Goal: Task Accomplishment & Management: Use online tool/utility

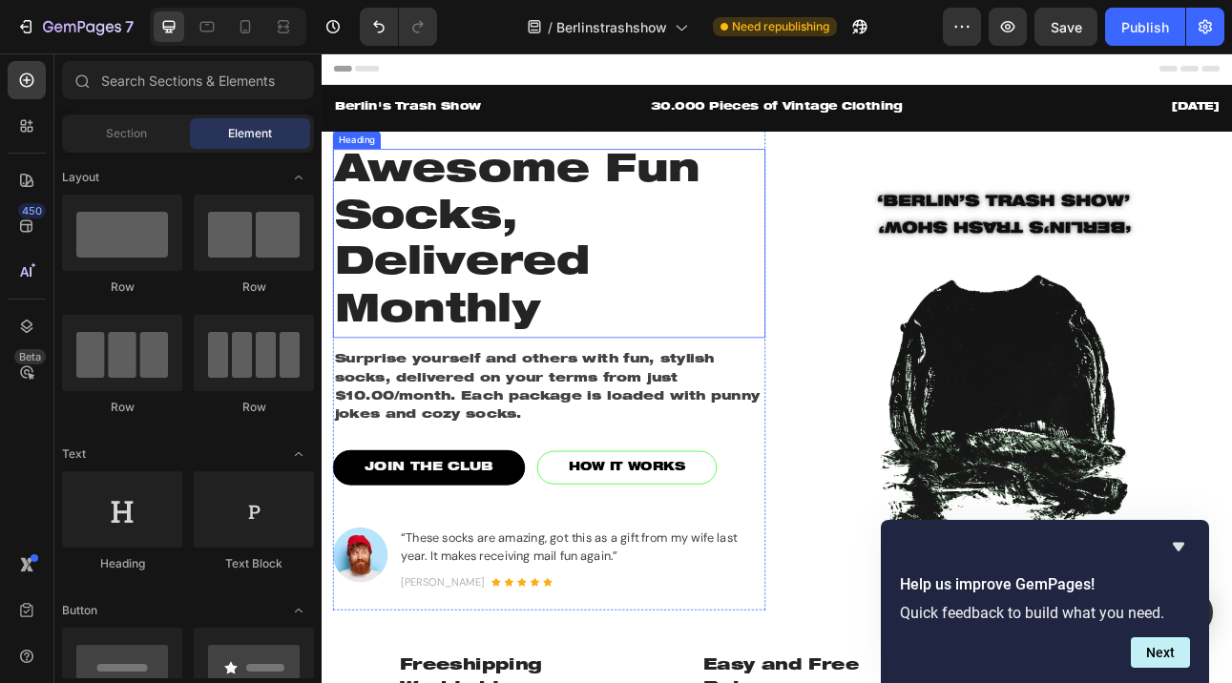
click at [499, 305] on h1 "Awesome Fun Socks, Delivered Monthly" at bounding box center [608, 293] width 544 height 238
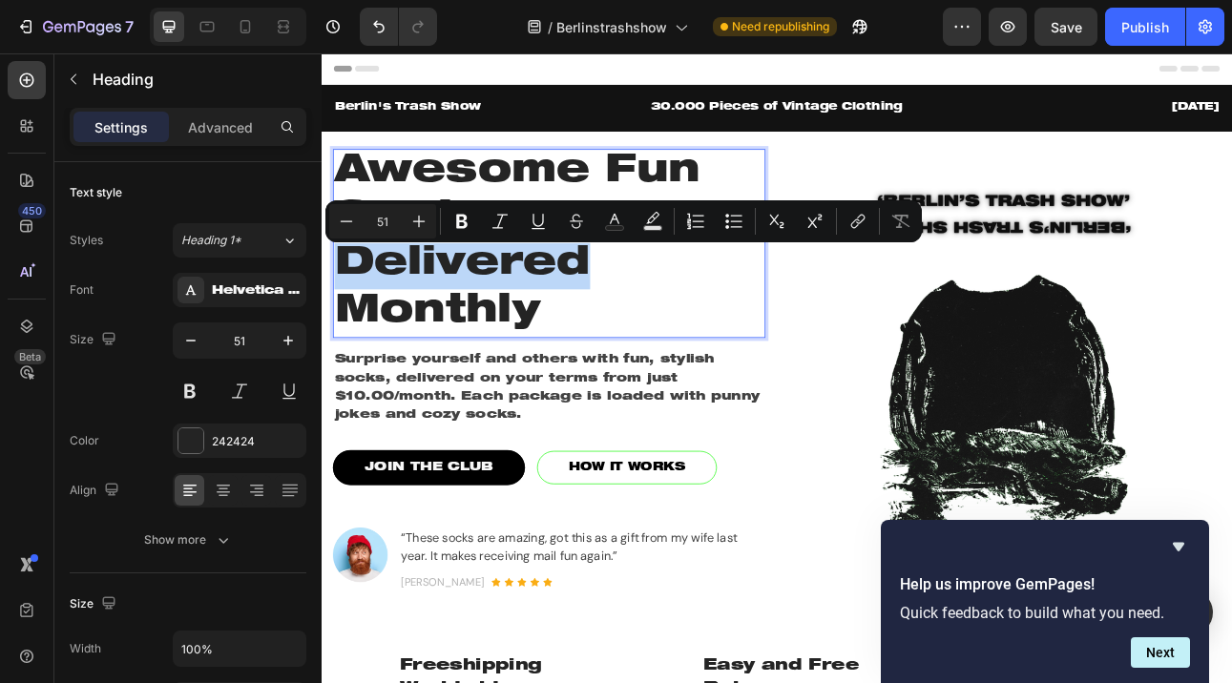
click at [499, 305] on p "Awesome Fun Socks, Delivered Monthly" at bounding box center [608, 293] width 540 height 234
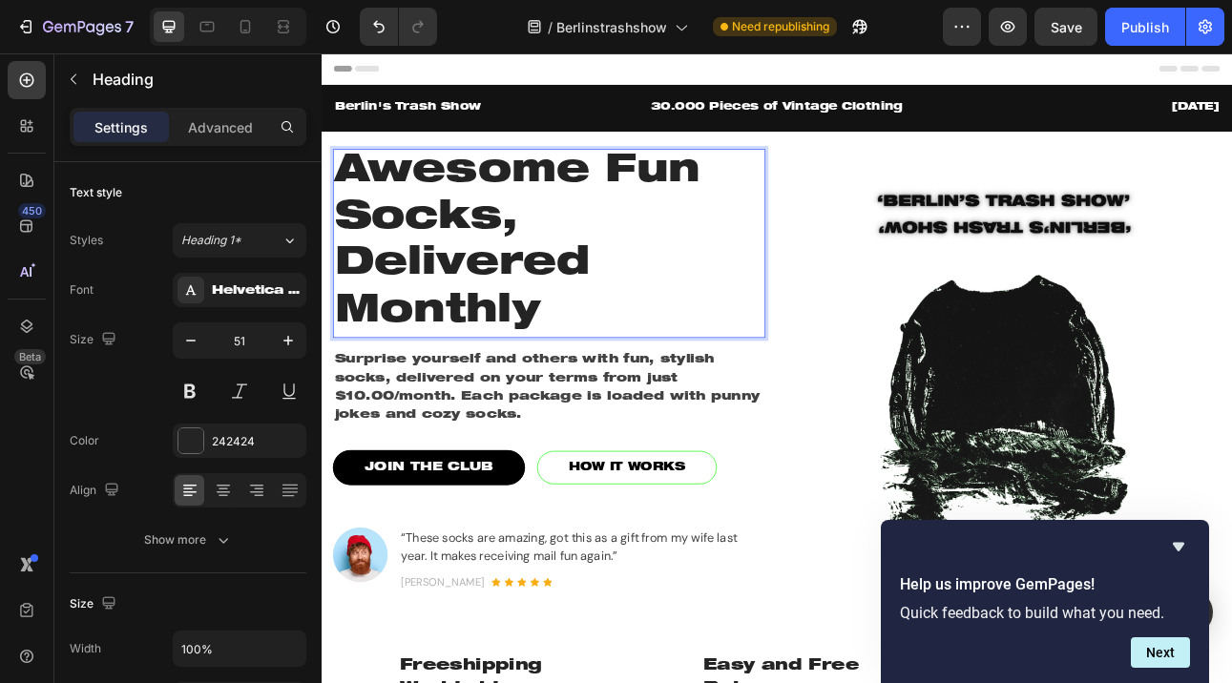
click at [593, 381] on p "Awesome Fun Socks, Delivered Monthly" at bounding box center [608, 293] width 540 height 234
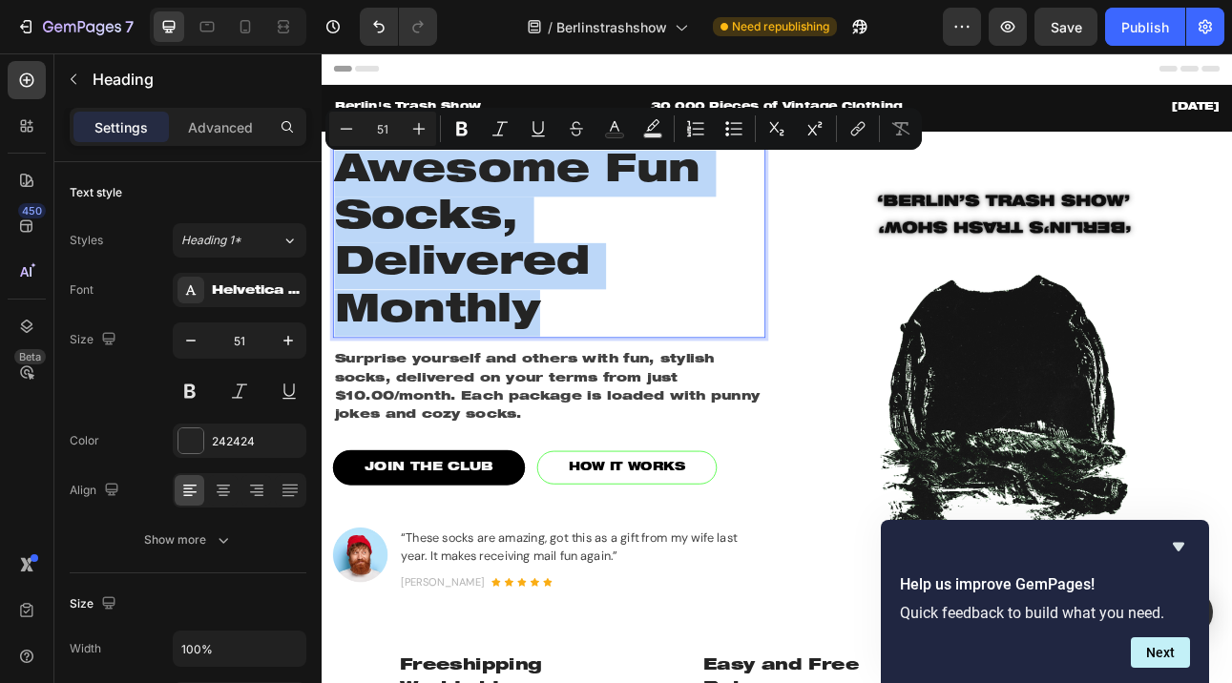
drag, startPoint x: 588, startPoint y: 381, endPoint x: 354, endPoint y: 205, distance: 292.3
click at [354, 205] on p "Awesome Fun Socks, Delivered Monthly" at bounding box center [608, 293] width 540 height 234
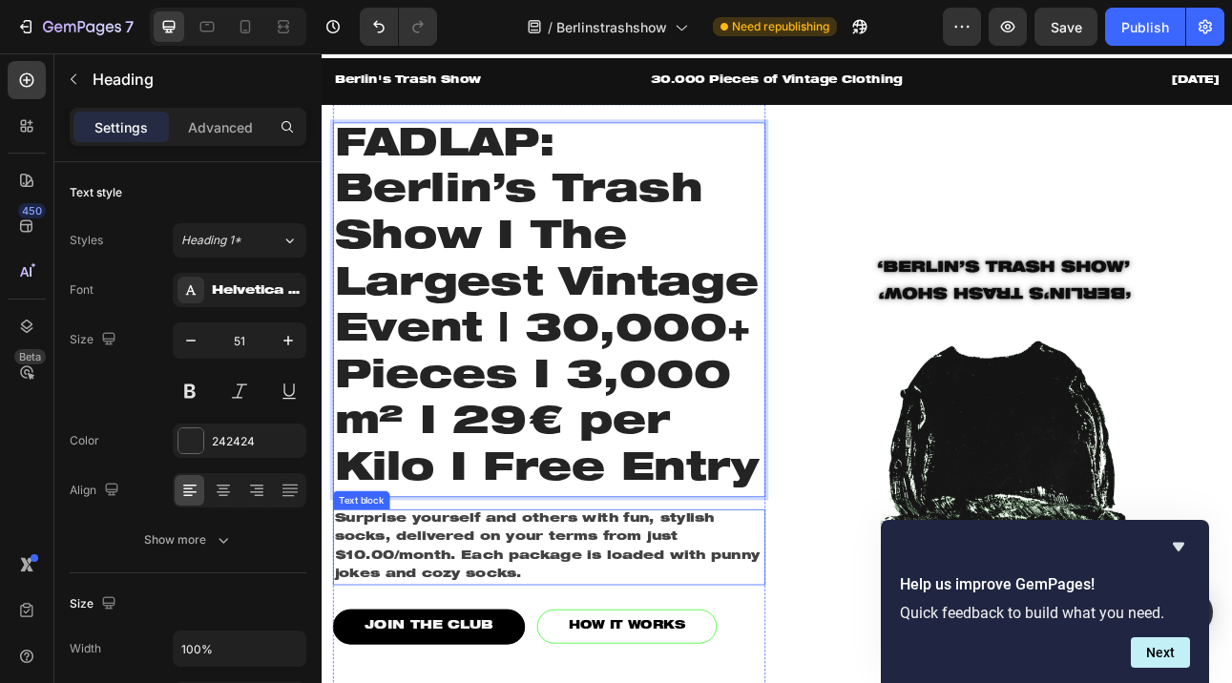
scroll to position [26, 0]
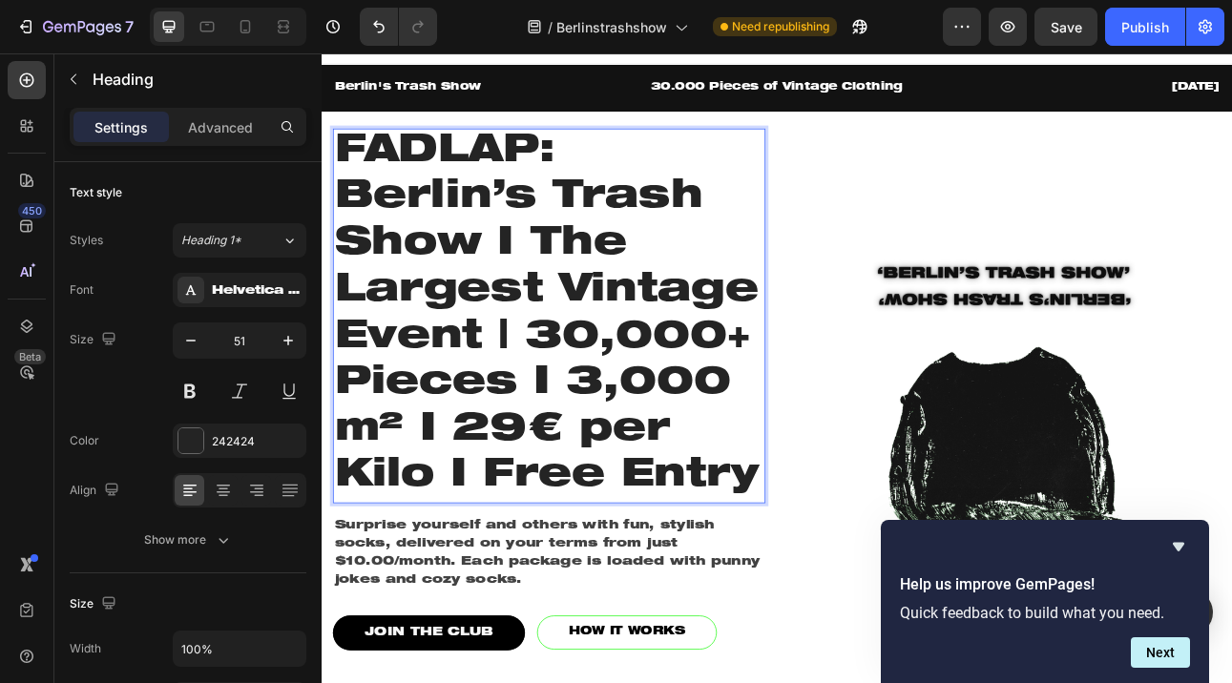
click at [687, 369] on strong "FADLAP: Berlin’s Trash Show I The Largest Vintage Event | 30,000+ Pieces I 3,00…" at bounding box center [604, 383] width 533 height 457
click at [615, 393] on strong "FADLAP: Berlin’s Trash Show I The Largest Vintage Event | 30,000+ Pieces I 3,00…" at bounding box center [604, 383] width 533 height 457
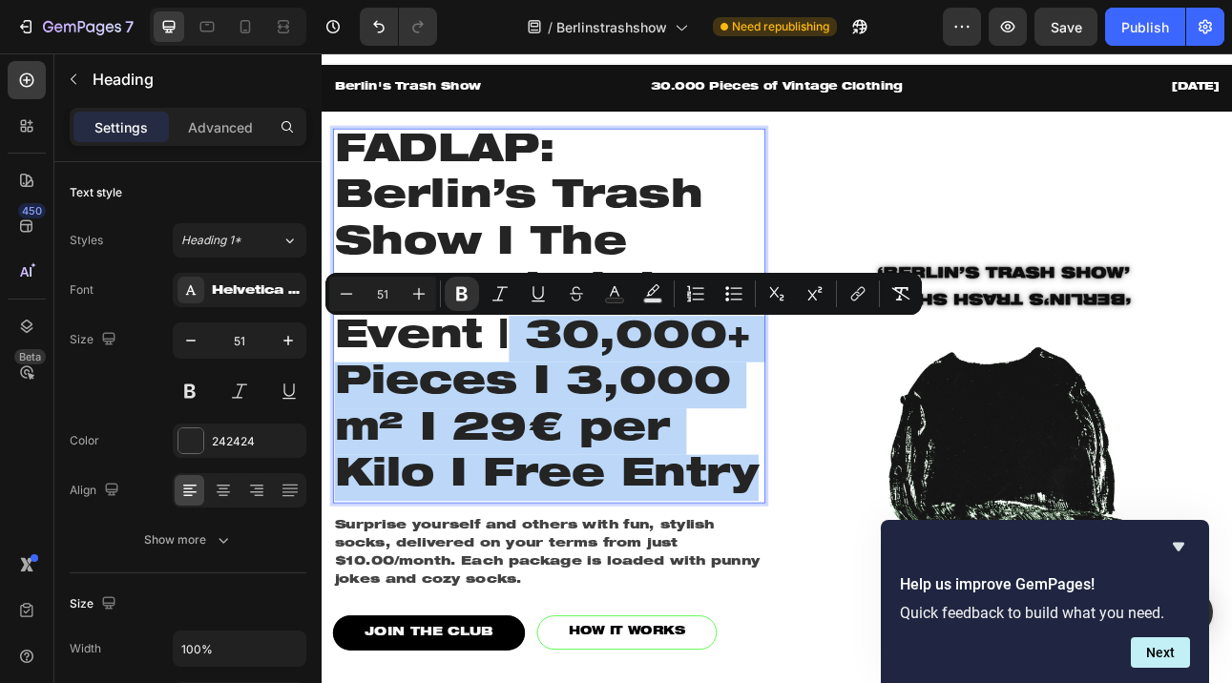
drag, startPoint x: 554, startPoint y: 411, endPoint x: 871, endPoint y: 588, distance: 362.6
click at [871, 588] on strong "FADLAP: Berlin’s Trash Show I The Largest Vintage Event | 30,000+ Pieces I 3,00…" at bounding box center [604, 383] width 533 height 457
copy strong "30,000+ Pieces I 3,000 m² I 29€ per Kilo I Free Entry"
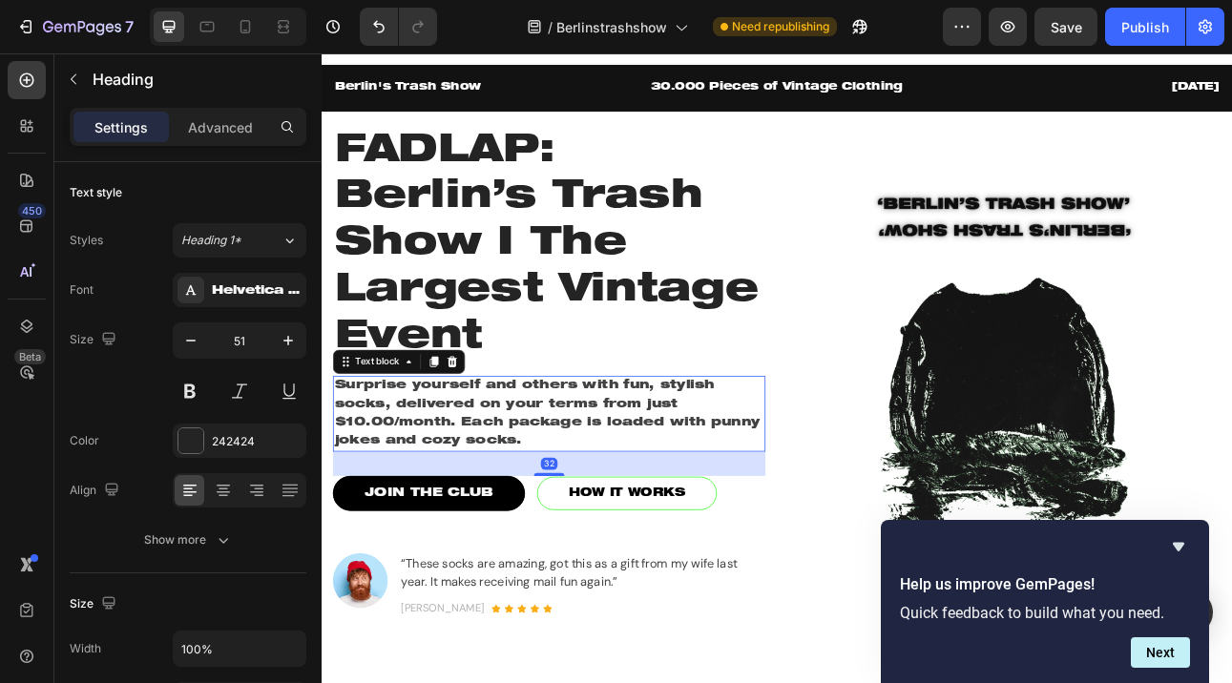
click at [626, 470] on p "Surprise yourself and others with fun, stylish socks, delivered on your terms f…" at bounding box center [608, 507] width 540 height 92
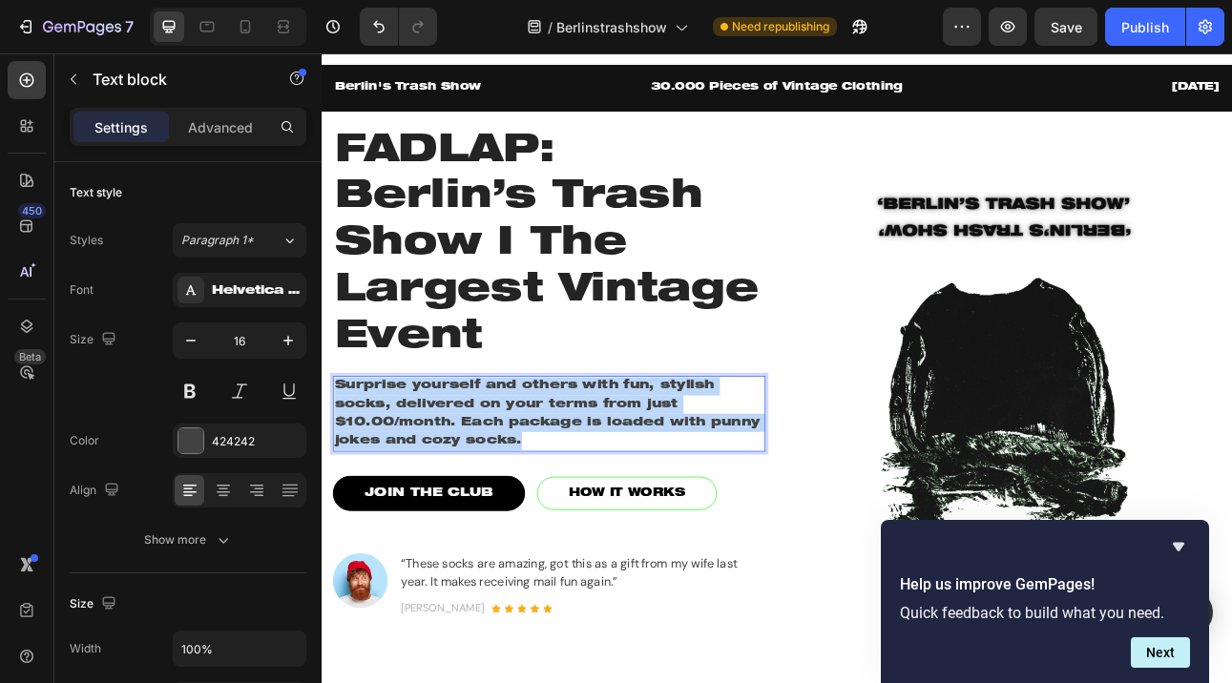
click at [626, 470] on p "Surprise yourself and others with fun, stylish socks, delivered on your terms f…" at bounding box center [608, 507] width 540 height 92
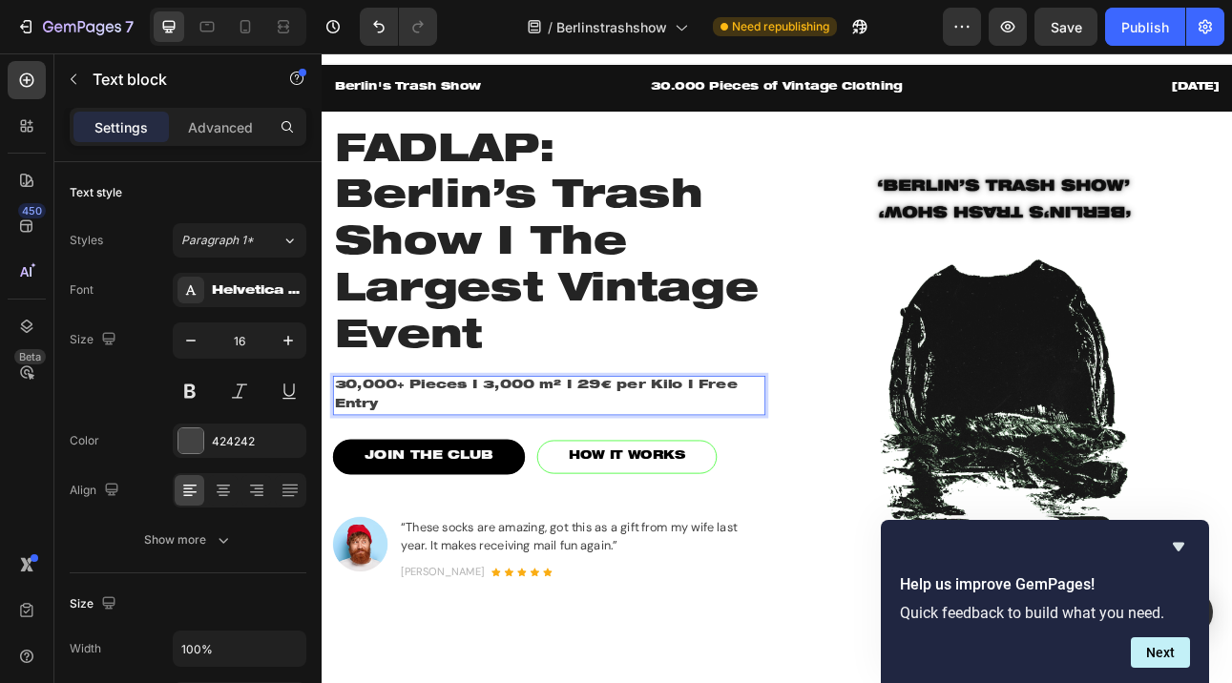
click at [465, 497] on p "30,000+ Pieces I 3,000 m² I 29€ per Kilo I Free Entry" at bounding box center [608, 484] width 540 height 46
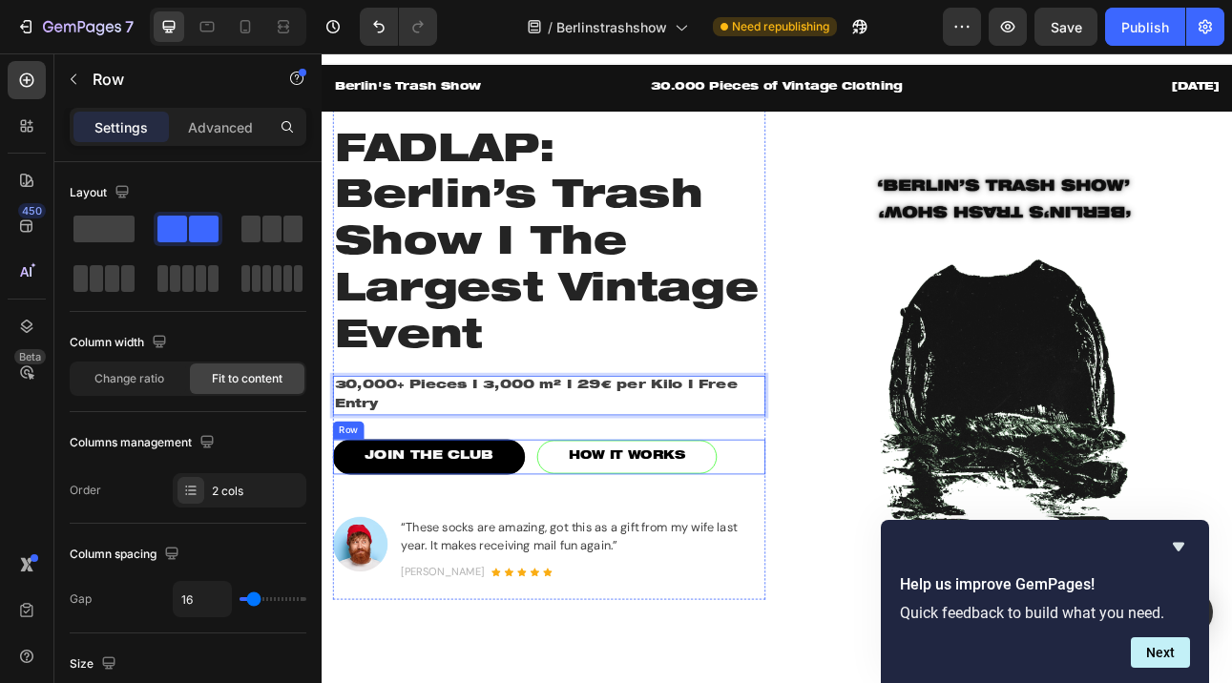
click at [849, 578] on div "JOIN THE CLUB Button HOW IT WORKS Button Row" at bounding box center [608, 561] width 544 height 44
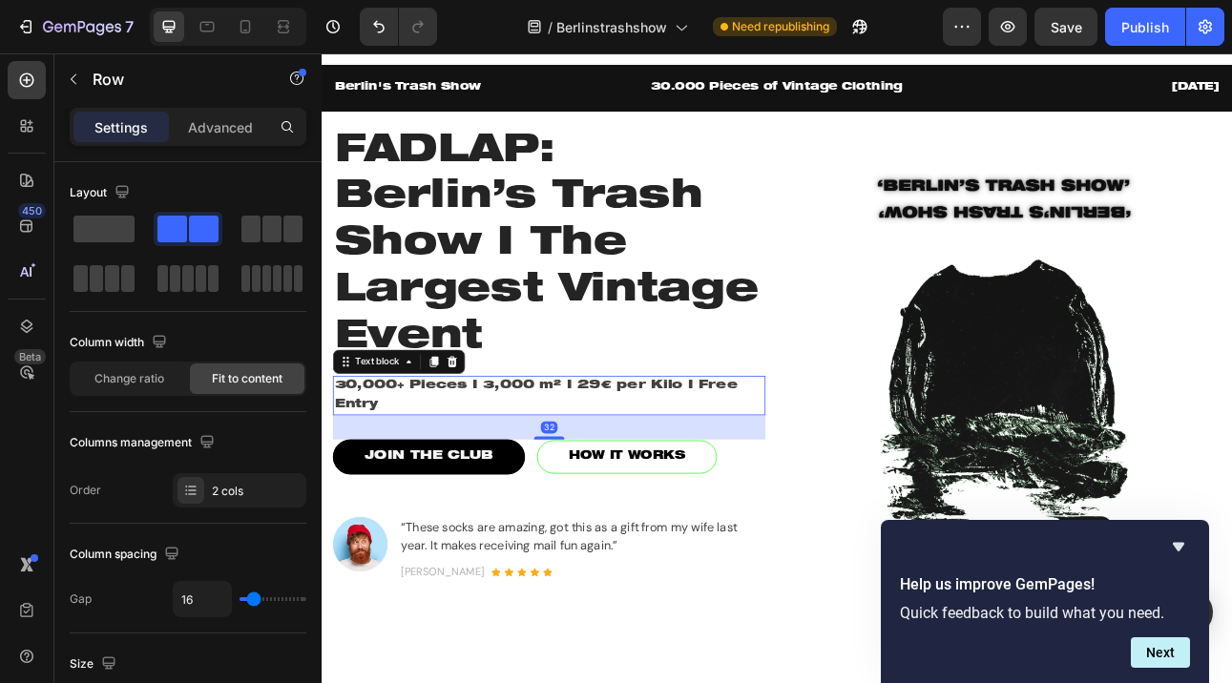
click at [776, 489] on p "30,000+ Pieces I 3,000 m² I 29€ per Kilo I Free Entry" at bounding box center [608, 484] width 540 height 46
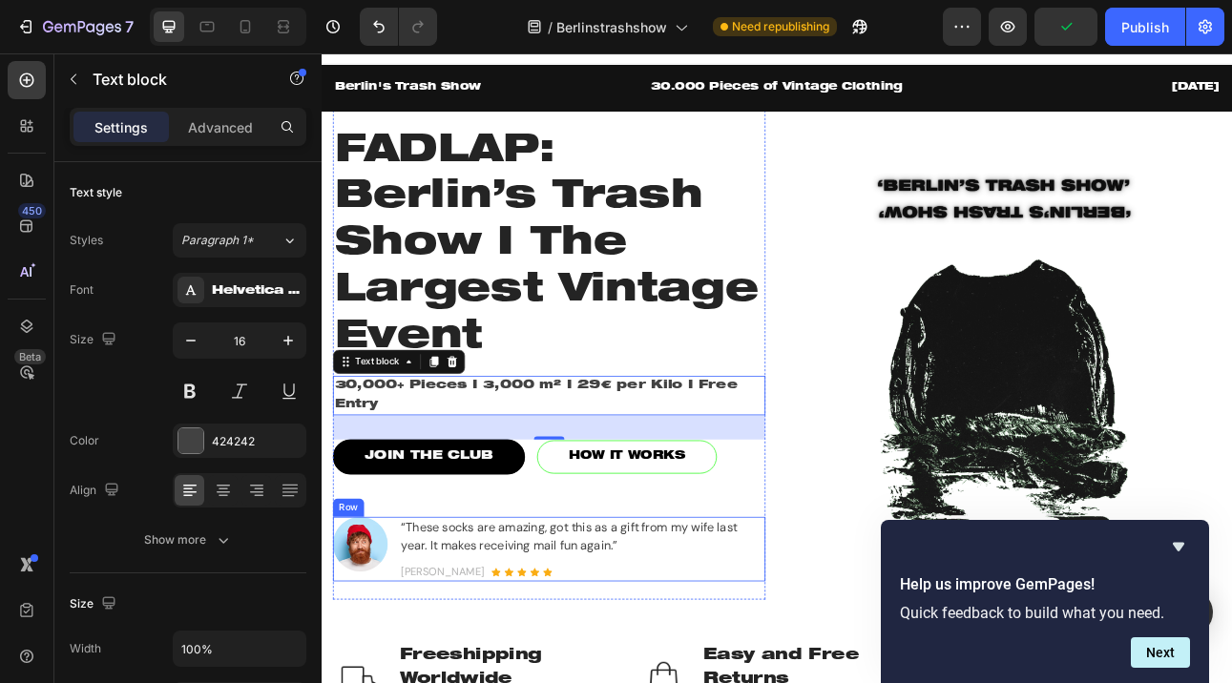
scroll to position [115, 0]
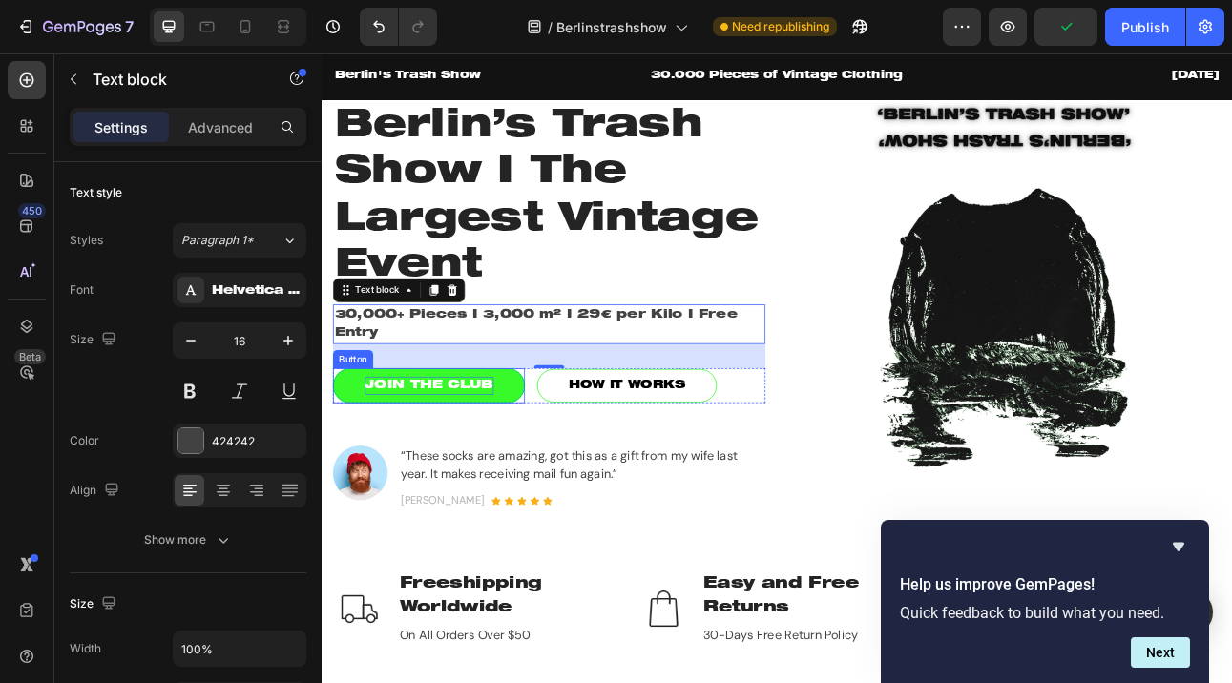
click at [446, 473] on div "JOIN THE CLUB" at bounding box center [457, 471] width 162 height 23
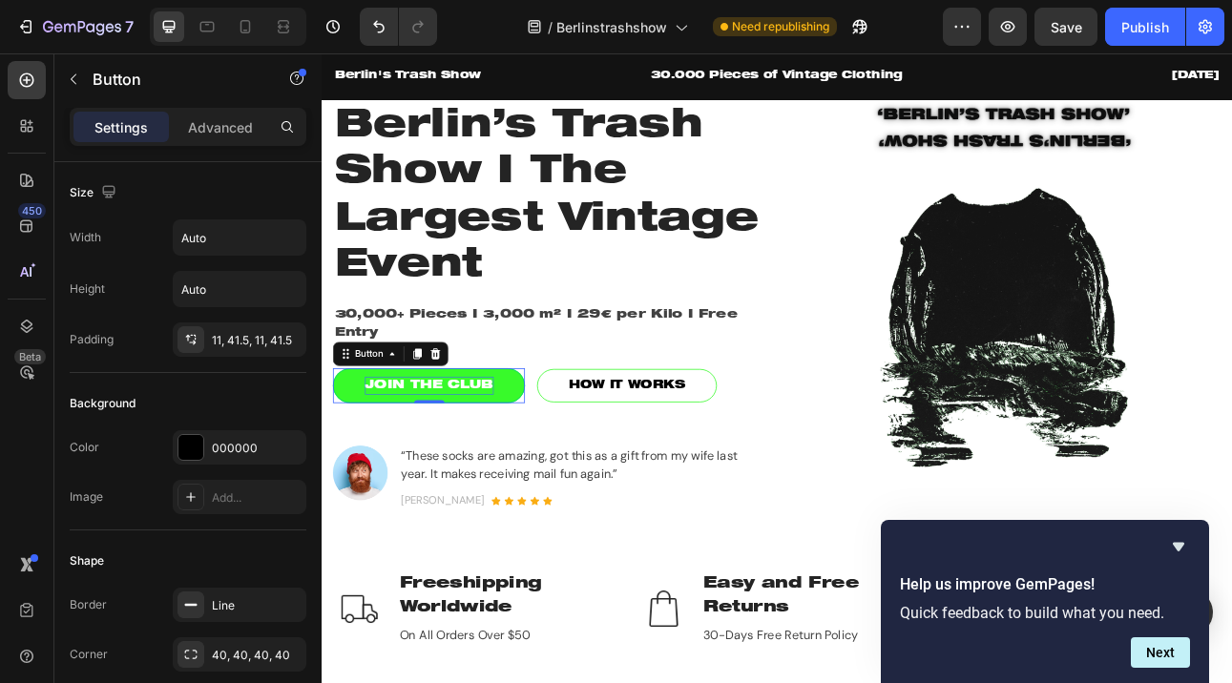
click at [436, 479] on div "JOIN THE CLUB" at bounding box center [457, 471] width 162 height 23
click at [436, 479] on p "JOIN THE CLUB" at bounding box center [457, 471] width 162 height 23
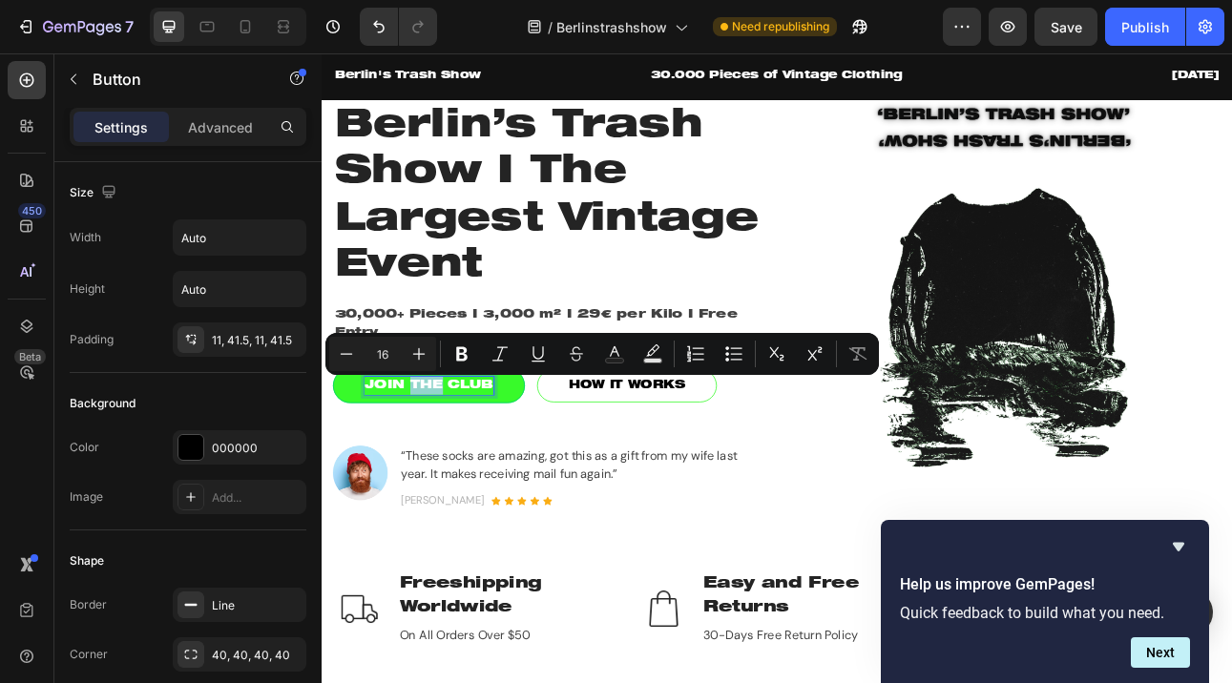
click at [432, 469] on p "JOIN THE CLUB" at bounding box center [457, 471] width 162 height 23
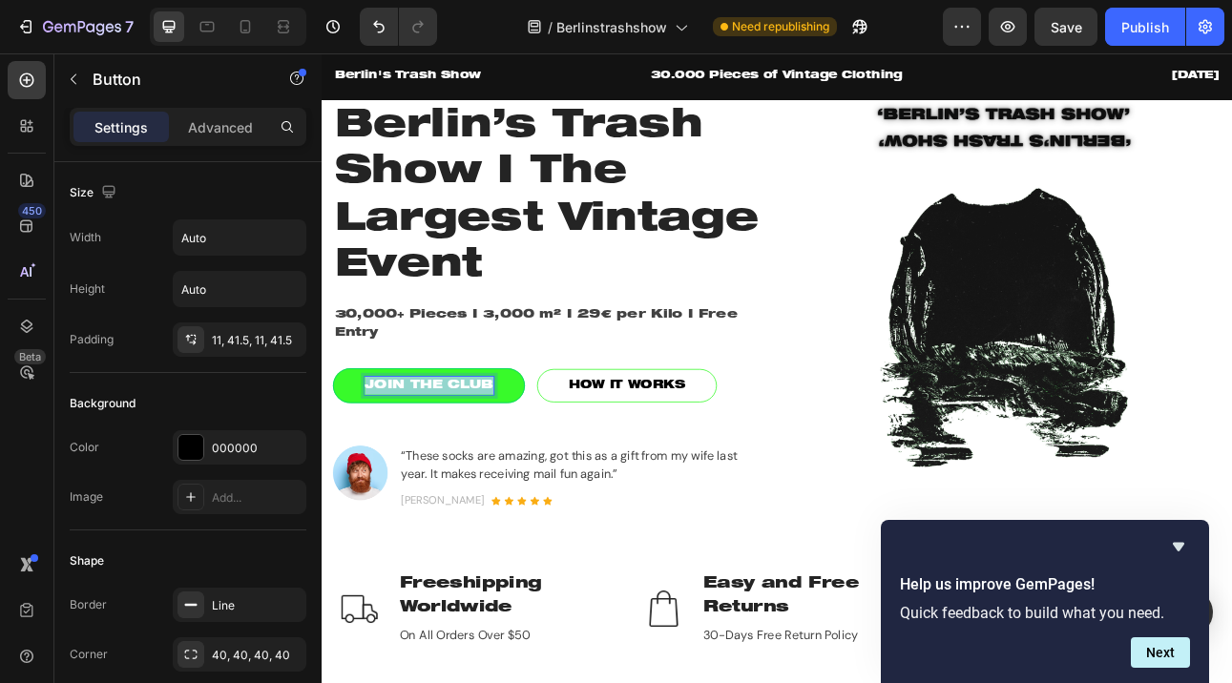
click at [432, 469] on p "JOIN THE CLUB" at bounding box center [457, 471] width 162 height 23
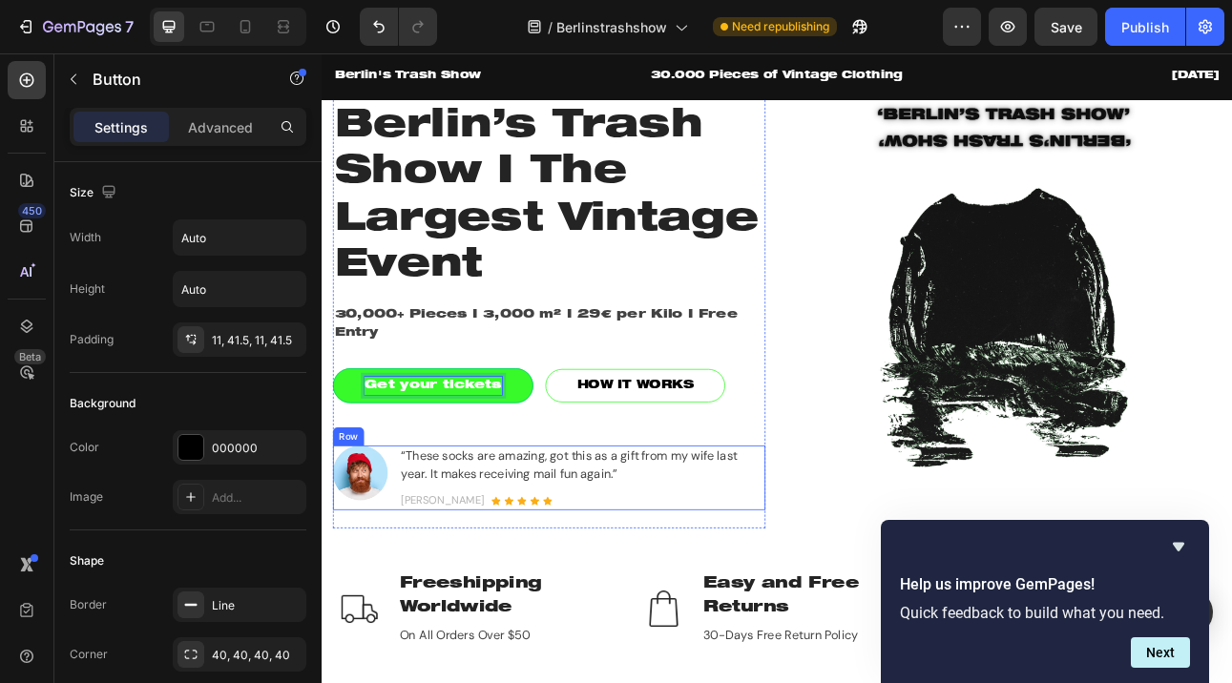
click at [671, 591] on p "“These socks are amazing, got this as a gift from my wife last year. It makes r…" at bounding box center [650, 572] width 456 height 46
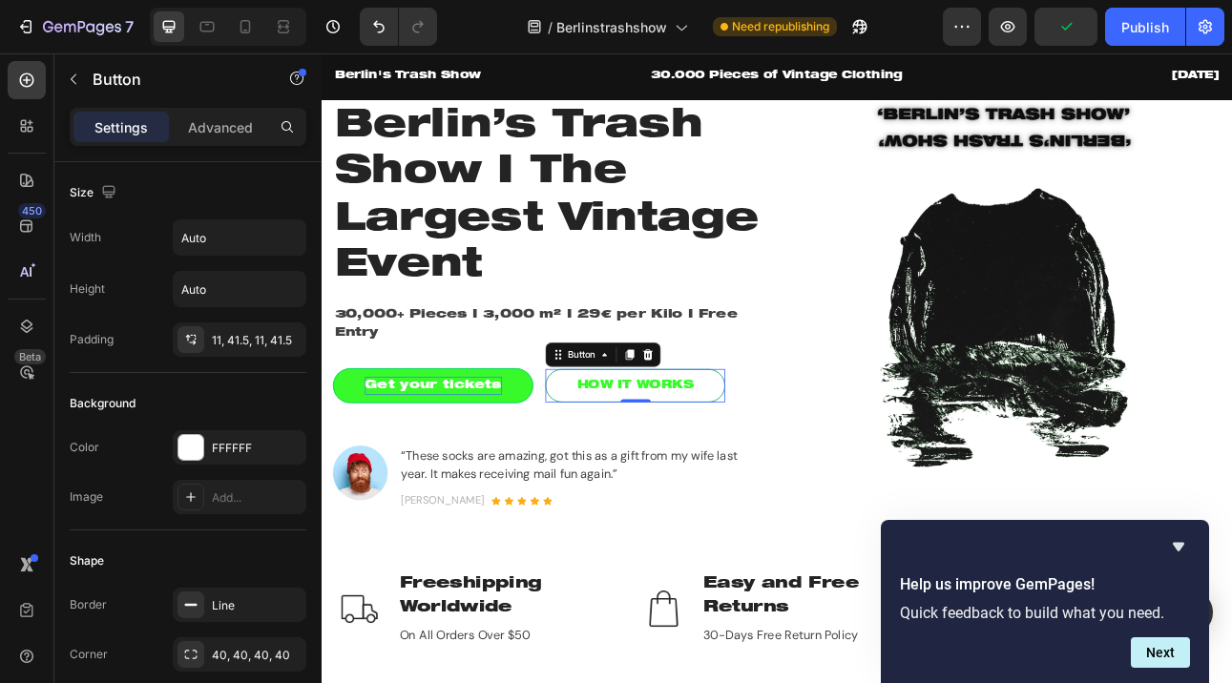
click at [717, 456] on link "HOW IT WORKS" at bounding box center [716, 471] width 226 height 43
click at [729, 433] on icon at bounding box center [732, 432] width 12 height 13
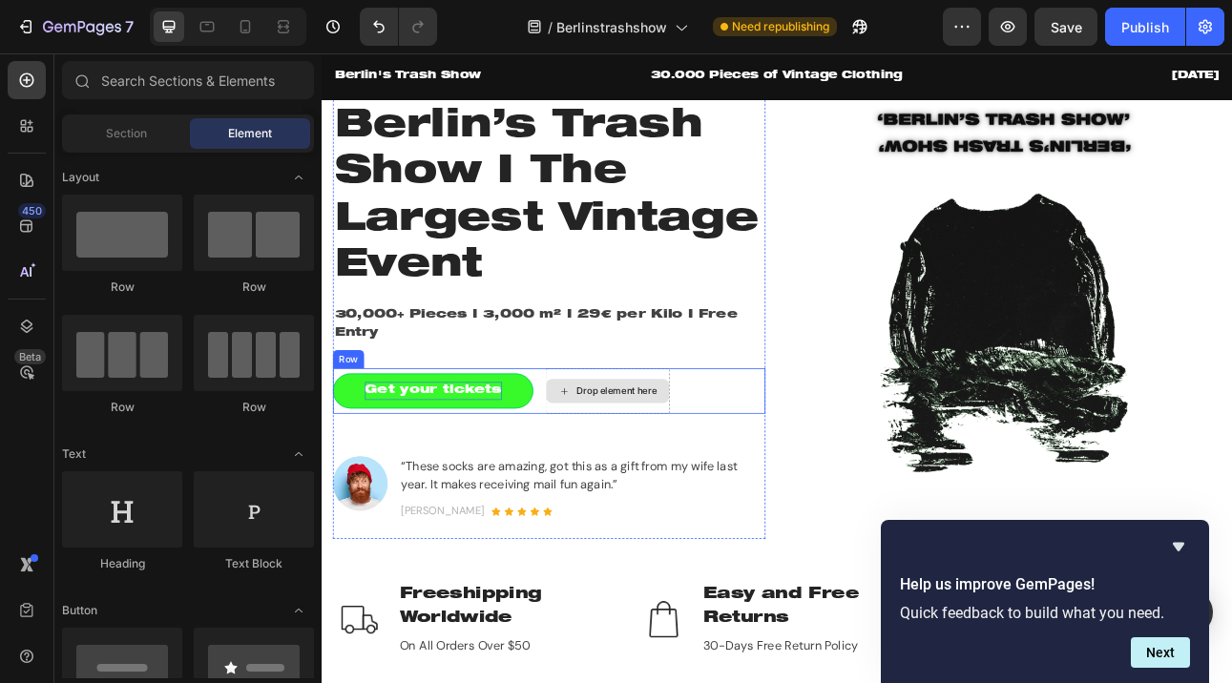
click at [714, 460] on div "Drop element here" at bounding box center [681, 477] width 156 height 57
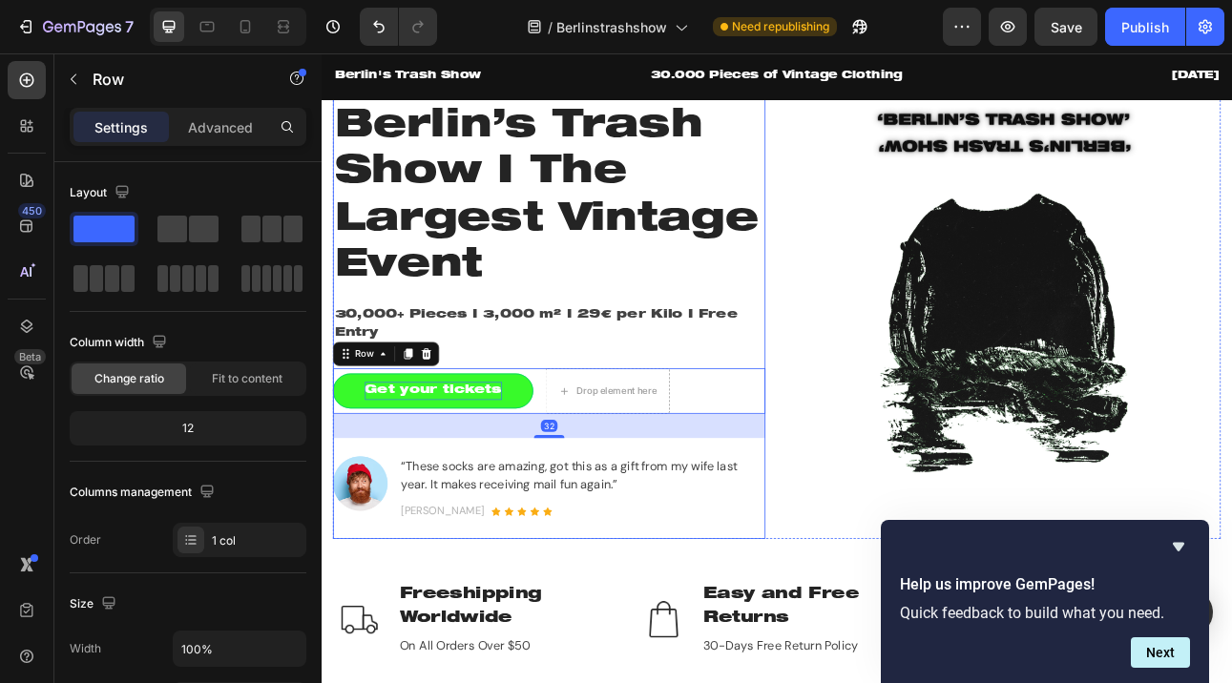
click at [563, 446] on div "⁠⁠⁠⁠⁠⁠⁠ FADLAP: Berlin’s Trash Show I The Largest Vintage Event Heading 30,000+…" at bounding box center [608, 349] width 544 height 583
click at [586, 461] on div "Get your tickets Button Drop element here Row 32" at bounding box center [608, 477] width 544 height 57
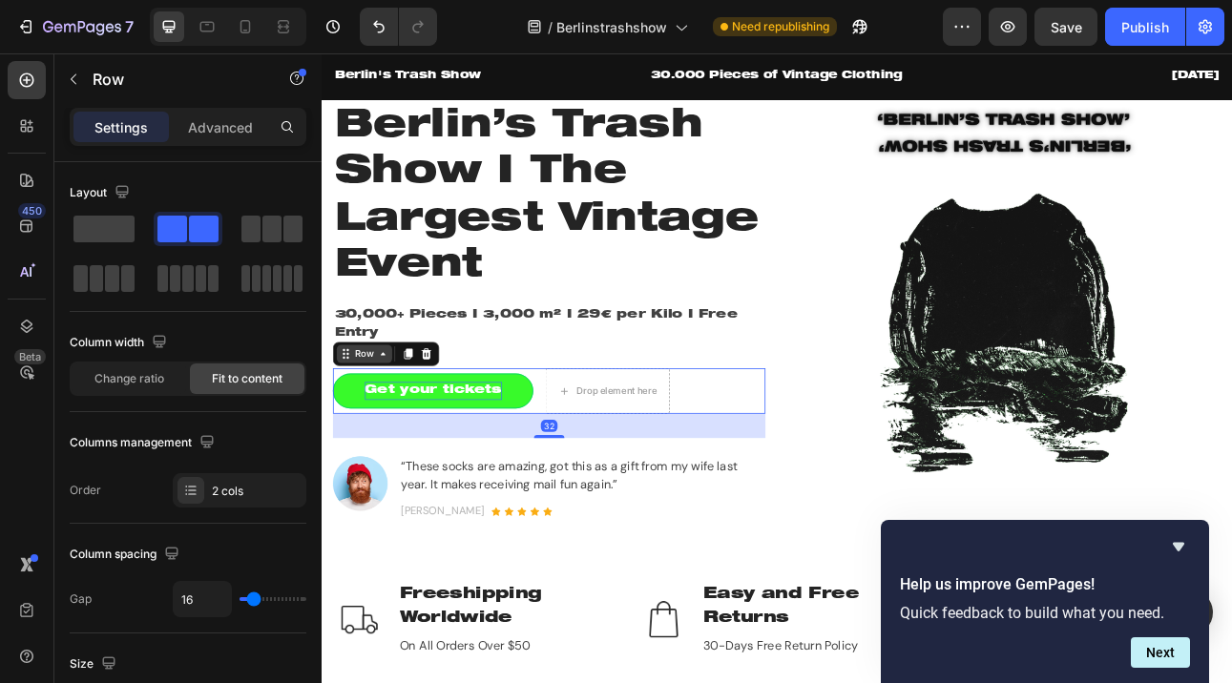
click at [374, 437] on div "Row" at bounding box center [375, 431] width 31 height 17
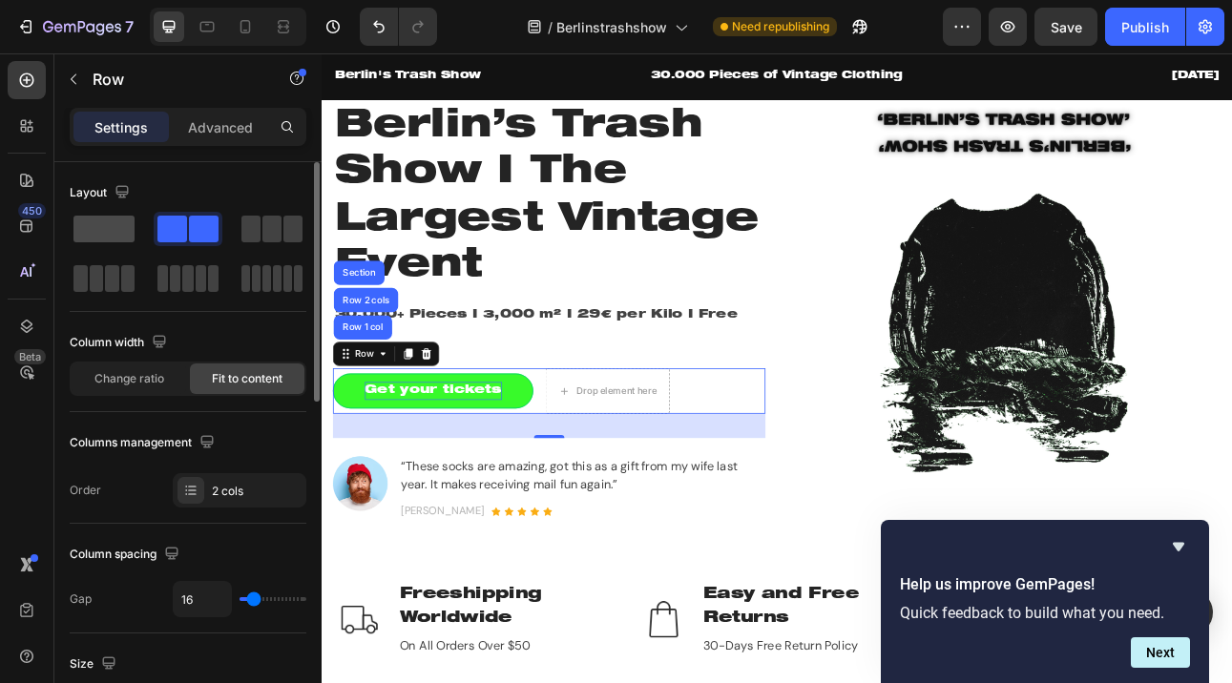
click at [108, 231] on span at bounding box center [103, 229] width 61 height 27
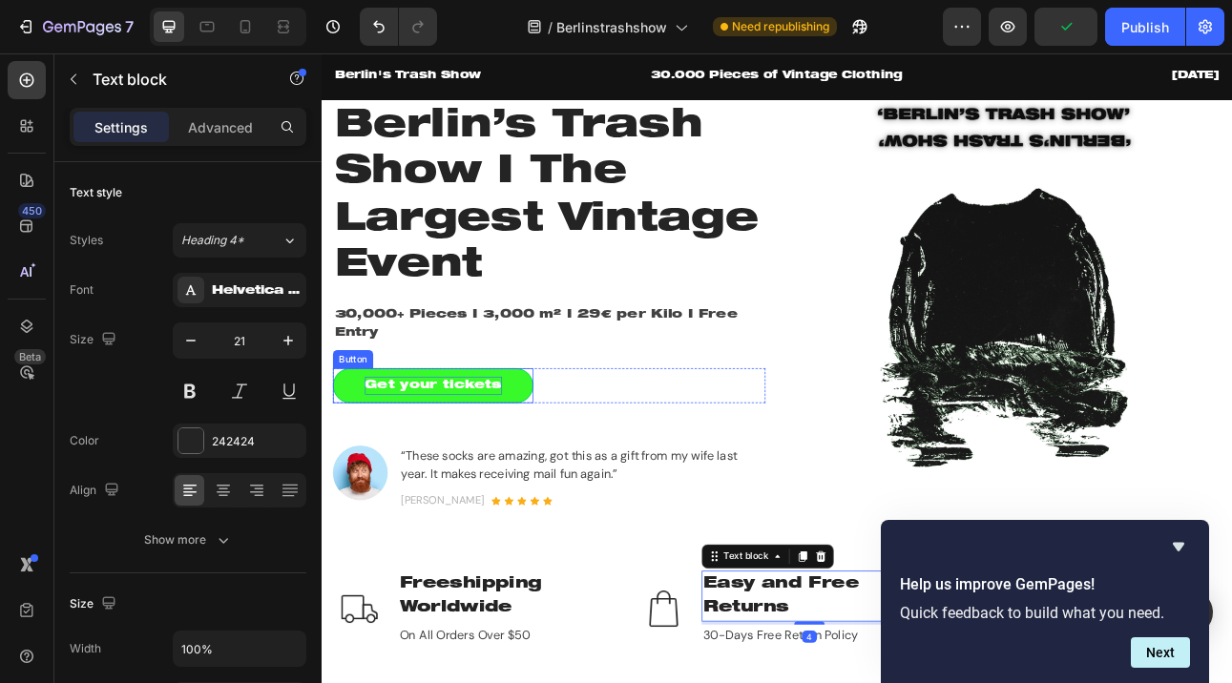
click at [551, 486] on link "Get your tickets" at bounding box center [462, 471] width 252 height 44
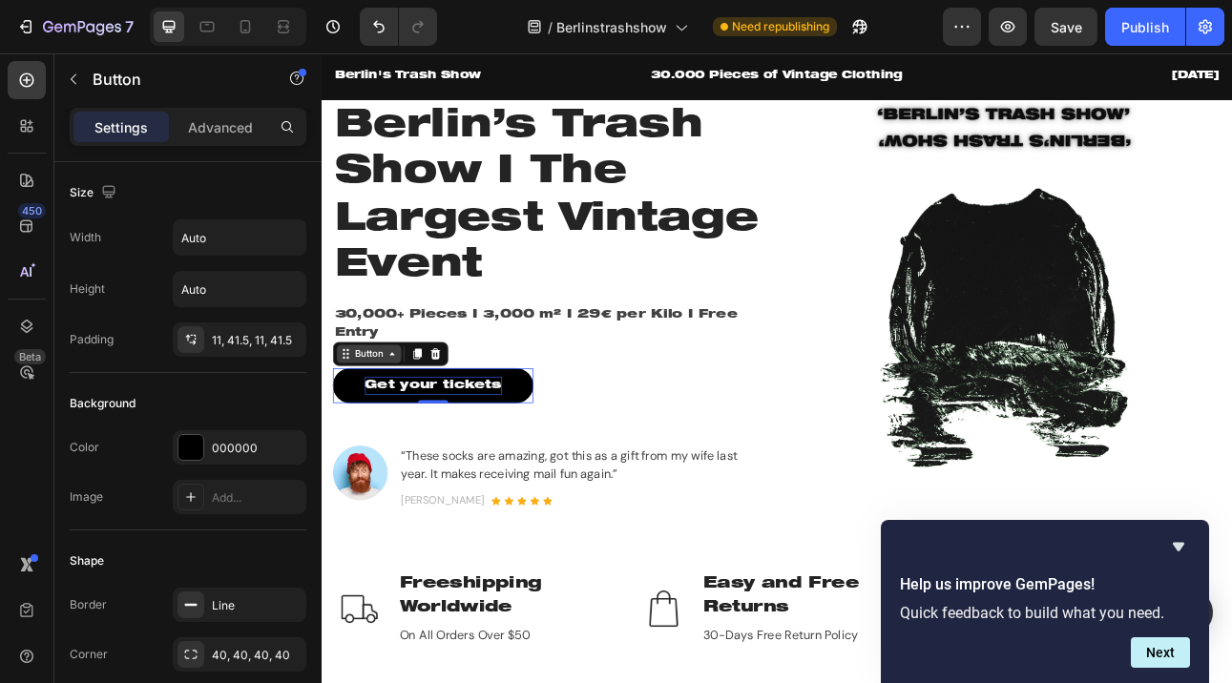
click at [379, 433] on div "Button" at bounding box center [381, 431] width 43 height 17
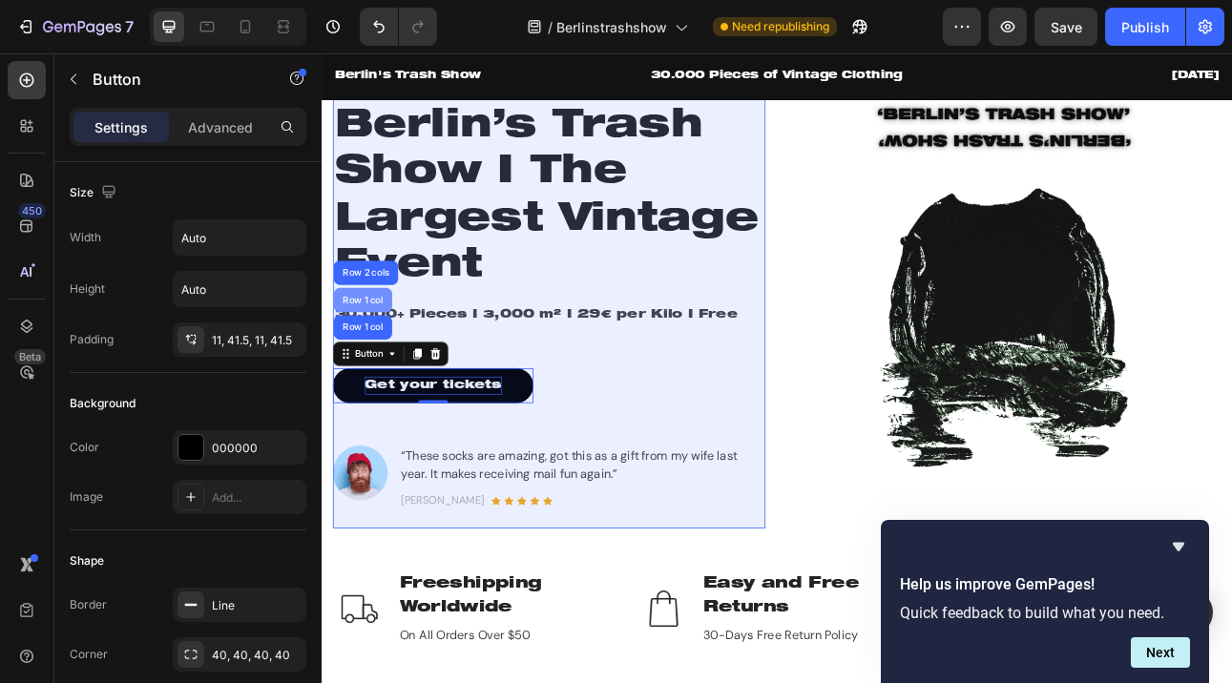
click at [364, 361] on div "Row 1 col" at bounding box center [373, 363] width 58 height 11
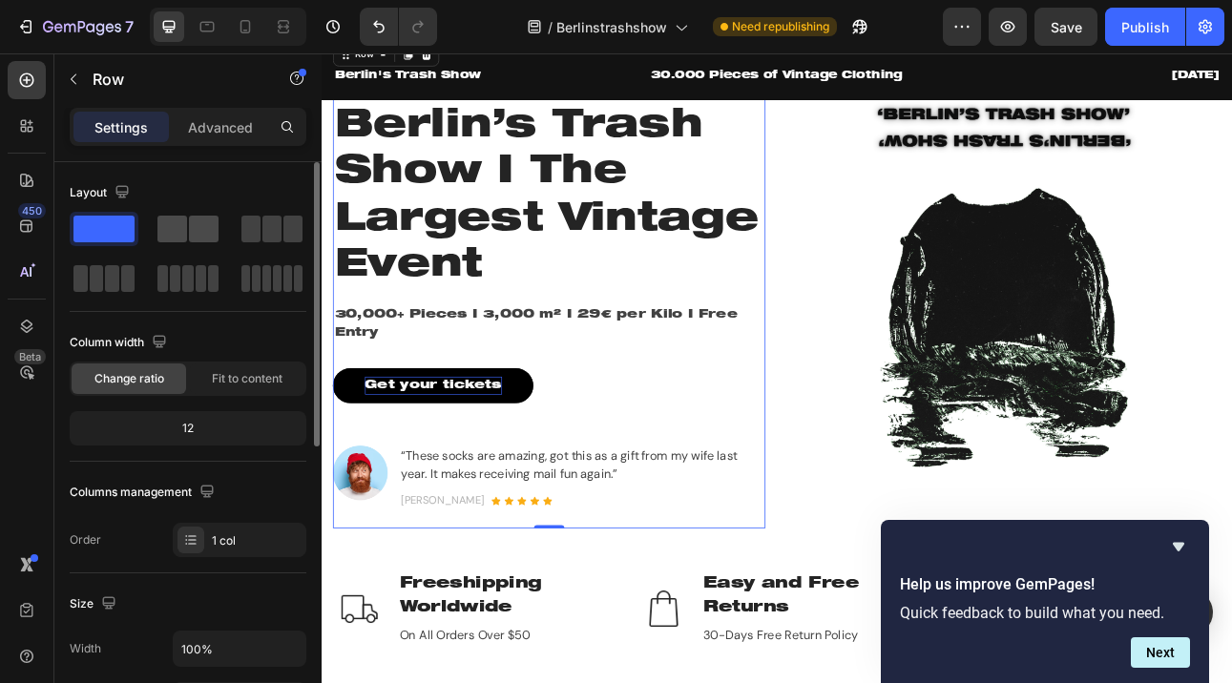
click at [186, 226] on span at bounding box center [172, 229] width 30 height 27
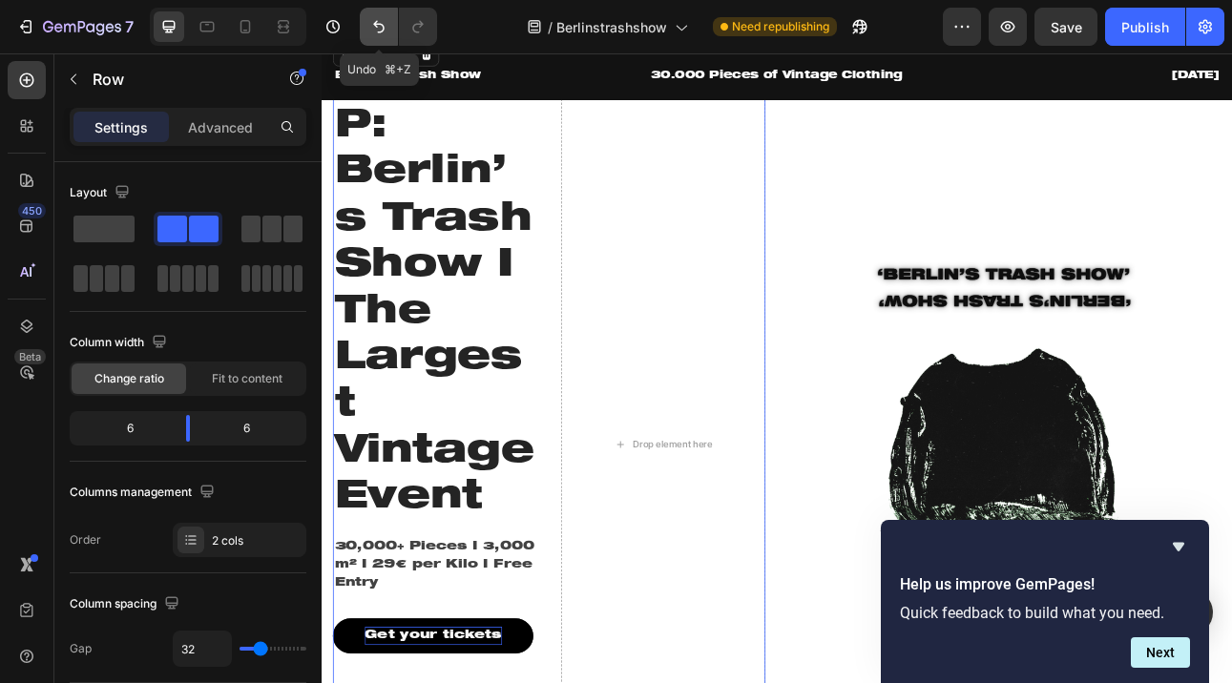
click at [374, 23] on icon "Undo/Redo" at bounding box center [378, 27] width 11 height 12
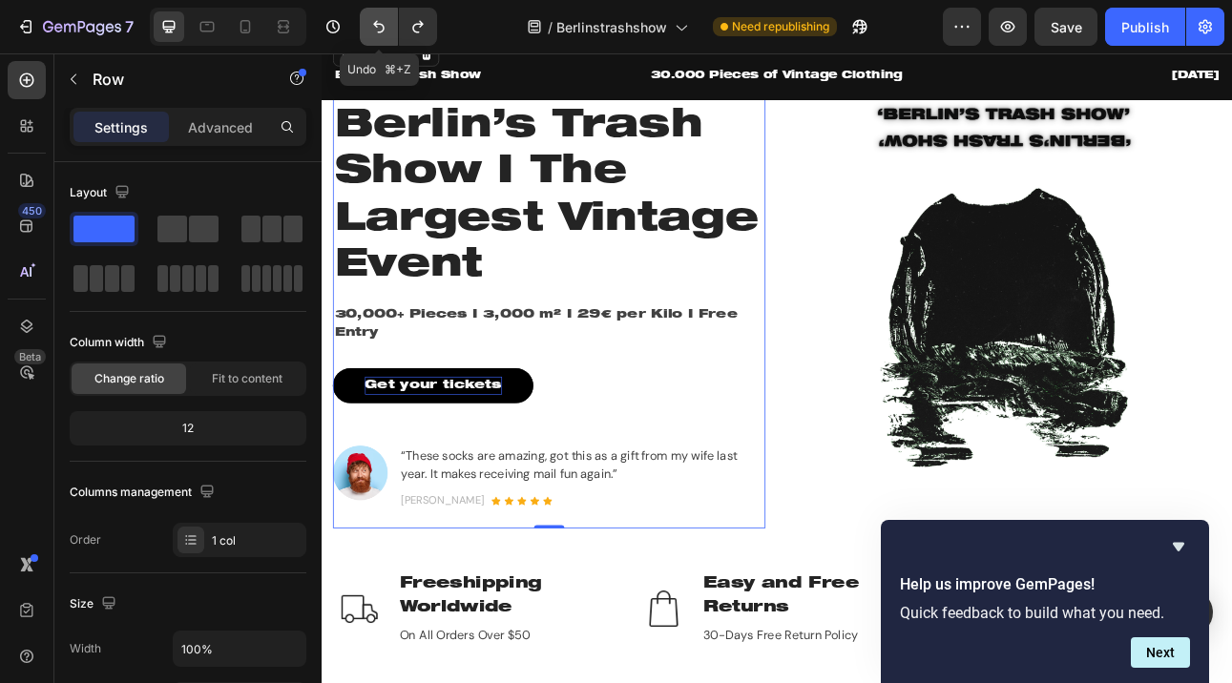
click at [374, 23] on icon "Undo/Redo" at bounding box center [378, 27] width 11 height 12
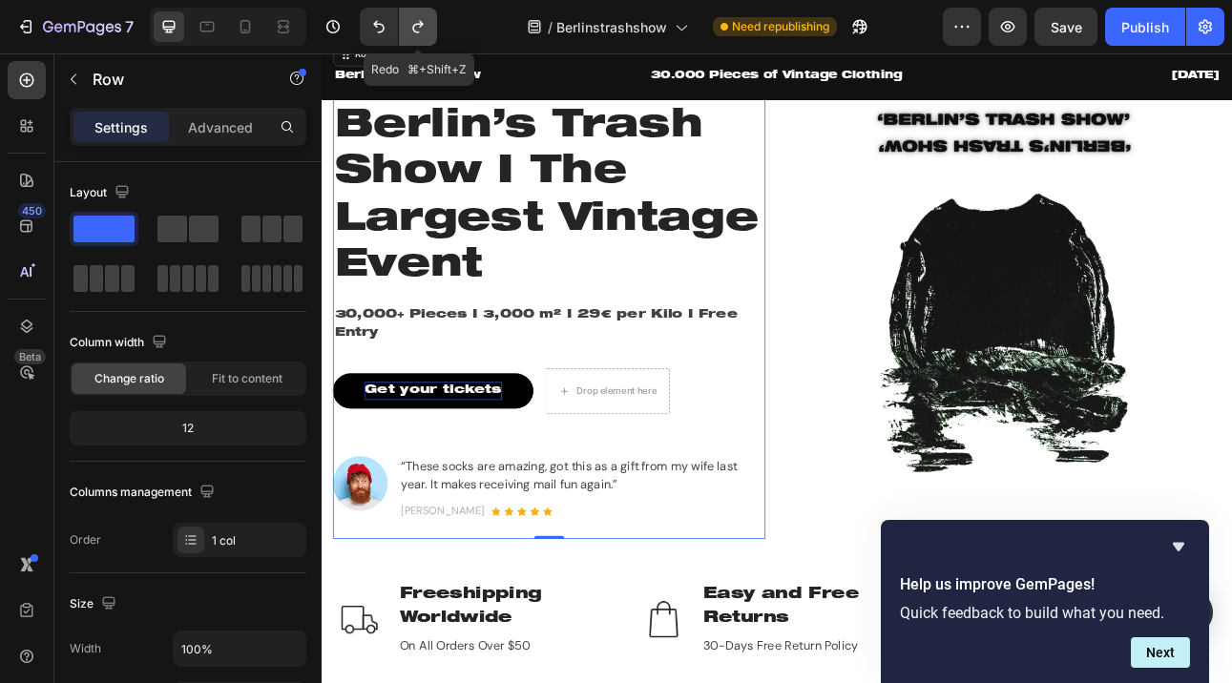
click at [424, 23] on icon "Undo/Redo" at bounding box center [417, 26] width 19 height 19
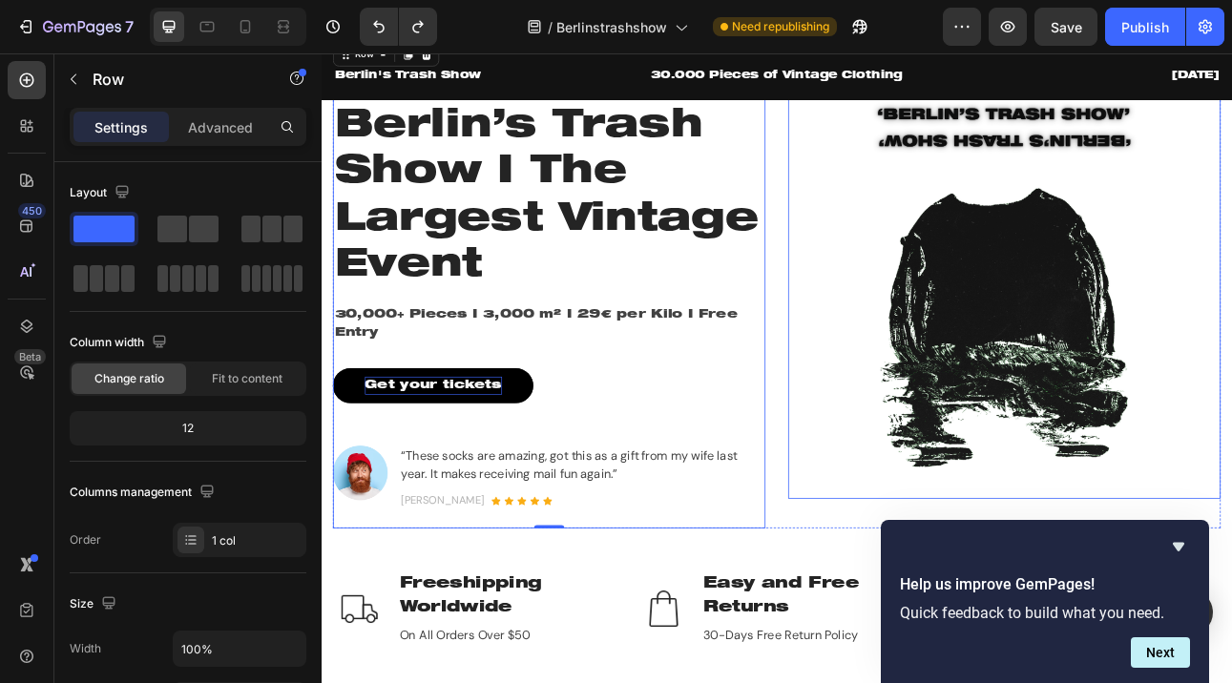
click at [1015, 513] on img at bounding box center [1180, 344] width 544 height 542
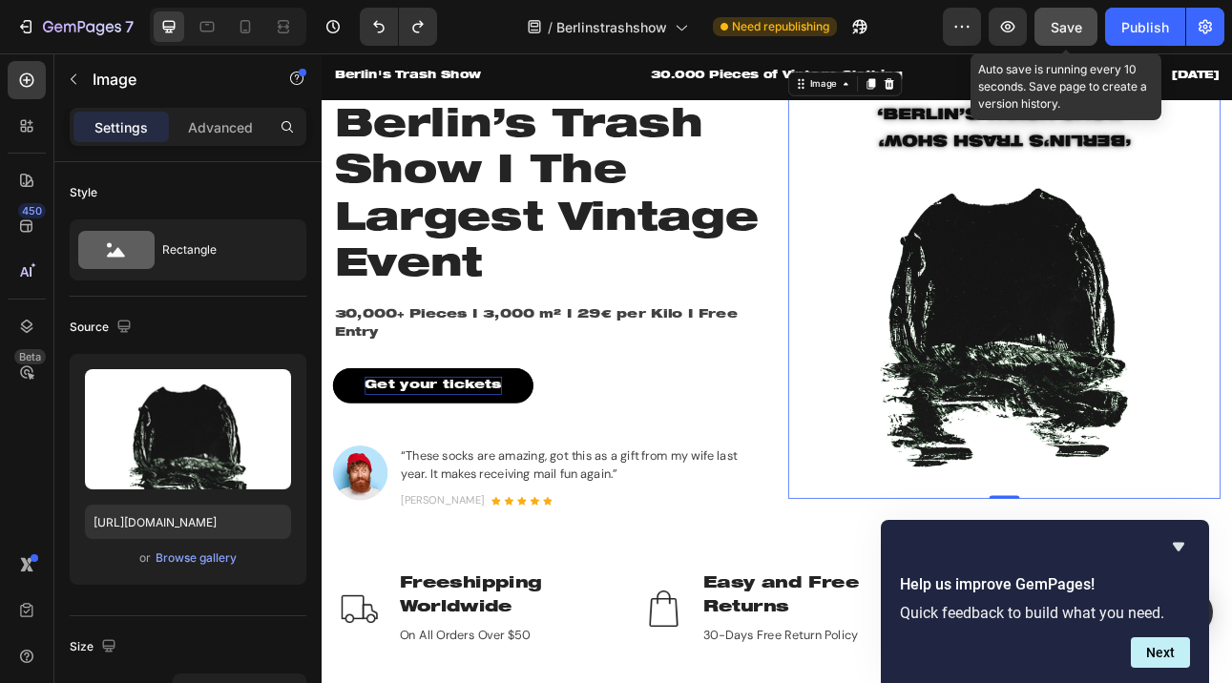
click at [1060, 28] on span "Save" at bounding box center [1065, 27] width 31 height 16
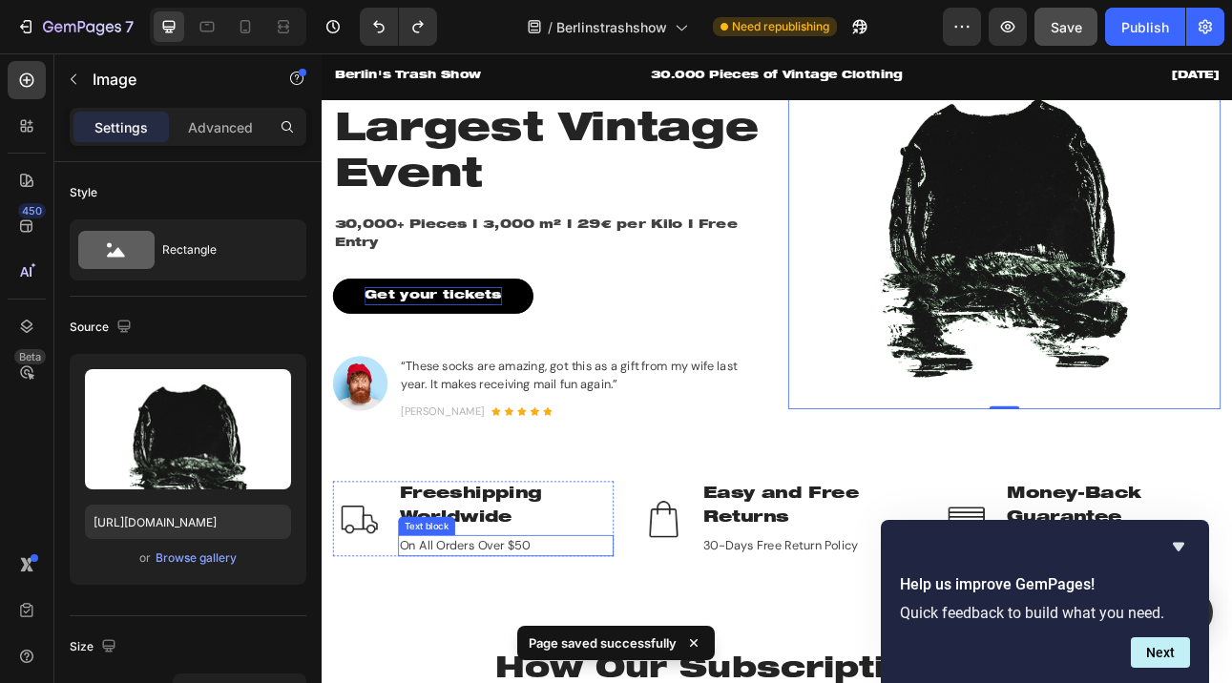
scroll to position [227, 0]
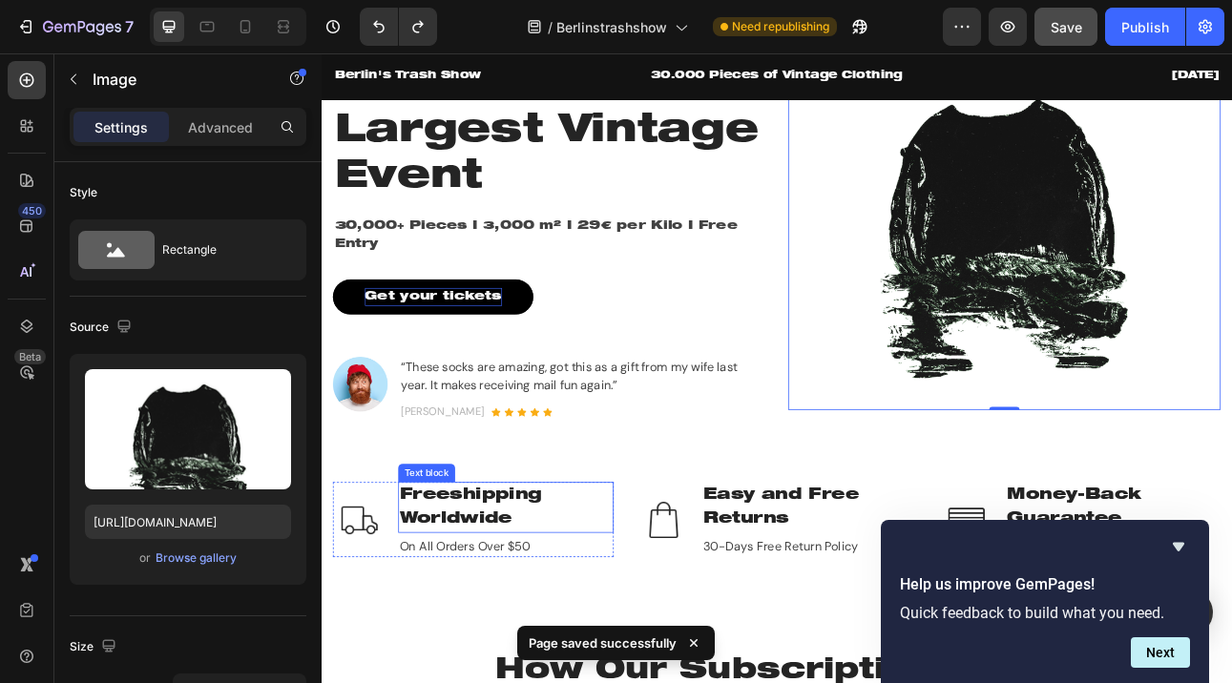
click at [516, 628] on p "Freeshipping Worldwide" at bounding box center [553, 624] width 267 height 60
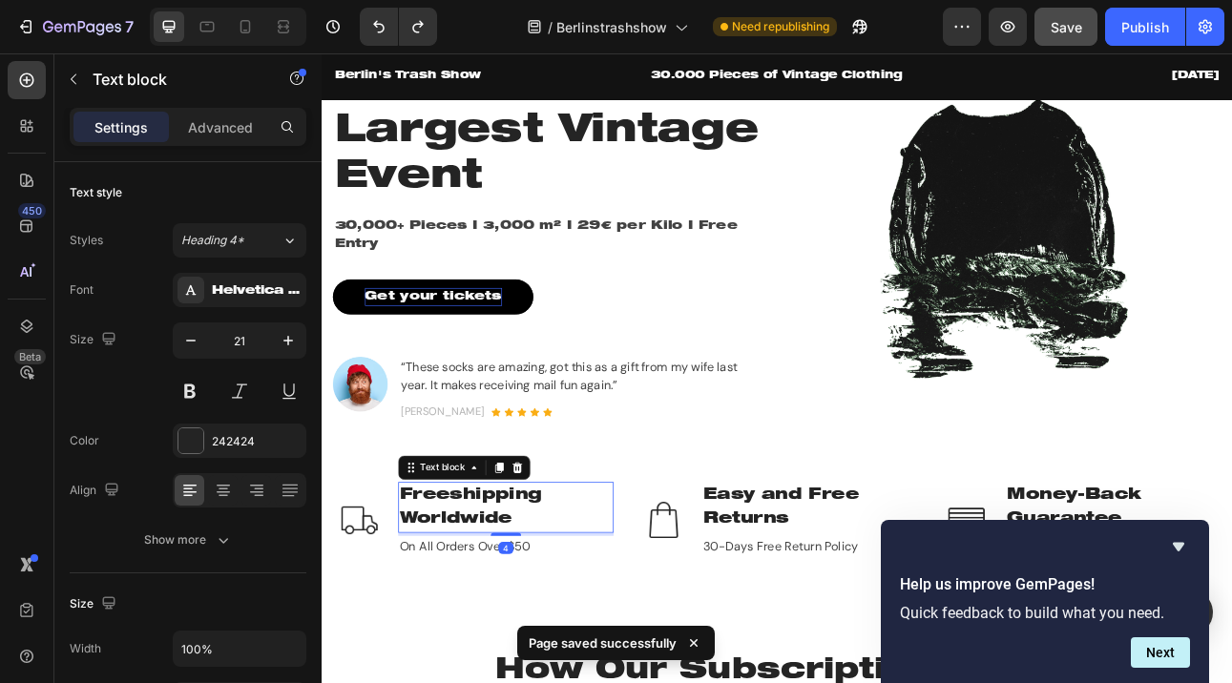
click at [516, 628] on p "Freeshipping Worldwide" at bounding box center [553, 624] width 267 height 60
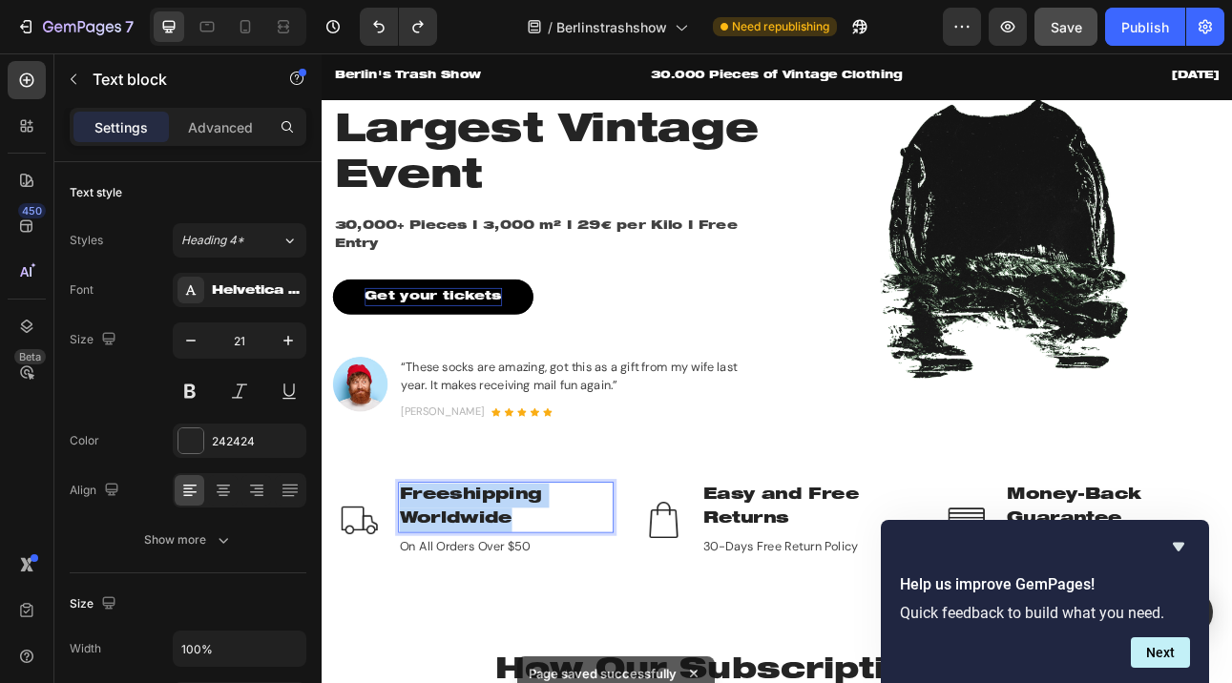
click at [516, 628] on p "Freeshipping Worldwide" at bounding box center [553, 624] width 267 height 60
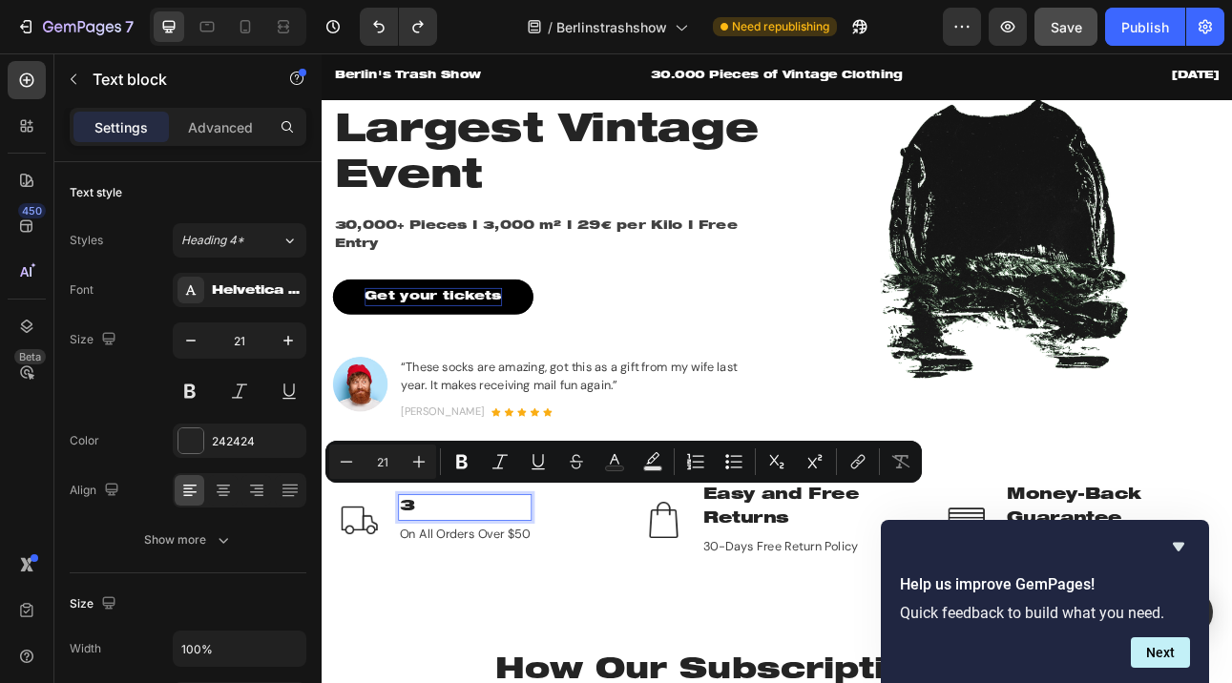
scroll to position [242, 0]
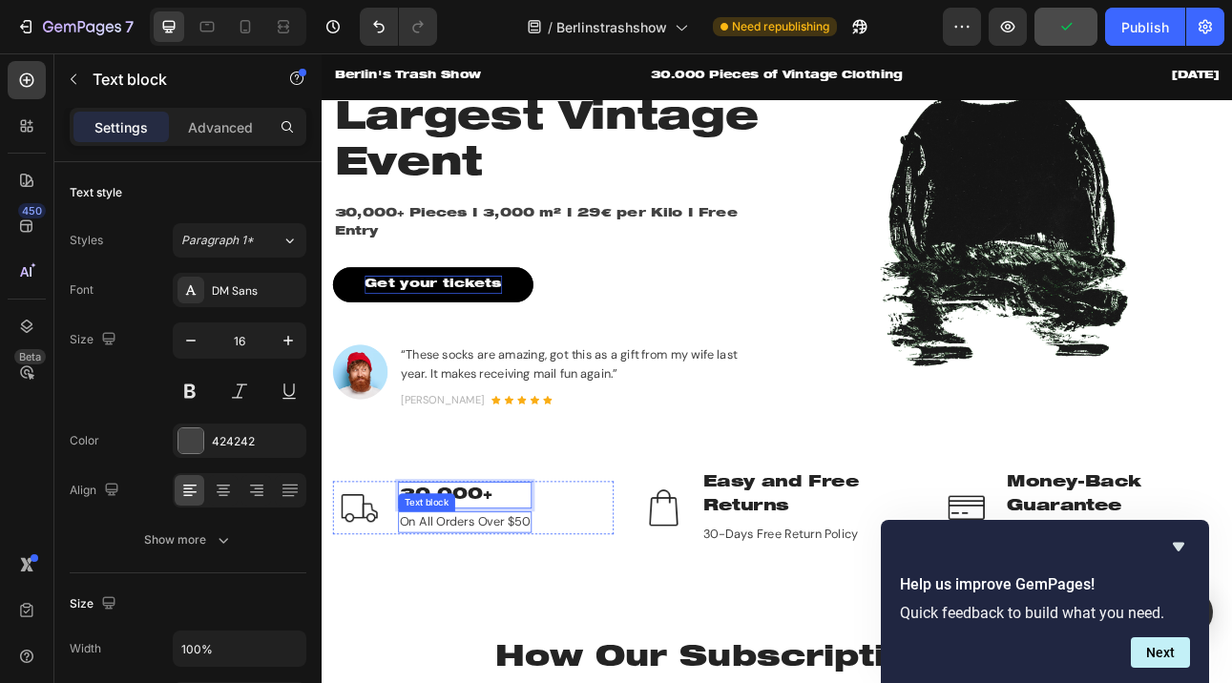
click at [488, 644] on p "On All Orders Over $50" at bounding box center [502, 643] width 164 height 23
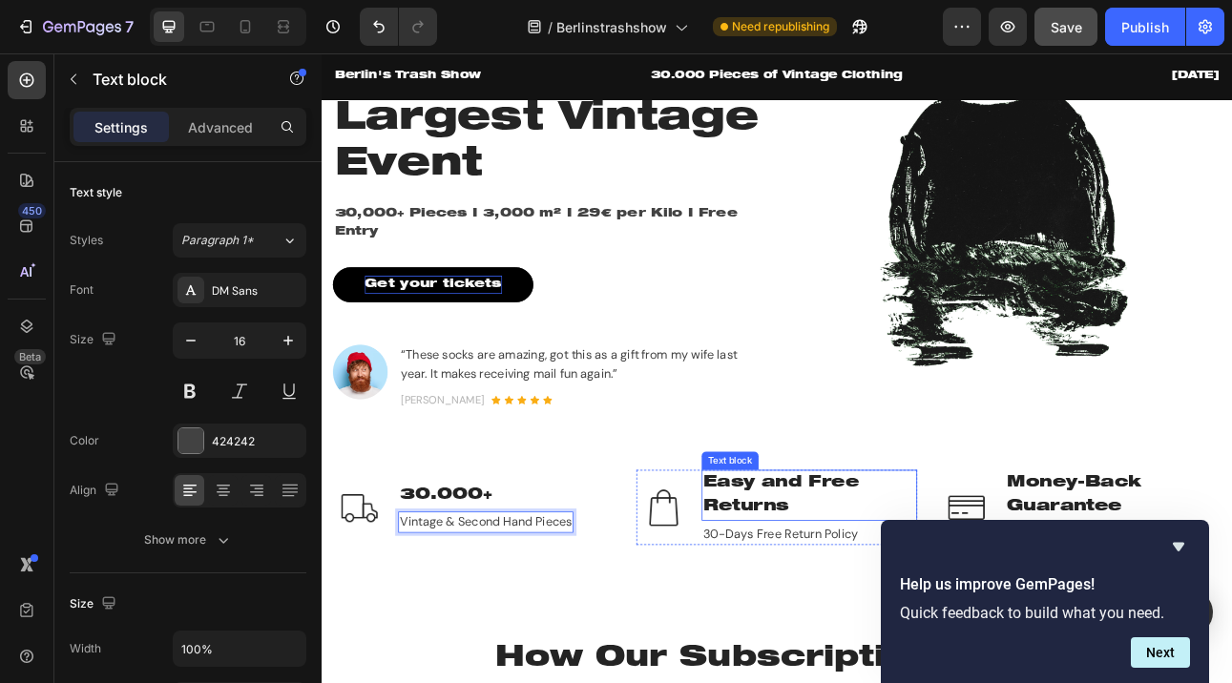
click at [861, 612] on p "Easy and Free Returns" at bounding box center [934, 609] width 267 height 60
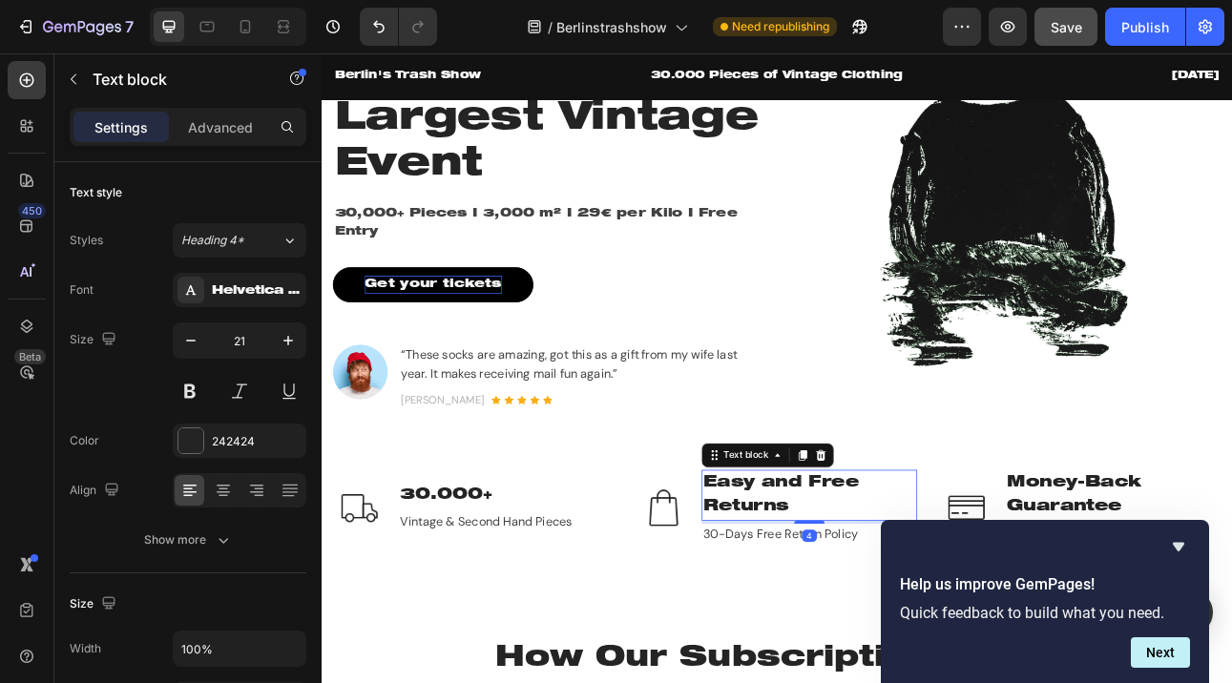
click at [861, 612] on p "Easy and Free Returns" at bounding box center [934, 609] width 267 height 60
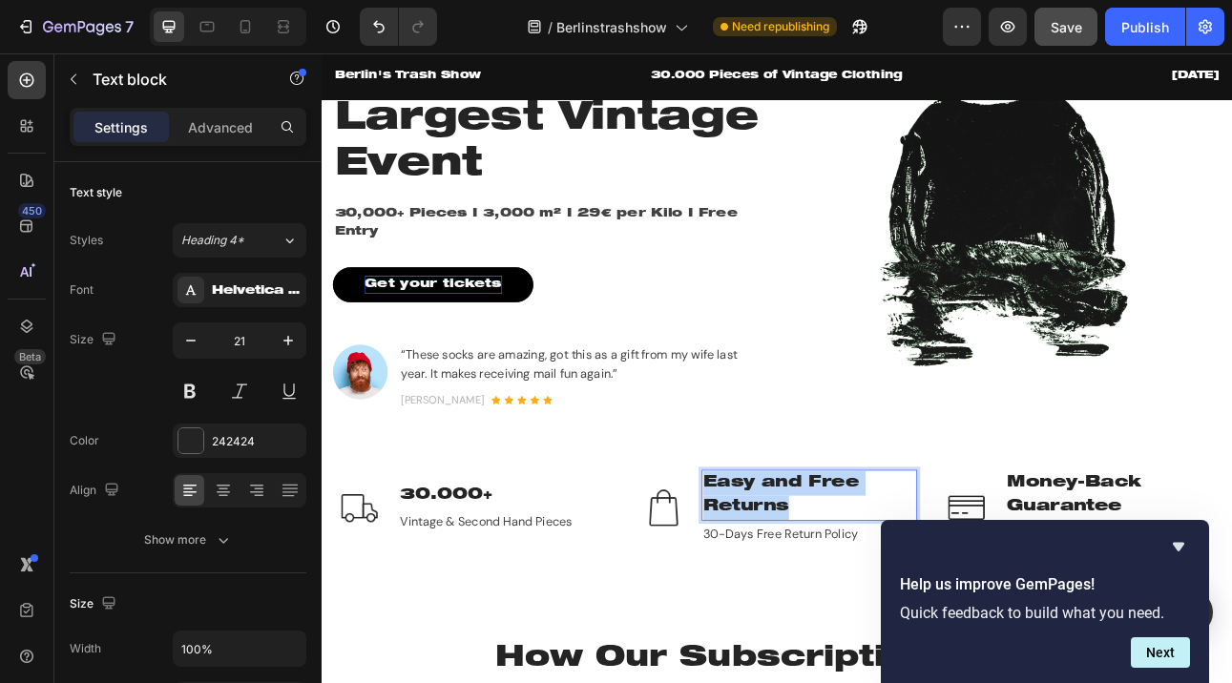
click at [861, 612] on p "Easy and Free Returns" at bounding box center [934, 609] width 267 height 60
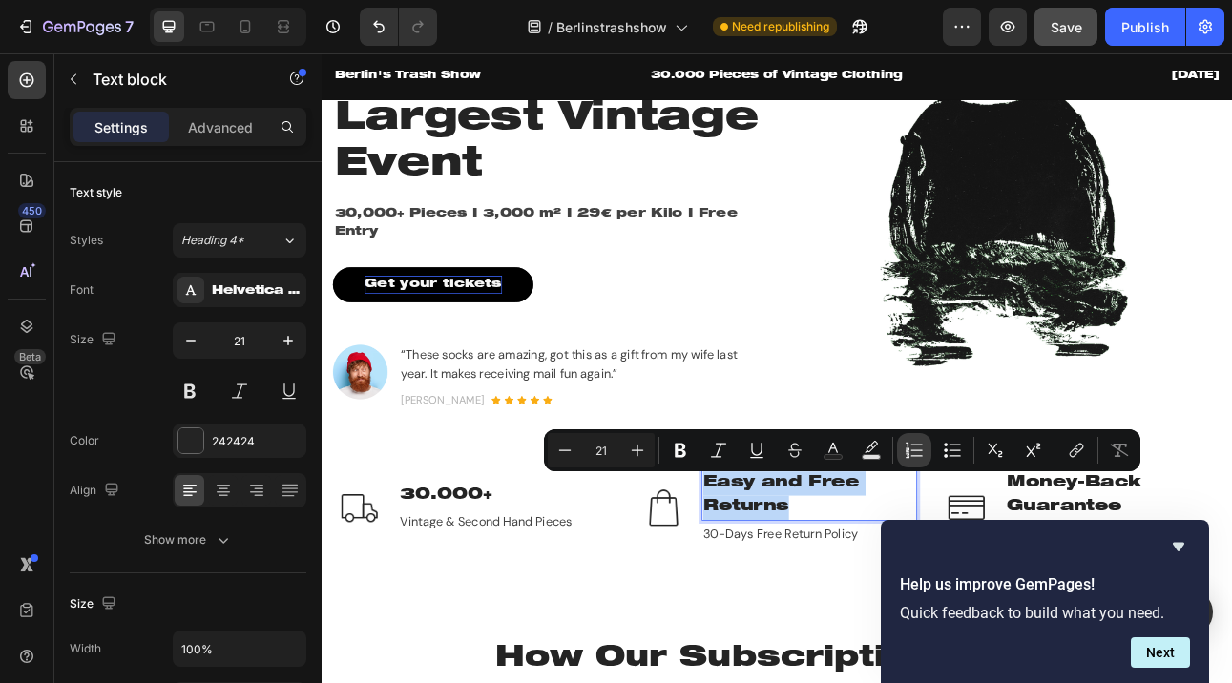
scroll to position [258, 0]
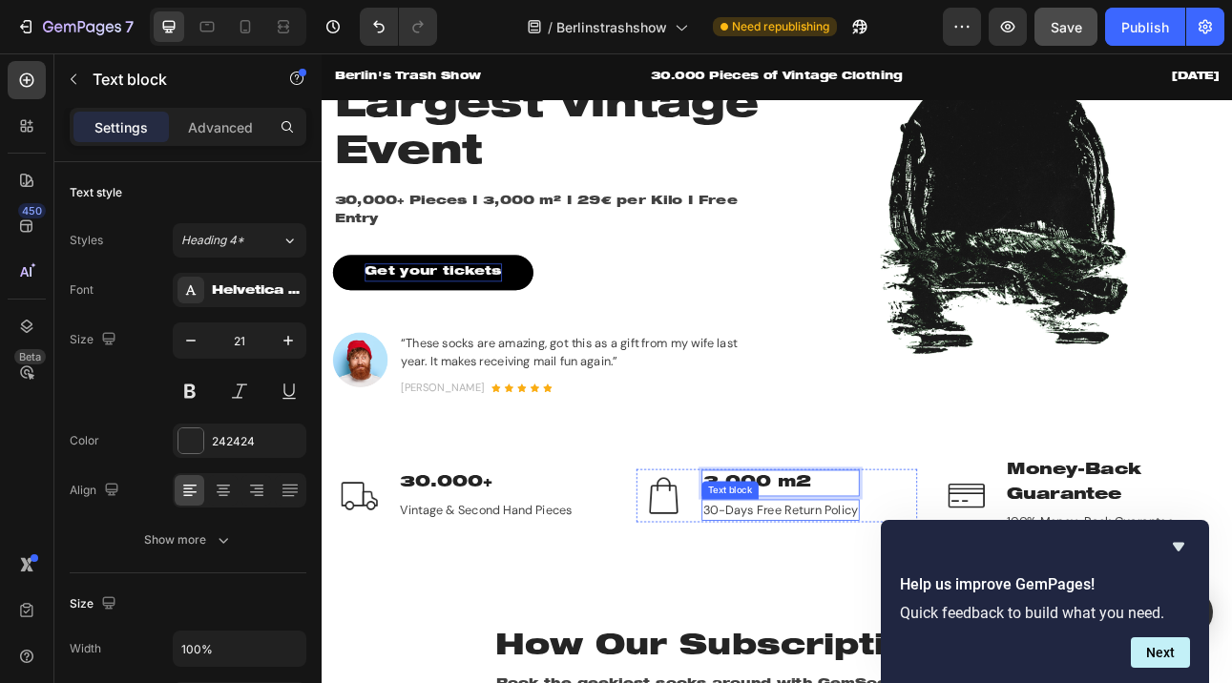
click at [915, 624] on p "30-Days Free Return Policy" at bounding box center [898, 627] width 195 height 23
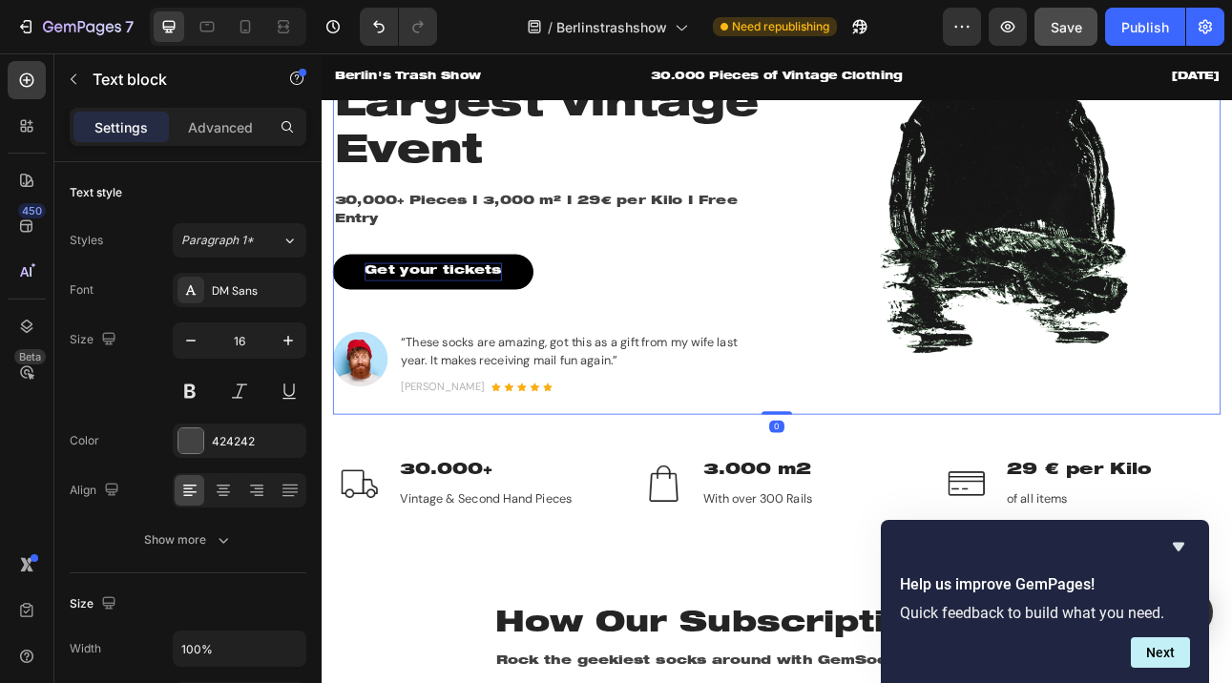
click at [1180, 485] on div "Image" at bounding box center [1180, 199] width 544 height 615
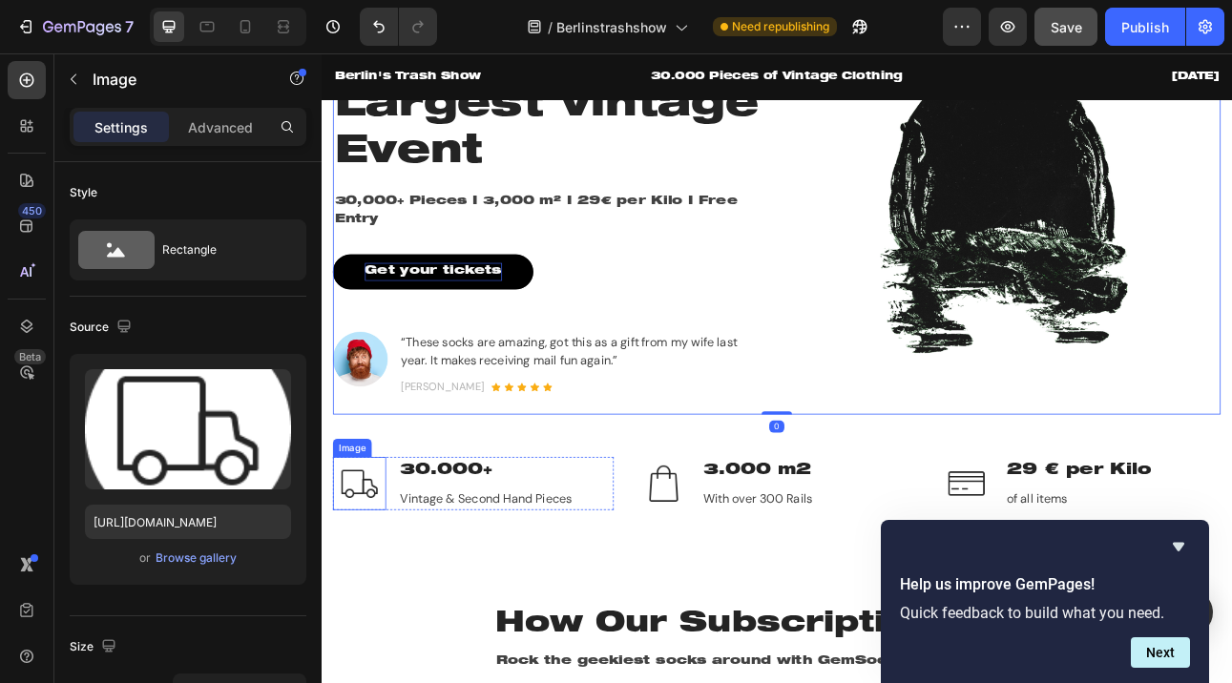
click at [371, 594] on img at bounding box center [369, 594] width 67 height 67
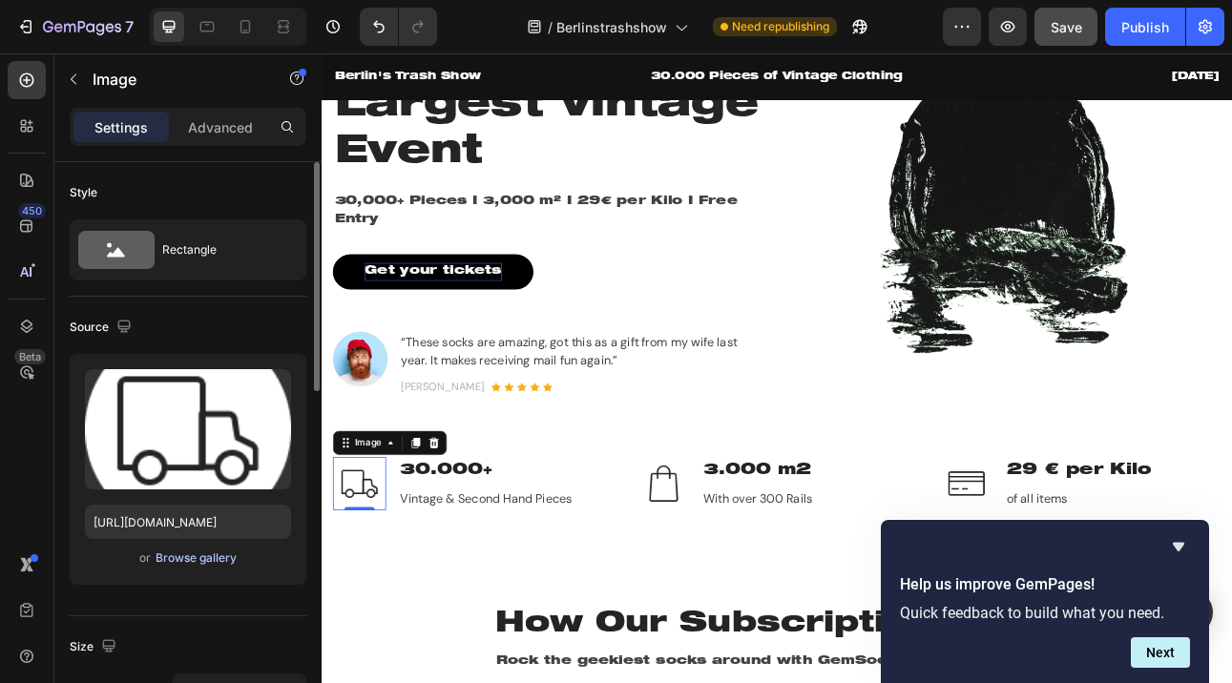
click at [197, 565] on div "Browse gallery" at bounding box center [196, 558] width 81 height 17
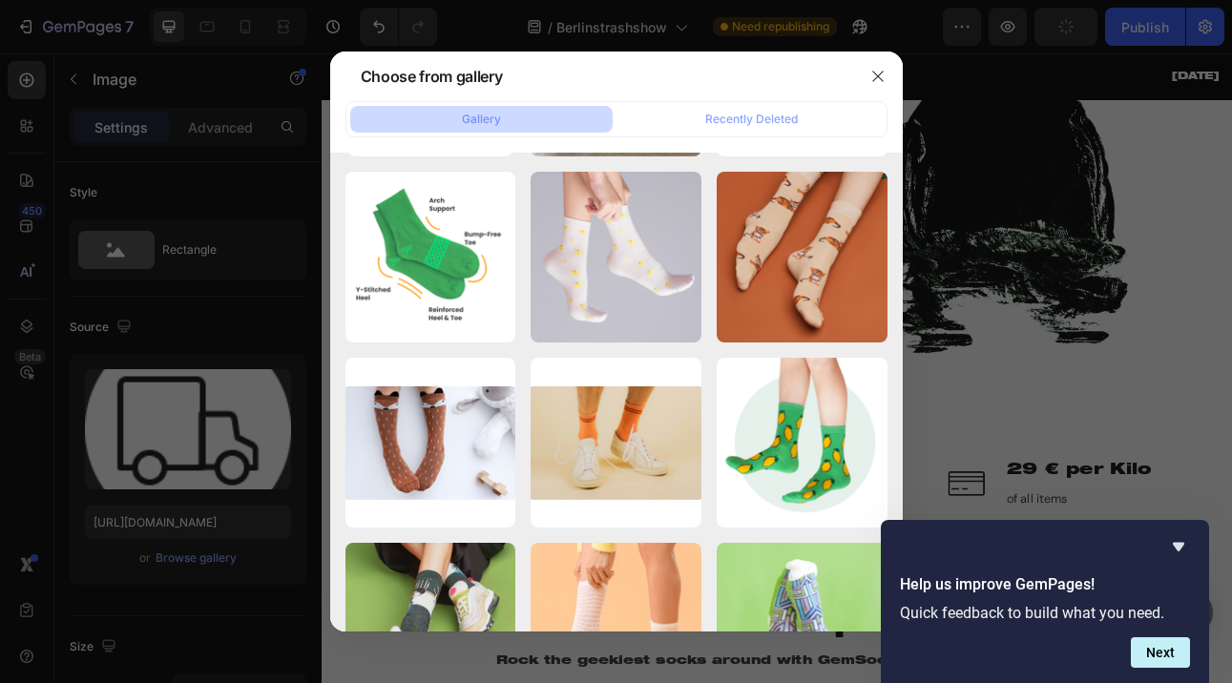
scroll to position [0, 0]
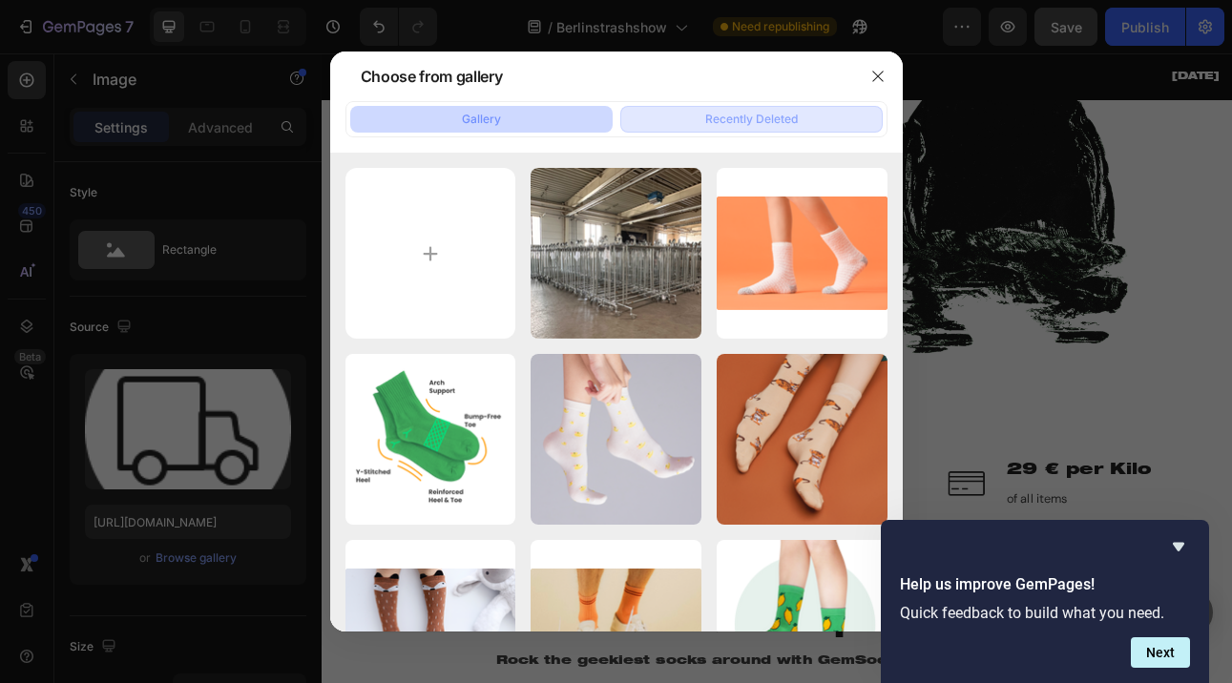
click at [754, 114] on div "Recently Deleted" at bounding box center [751, 119] width 93 height 17
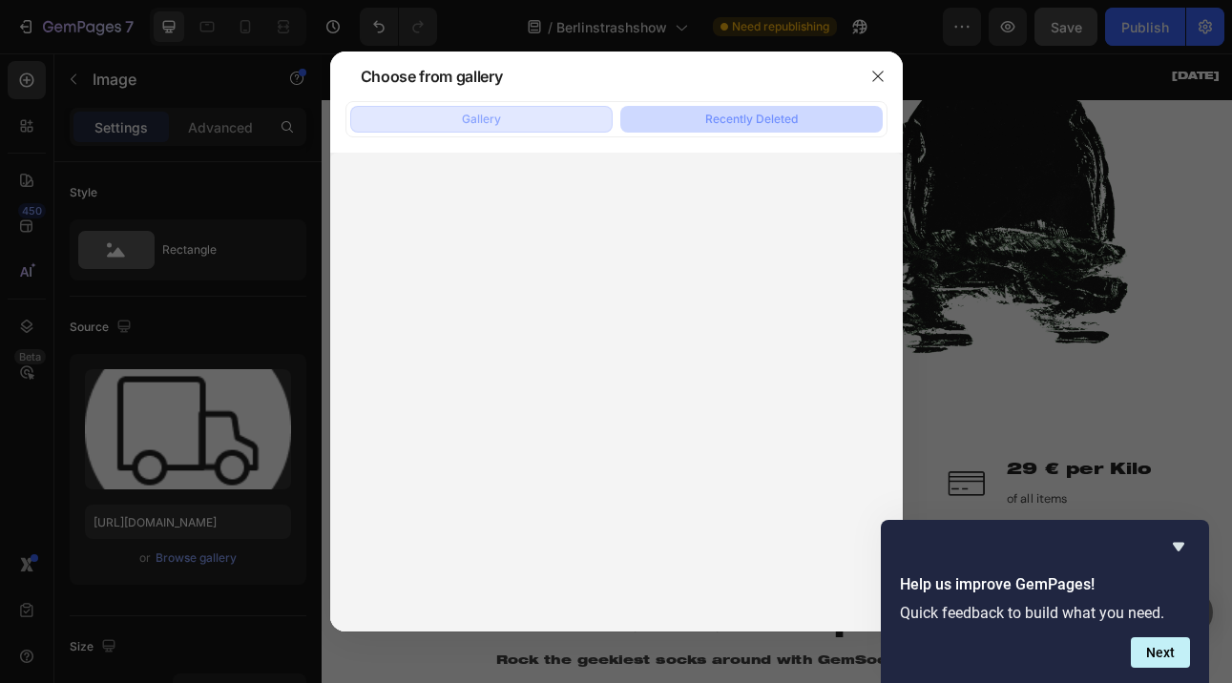
click at [548, 125] on button "Gallery" at bounding box center [481, 119] width 262 height 27
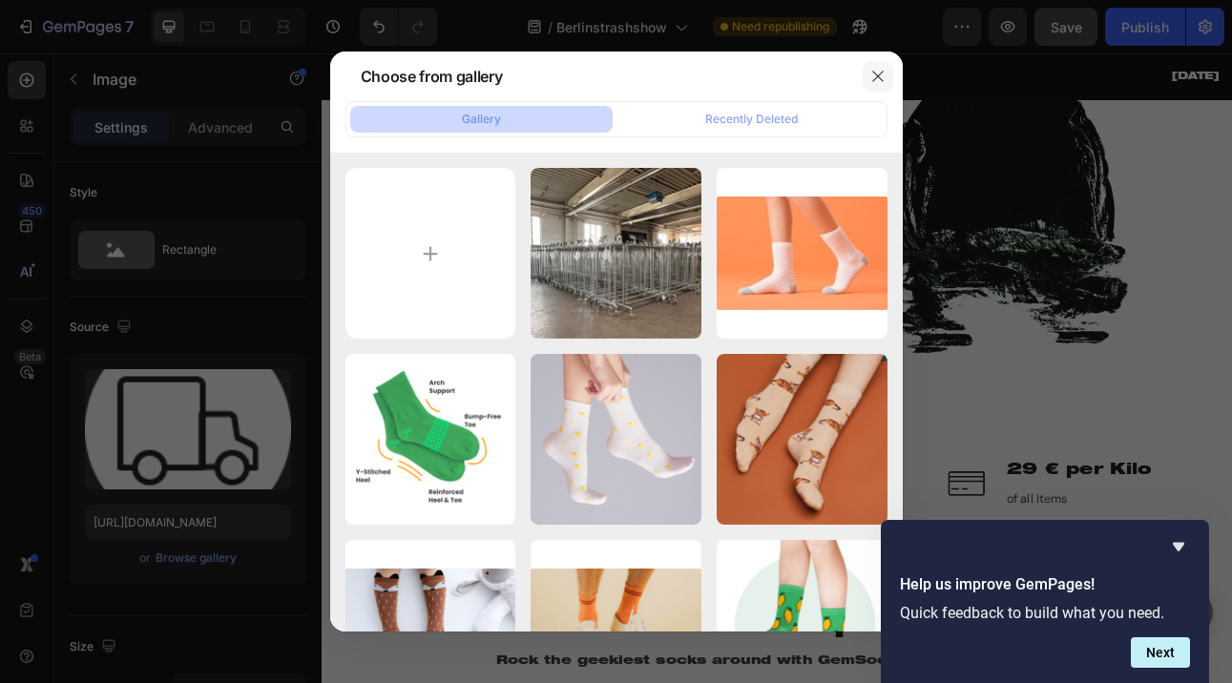
click at [878, 73] on icon "button" at bounding box center [877, 76] width 15 height 15
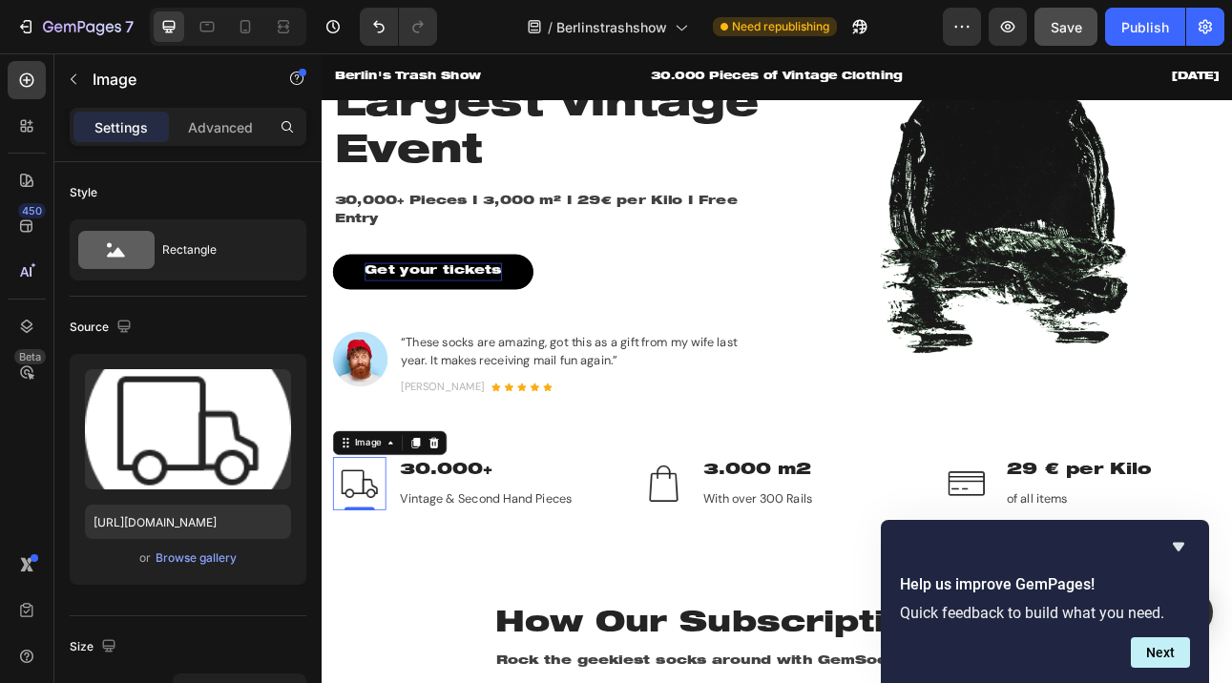
click at [364, 596] on img at bounding box center [369, 594] width 67 height 67
click at [188, 557] on div "Browse gallery" at bounding box center [196, 558] width 81 height 17
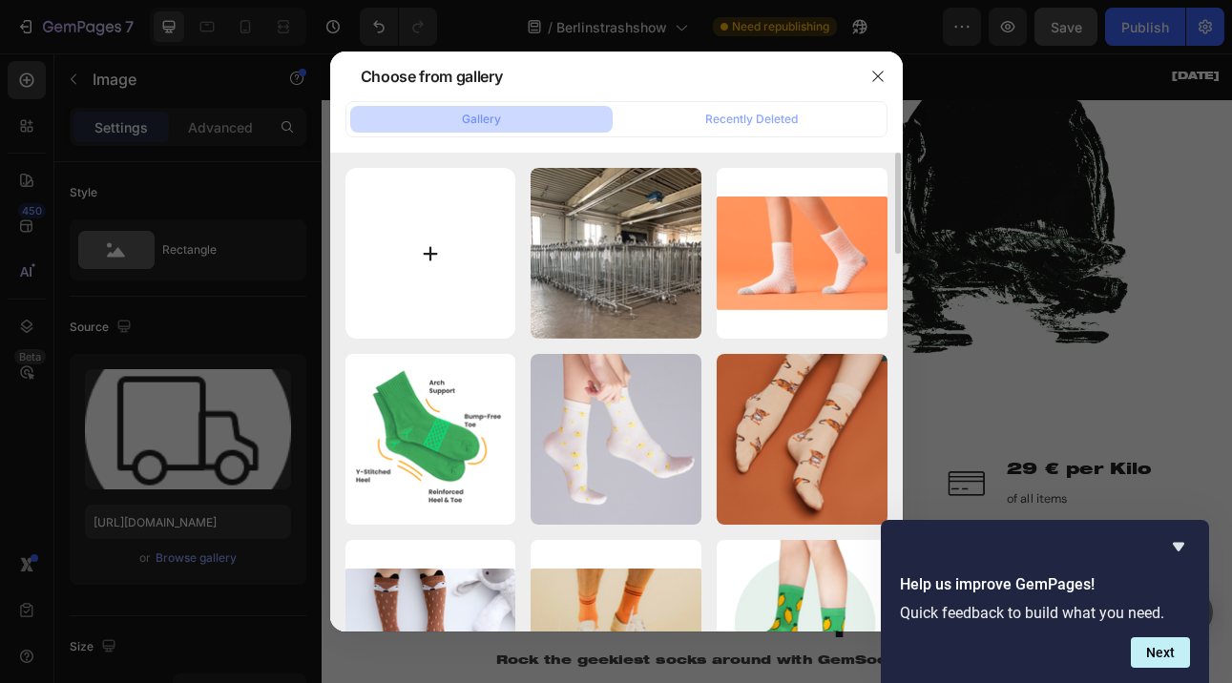
click at [445, 258] on input "file" at bounding box center [430, 253] width 171 height 171
type input "C:\fakepath\offer.png"
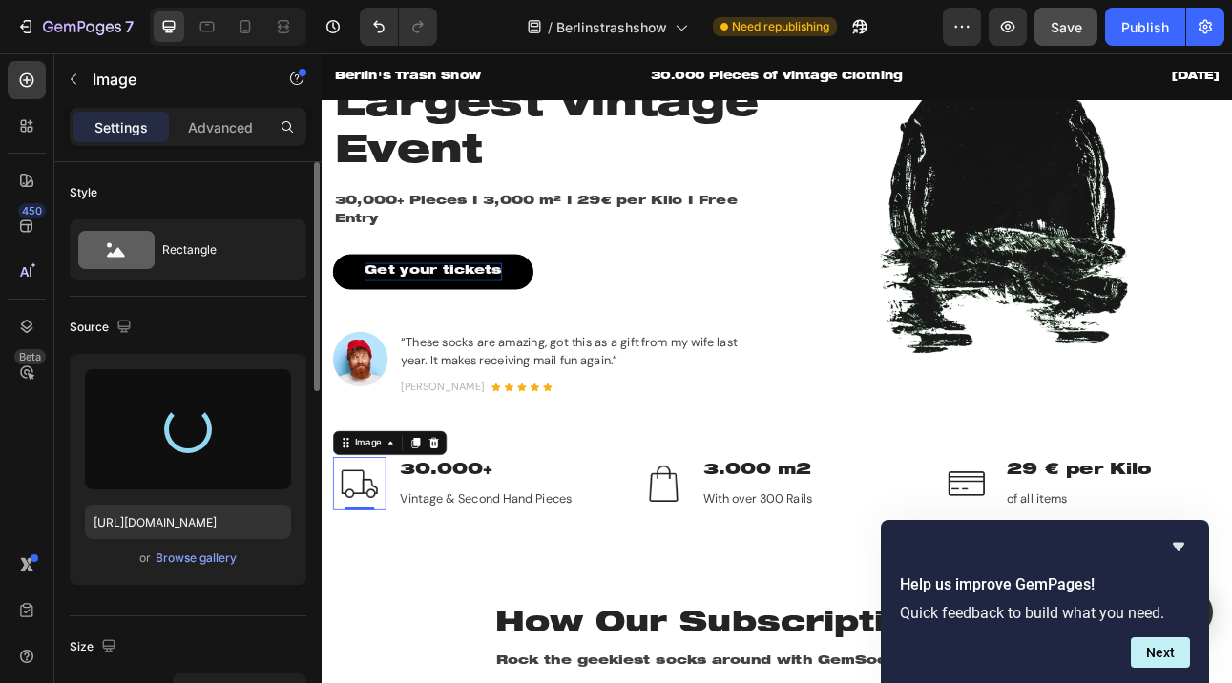
type input "https://cdn.shopify.com/s/files/1/0929/0498/0855/files/gempages_586460196126065…"
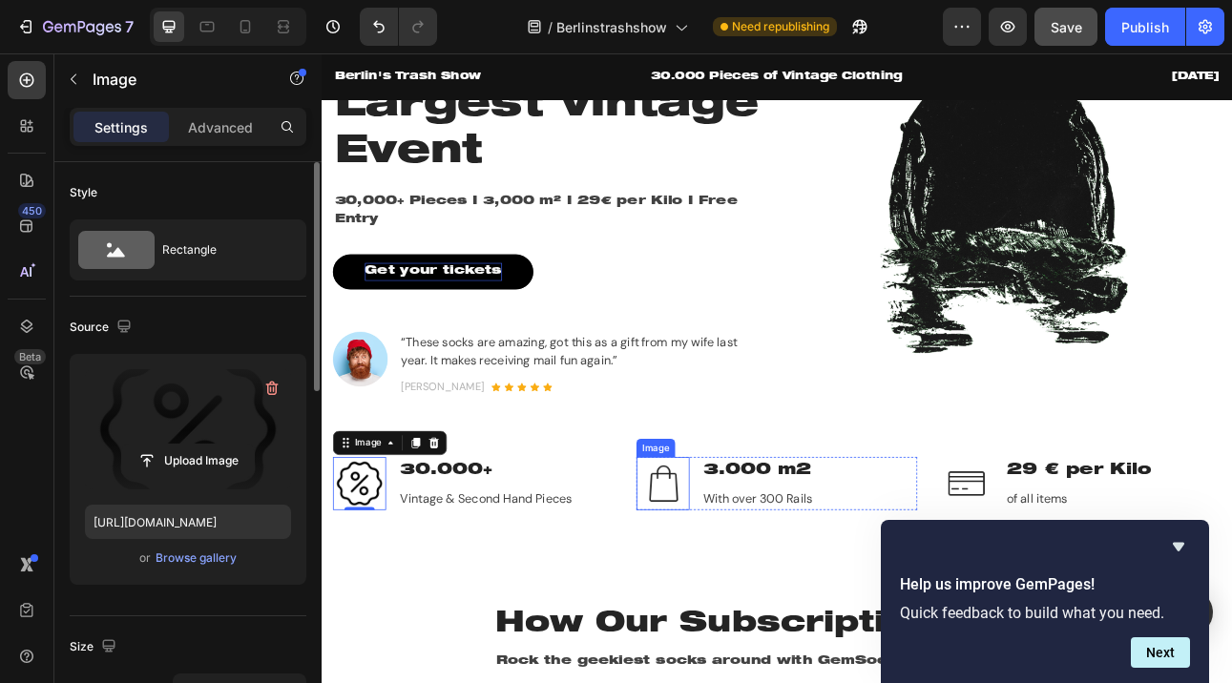
click at [758, 595] on img at bounding box center [750, 594] width 67 height 67
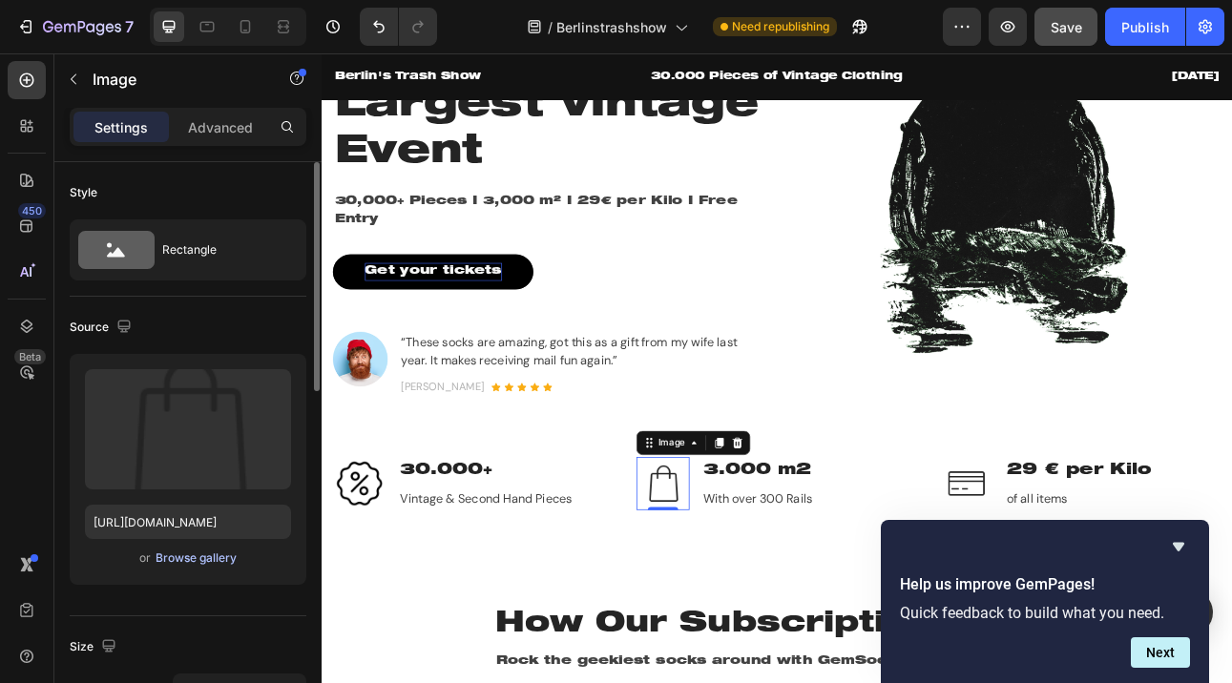
drag, startPoint x: 191, startPoint y: 466, endPoint x: 197, endPoint y: 561, distance: 95.6
click at [197, 560] on div "Upload Image https://ucarecdn.com/adf1151d-d979-4179-8347-b6819ba4a9a8/-/format…" at bounding box center [188, 469] width 237 height 231
click at [197, 561] on div "Browse gallery" at bounding box center [196, 558] width 81 height 17
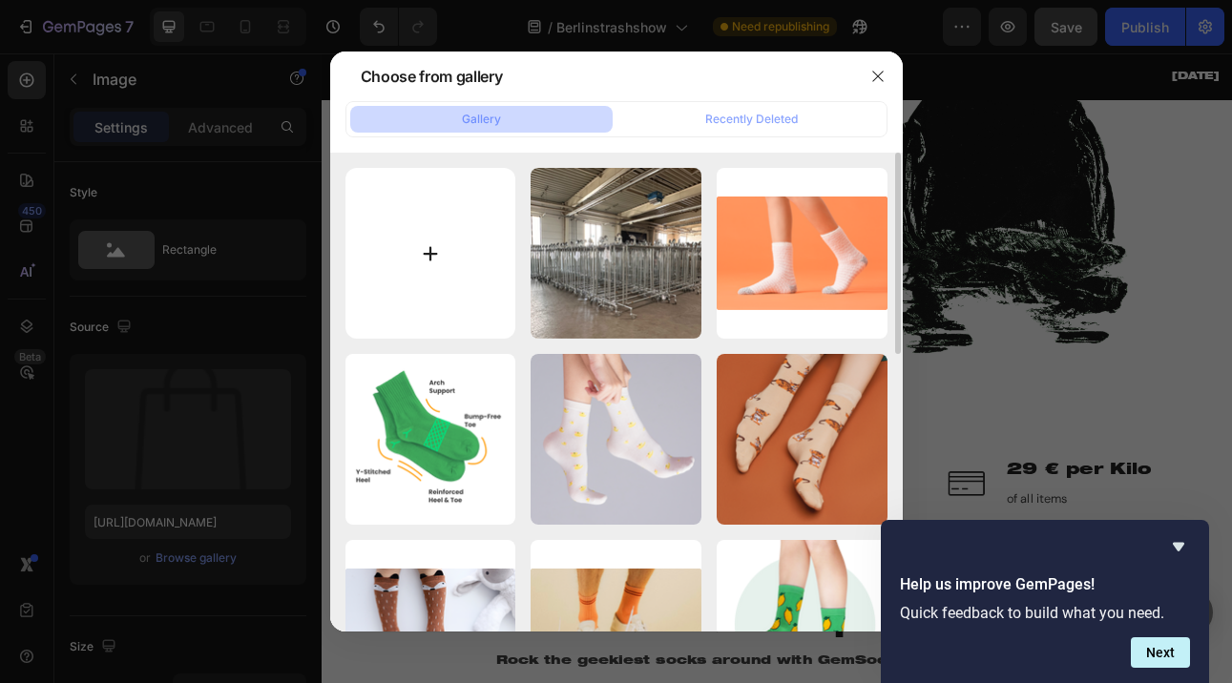
click at [411, 260] on input "file" at bounding box center [430, 253] width 171 height 171
type input "C:\fakepath\warehouse.png"
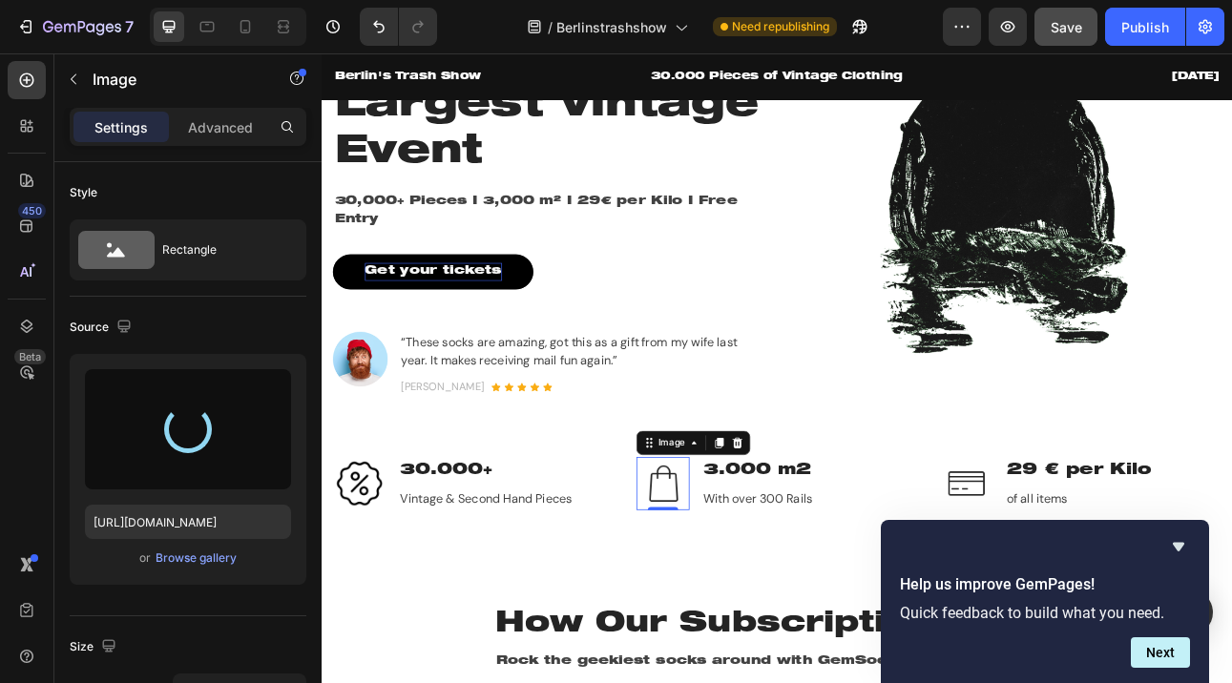
type input "https://cdn.shopify.com/s/files/1/0929/0498/0855/files/gempages_586460196126065…"
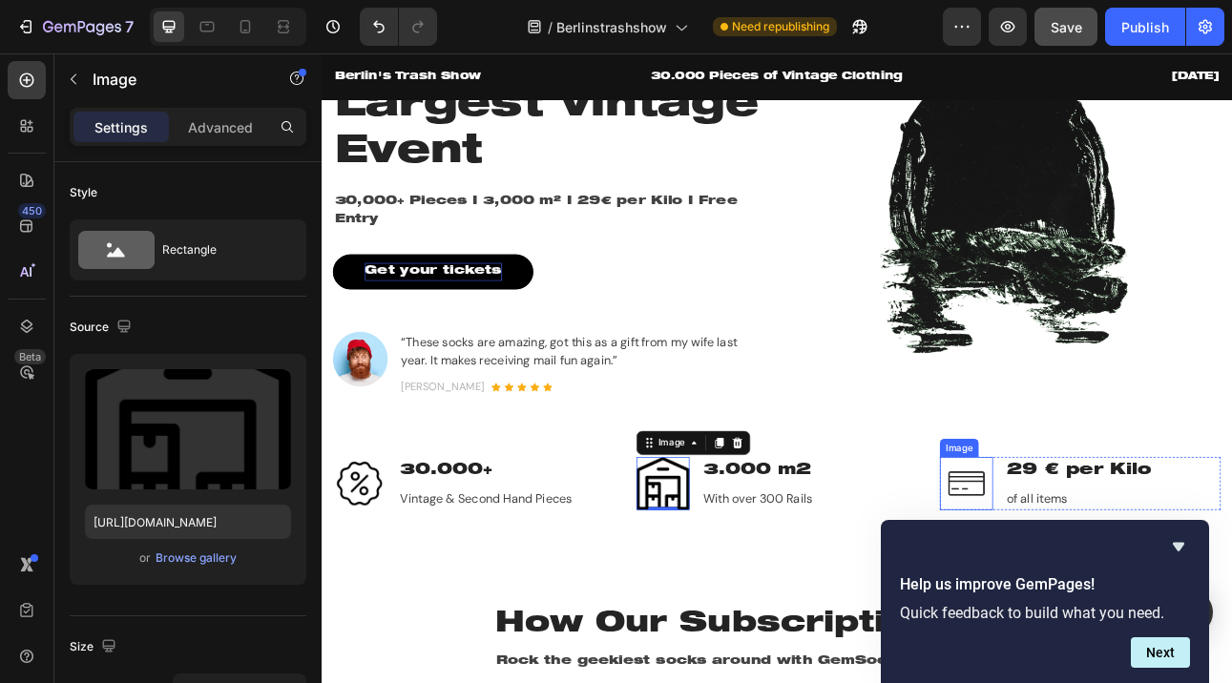
click at [1120, 599] on img at bounding box center [1132, 594] width 67 height 67
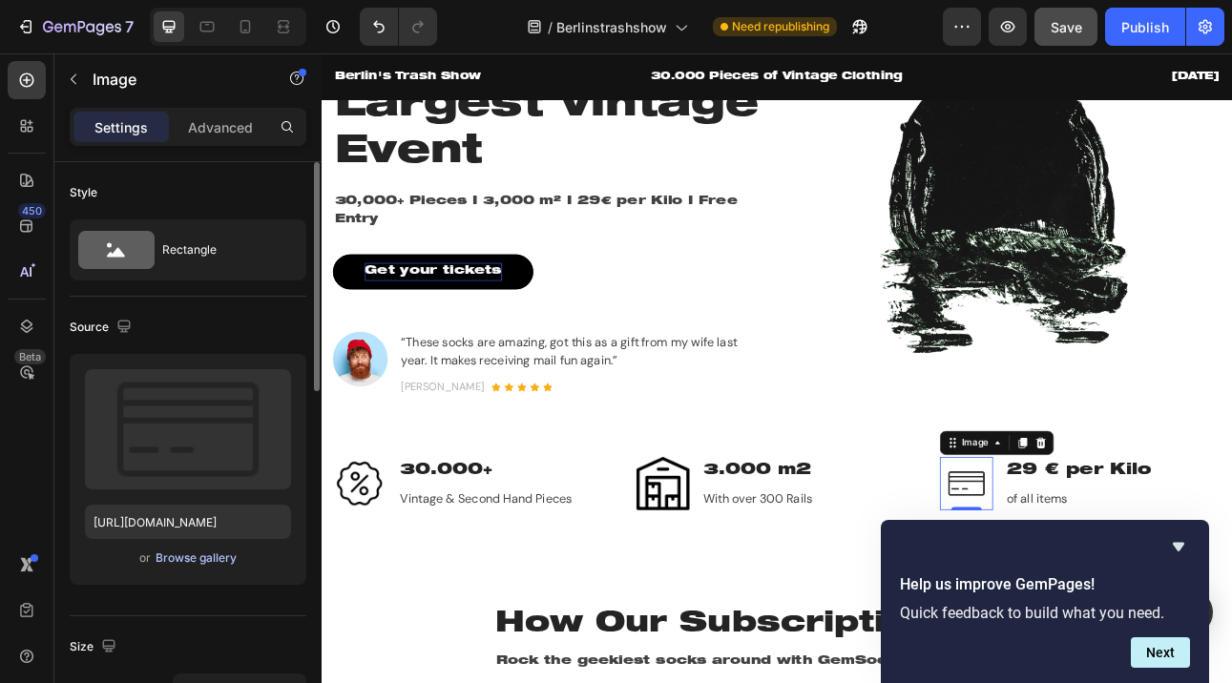
click at [187, 553] on div "Browse gallery" at bounding box center [196, 558] width 81 height 17
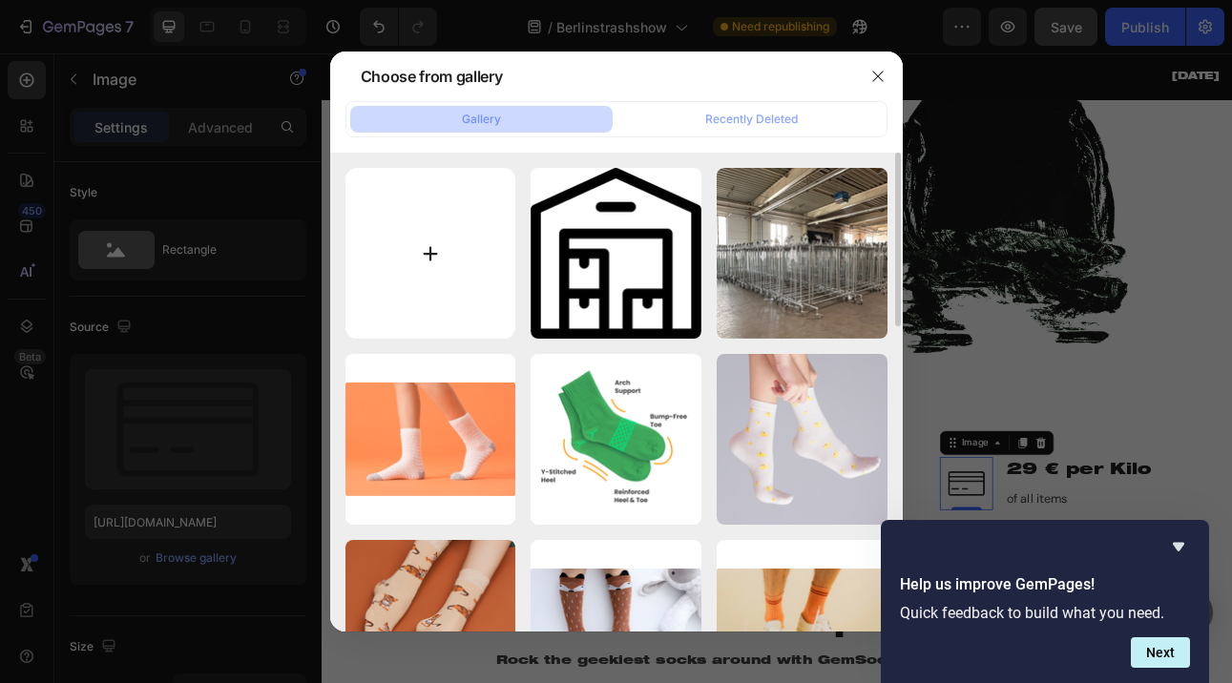
click at [446, 235] on input "file" at bounding box center [430, 253] width 171 height 171
type input "C:\fakepath\offer.png"
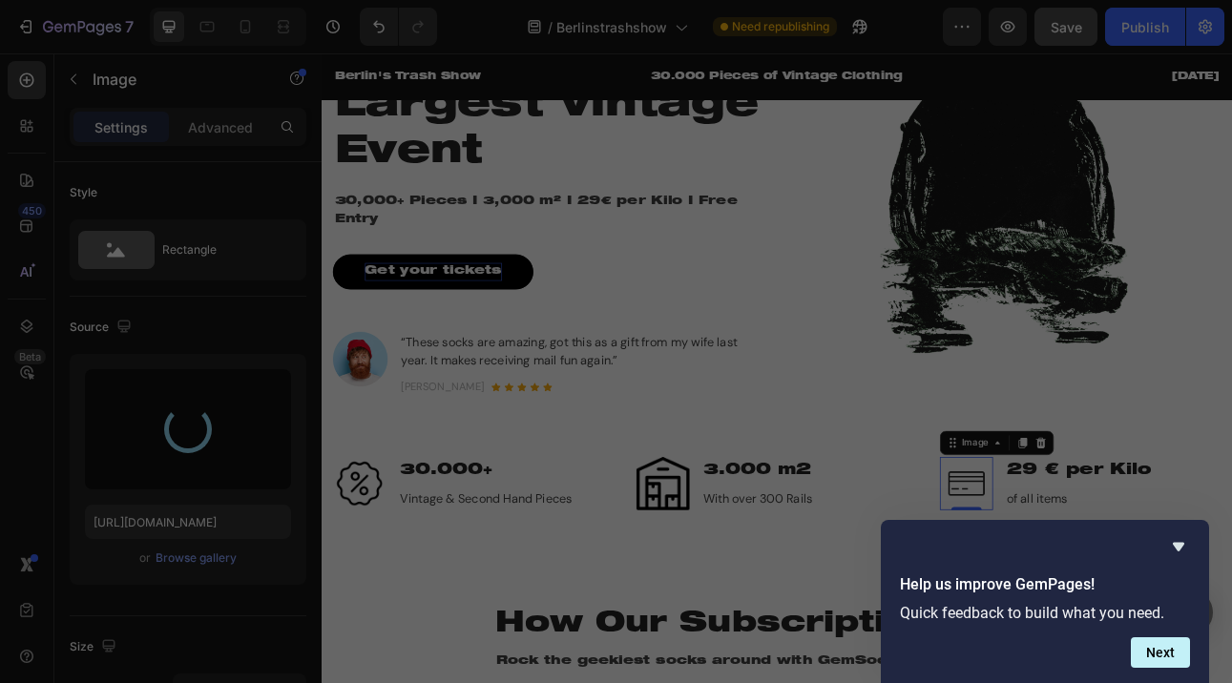
type input "https://cdn.shopify.com/s/files/1/0929/0498/0855/files/gempages_586460196126065…"
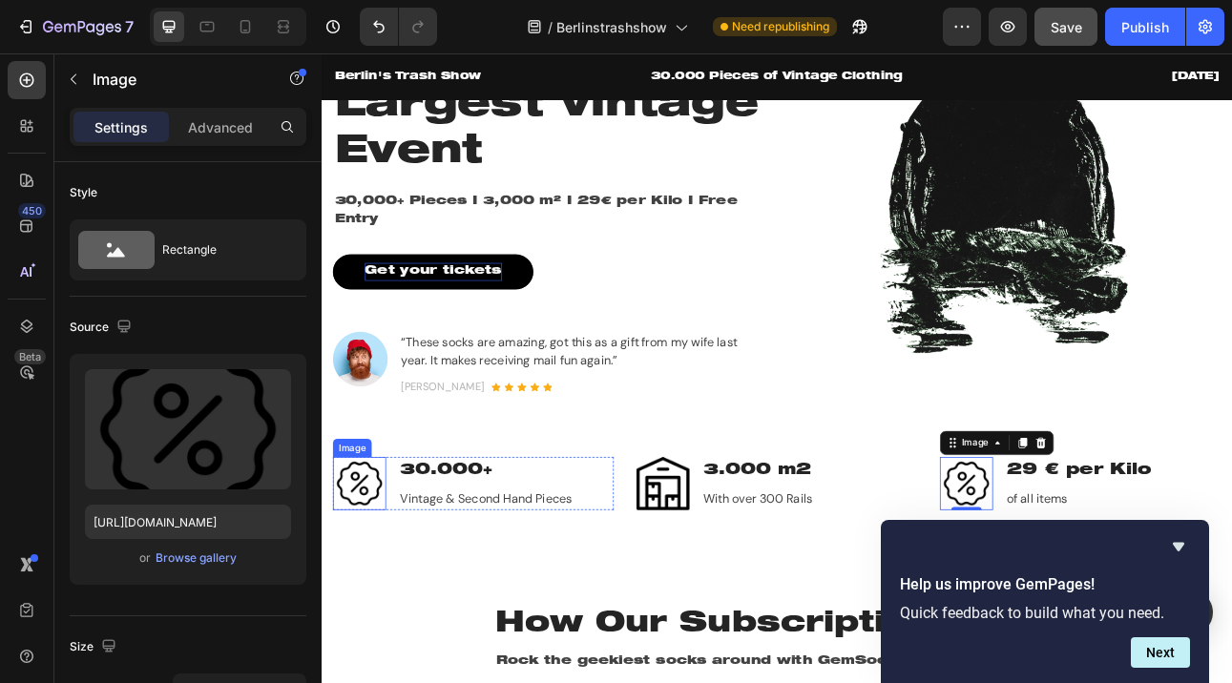
click at [372, 605] on img at bounding box center [369, 594] width 67 height 67
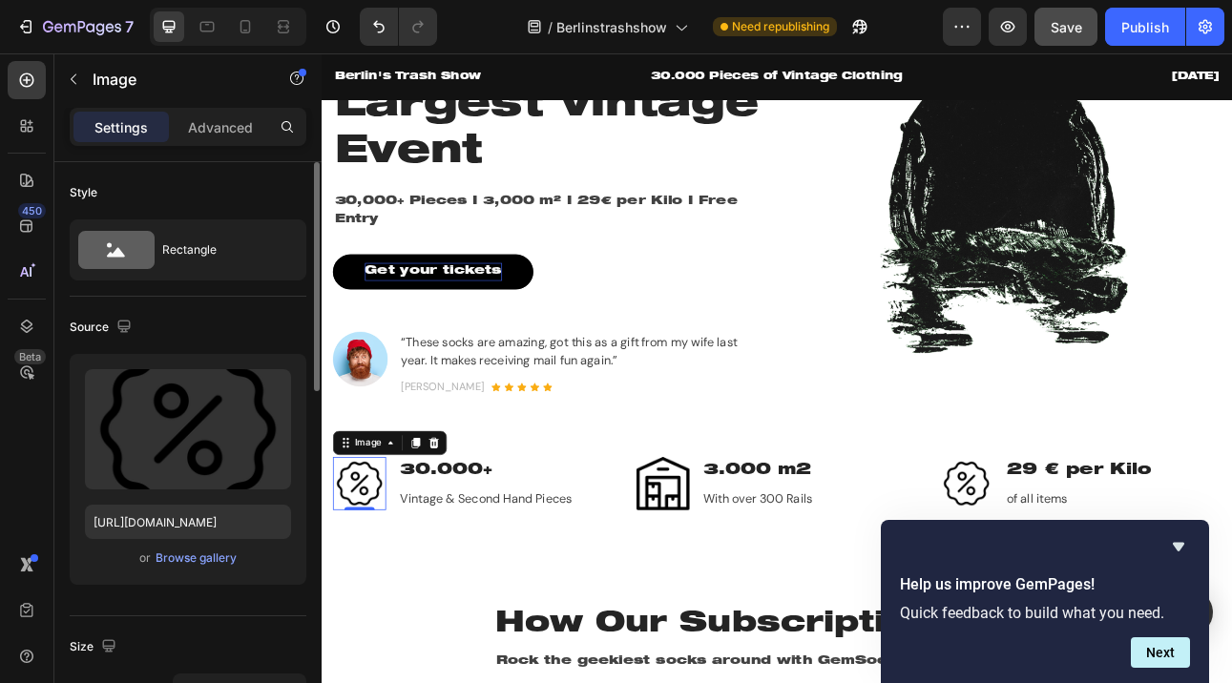
click at [188, 571] on div "Upload Image https://cdn.shopify.com/s/files/1/0929/0498/0855/files/gempages_58…" at bounding box center [188, 469] width 237 height 231
click at [184, 557] on div "Browse gallery" at bounding box center [196, 558] width 81 height 17
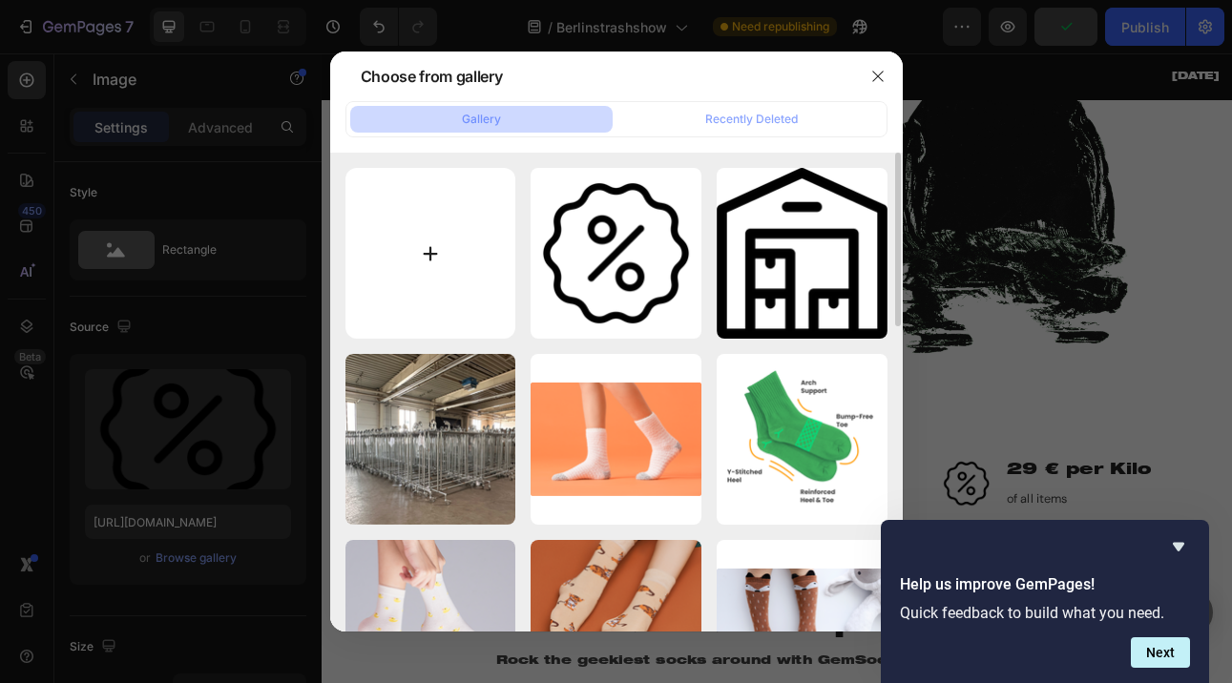
click at [431, 240] on input "file" at bounding box center [430, 253] width 171 height 171
type input "C:\fakepath\clean-clothes.png"
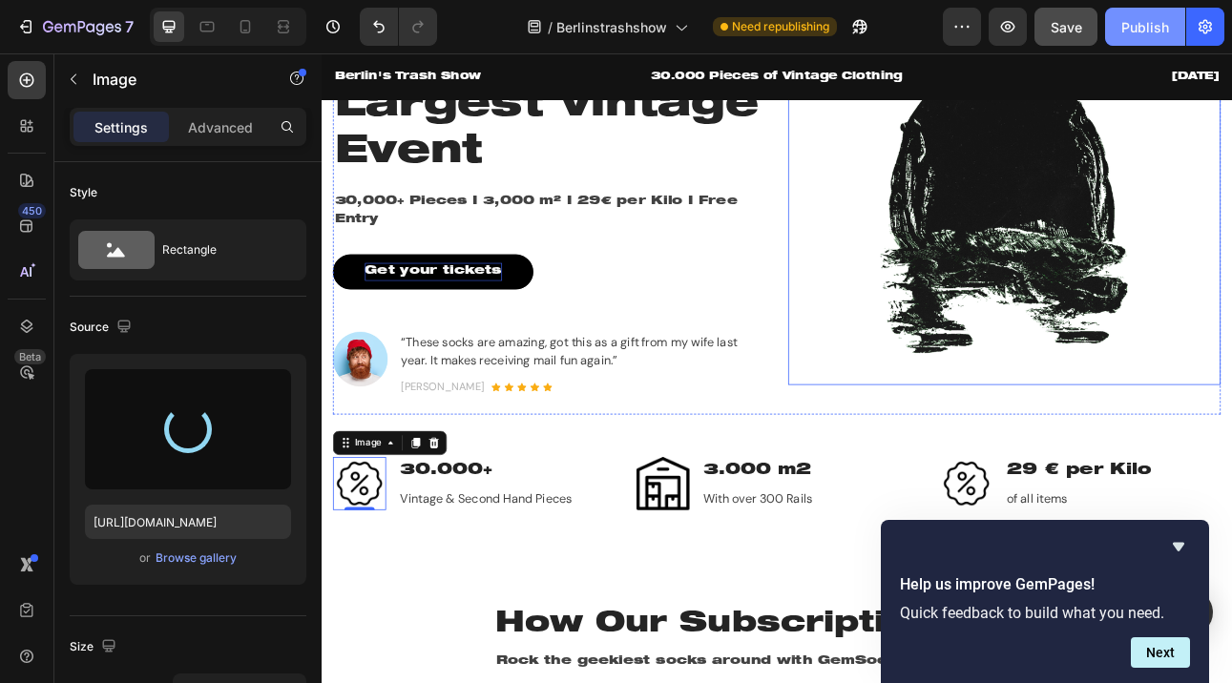
type input "https://cdn.shopify.com/s/files/1/0929/0498/0855/files/gempages_586460196126065…"
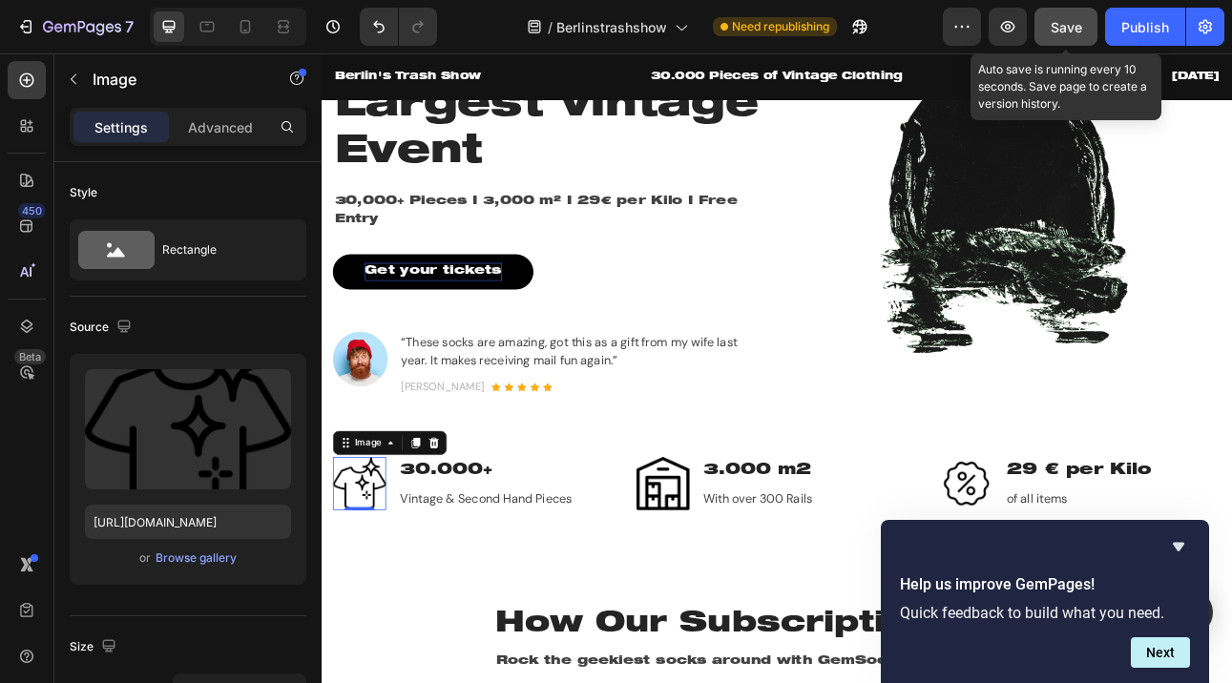
click at [1071, 27] on span "Save" at bounding box center [1065, 27] width 31 height 16
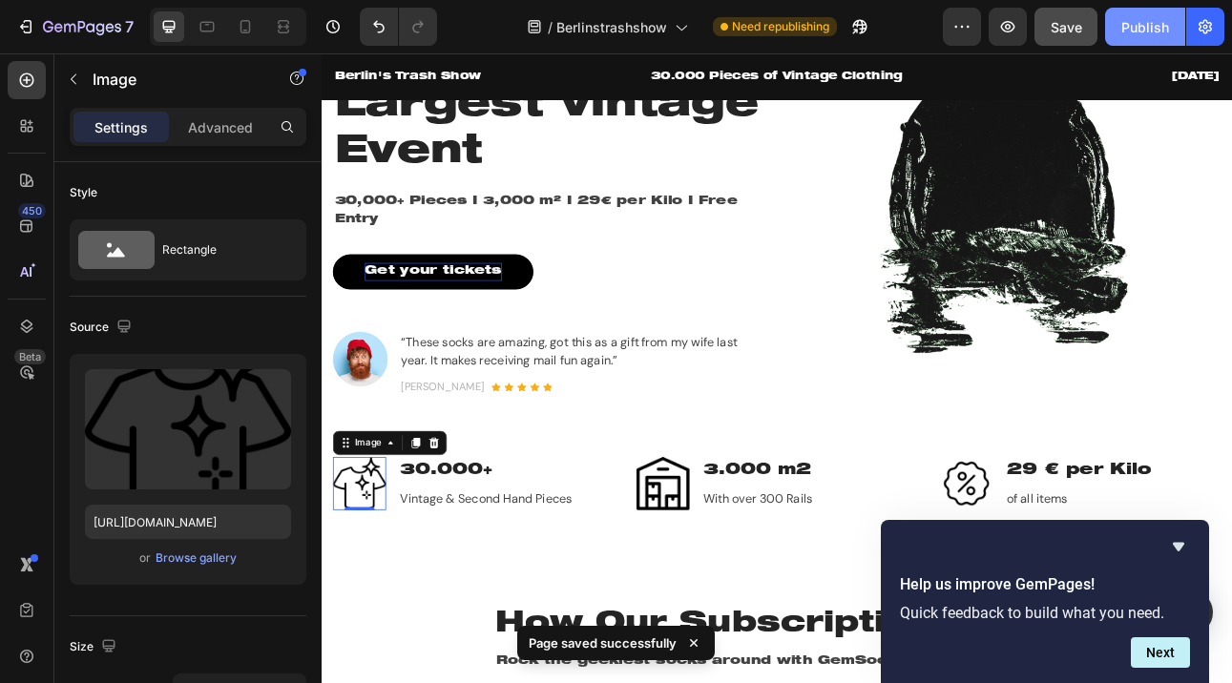
click at [1138, 25] on div "Publish" at bounding box center [1145, 27] width 48 height 20
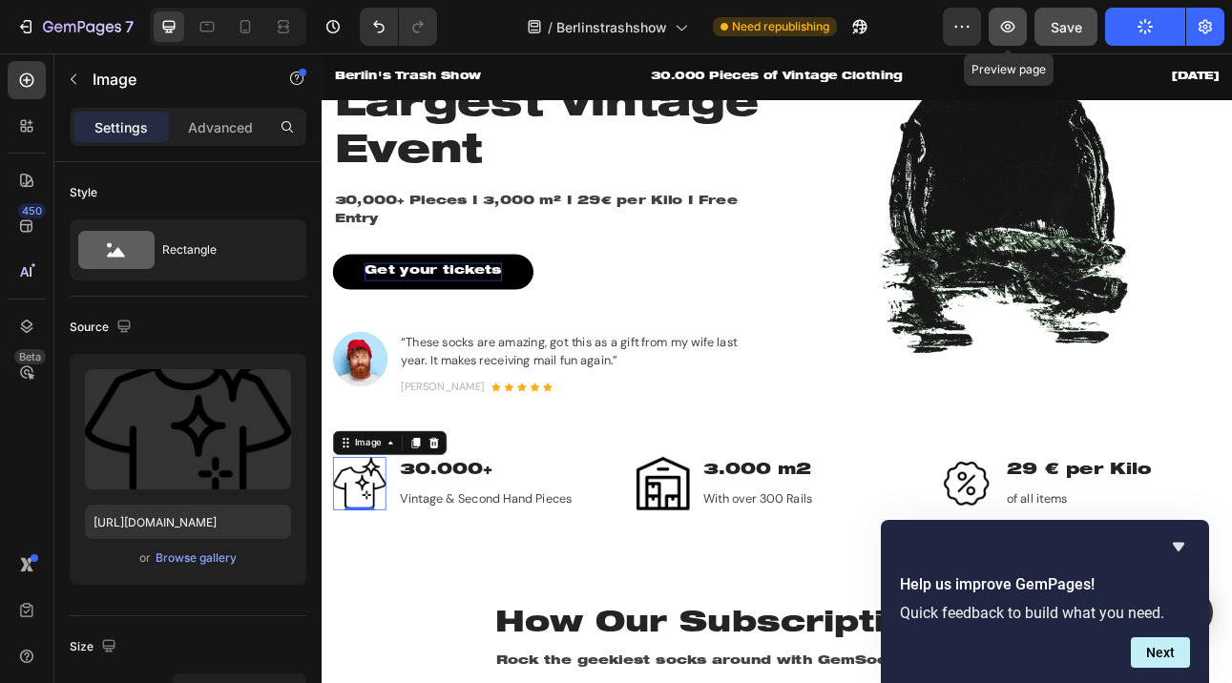
click at [1010, 41] on button "button" at bounding box center [1007, 27] width 38 height 38
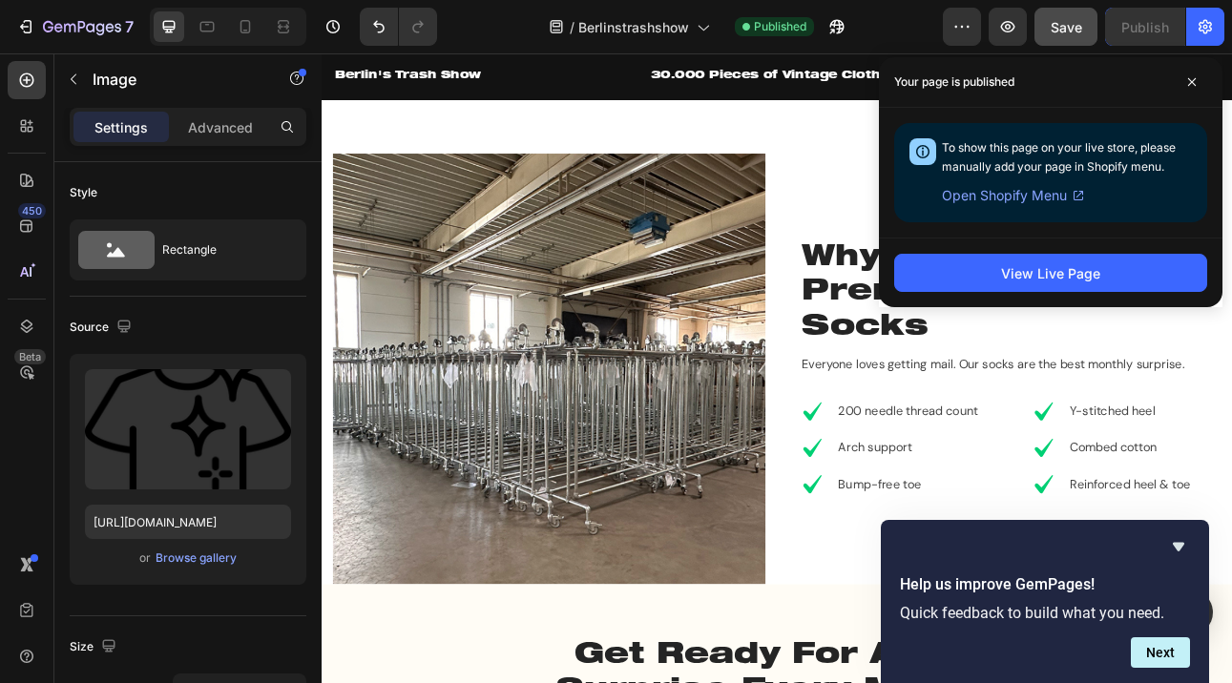
scroll to position [1533, 0]
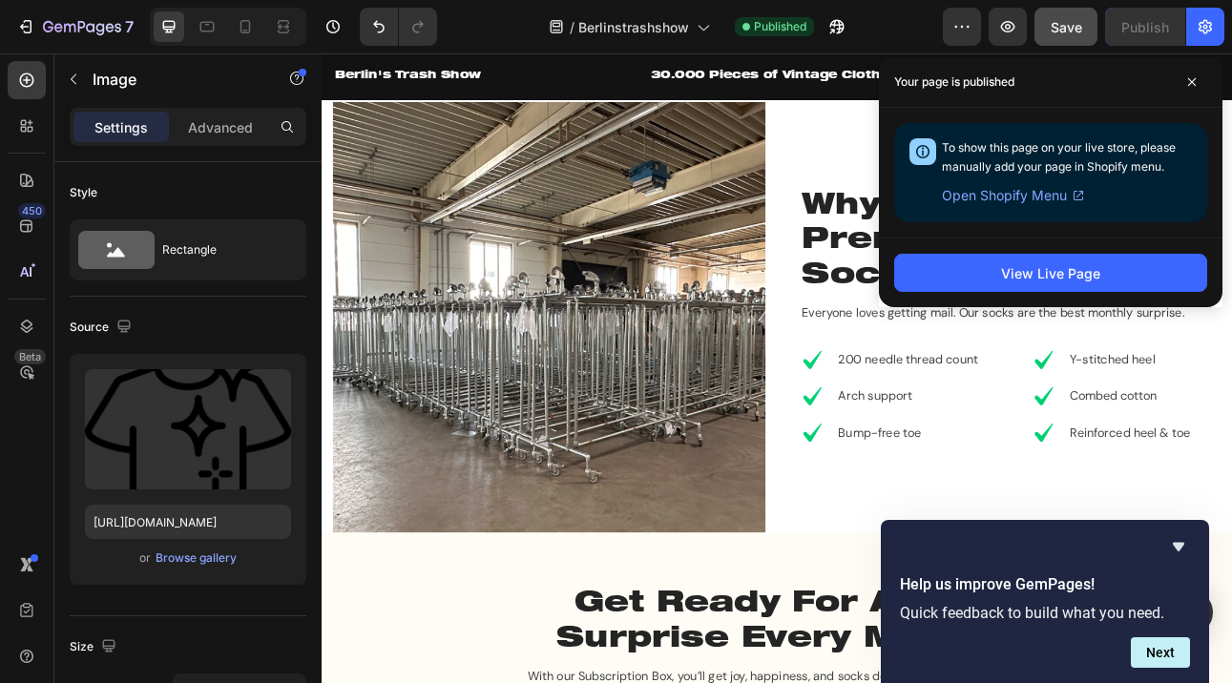
click at [944, 270] on div "Why You'll Love Our Premium Quality Socks Heading Everyone loves getting mail. …" at bounding box center [1180, 385] width 544 height 543
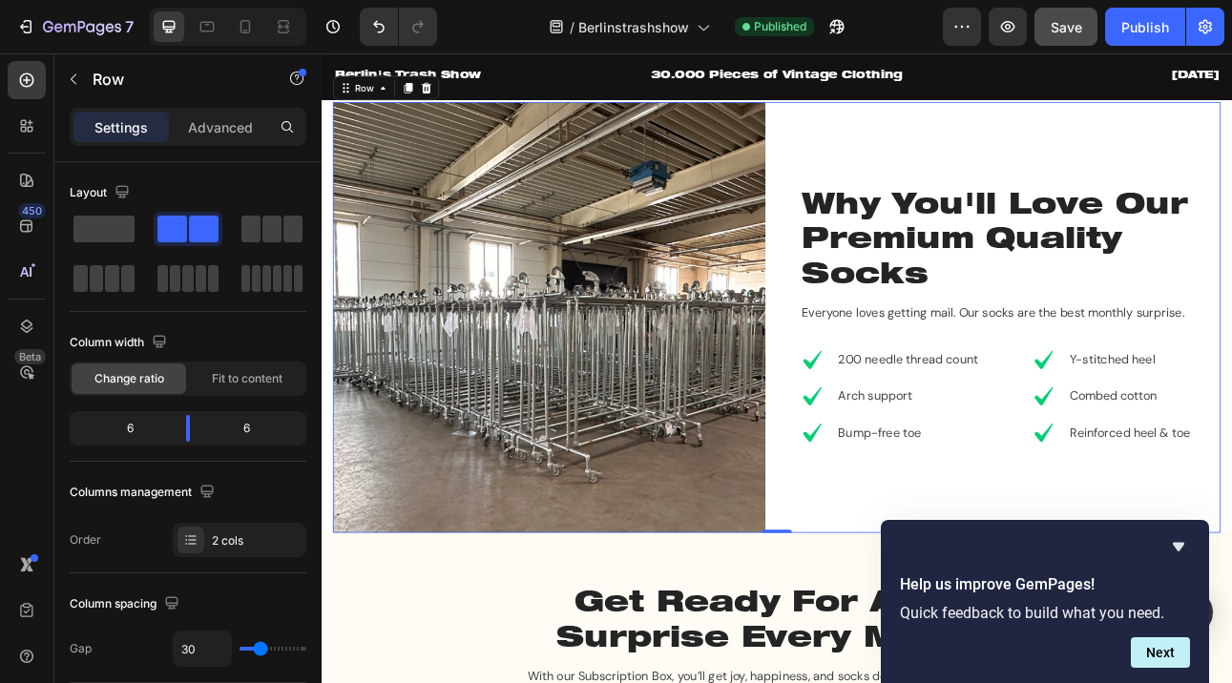
click at [944, 270] on div "Why You'll Love Our Premium Quality Socks Heading Everyone loves getting mail. …" at bounding box center [1180, 385] width 544 height 543
click at [1023, 282] on div "Why You'll Love Our Premium Quality Socks Heading Everyone loves getting mail. …" at bounding box center [1180, 385] width 544 height 543
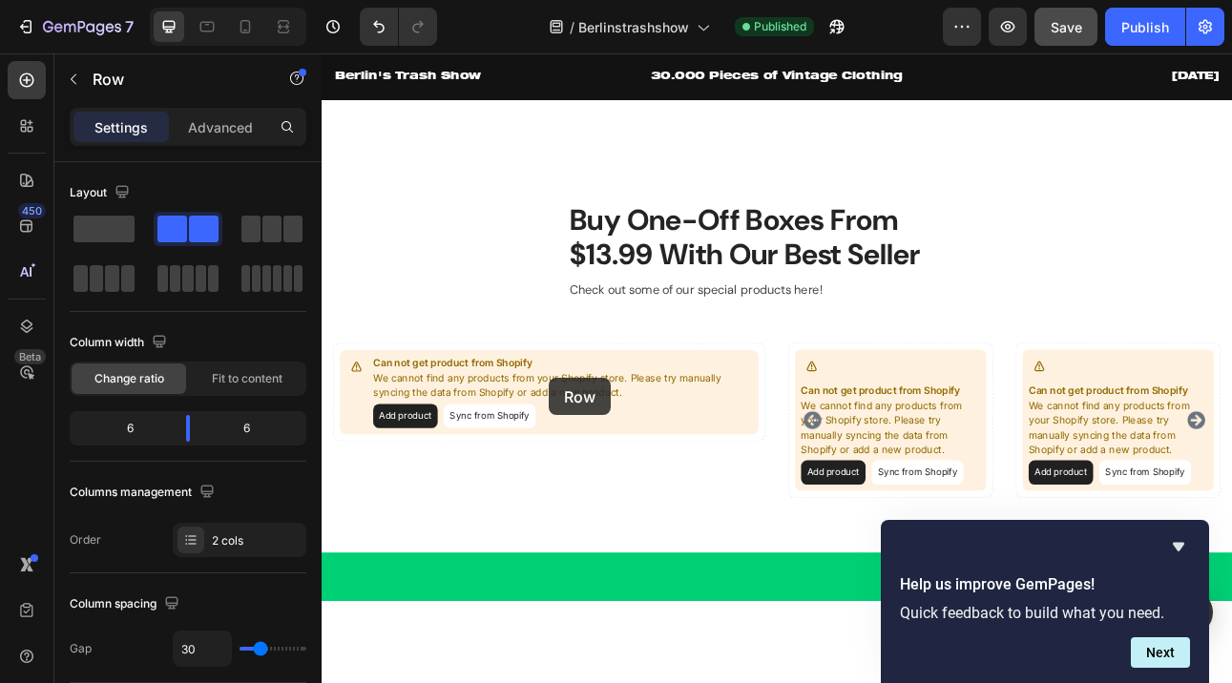
scroll to position [4197, 0]
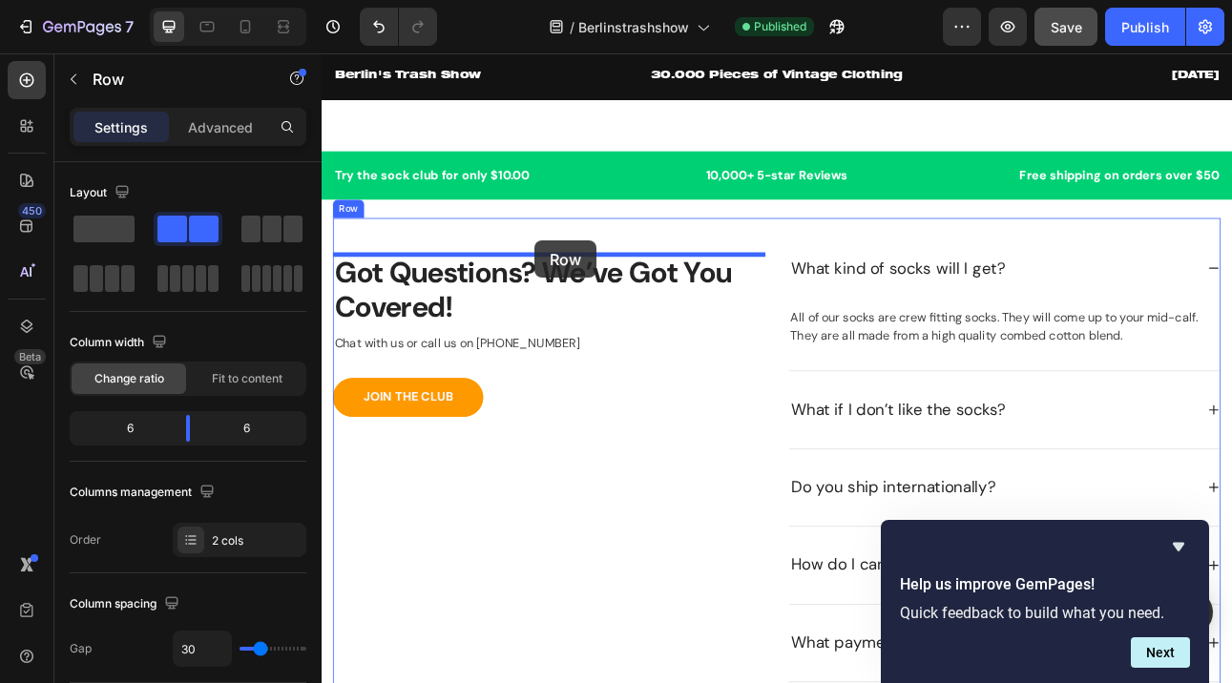
drag, startPoint x: 359, startPoint y: 551, endPoint x: 589, endPoint y: 289, distance: 348.9
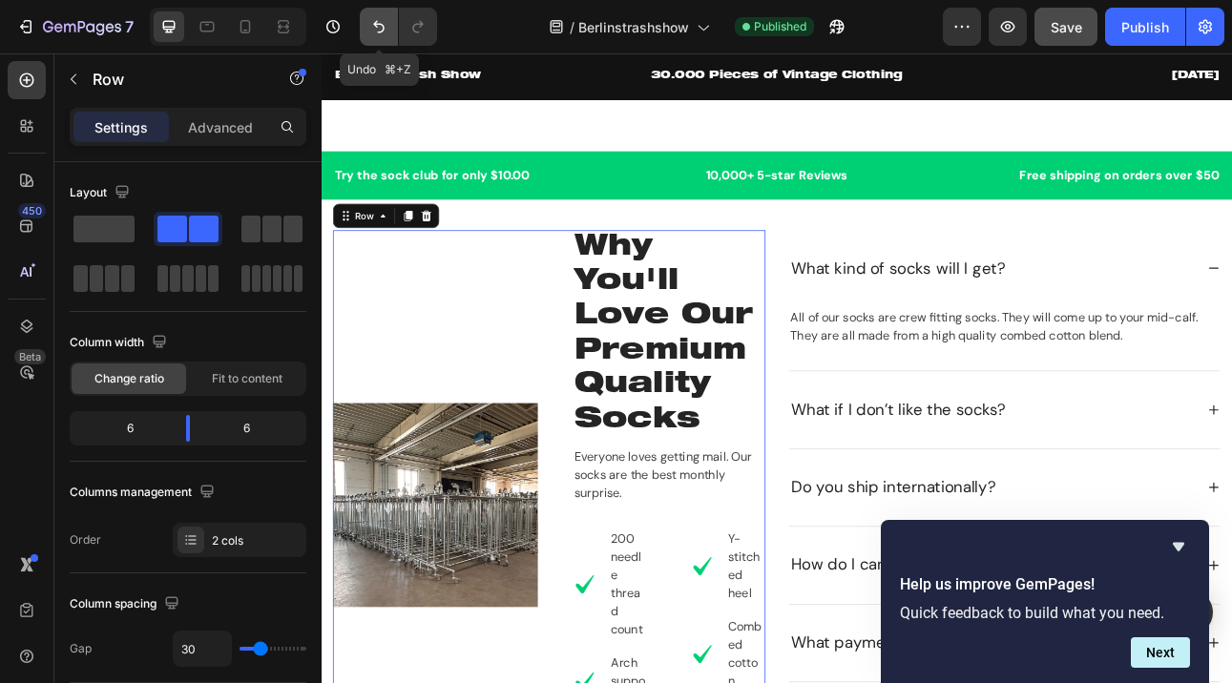
click at [370, 27] on icon "Undo/Redo" at bounding box center [378, 26] width 19 height 19
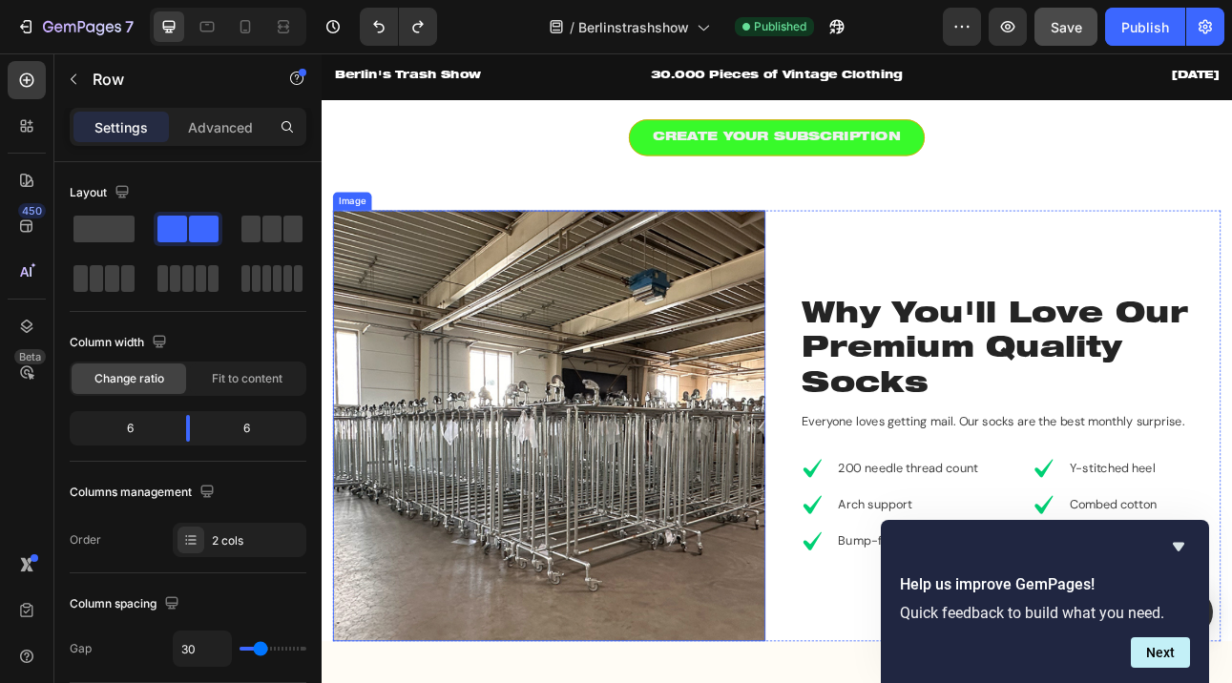
scroll to position [1338, 0]
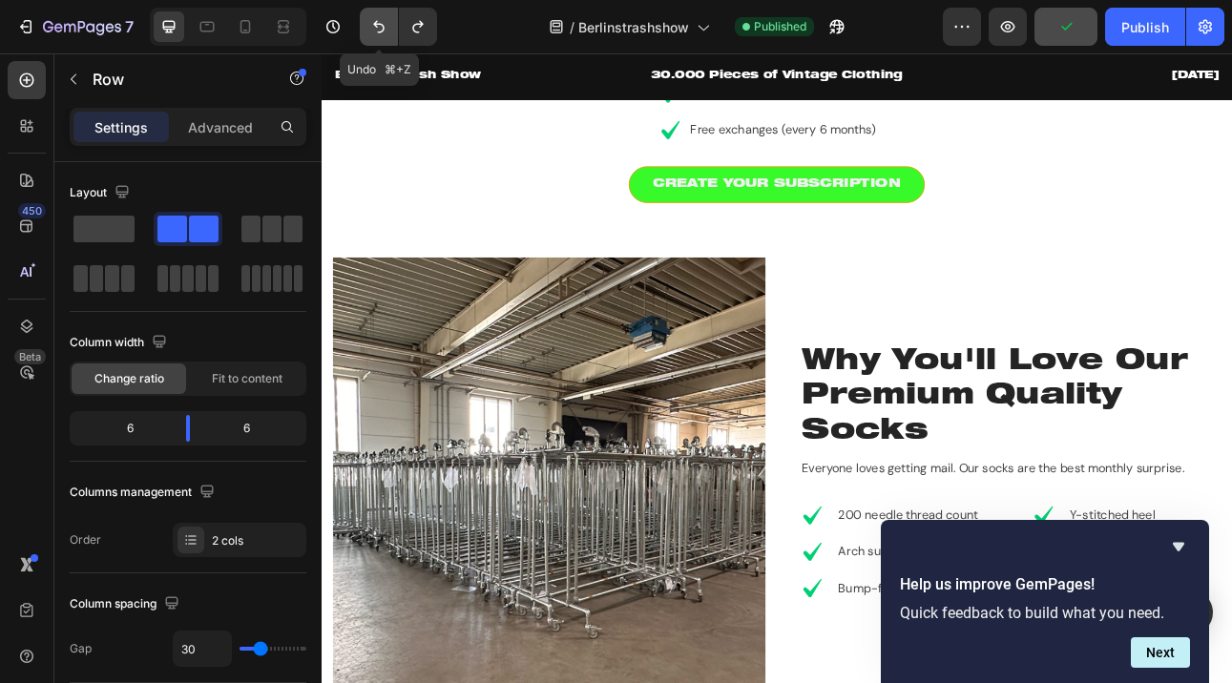
click at [380, 30] on icon "Undo/Redo" at bounding box center [378, 26] width 19 height 19
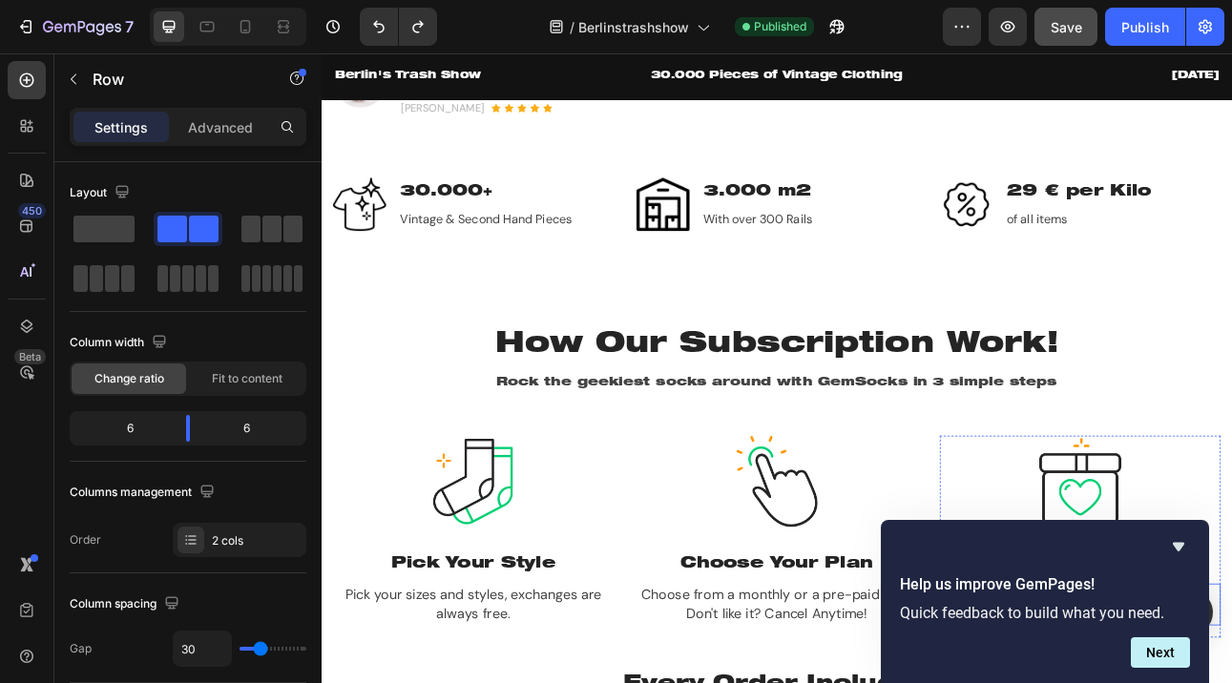
scroll to position [587, 0]
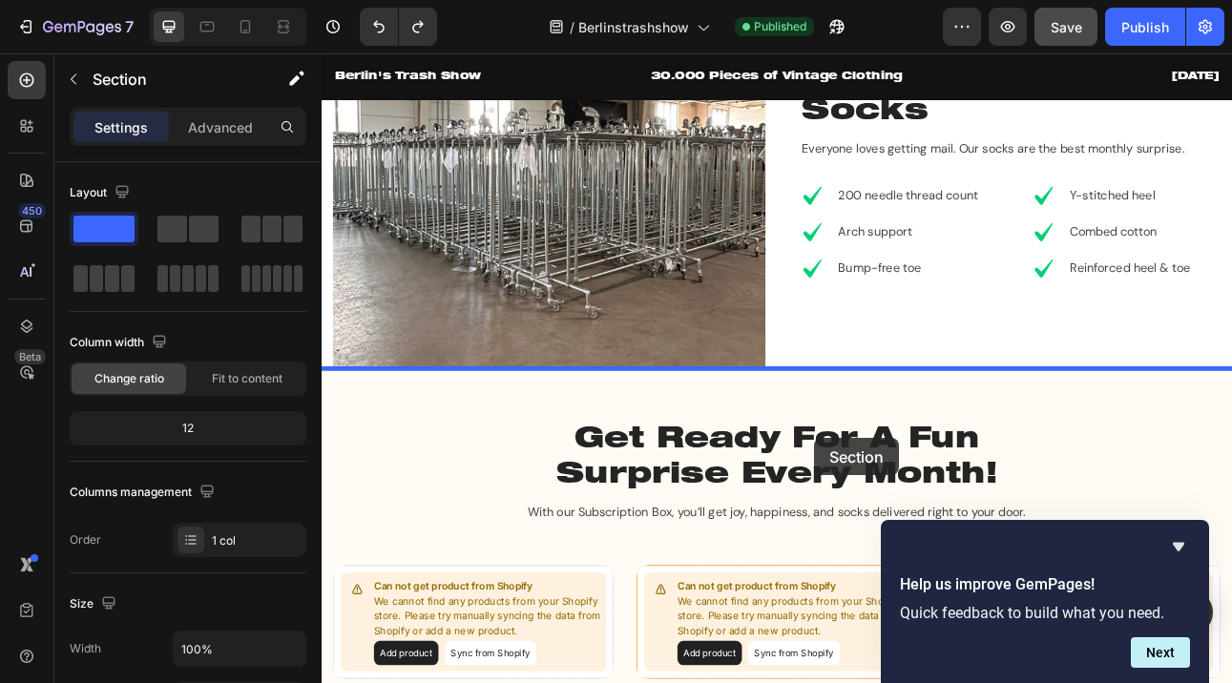
scroll to position [2146, 0]
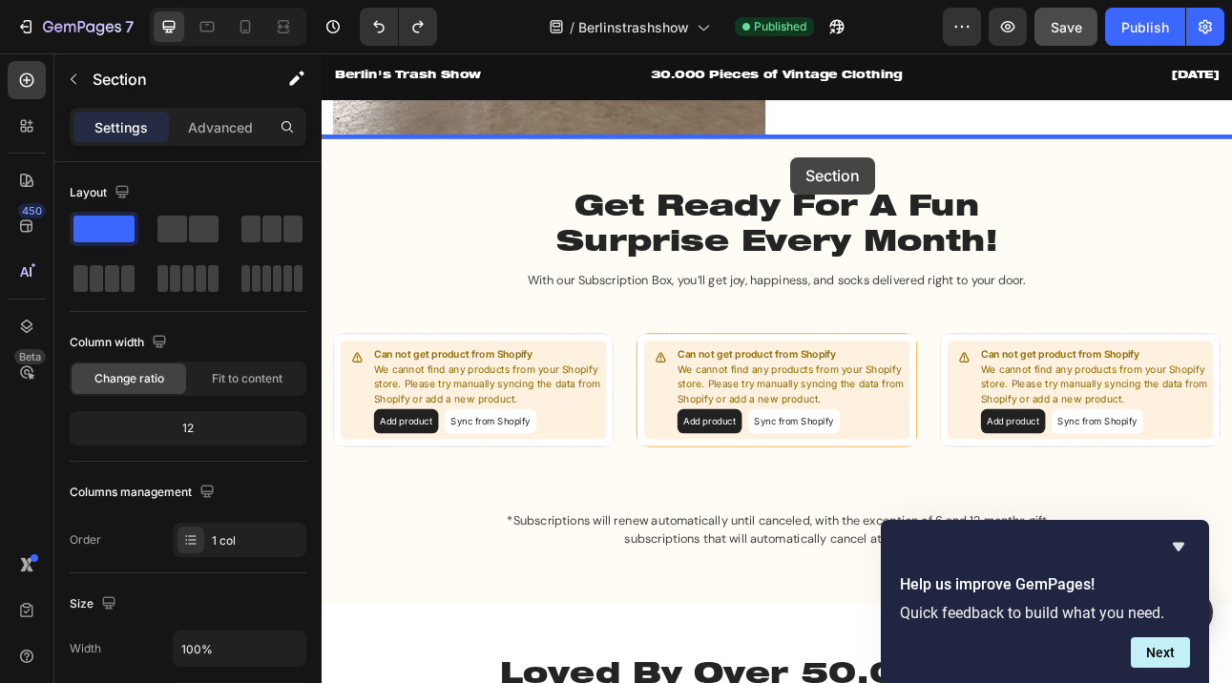
drag, startPoint x: 1097, startPoint y: 328, endPoint x: 910, endPoint y: 184, distance: 236.1
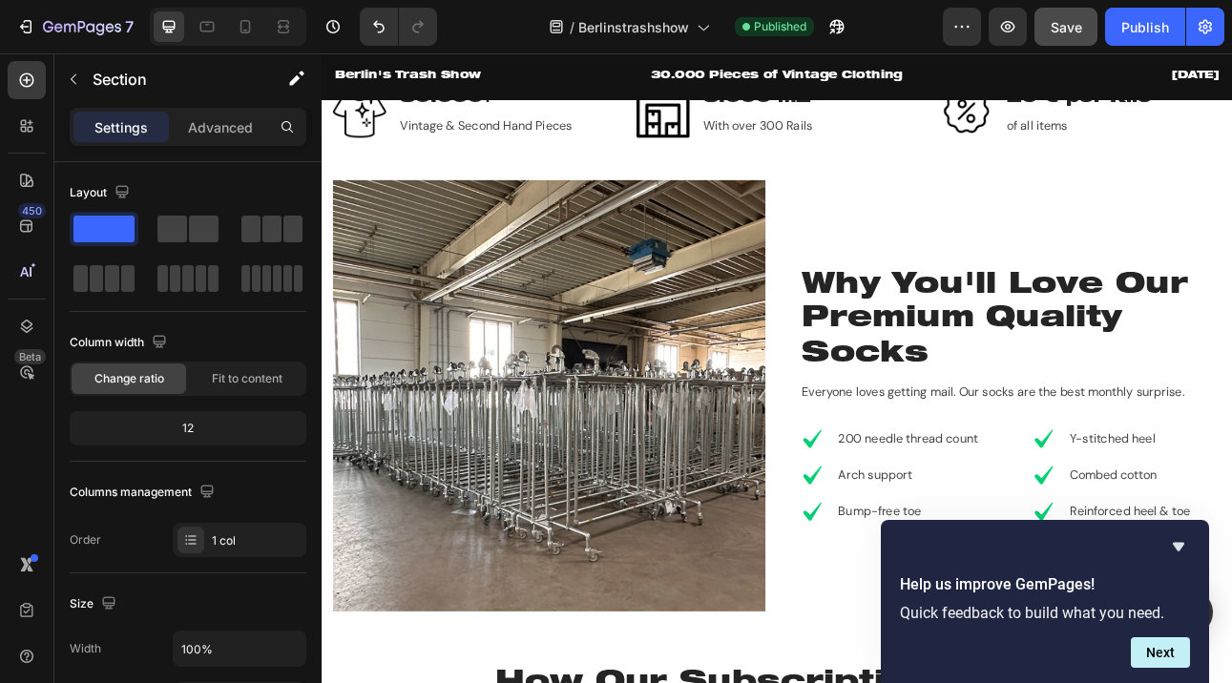
scroll to position [734, 0]
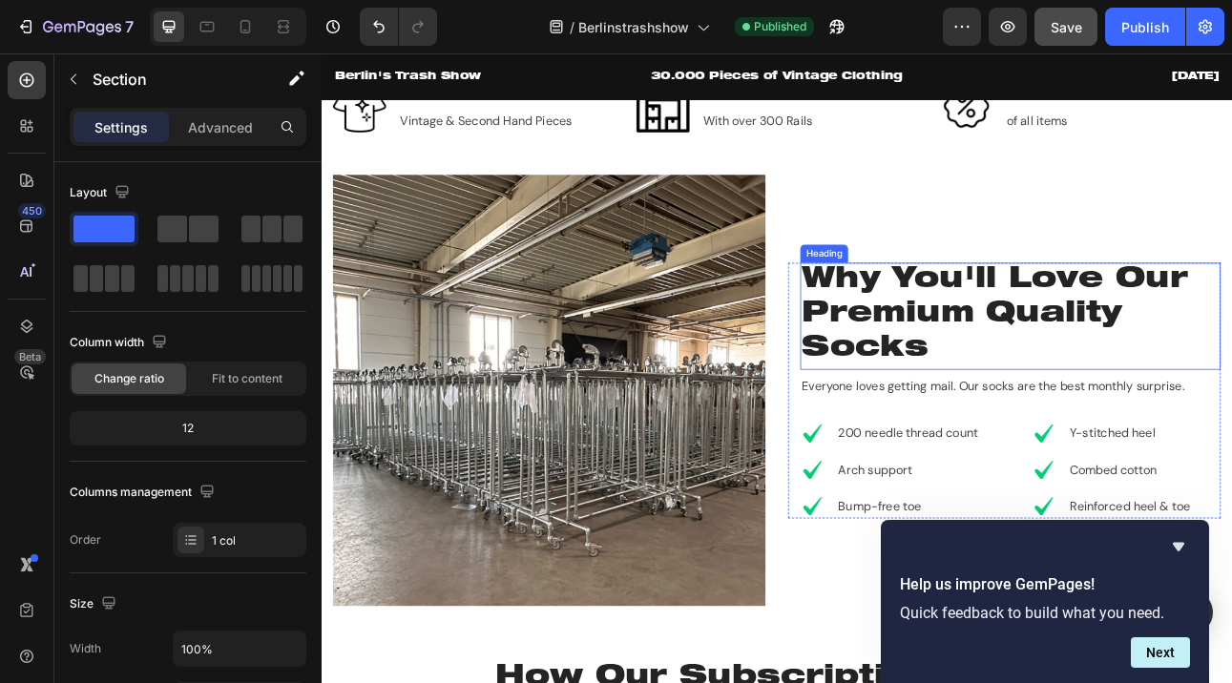
click at [990, 357] on p "Why You'll Love Our Premium Quality Socks" at bounding box center [1187, 384] width 525 height 131
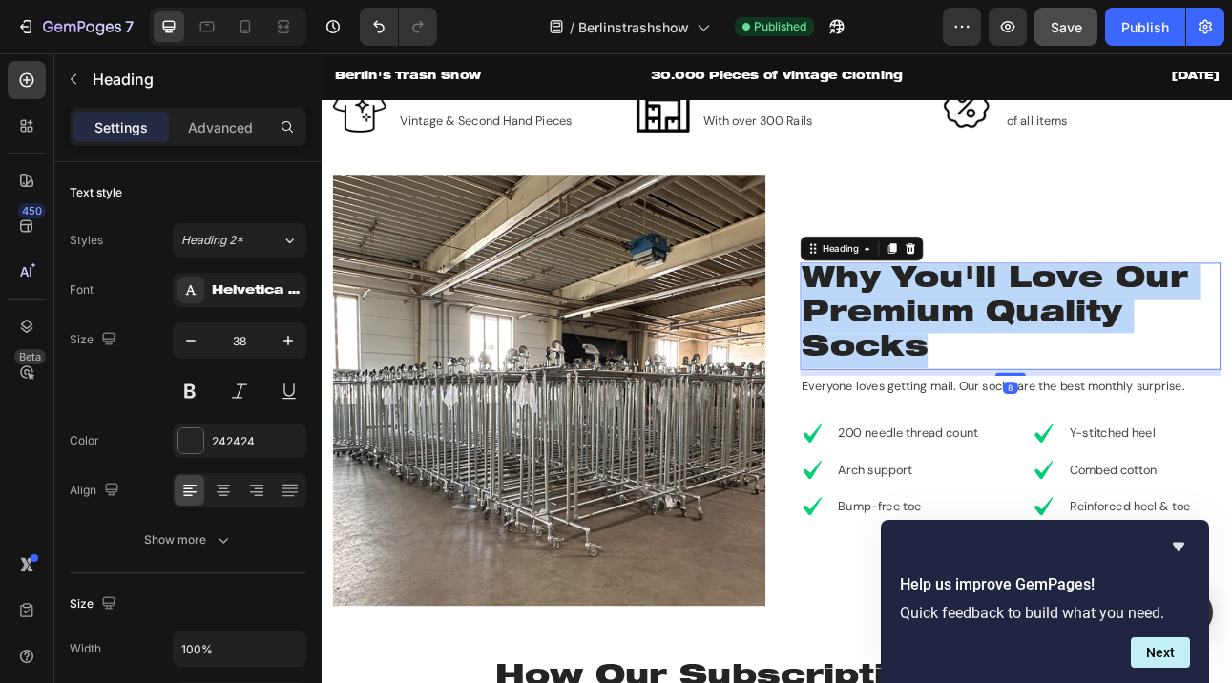
click at [990, 357] on p "Why You'll Love Our Premium Quality Socks" at bounding box center [1187, 384] width 525 height 131
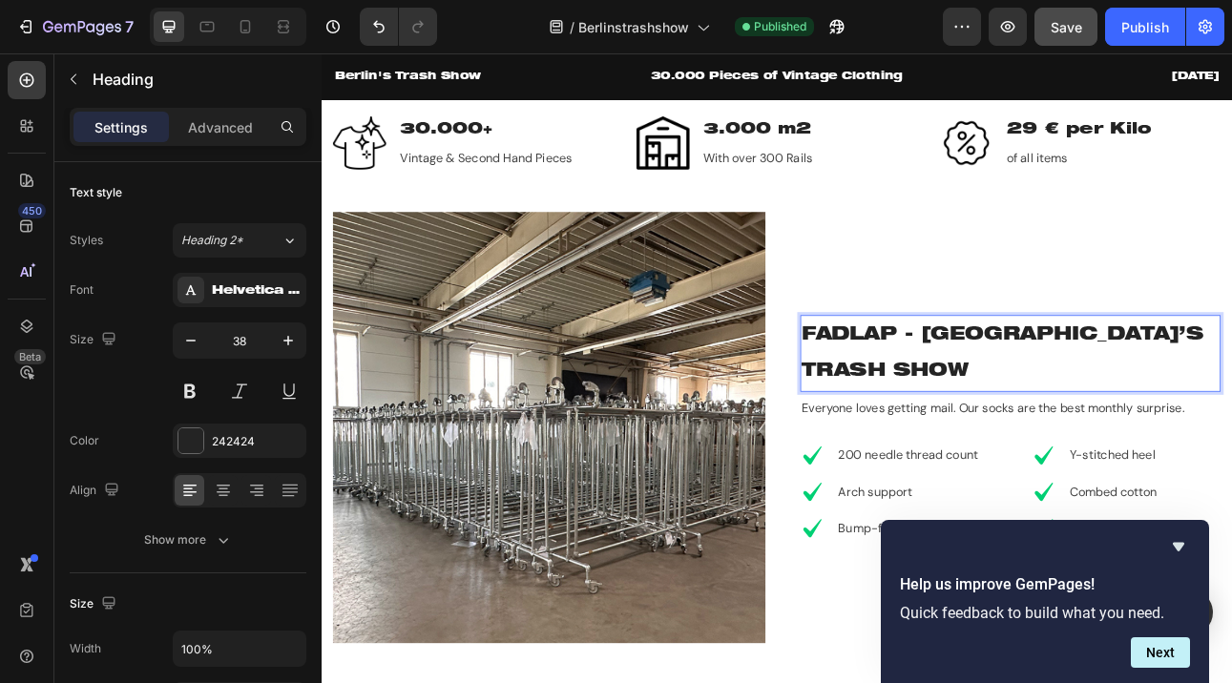
scroll to position [679, 0]
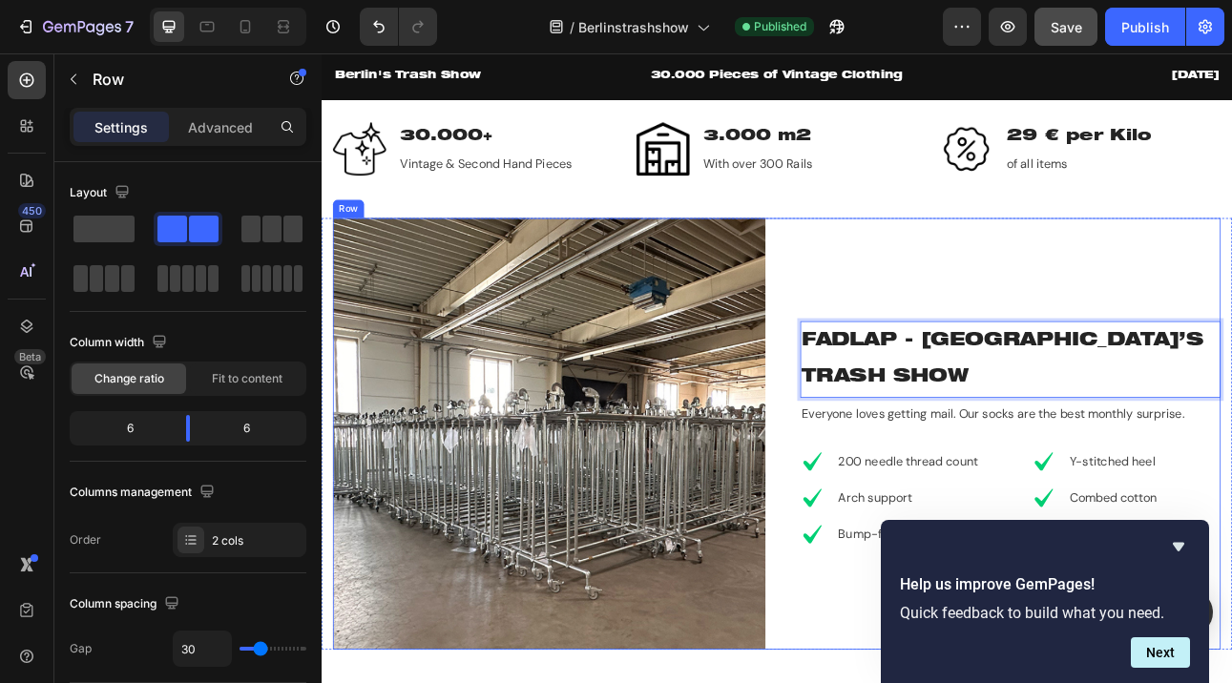
click at [1034, 384] on div "FADLAP - BERLIN’S TRASH SHOW Heading 8 Everyone loves getting mail. Our socks a…" at bounding box center [1180, 531] width 544 height 543
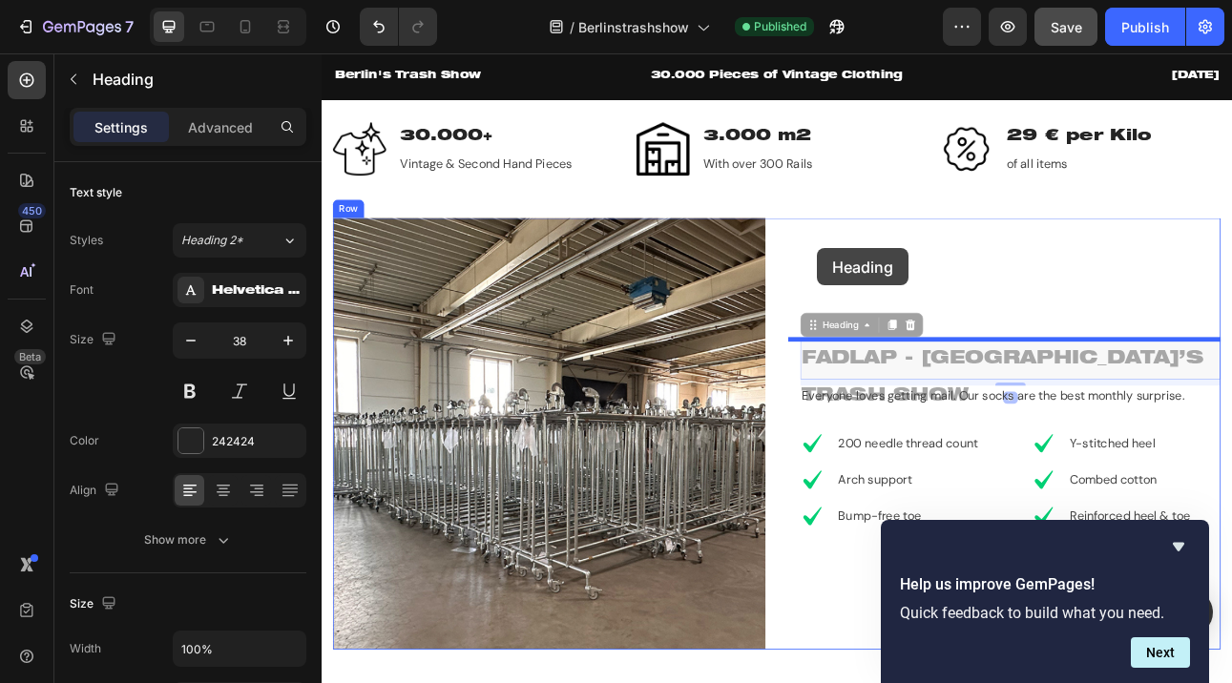
drag, startPoint x: 952, startPoint y: 407, endPoint x: 945, endPoint y: 299, distance: 109.0
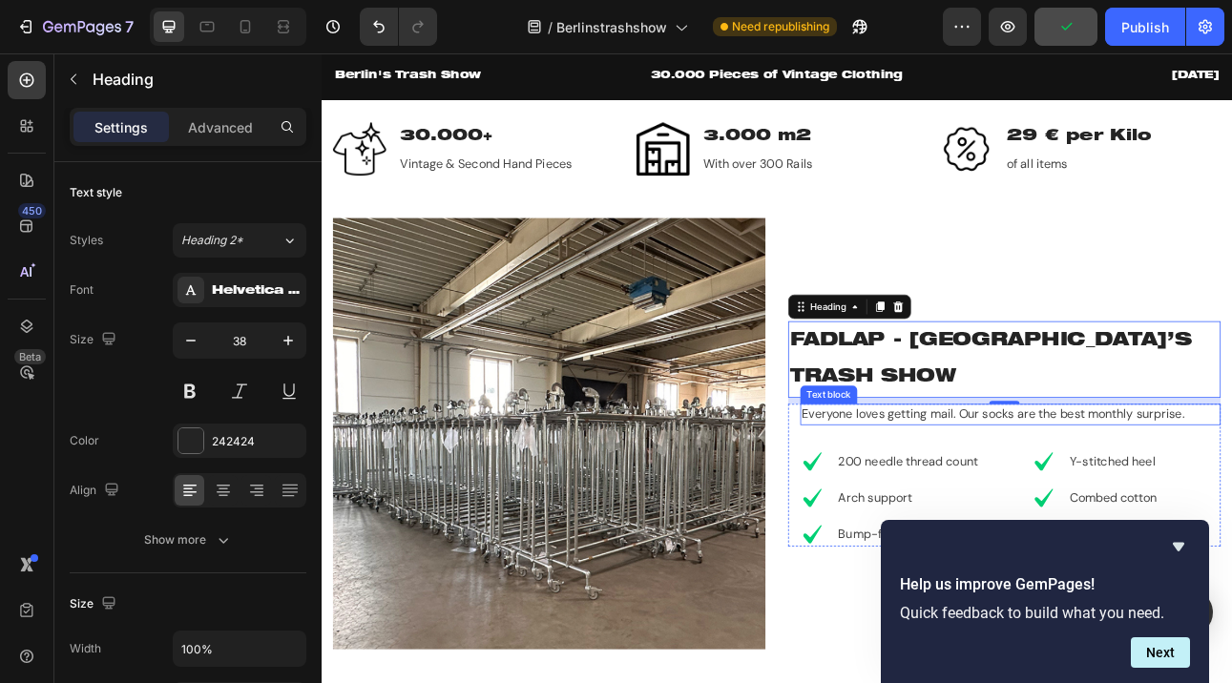
click at [992, 496] on p "Everyone loves getting mail. Our socks are the best monthly surprise." at bounding box center [1187, 507] width 525 height 23
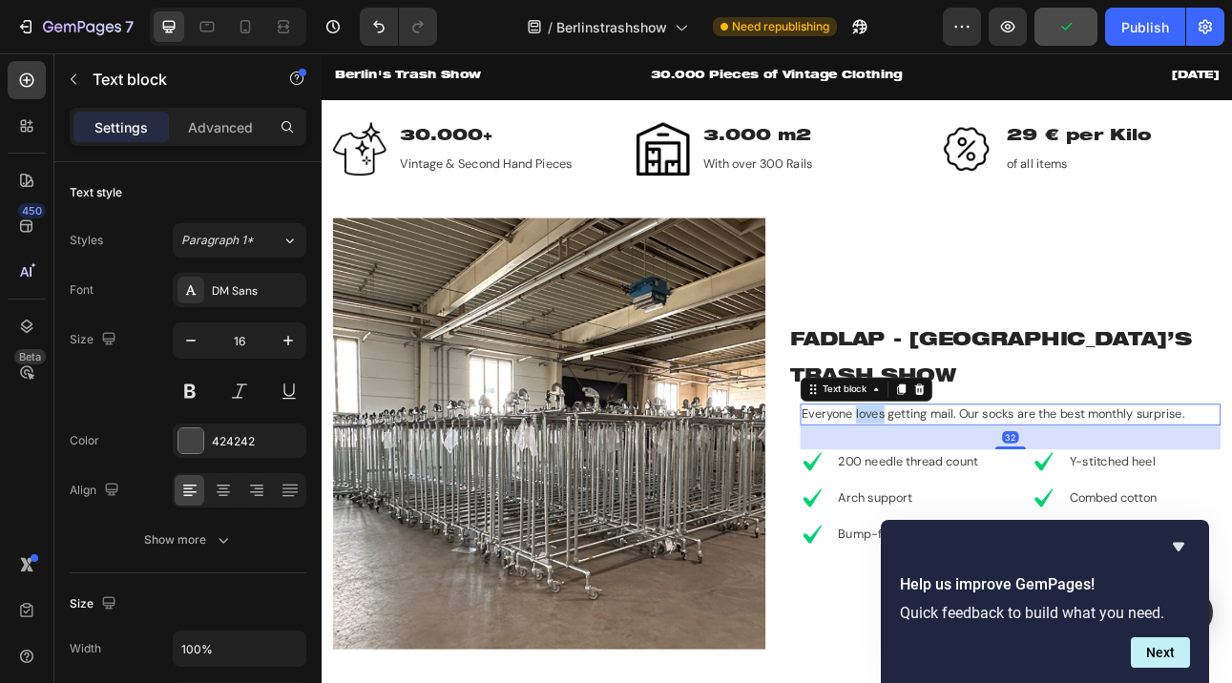
click at [992, 496] on p "Everyone loves getting mail. Our socks are the best monthly surprise." at bounding box center [1187, 507] width 525 height 23
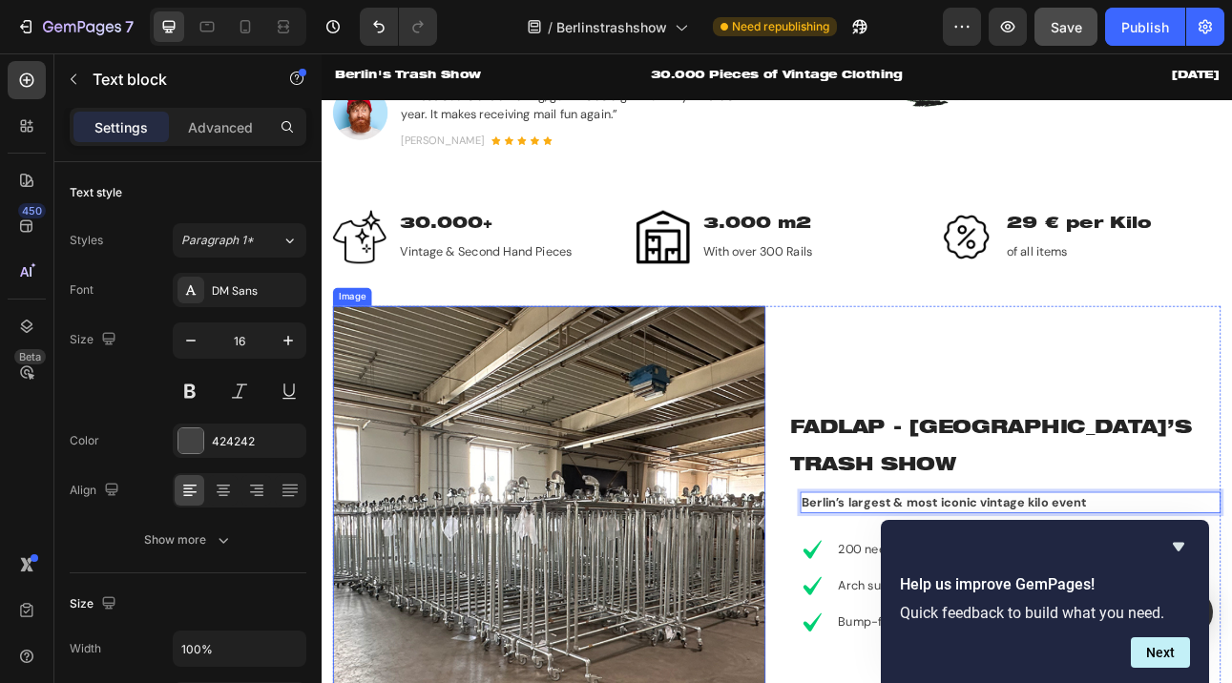
scroll to position [530, 0]
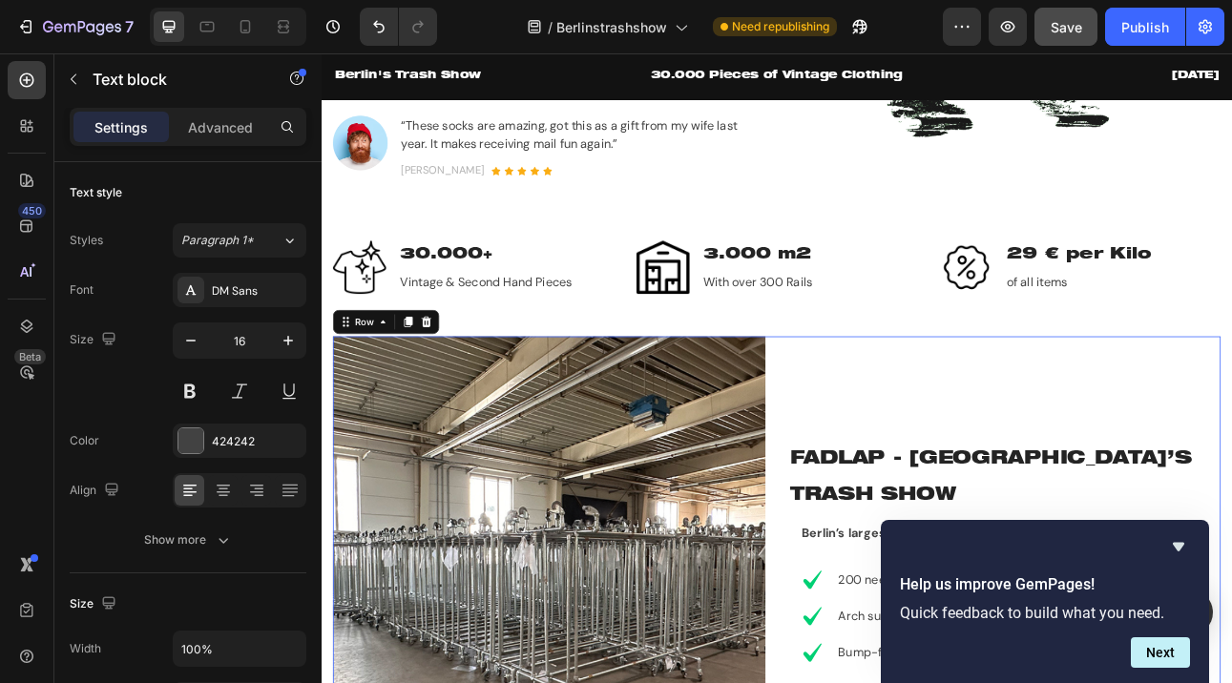
click at [900, 597] on div "Image FADLAP - BERLIN’S TRASH SHOW Heading Berlin’s largest & most iconic vinta…" at bounding box center [894, 680] width 1116 height 543
click at [929, 646] on strong "Berlin’s largest & most iconic vintage kilo event" at bounding box center [1104, 656] width 358 height 20
click at [807, 593] on img at bounding box center [608, 680] width 544 height 543
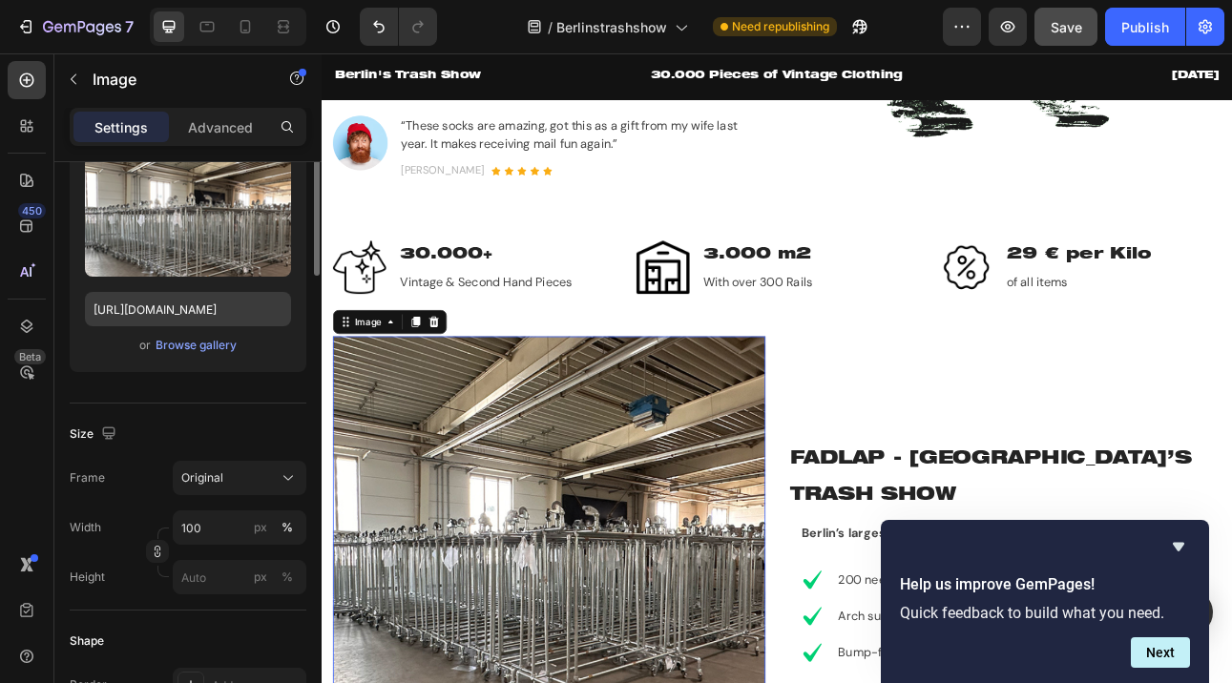
scroll to position [0, 0]
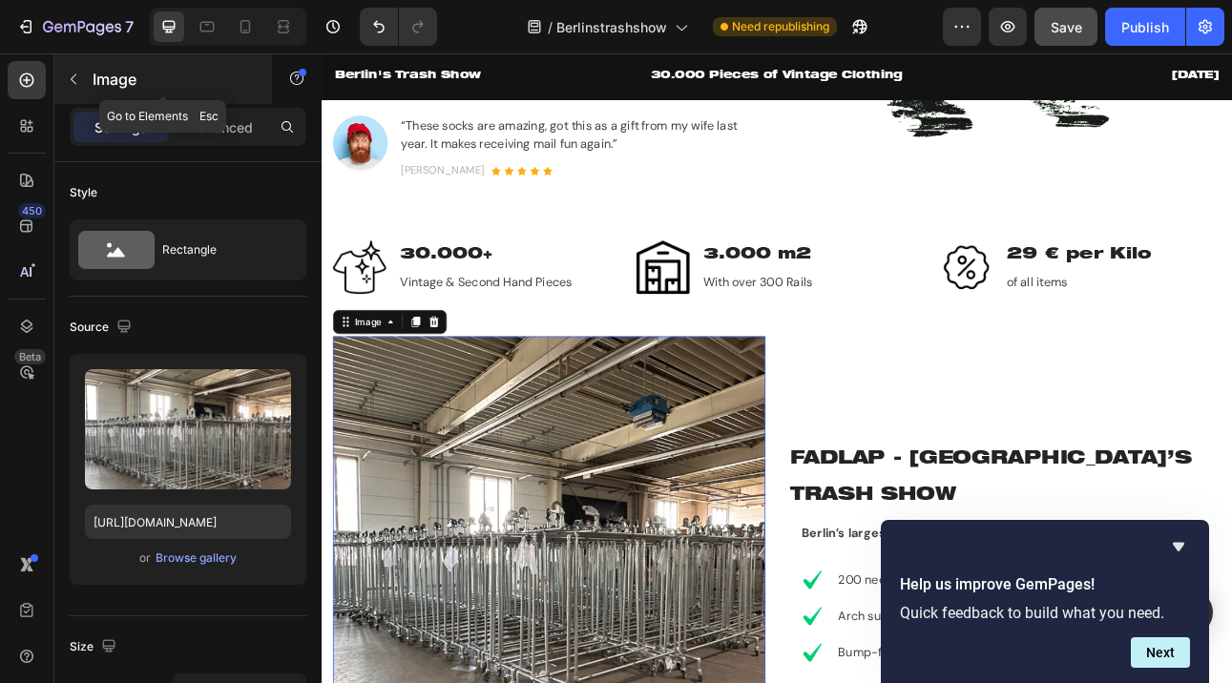
click at [72, 79] on icon "button" at bounding box center [74, 79] width 6 height 10
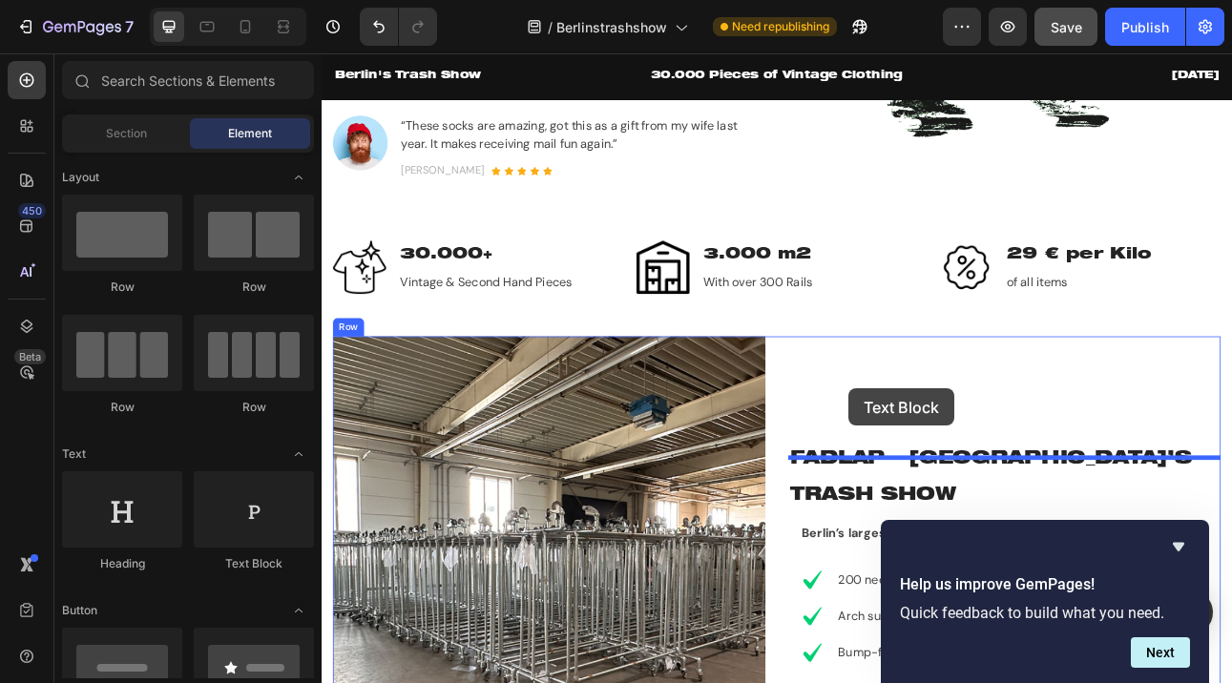
drag, startPoint x: 564, startPoint y: 575, endPoint x: 984, endPoint y: 475, distance: 431.6
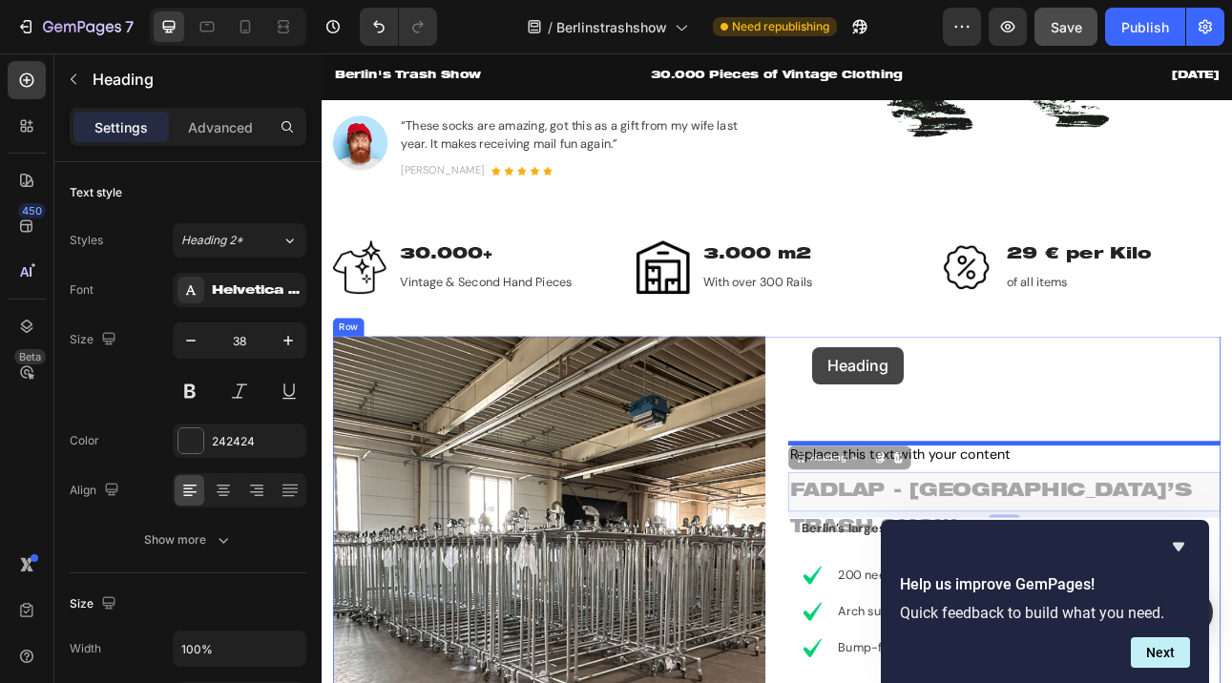
drag, startPoint x: 947, startPoint y: 578, endPoint x: 938, endPoint y: 426, distance: 152.9
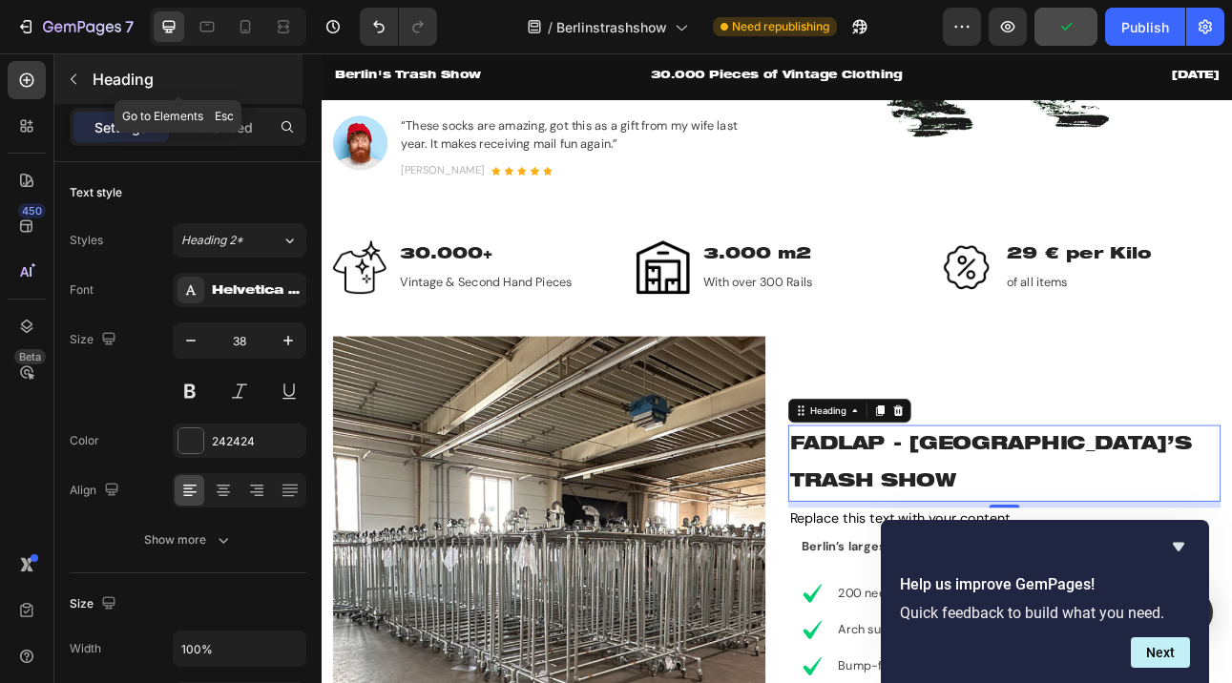
click at [73, 80] on icon "button" at bounding box center [73, 79] width 15 height 15
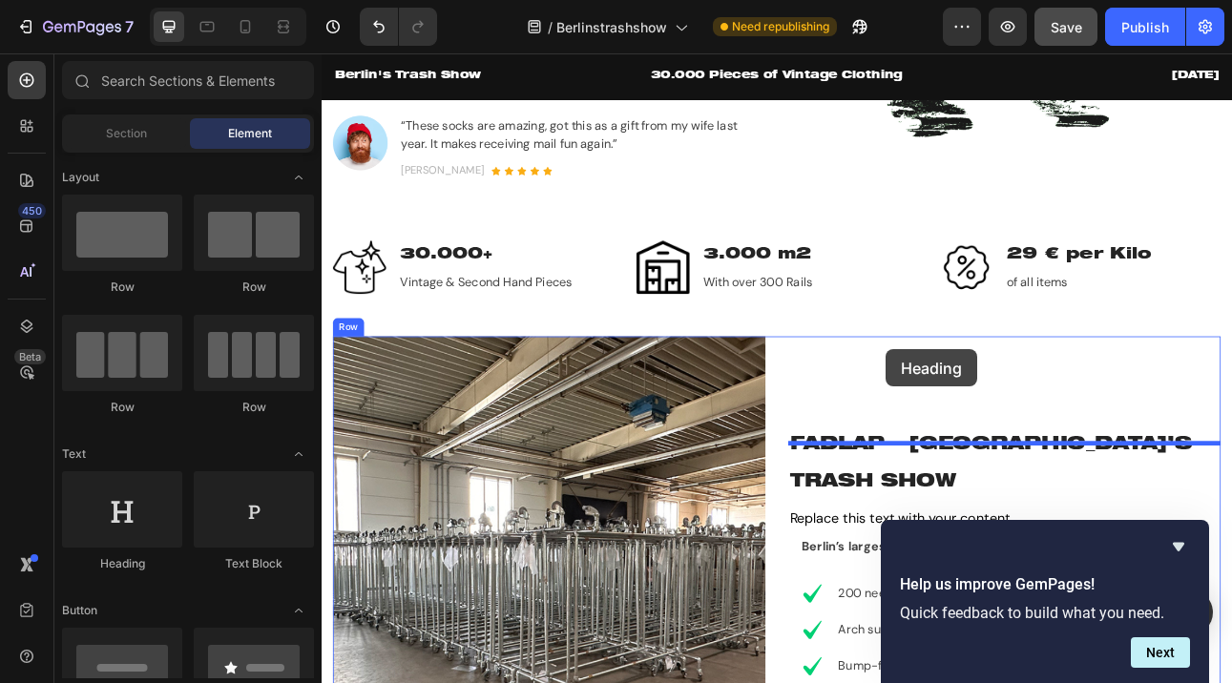
drag, startPoint x: 474, startPoint y: 564, endPoint x: 1030, endPoint y: 425, distance: 573.4
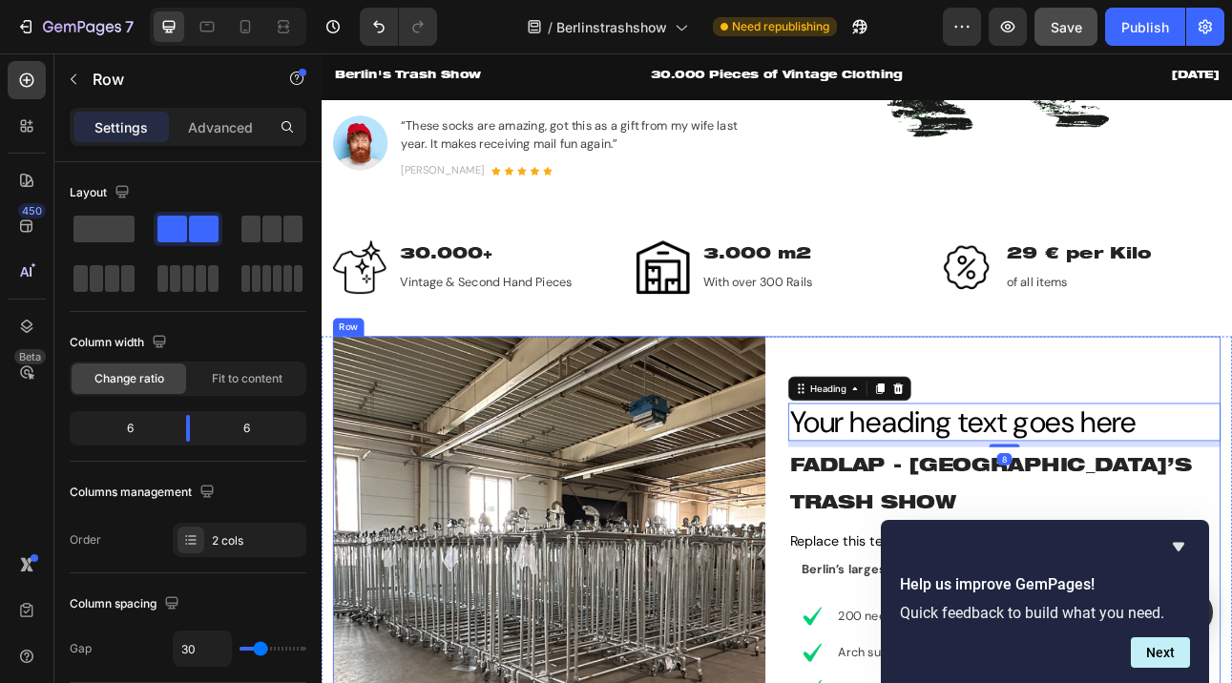
click at [1132, 458] on div "Your heading text goes here Heading 8 FADLAP - BERLIN’S TRASH SHOW Heading Repl…" at bounding box center [1180, 680] width 544 height 543
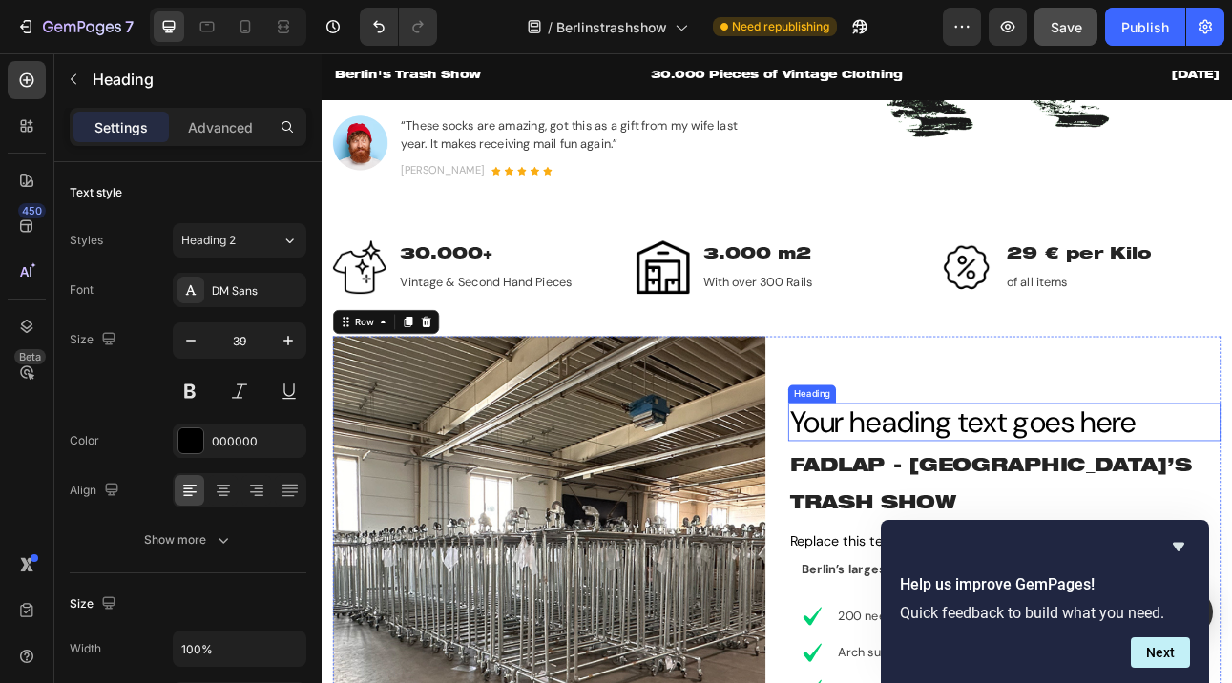
click at [1121, 542] on h2 "Your heading text goes here" at bounding box center [1180, 517] width 544 height 49
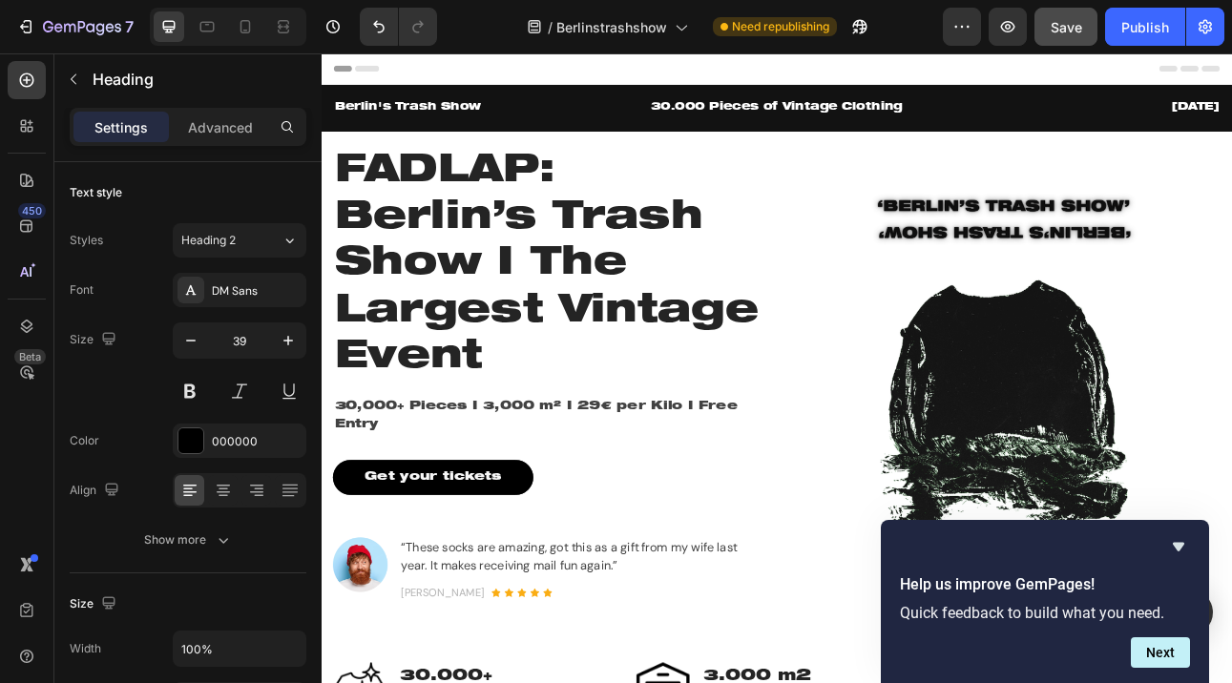
scroll to position [68, 0]
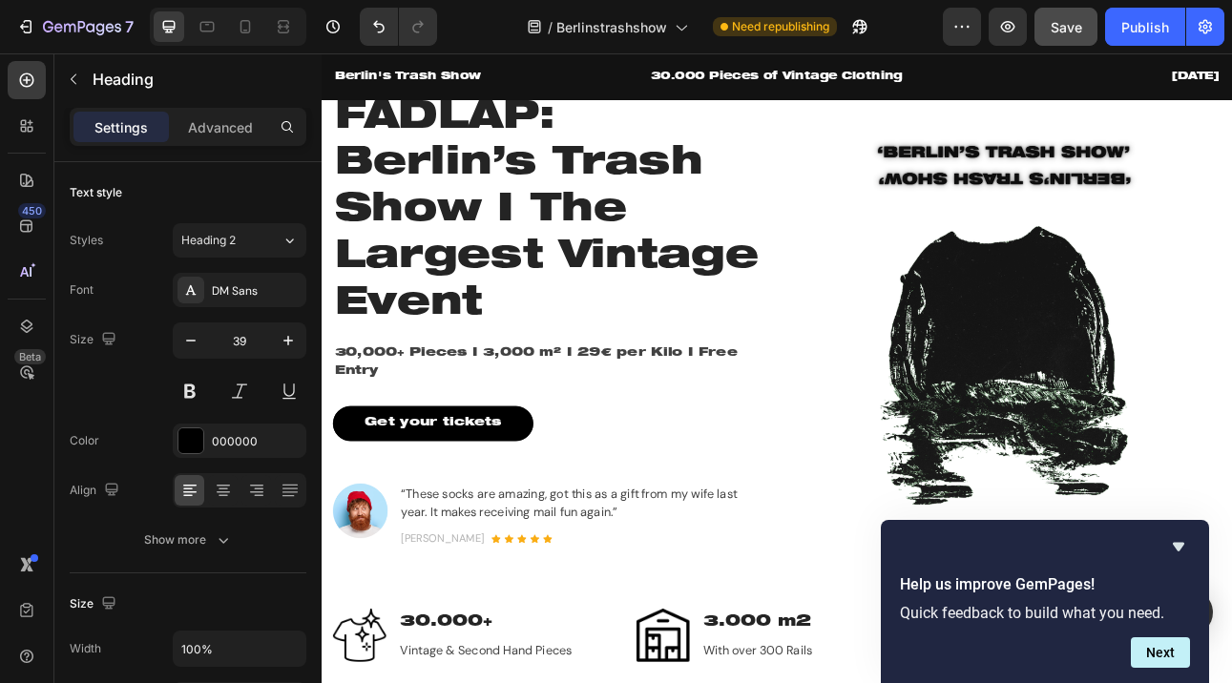
click at [351, 429] on strong "30,000+ Pieces I 3,000 m² I 29€ per Kilo I Free Entry" at bounding box center [591, 442] width 507 height 38
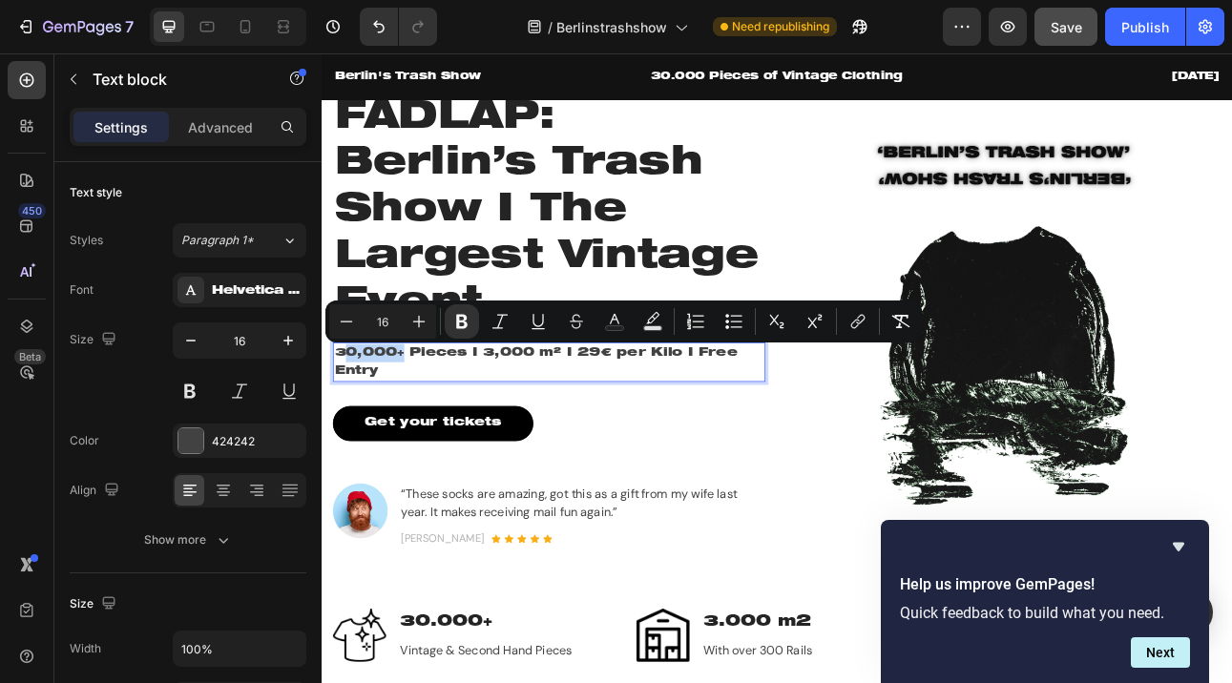
click at [344, 427] on strong "30,000+ Pieces I 3,000 m² I 29€ per Kilo I Free Entry" at bounding box center [591, 442] width 507 height 38
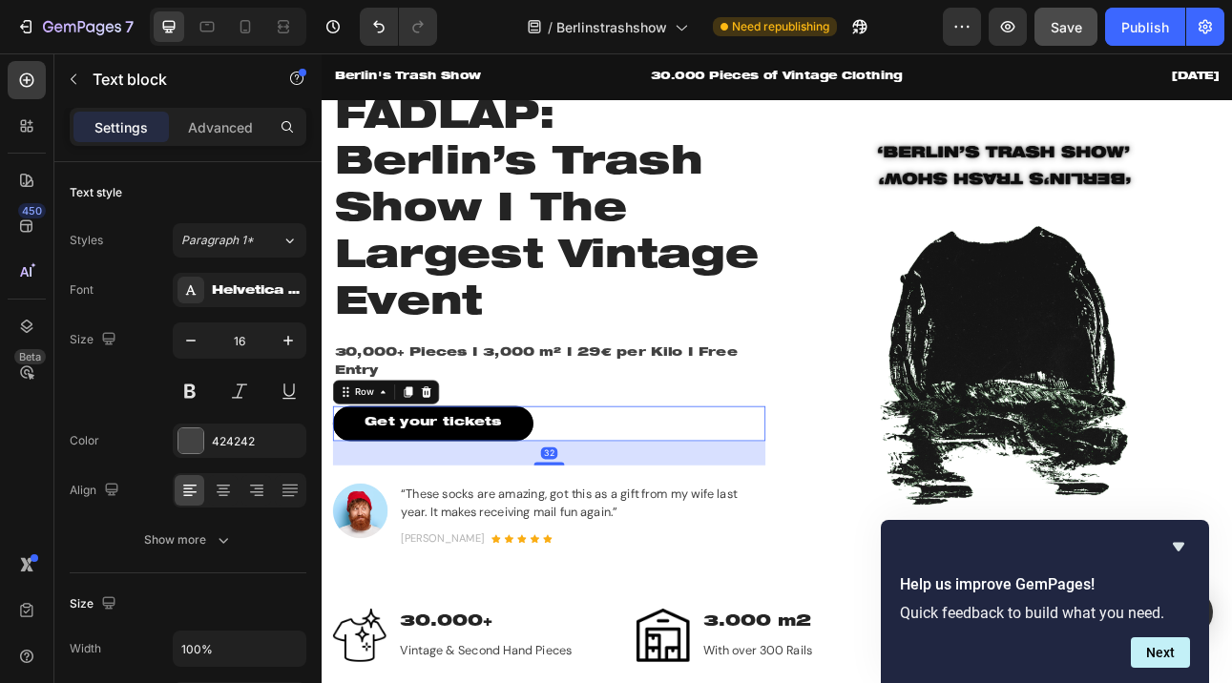
click at [676, 521] on div "Get your tickets Button Row 32" at bounding box center [608, 519] width 544 height 44
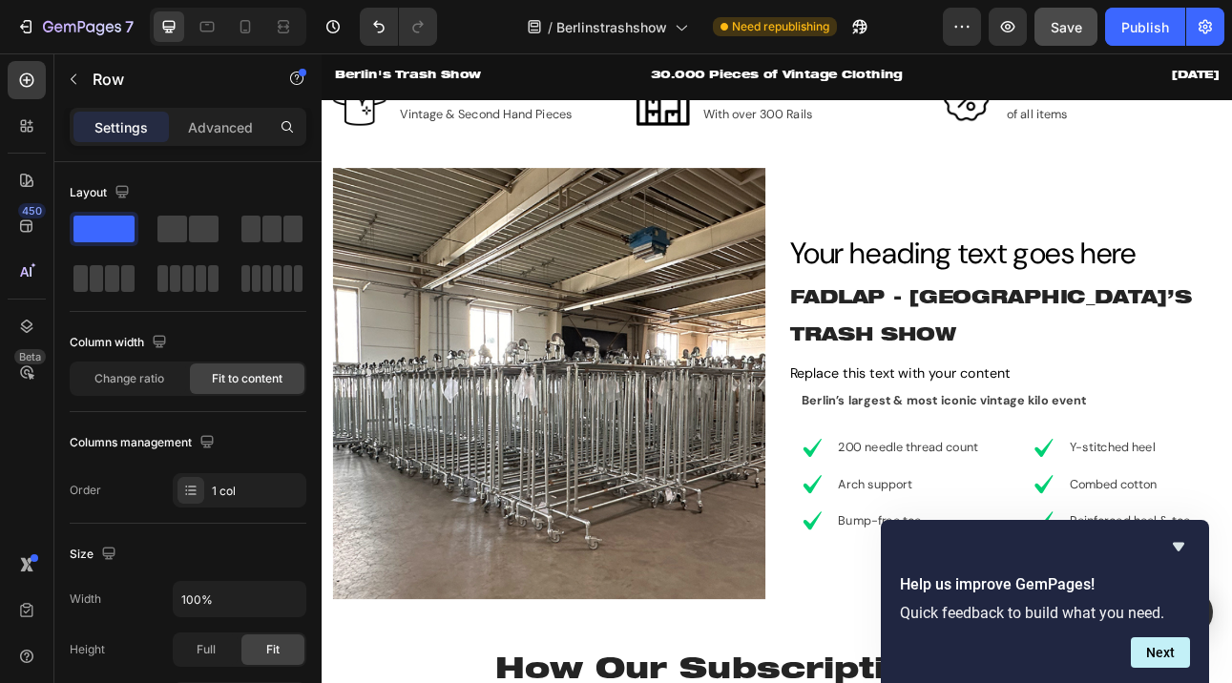
scroll to position [749, 0]
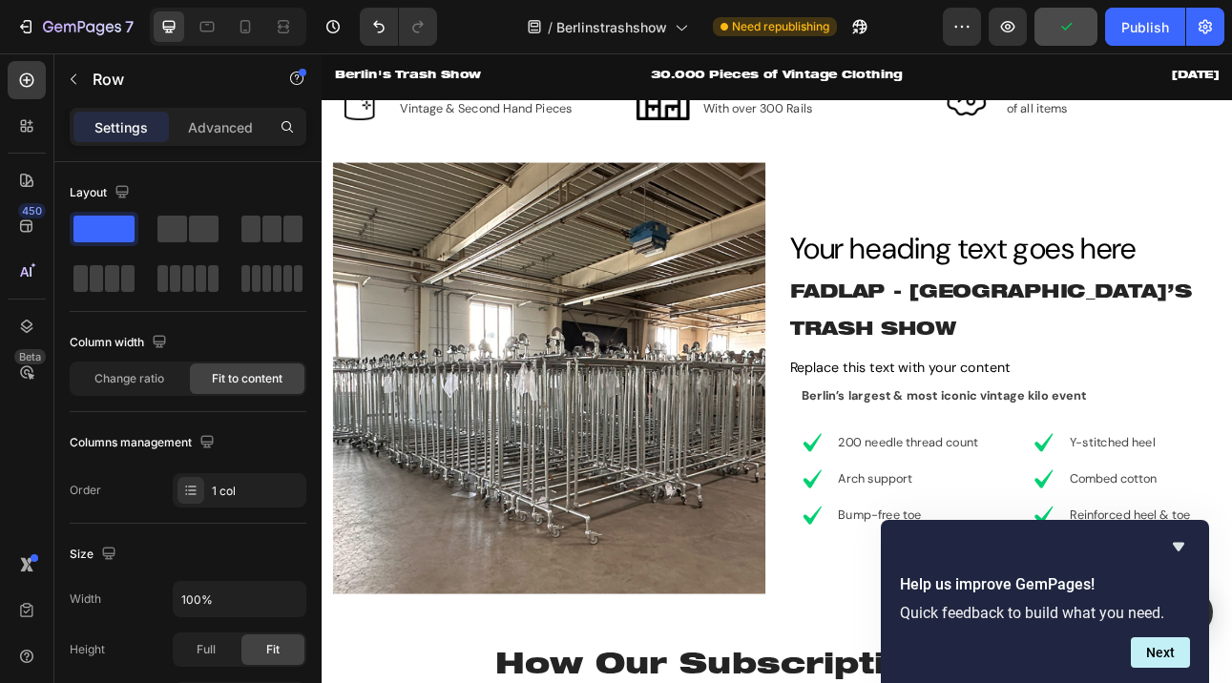
click at [957, 472] on div "Berlin’s largest & most iconic vintage kilo event" at bounding box center [1188, 483] width 529 height 27
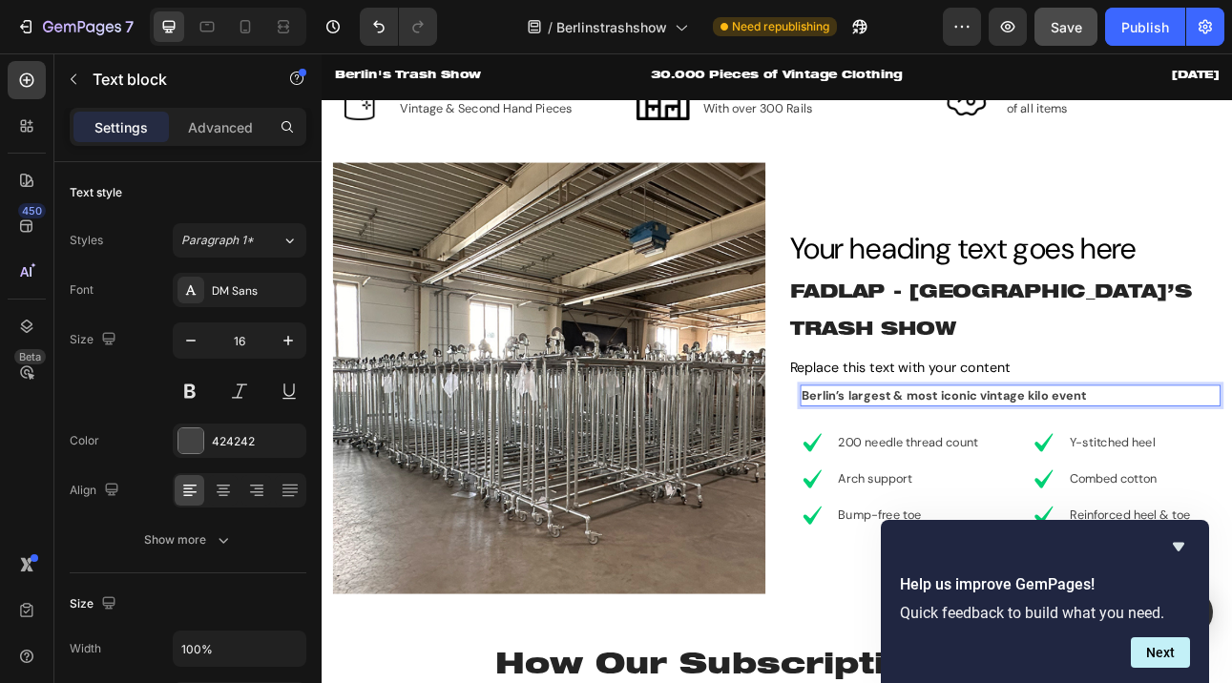
click at [968, 473] on strong "Berlin’s largest & most iconic vintage kilo event" at bounding box center [1104, 483] width 358 height 20
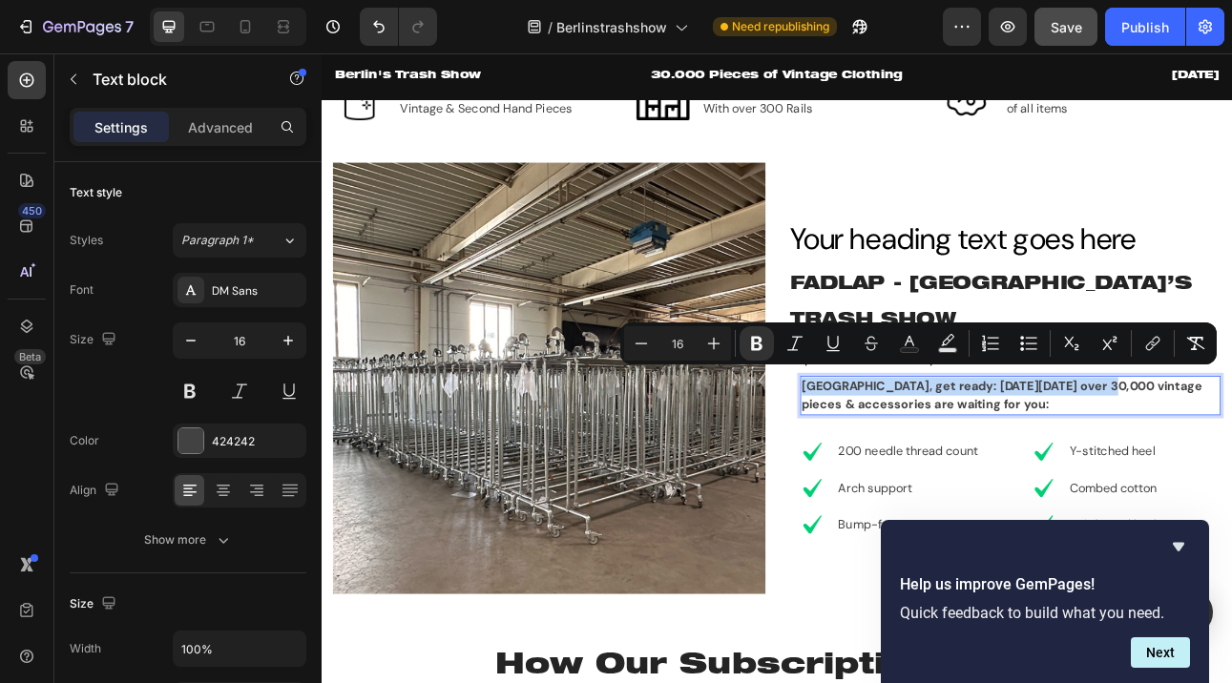
scroll to position [737, 0]
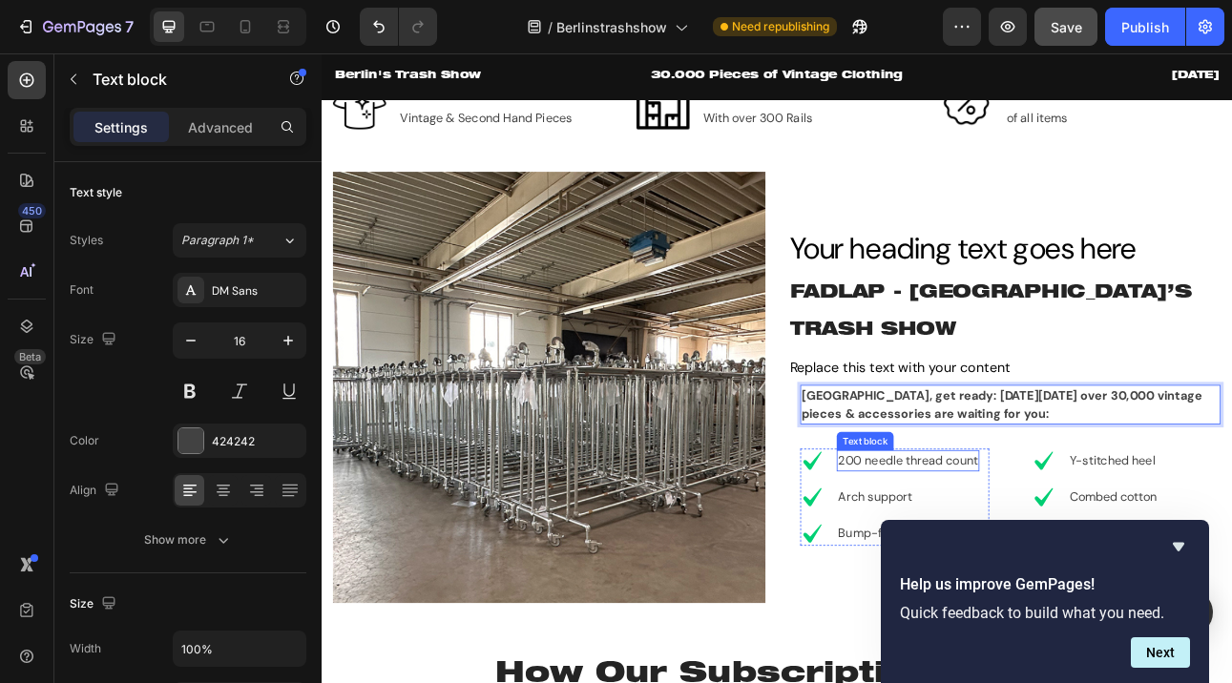
click at [1018, 554] on p "200 needle thread count" at bounding box center [1059, 565] width 176 height 23
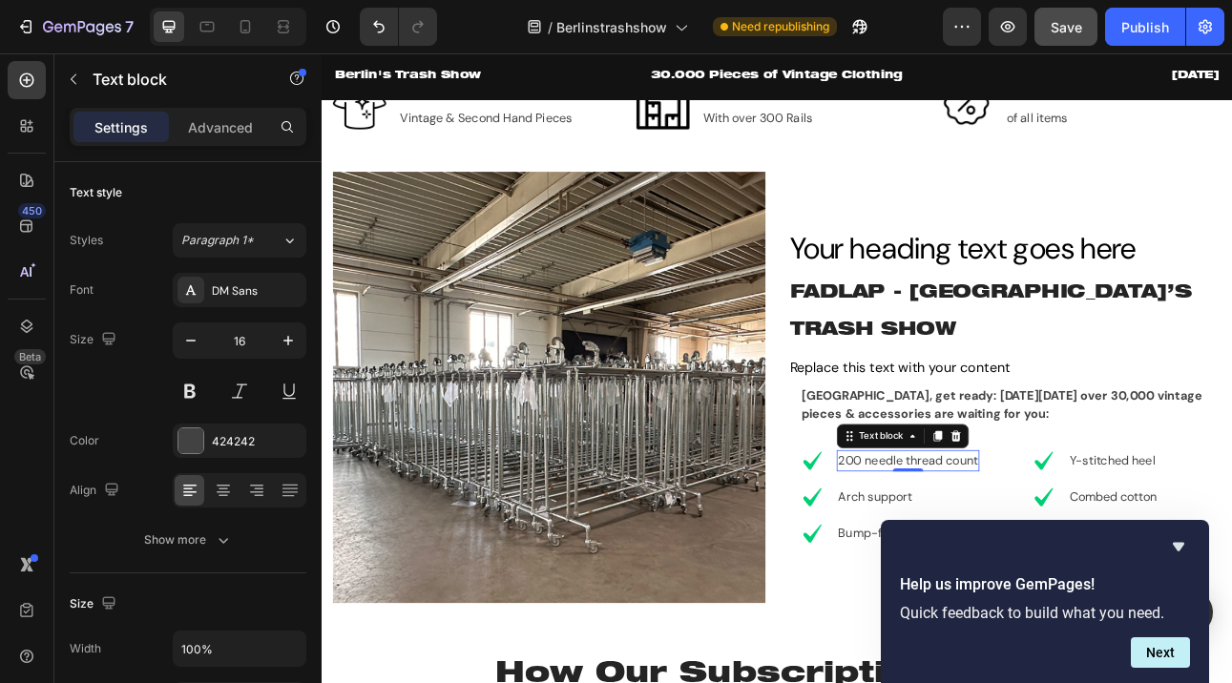
click at [1018, 554] on p "200 needle thread count" at bounding box center [1059, 565] width 176 height 23
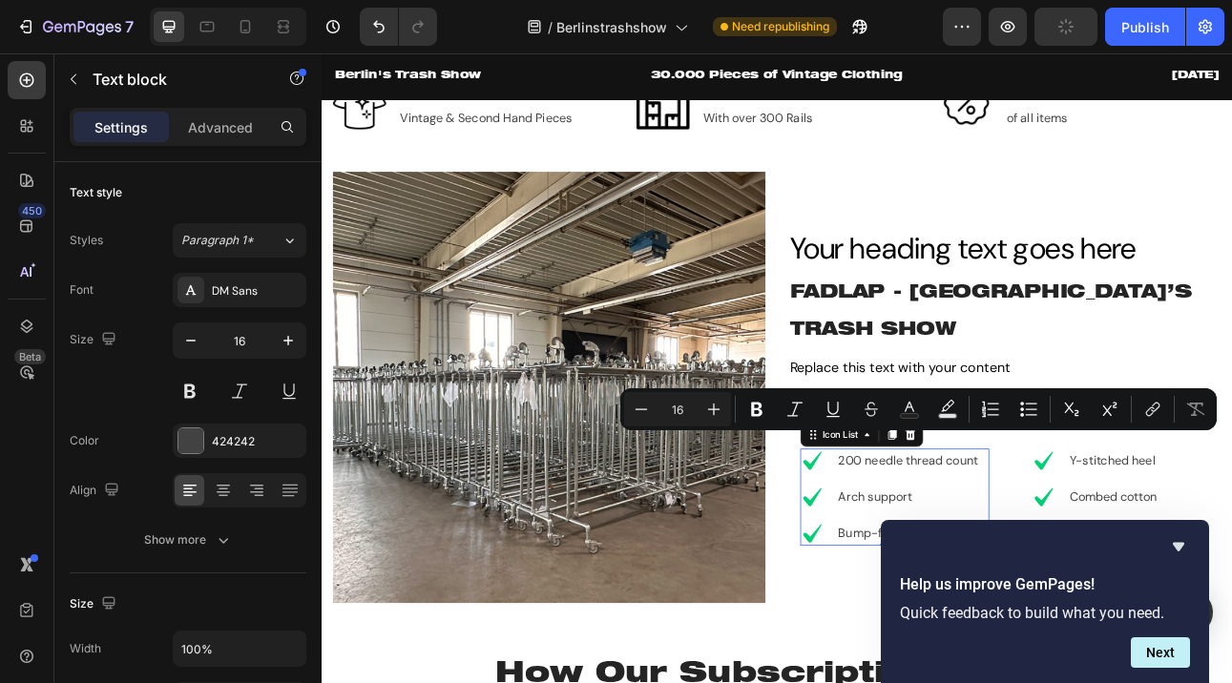
click at [958, 647] on li "Icon Bump-free toe Text block" at bounding box center [1036, 657] width 225 height 31
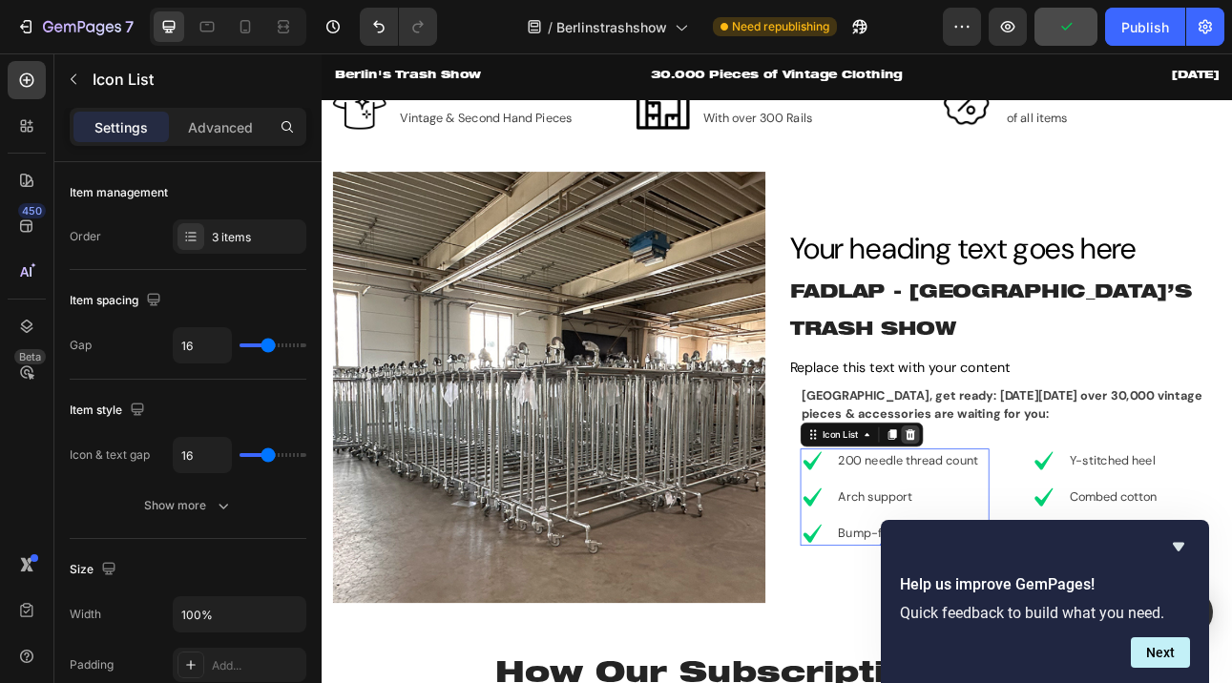
click at [1066, 526] on icon at bounding box center [1062, 532] width 12 height 13
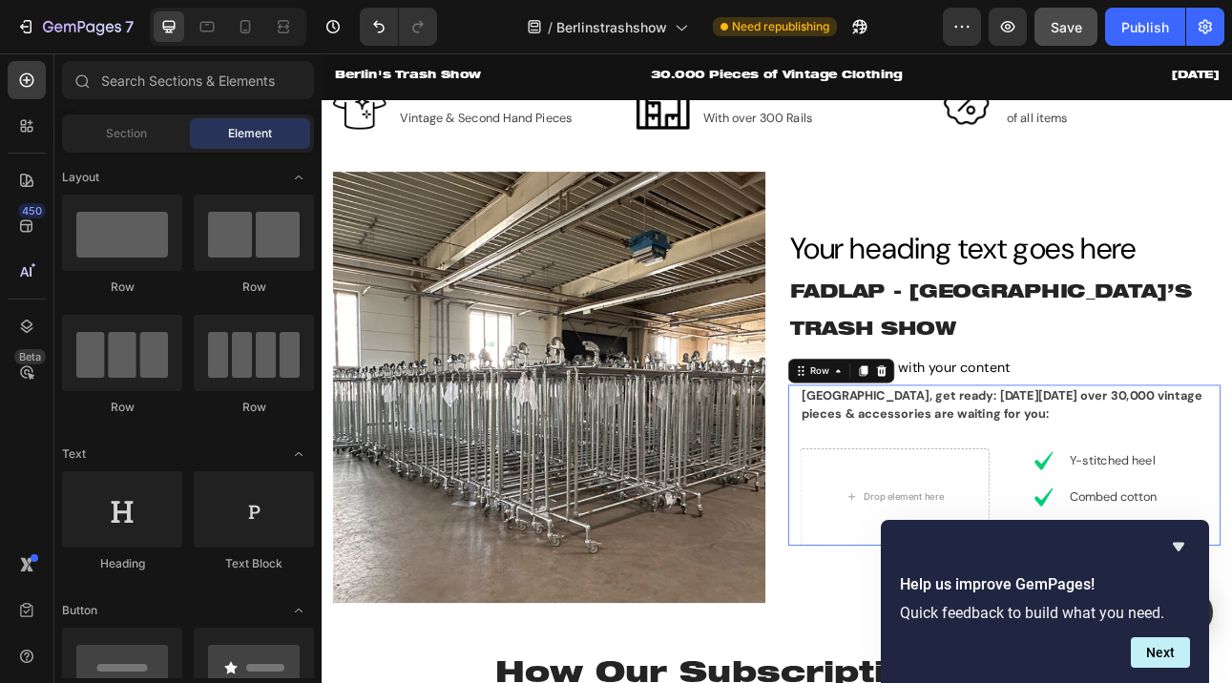
click at [1093, 519] on div "Berlin, get ready: On Saturday, October 11, 2025 over 30,000 vintage pieces & a…" at bounding box center [1188, 571] width 529 height 202
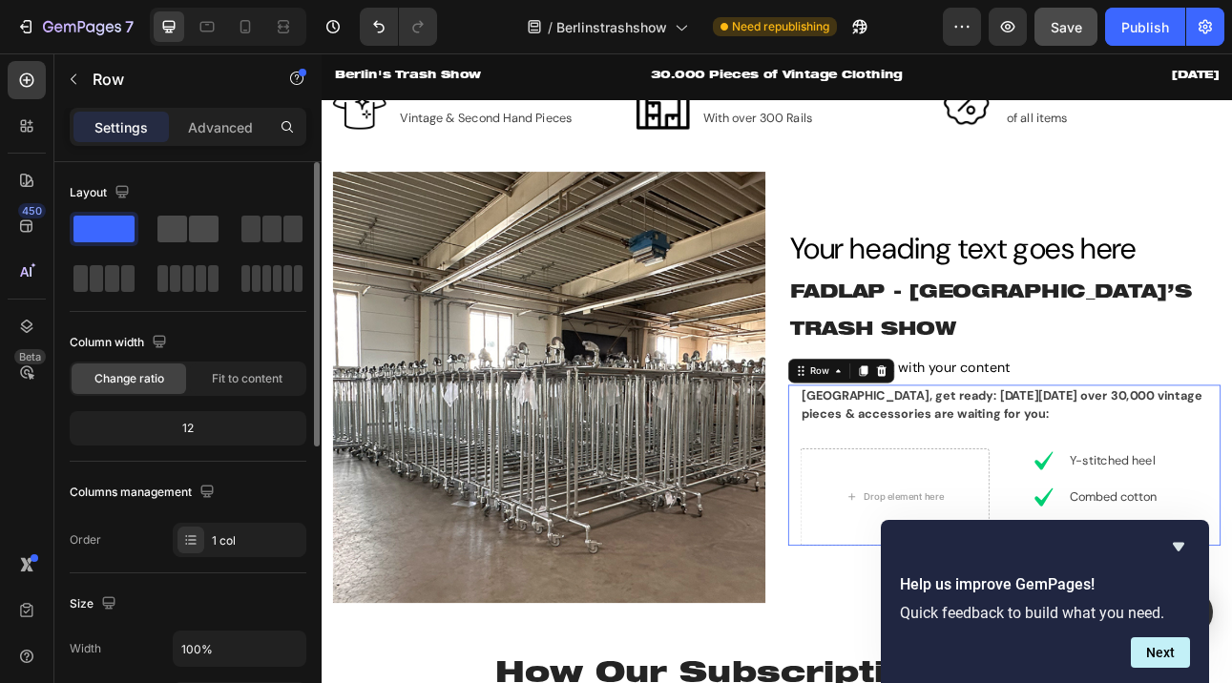
click at [176, 238] on span at bounding box center [172, 229] width 30 height 27
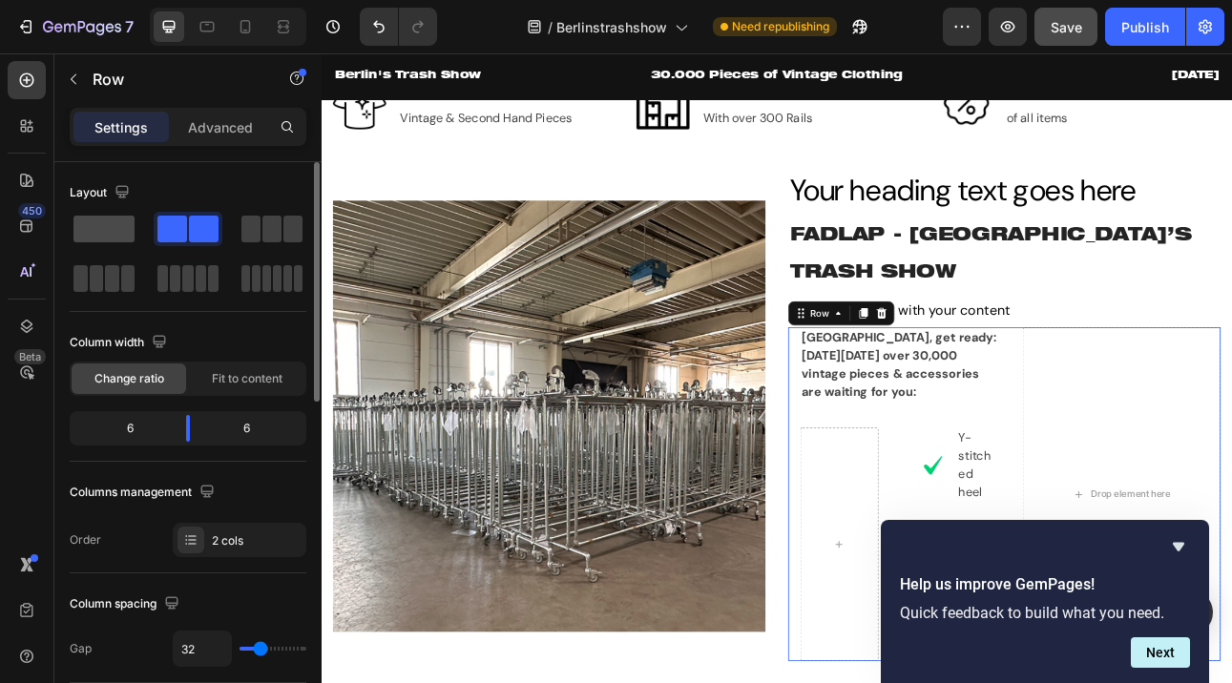
click at [112, 227] on span at bounding box center [103, 229] width 61 height 27
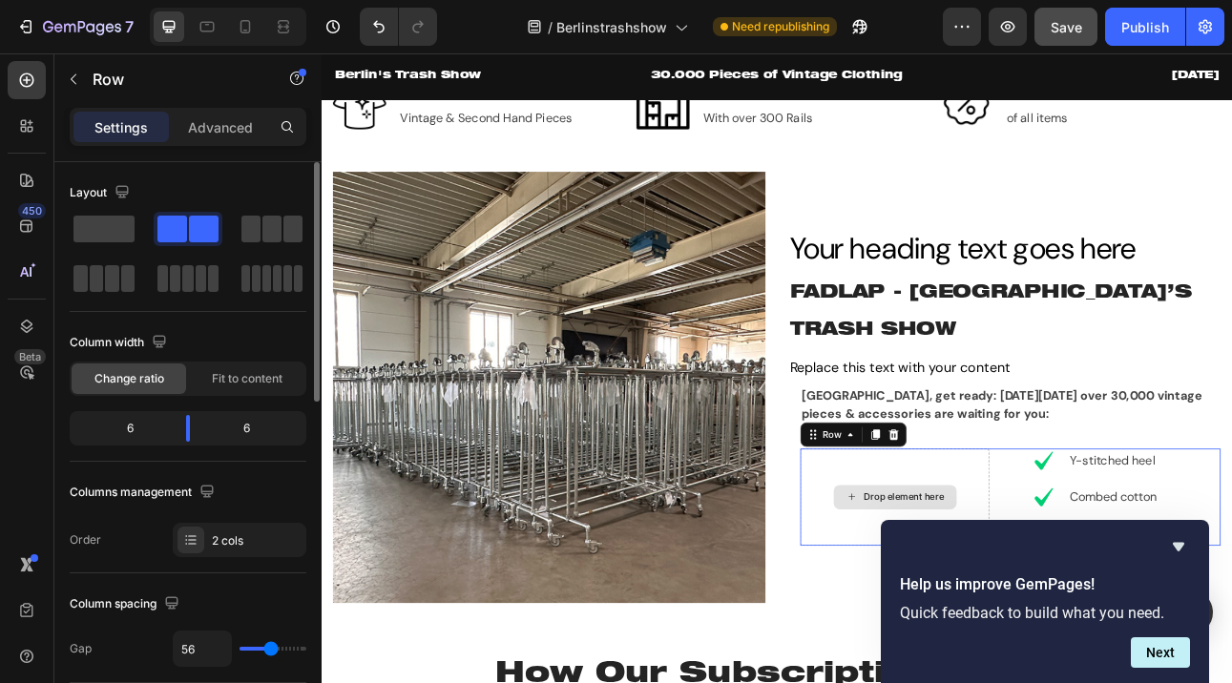
click at [1095, 550] on div "Drop element here" at bounding box center [1043, 611] width 238 height 122
click at [1040, 526] on icon at bounding box center [1041, 532] width 12 height 13
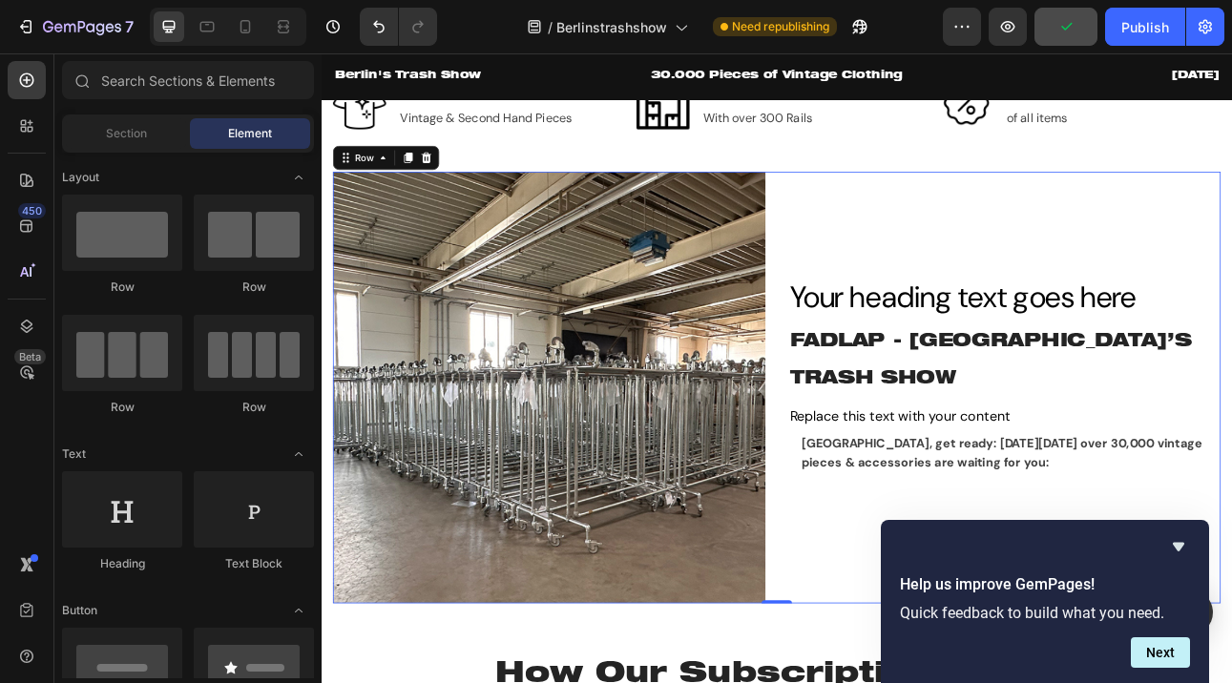
click at [1010, 606] on div "Your heading text goes here Heading FADLAP - BERLIN’S TRASH SHOW Heading Replac…" at bounding box center [1180, 473] width 544 height 543
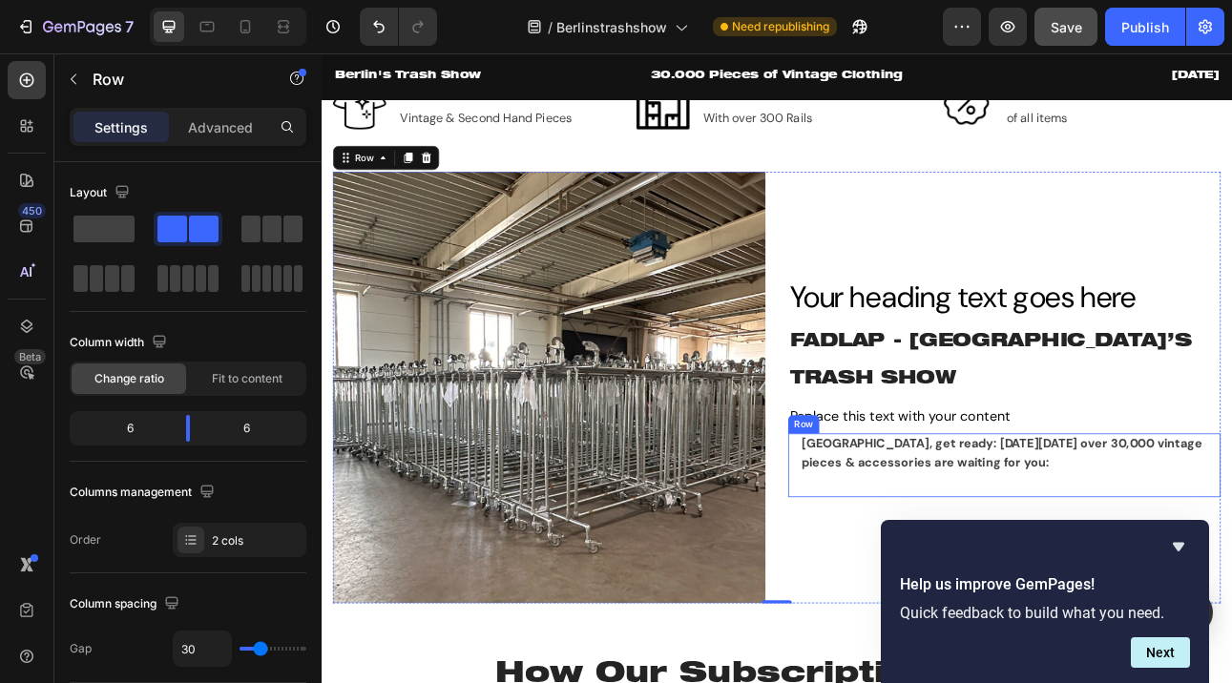
drag, startPoint x: 413, startPoint y: 290, endPoint x: 960, endPoint y: 563, distance: 611.0
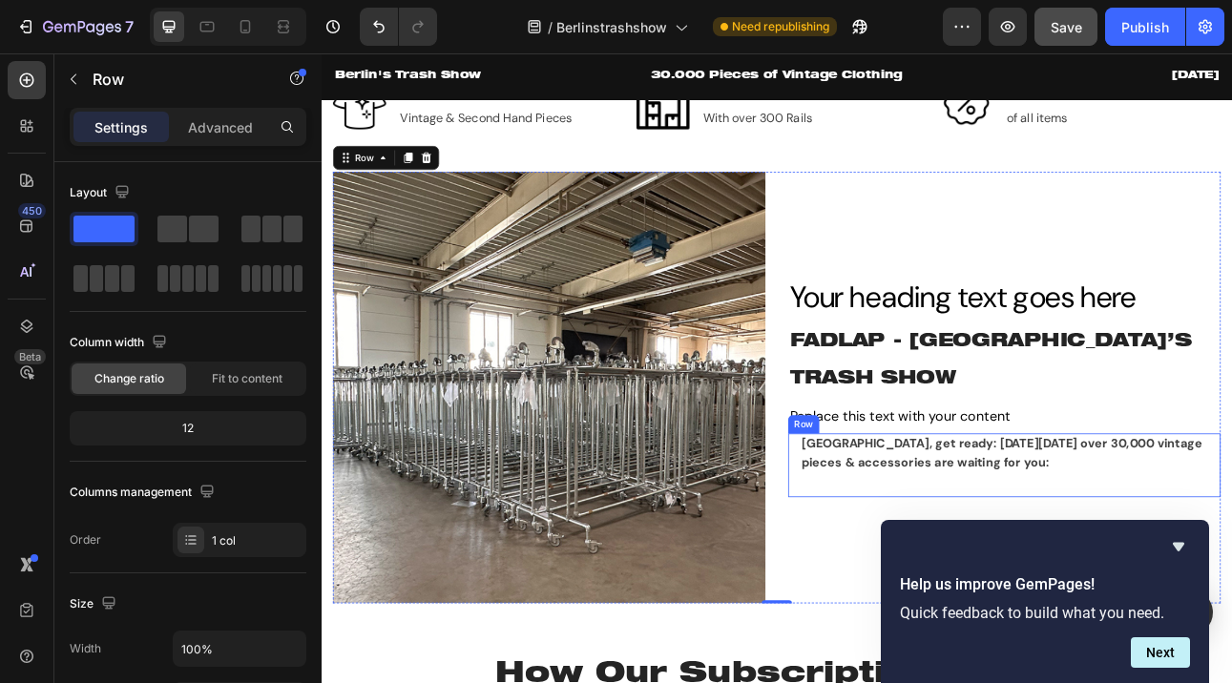
click at [960, 563] on div "Berlin, get ready: On Saturday, October 11, 2025 over 30,000 vintage pieces & a…" at bounding box center [1188, 571] width 529 height 80
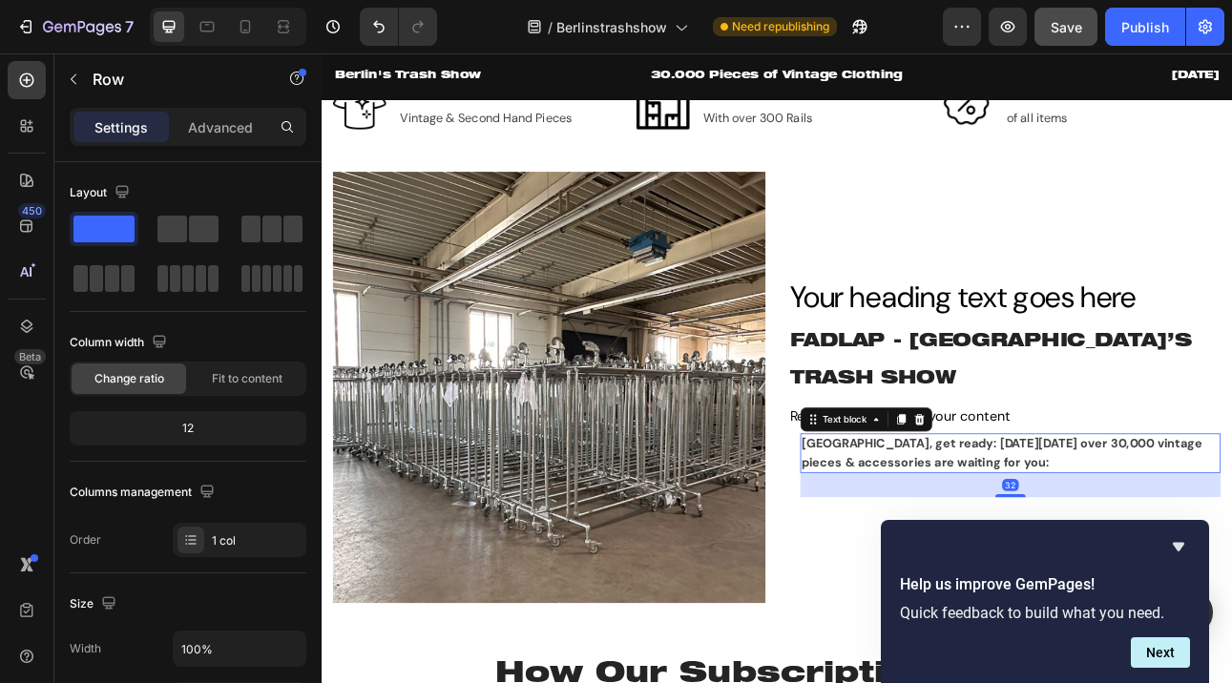
click at [1209, 549] on strong "Berlin, get ready: On Saturday, October 11, 2025 over 30,000 vintage pieces & a…" at bounding box center [1177, 555] width 504 height 43
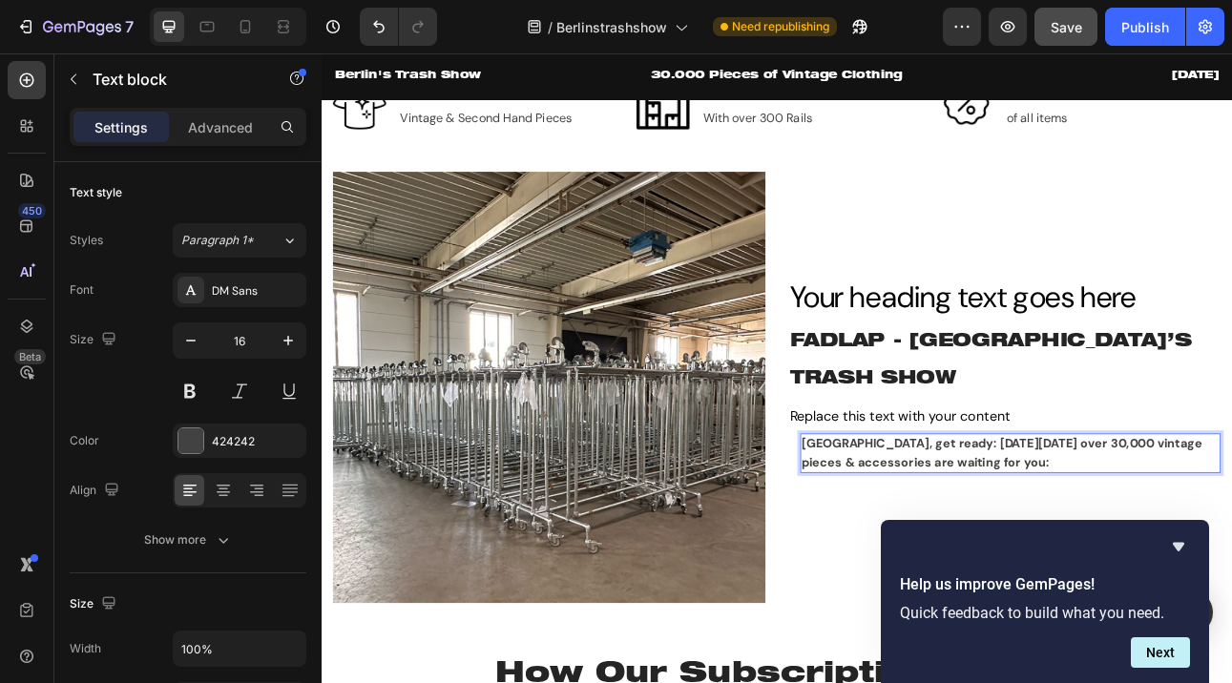
click at [1231, 542] on p "Berlin, get ready: On Saturday, October 11, 2025 over 30,000 vintage pieces & a…" at bounding box center [1187, 556] width 525 height 46
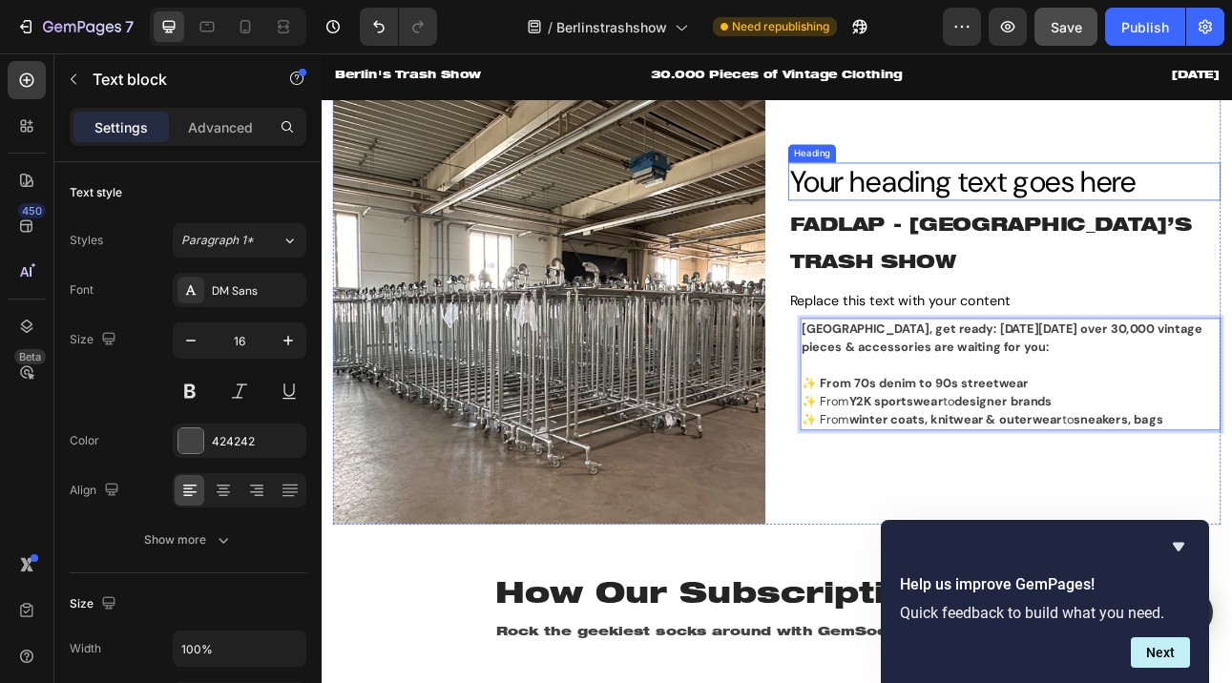
scroll to position [839, 0]
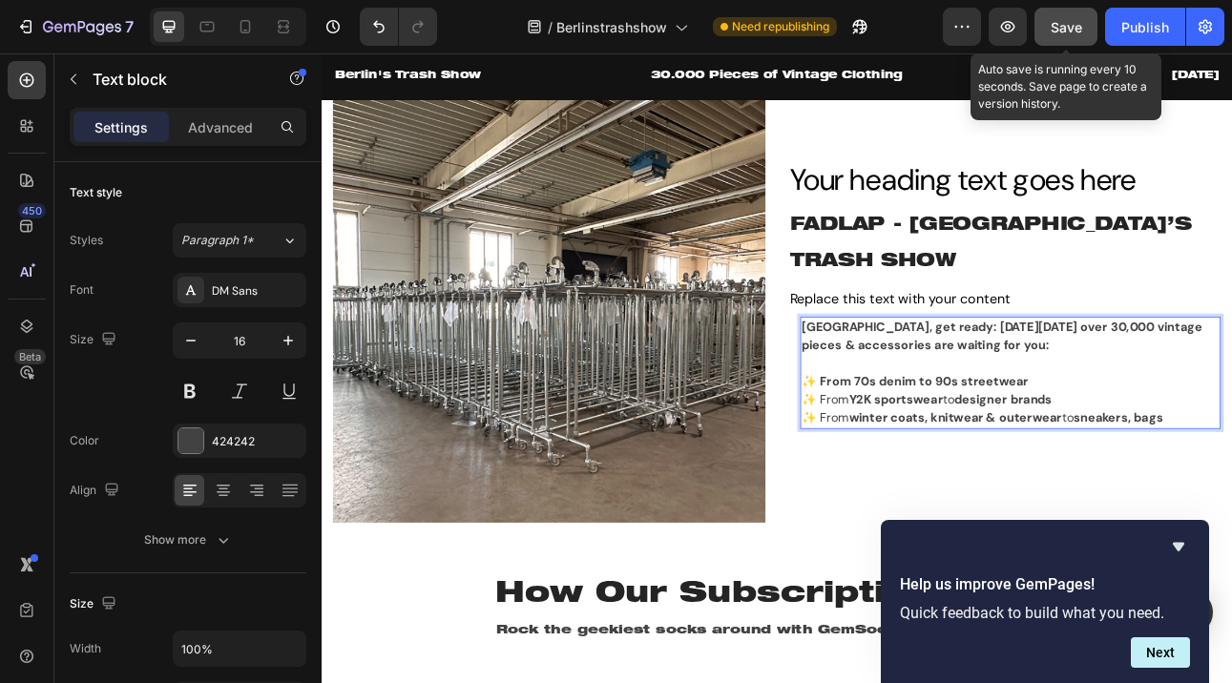
click at [1063, 32] on span "Save" at bounding box center [1065, 27] width 31 height 16
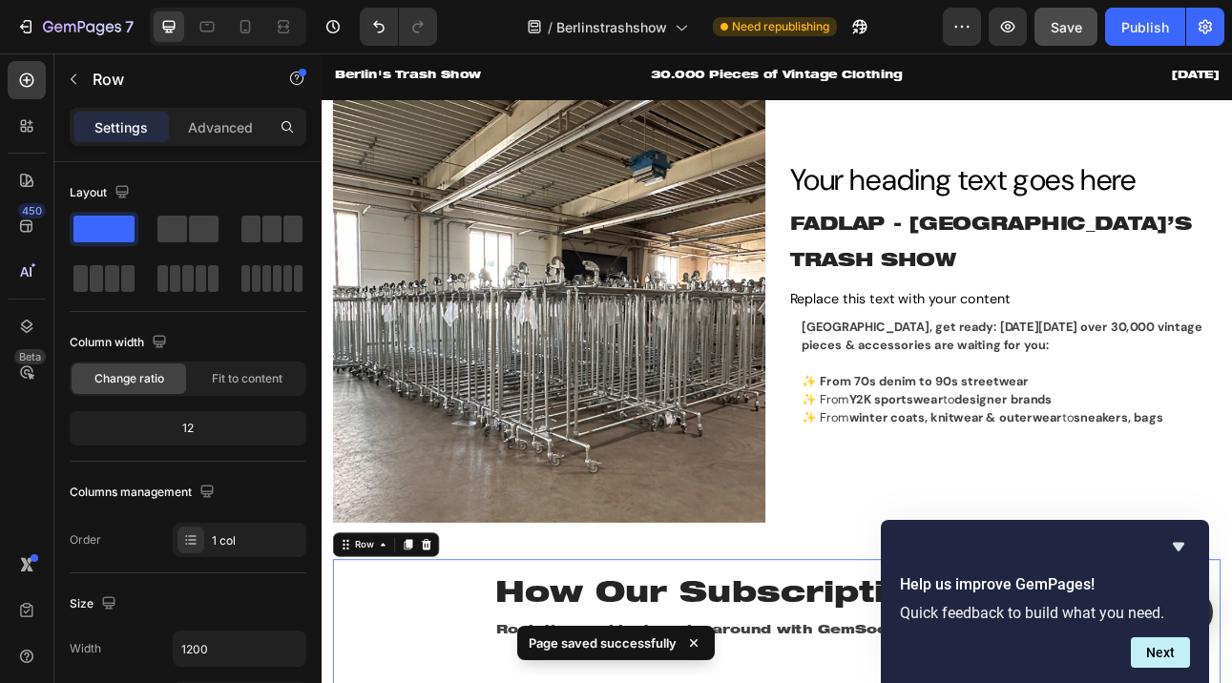
click at [987, 502] on strong "winter coats, knitwear & outerwear" at bounding box center [1119, 512] width 268 height 20
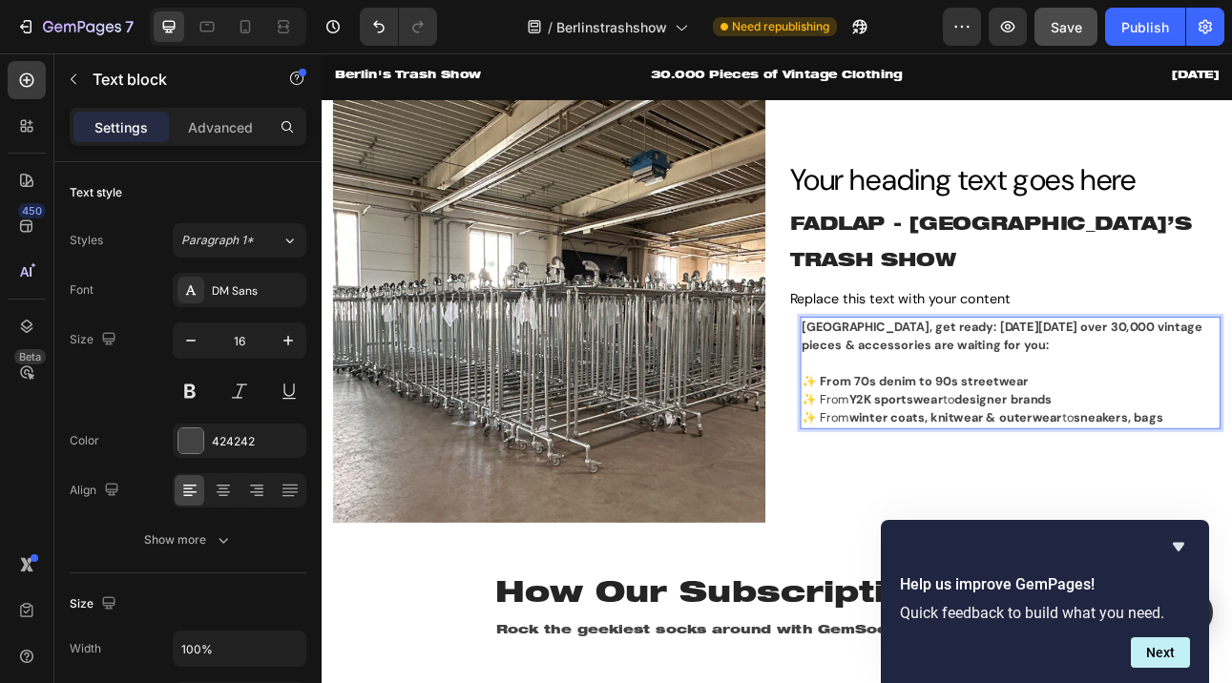
click at [1231, 455] on p "✨ From 70s denim to 90s streetwear" at bounding box center [1187, 466] width 525 height 23
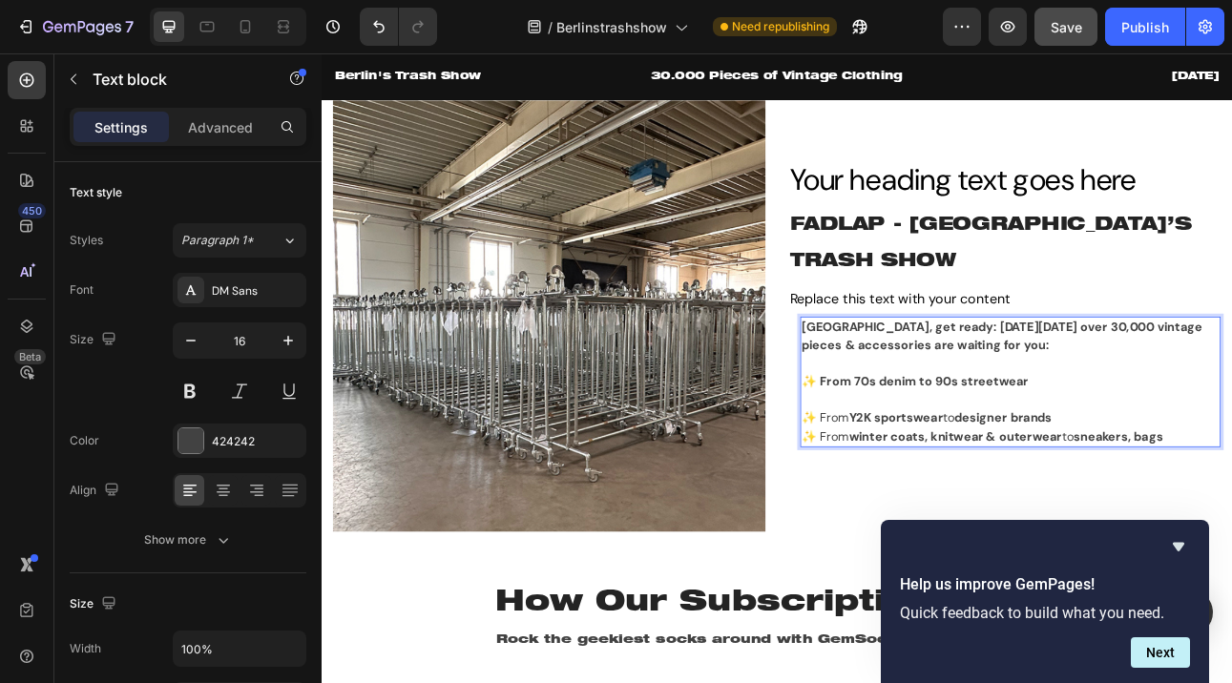
click at [1231, 501] on p "✨ From Y2K sportswear to designer brands" at bounding box center [1187, 512] width 525 height 23
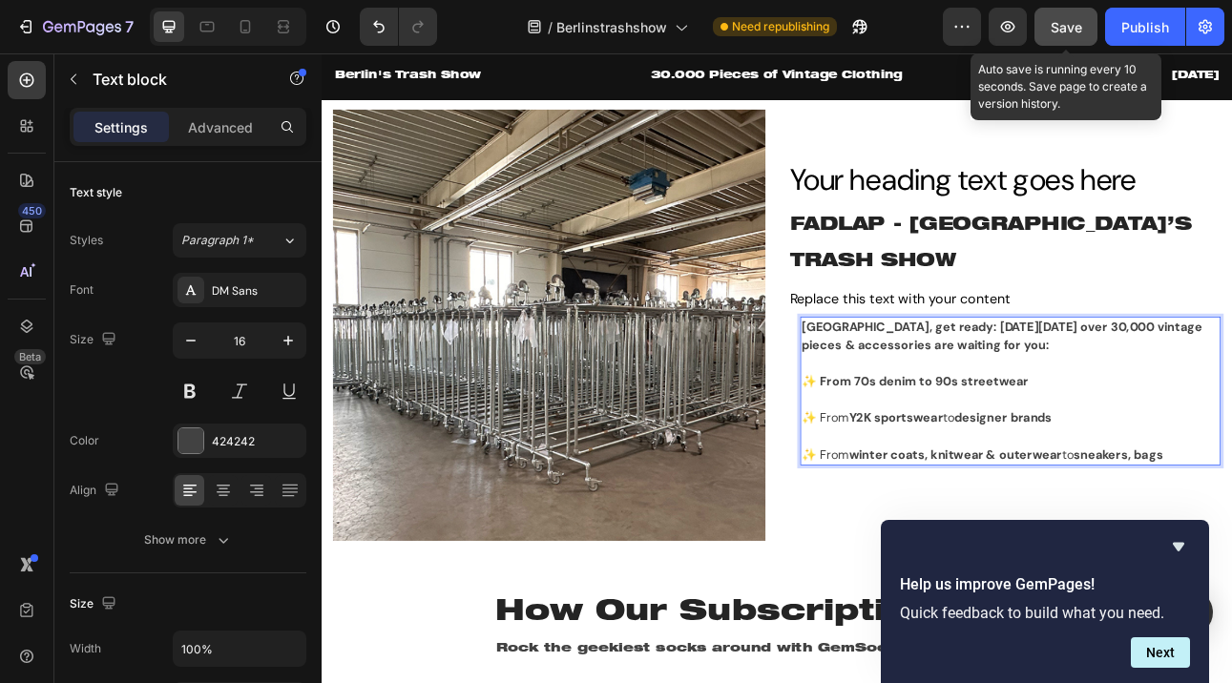
click at [1060, 19] on span "Save" at bounding box center [1065, 27] width 31 height 16
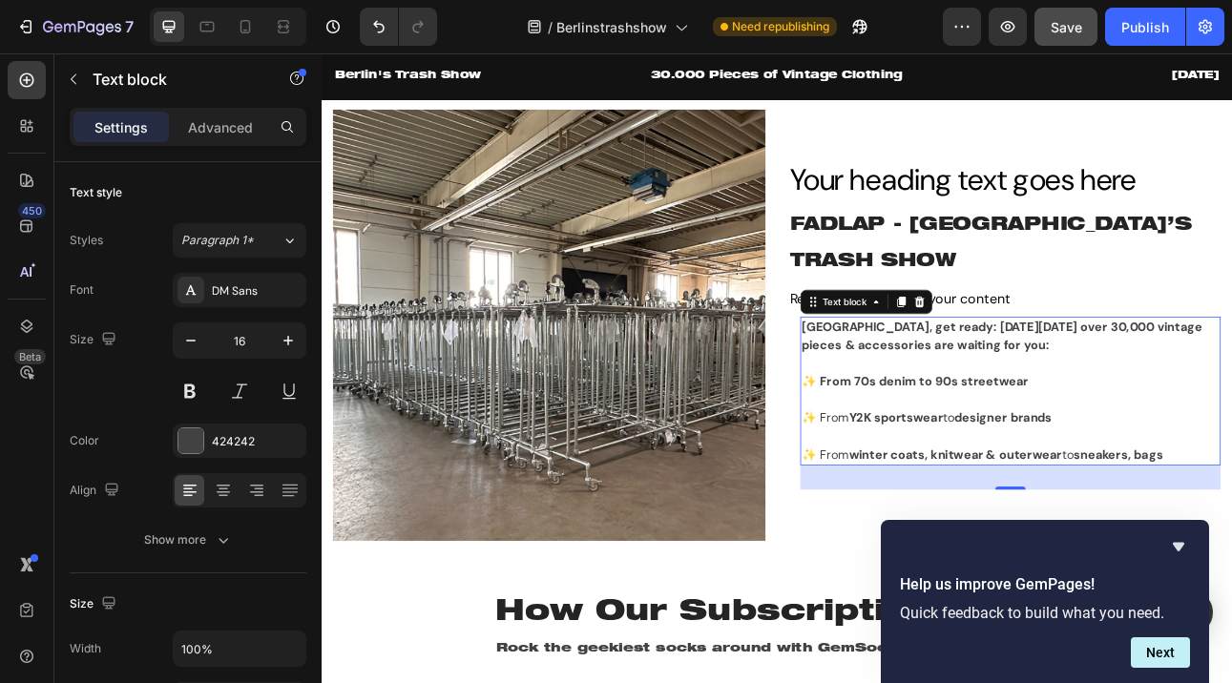
click at [1231, 547] on p "✨ From winter coats, knitwear & outerwear to sneakers, bags" at bounding box center [1187, 558] width 525 height 23
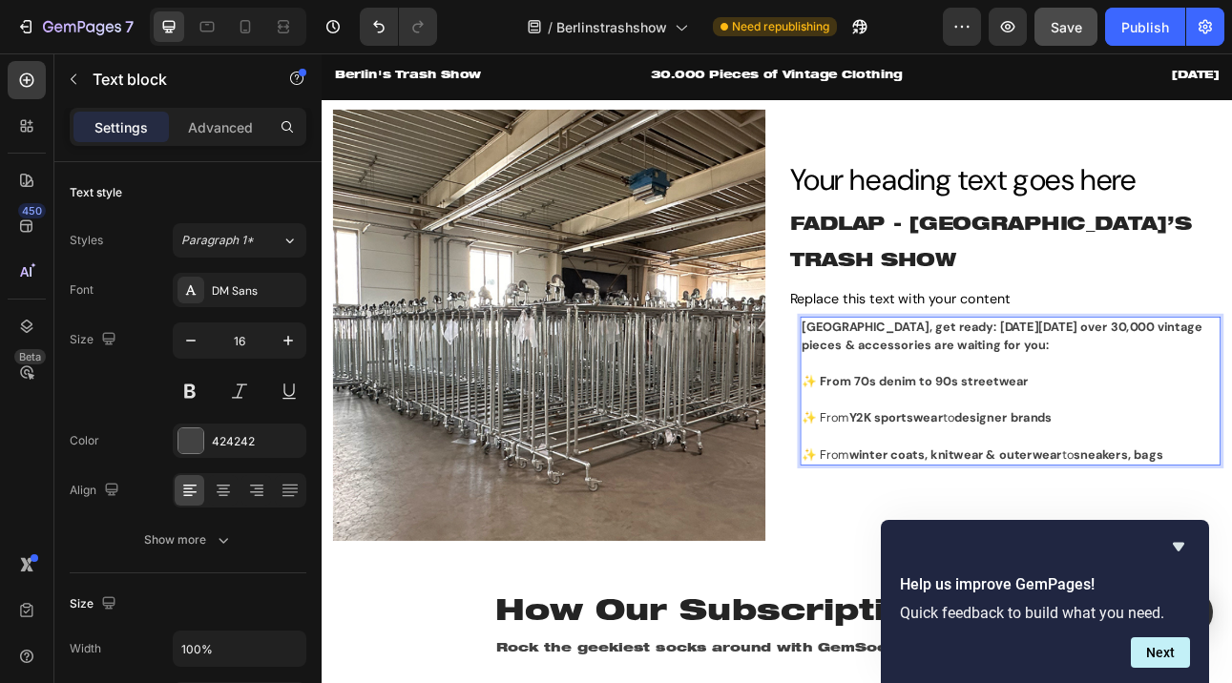
click at [1231, 547] on p "✨ From winter coats, knitwear & outerwear to sneakers, bags" at bounding box center [1187, 558] width 525 height 23
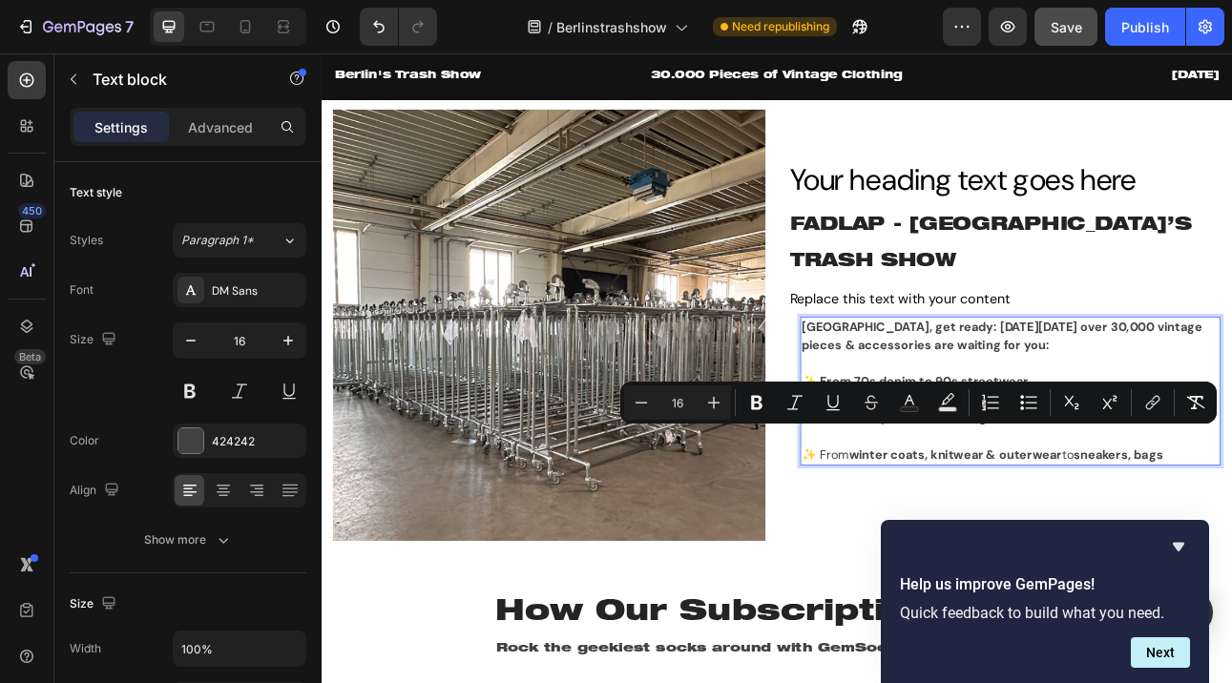
click at [1231, 524] on p "Rich Text Editor. Editing area: main" at bounding box center [1187, 535] width 525 height 23
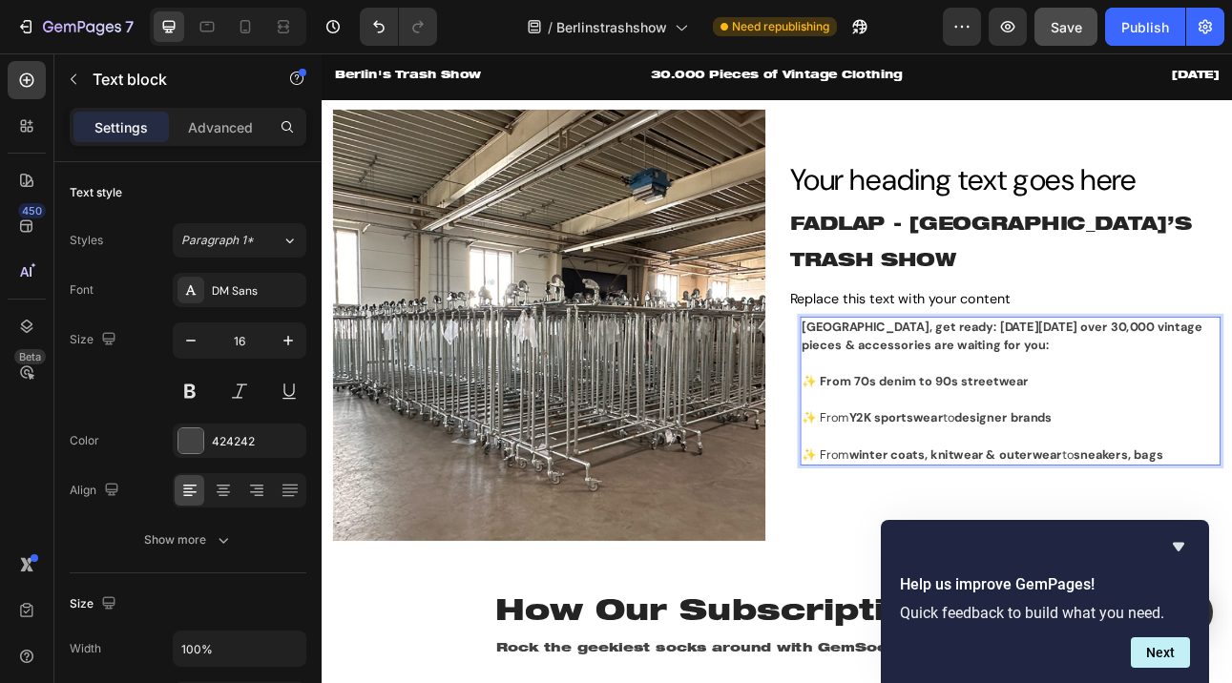
click at [1231, 547] on p "✨ From winter coats, knitwear & outerwear to sneakers, bags" at bounding box center [1187, 558] width 525 height 23
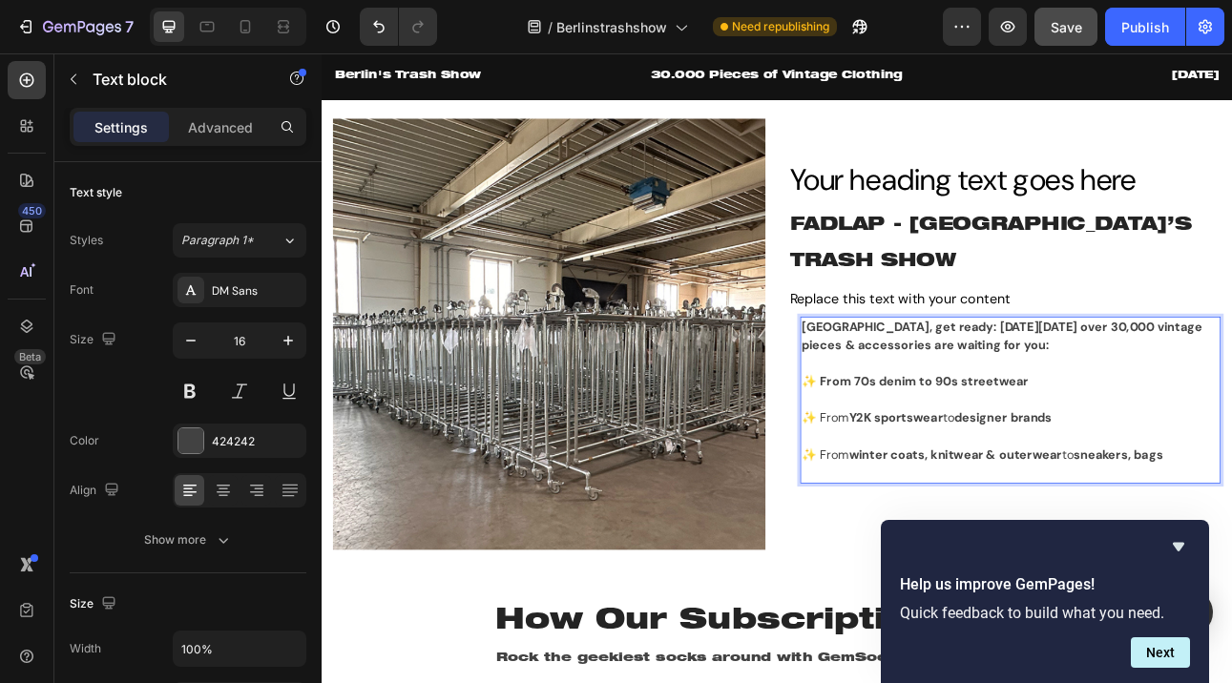
scroll to position [793, 0]
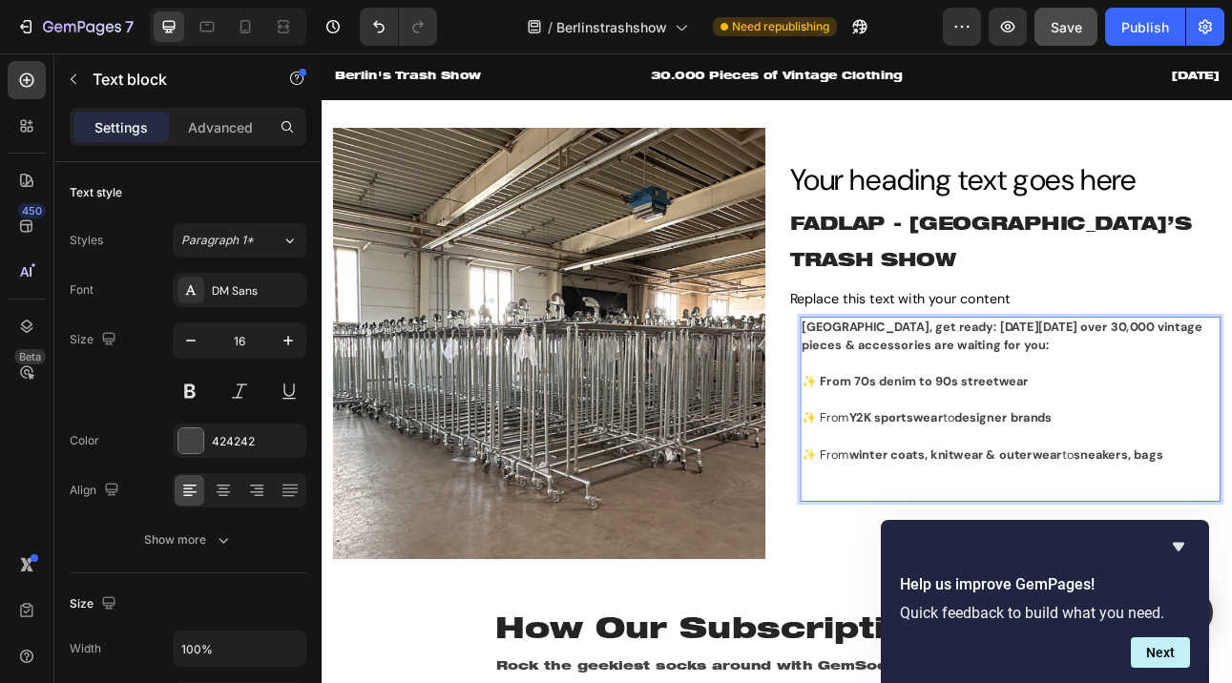
click at [1026, 592] on p "Rich Text Editor. Editing area: main" at bounding box center [1187, 603] width 525 height 23
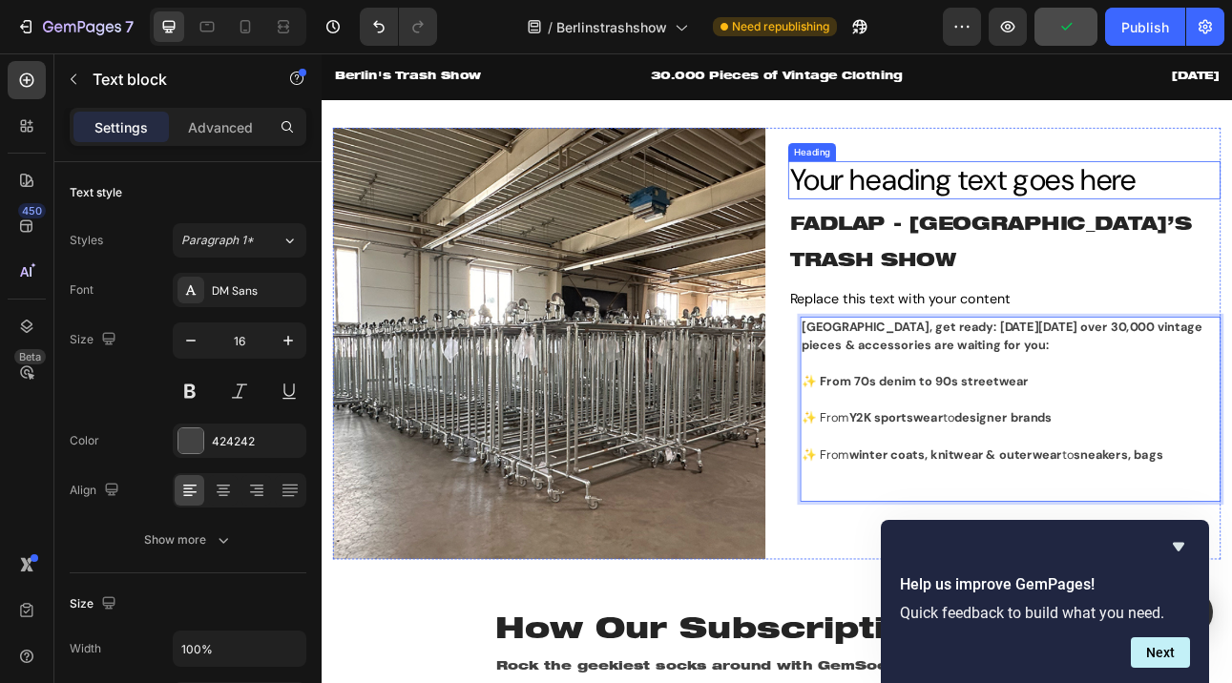
click at [931, 186] on div "Heading" at bounding box center [938, 177] width 52 height 17
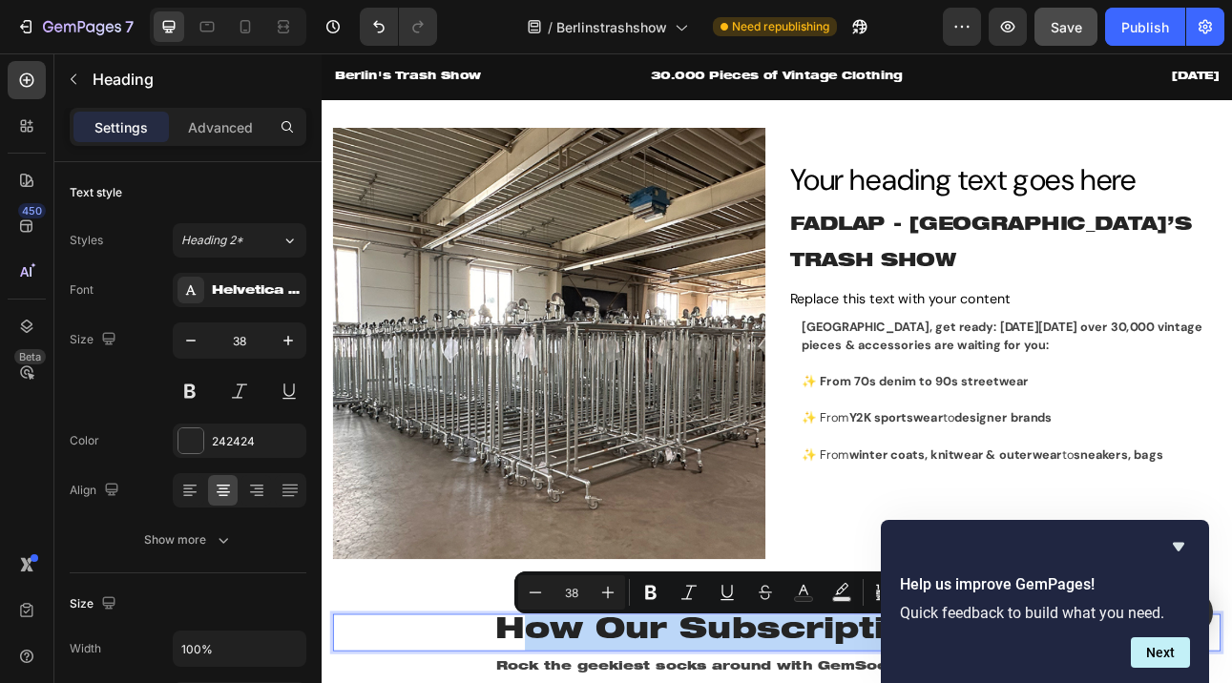
drag, startPoint x: 577, startPoint y: 775, endPoint x: 1150, endPoint y: 800, distance: 573.0
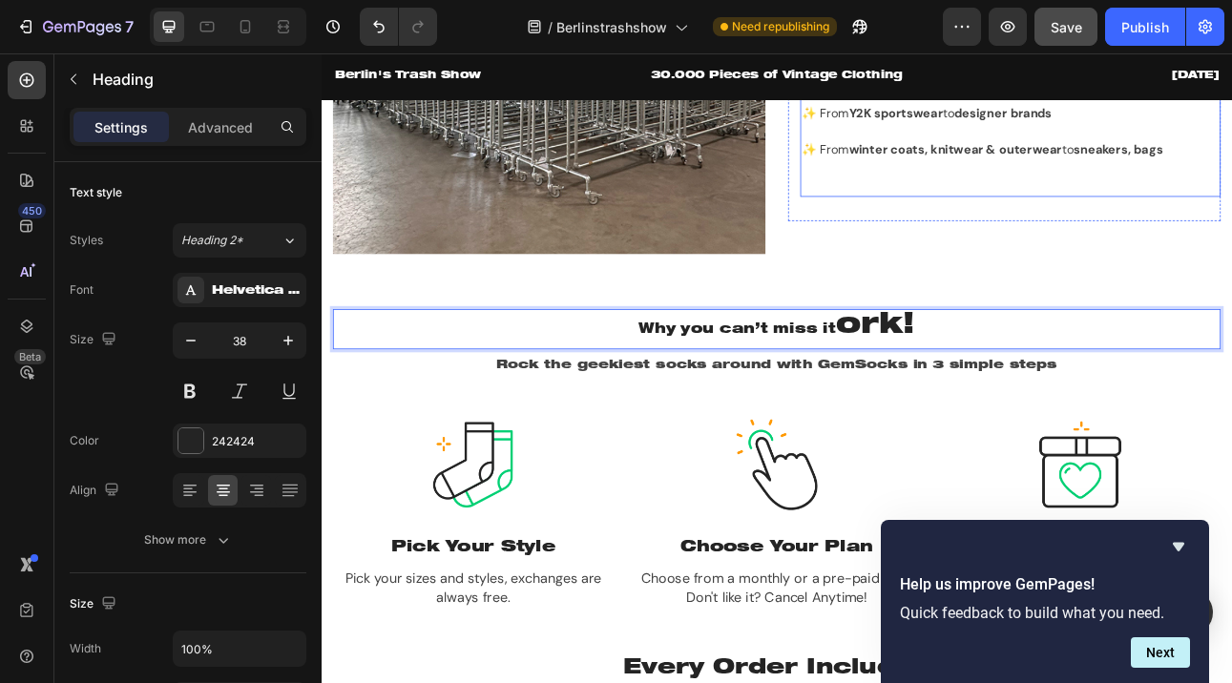
scroll to position [1197, 0]
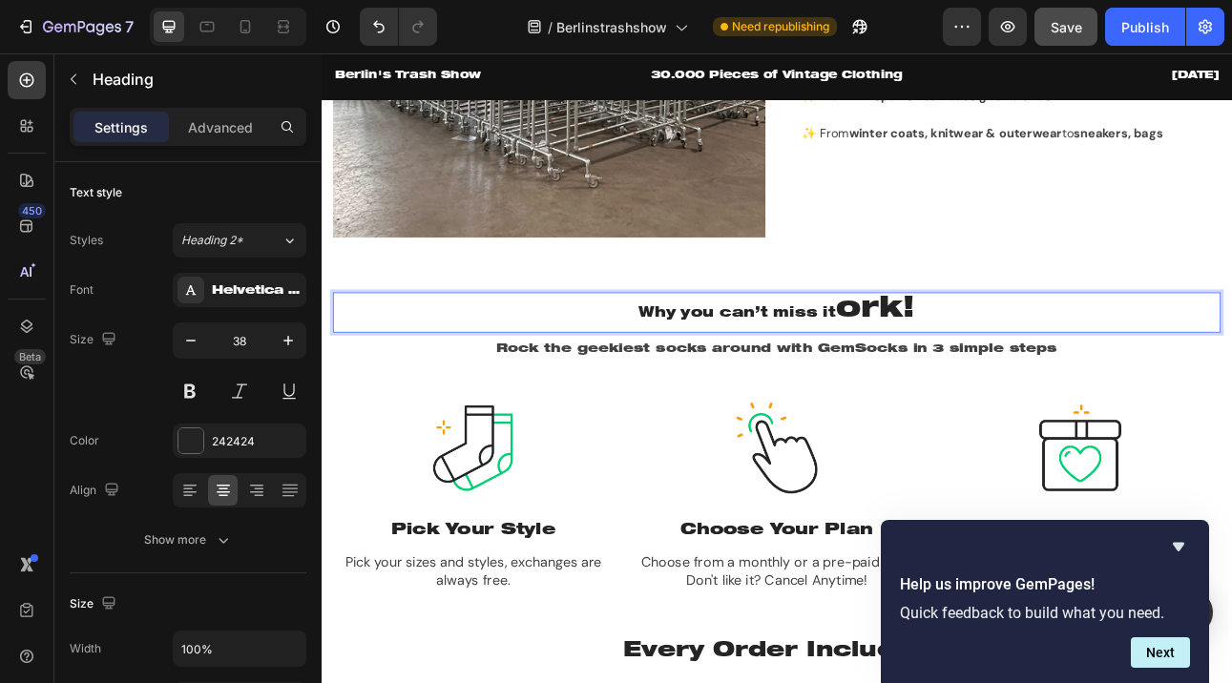
click at [1029, 365] on p "Why you can’t miss it ork!" at bounding box center [894, 380] width 1112 height 48
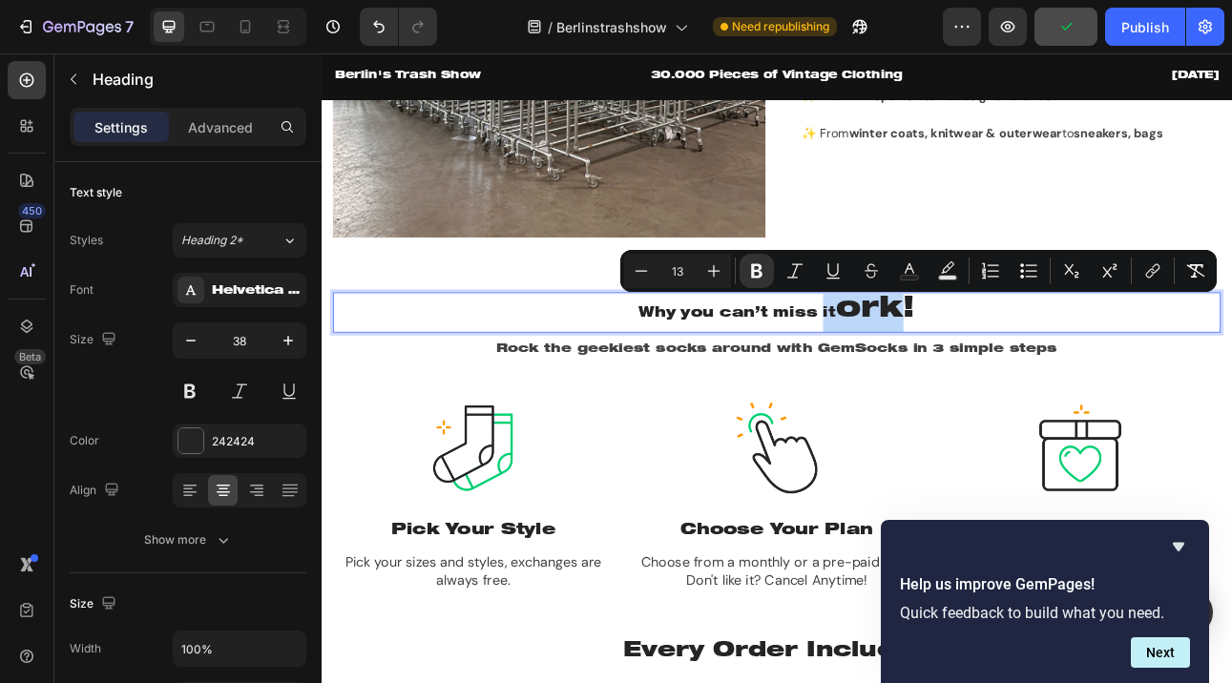
click at [1041, 372] on p "Why you can’t miss it ork!" at bounding box center [894, 380] width 1112 height 48
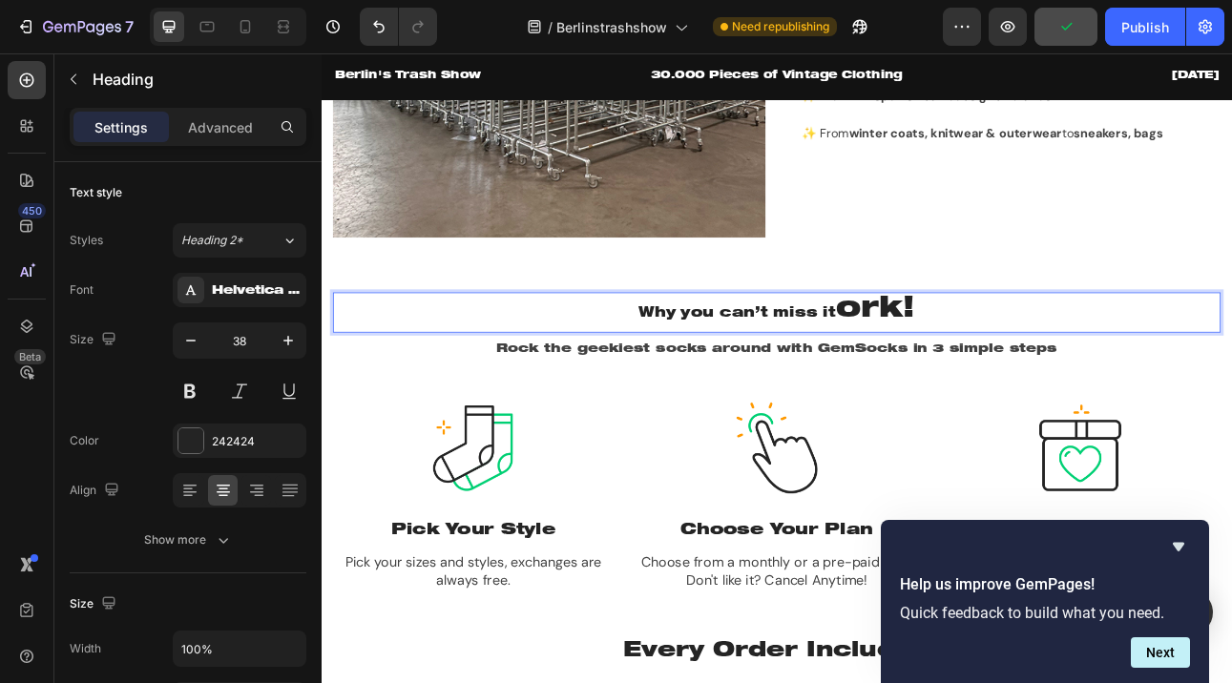
click at [1065, 374] on p "Why you can’t miss it ork!" at bounding box center [894, 380] width 1112 height 48
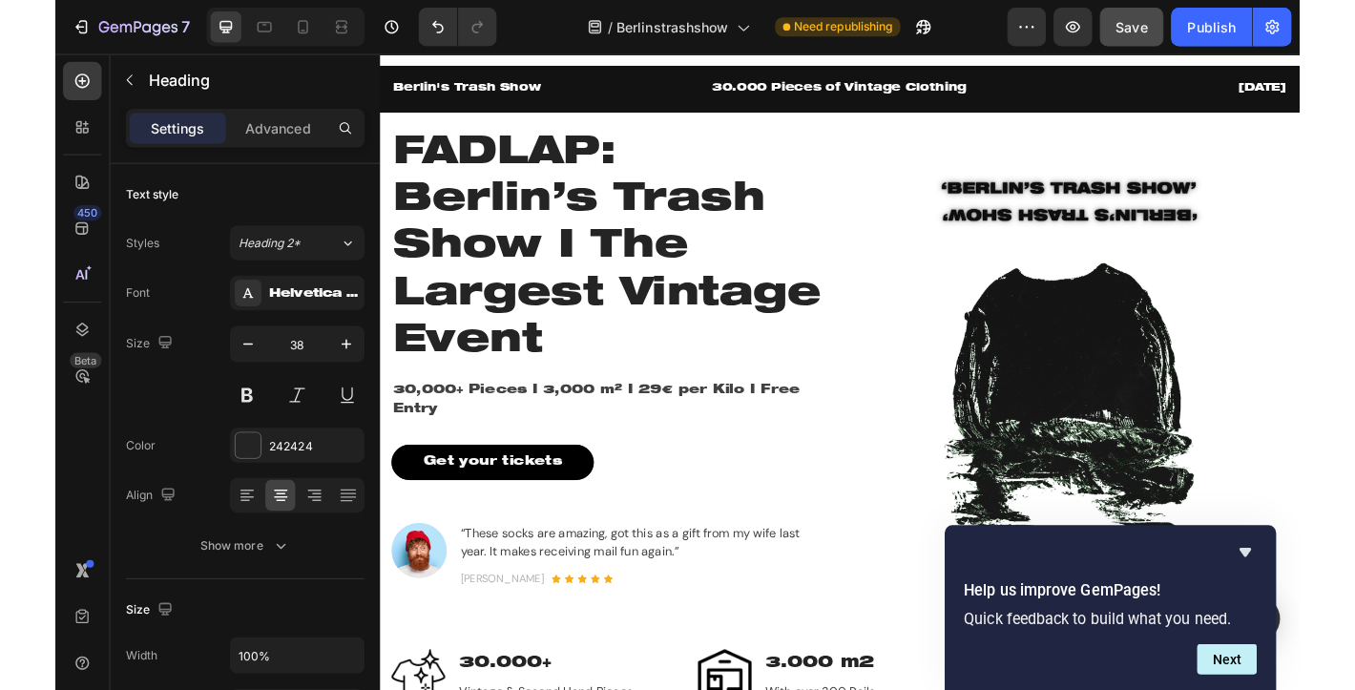
scroll to position [0, 0]
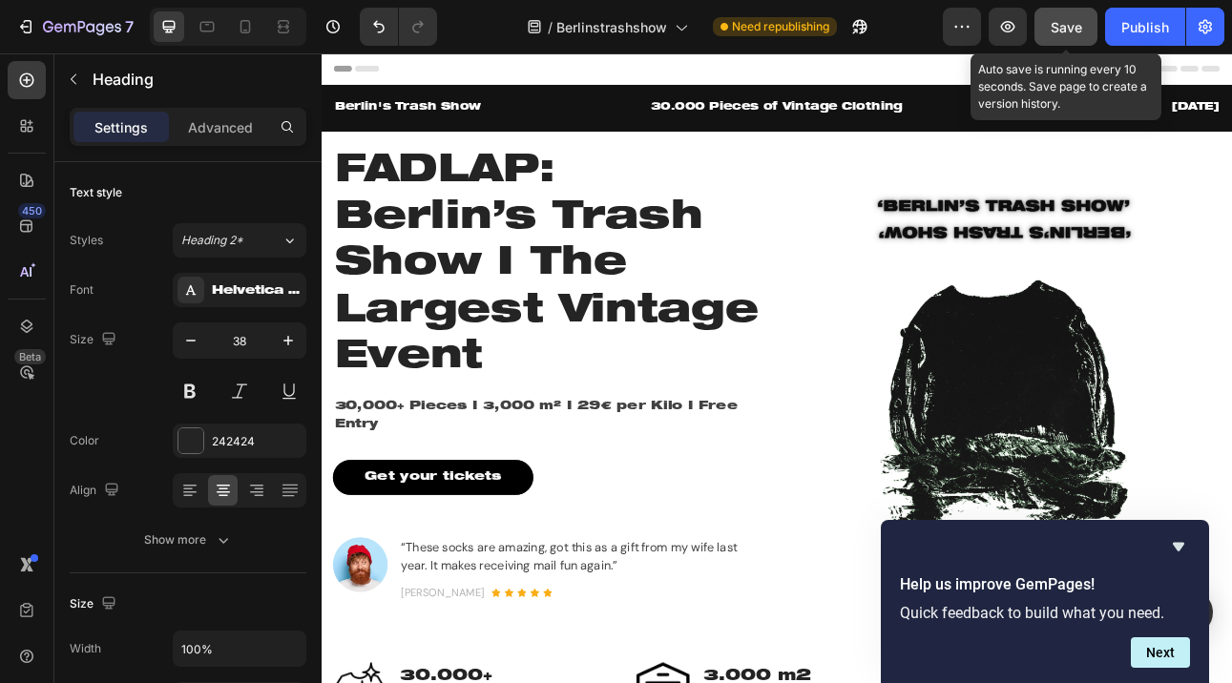
click at [1058, 31] on span "Save" at bounding box center [1065, 27] width 31 height 16
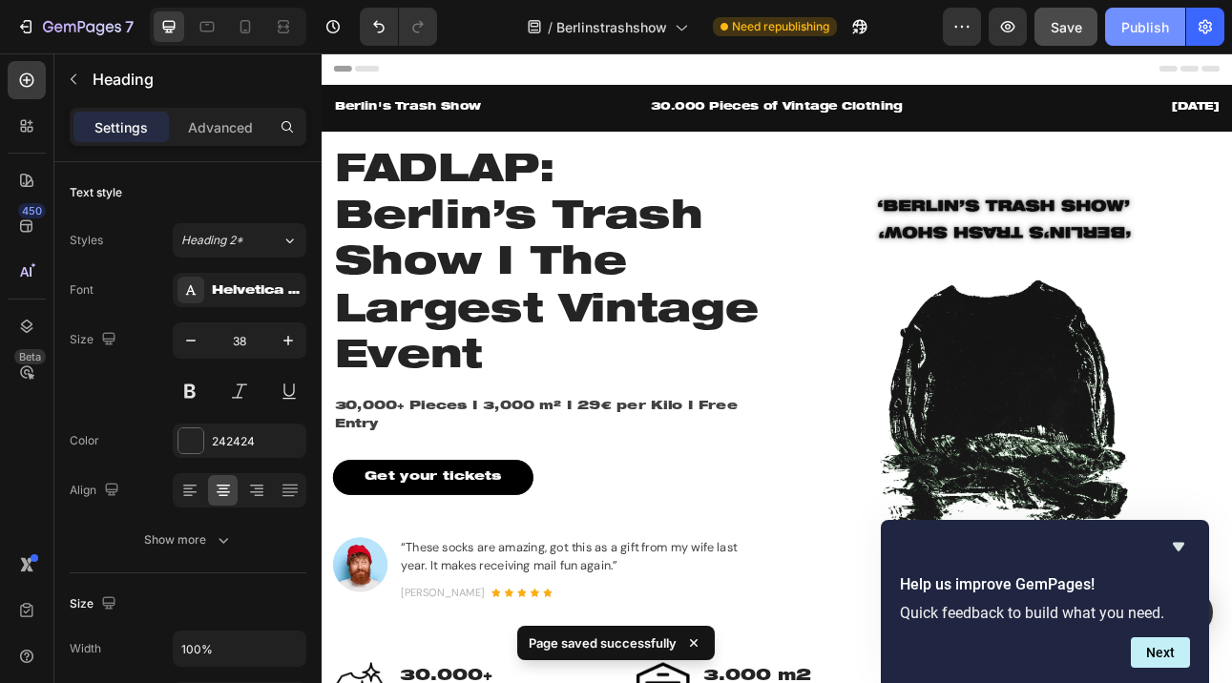
click at [1122, 20] on div "Publish" at bounding box center [1145, 27] width 48 height 20
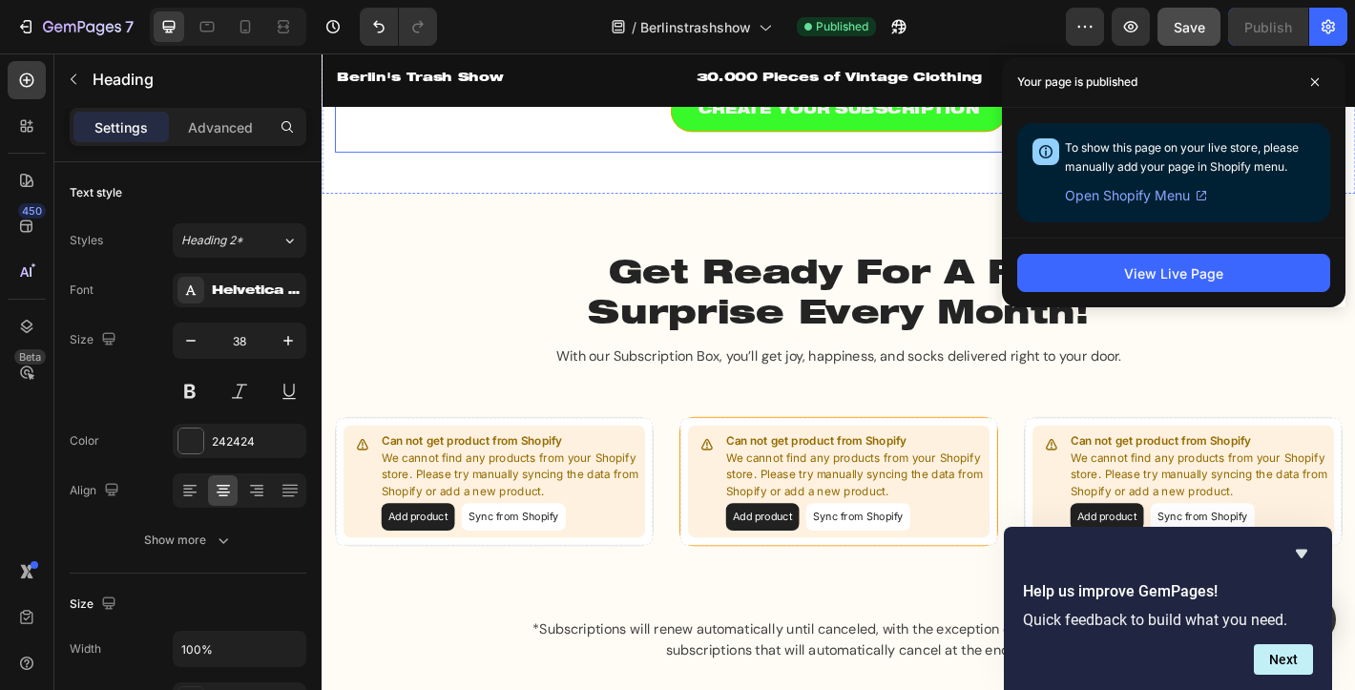
scroll to position [2155, 0]
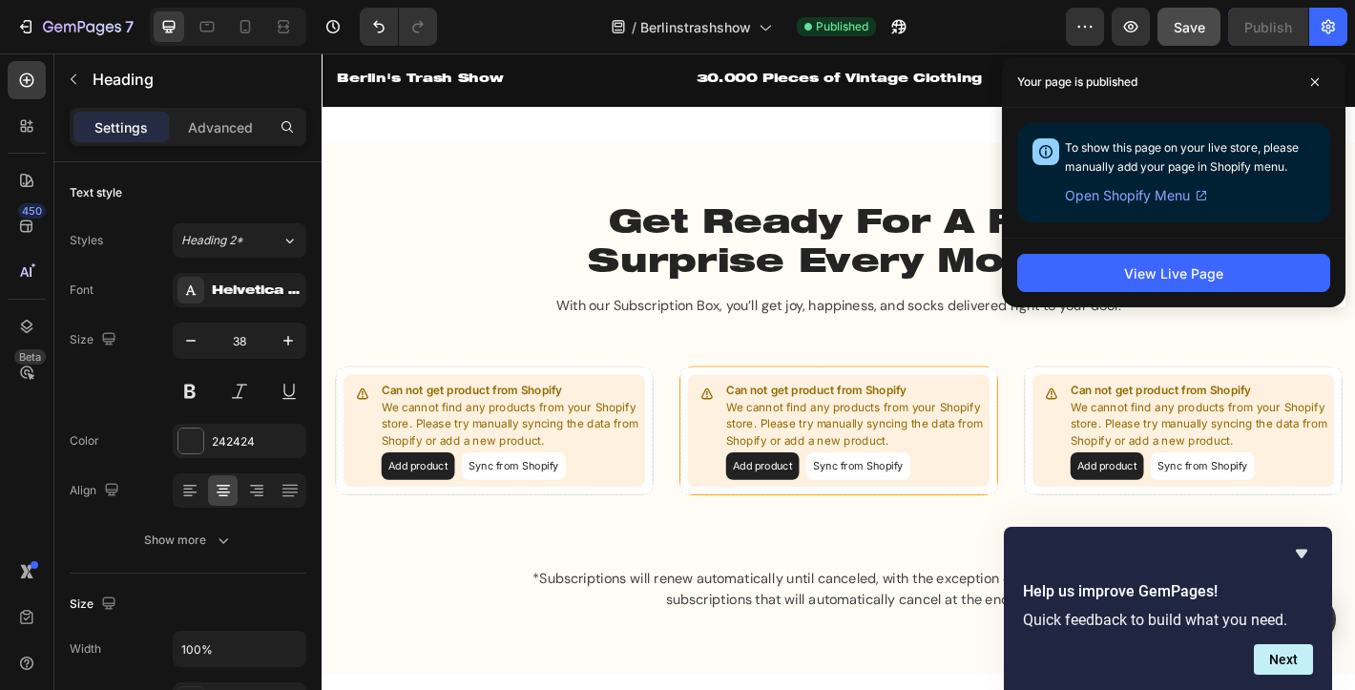
click at [708, 242] on p "Get Ready For A Fun Surprise Every Month!" at bounding box center [894, 266] width 569 height 87
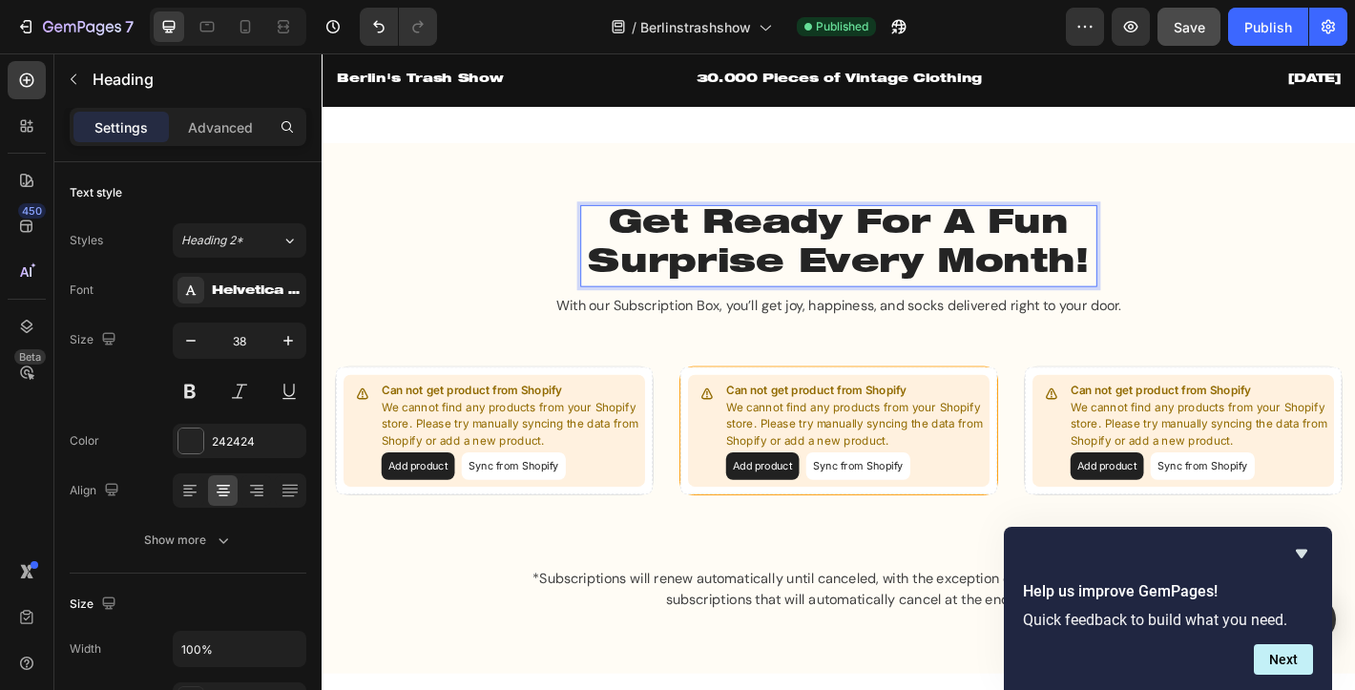
click at [708, 242] on p "Get Ready For A Fun Surprise Every Month!" at bounding box center [894, 266] width 569 height 87
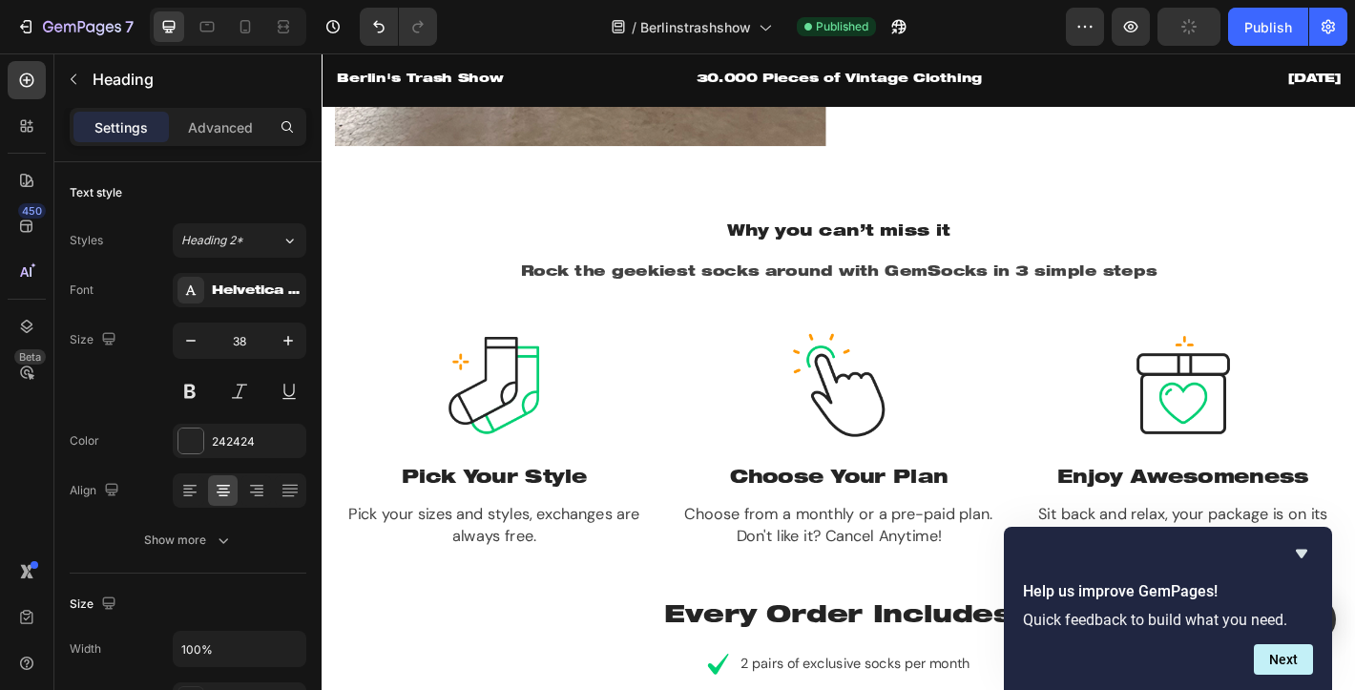
scroll to position [1344, 0]
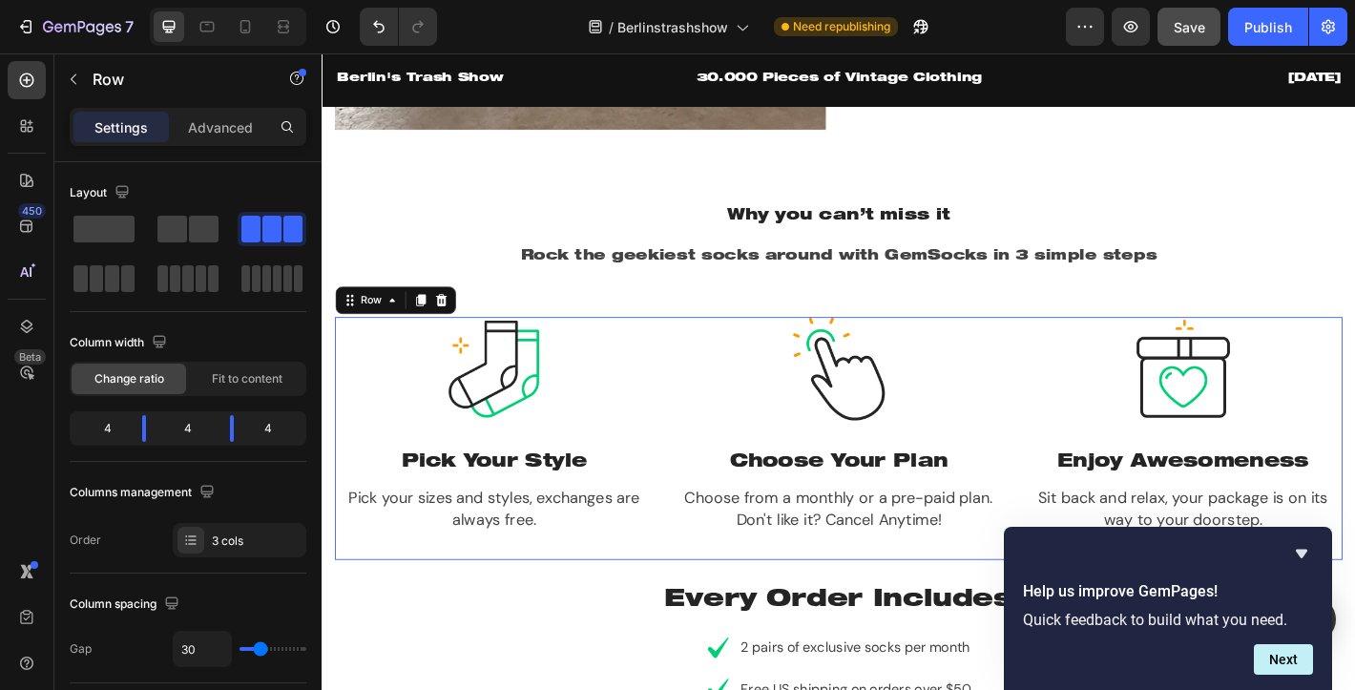
click at [701, 347] on div "Image Pick Your Style Heading Pick your sizes and styles, exchanges are always …" at bounding box center [894, 479] width 1116 height 269
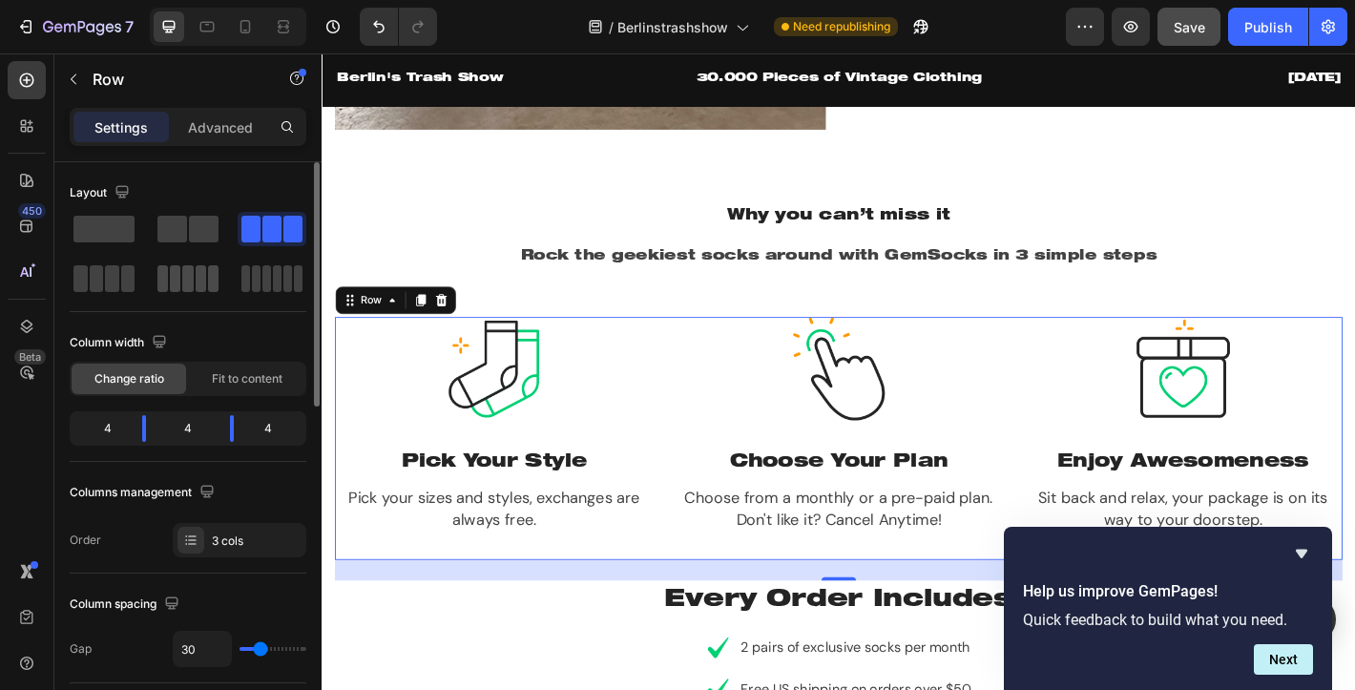
click at [193, 279] on div at bounding box center [187, 278] width 61 height 27
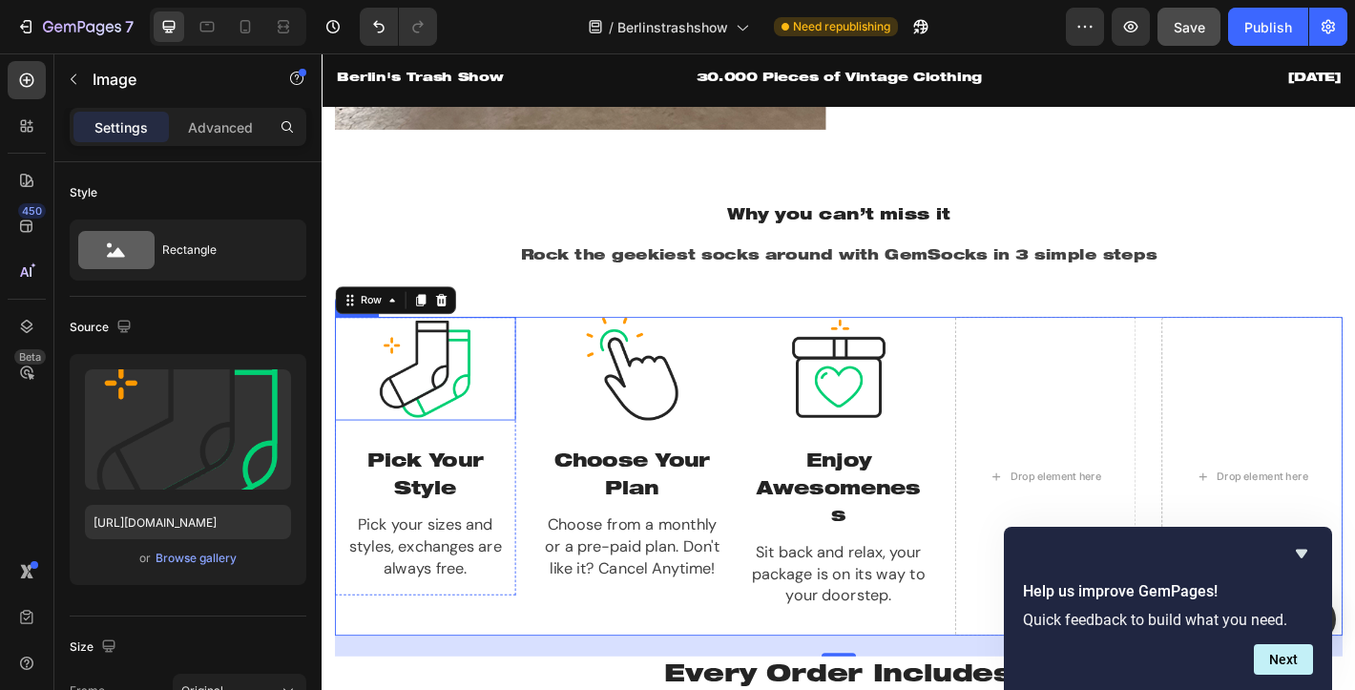
click at [448, 420] on img at bounding box center [436, 402] width 114 height 114
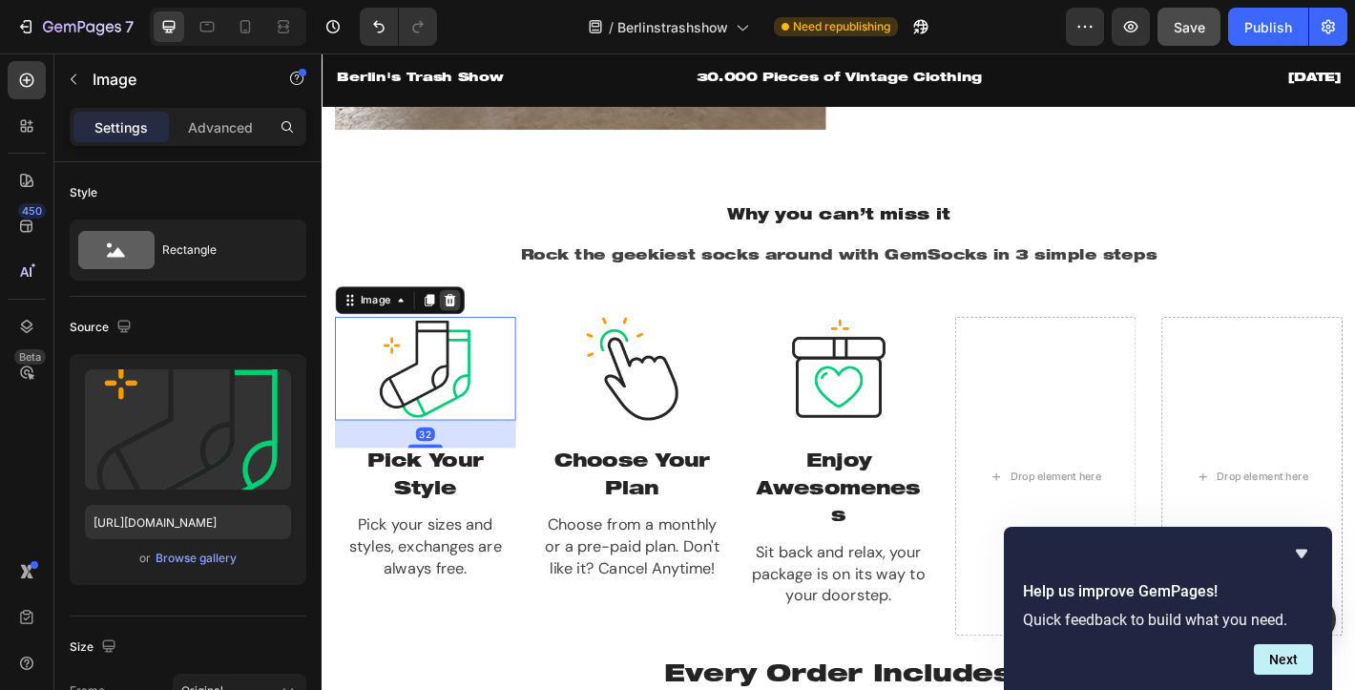
click at [462, 320] on icon at bounding box center [462, 327] width 15 height 15
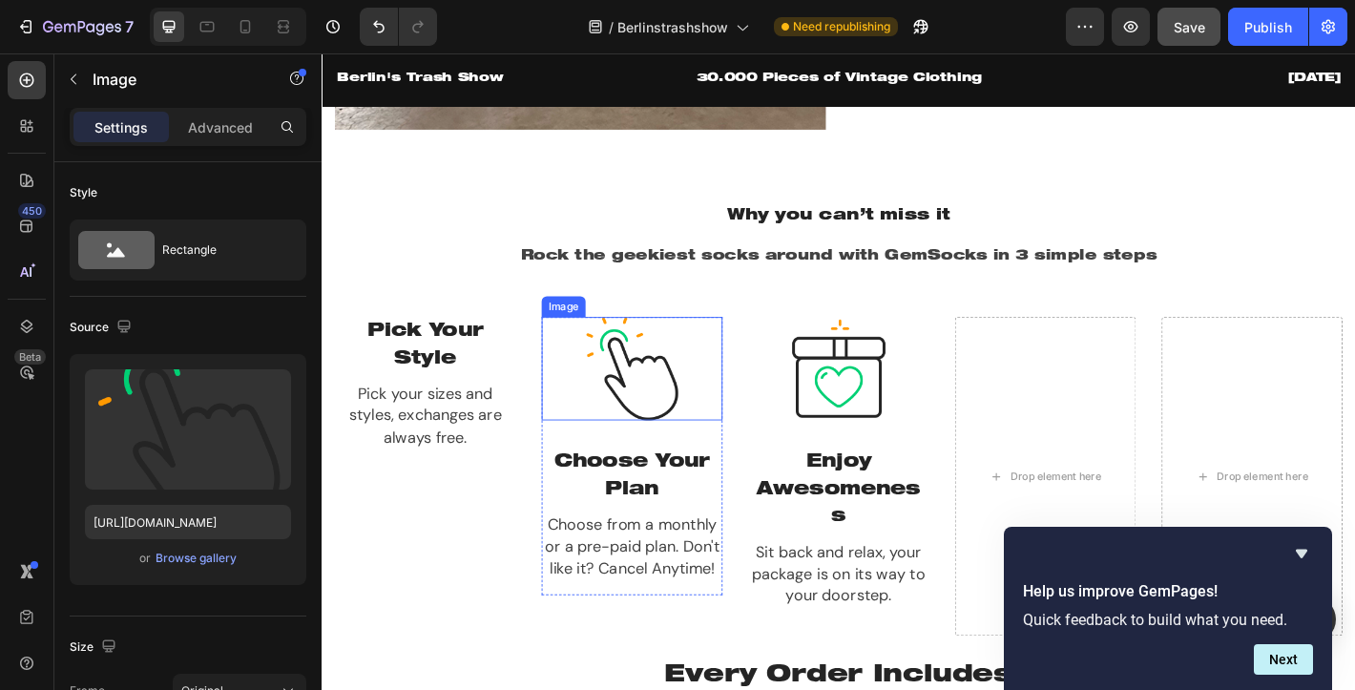
click at [683, 423] on img at bounding box center [665, 402] width 114 height 114
click at [688, 326] on icon at bounding box center [692, 327] width 12 height 13
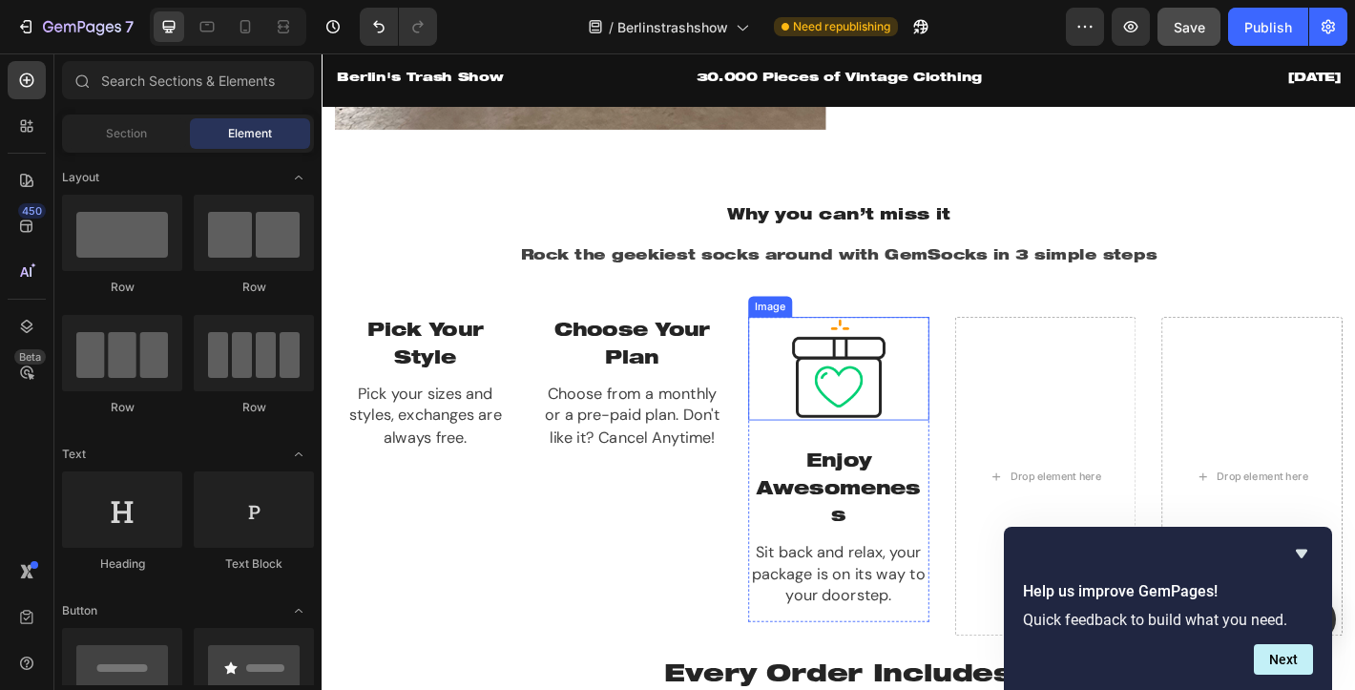
click at [896, 417] on img at bounding box center [894, 402] width 114 height 114
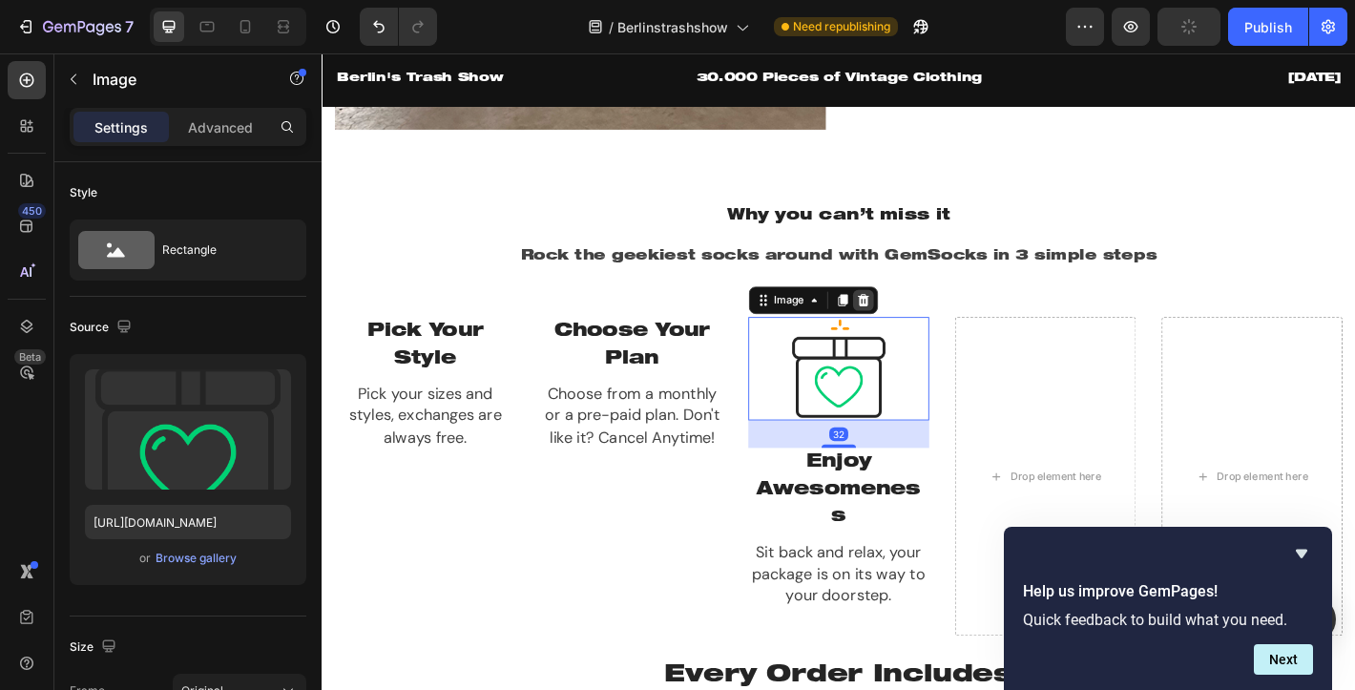
click at [919, 325] on icon at bounding box center [920, 327] width 15 height 15
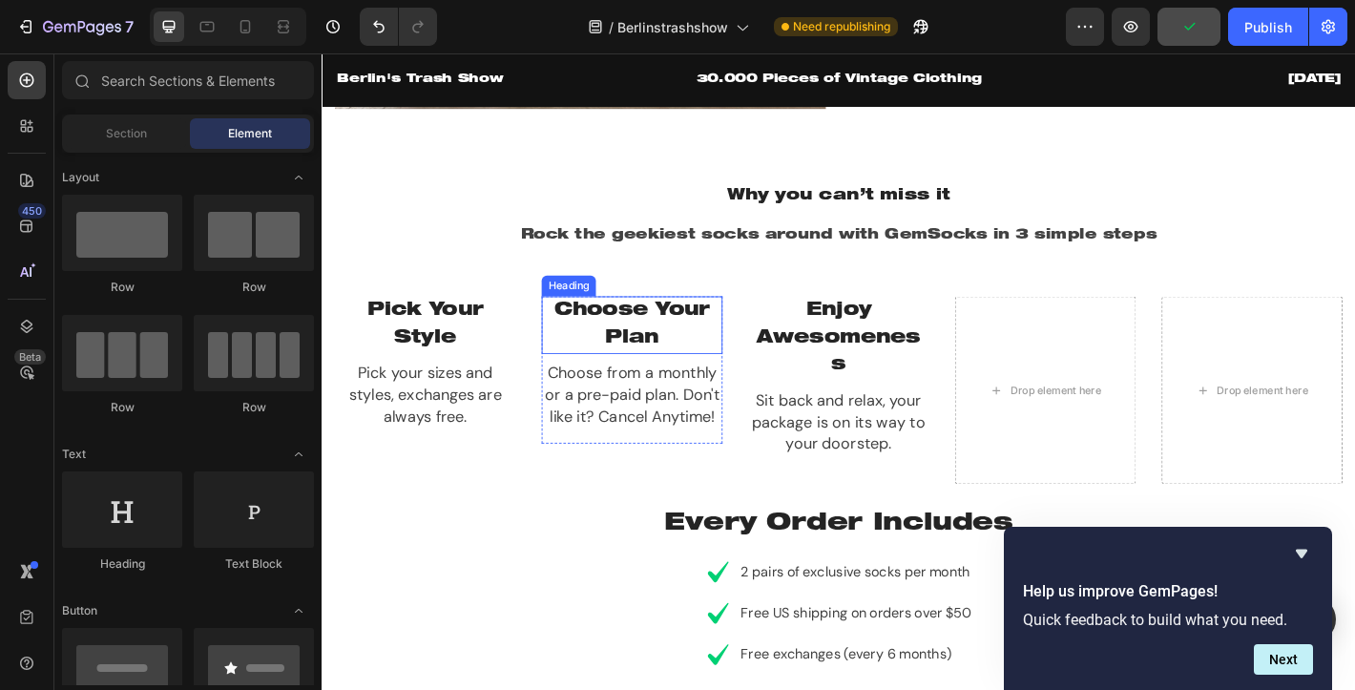
scroll to position [1368, 0]
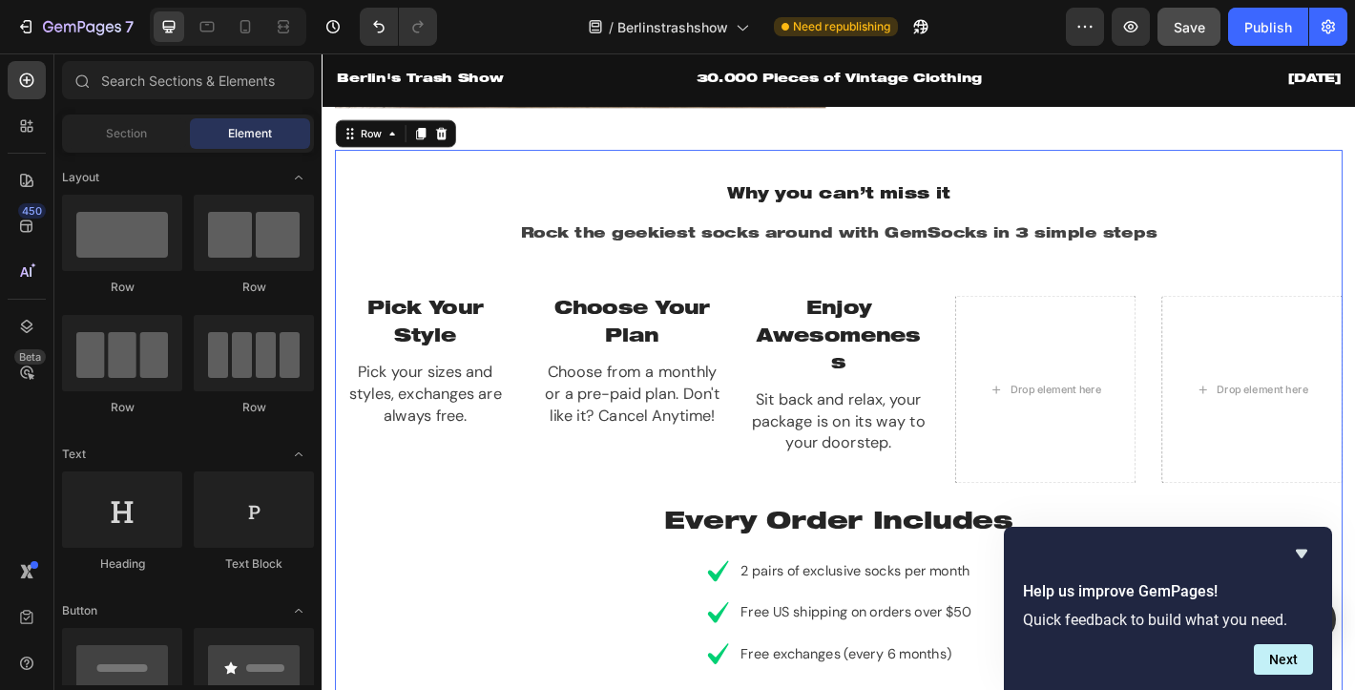
click at [469, 313] on div "Why you can’t miss it Heading Rock the geekiest socks around with GemSocks in 3…" at bounding box center [894, 497] width 1116 height 628
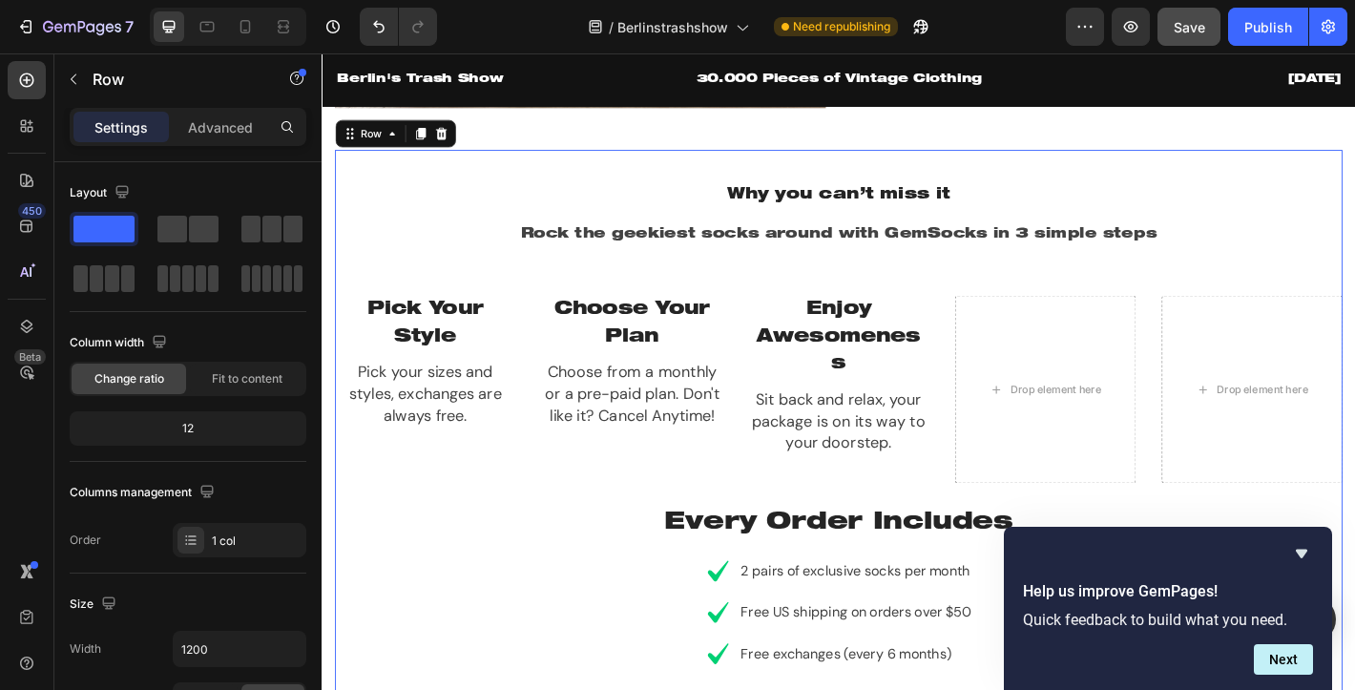
click at [535, 320] on div "Why you can’t miss it Heading Rock the geekiest socks around with GemSocks in 3…" at bounding box center [894, 497] width 1116 height 628
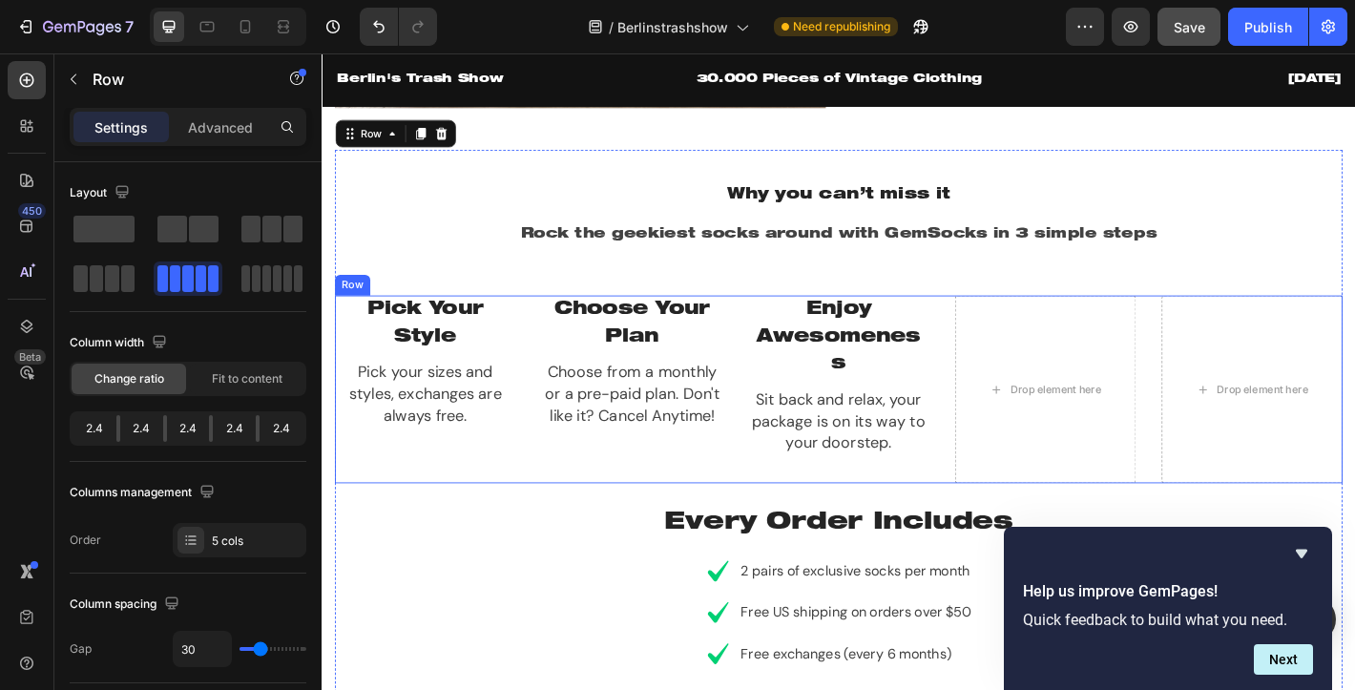
click at [546, 339] on div "Pick Your Style Heading Pick your sizes and styles, exchanges are always free. …" at bounding box center [894, 426] width 1116 height 208
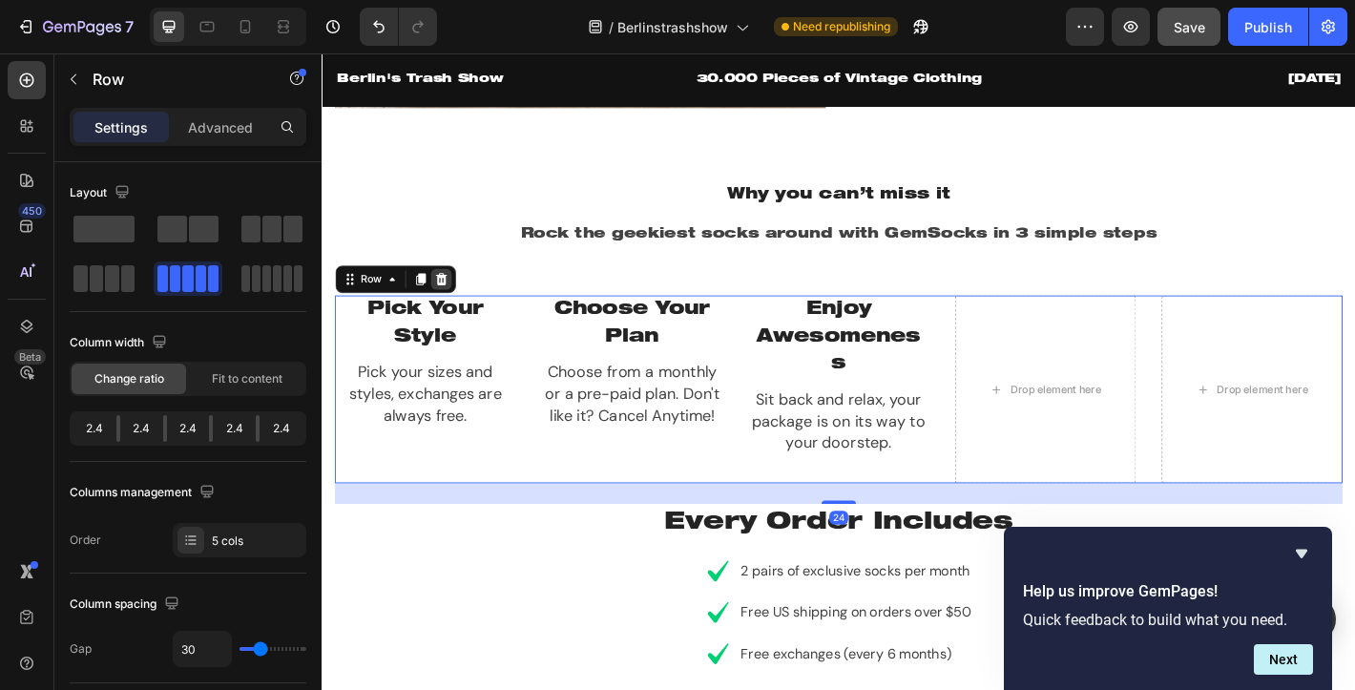
click at [452, 304] on icon at bounding box center [453, 303] width 12 height 13
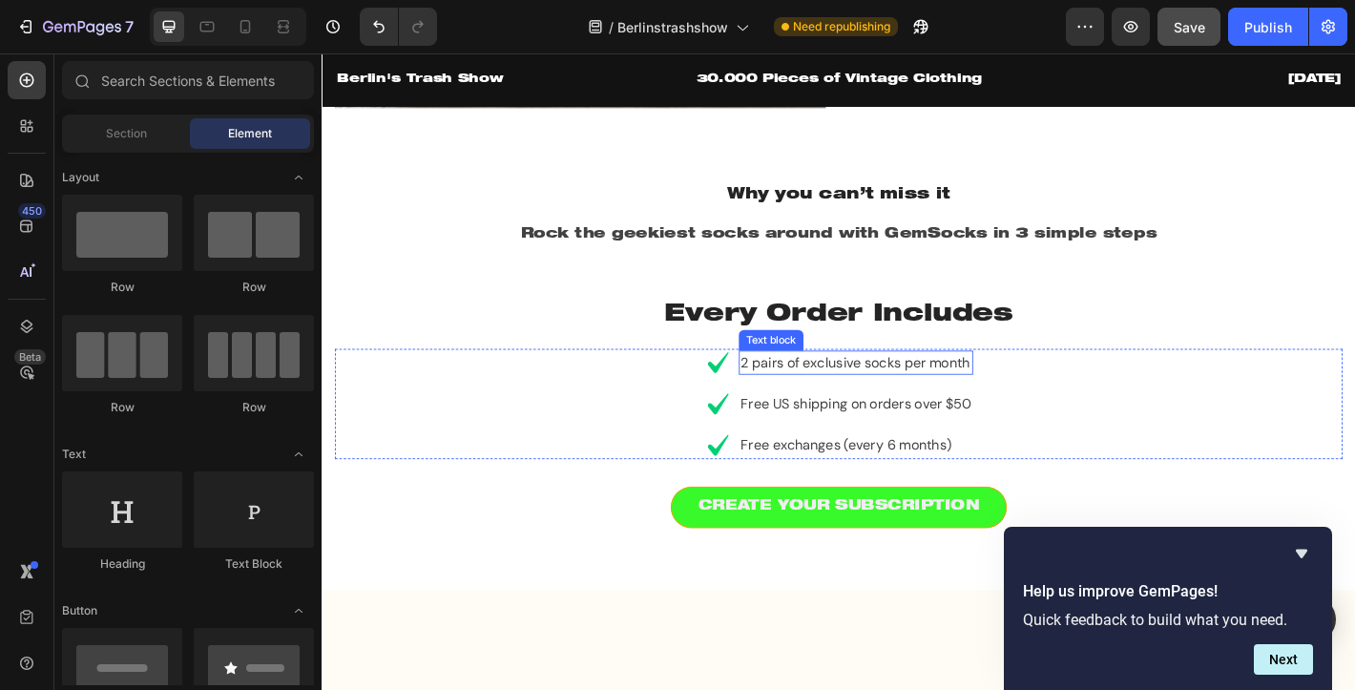
click at [919, 398] on p "2 pairs of exclusive socks per month" at bounding box center [913, 395] width 256 height 23
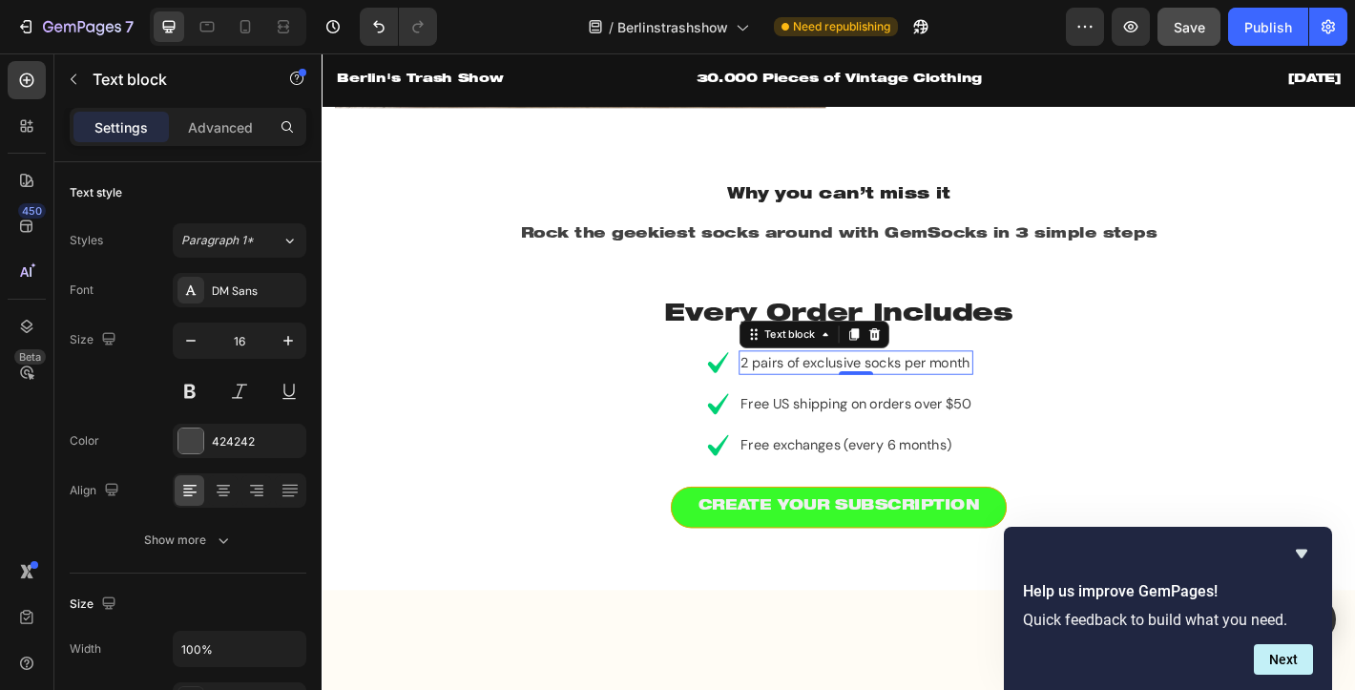
click at [919, 398] on p "2 pairs of exclusive socks per month" at bounding box center [913, 395] width 256 height 23
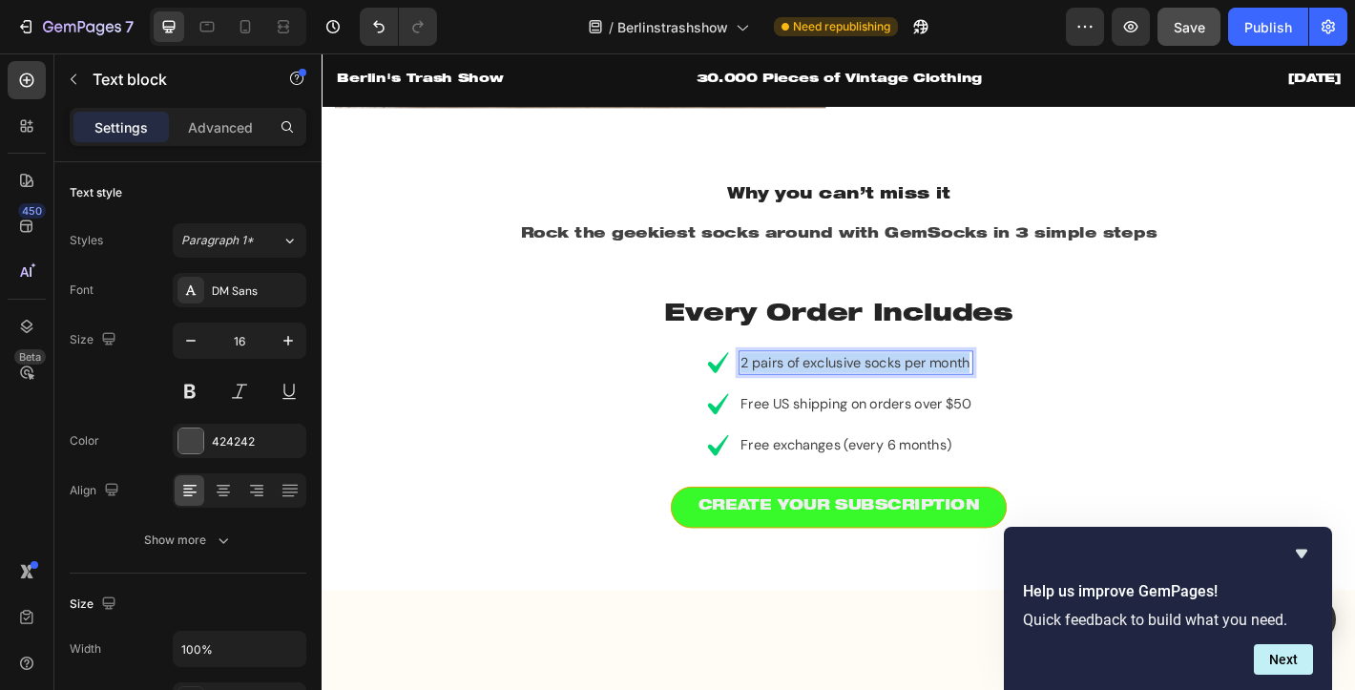
click at [919, 398] on p "2 pairs of exclusive socks per month" at bounding box center [913, 395] width 256 height 23
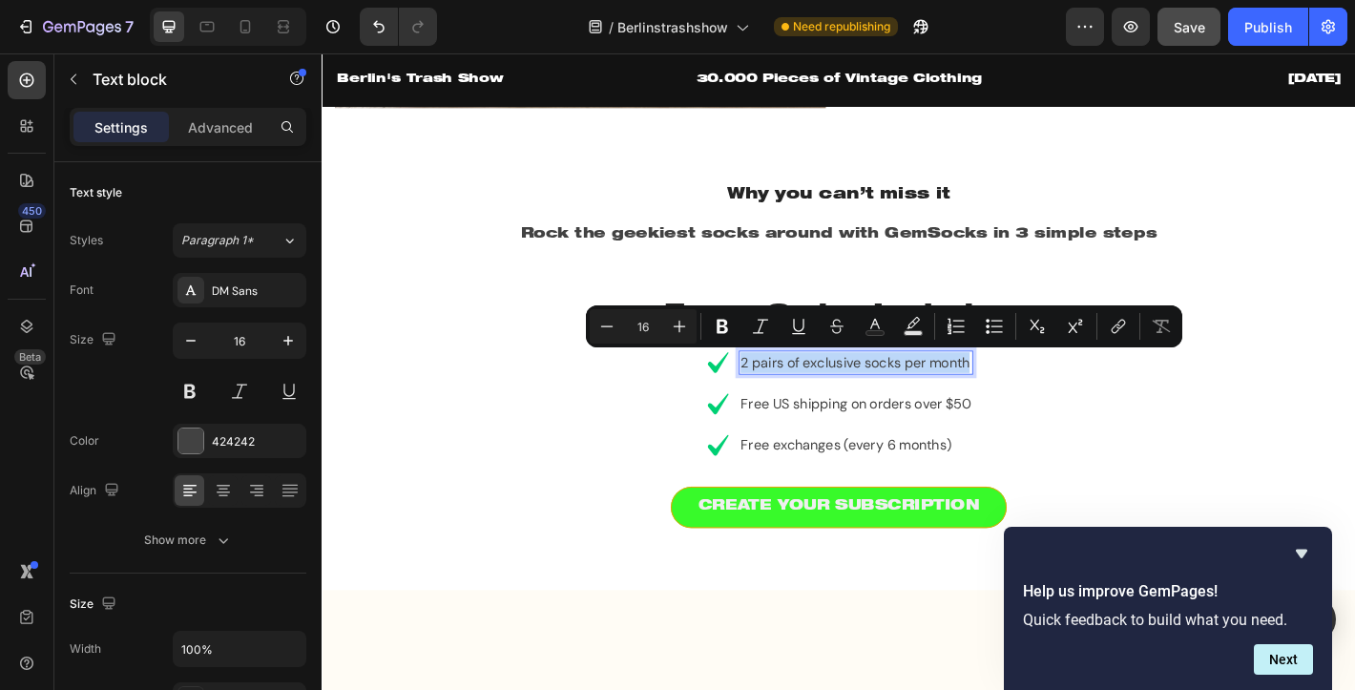
click at [964, 403] on p "2 pairs of exclusive socks per month" at bounding box center [913, 395] width 256 height 23
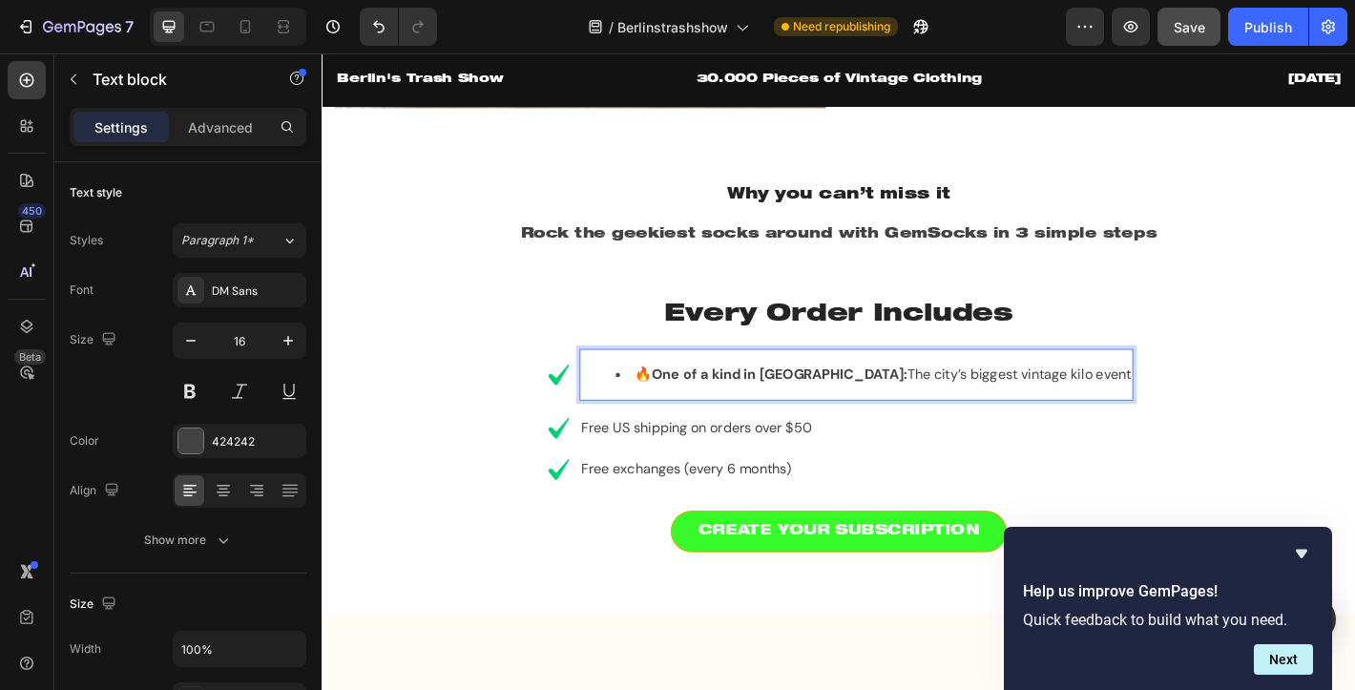
click at [716, 419] on li "🔥 One of a kind in Berlin: The city’s biggest vintage kilo event" at bounding box center [932, 409] width 571 height 23
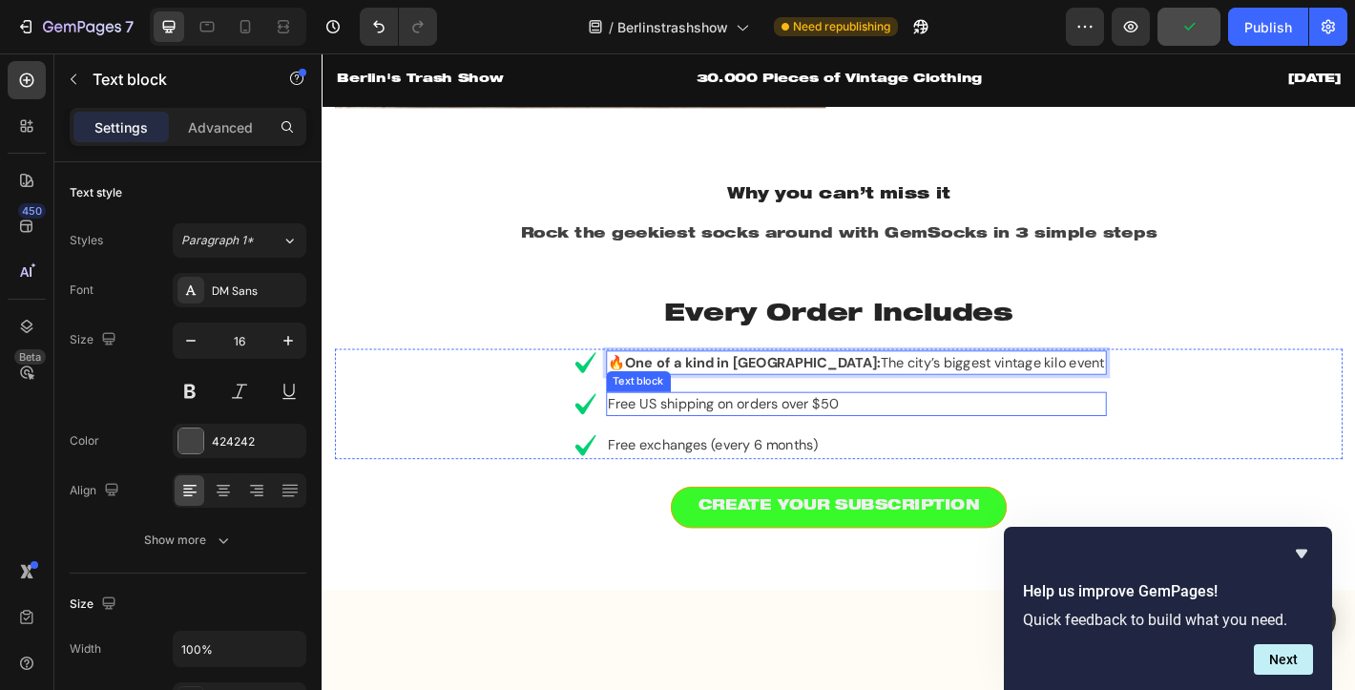
click at [768, 441] on p "Free US shipping on orders over $50" at bounding box center [913, 441] width 550 height 23
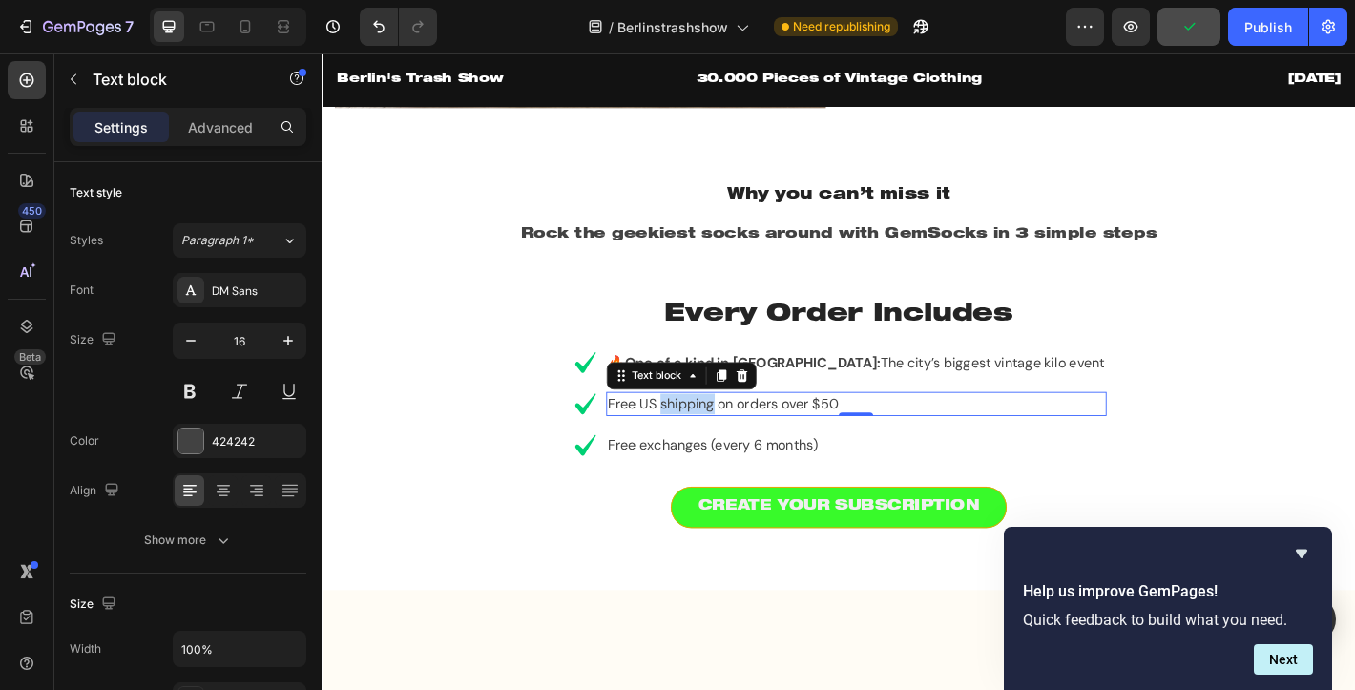
click at [768, 441] on p "Free US shipping on orders over $50" at bounding box center [913, 441] width 550 height 23
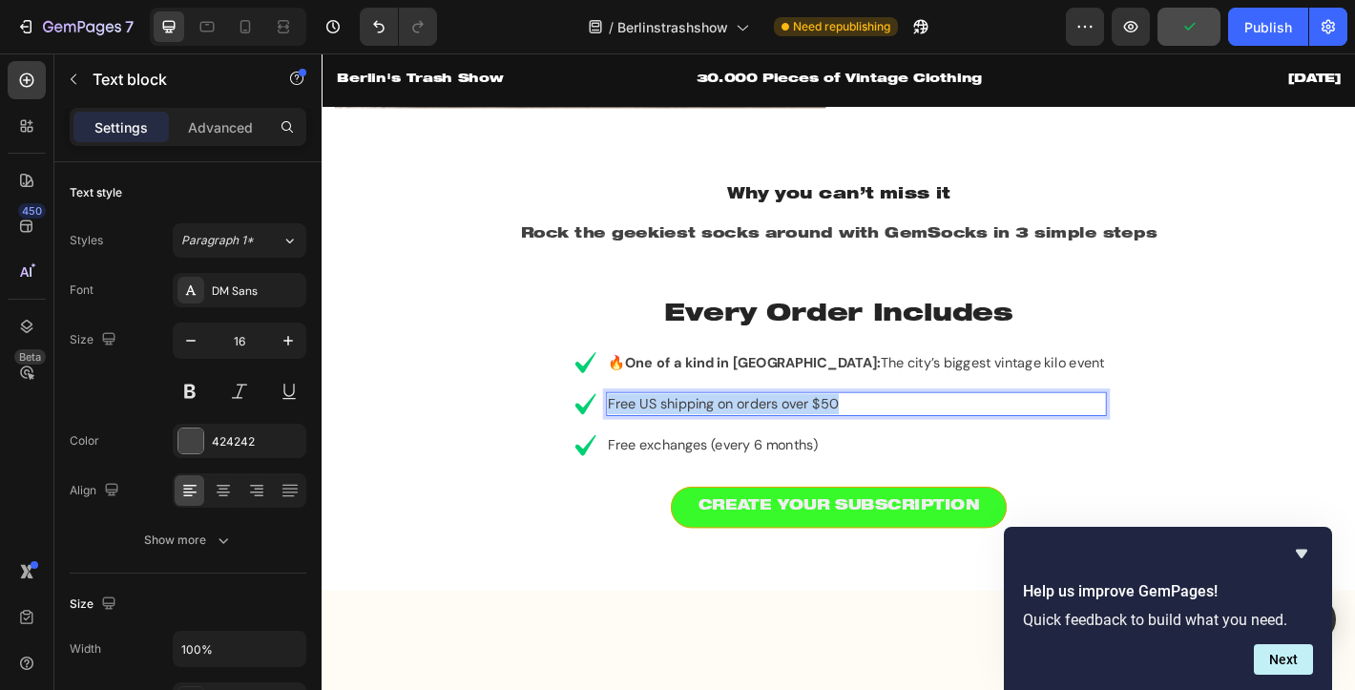
click at [768, 441] on p "Free US shipping on orders over $50" at bounding box center [913, 441] width 550 height 23
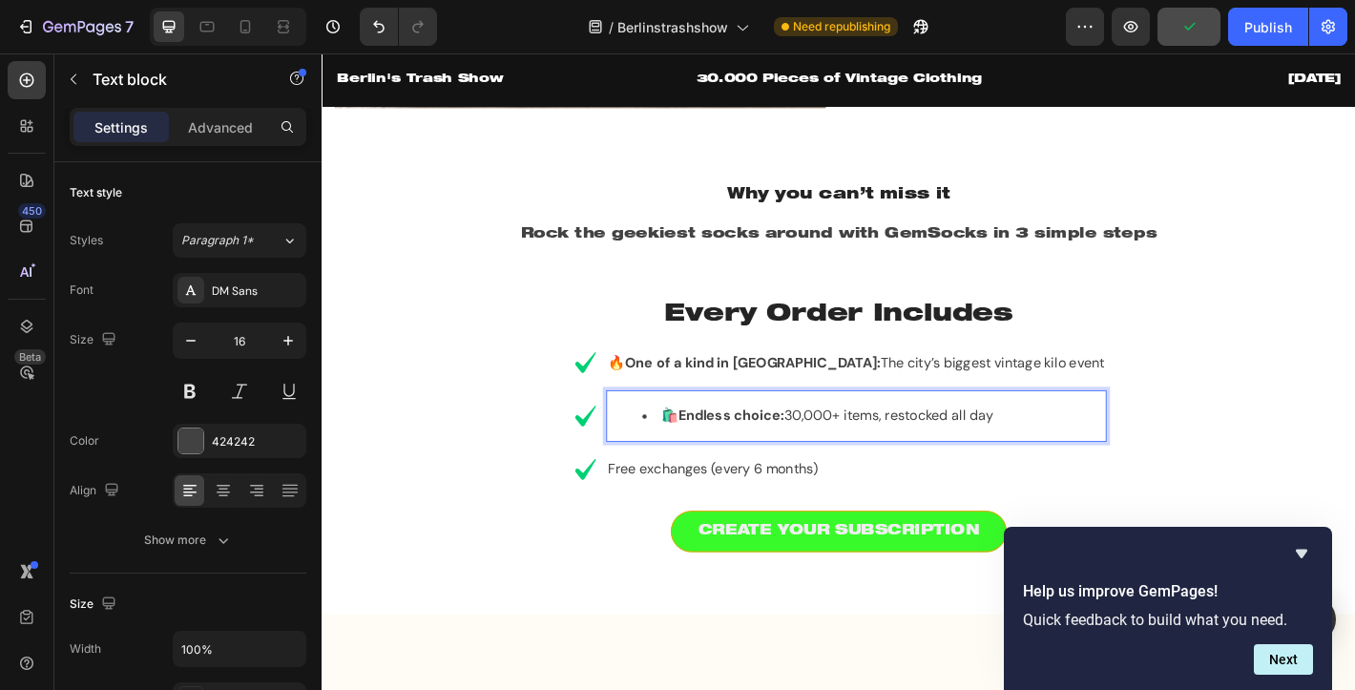
scroll to position [1366, 0]
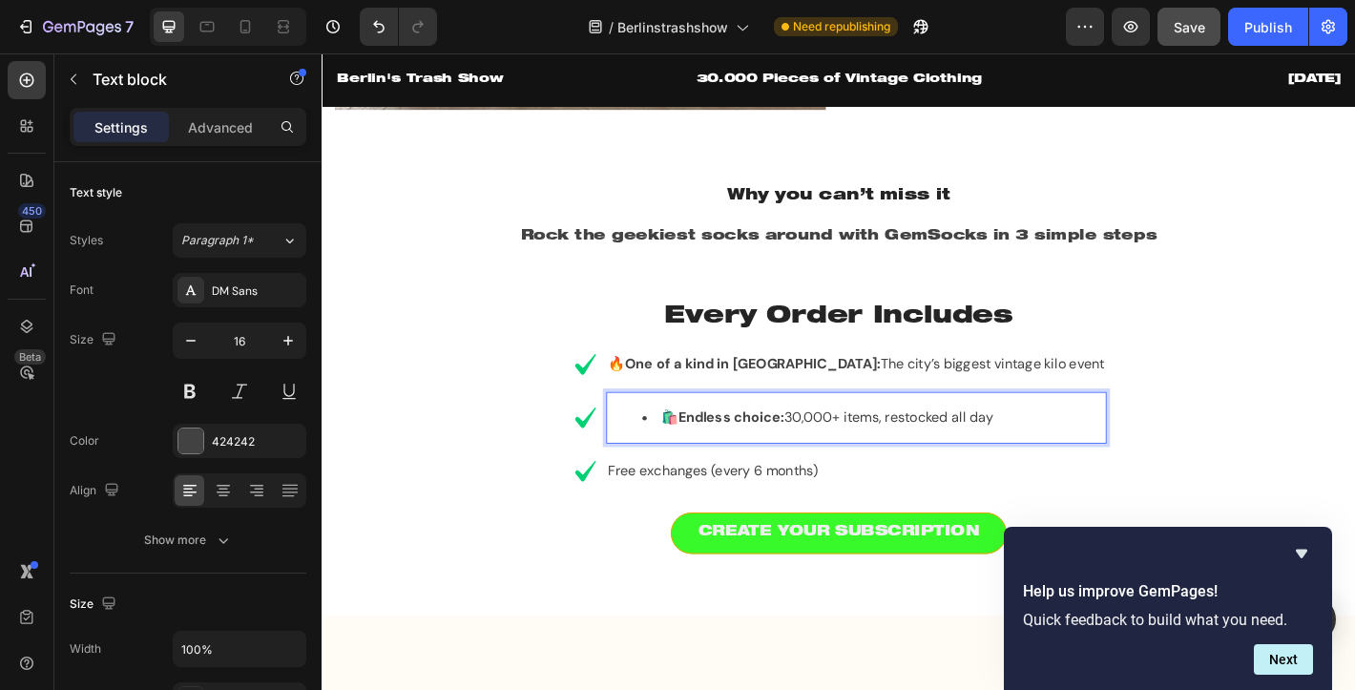
click at [749, 461] on li "🛍️ Endless choice: 30,000+ items, restocked all day" at bounding box center [932, 457] width 512 height 23
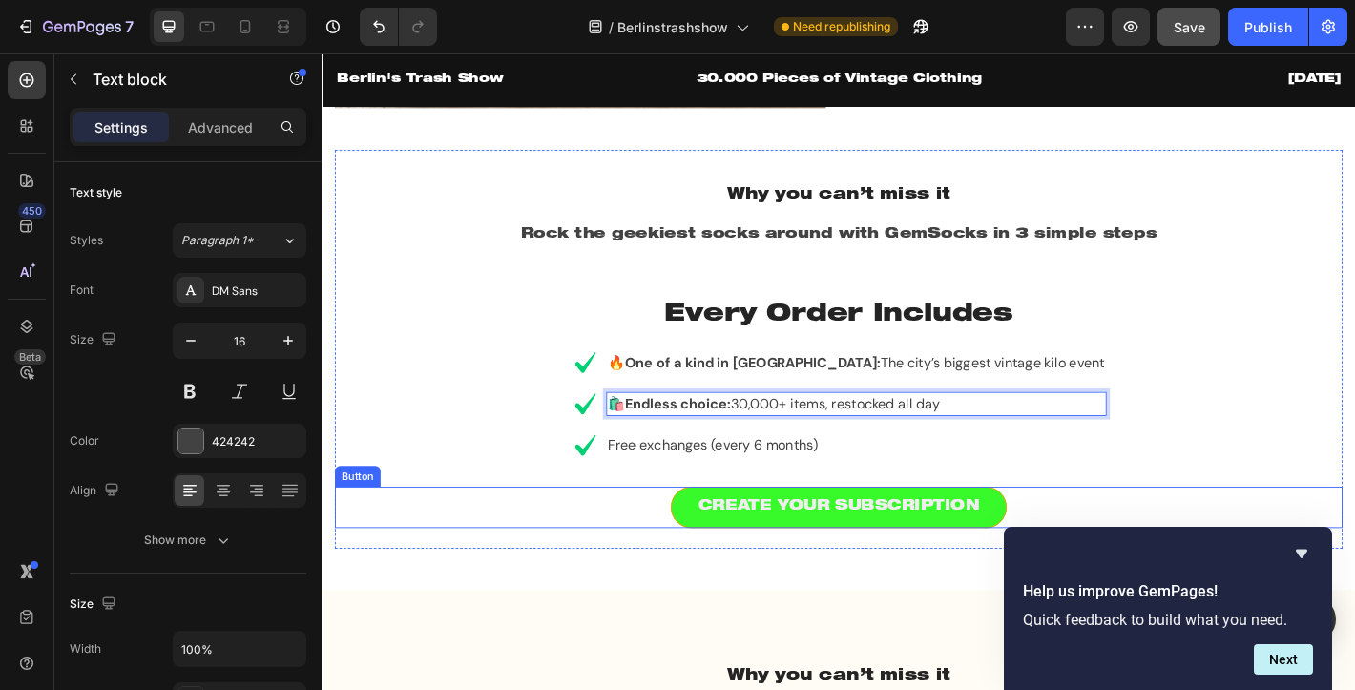
click at [794, 501] on li "Icon Free exchanges (every 6 months) Text block" at bounding box center [894, 487] width 592 height 31
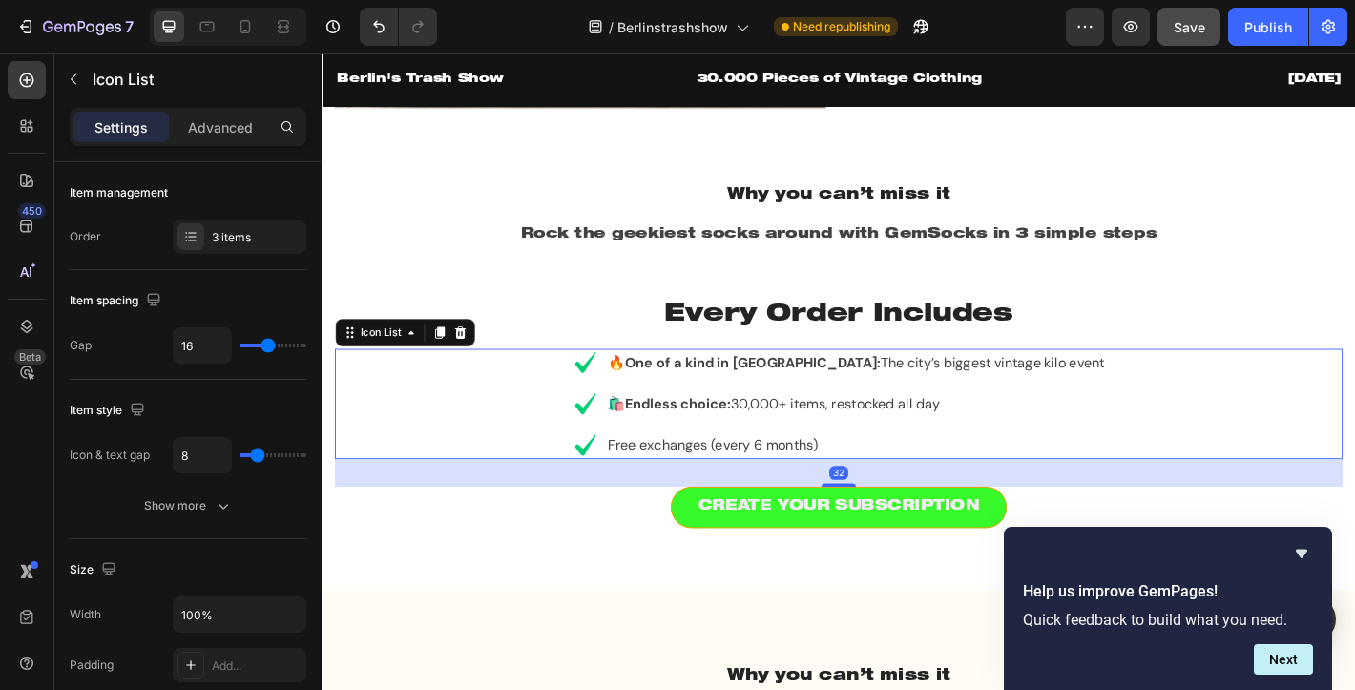
click at [794, 501] on li "Icon Free exchanges (every 6 months) Text block" at bounding box center [894, 487] width 592 height 31
click at [766, 487] on p "Free exchanges (every 6 months)" at bounding box center [913, 487] width 550 height 23
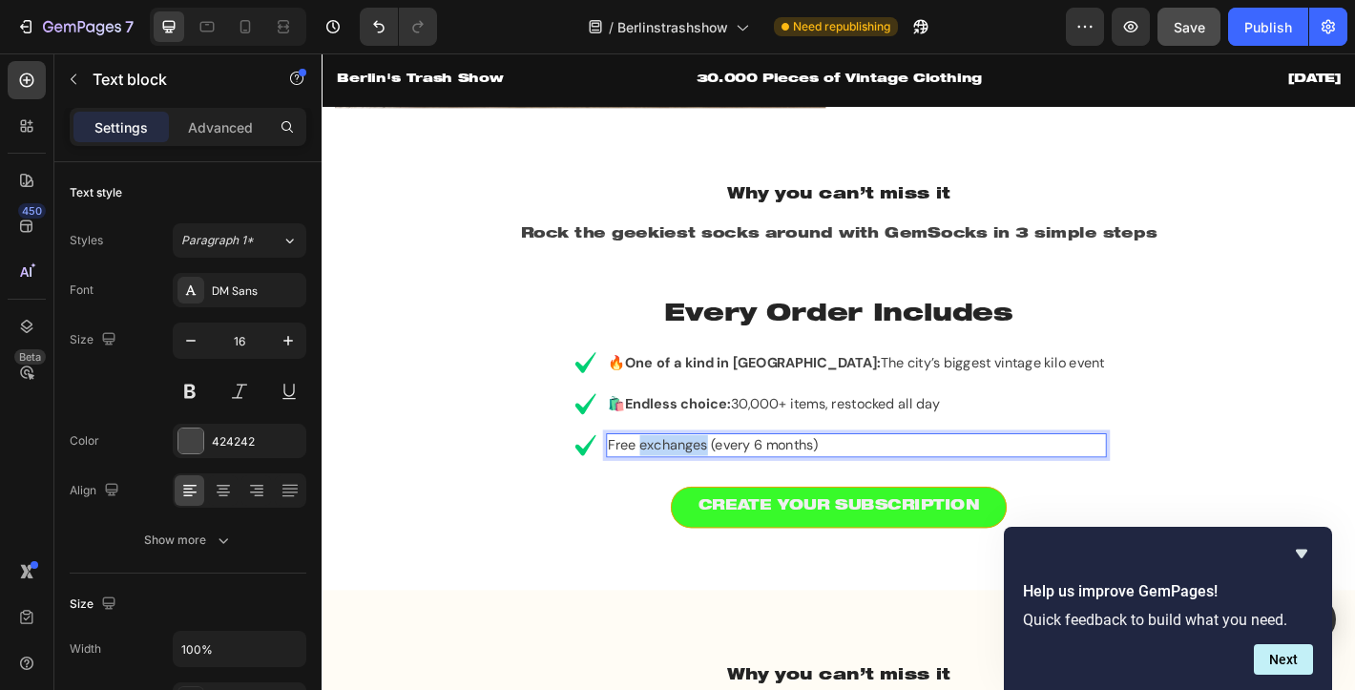
click at [766, 487] on p "Free exchanges (every 6 months)" at bounding box center [913, 487] width 550 height 23
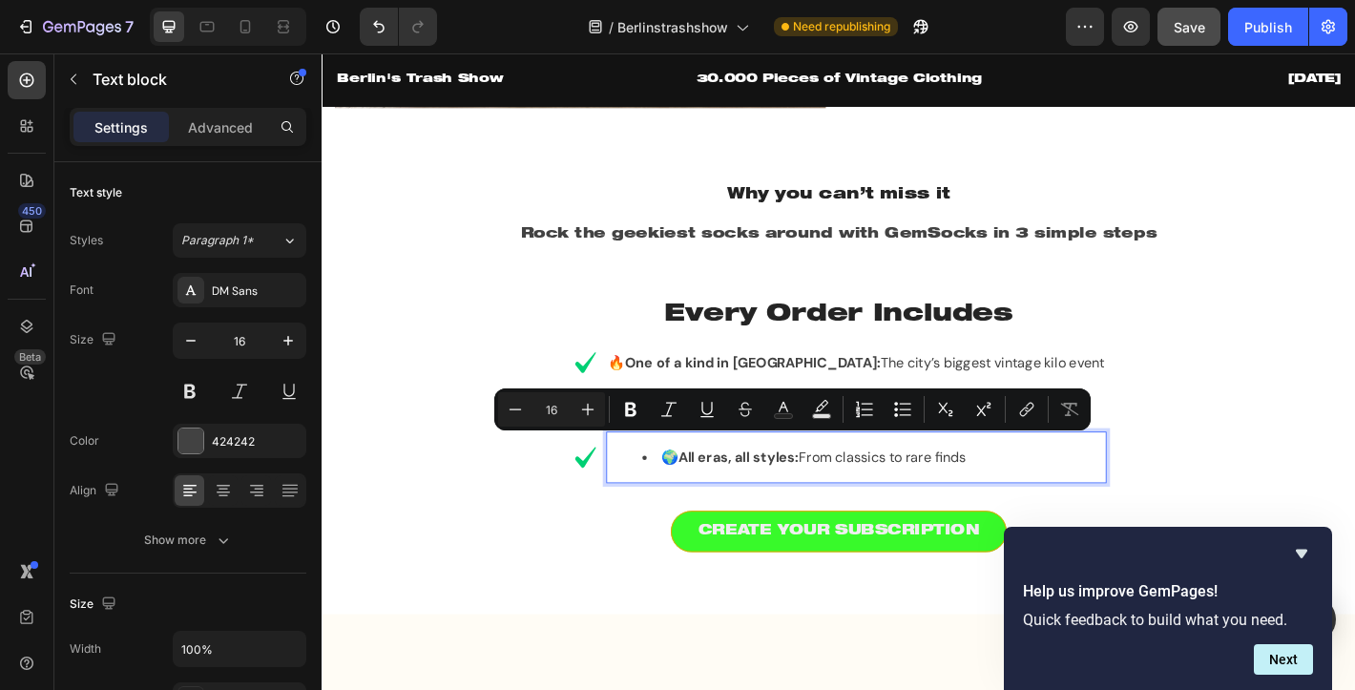
scroll to position [1366, 0]
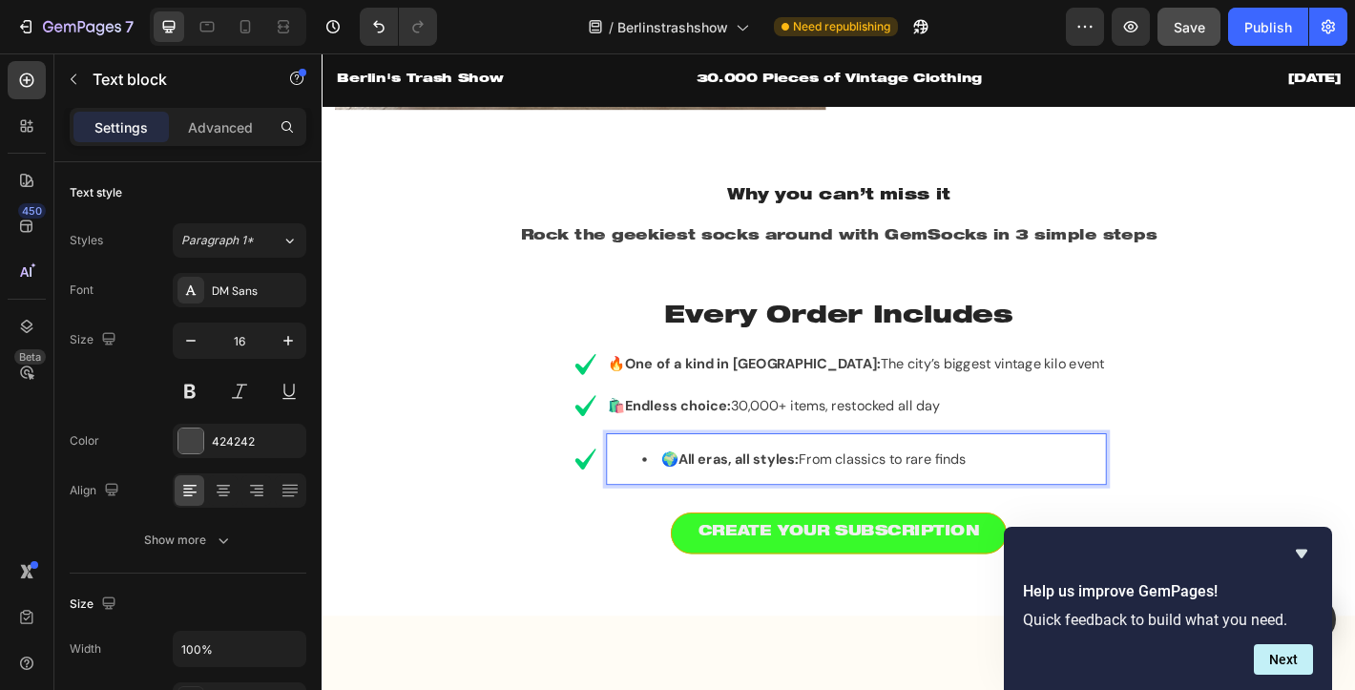
click at [748, 502] on li "🌍 All eras, all styles: From classics to rare finds" at bounding box center [932, 502] width 512 height 23
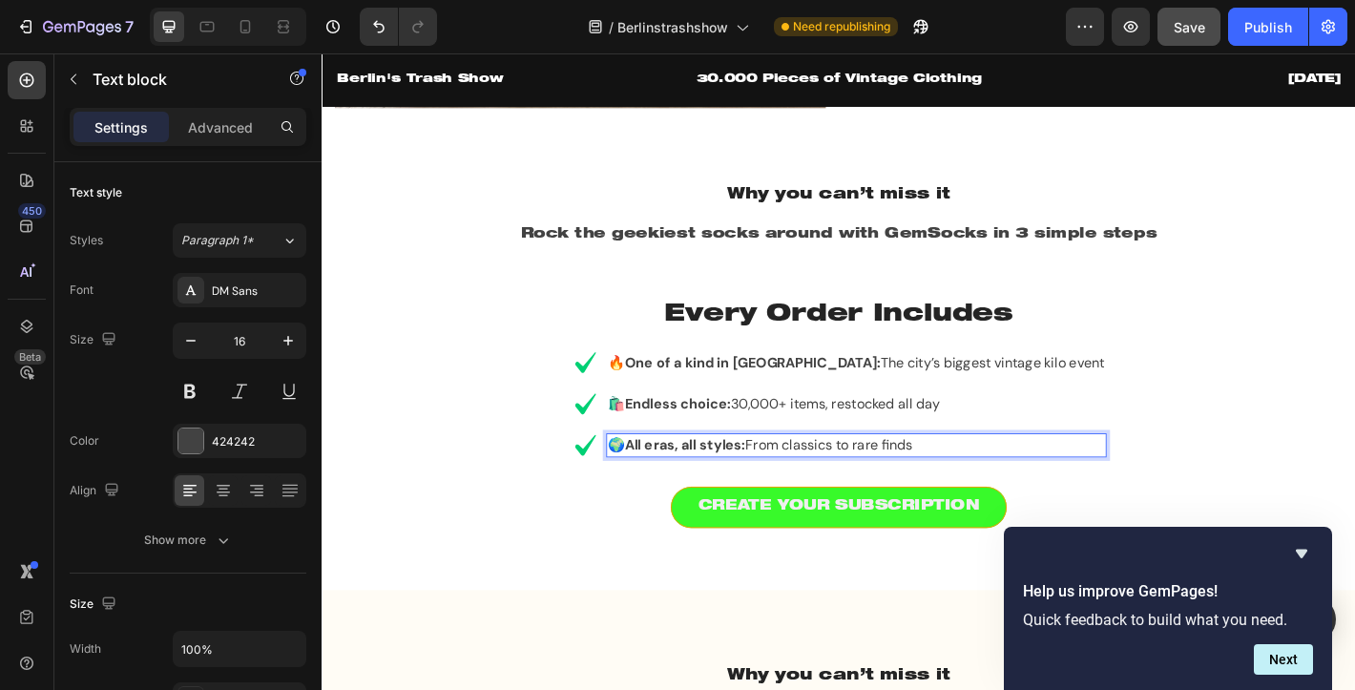
click at [1069, 487] on p "🌍 All eras, all styles: From classics to rare finds" at bounding box center [913, 487] width 550 height 23
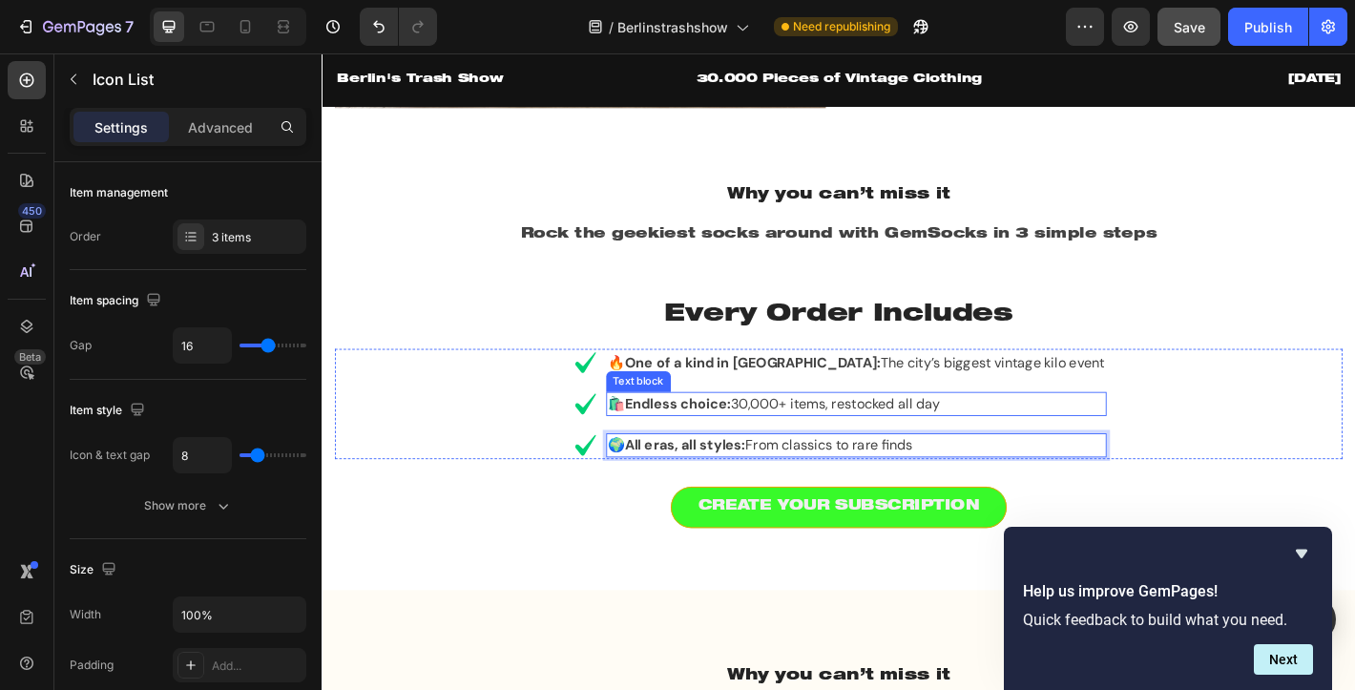
click at [1175, 459] on div "Icon 🔥 One of a kind in Berlin: The city’s biggest vintage kilo event Text bloc…" at bounding box center [894, 442] width 1116 height 122
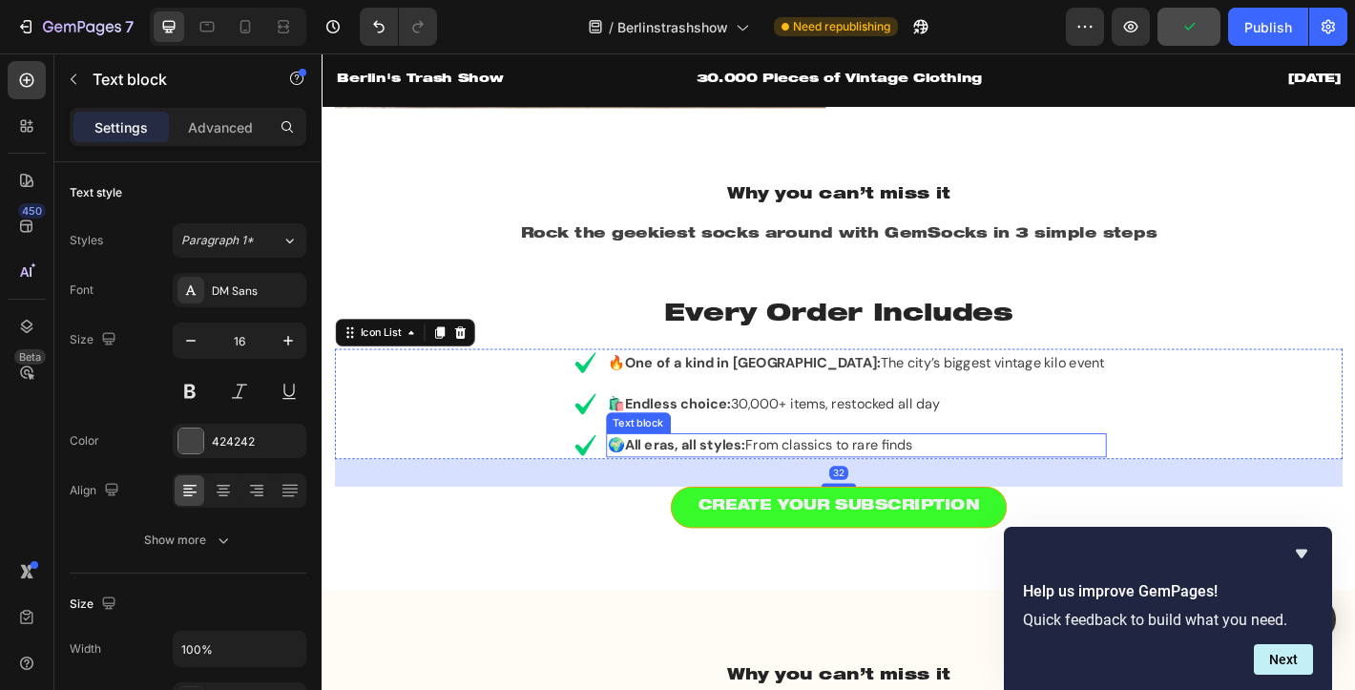
click at [976, 489] on p "🌍 All eras, all styles: From classics to rare finds" at bounding box center [913, 487] width 550 height 23
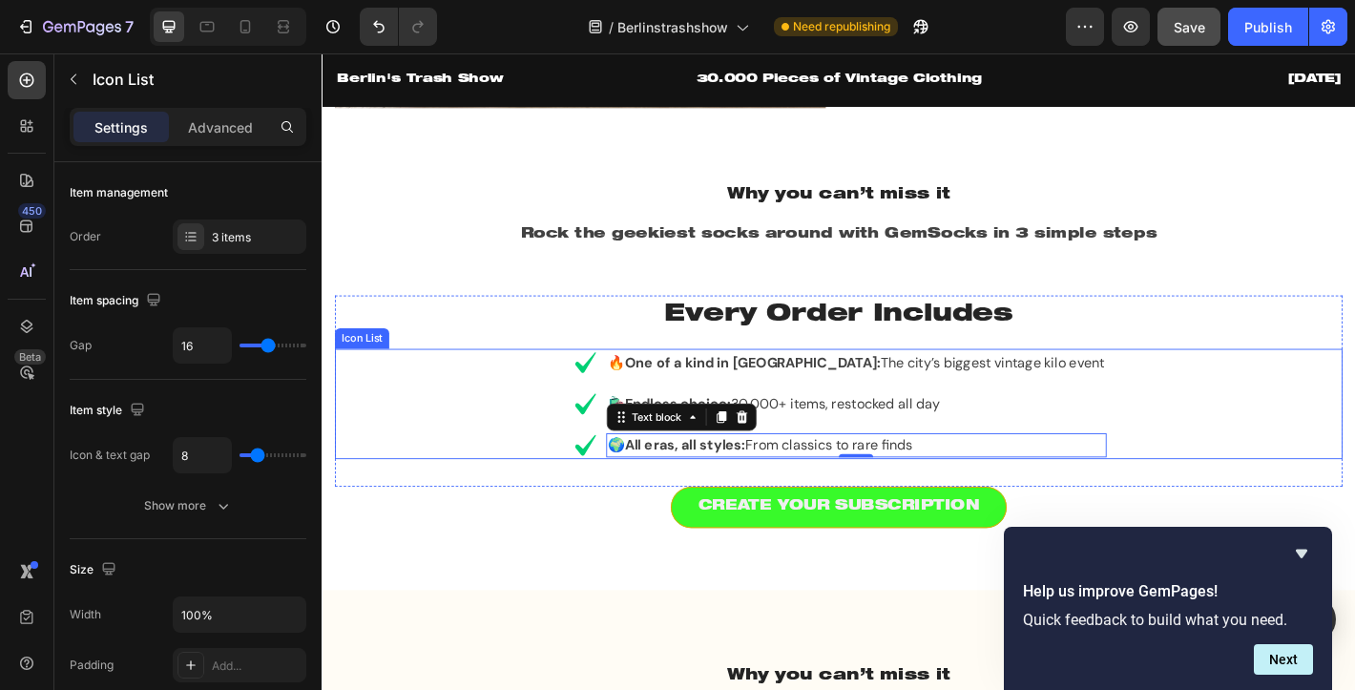
click at [537, 446] on div "Icon 🔥 One of a kind in Berlin: The city’s biggest vintage kilo event Text bloc…" at bounding box center [894, 442] width 1116 height 122
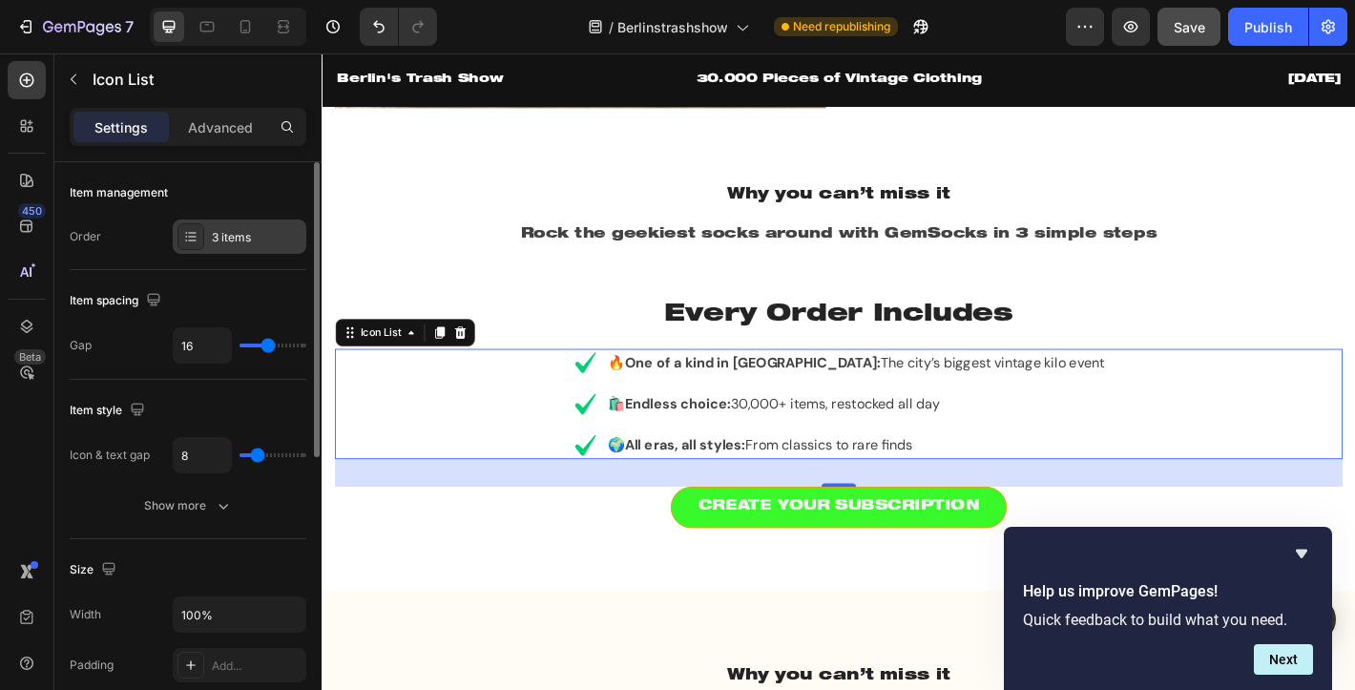
click at [207, 246] on div "3 items" at bounding box center [240, 236] width 134 height 34
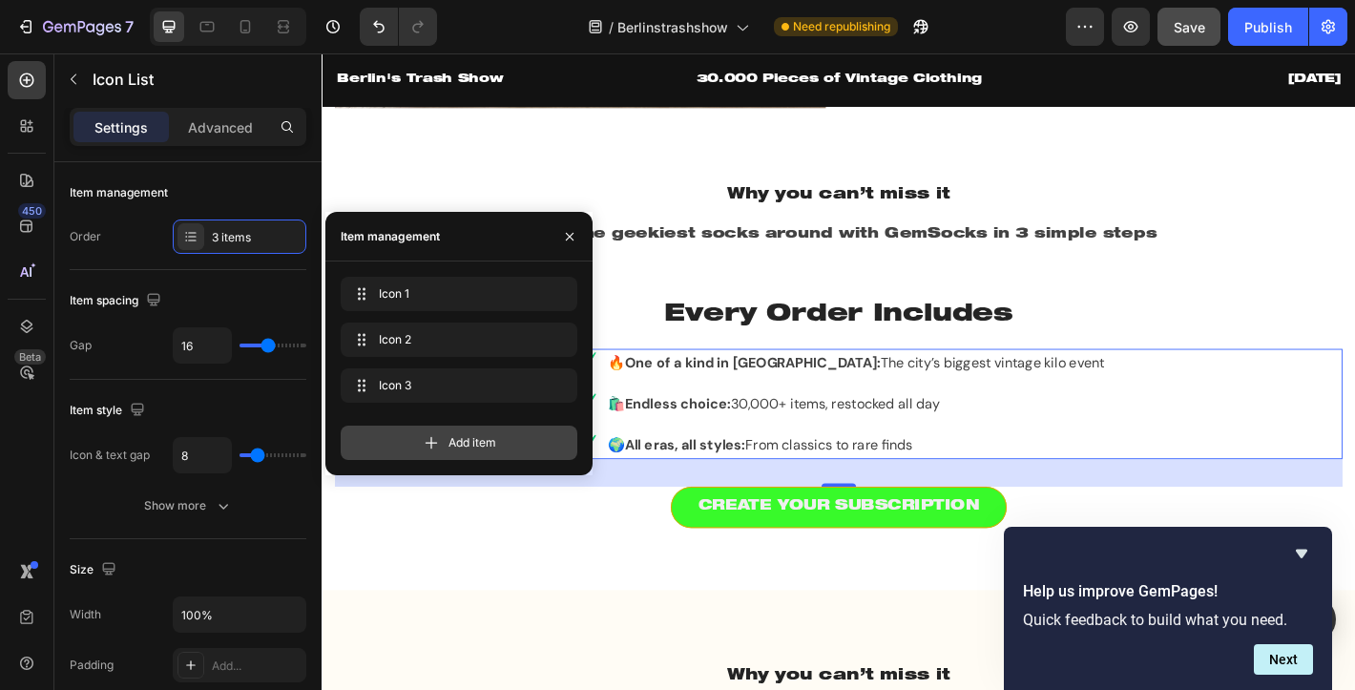
click at [441, 433] on div "Add item" at bounding box center [459, 443] width 237 height 34
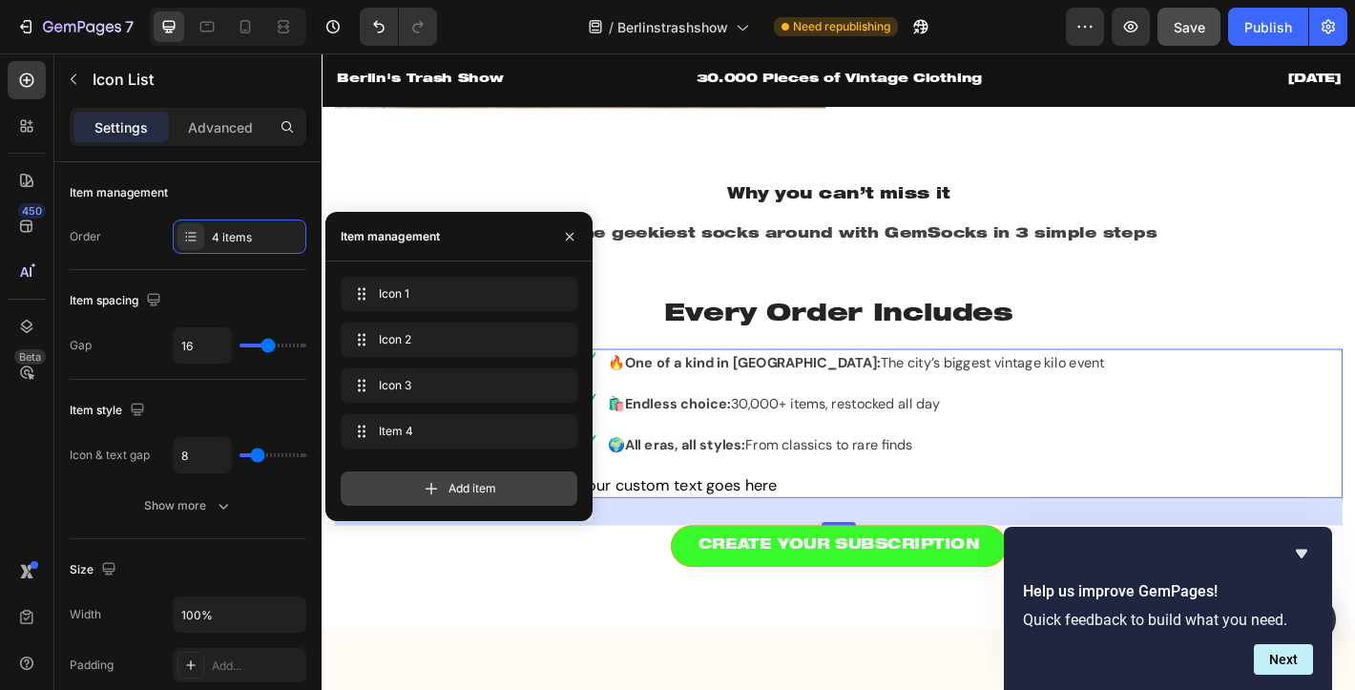
click at [448, 484] on span "Add item" at bounding box center [472, 488] width 48 height 17
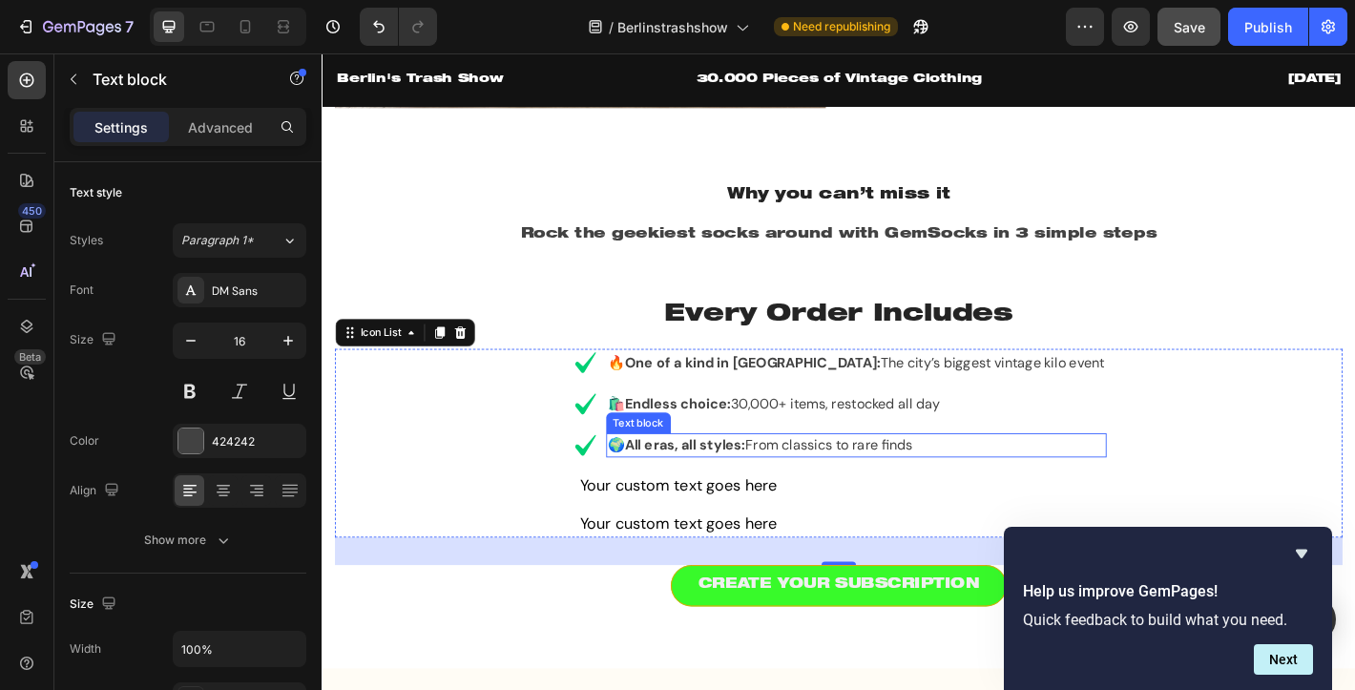
click at [791, 477] on strong "All eras, all styles:" at bounding box center [724, 487] width 134 height 20
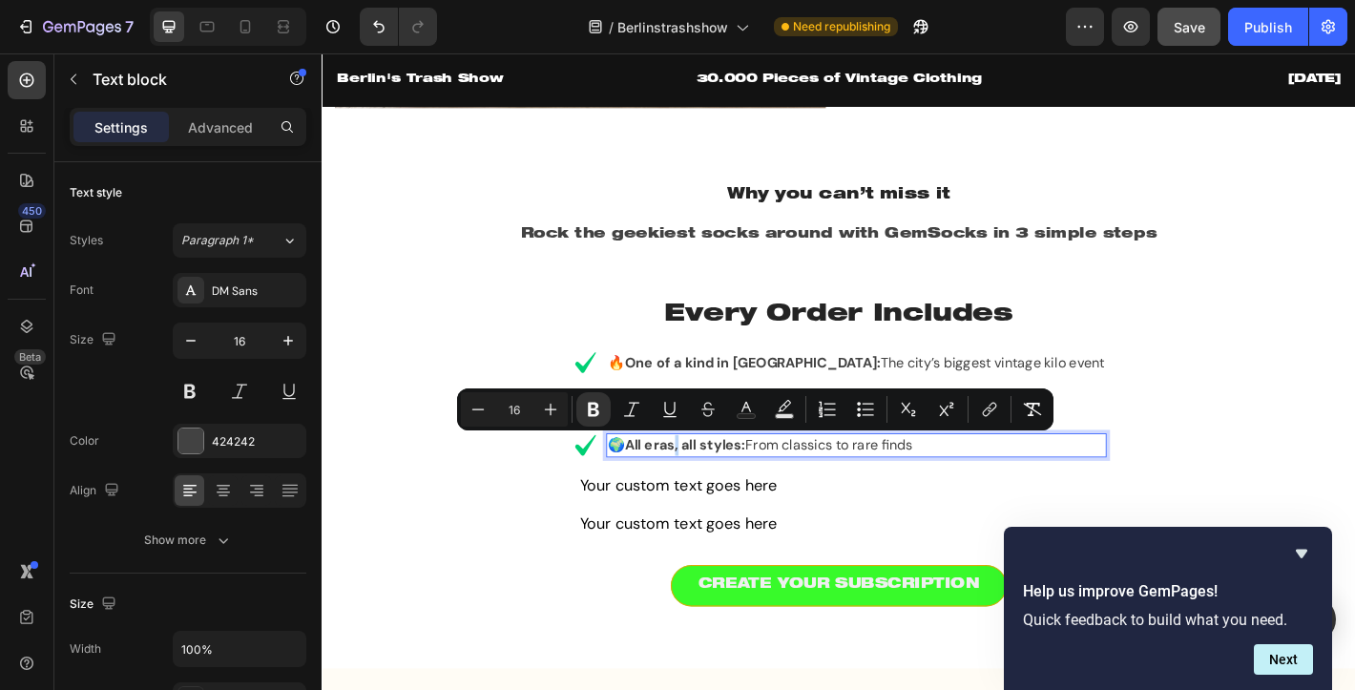
click at [767, 490] on strong "All eras, all styles:" at bounding box center [724, 487] width 134 height 20
click at [745, 489] on strong "All eras, all styles:" at bounding box center [724, 487] width 134 height 20
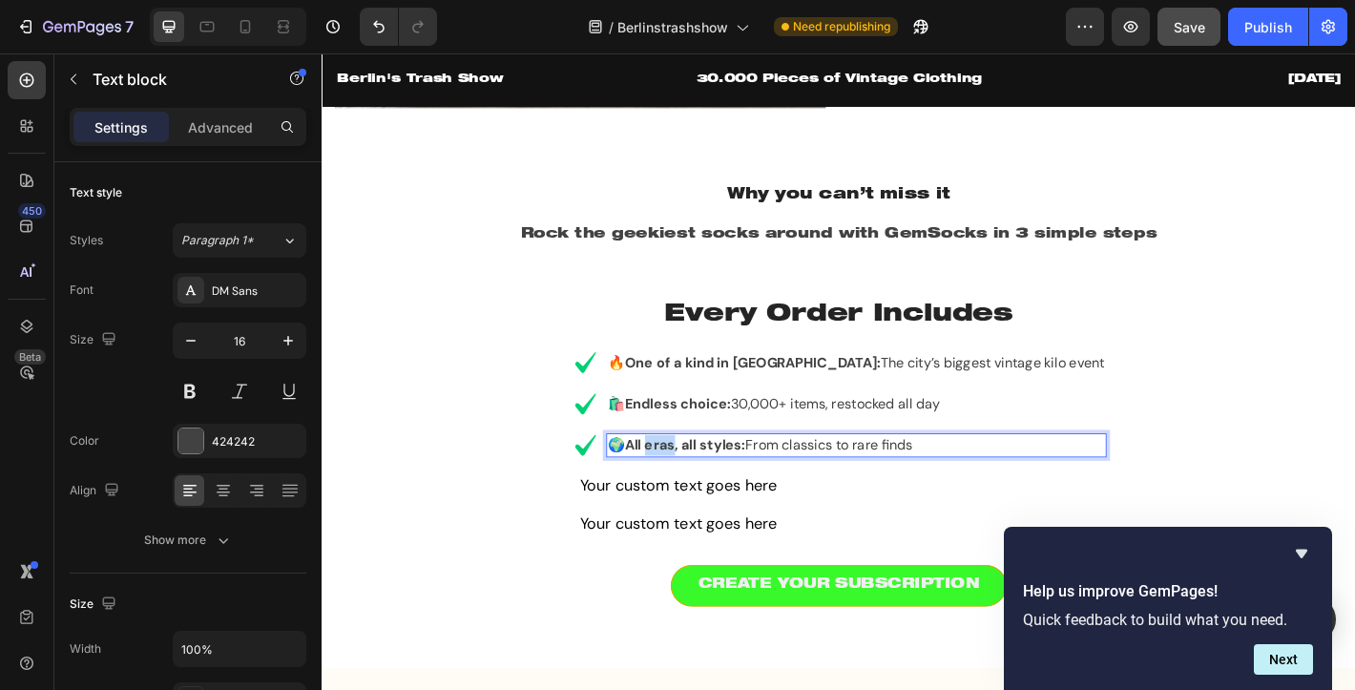
click at [745, 489] on strong "All eras, all styles:" at bounding box center [724, 487] width 134 height 20
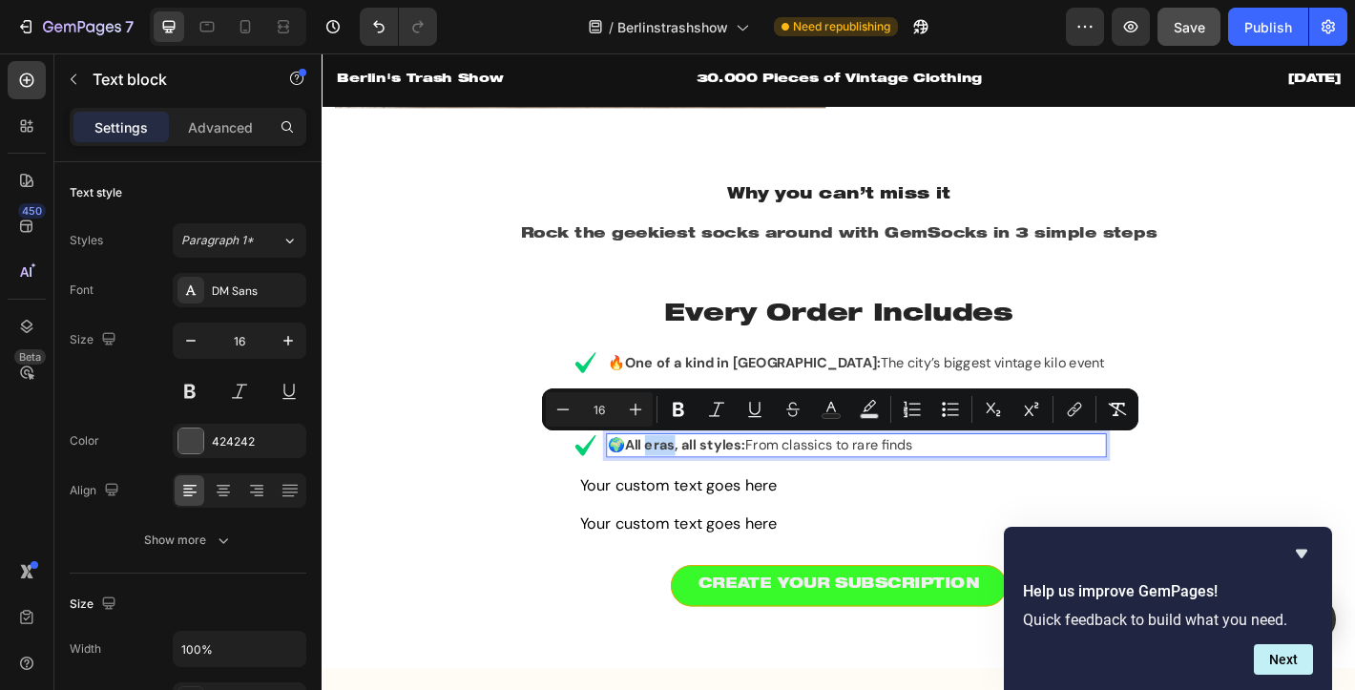
copy p "🌍 All eras, all styles: From classics to rare finds"
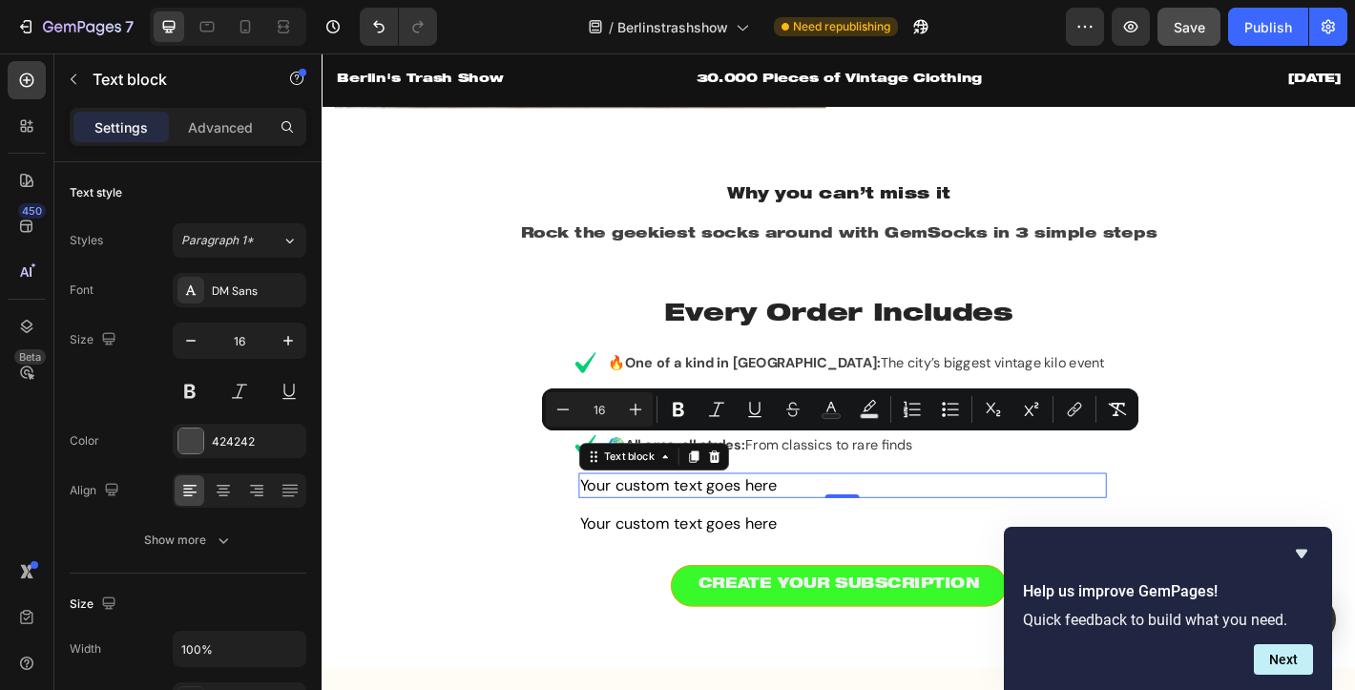
click at [722, 532] on div "Your custom text goes here" at bounding box center [898, 532] width 585 height 28
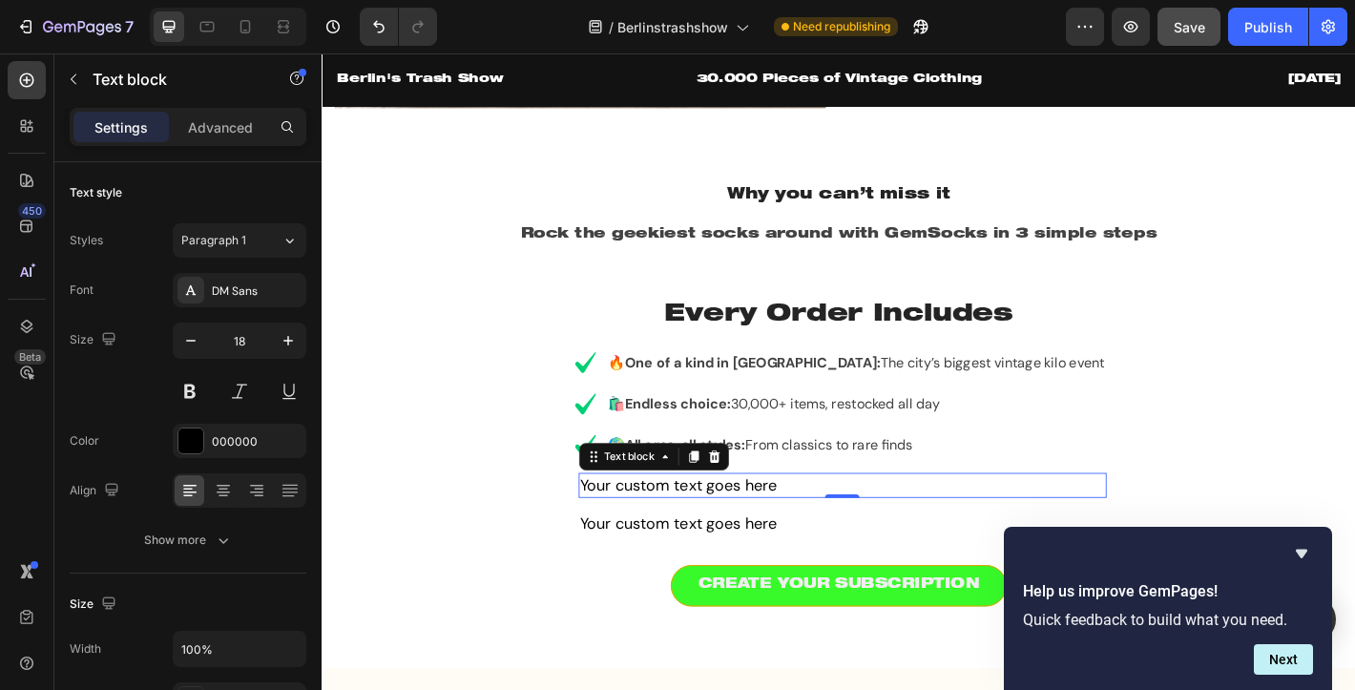
click at [722, 532] on div "Your custom text goes here" at bounding box center [898, 532] width 585 height 28
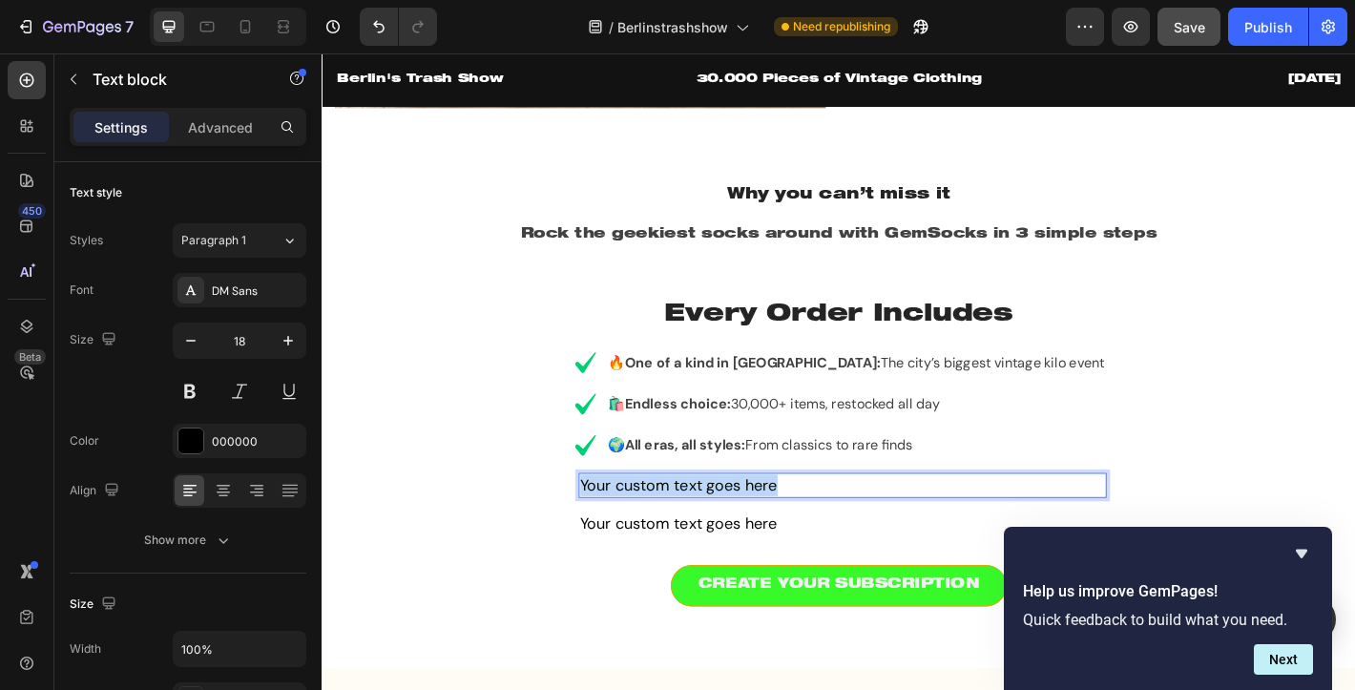
click at [722, 532] on p "Your custom text goes here" at bounding box center [898, 532] width 581 height 24
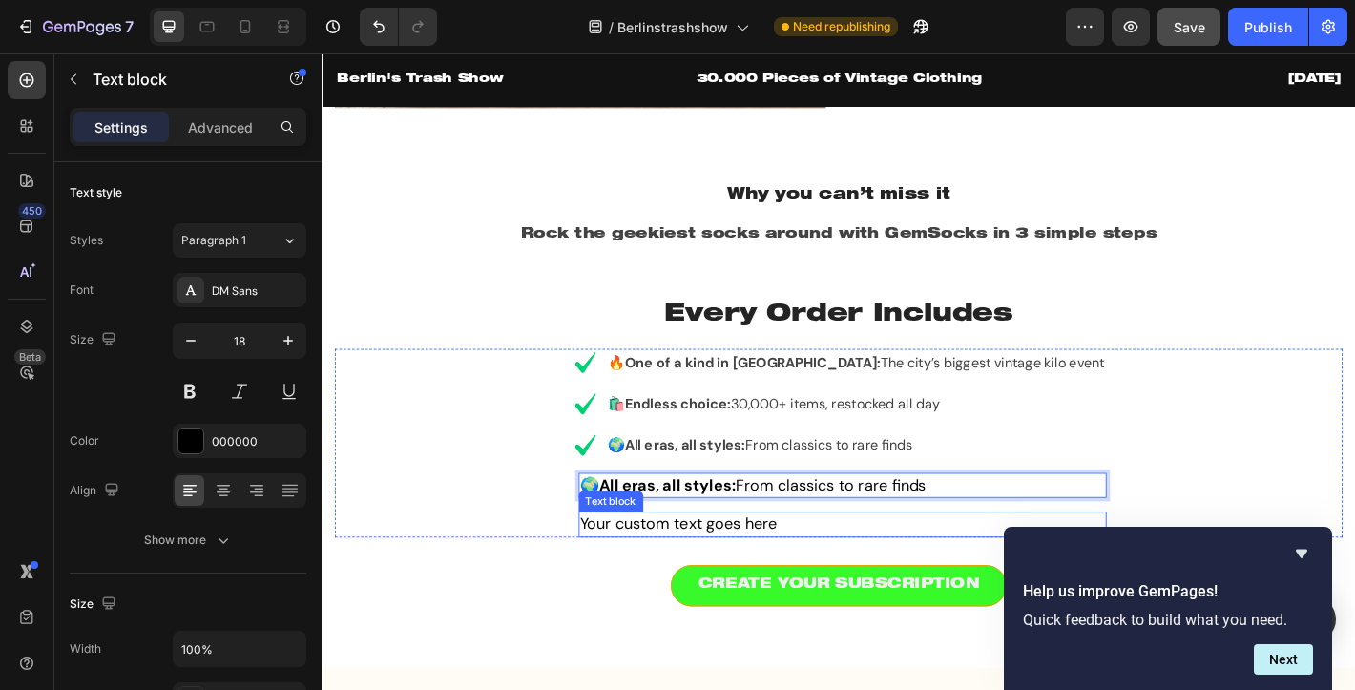
click at [737, 576] on div "Your custom text goes here" at bounding box center [898, 575] width 585 height 28
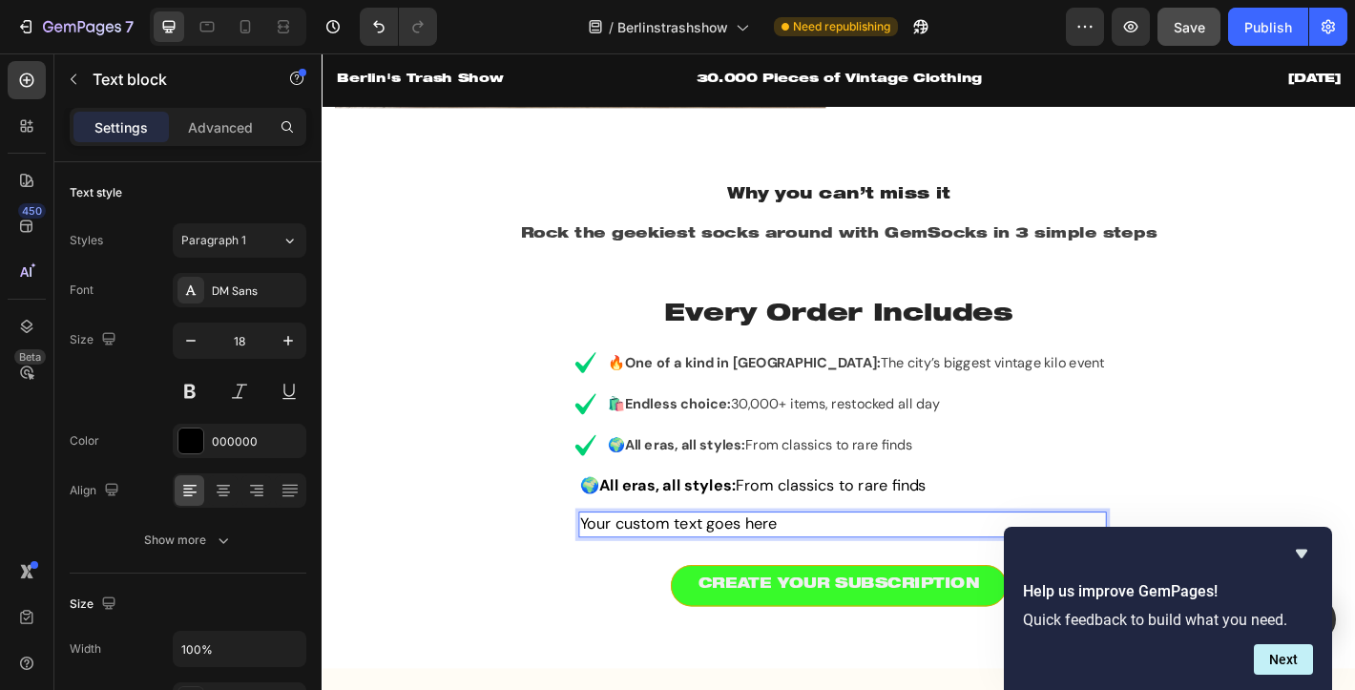
click at [737, 576] on div "Your custom text goes here" at bounding box center [898, 575] width 585 height 28
click at [737, 576] on p "Your custom text goes here" at bounding box center [898, 575] width 581 height 24
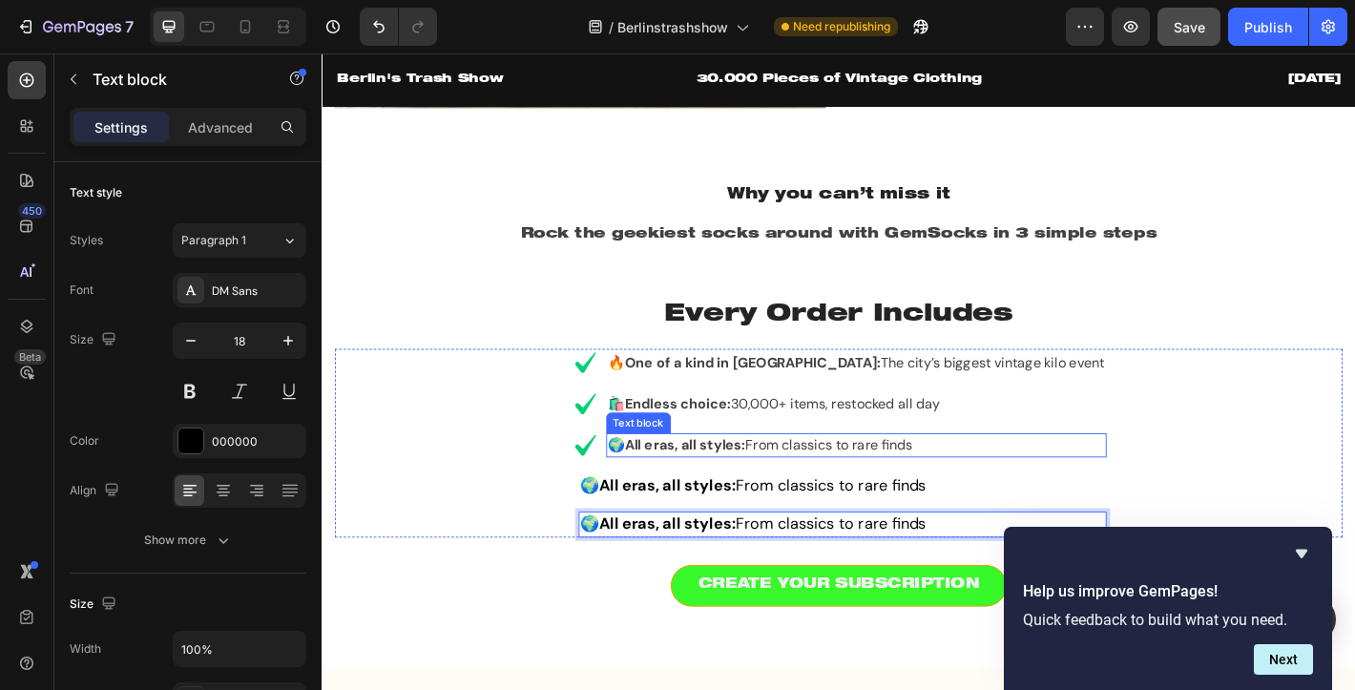
click at [704, 454] on div "Text block" at bounding box center [672, 462] width 64 height 17
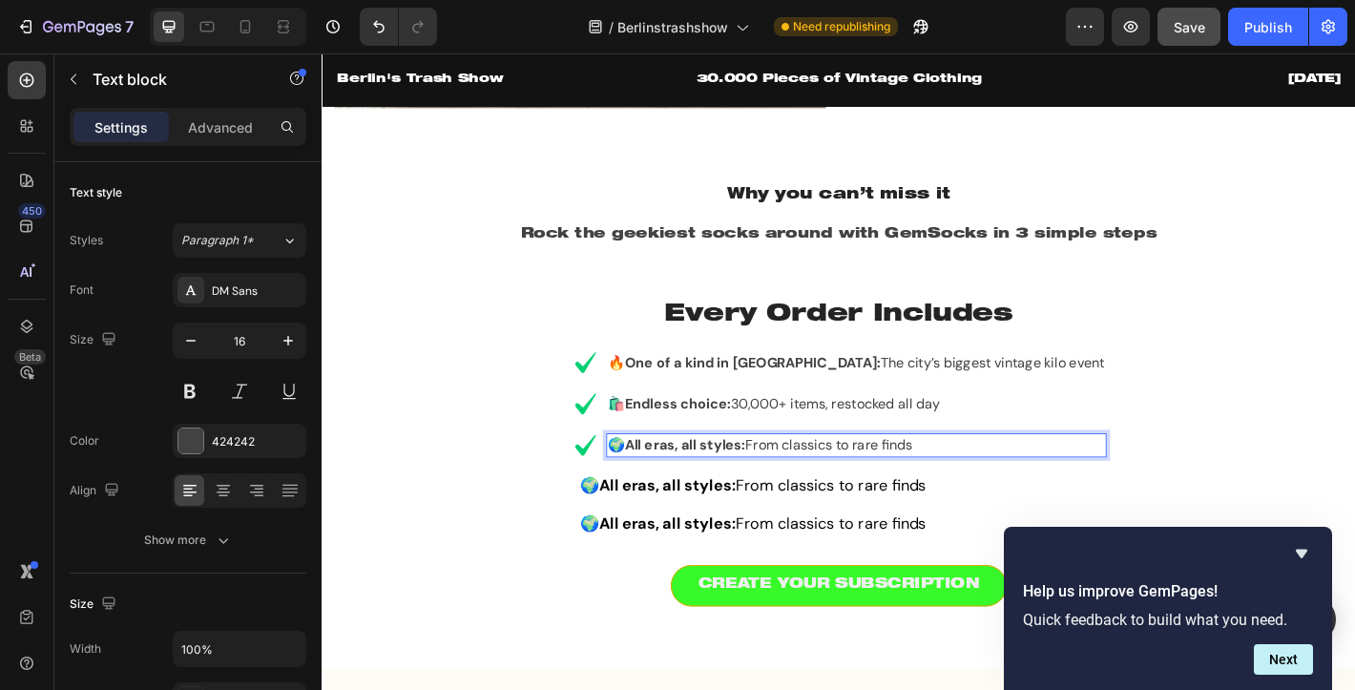
click at [786, 492] on strong "All eras, all styles:" at bounding box center [724, 487] width 134 height 20
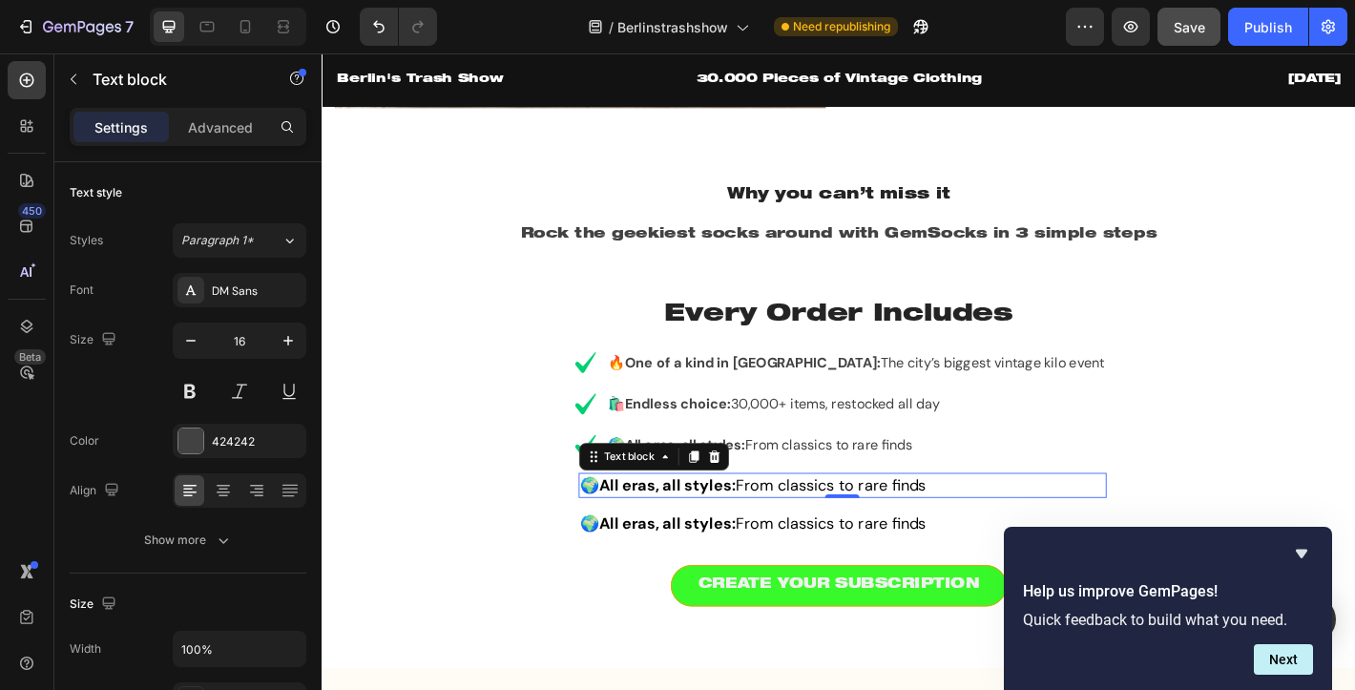
click at [757, 526] on strong "All eras, all styles:" at bounding box center [705, 531] width 152 height 23
click at [179, 337] on button "button" at bounding box center [191, 340] width 34 height 34
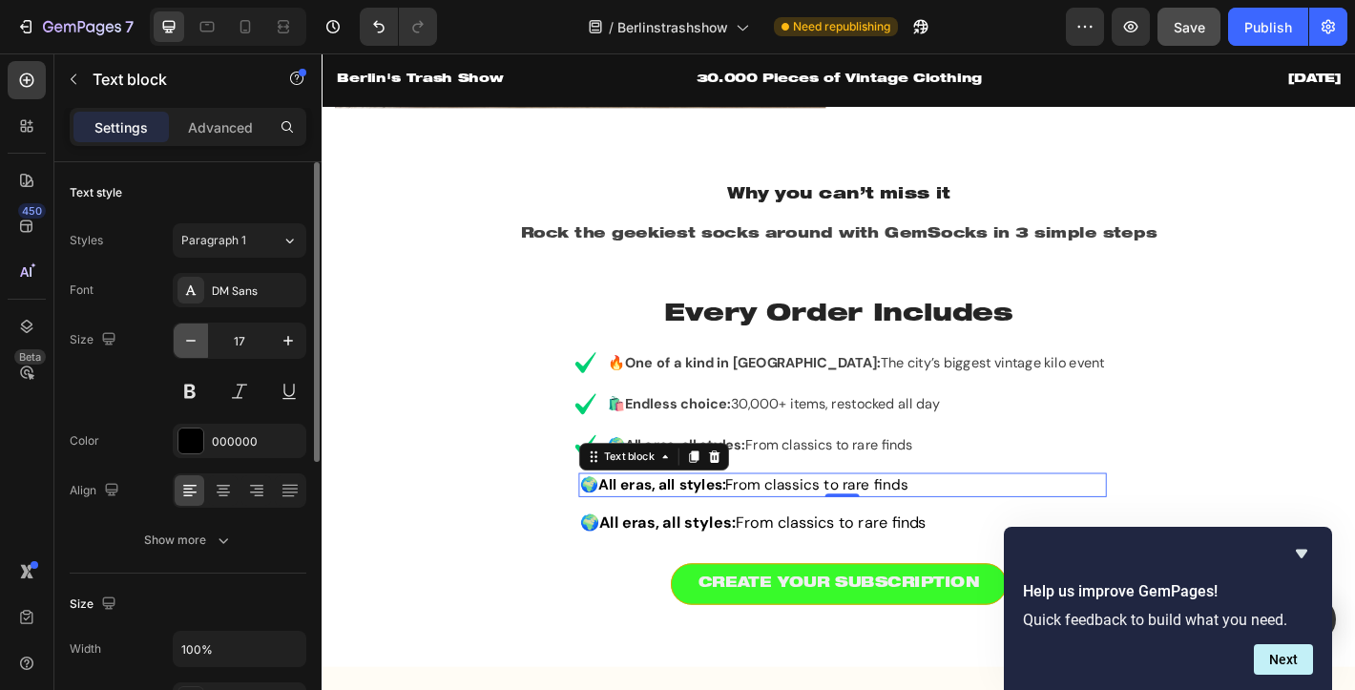
click at [179, 337] on button "button" at bounding box center [191, 340] width 34 height 34
type input "16"
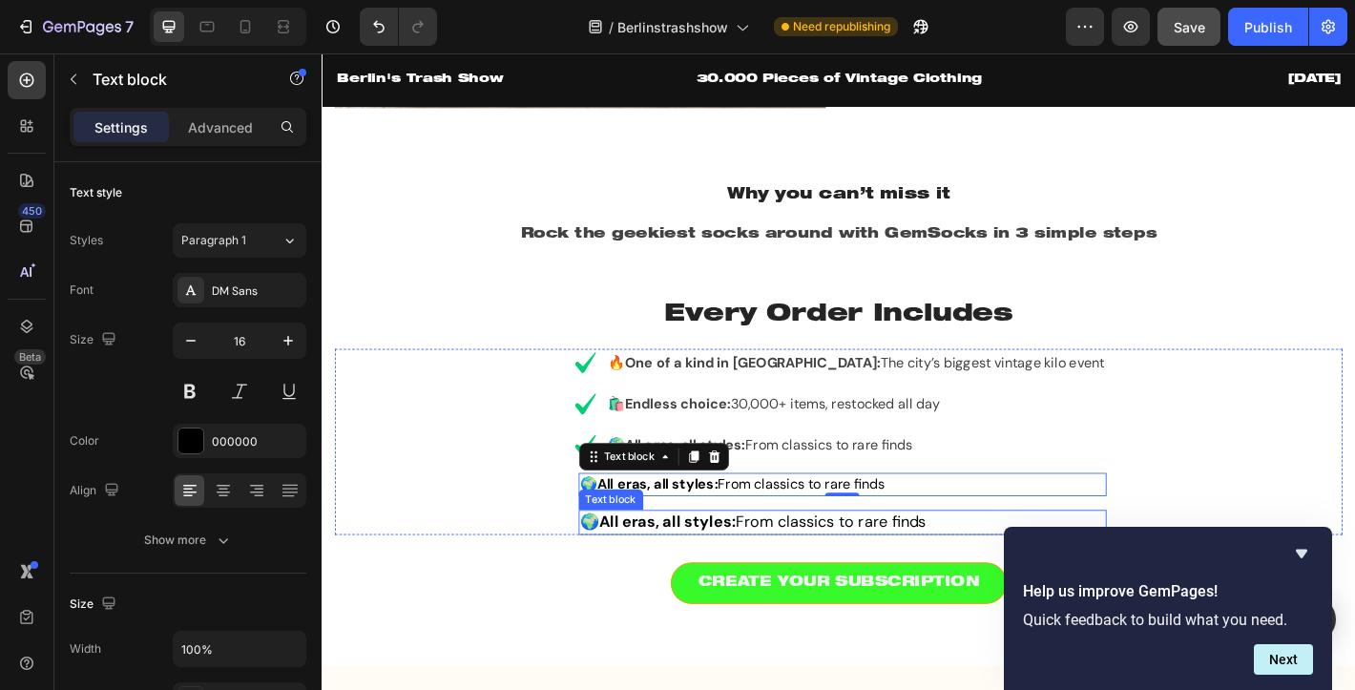
click at [724, 582] on strong "All eras, all styles:" at bounding box center [705, 572] width 152 height 23
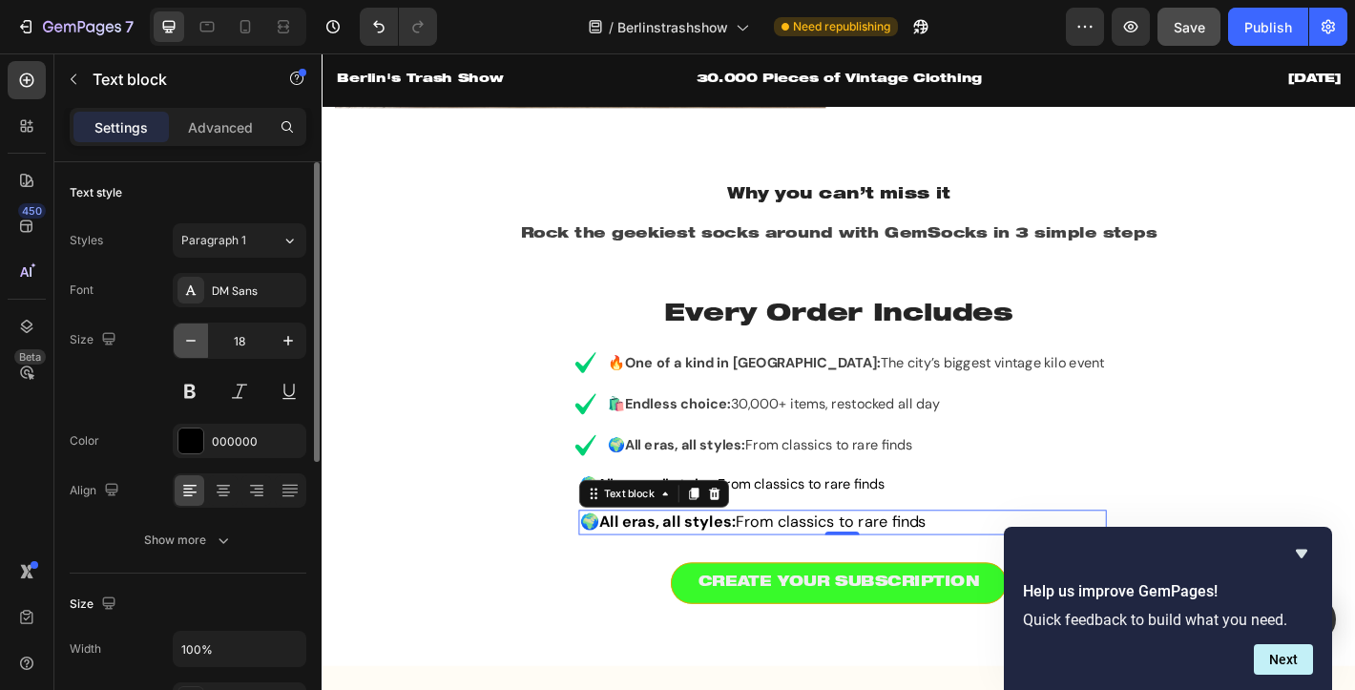
click at [194, 337] on icon "button" at bounding box center [190, 340] width 19 height 19
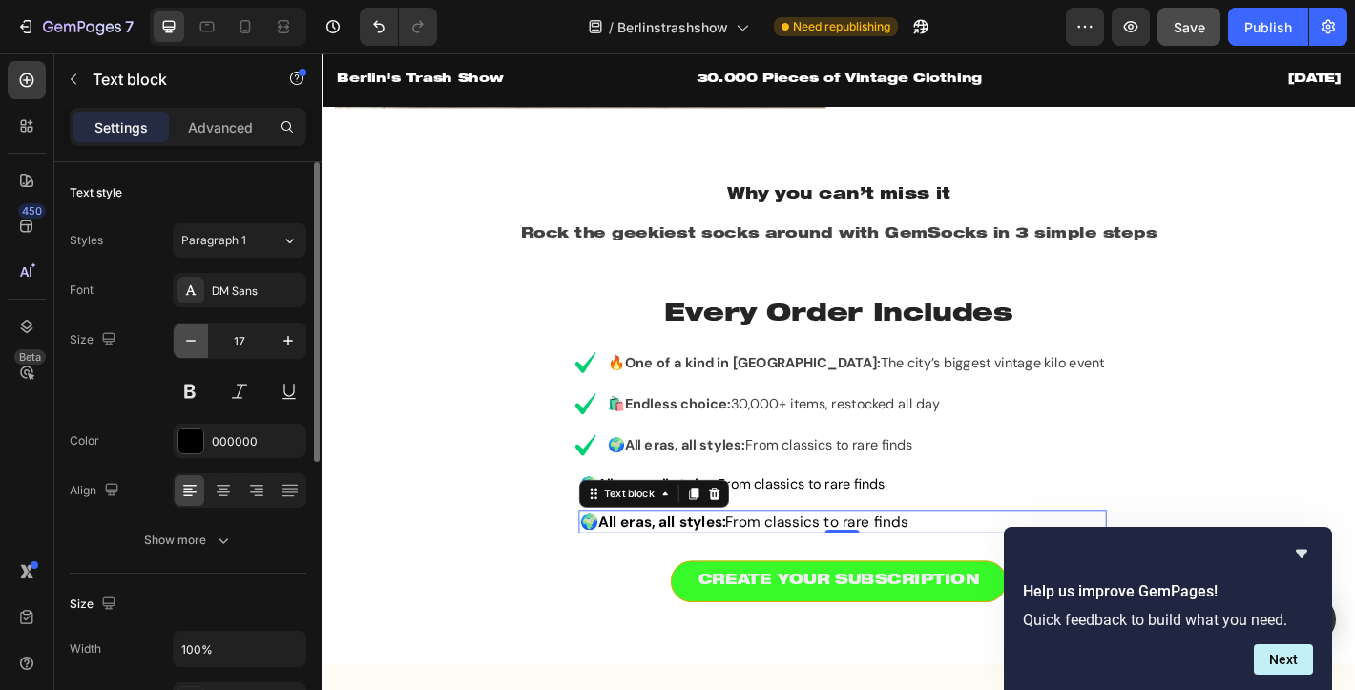
type input "16"
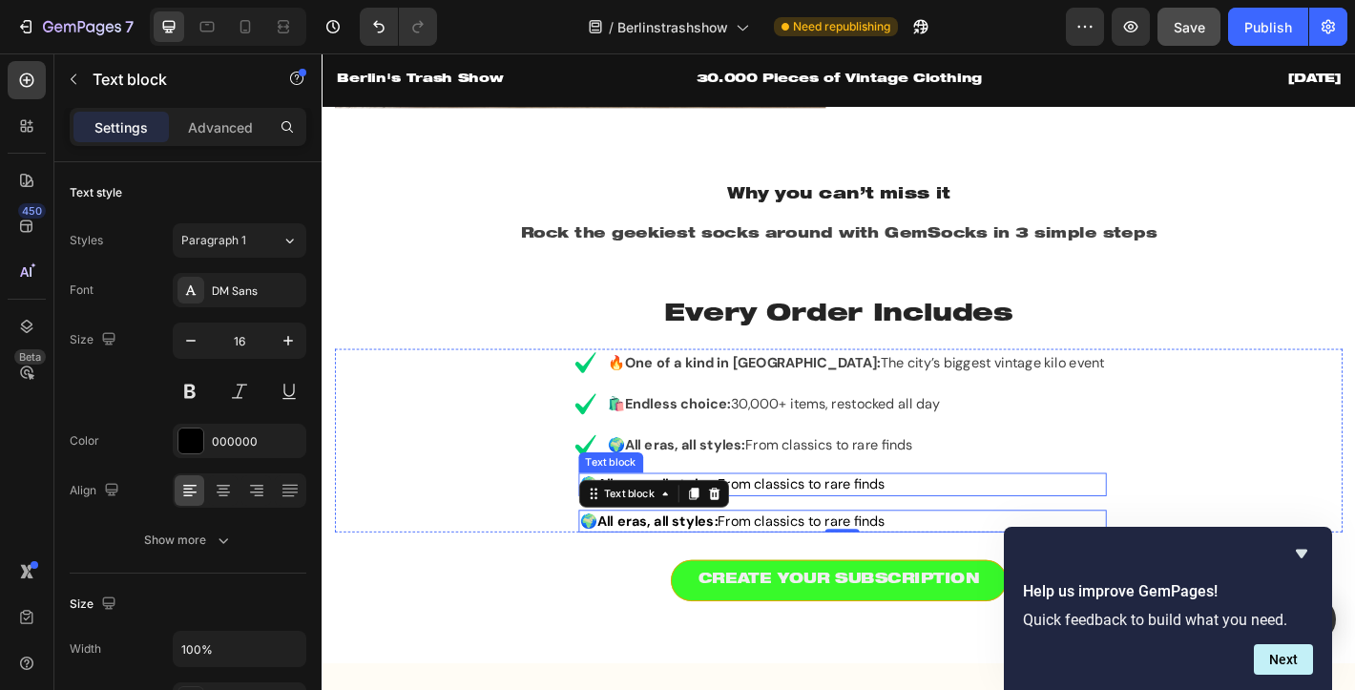
click at [912, 536] on p "🌍 All eras, all styles: From classics to rare finds" at bounding box center [898, 530] width 581 height 21
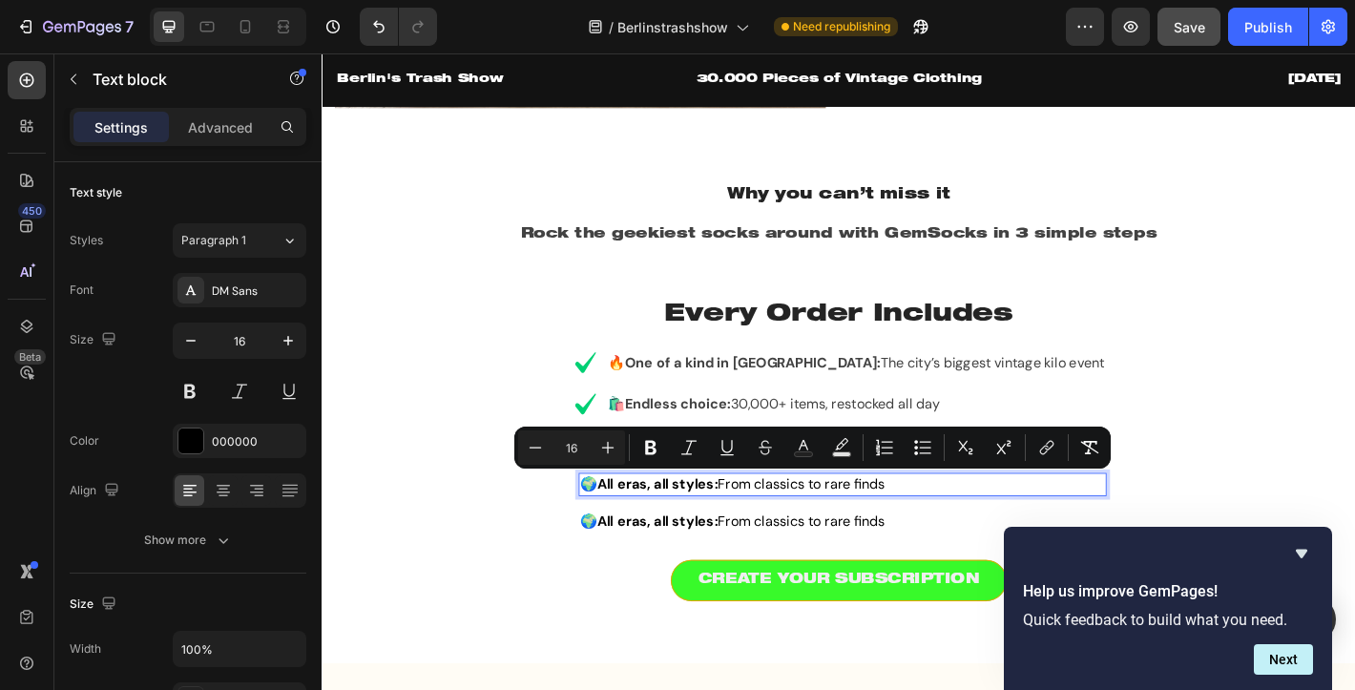
click at [912, 536] on p "🌍 All eras, all styles: From classics to rare finds" at bounding box center [898, 530] width 581 height 21
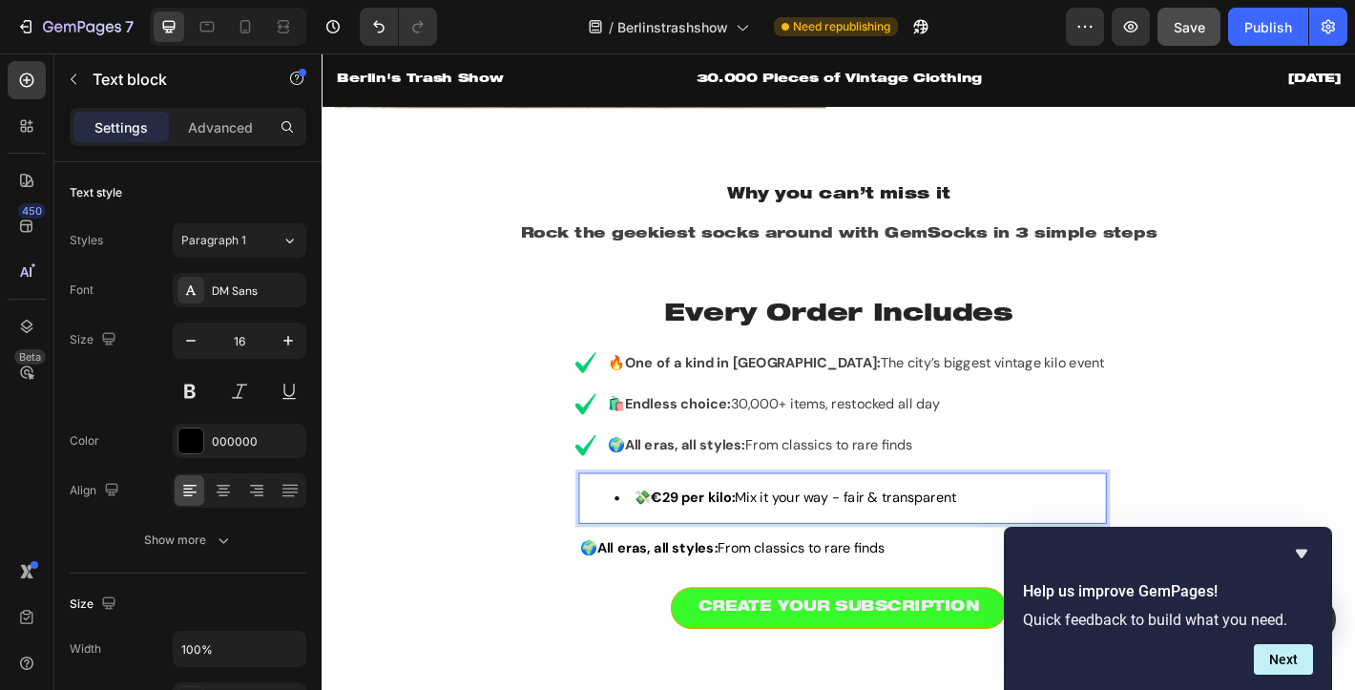
click at [722, 549] on li "💸 €29 per kilo: Mix it your way - fair & transparent" at bounding box center [917, 545] width 543 height 21
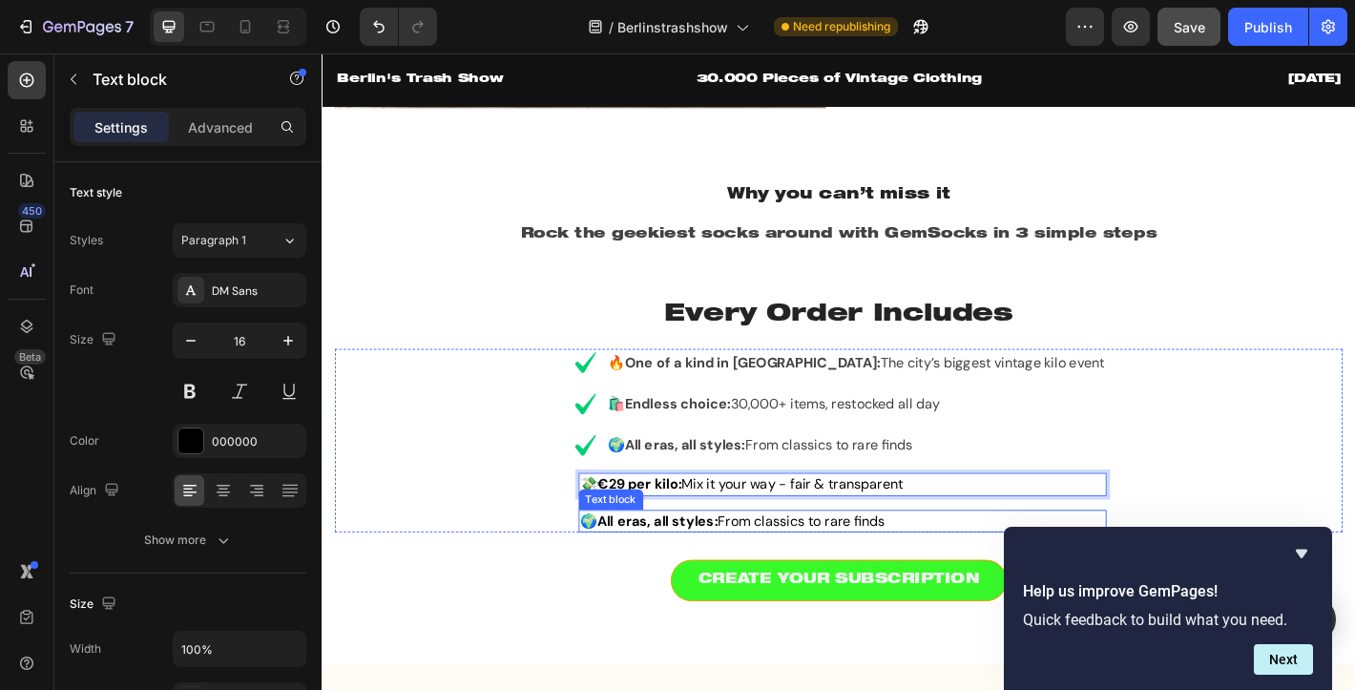
click at [753, 572] on strong "All eras, all styles:" at bounding box center [694, 571] width 134 height 20
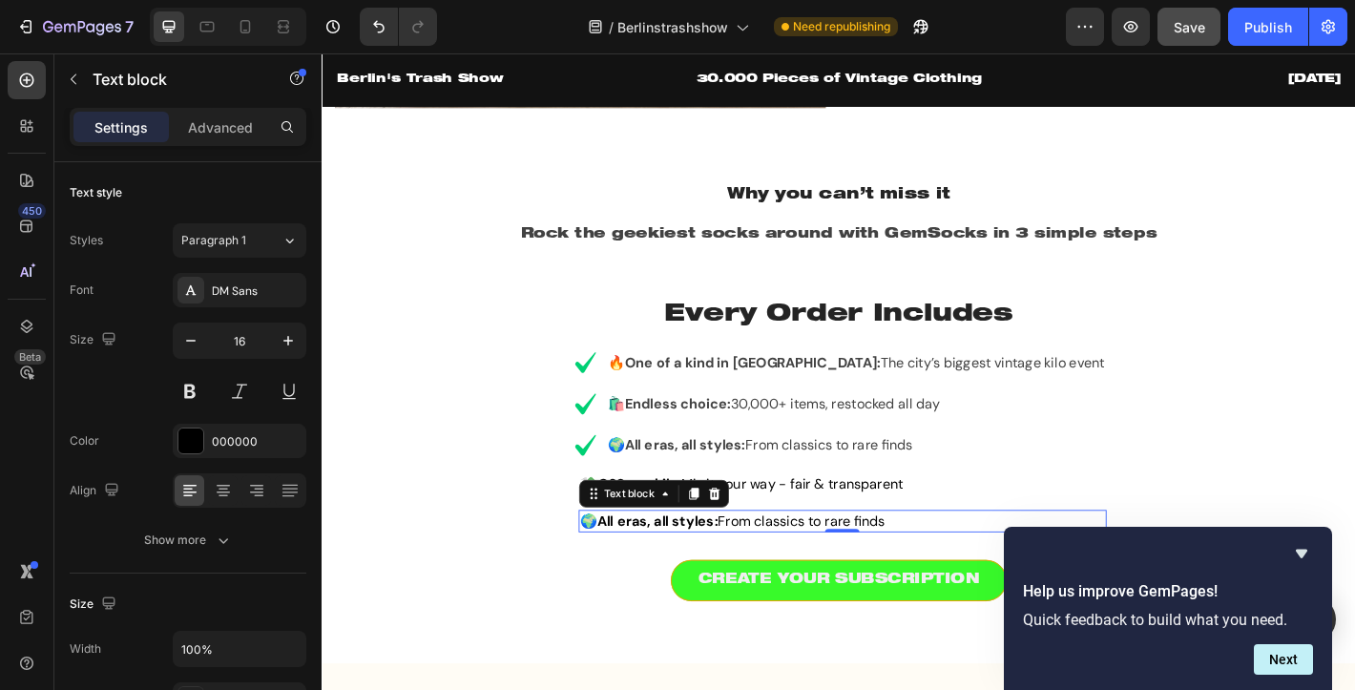
click at [753, 572] on strong "All eras, all styles:" at bounding box center [694, 571] width 134 height 20
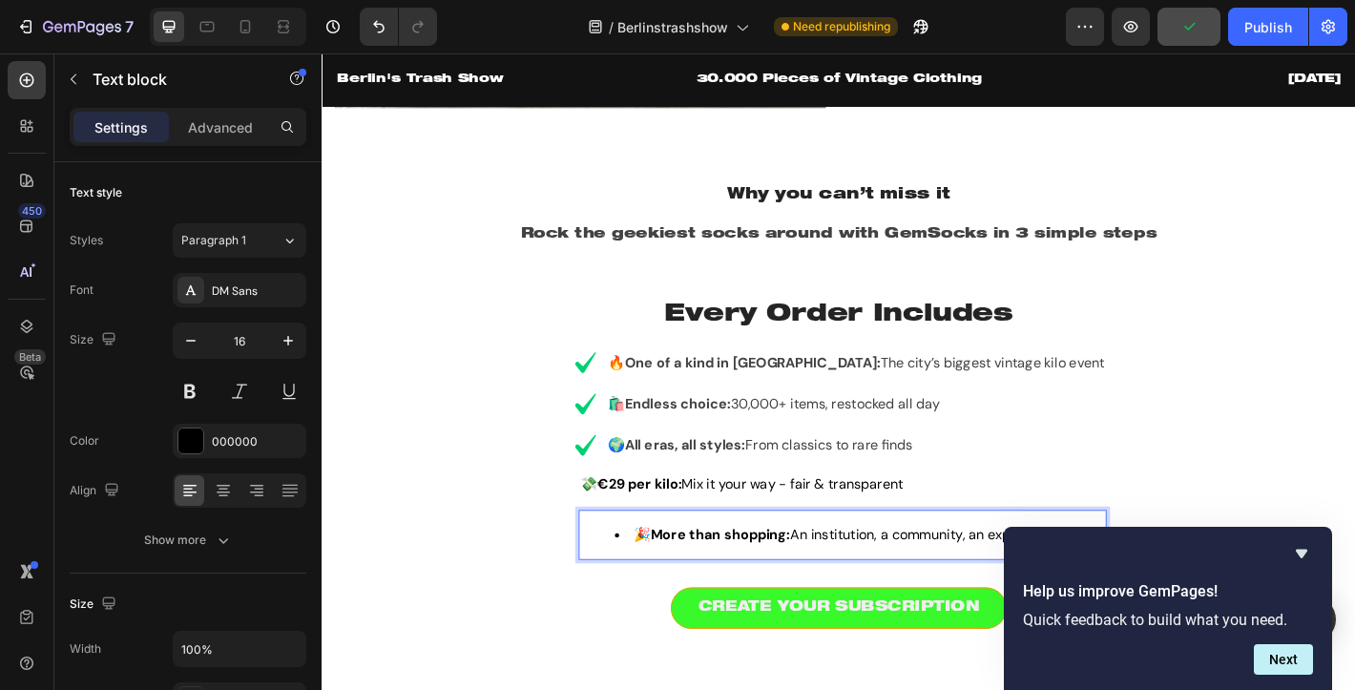
click at [683, 589] on li "🎉 More than shopping: An institution, a community, an experience" at bounding box center [917, 586] width 543 height 21
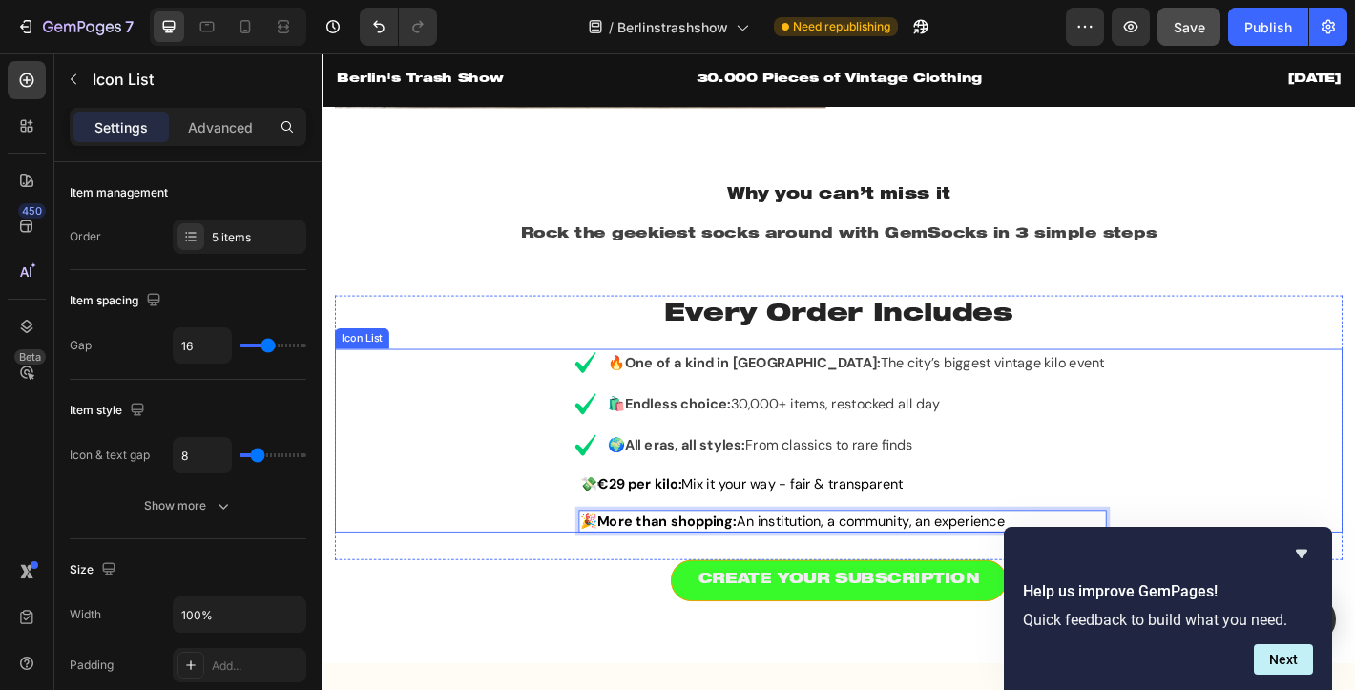
click at [373, 466] on div "Icon 🔥 One of a kind in Berlin: The city’s biggest vintage kilo event Text bloc…" at bounding box center [894, 482] width 1116 height 203
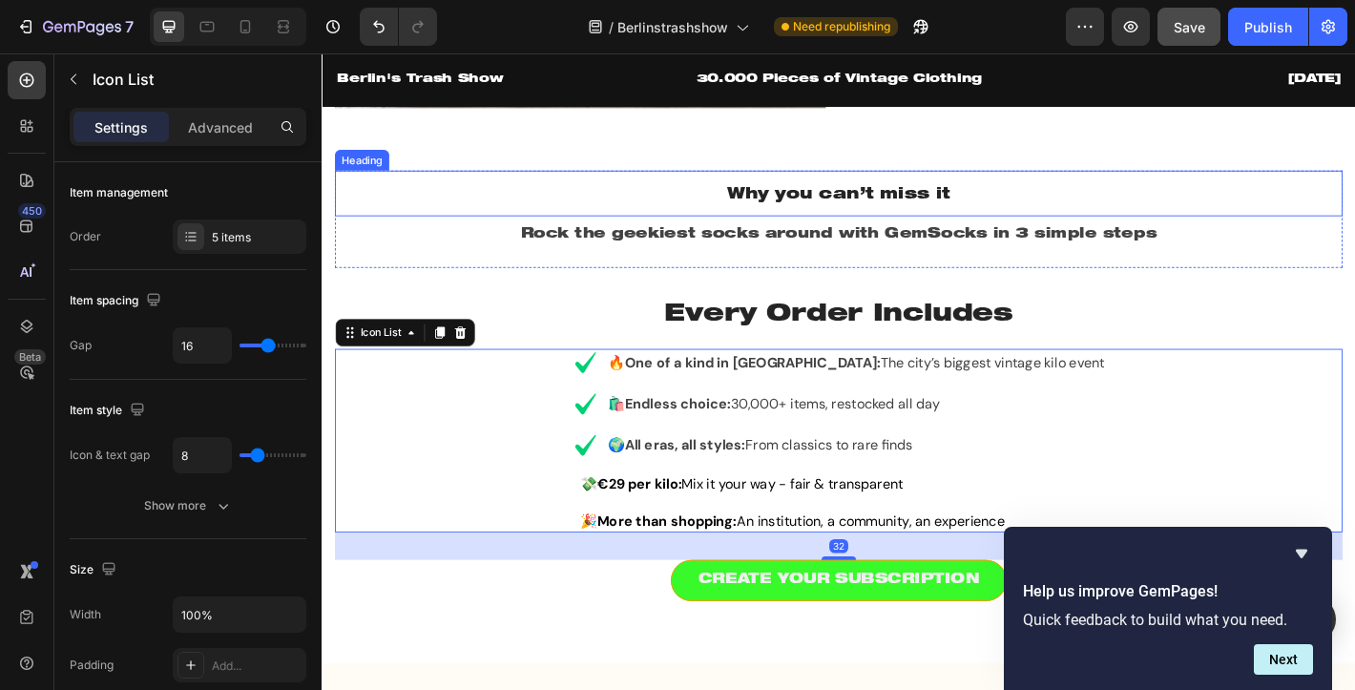
click at [723, 227] on h2 "Why you can’t miss it" at bounding box center [894, 209] width 1116 height 52
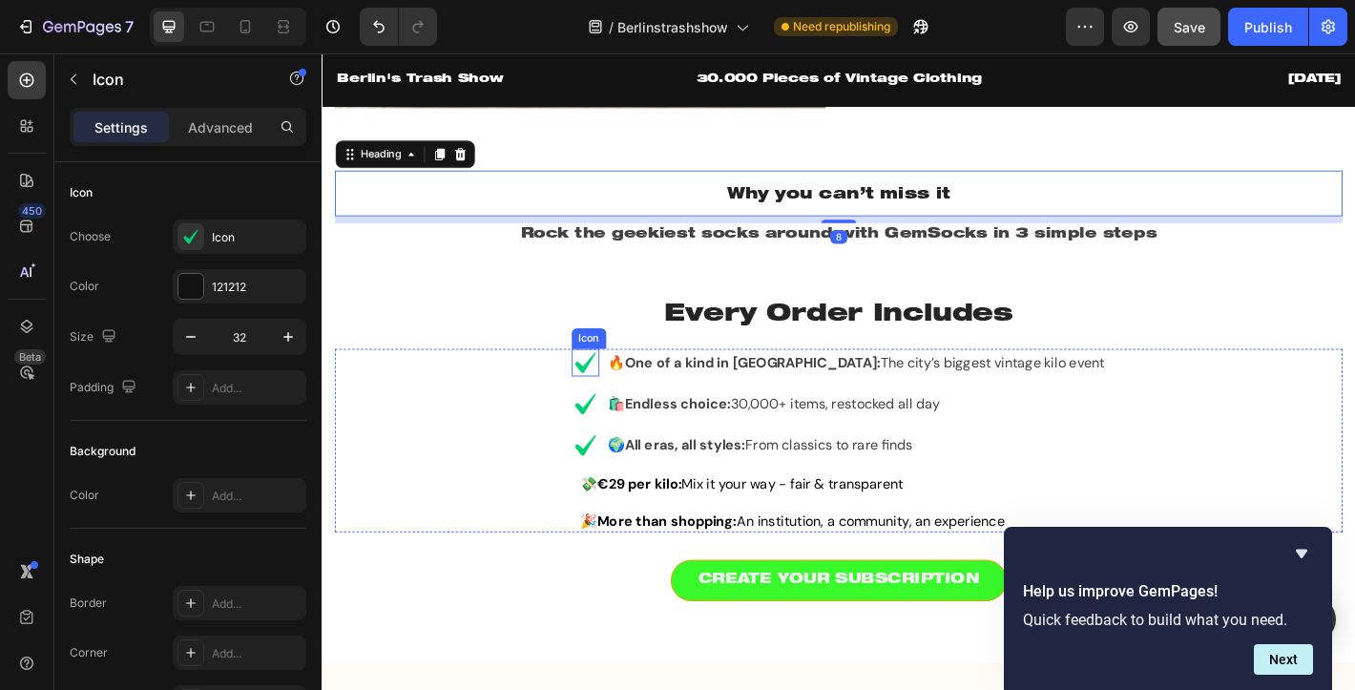
click at [625, 390] on icon at bounding box center [613, 395] width 23 height 23
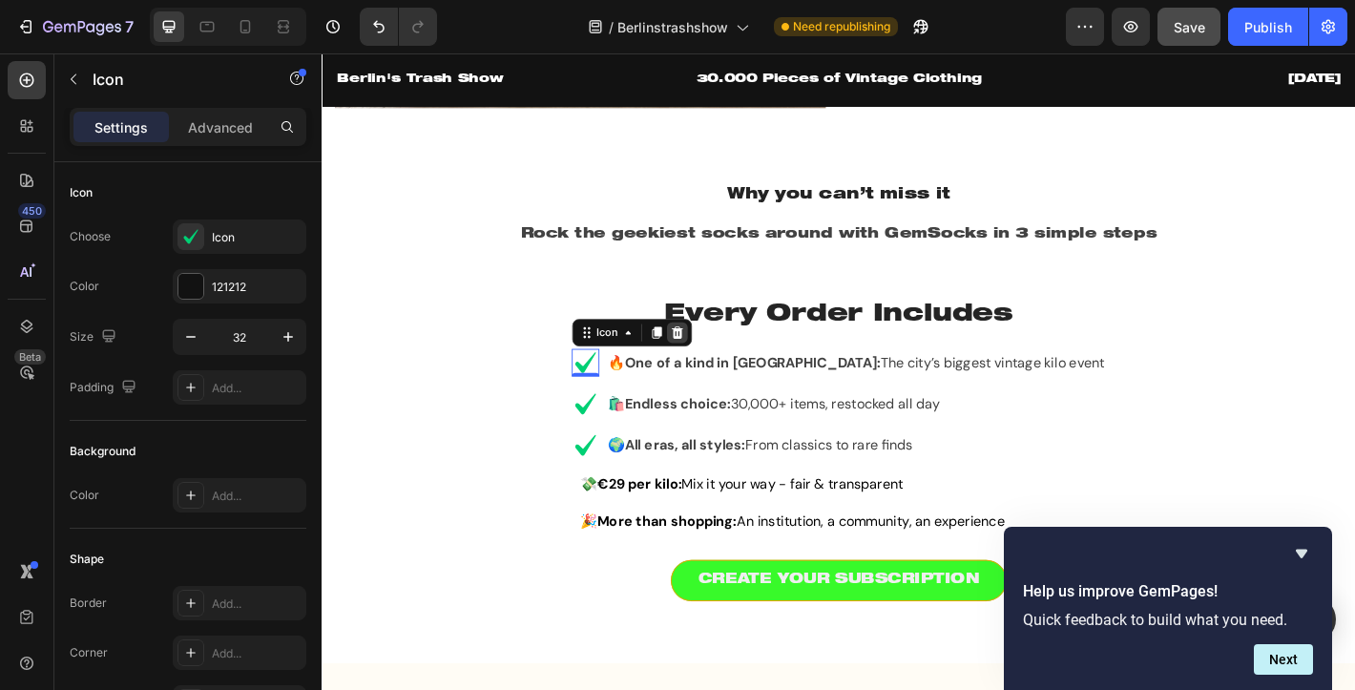
click at [722, 357] on icon at bounding box center [714, 362] width 15 height 15
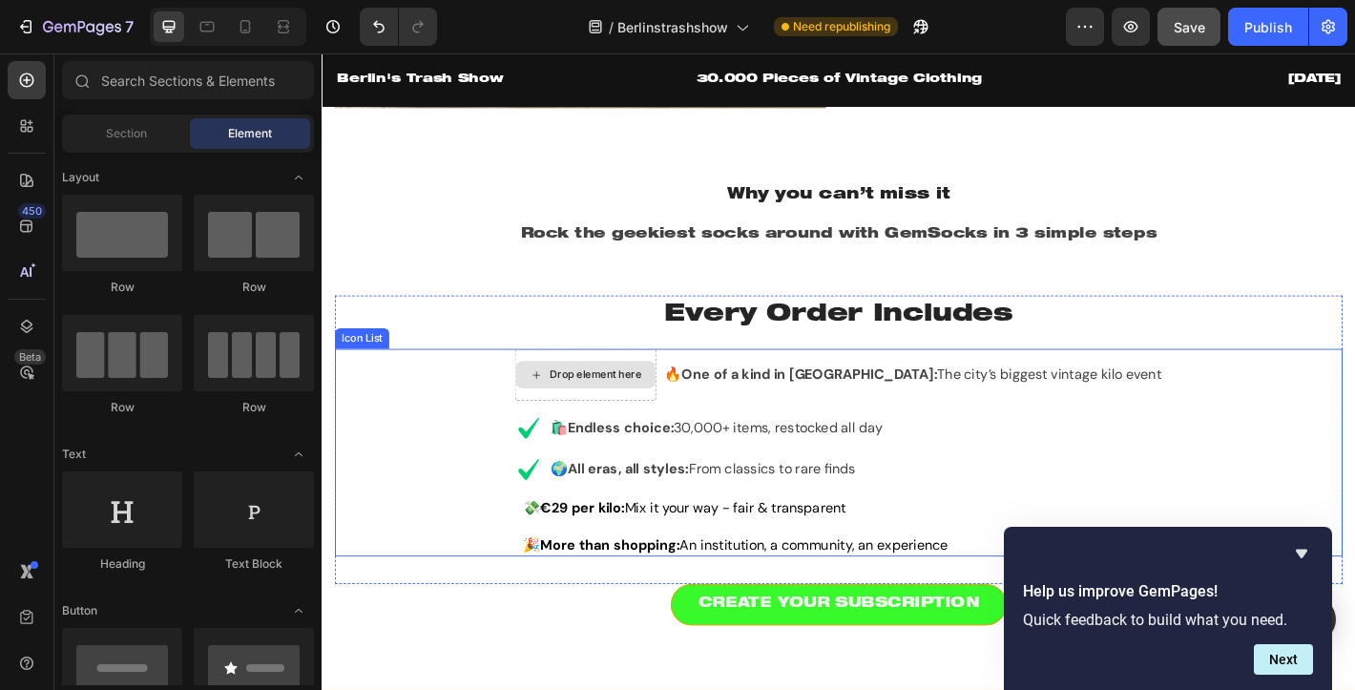
click at [675, 412] on div "Drop element here" at bounding box center [624, 409] width 101 height 15
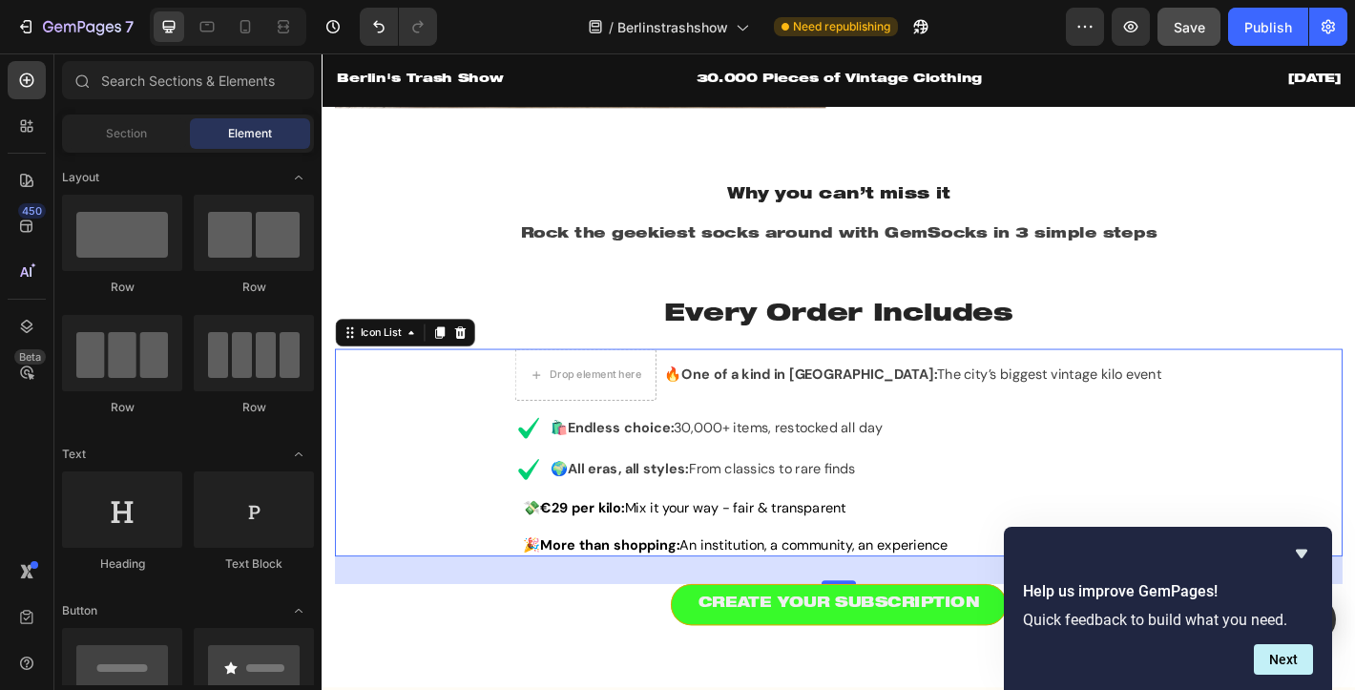
click at [533, 411] on div "Drop element here 🔥 One of a kind in Berlin: The city’s biggest vintage kilo ev…" at bounding box center [894, 496] width 1116 height 230
click at [667, 399] on div "Drop element here" at bounding box center [613, 409] width 155 height 31
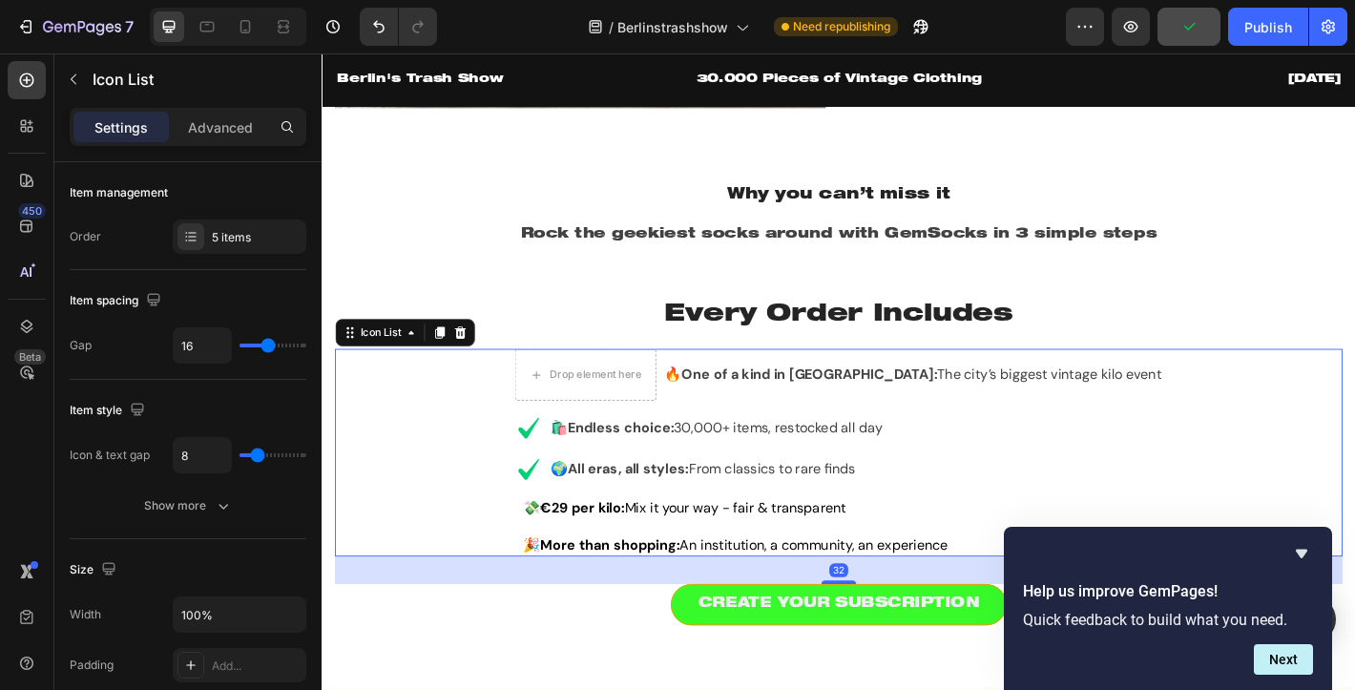
click at [587, 406] on div "Drop element here 🔥 One of a kind in Berlin: The city’s biggest vintage kilo ev…" at bounding box center [894, 496] width 1116 height 230
click at [471, 361] on icon at bounding box center [474, 362] width 12 height 13
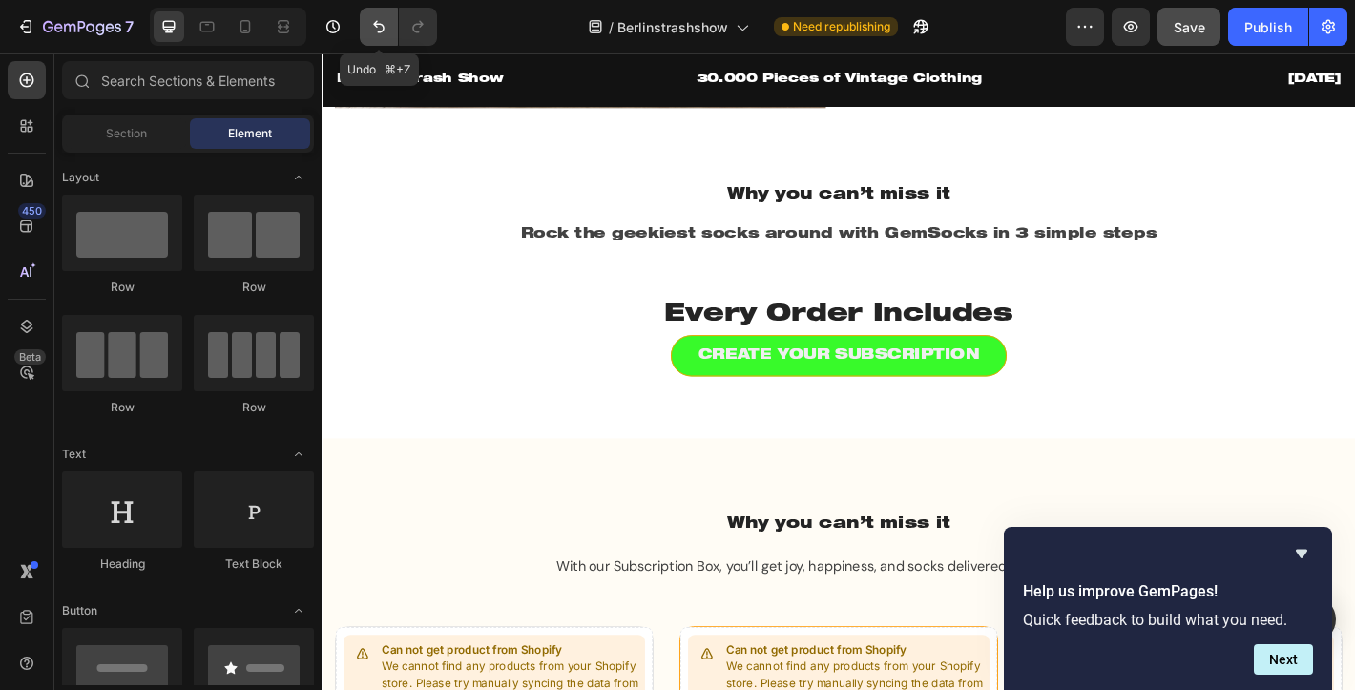
click at [375, 31] on icon "Undo/Redo" at bounding box center [378, 26] width 19 height 19
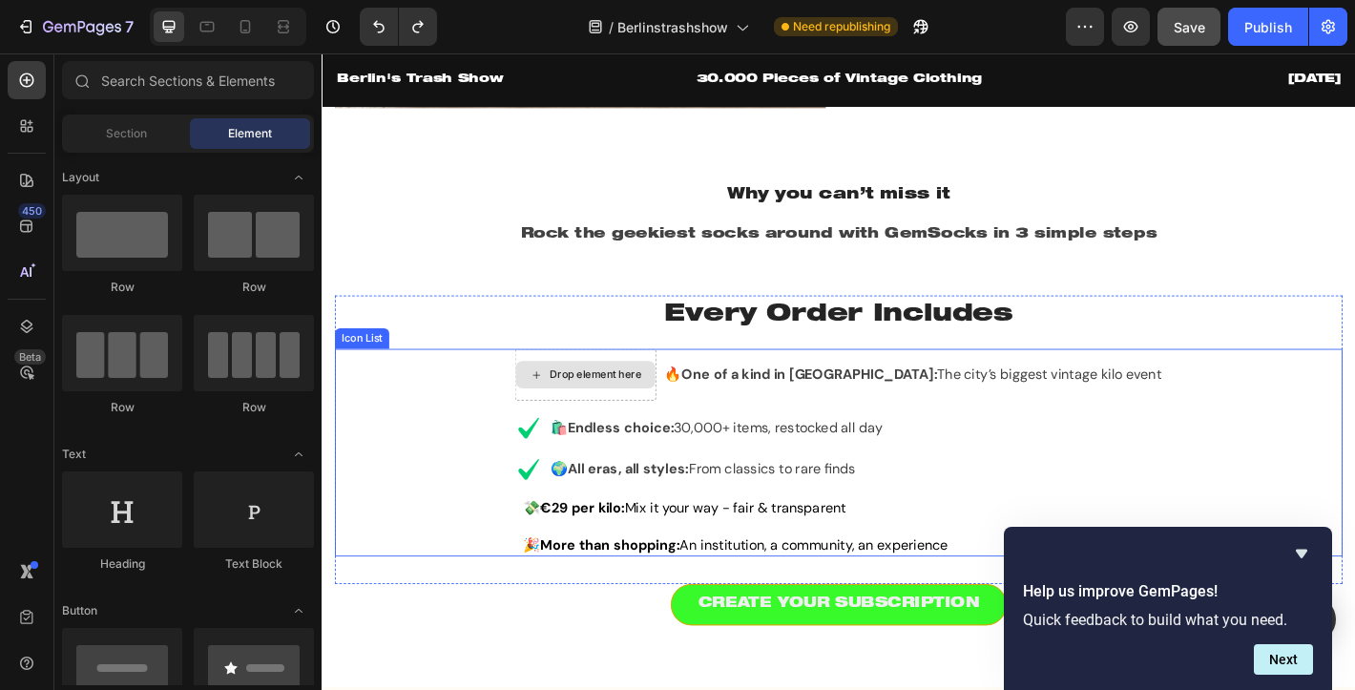
click at [667, 420] on div "Drop element here" at bounding box center [613, 409] width 155 height 31
click at [574, 461] on div "Drop element here 🔥 One of a kind in Berlin: The city’s biggest vintage kilo ev…" at bounding box center [894, 496] width 1116 height 230
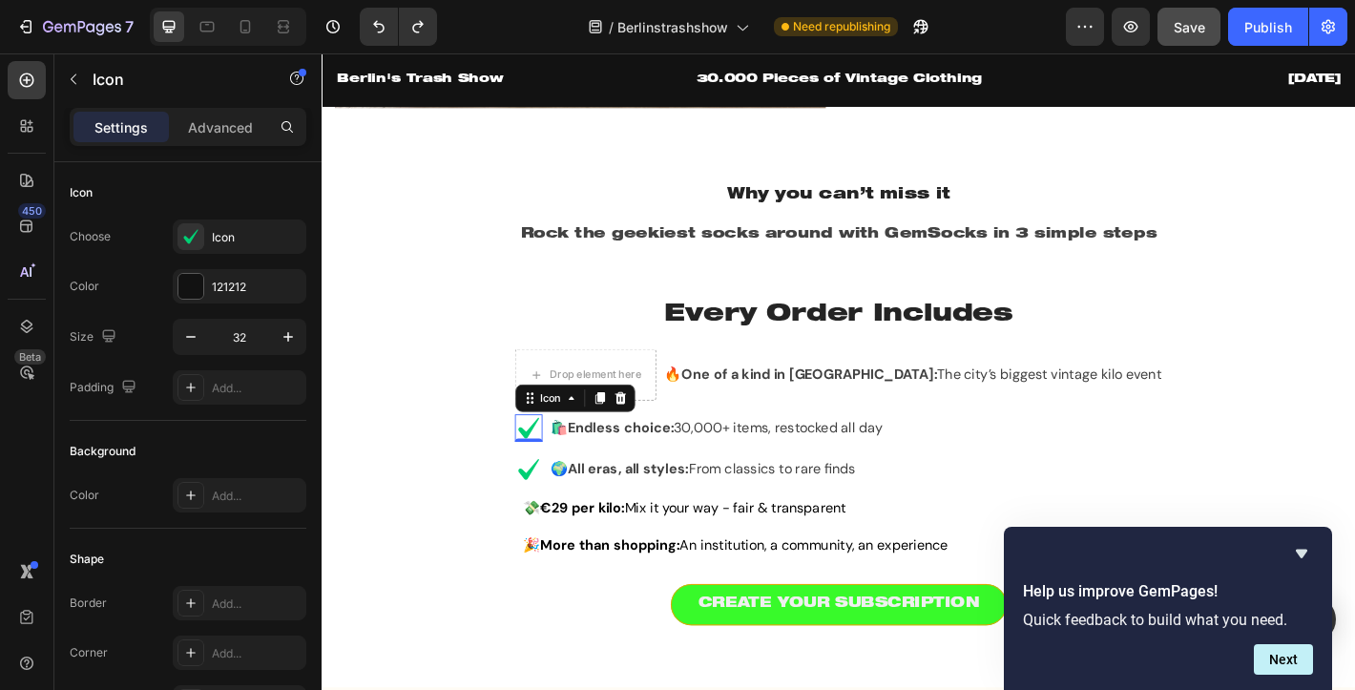
click at [566, 464] on icon at bounding box center [550, 468] width 31 height 31
click at [659, 435] on icon at bounding box center [651, 434] width 15 height 15
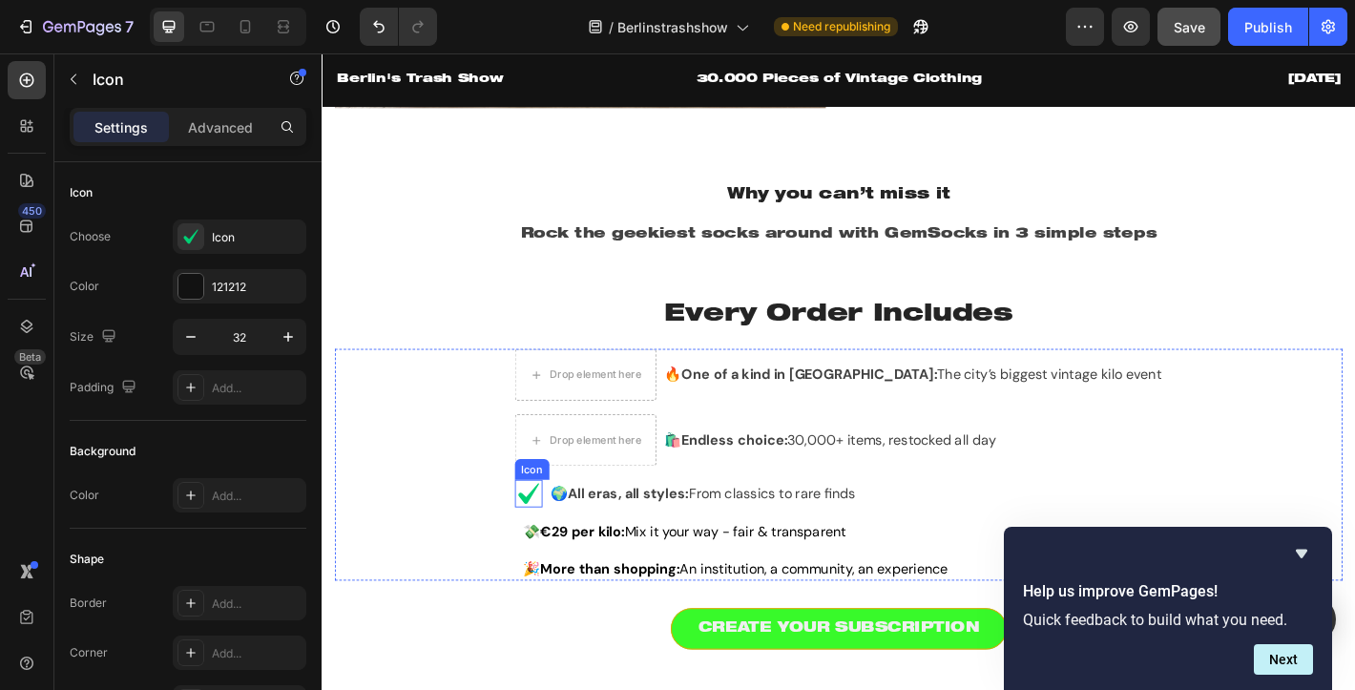
click at [562, 545] on icon at bounding box center [550, 540] width 23 height 23
click at [659, 509] on icon at bounding box center [651, 507] width 15 height 15
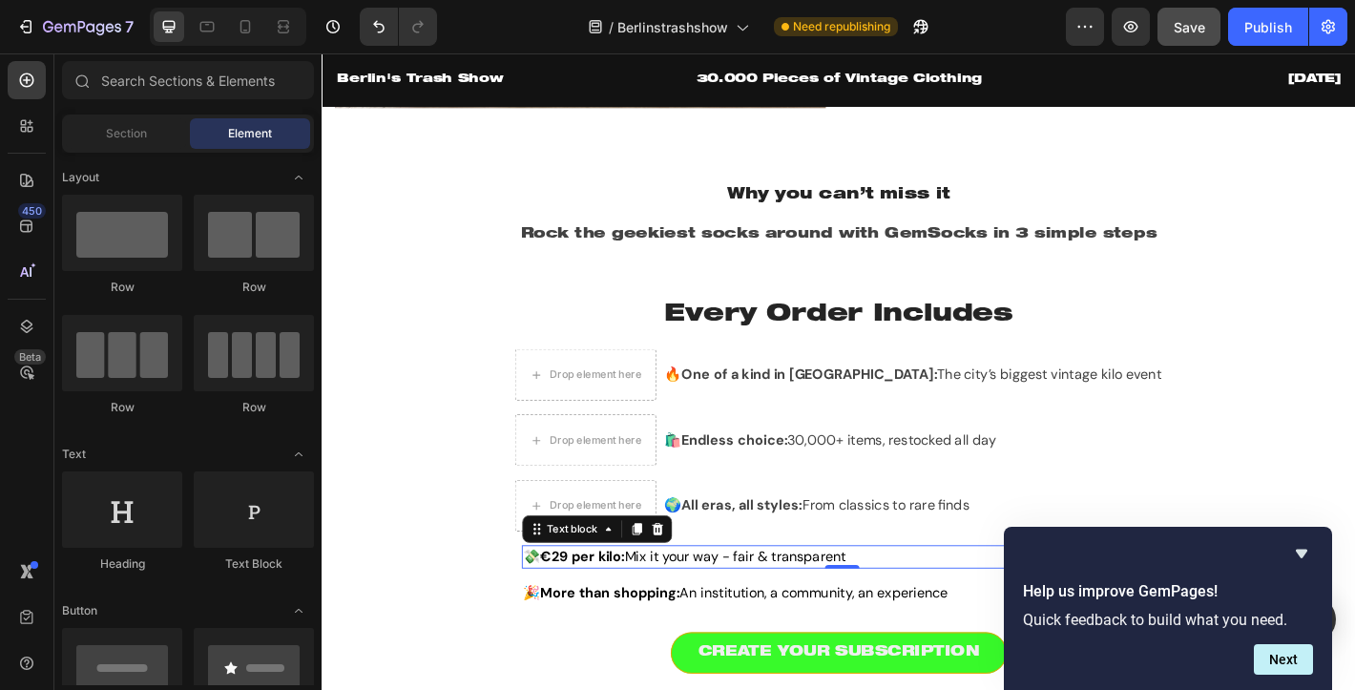
click at [606, 600] on p "💸 €29 per kilo: Mix it your way - fair & transparent" at bounding box center [898, 610] width 707 height 21
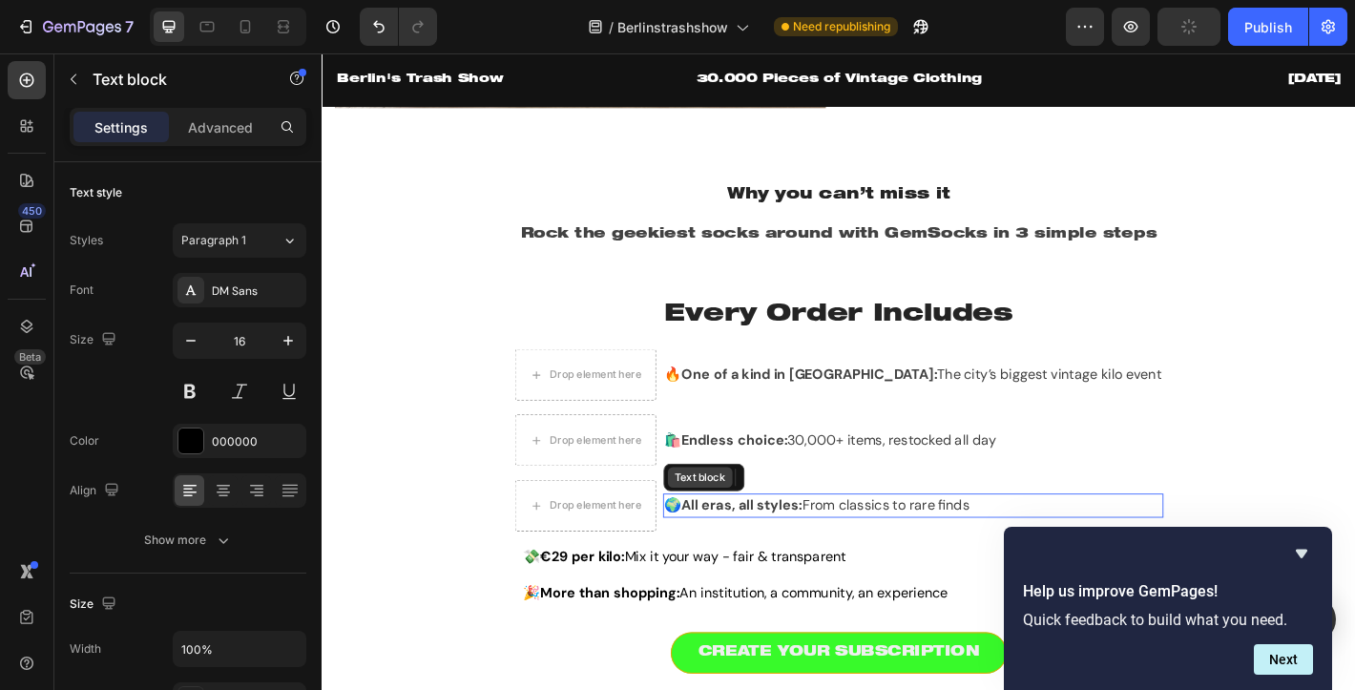
click at [770, 531] on div "Text block" at bounding box center [740, 522] width 72 height 23
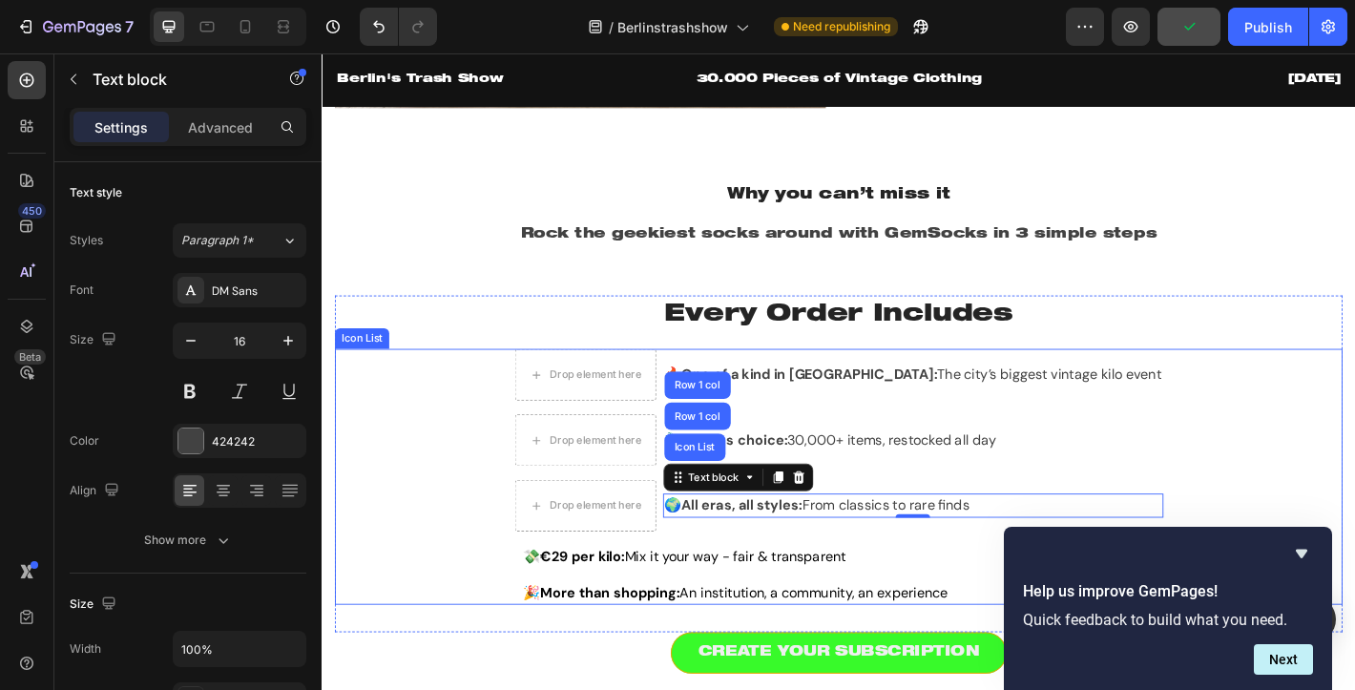
click at [490, 552] on div "Drop element here 🔥 One of a kind in Berlin: The city’s biggest vintage kilo ev…" at bounding box center [894, 522] width 1116 height 283
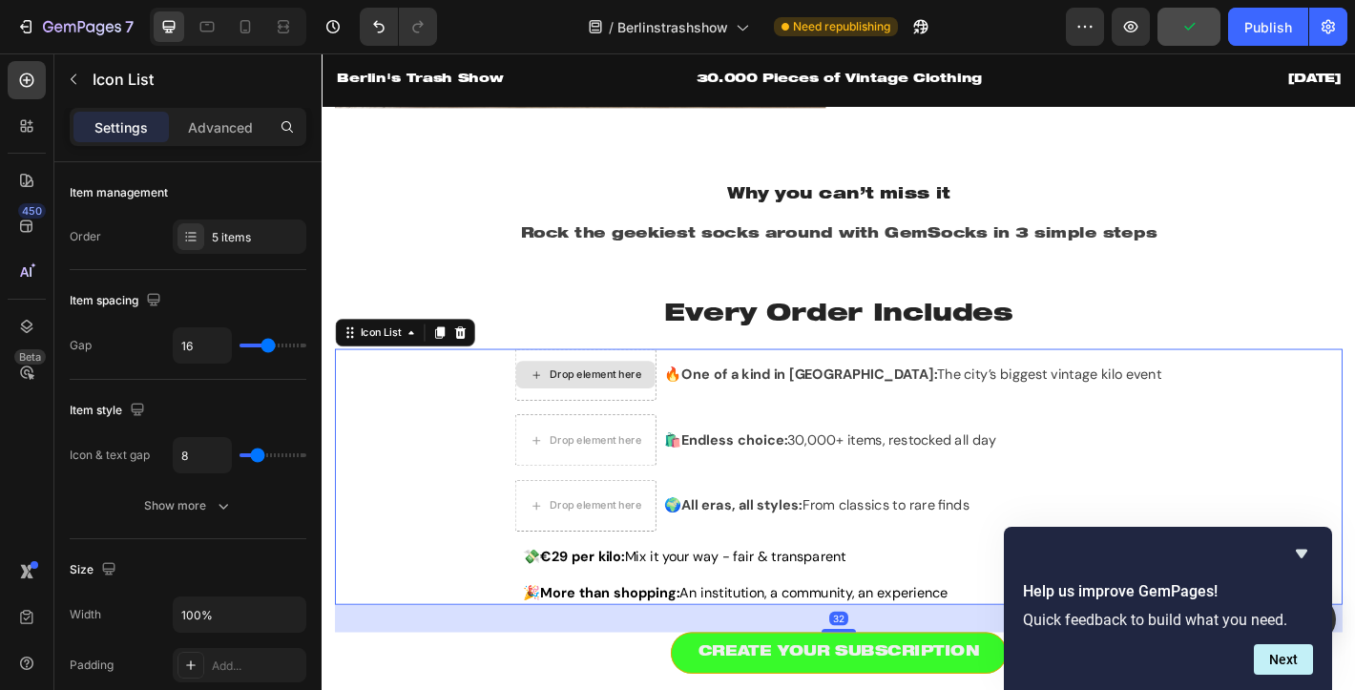
click at [665, 432] on div "Drop element here" at bounding box center [613, 409] width 156 height 57
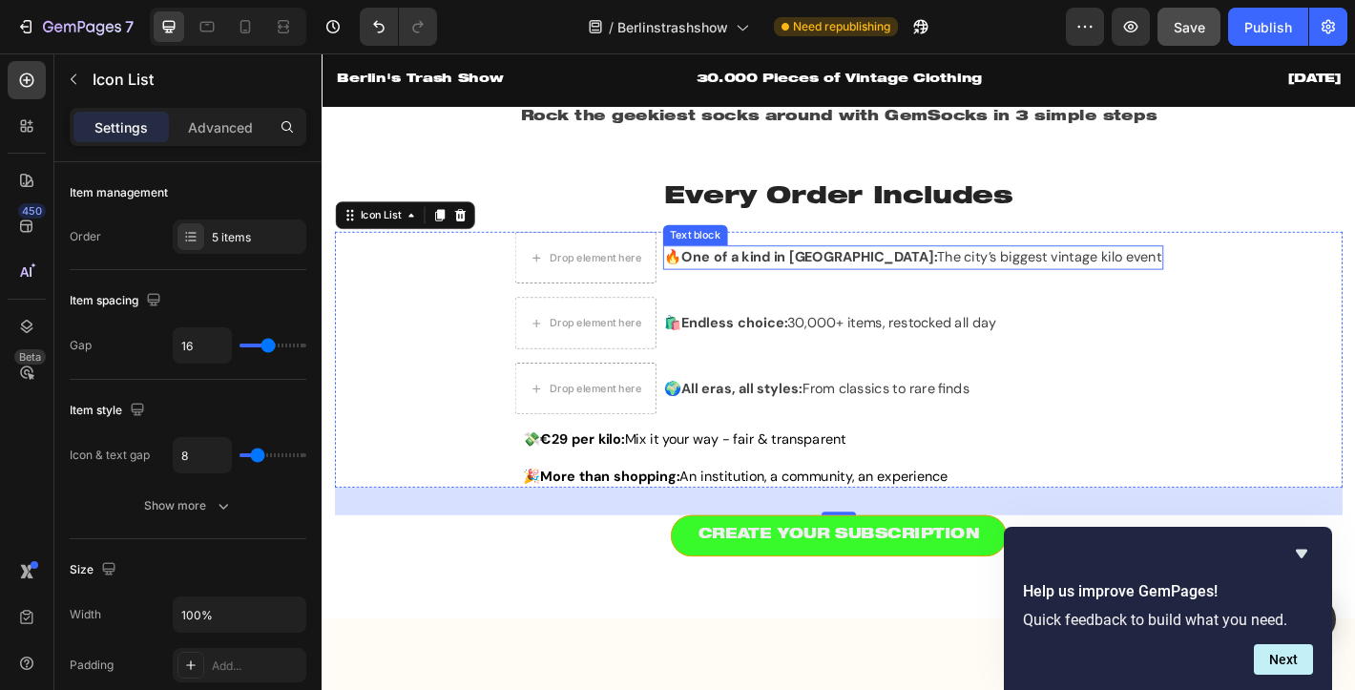
scroll to position [1515, 0]
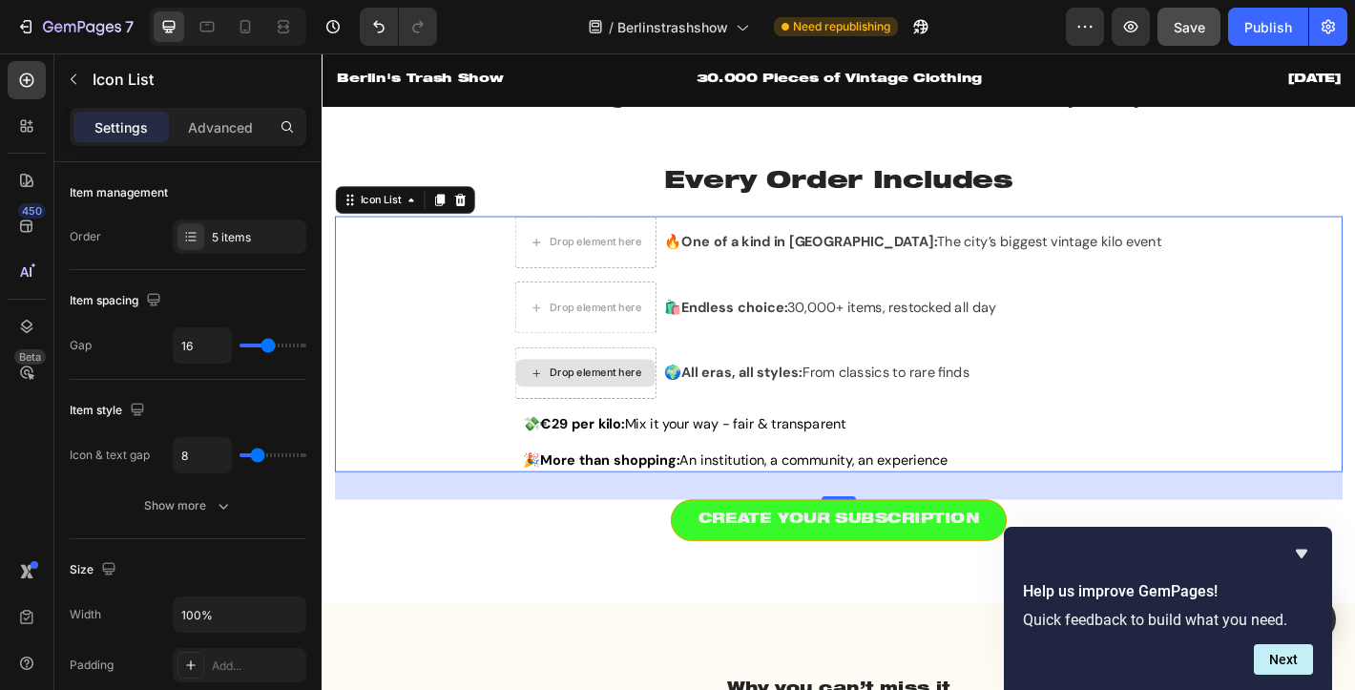
click at [613, 429] on div "Drop element here" at bounding box center [613, 407] width 156 height 57
click at [416, 219] on icon at bounding box center [419, 215] width 15 height 15
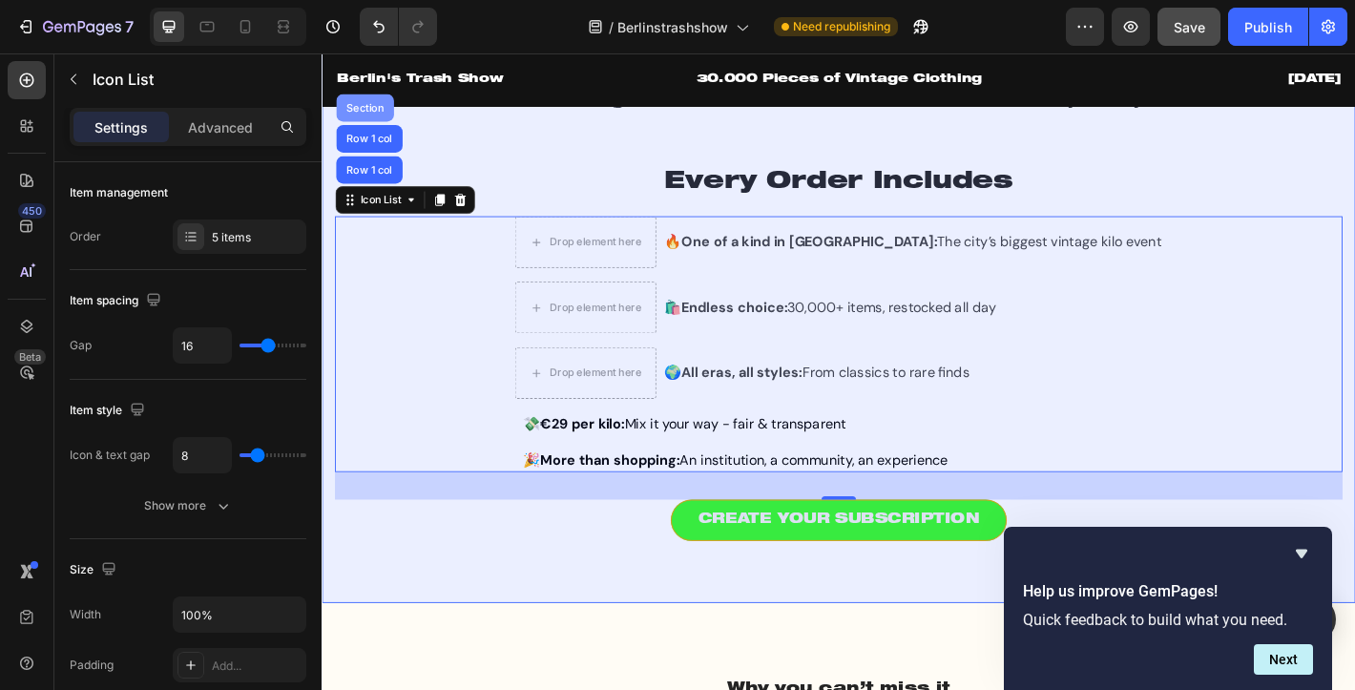
click at [373, 114] on div "Section" at bounding box center [368, 113] width 49 height 11
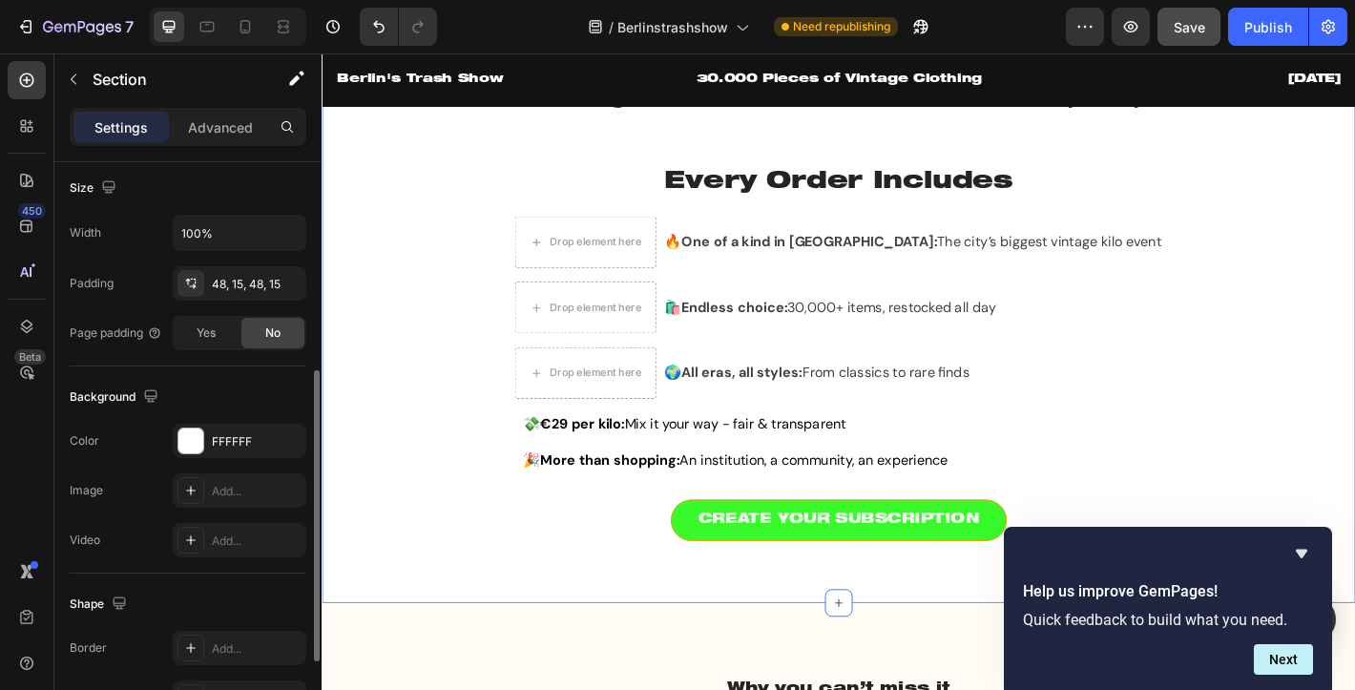
scroll to position [423, 0]
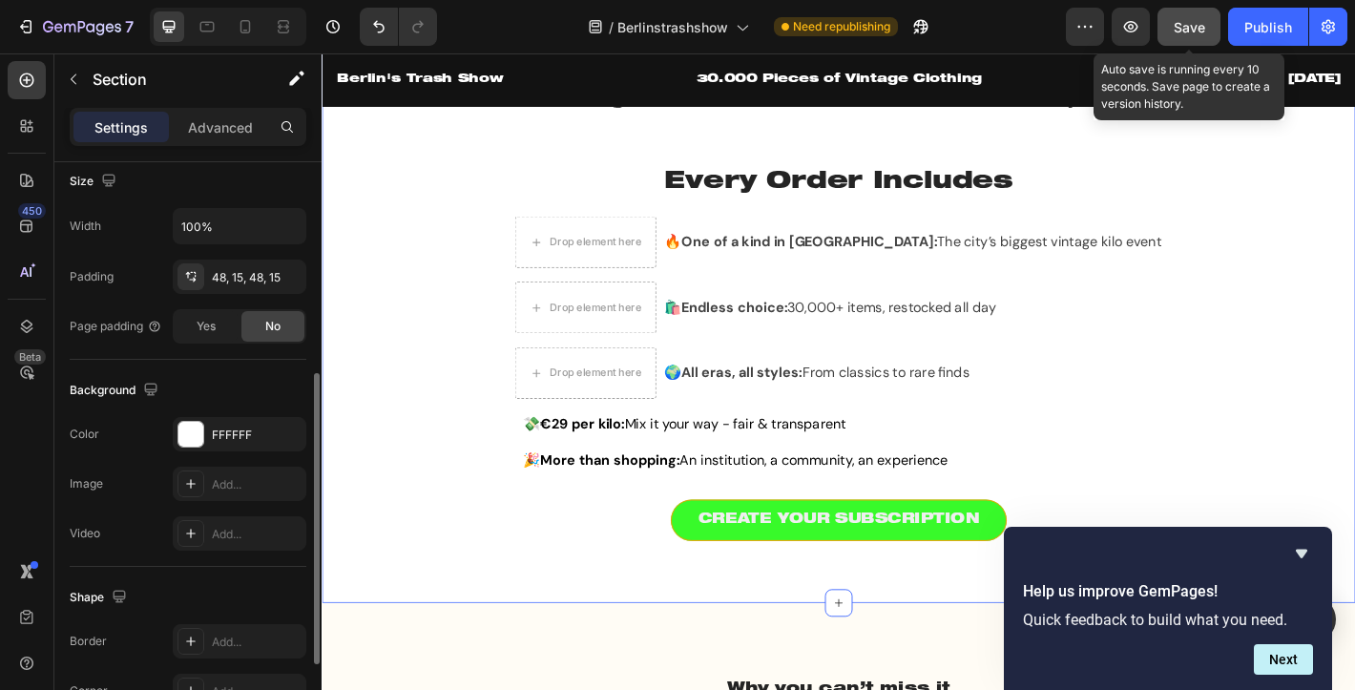
click at [1195, 38] on button "Save" at bounding box center [1188, 27] width 63 height 38
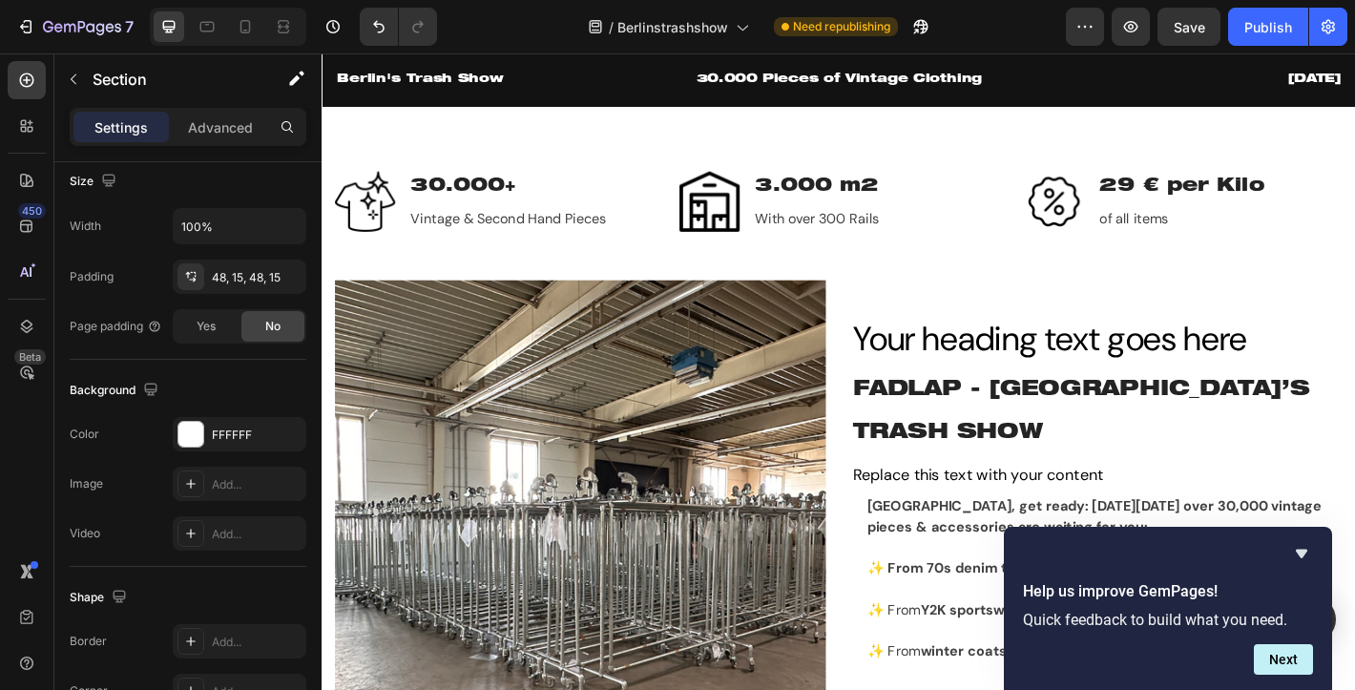
scroll to position [753, 0]
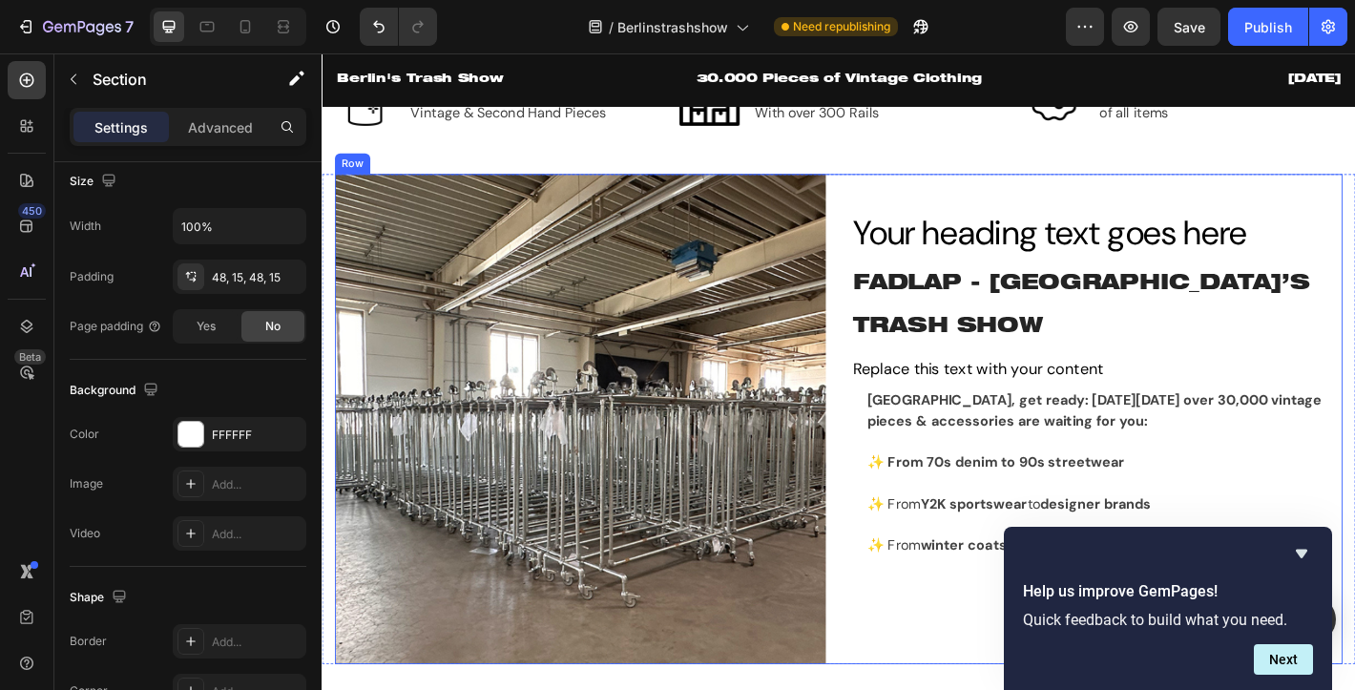
click at [964, 213] on div "Your heading text goes here Heading FADLAP - BERLIN’S TRASH SHOW Heading Replac…" at bounding box center [1180, 458] width 544 height 543
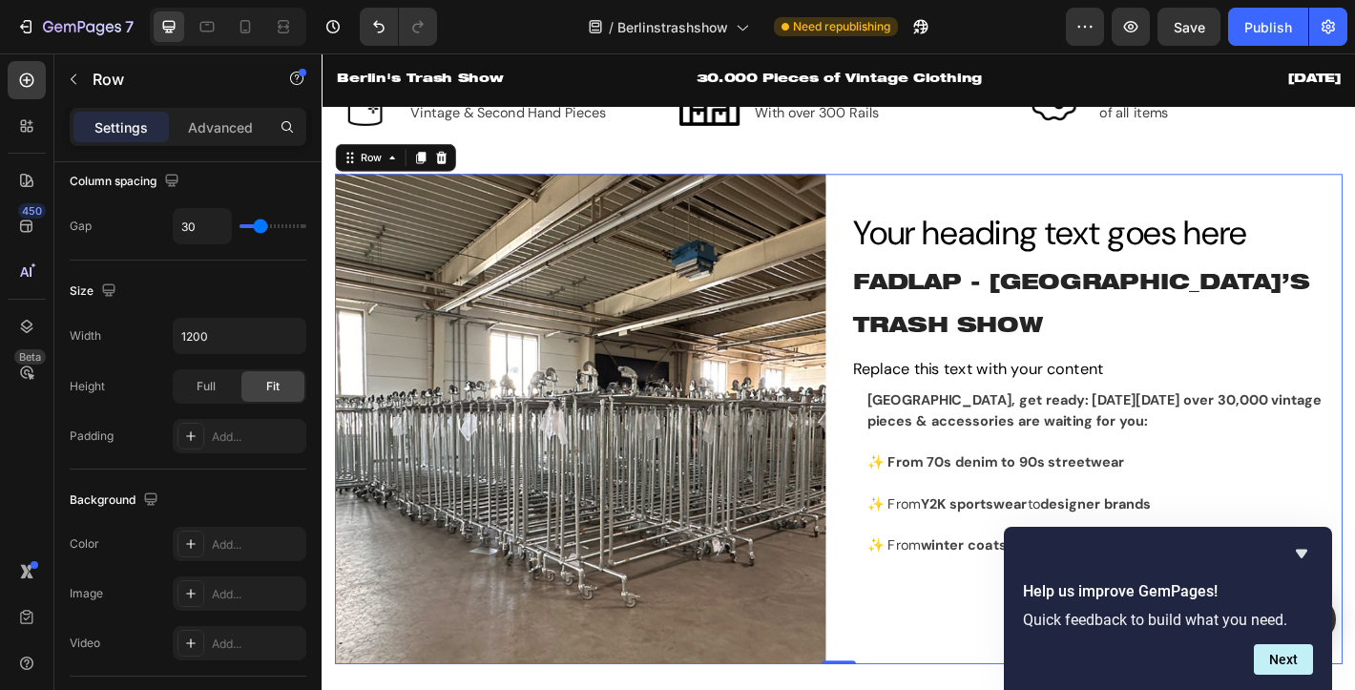
scroll to position [0, 0]
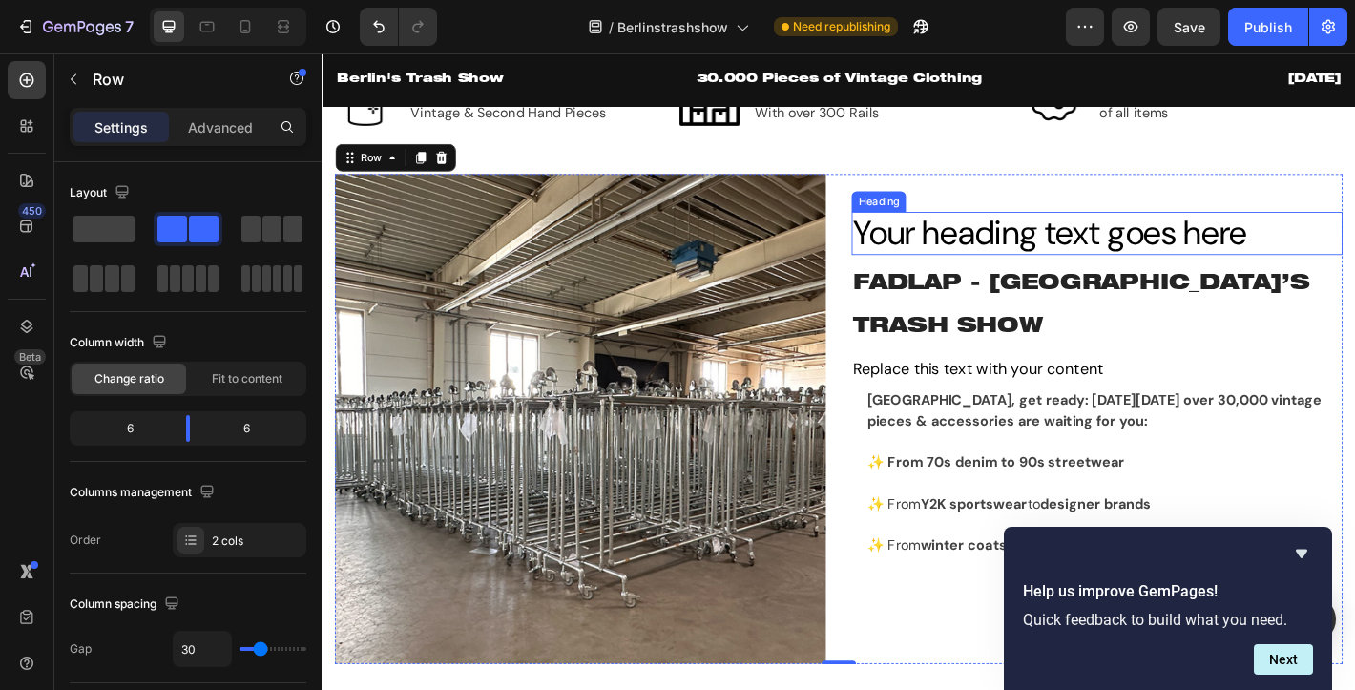
click at [967, 271] on h2 "Your heading text goes here" at bounding box center [1180, 253] width 544 height 49
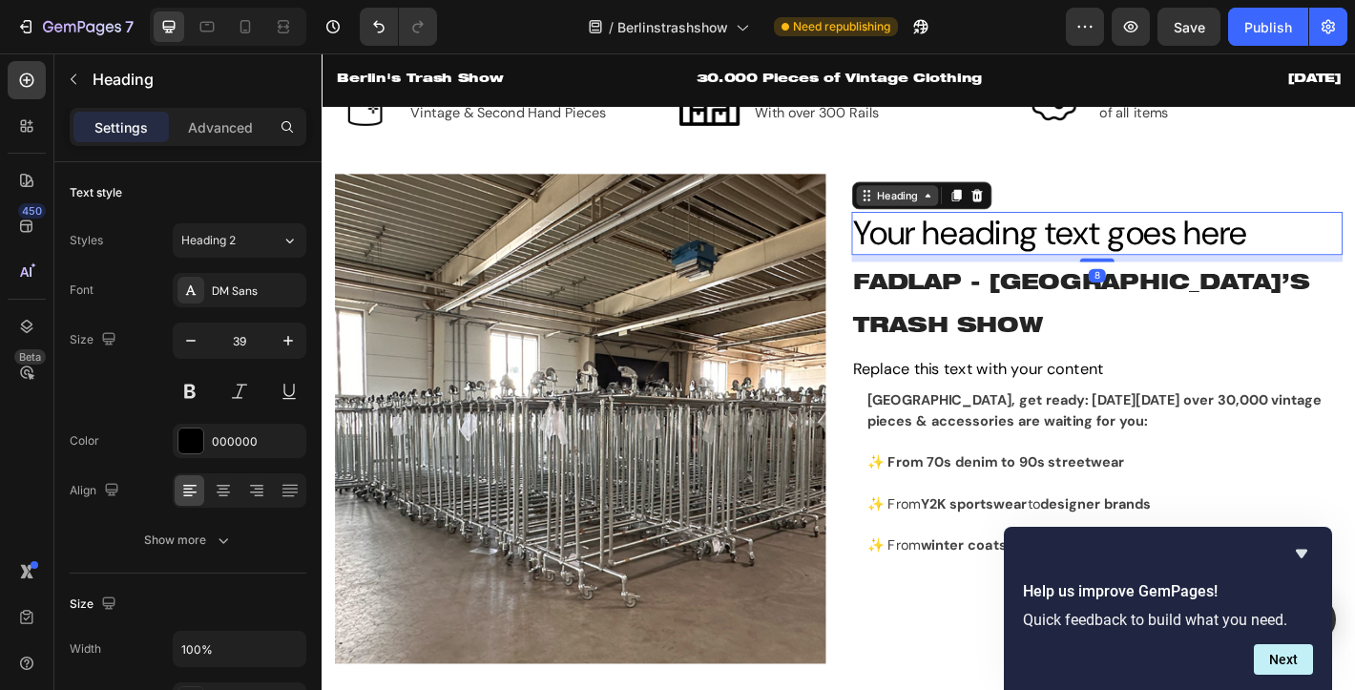
click at [985, 218] on icon at bounding box center [992, 210] width 15 height 15
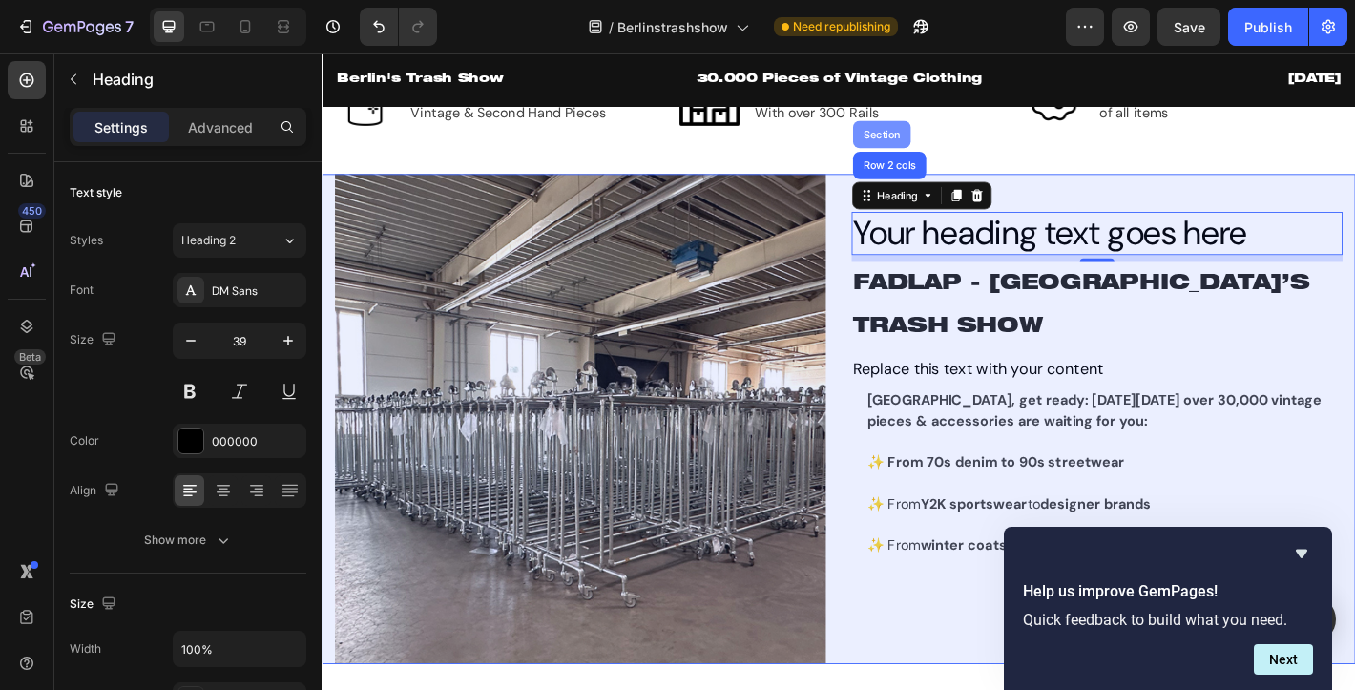
click at [942, 149] on div "Section" at bounding box center [941, 142] width 49 height 11
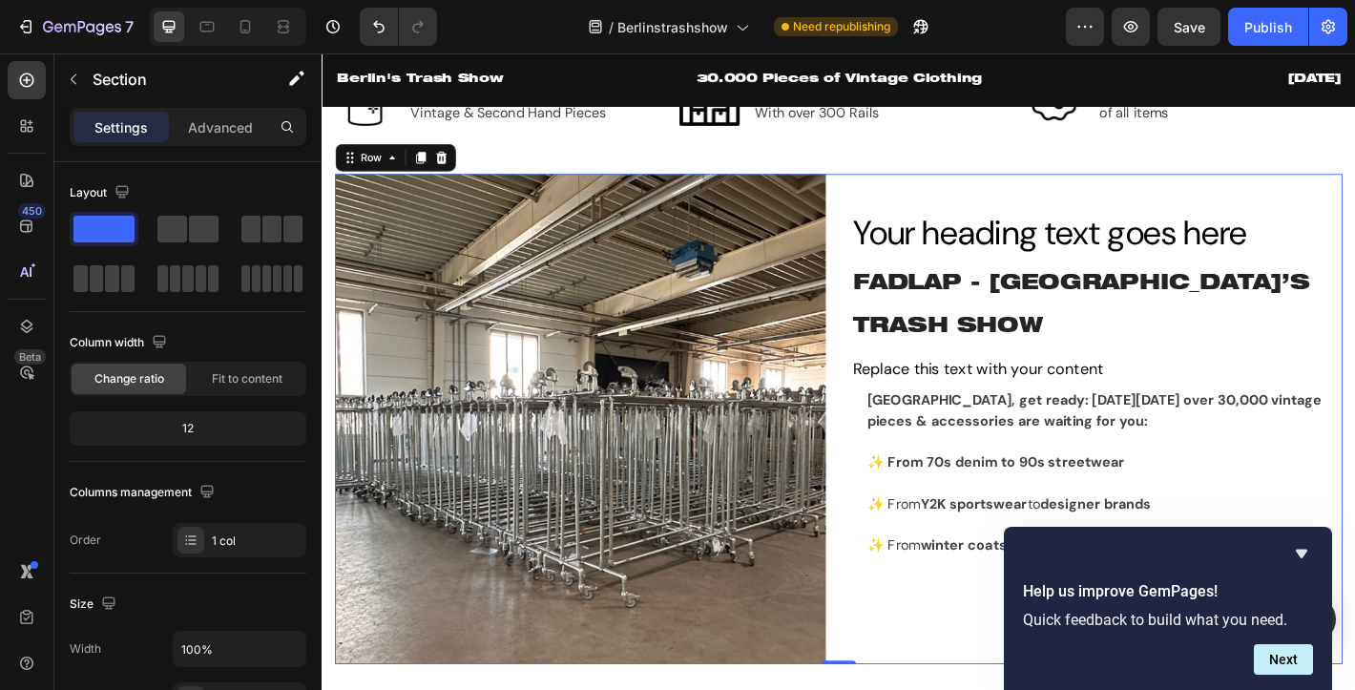
click at [1098, 218] on div "Your heading text goes here Heading FADLAP - BERLIN’S TRASH SHOW Heading Replac…" at bounding box center [1180, 458] width 544 height 543
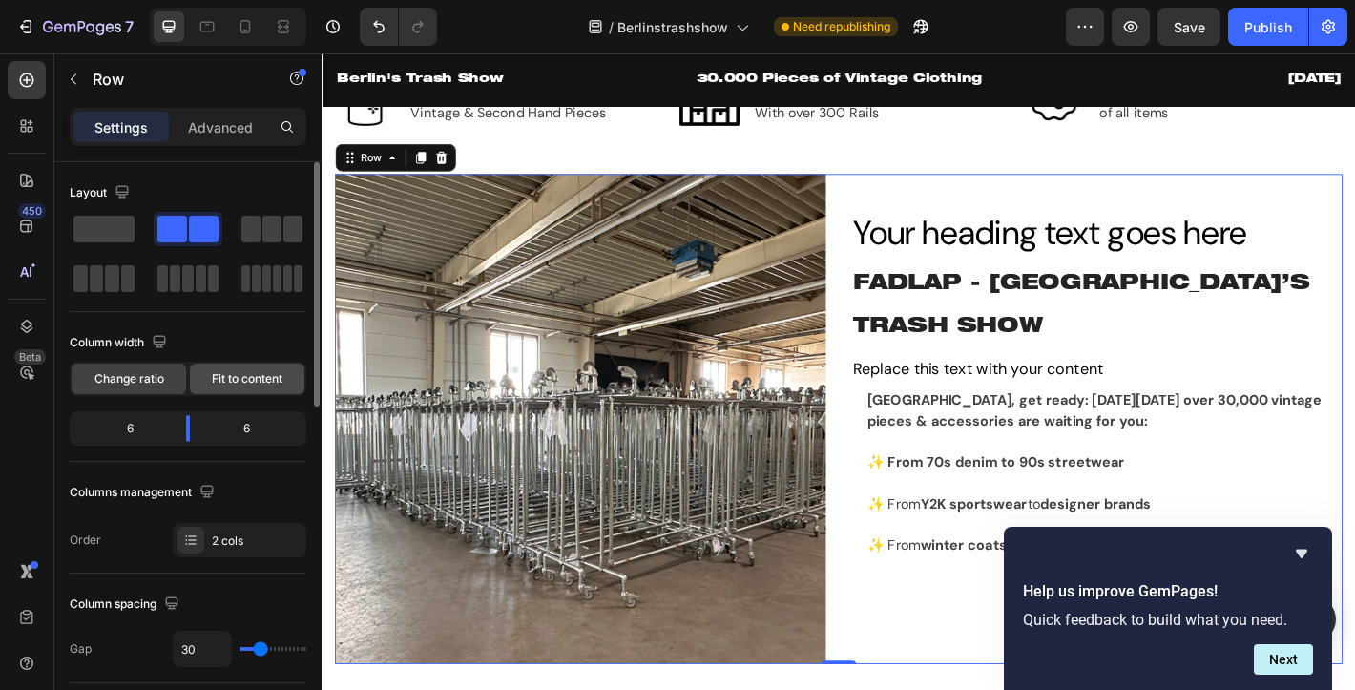
click at [280, 376] on span "Fit to content" at bounding box center [247, 378] width 71 height 17
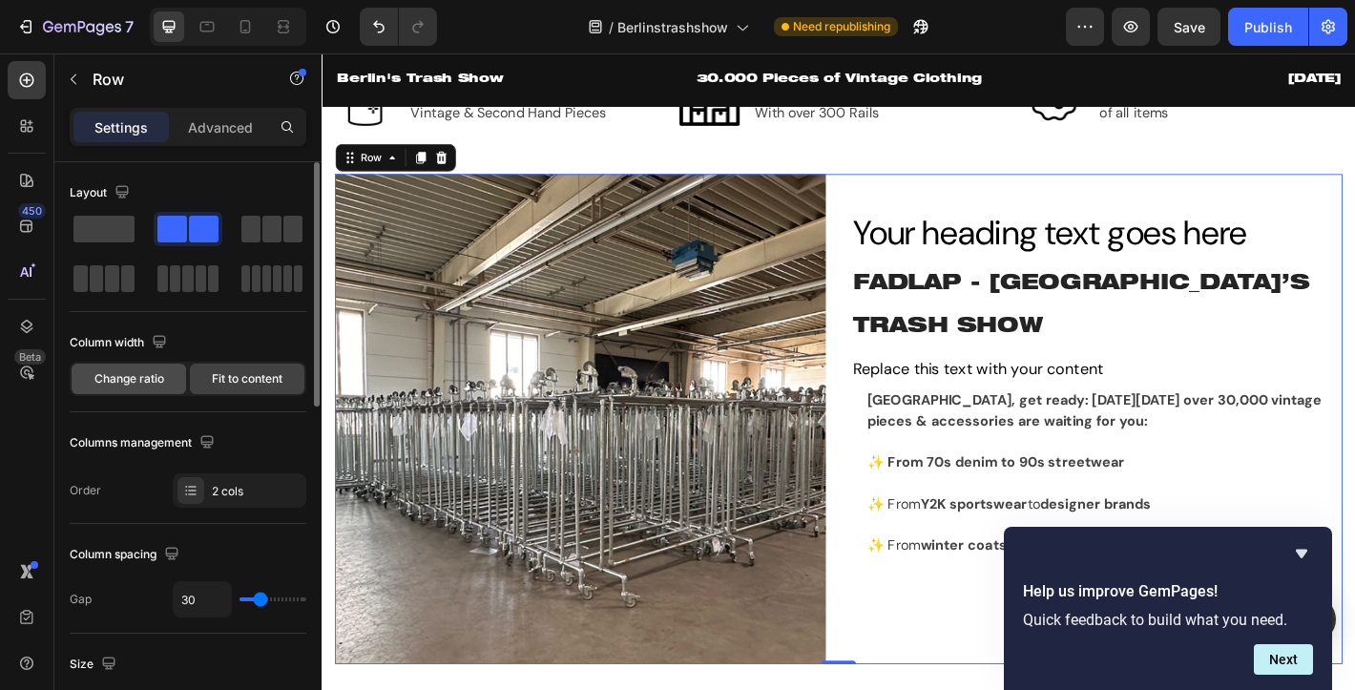
click at [148, 378] on span "Change ratio" at bounding box center [129, 378] width 70 height 17
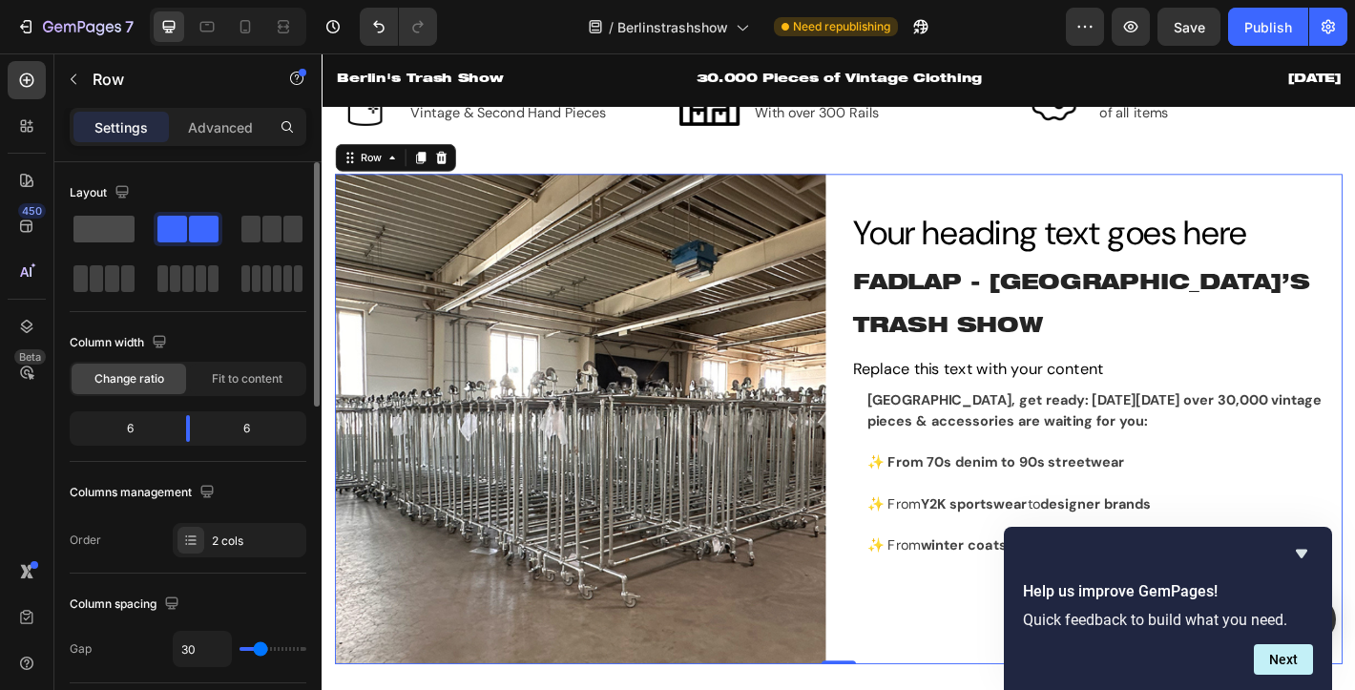
click at [92, 221] on span at bounding box center [103, 229] width 61 height 27
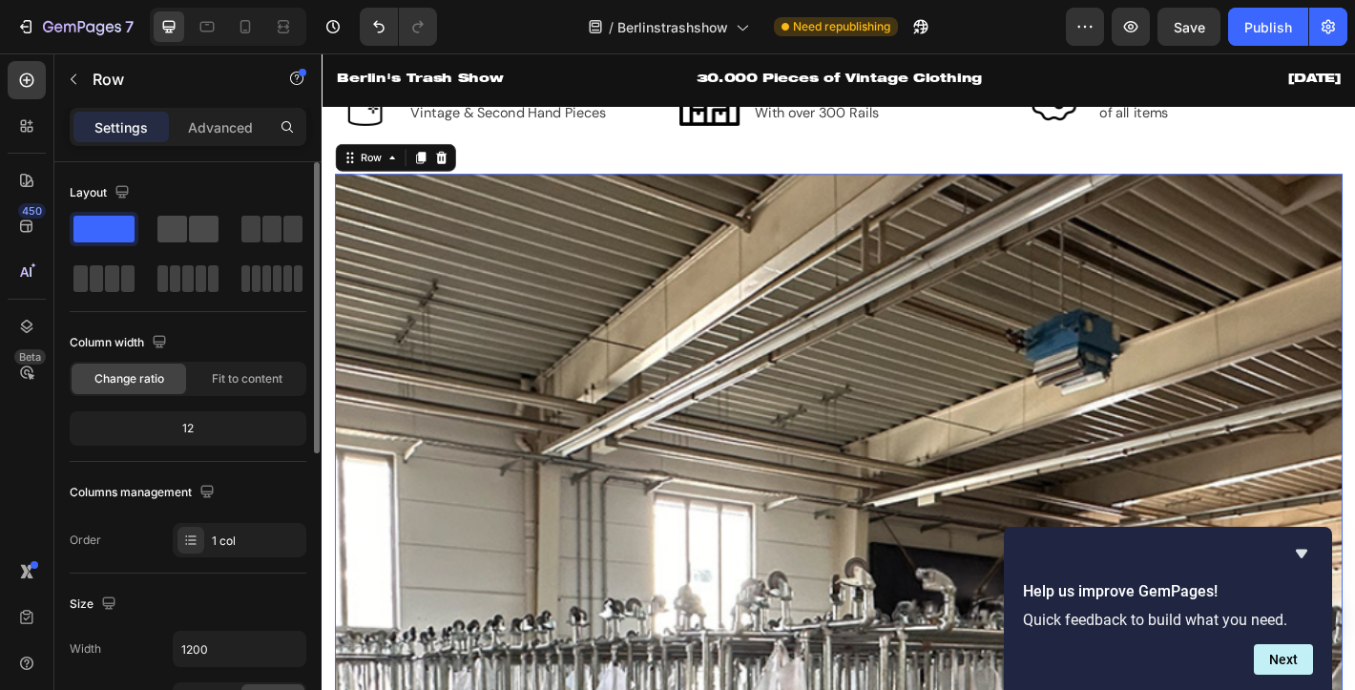
click at [161, 226] on span at bounding box center [172, 229] width 30 height 27
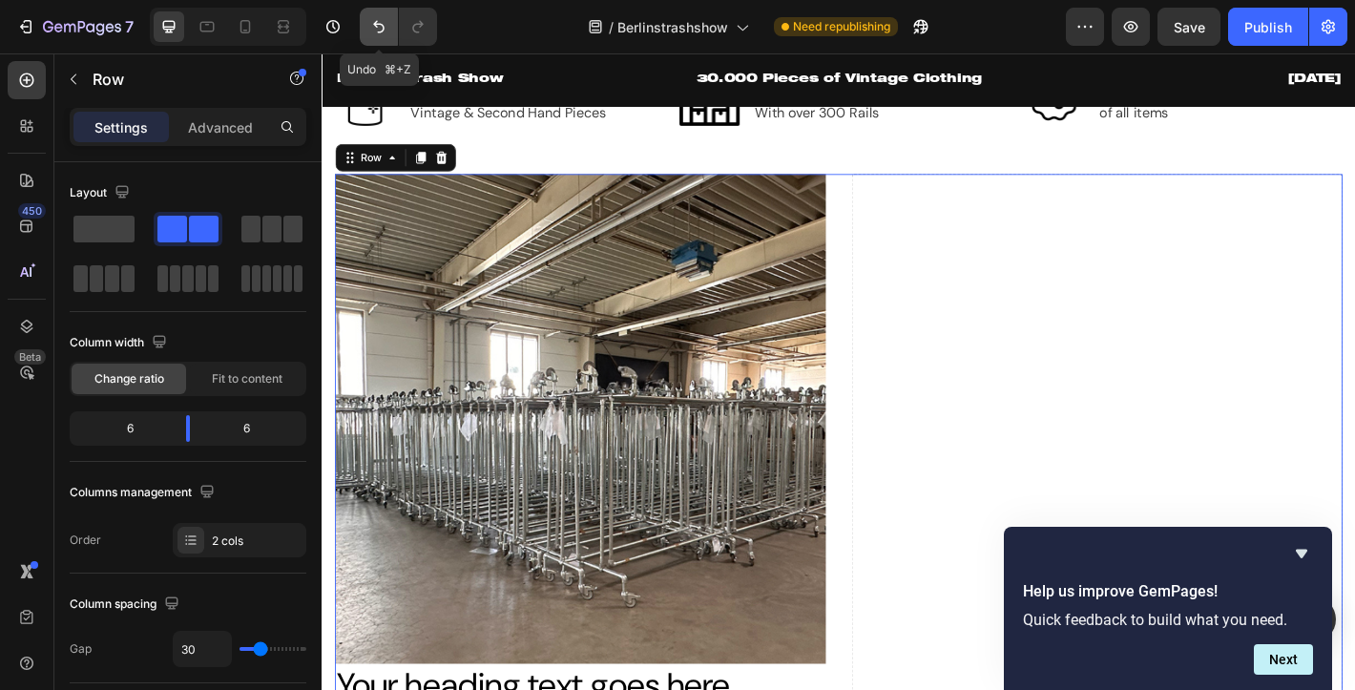
click at [374, 35] on icon "Undo/Redo" at bounding box center [378, 26] width 19 height 19
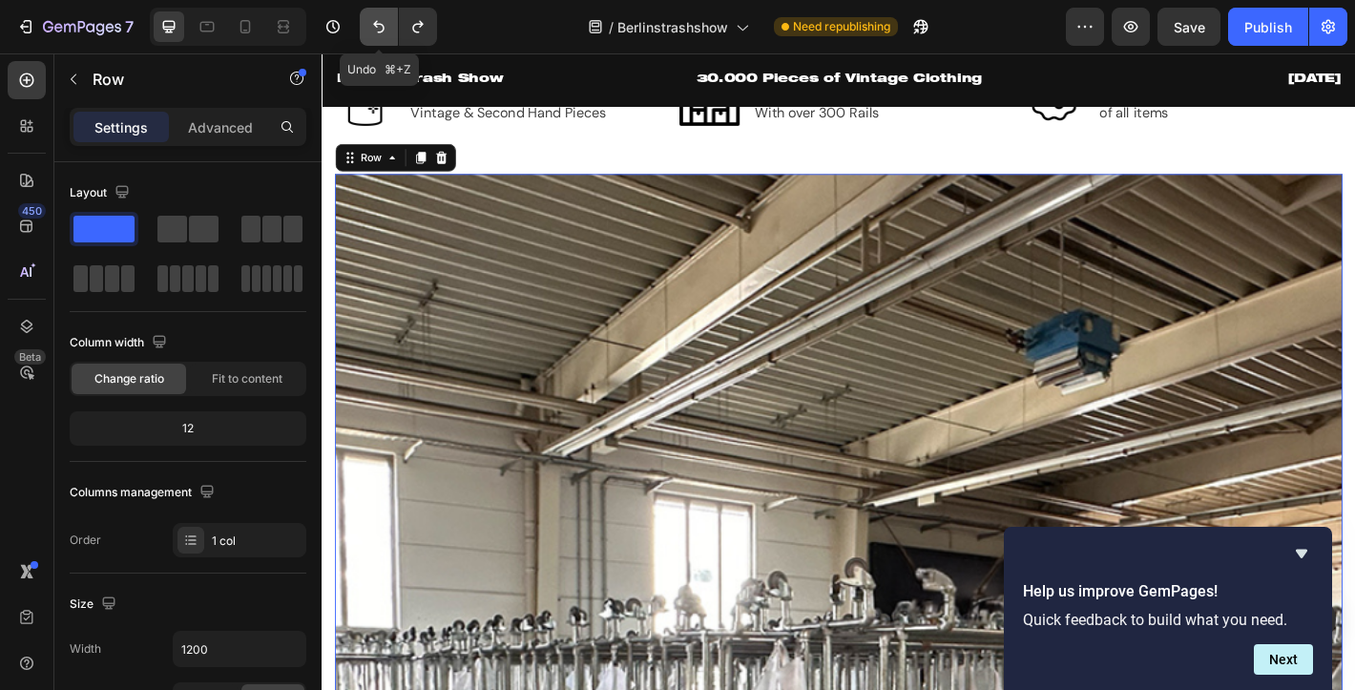
click at [374, 35] on icon "Undo/Redo" at bounding box center [378, 26] width 19 height 19
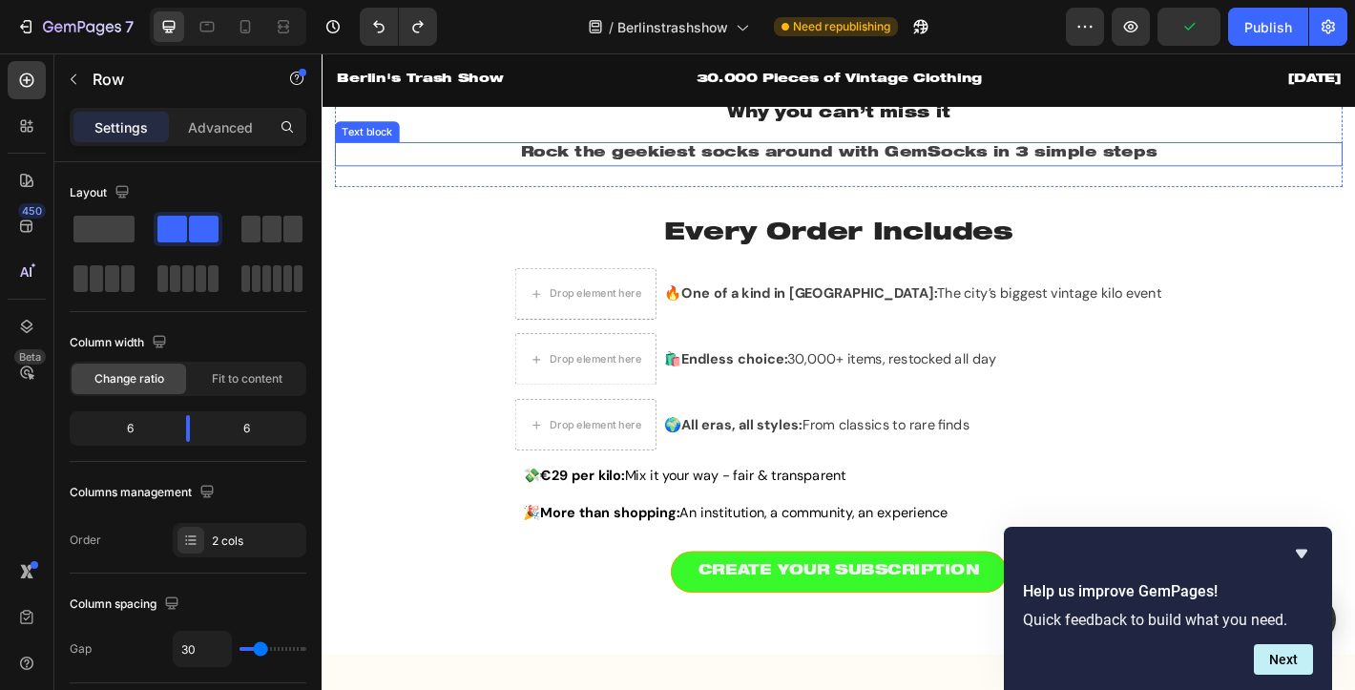
scroll to position [1564, 0]
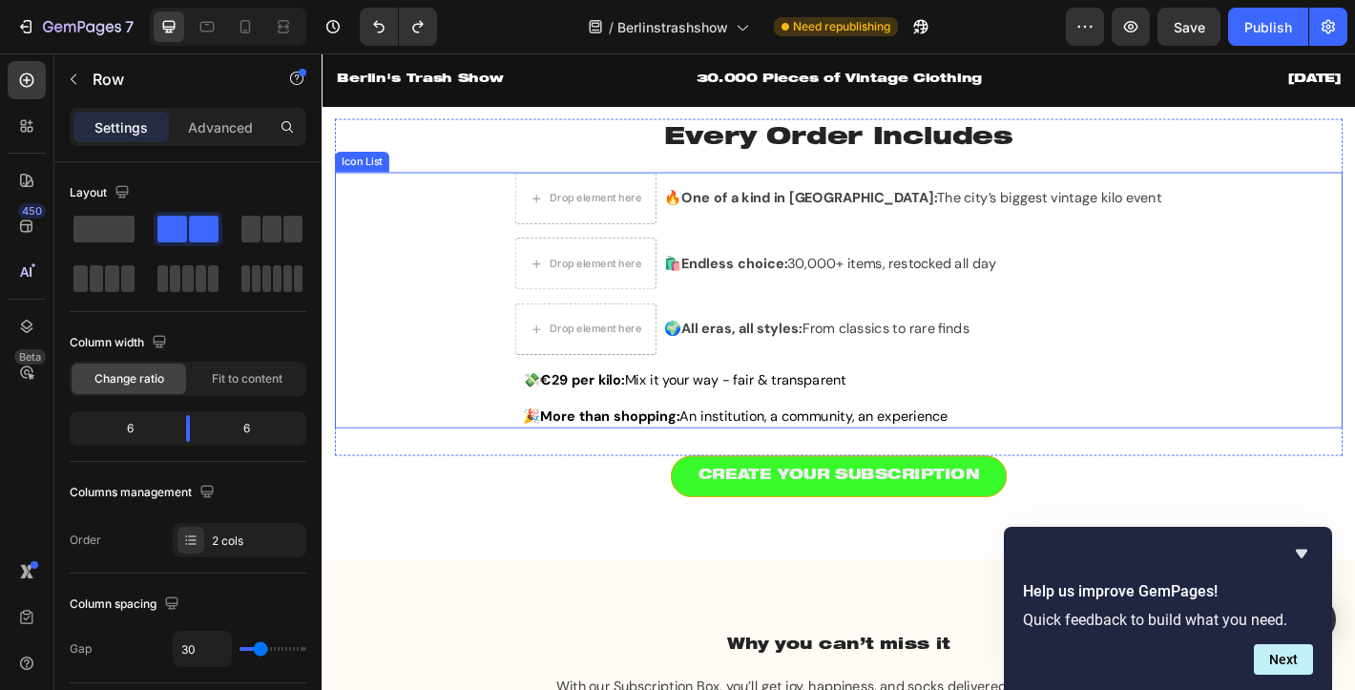
click at [409, 220] on div "Drop element here 🔥 One of a kind in Berlin: The city’s biggest vintage kilo ev…" at bounding box center [894, 326] width 1116 height 283
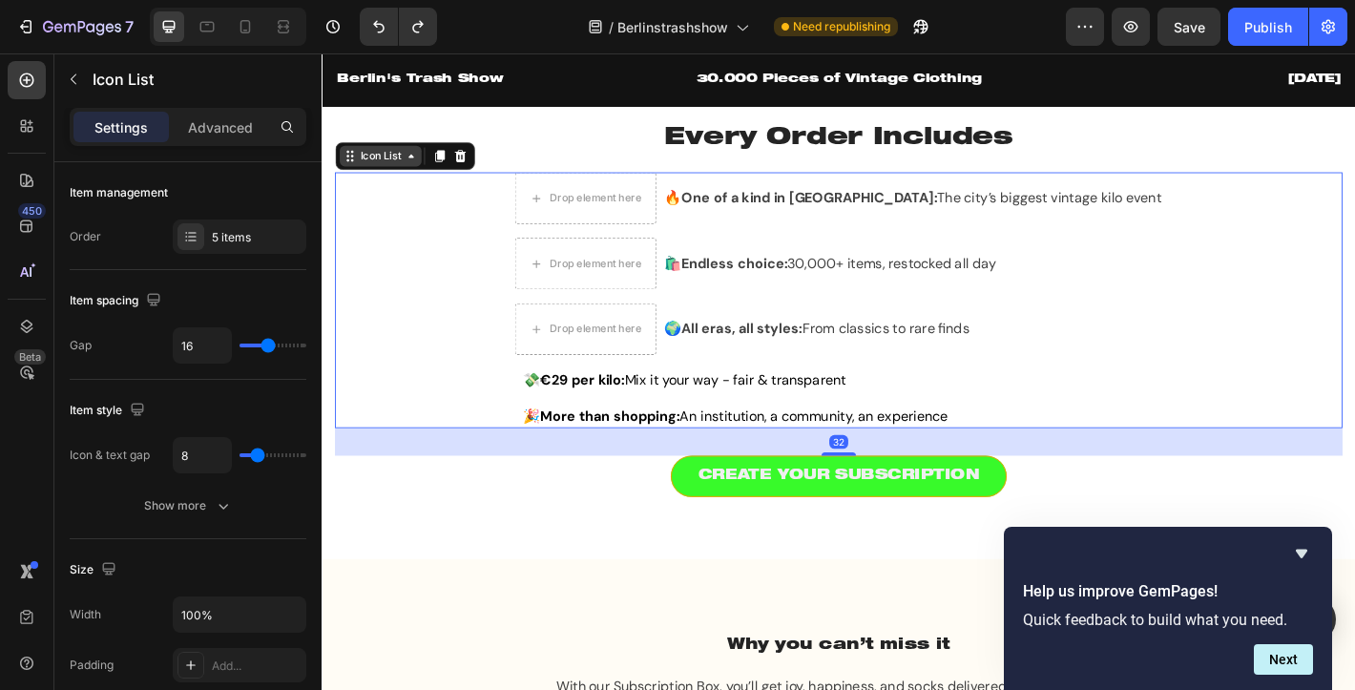
click at [375, 169] on div "Icon List" at bounding box center [386, 166] width 52 height 17
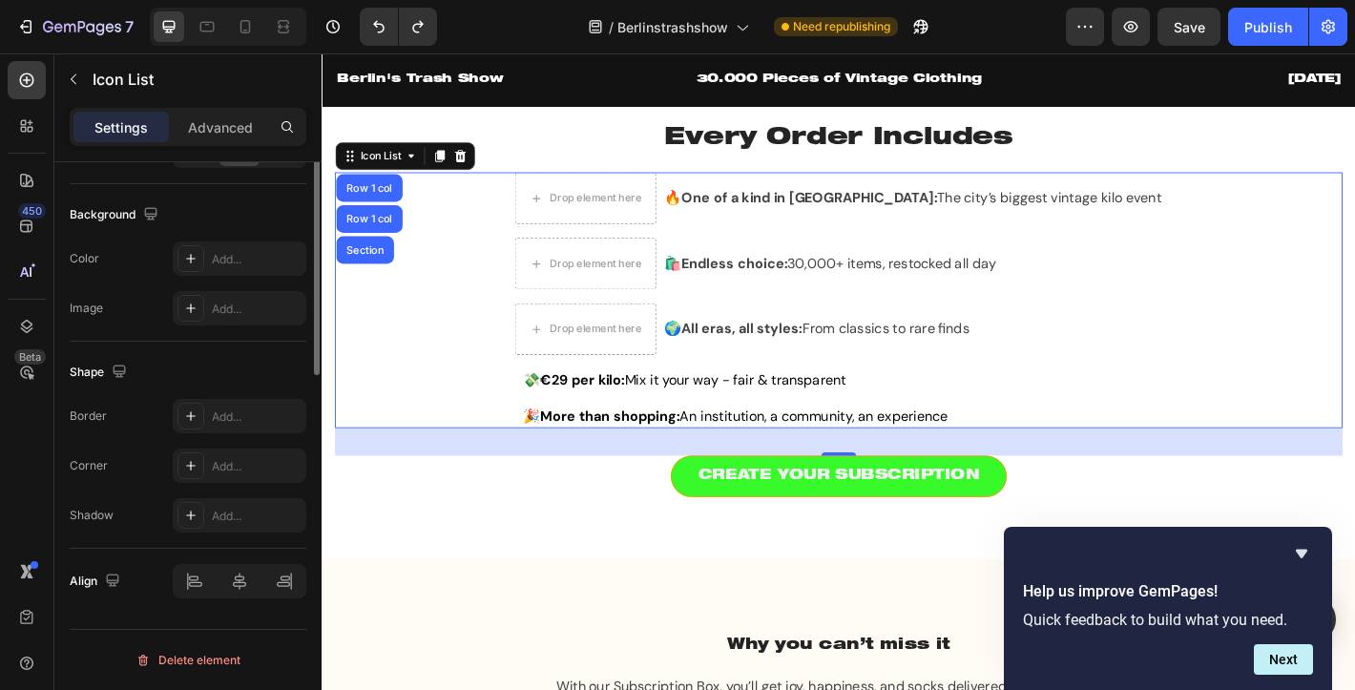
scroll to position [0, 0]
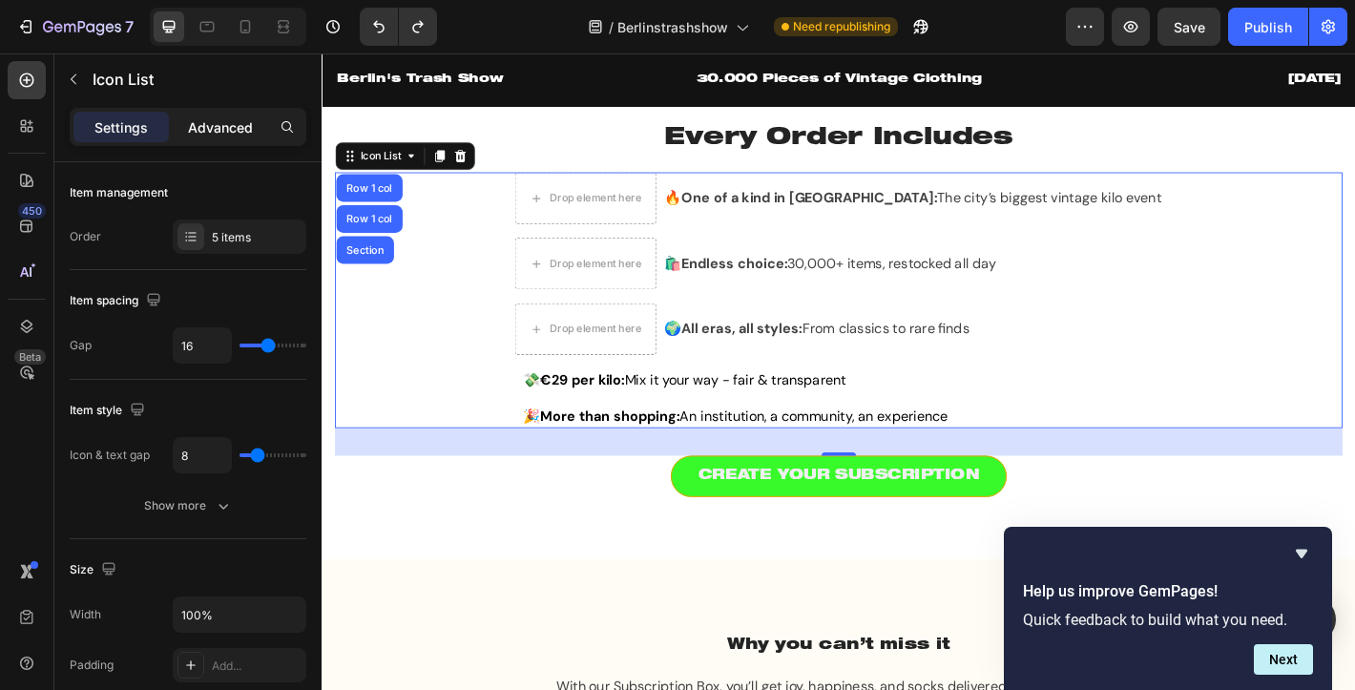
click at [195, 129] on p "Advanced" at bounding box center [220, 127] width 65 height 20
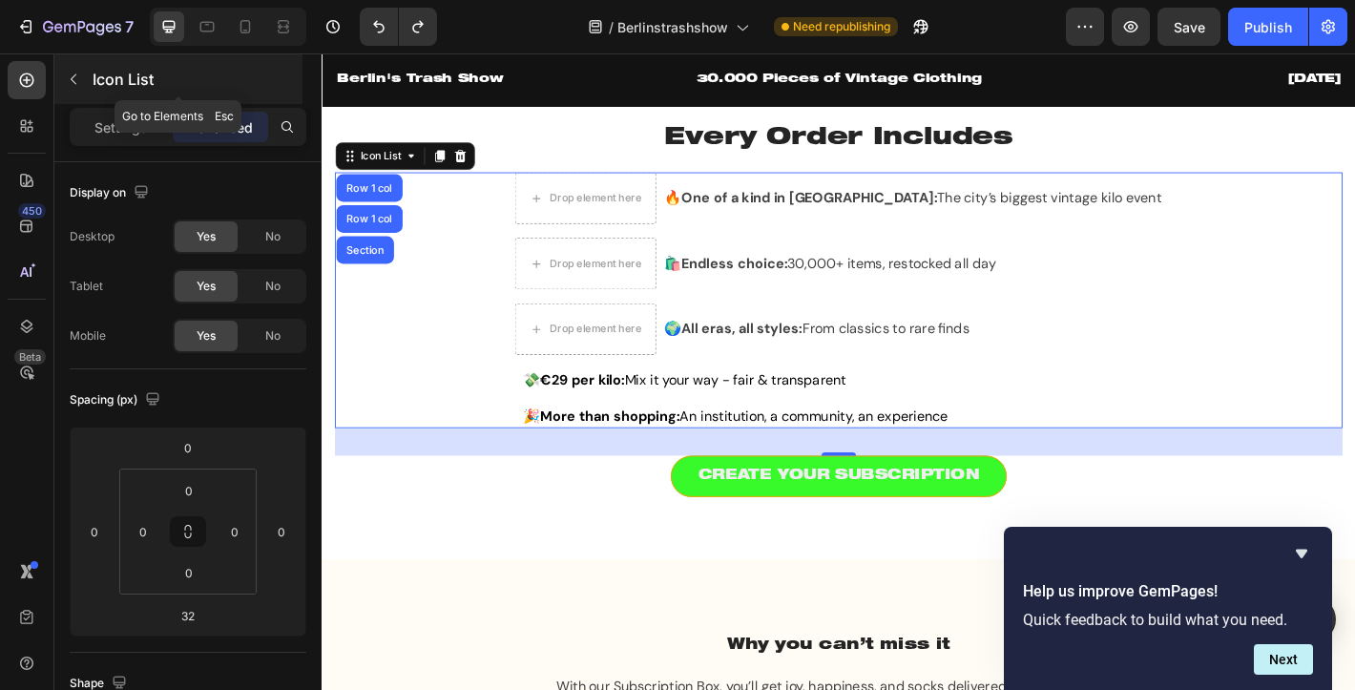
click at [73, 67] on button "button" at bounding box center [73, 79] width 31 height 31
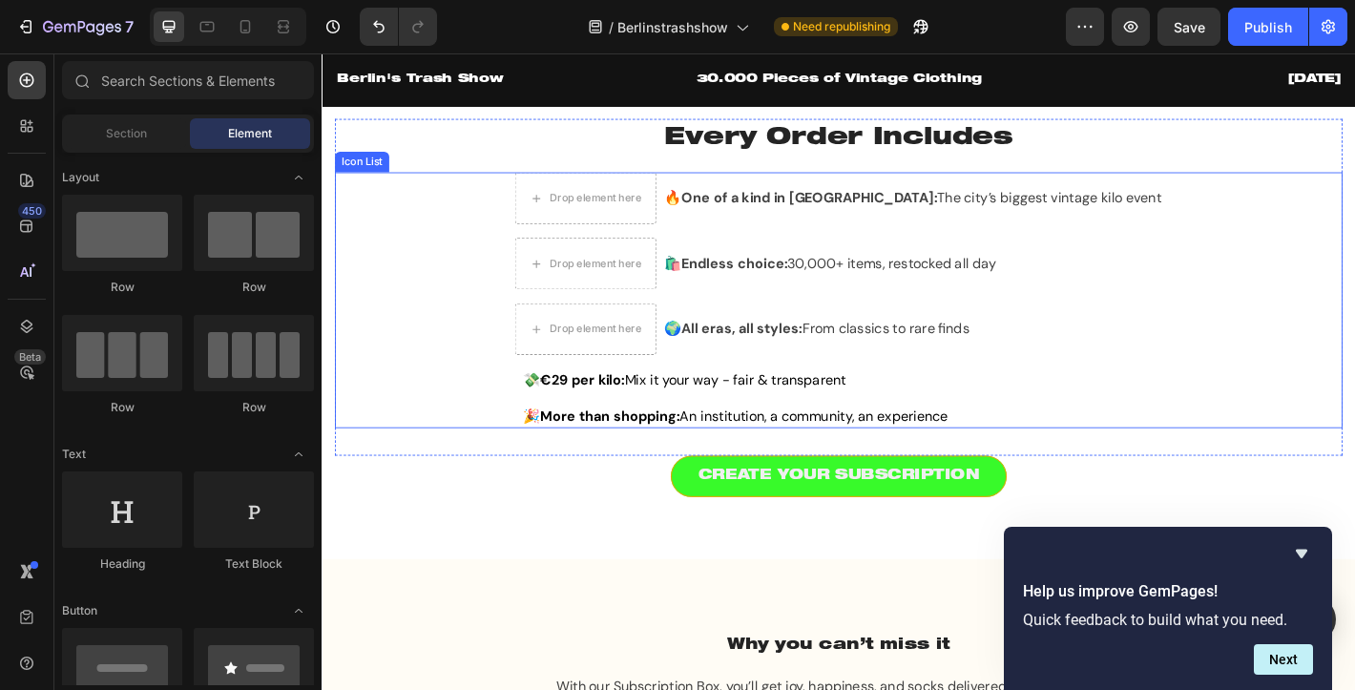
click at [552, 249] on div "Drop element here 🔥 One of a kind in Berlin: The city’s biggest vintage kilo ev…" at bounding box center [894, 326] width 1116 height 283
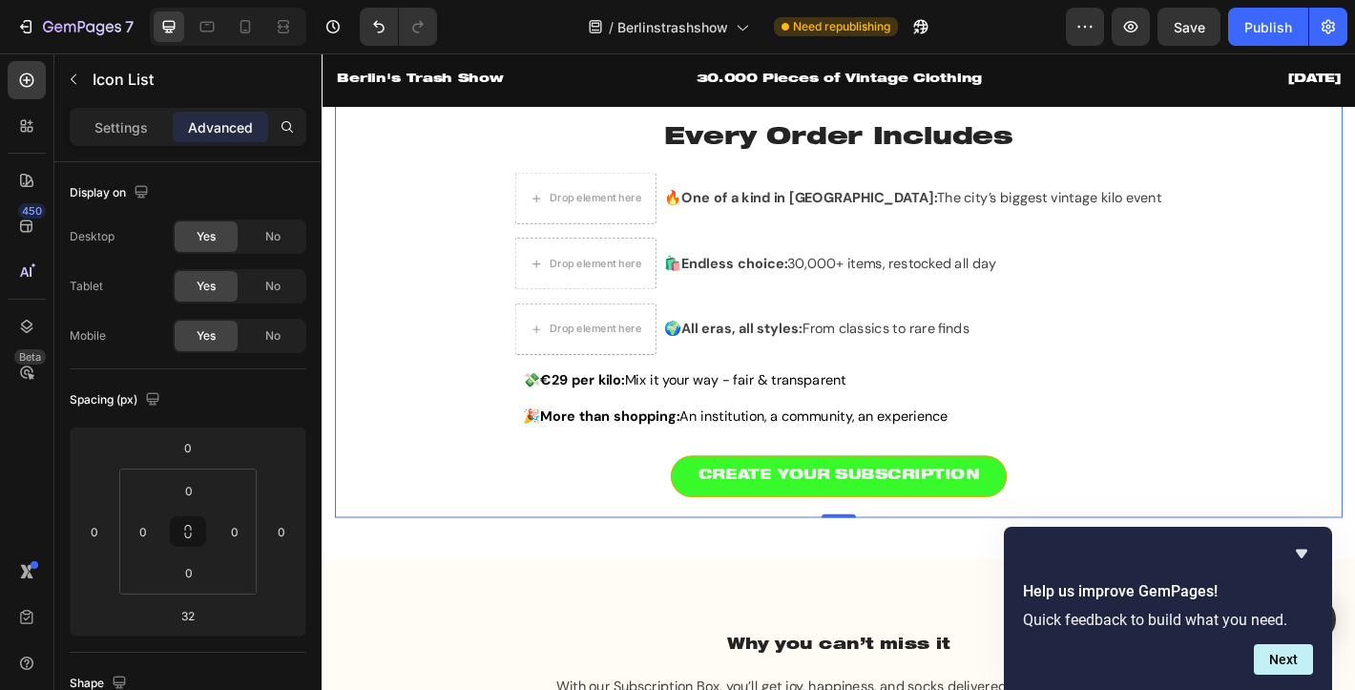
click at [672, 561] on div "Why you can’t miss it Heading Rock the geekiest socks around with GemSocks in 3…" at bounding box center [894, 266] width 1116 height 603
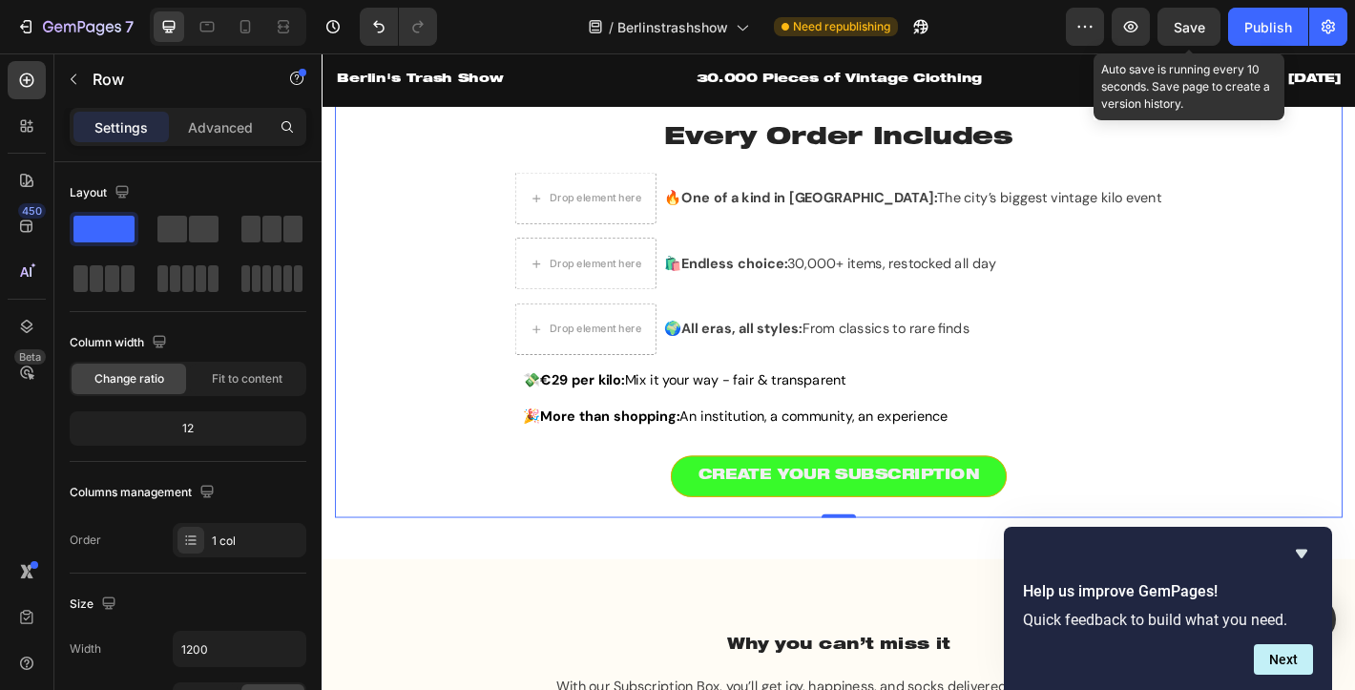
click at [1173, 28] on span "Save" at bounding box center [1188, 27] width 31 height 16
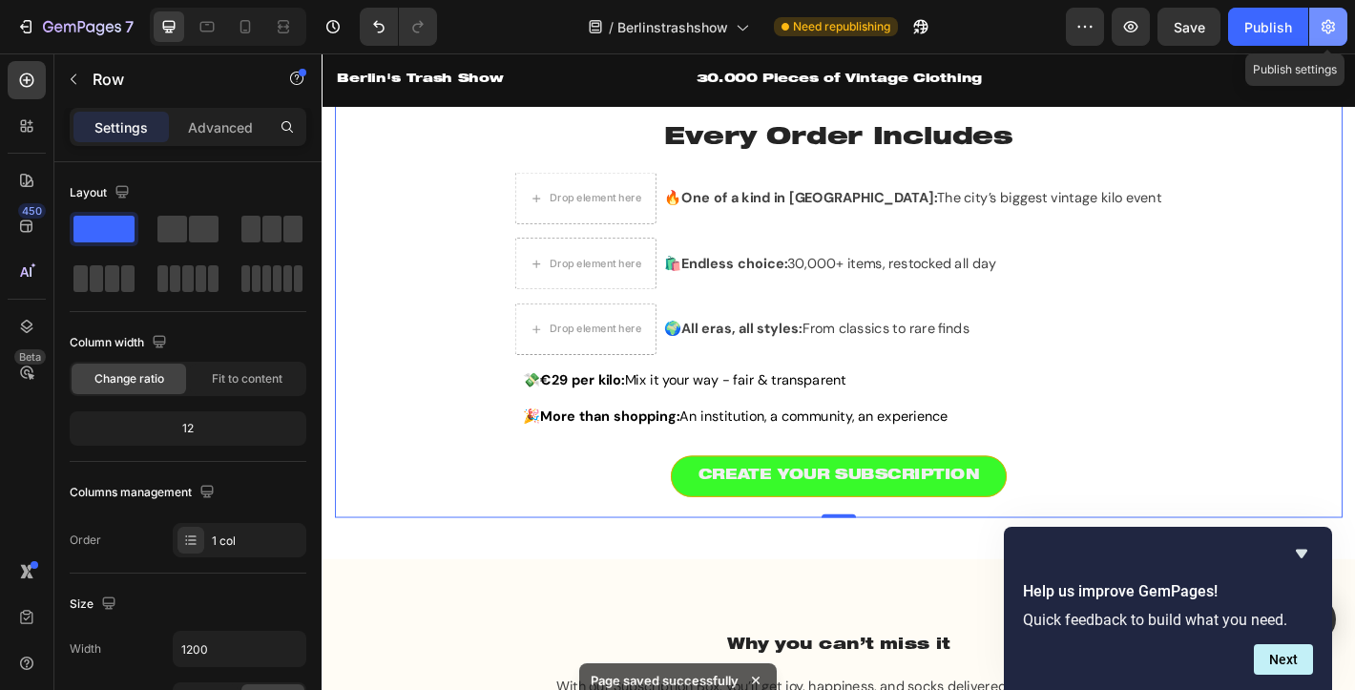
click at [1231, 27] on icon "button" at bounding box center [1328, 26] width 19 height 19
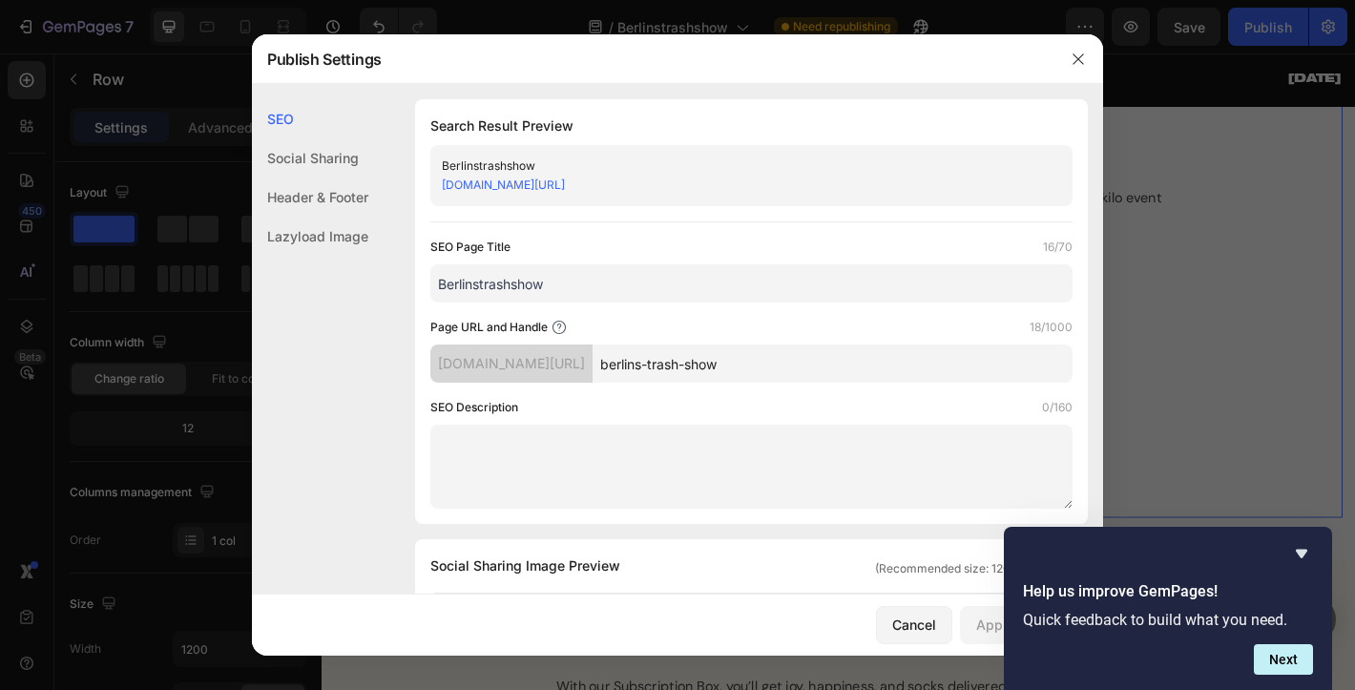
click at [1165, 131] on div at bounding box center [677, 345] width 1355 height 690
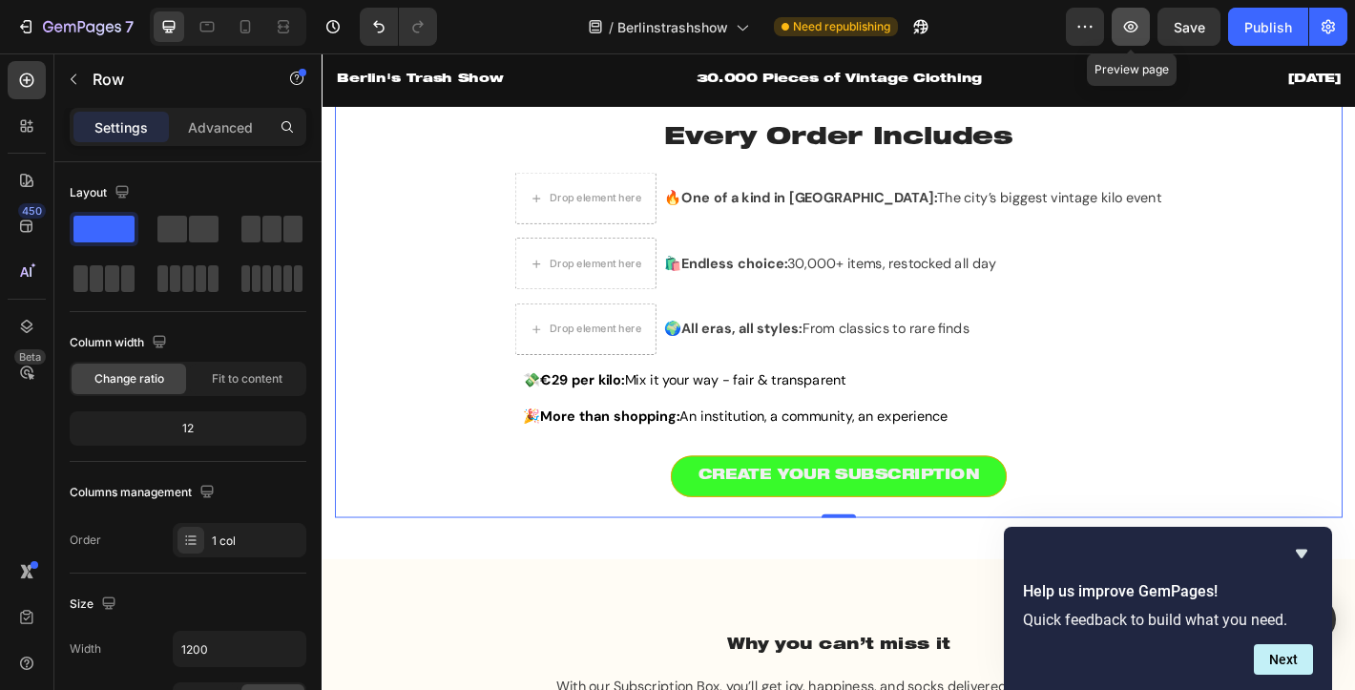
click at [1122, 34] on icon "button" at bounding box center [1130, 26] width 19 height 19
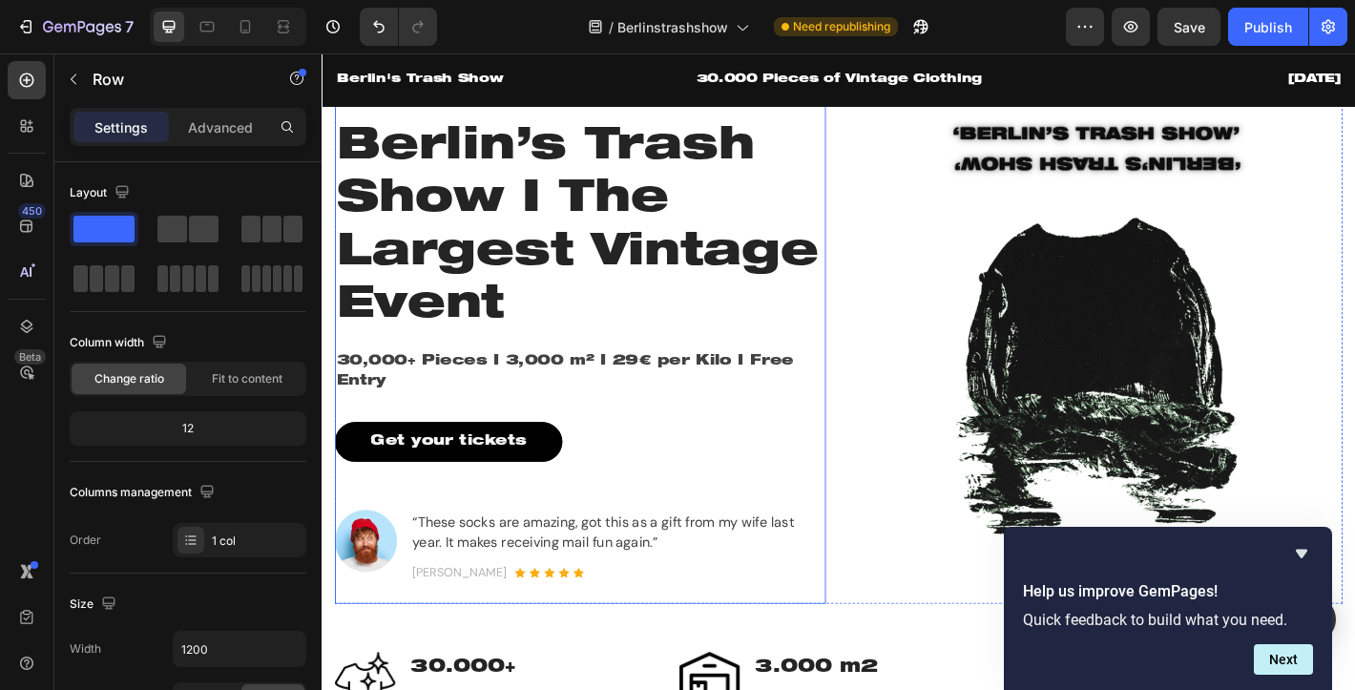
scroll to position [104, 0]
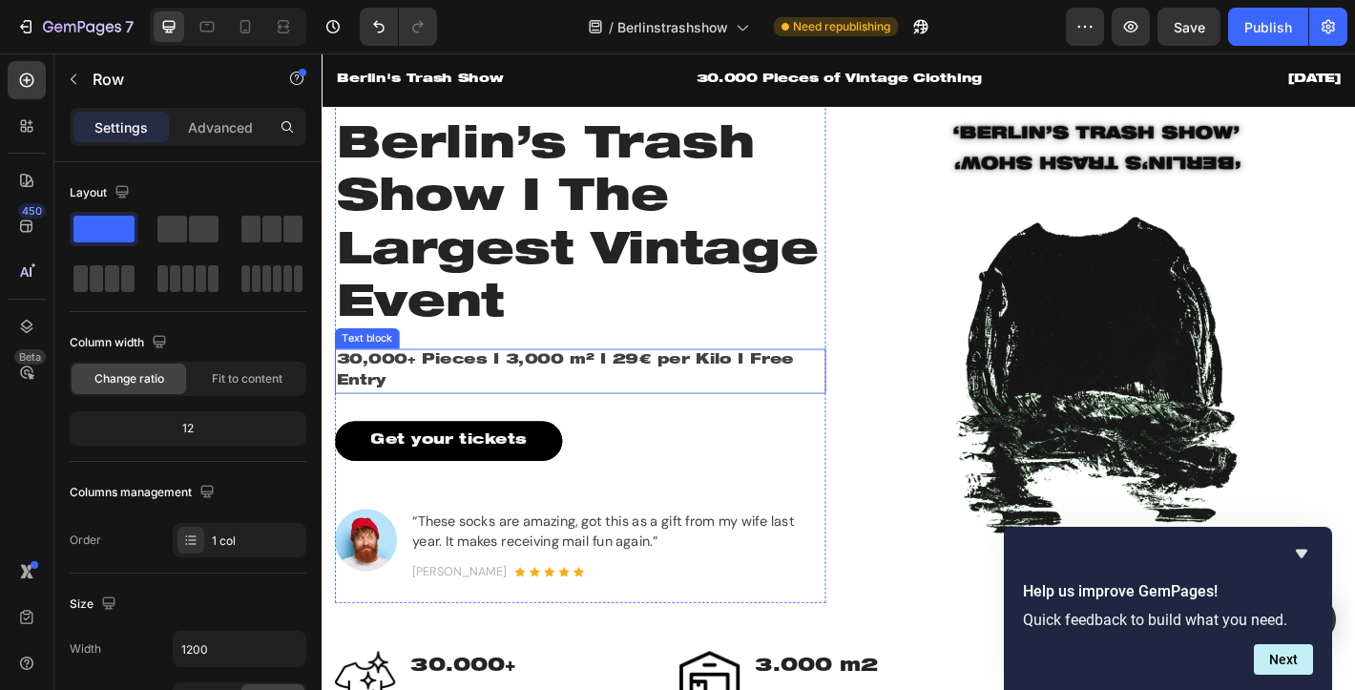
click at [448, 414] on p "30,000+ Pieces I 3,000 m² I 29€ per Kilo I Free Entry" at bounding box center [608, 406] width 540 height 46
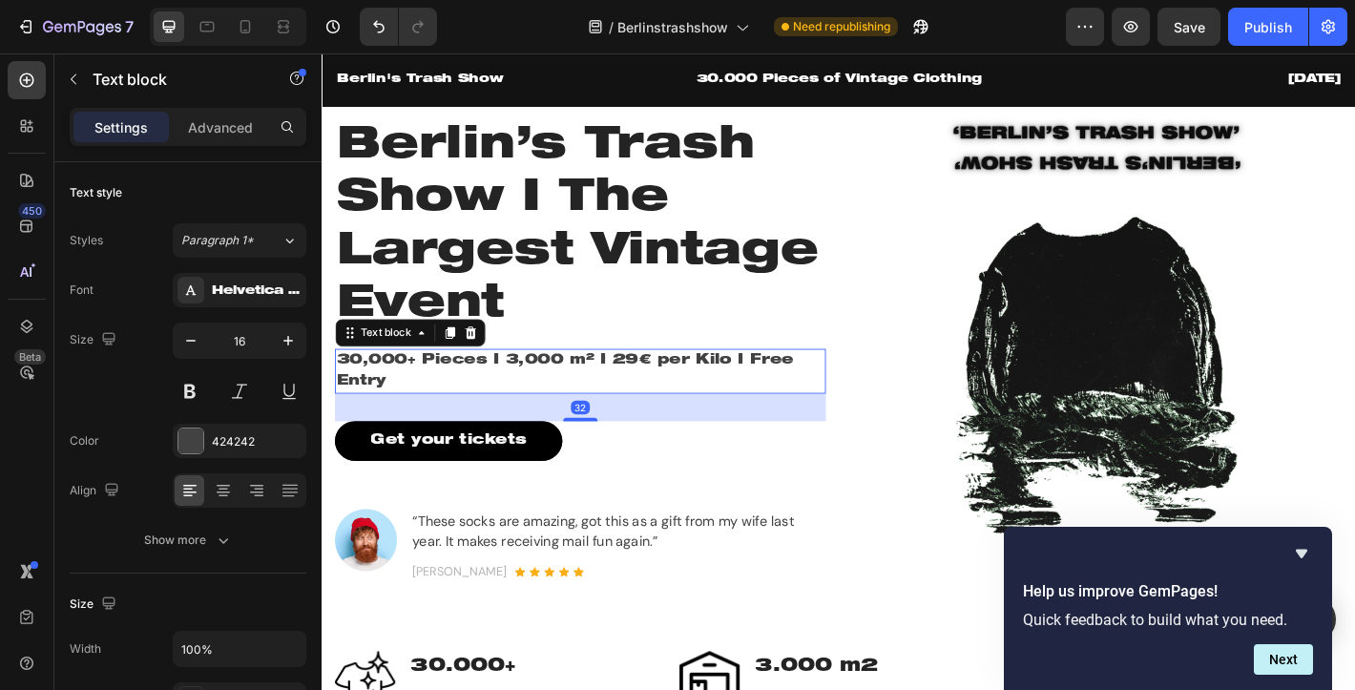
click at [448, 414] on p "30,000+ Pieces I 3,000 m² I 29€ per Kilo I Free Entry" at bounding box center [608, 406] width 540 height 46
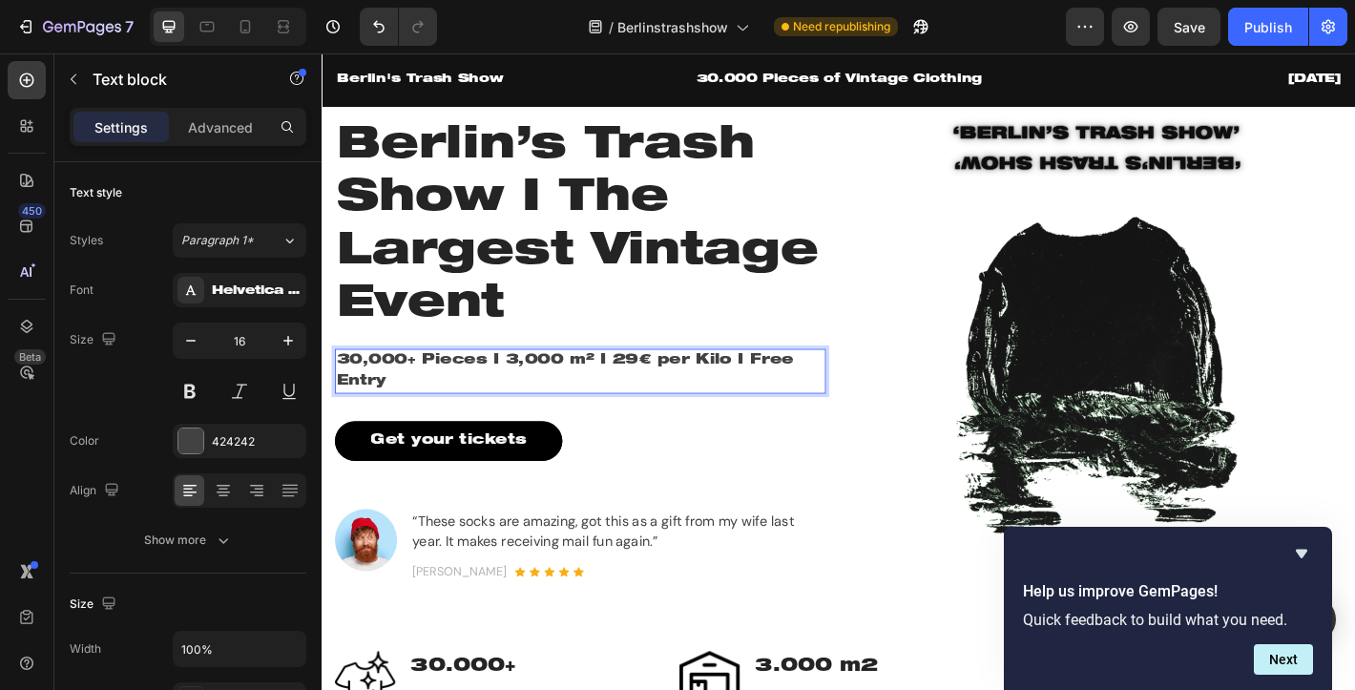
click at [448, 414] on p "30,000+ Pieces I 3,000 m² I 29€ per Kilo I Free Entry" at bounding box center [608, 406] width 540 height 46
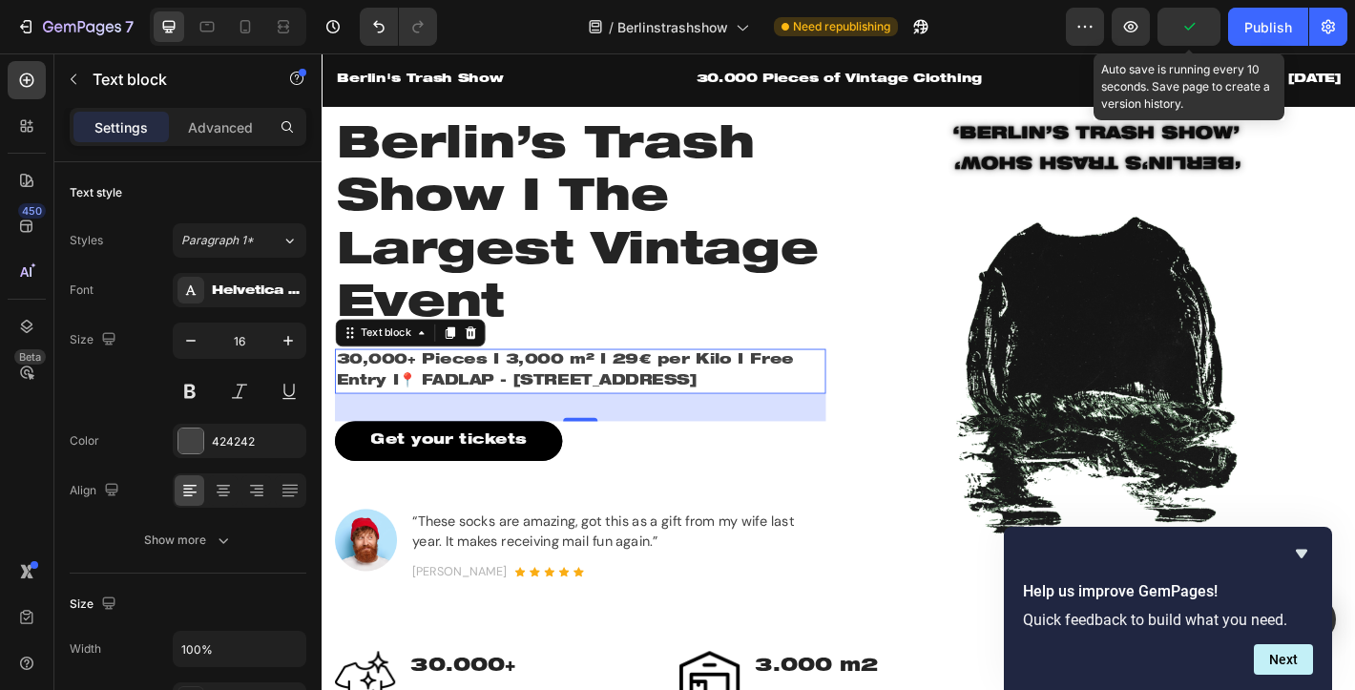
click at [1190, 30] on icon "button" at bounding box center [1188, 26] width 19 height 19
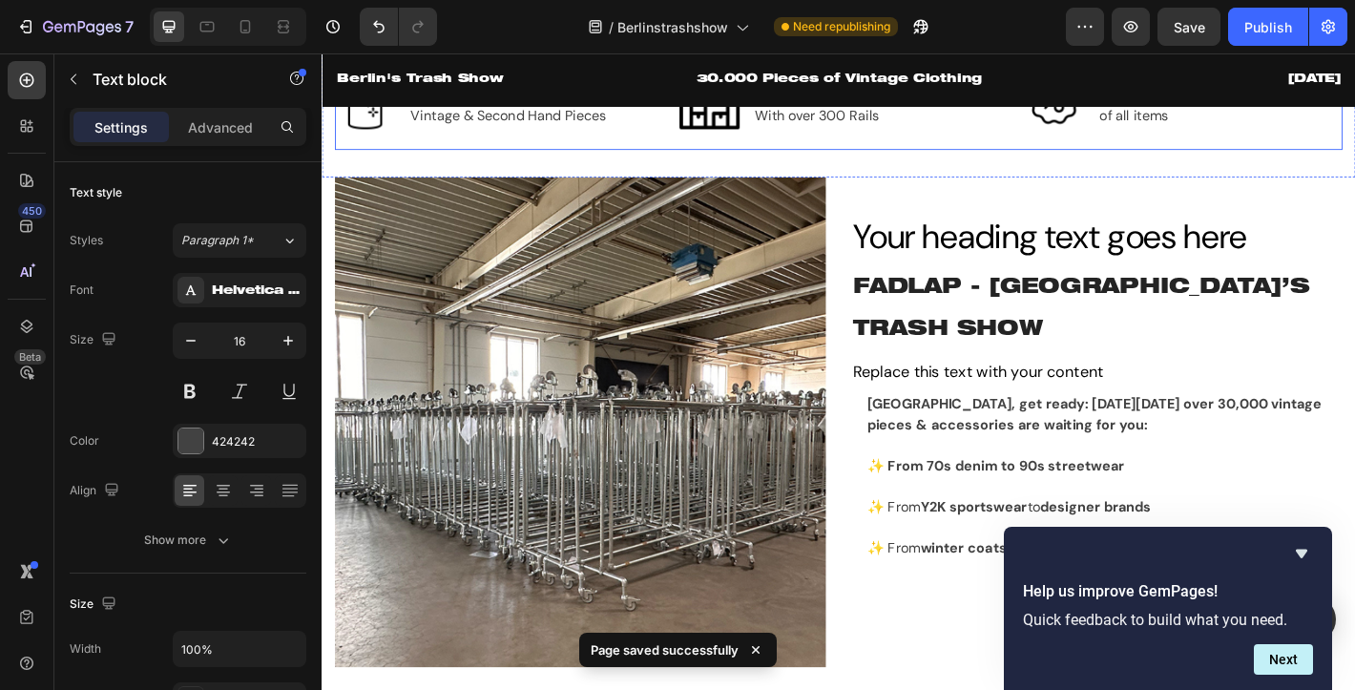
scroll to position [650, 0]
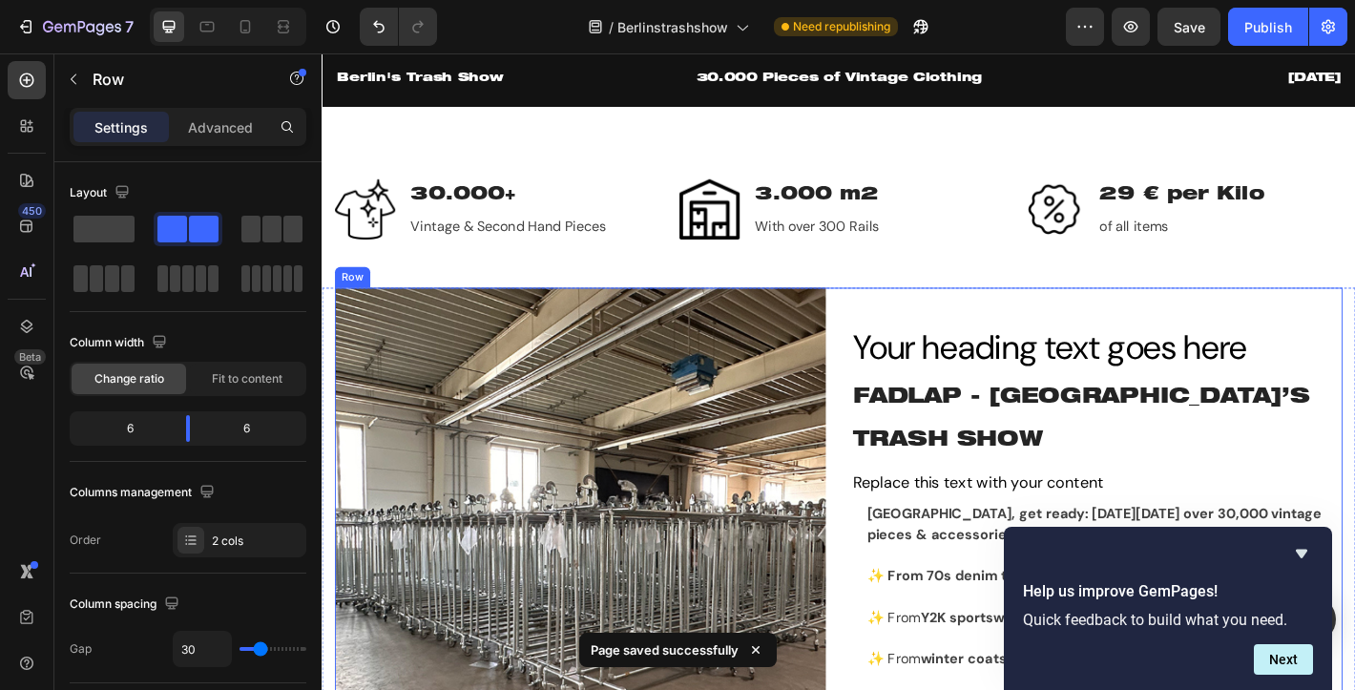
click at [1020, 355] on div "Your heading text goes here Heading FADLAP - BERLIN’S TRASH SHOW Heading Replac…" at bounding box center [1180, 584] width 544 height 543
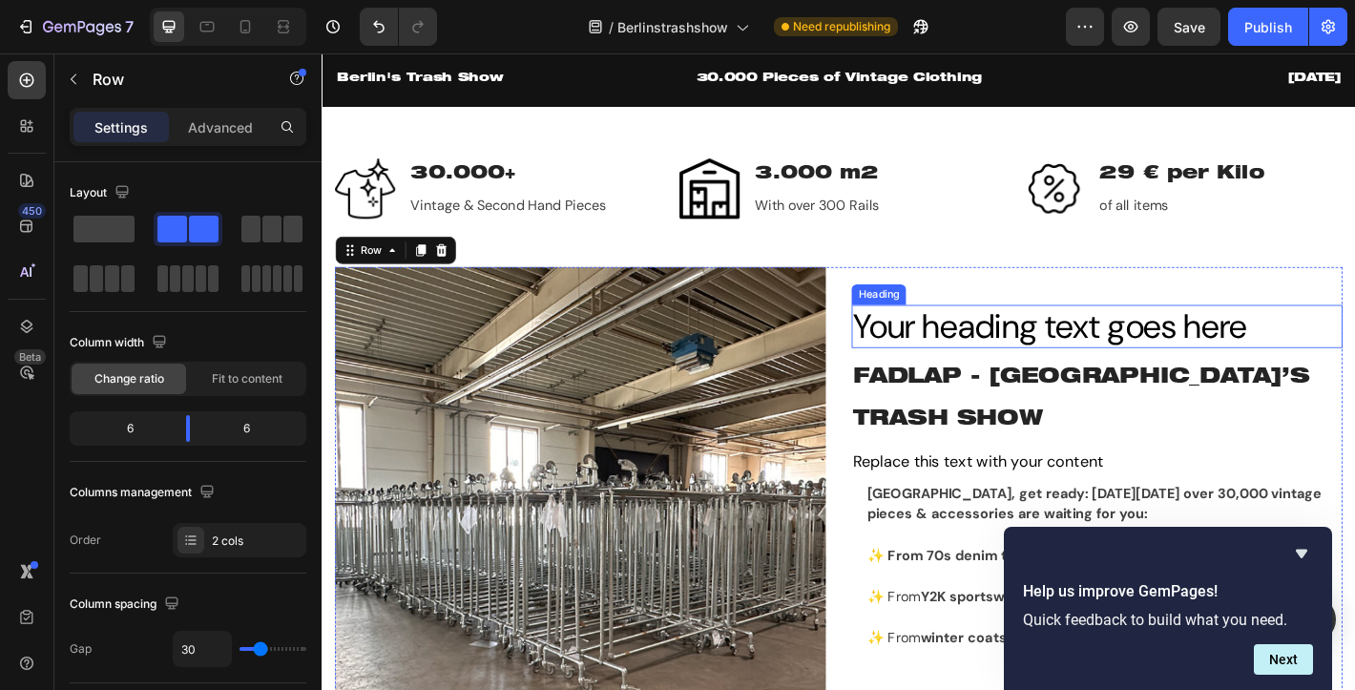
click at [965, 381] on h2 "Your heading text goes here" at bounding box center [1180, 356] width 544 height 49
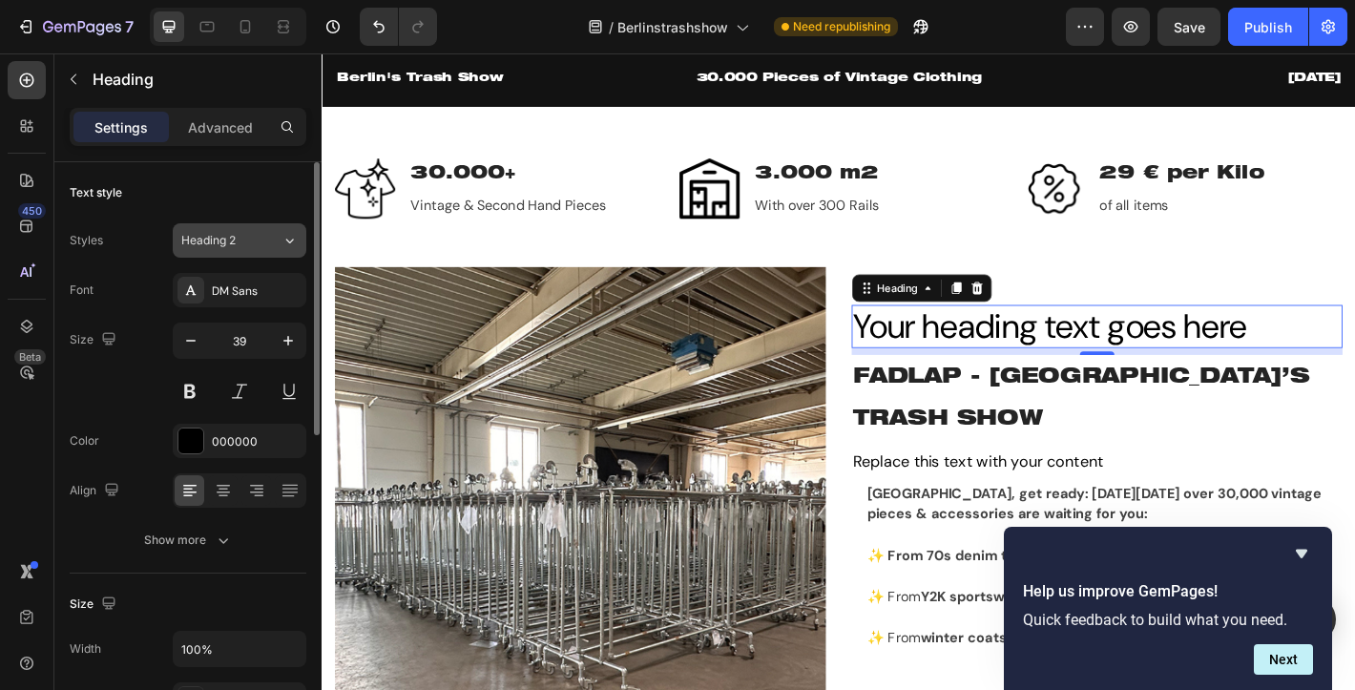
click at [243, 234] on div "Heading 2" at bounding box center [219, 240] width 77 height 17
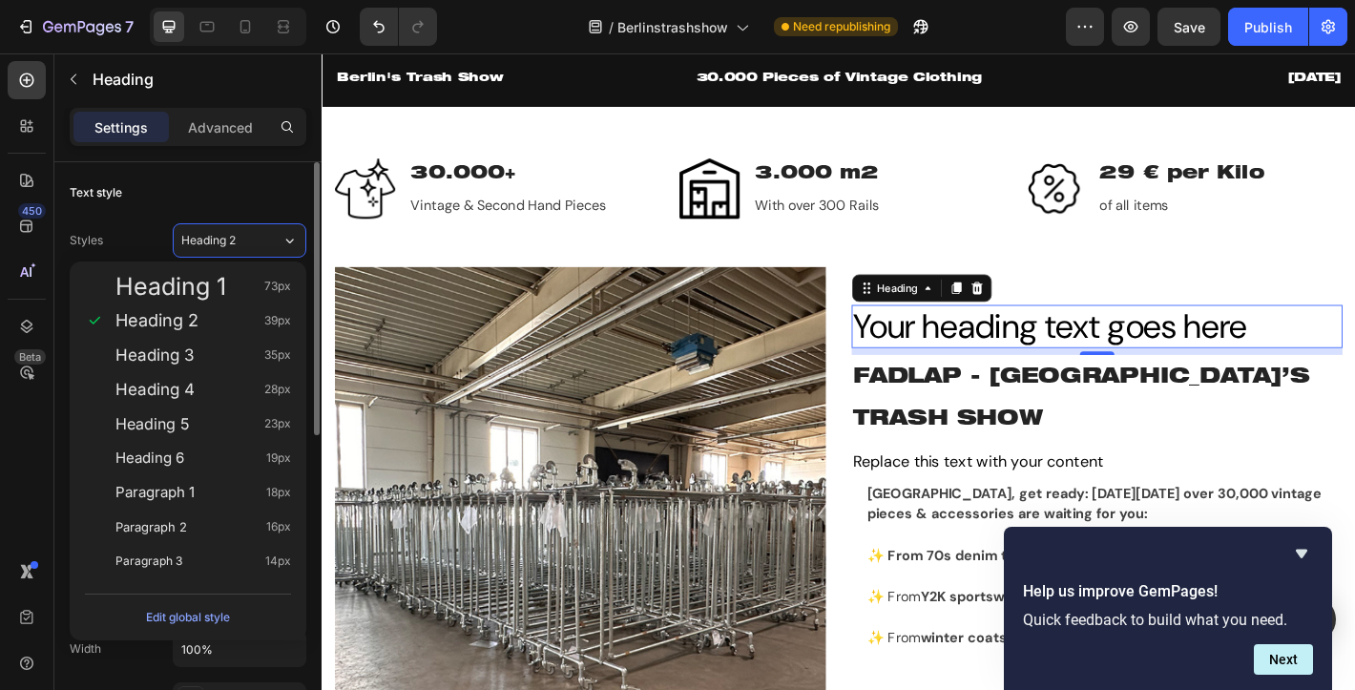
click at [201, 212] on div "Text style Styles Heading 2 Font DM Sans Size 39 Color 000000 Align Show more" at bounding box center [188, 367] width 237 height 411
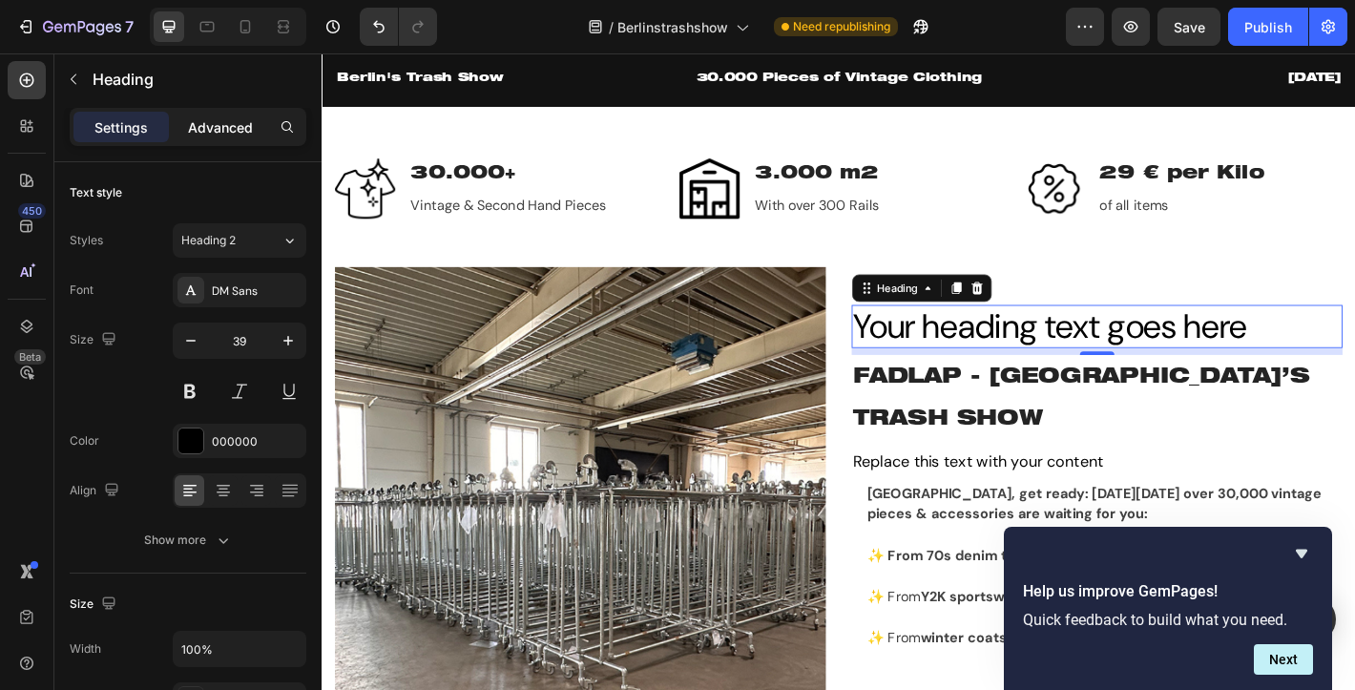
click at [203, 130] on p "Advanced" at bounding box center [220, 127] width 65 height 20
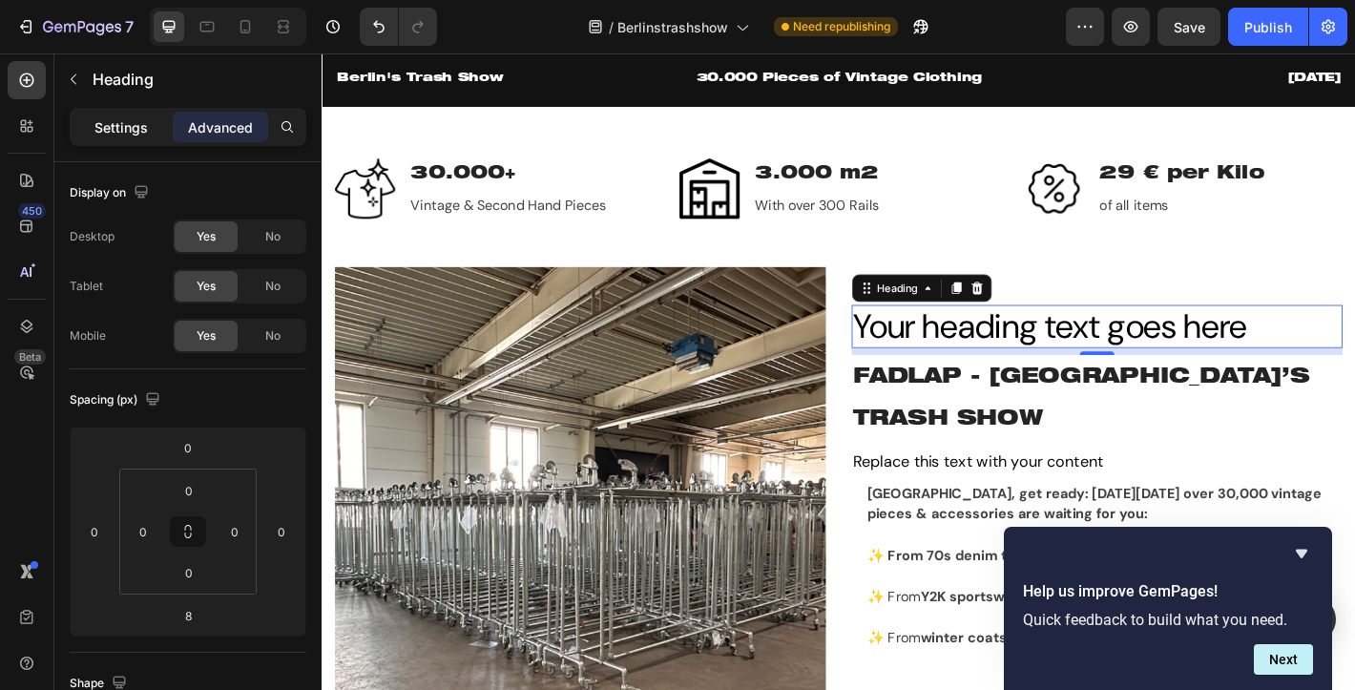
click at [135, 122] on p "Settings" at bounding box center [120, 127] width 53 height 20
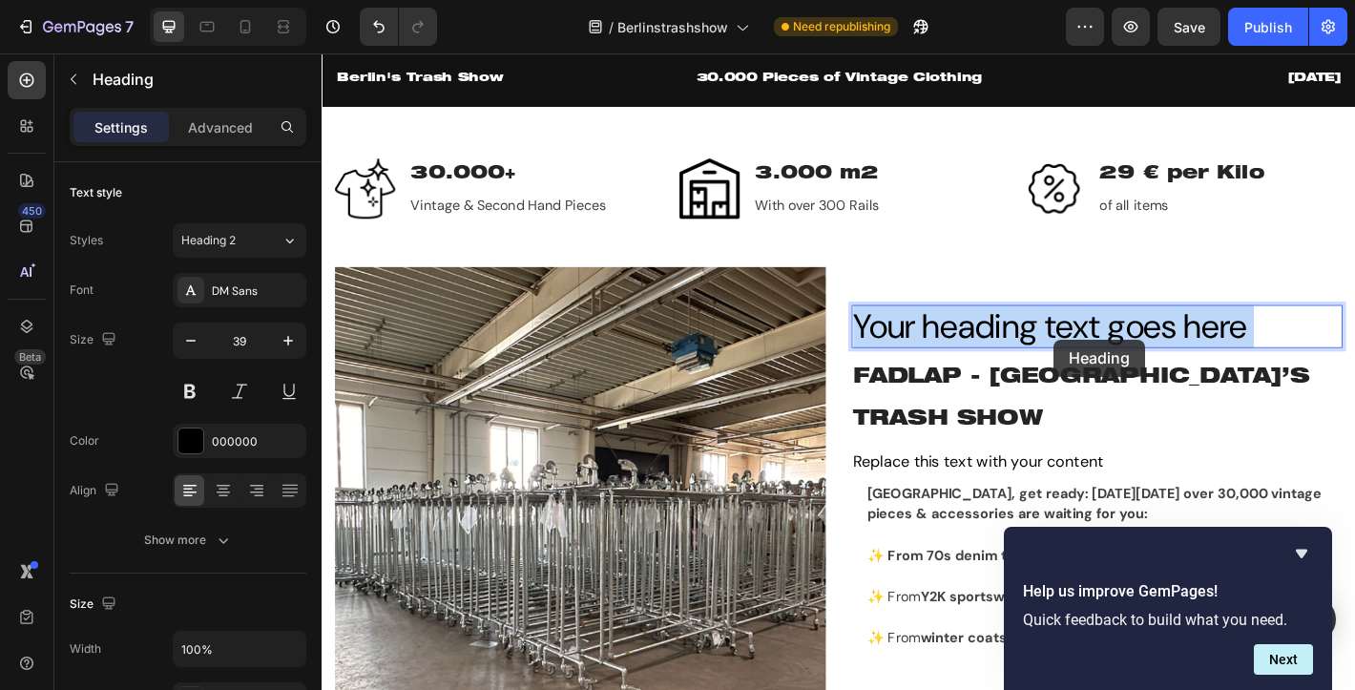
scroll to position [621, 0]
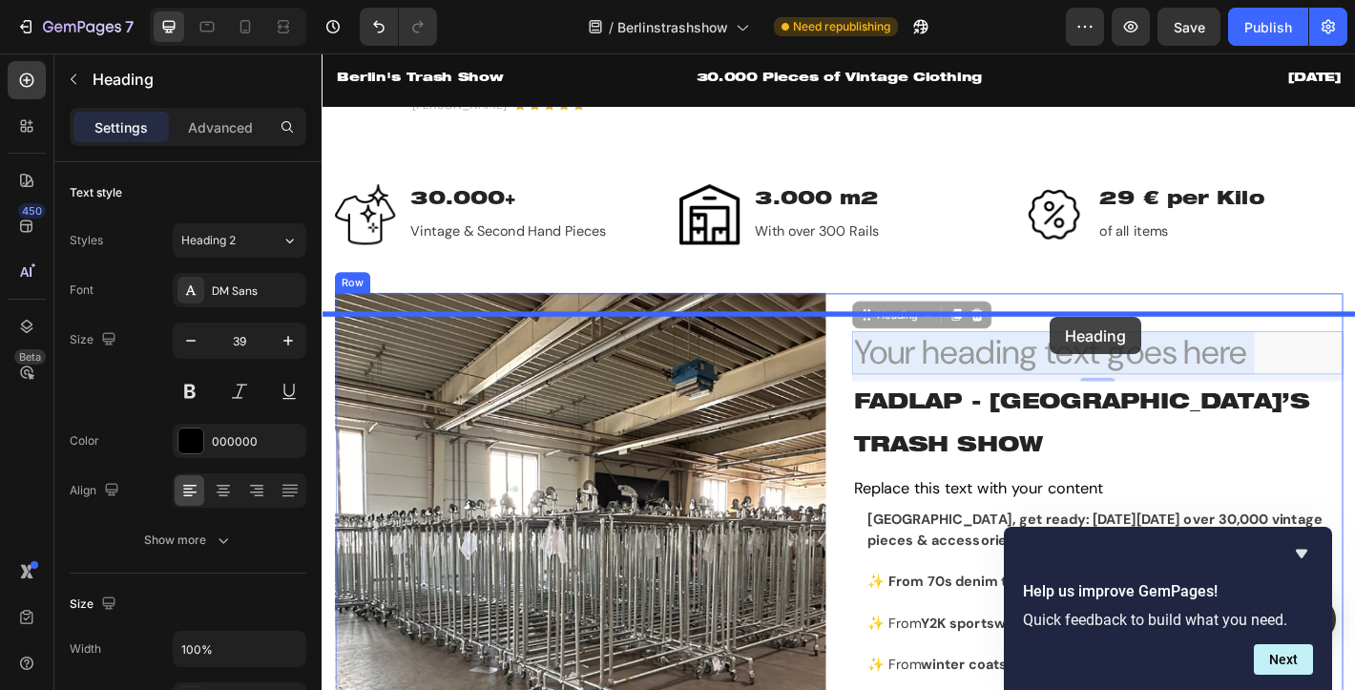
drag, startPoint x: 1136, startPoint y: 378, endPoint x: 1128, endPoint y: 345, distance: 33.6
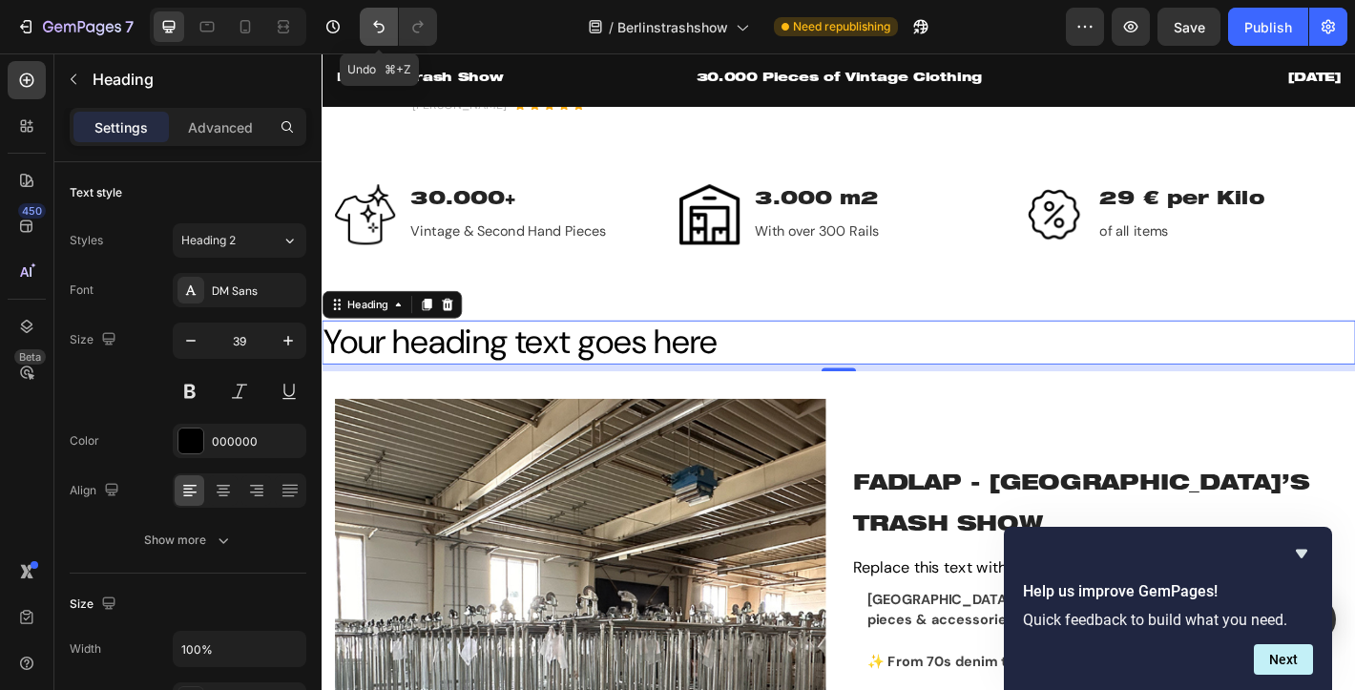
click at [385, 18] on icon "Undo/Redo" at bounding box center [378, 26] width 19 height 19
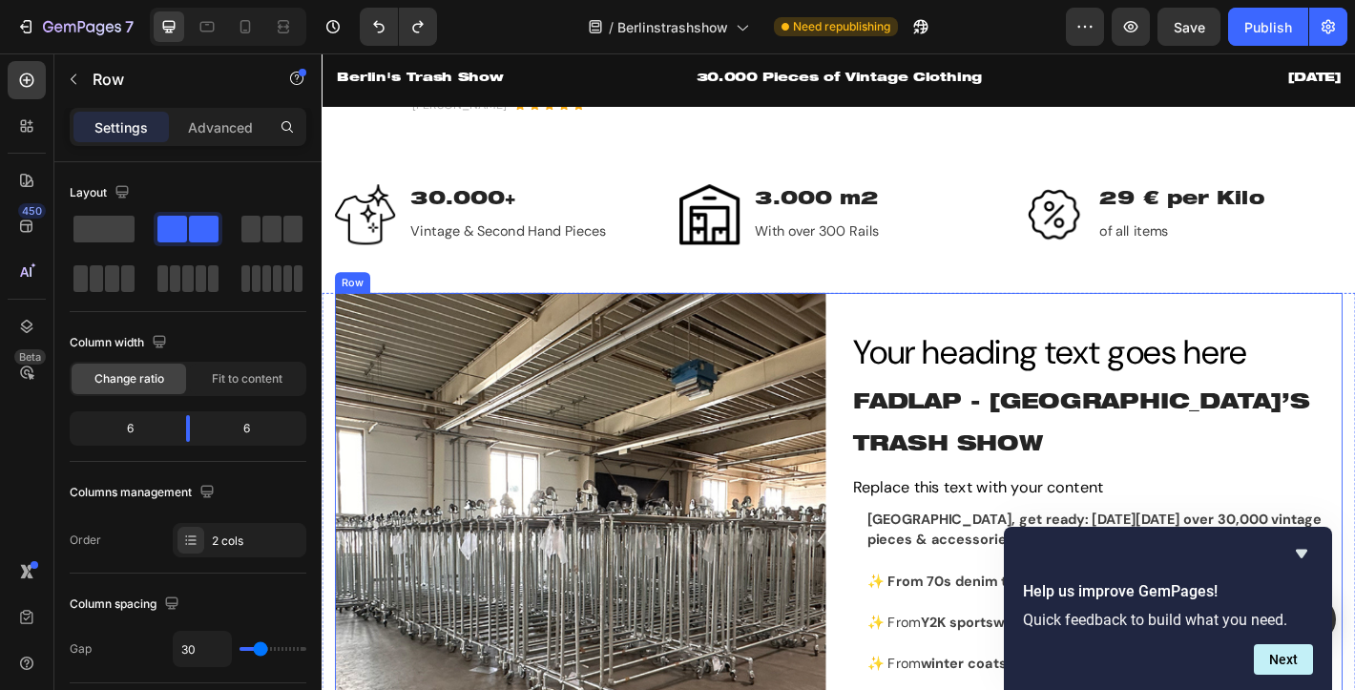
click at [987, 367] on div "Your heading text goes here Heading FADLAP - BERLIN’S TRASH SHOW Heading Replac…" at bounding box center [1180, 590] width 544 height 543
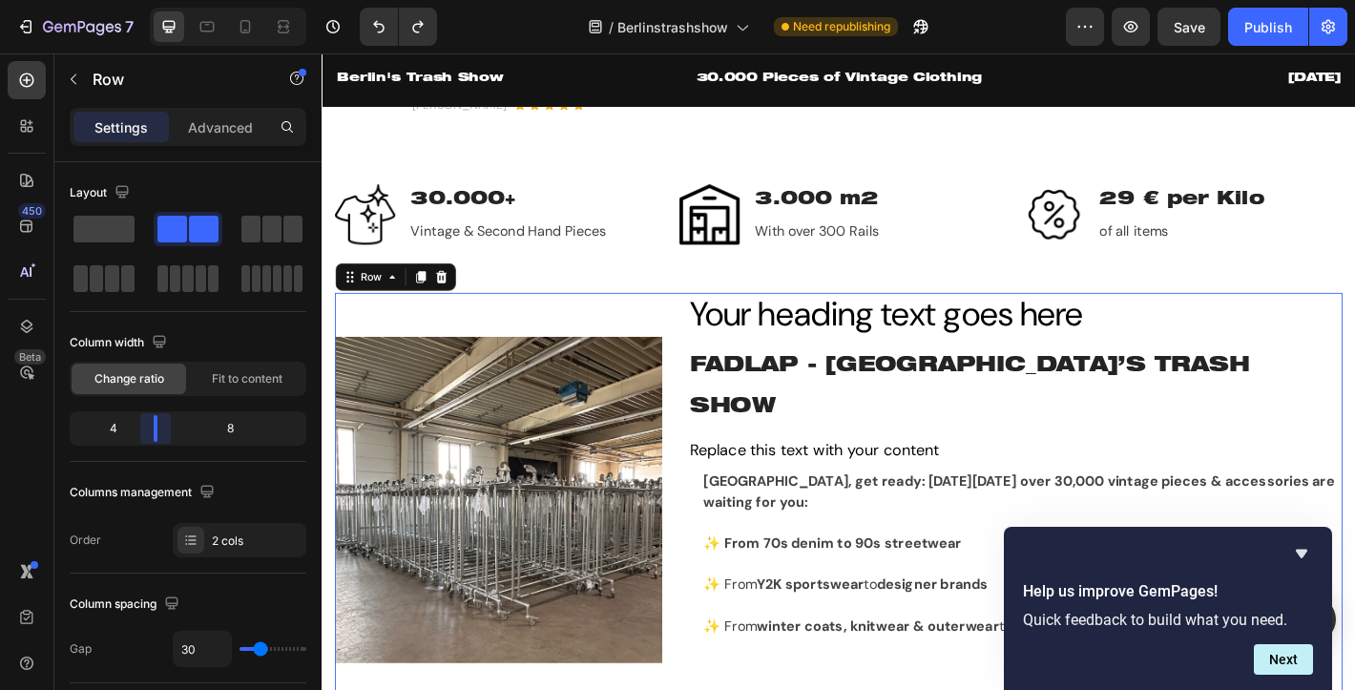
drag, startPoint x: 188, startPoint y: 439, endPoint x: 156, endPoint y: 430, distance: 32.6
click at [156, 0] on body "7 / Berlinstrashshow Need republishing Preview Save Publish 450 Beta Sections(1…" at bounding box center [677, 0] width 1355 height 0
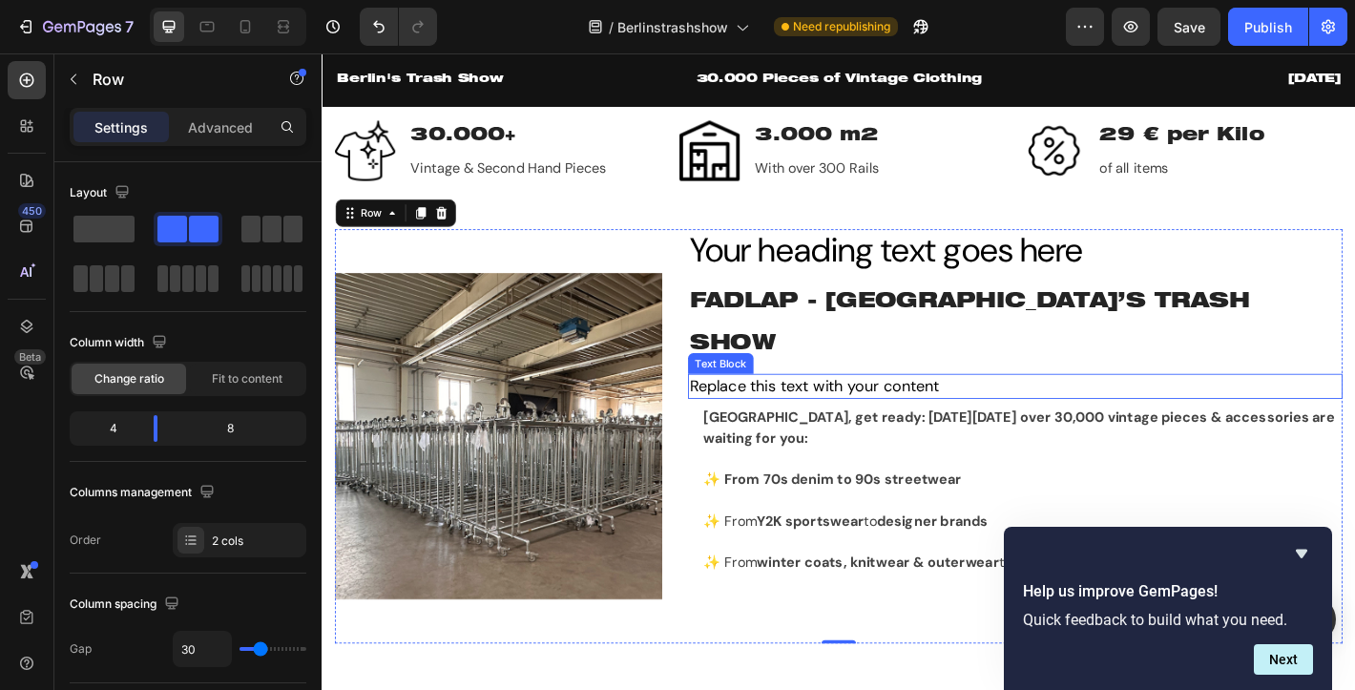
scroll to position [694, 0]
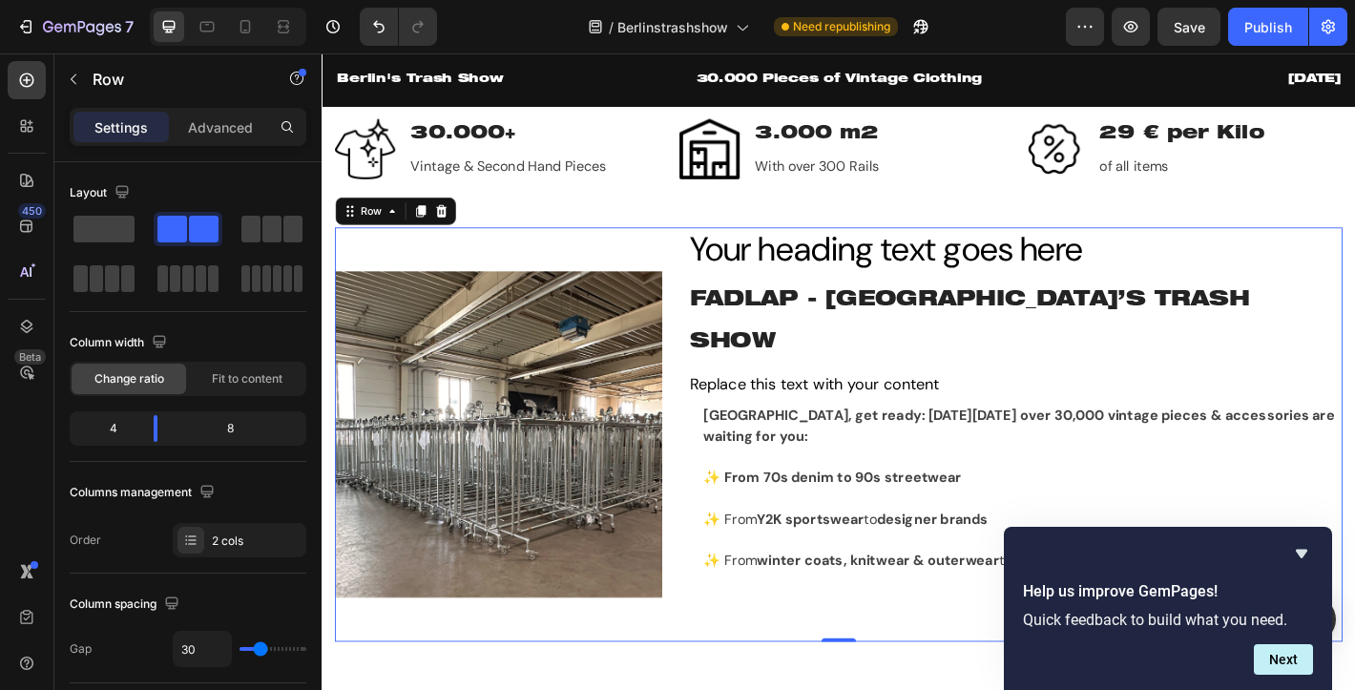
click at [819, 406] on div "Replace this text with your content" at bounding box center [1089, 420] width 725 height 28
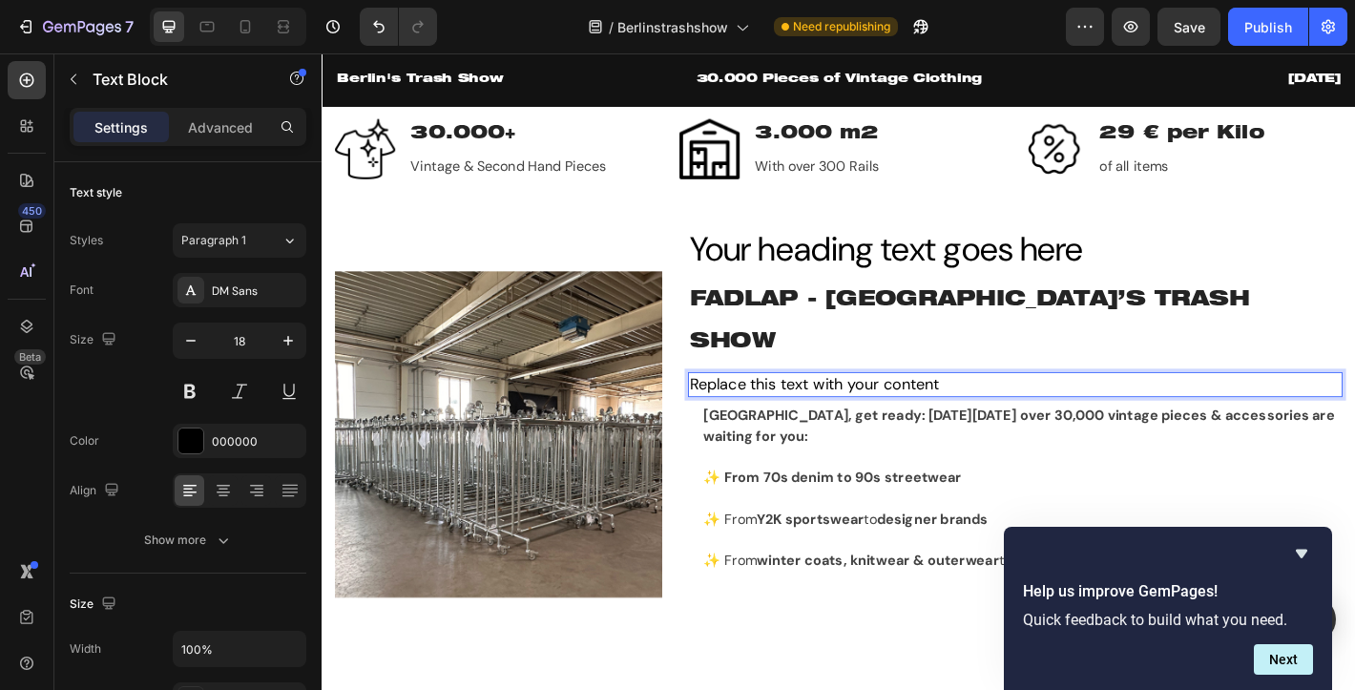
click at [819, 408] on p "Replace this text with your content" at bounding box center [1089, 420] width 721 height 24
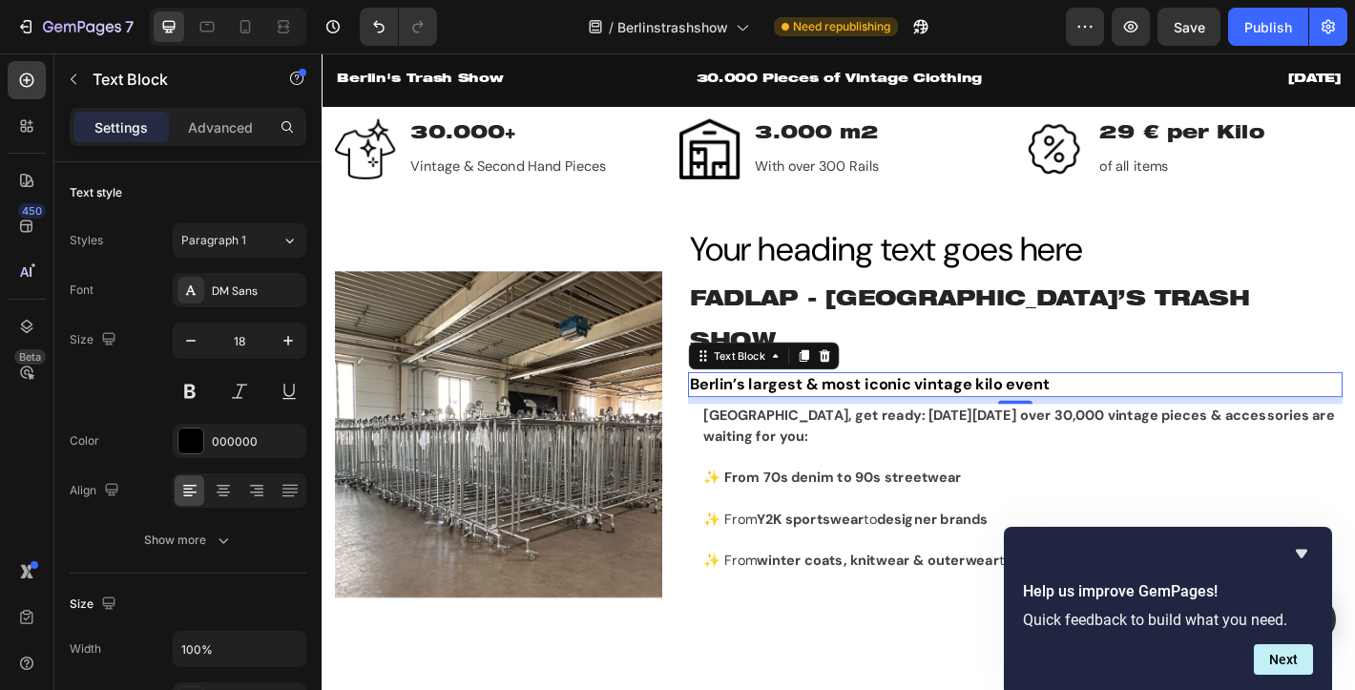
click at [780, 445] on strong "Berlin, get ready: On Saturday, October 11, 2025 over 30,000 vintage pieces & a…" at bounding box center [1093, 466] width 699 height 43
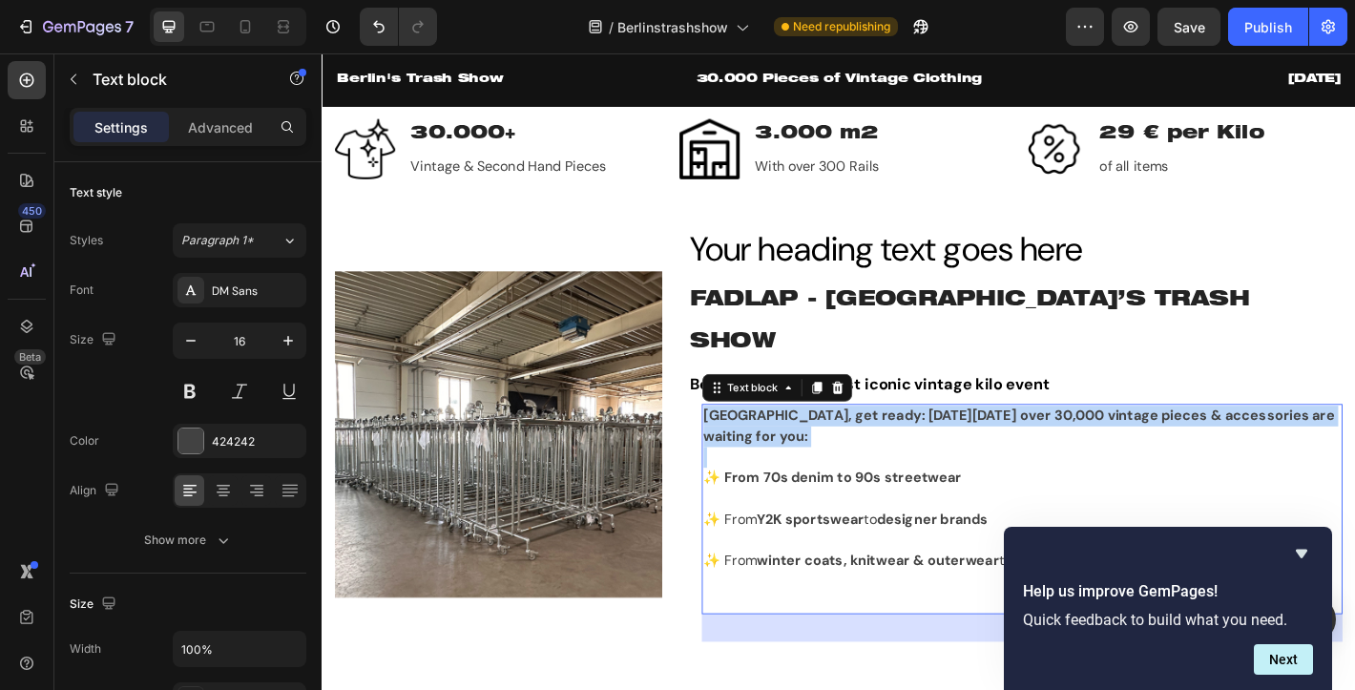
click at [780, 445] on strong "Berlin, get ready: On Saturday, October 11, 2025 over 30,000 vintage pieces & a…" at bounding box center [1093, 466] width 699 height 43
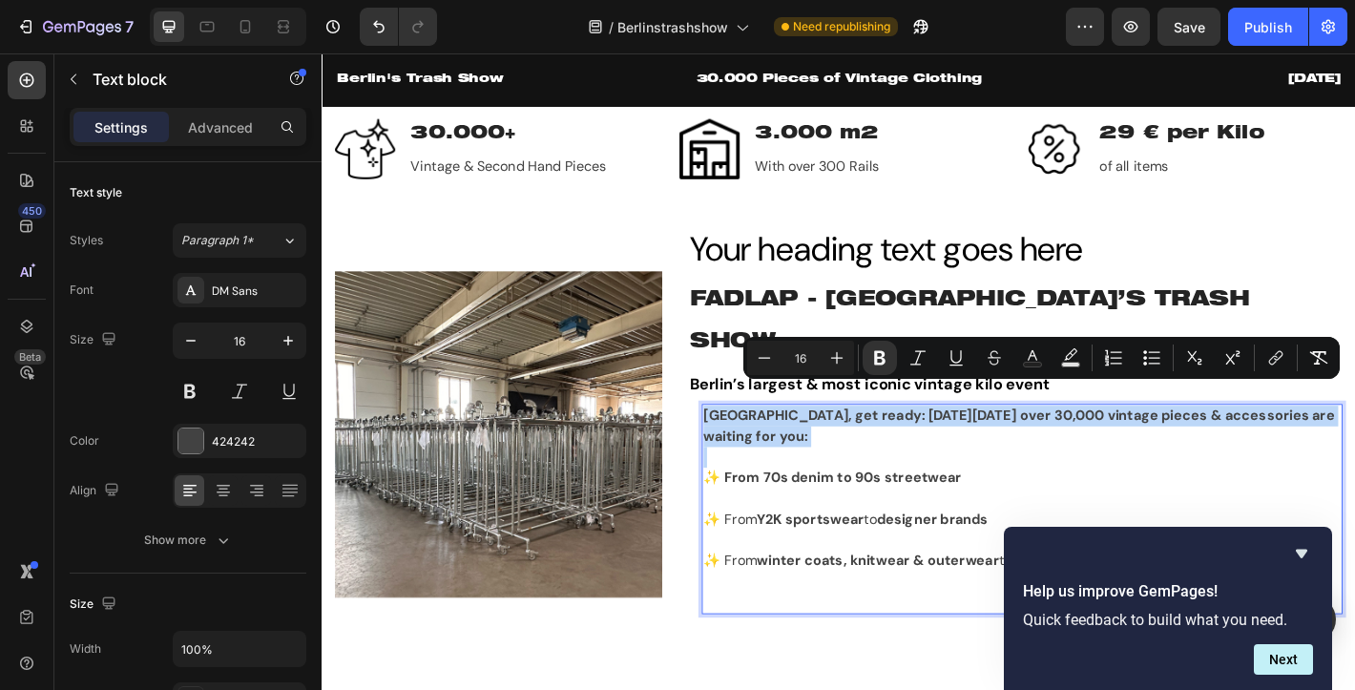
click at [839, 445] on strong "Berlin, get ready: On Saturday, October 11, 2025 over 30,000 vintage pieces & a…" at bounding box center [1093, 466] width 699 height 43
click at [826, 445] on strong "Berlin, get ready: On Saturday, October 11, 2025 over 30,000 vintage pieces & a…" at bounding box center [1093, 466] width 699 height 43
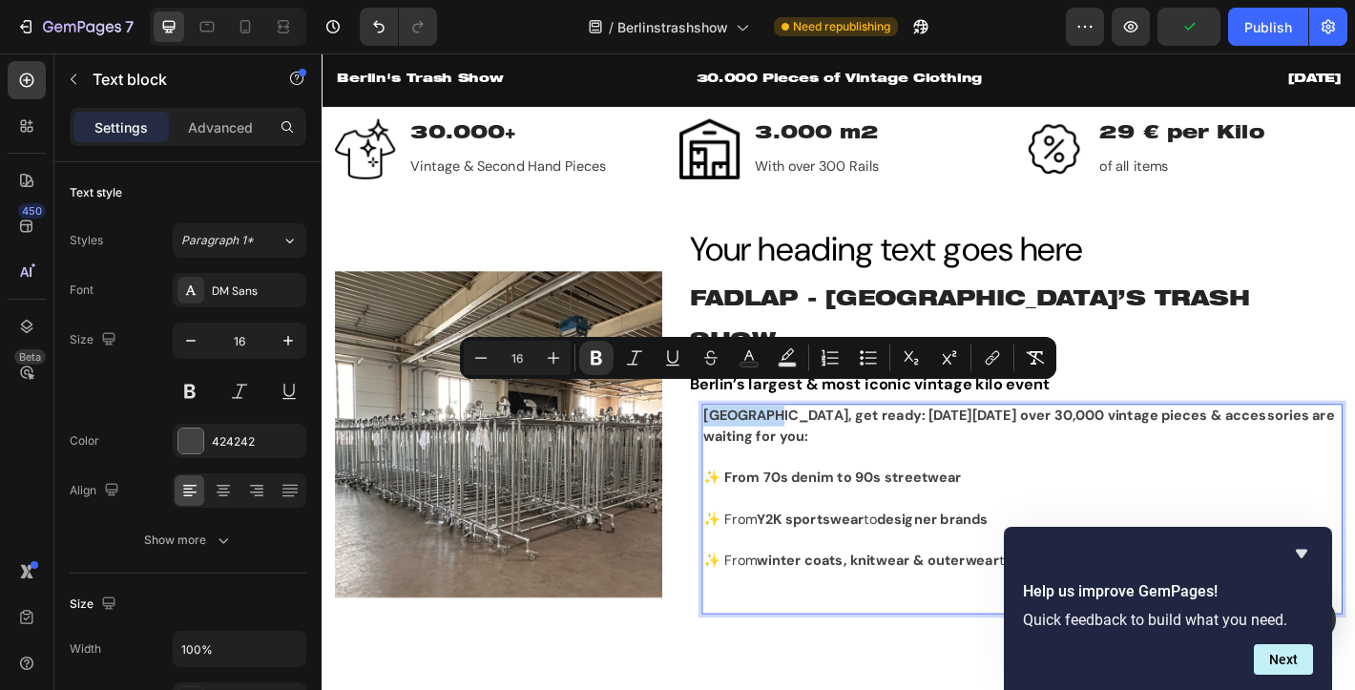
drag, startPoint x: 800, startPoint y: 437, endPoint x: 746, endPoint y: 433, distance: 54.5
click at [746, 445] on strong "Berlin, get ready: On Saturday, October 11, 2025 over 30,000 vintage pieces & a…" at bounding box center [1093, 466] width 699 height 43
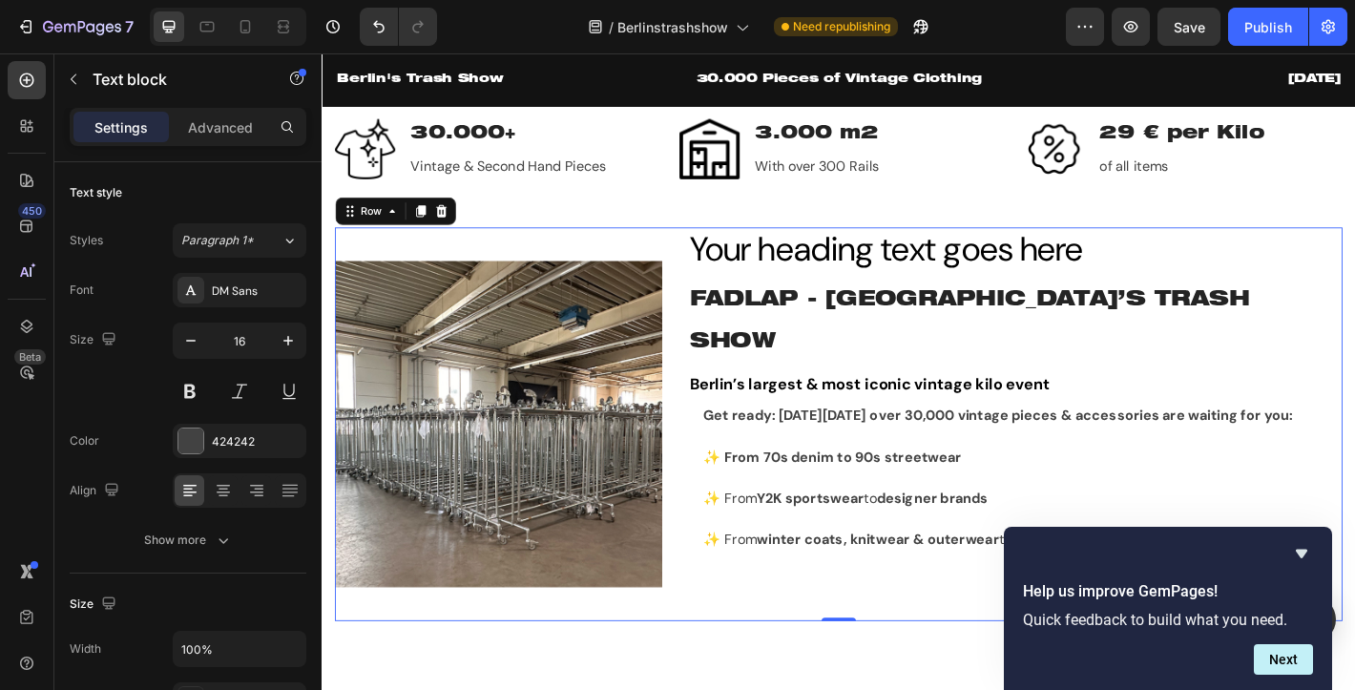
click at [716, 432] on div "Image Your heading text goes here Heading FADLAP - BERLIN’S TRASH SHOW Heading …" at bounding box center [894, 464] width 1116 height 436
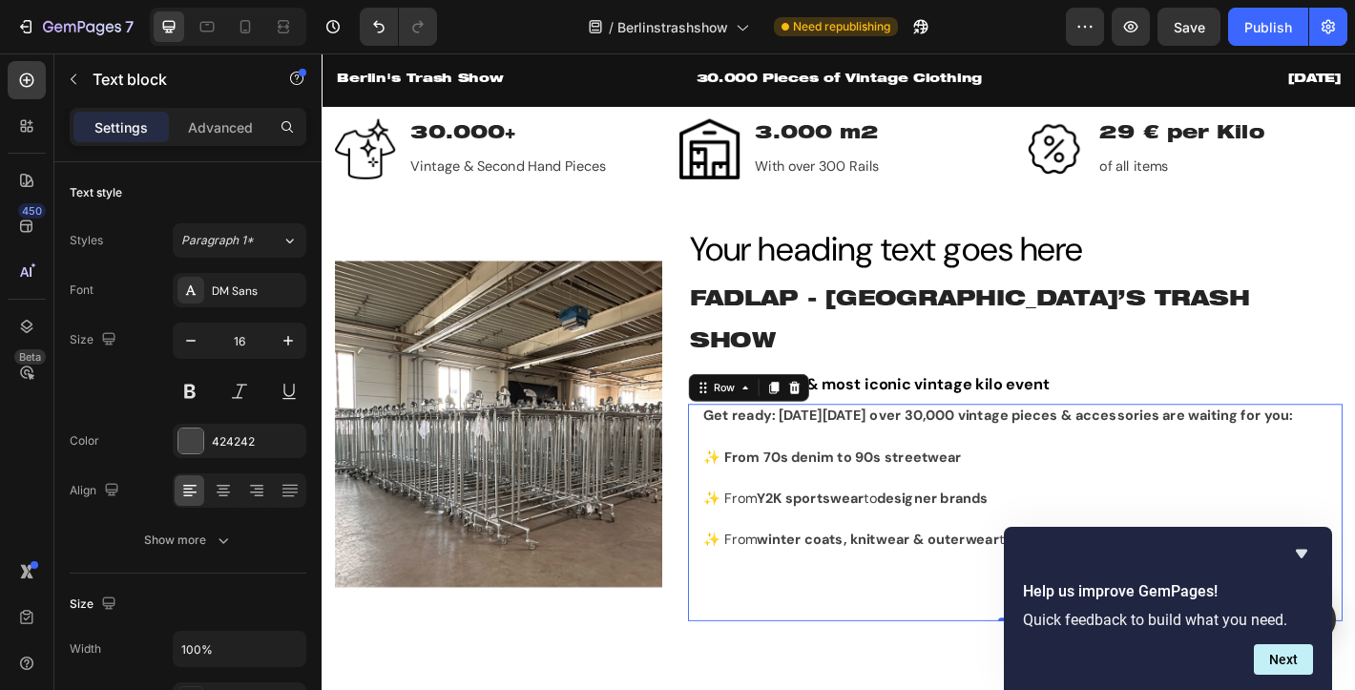
click at [738, 446] on div "Get ready: On Saturday, October 11, 2025 over 30,000 vintage pieces & accessori…" at bounding box center [1089, 562] width 725 height 240
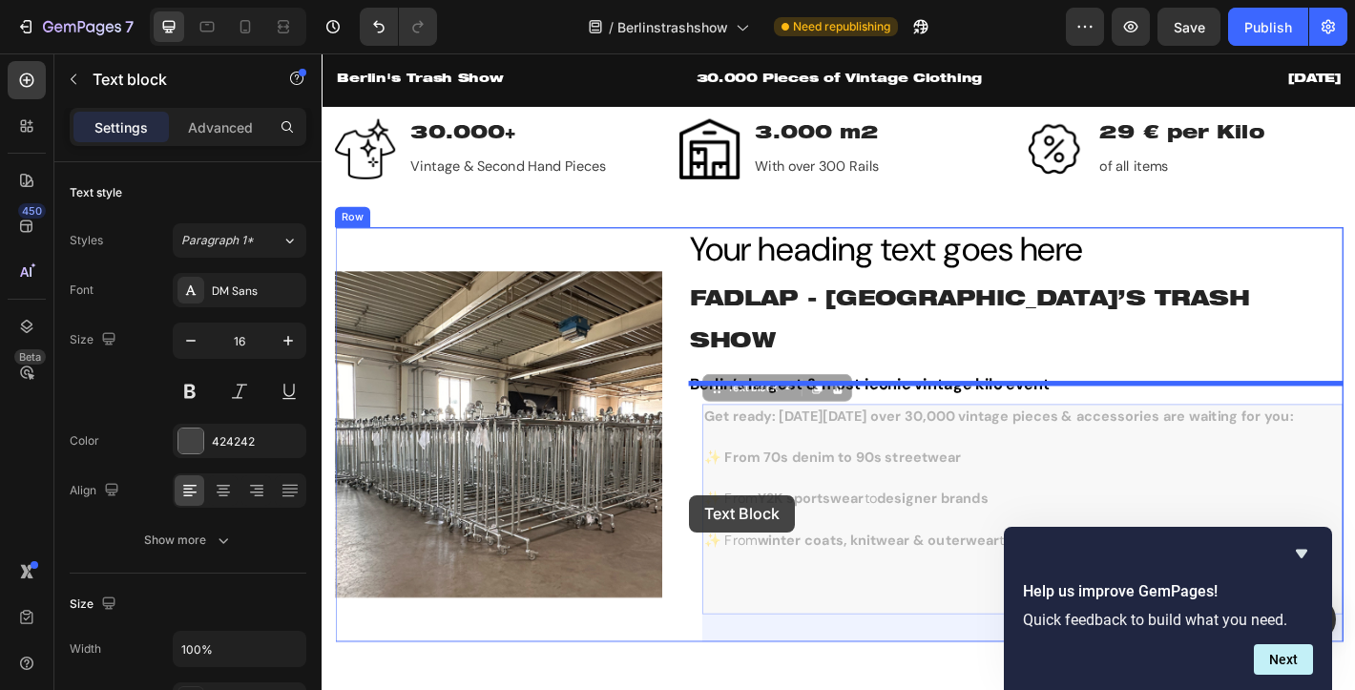
drag, startPoint x: 743, startPoint y: 543, endPoint x: 729, endPoint y: 543, distance: 14.3
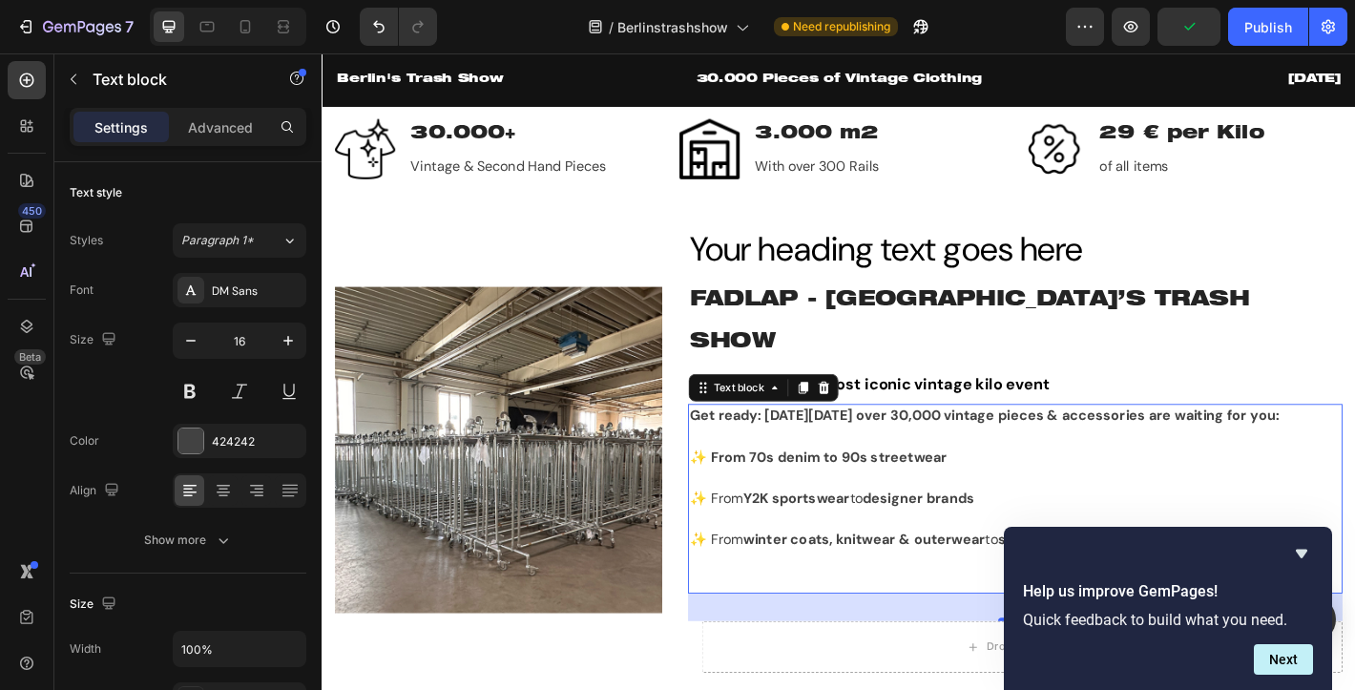
click at [904, 509] on strong "✨ From 70s denim to 90s streetwear" at bounding box center [871, 500] width 285 height 20
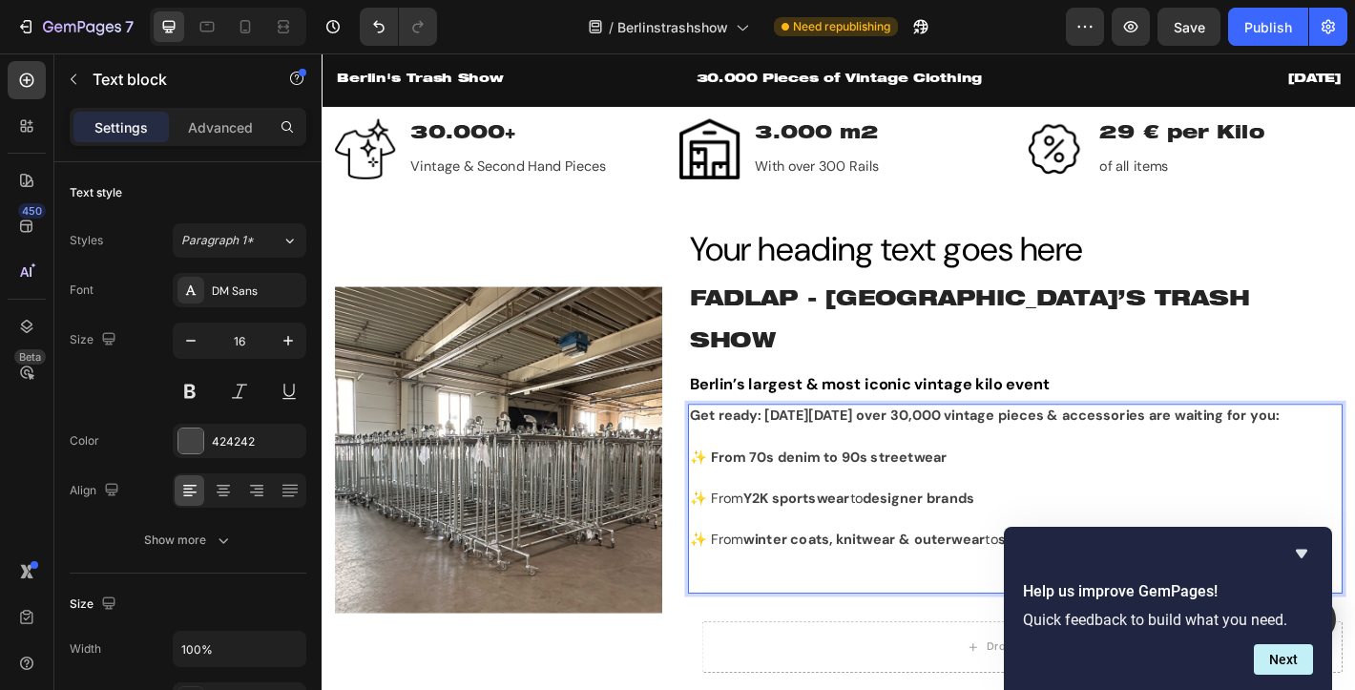
click at [882, 295] on h2 "Your heading text goes here" at bounding box center [1089, 270] width 725 height 49
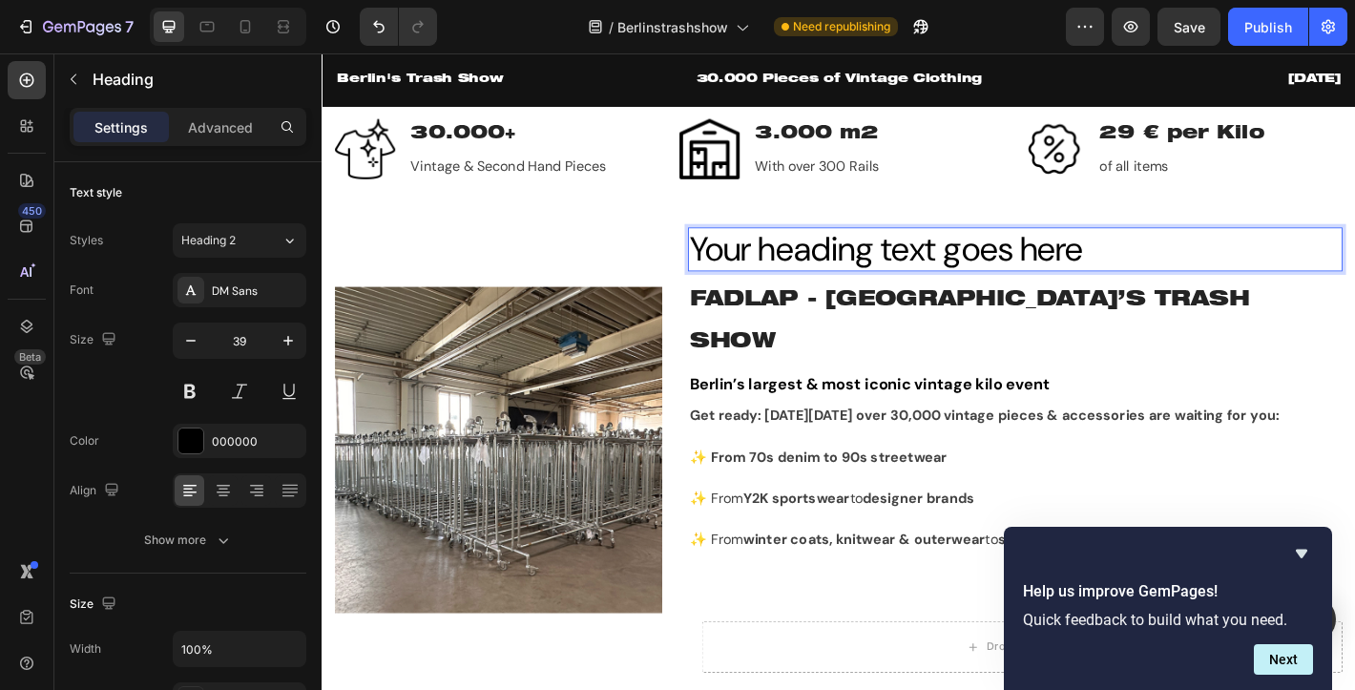
click at [882, 295] on h2 "Your heading text goes here" at bounding box center [1089, 270] width 725 height 49
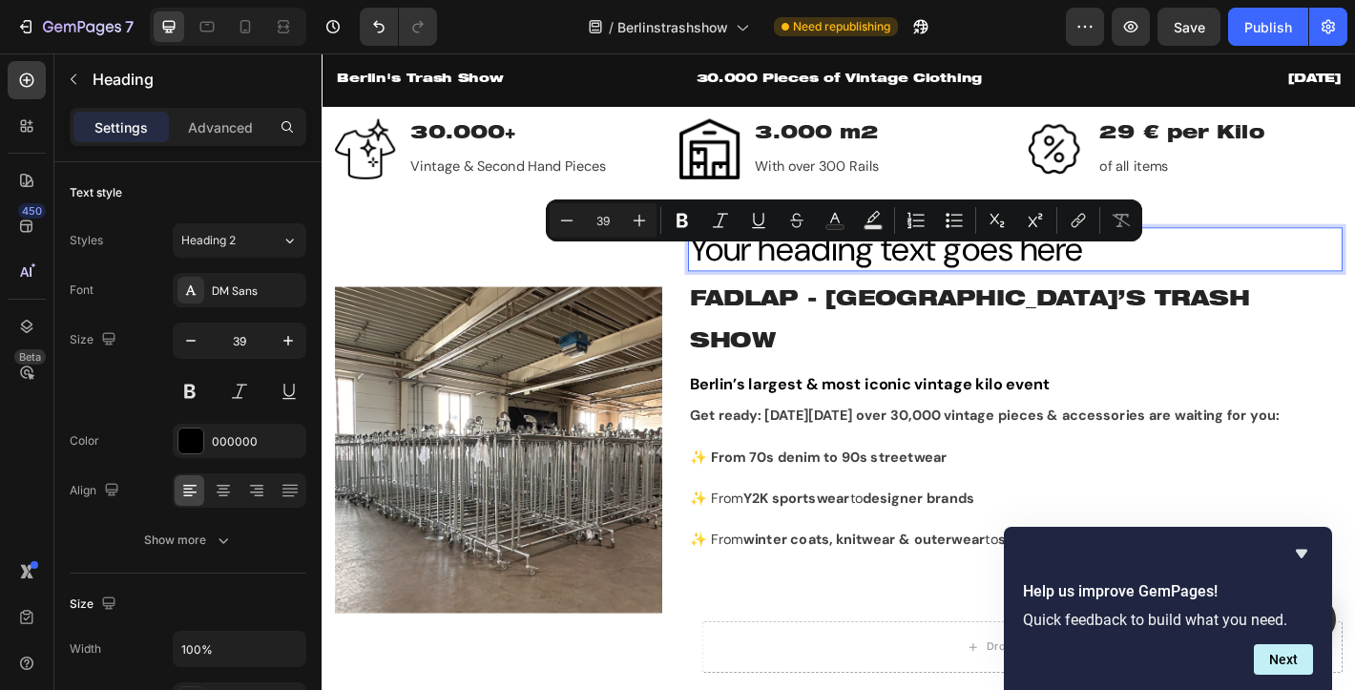
click at [882, 285] on p "Your heading text goes here" at bounding box center [1089, 270] width 721 height 45
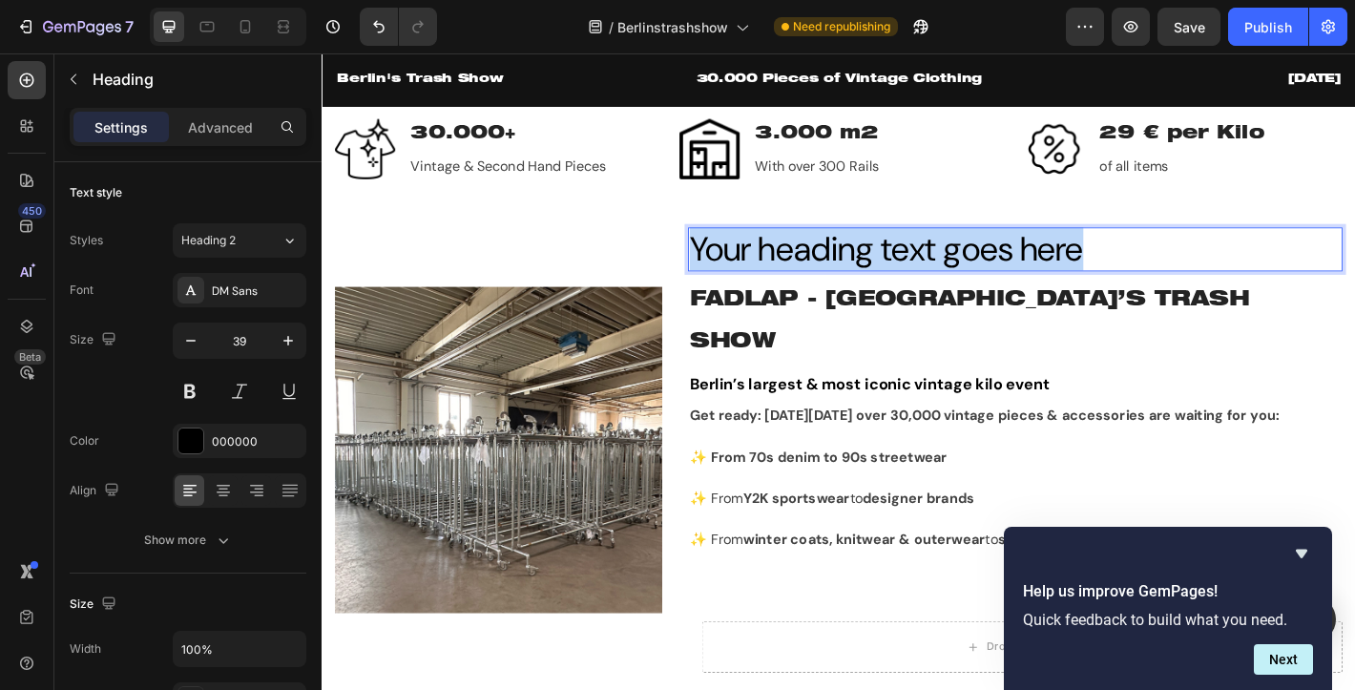
click at [882, 285] on p "Your heading text goes here" at bounding box center [1089, 270] width 721 height 45
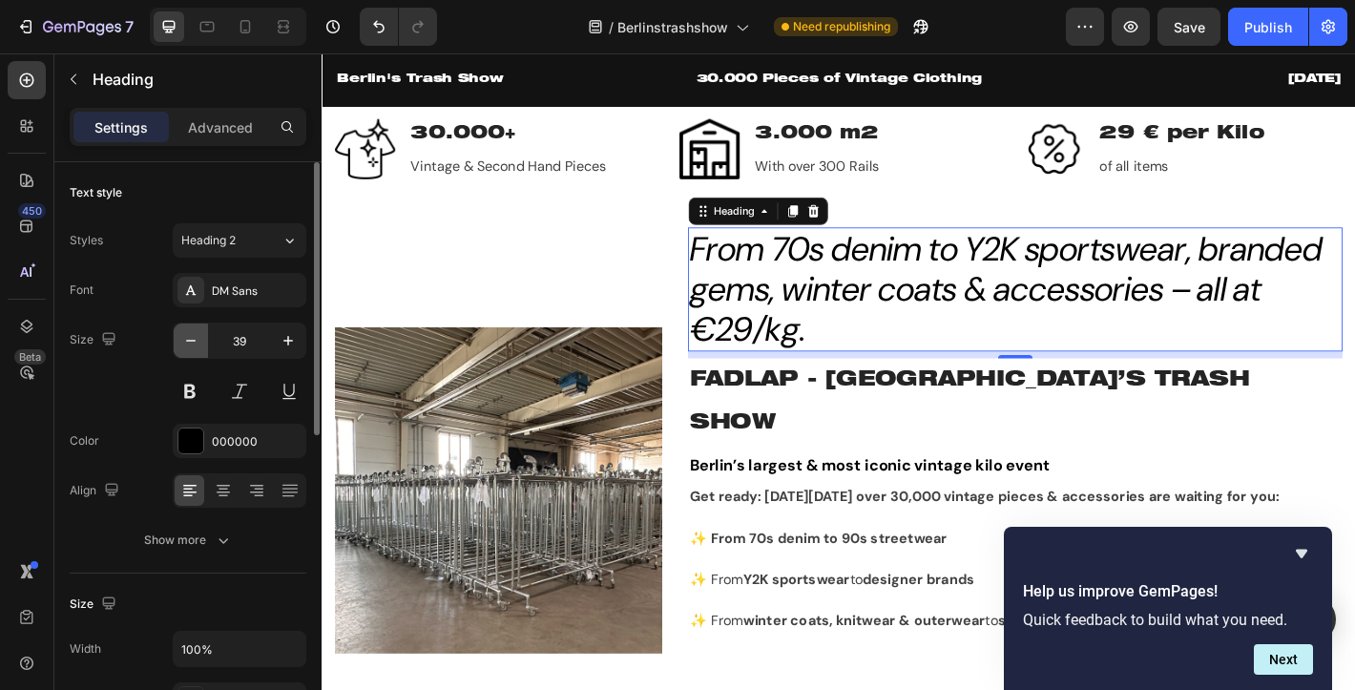
click at [185, 342] on icon "button" at bounding box center [190, 340] width 19 height 19
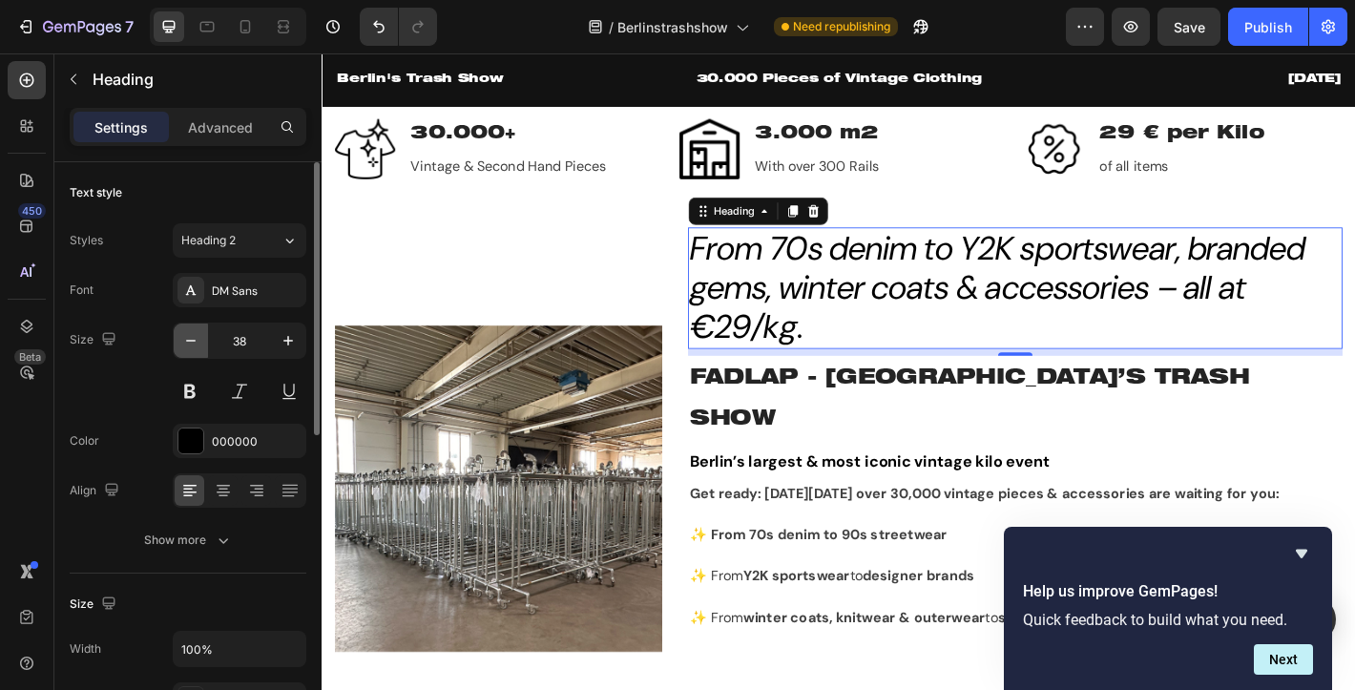
click at [185, 342] on icon "button" at bounding box center [190, 340] width 19 height 19
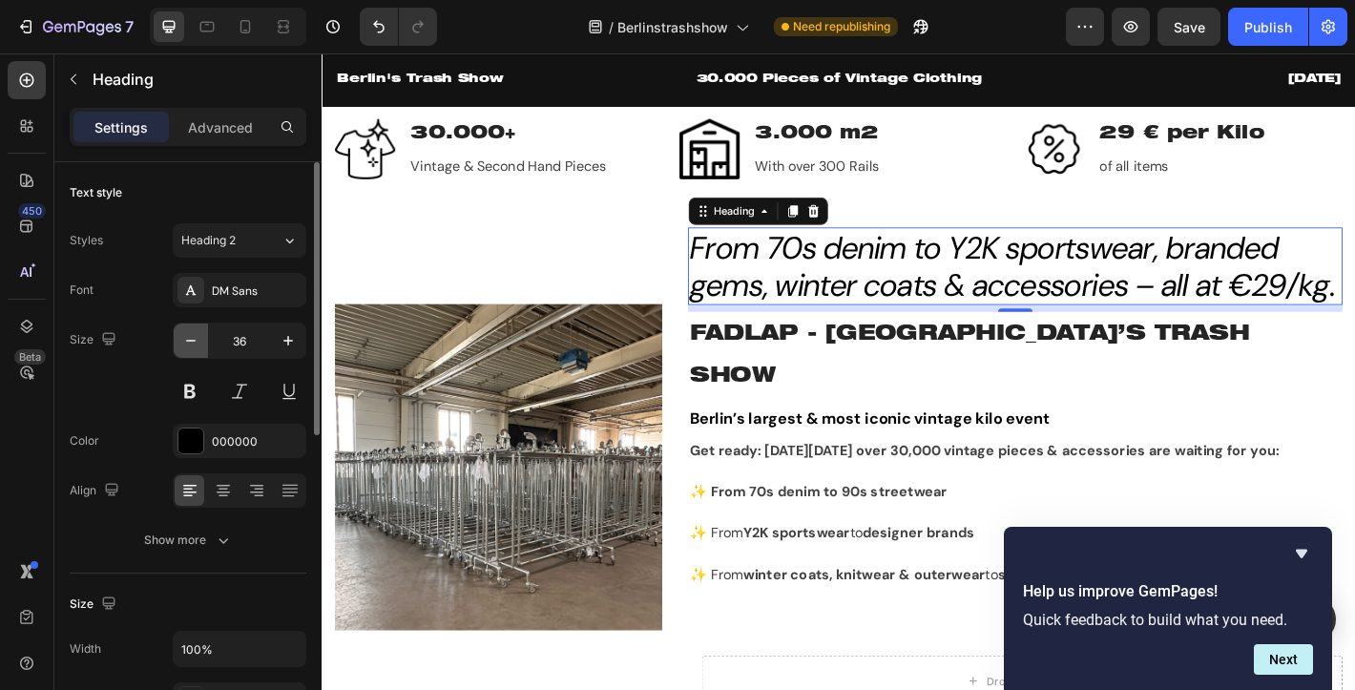
click at [185, 342] on icon "button" at bounding box center [190, 340] width 19 height 19
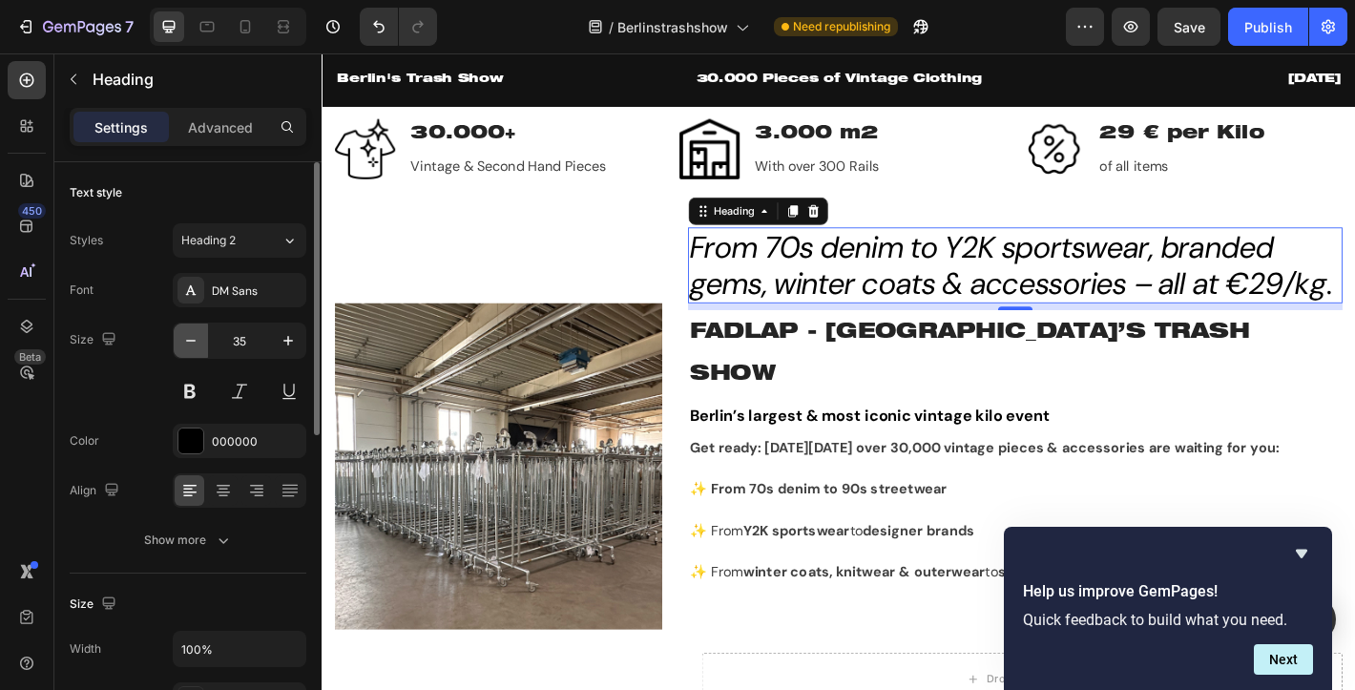
click at [185, 342] on icon "button" at bounding box center [190, 340] width 19 height 19
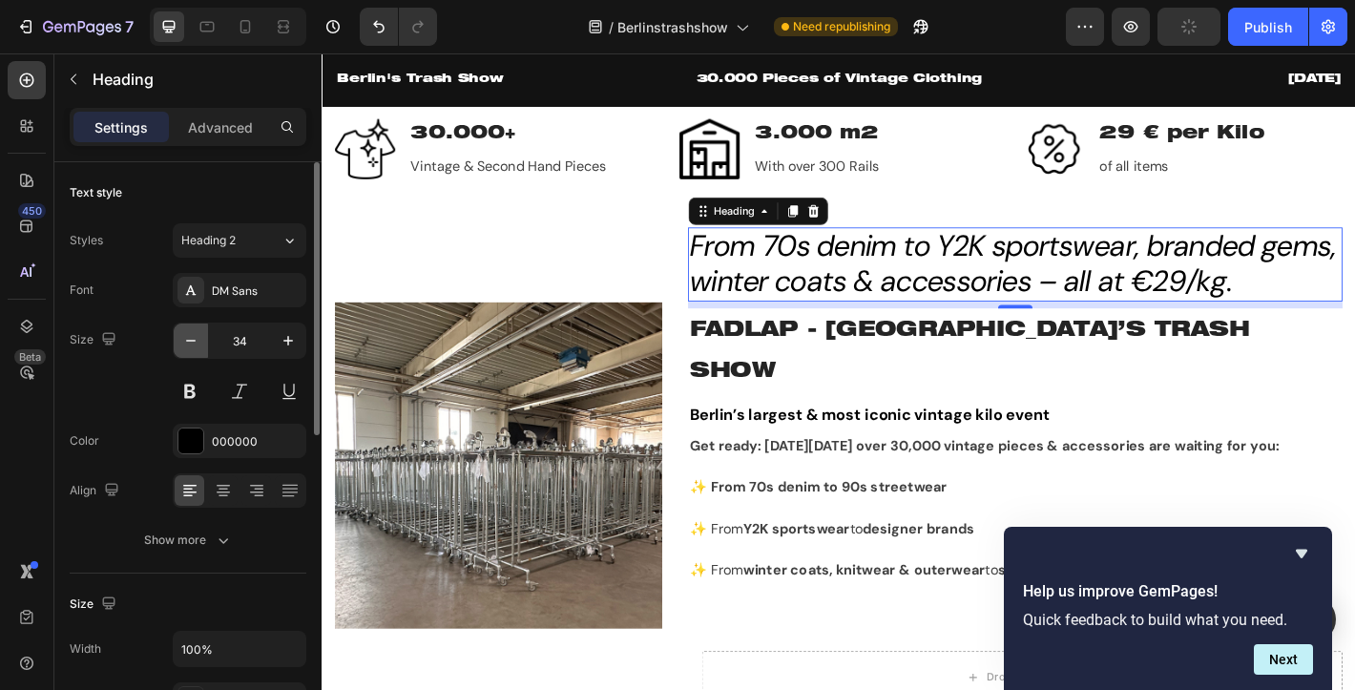
click at [185, 342] on icon "button" at bounding box center [190, 340] width 19 height 19
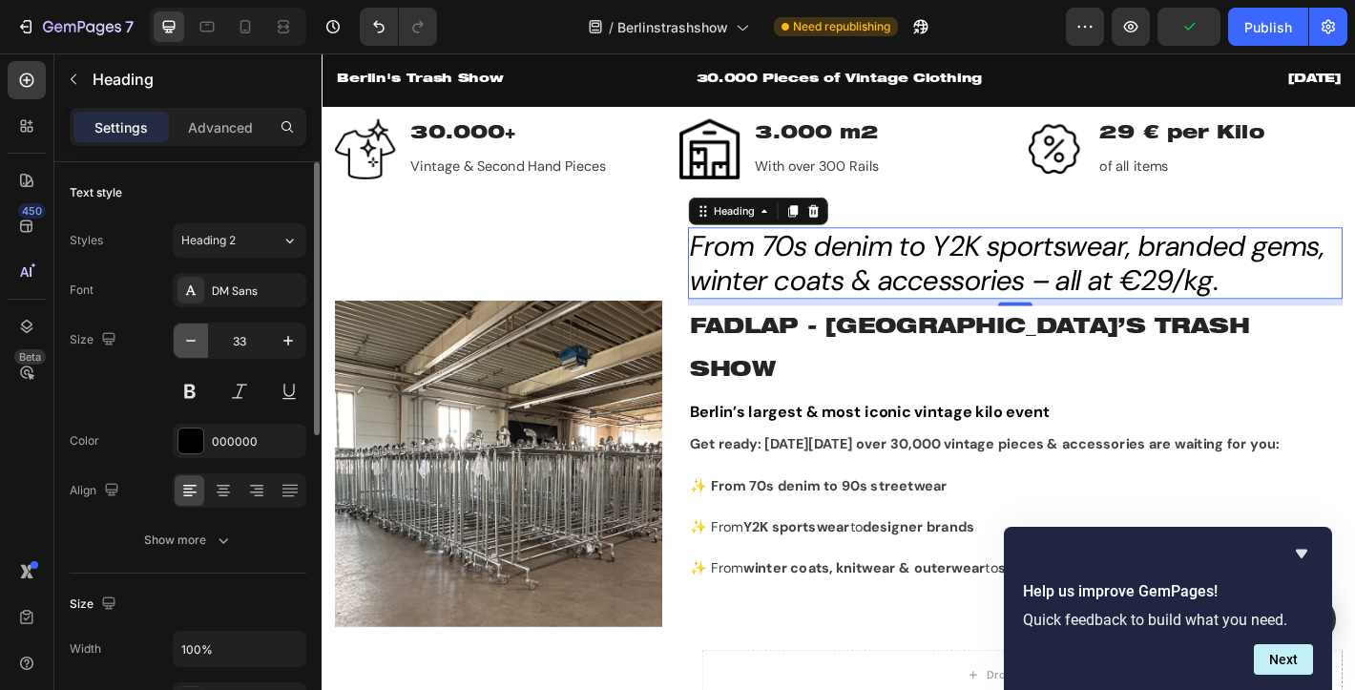
click at [185, 342] on icon "button" at bounding box center [190, 340] width 19 height 19
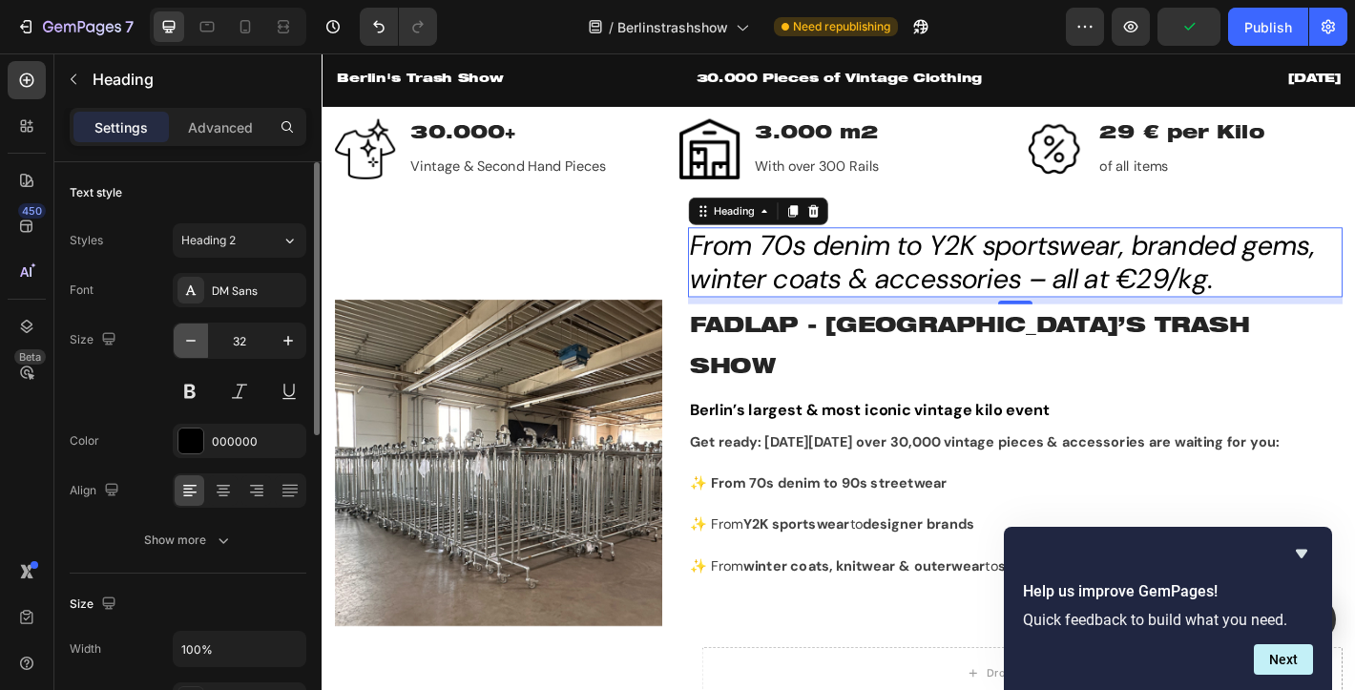
click at [185, 342] on icon "button" at bounding box center [190, 340] width 19 height 19
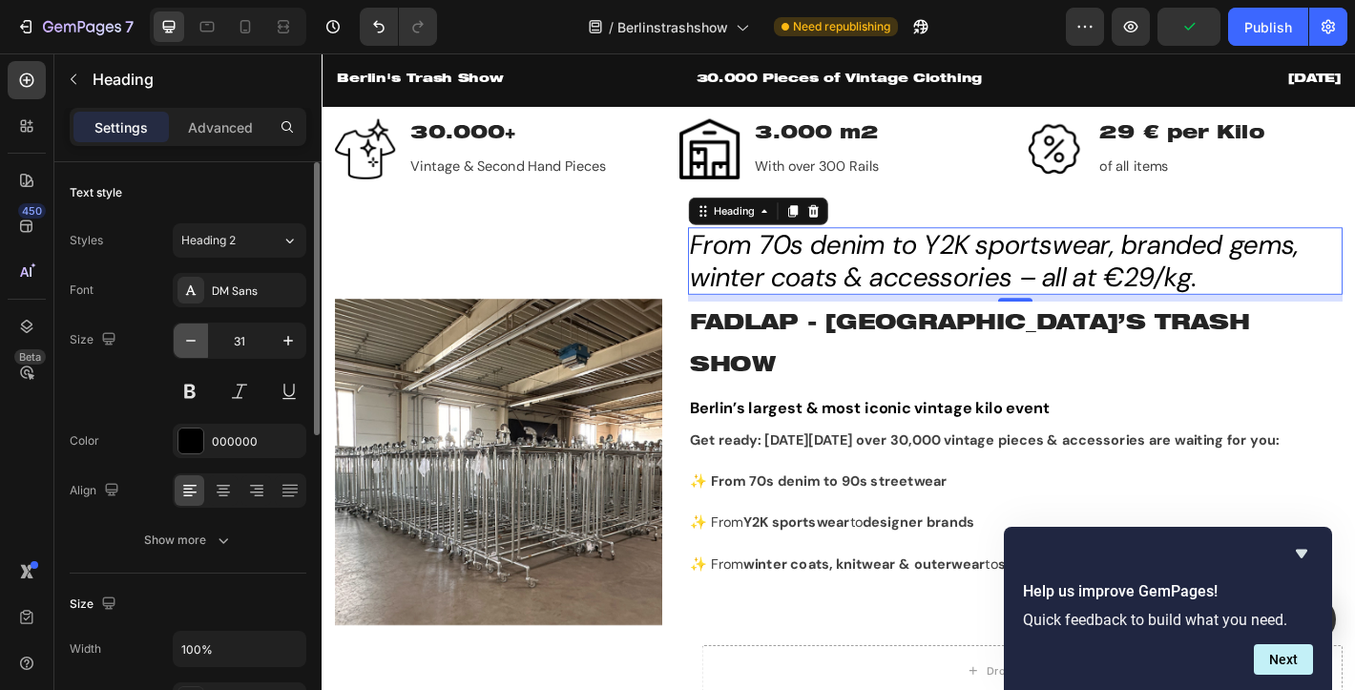
click at [185, 342] on icon "button" at bounding box center [190, 340] width 19 height 19
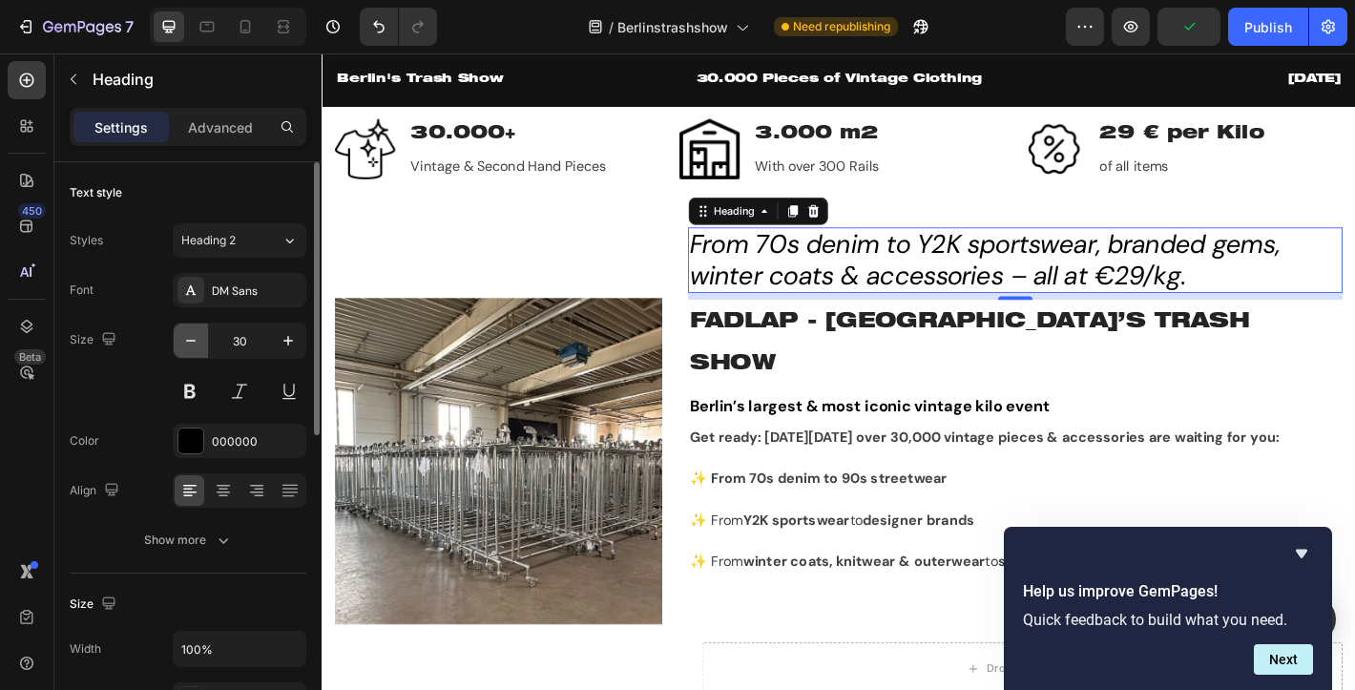
click at [185, 342] on icon "button" at bounding box center [190, 340] width 19 height 19
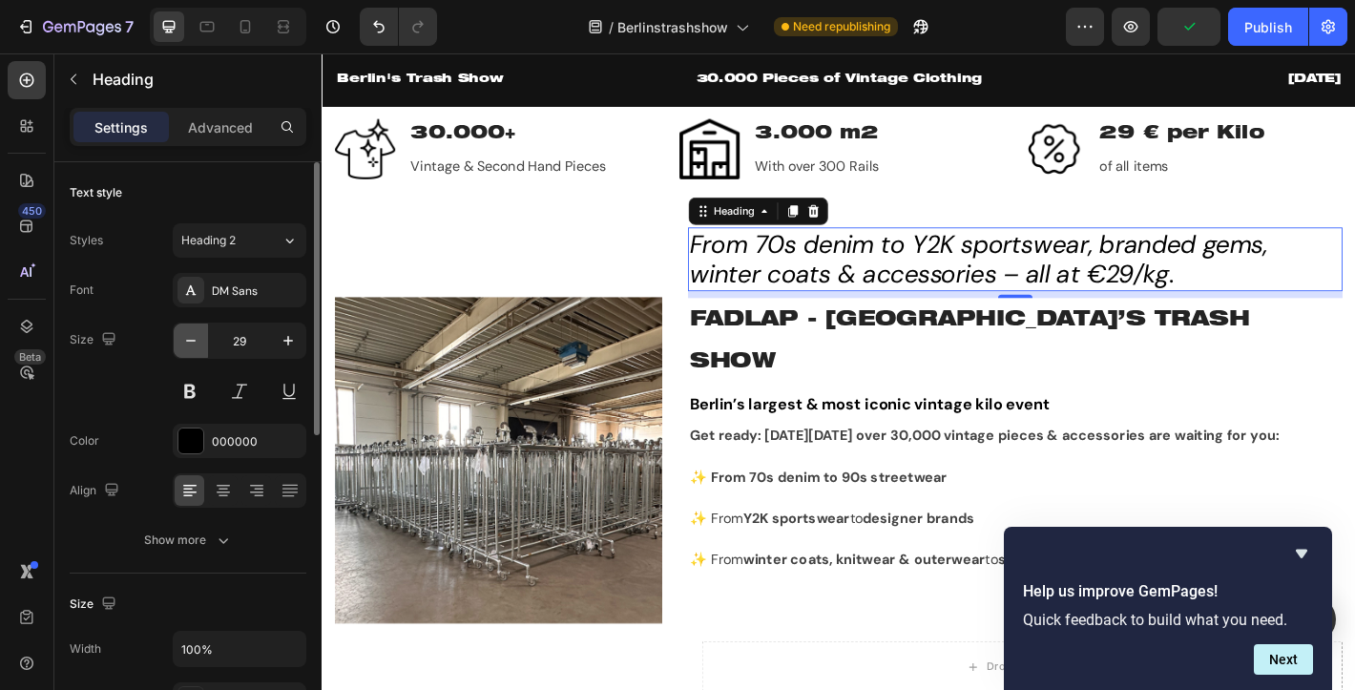
click at [185, 342] on icon "button" at bounding box center [190, 340] width 19 height 19
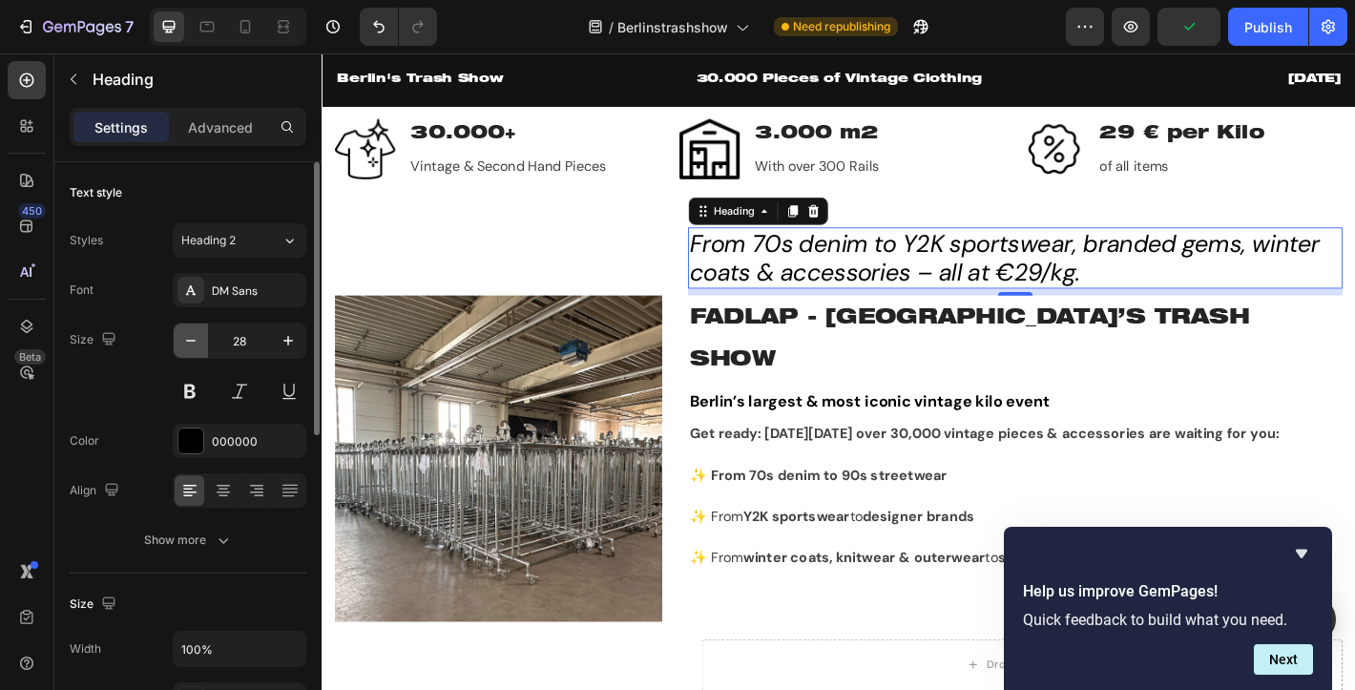
click at [185, 342] on icon "button" at bounding box center [190, 340] width 19 height 19
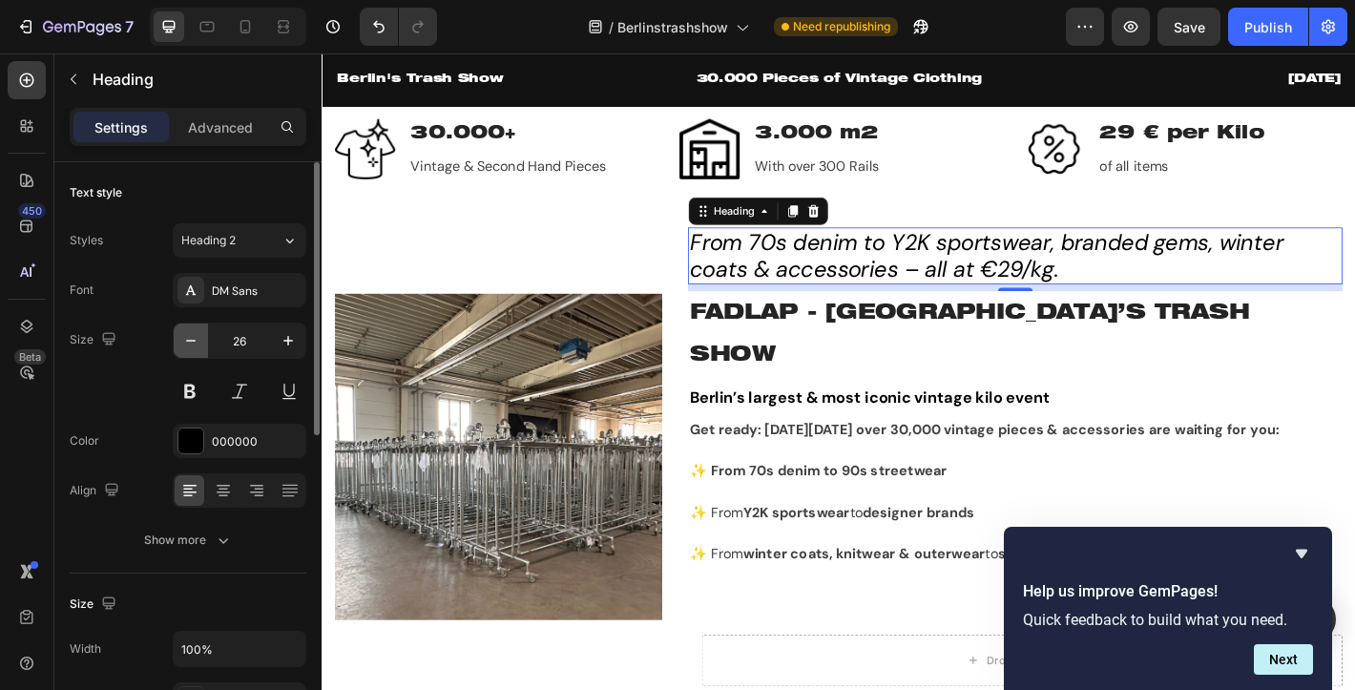
click at [185, 342] on icon "button" at bounding box center [190, 340] width 19 height 19
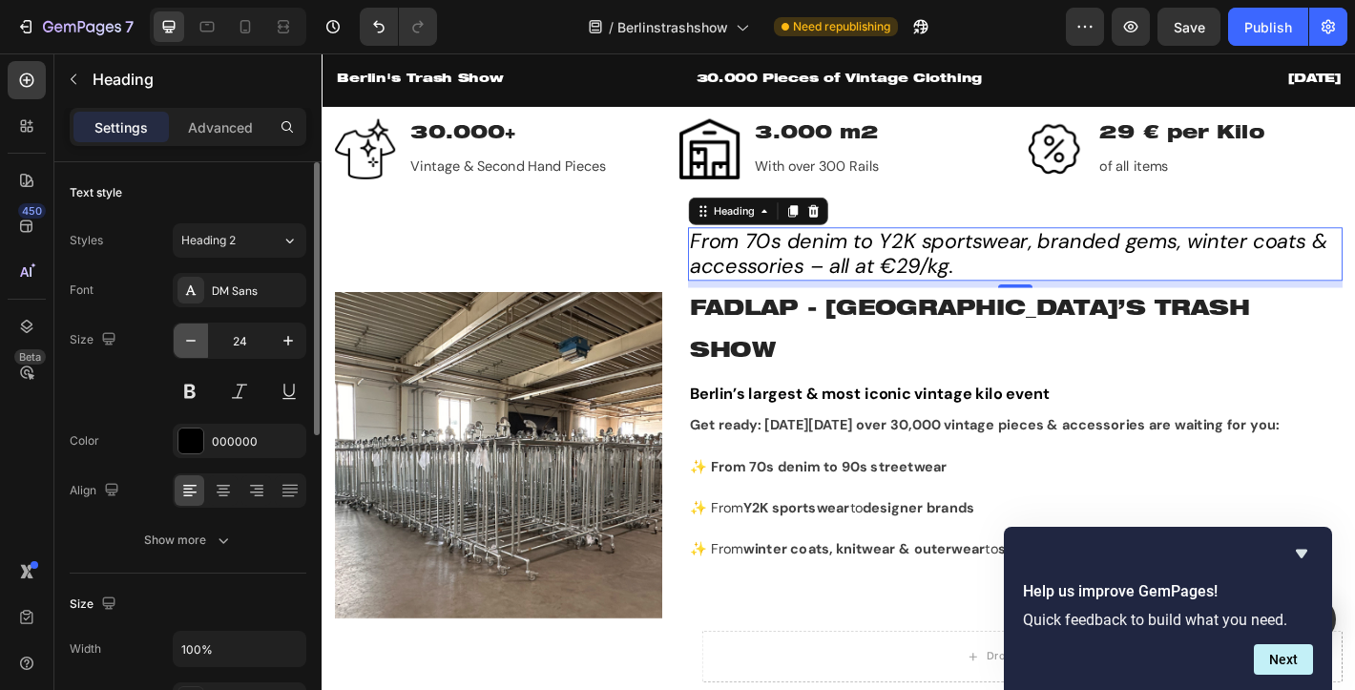
click at [185, 342] on icon "button" at bounding box center [190, 340] width 19 height 19
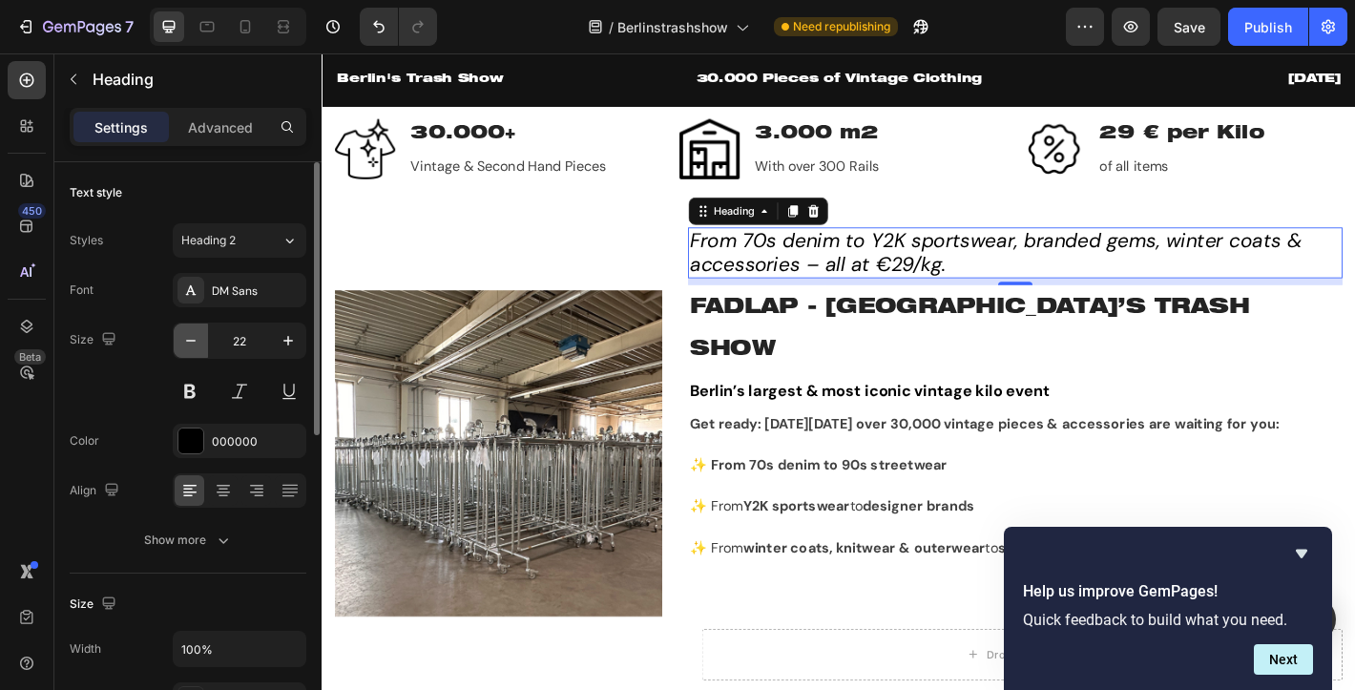
click at [185, 342] on icon "button" at bounding box center [190, 340] width 19 height 19
type input "21"
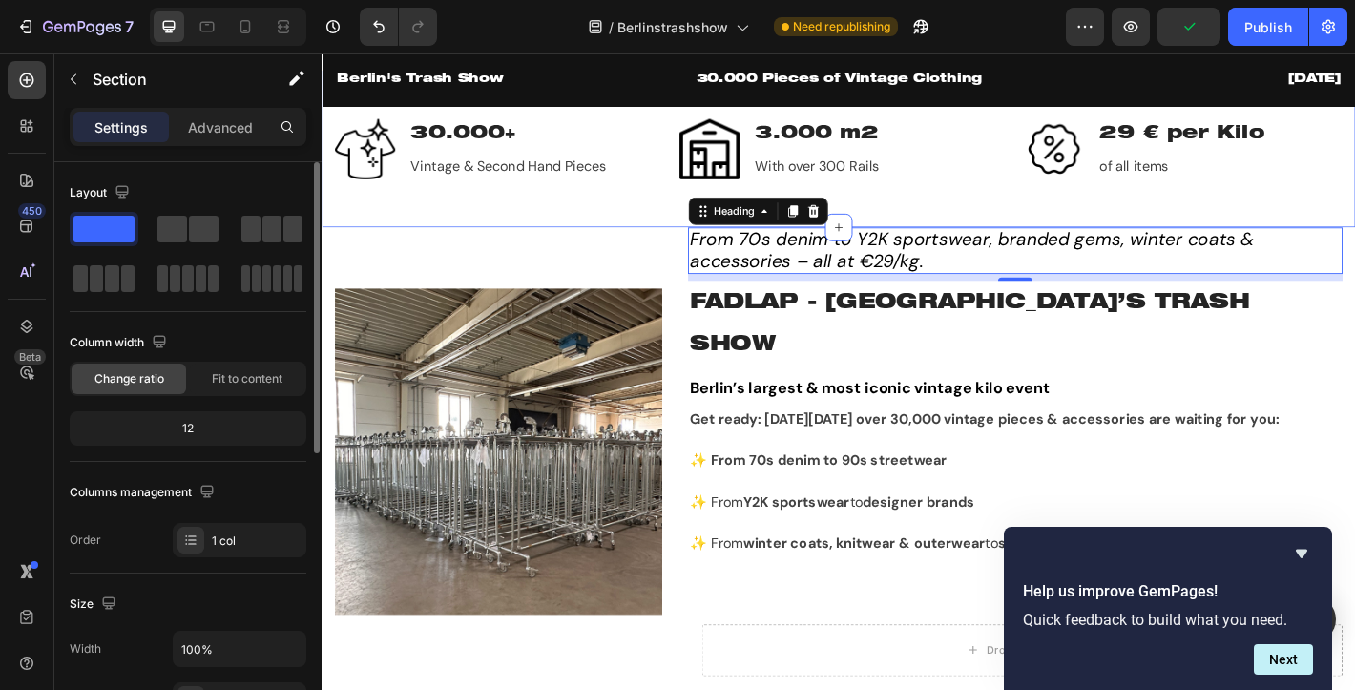
click at [557, 246] on div "Image 30.000+ Text block Vintage & Second Hand Pieces Text block Row Image 3.00…" at bounding box center [894, 160] width 1145 height 174
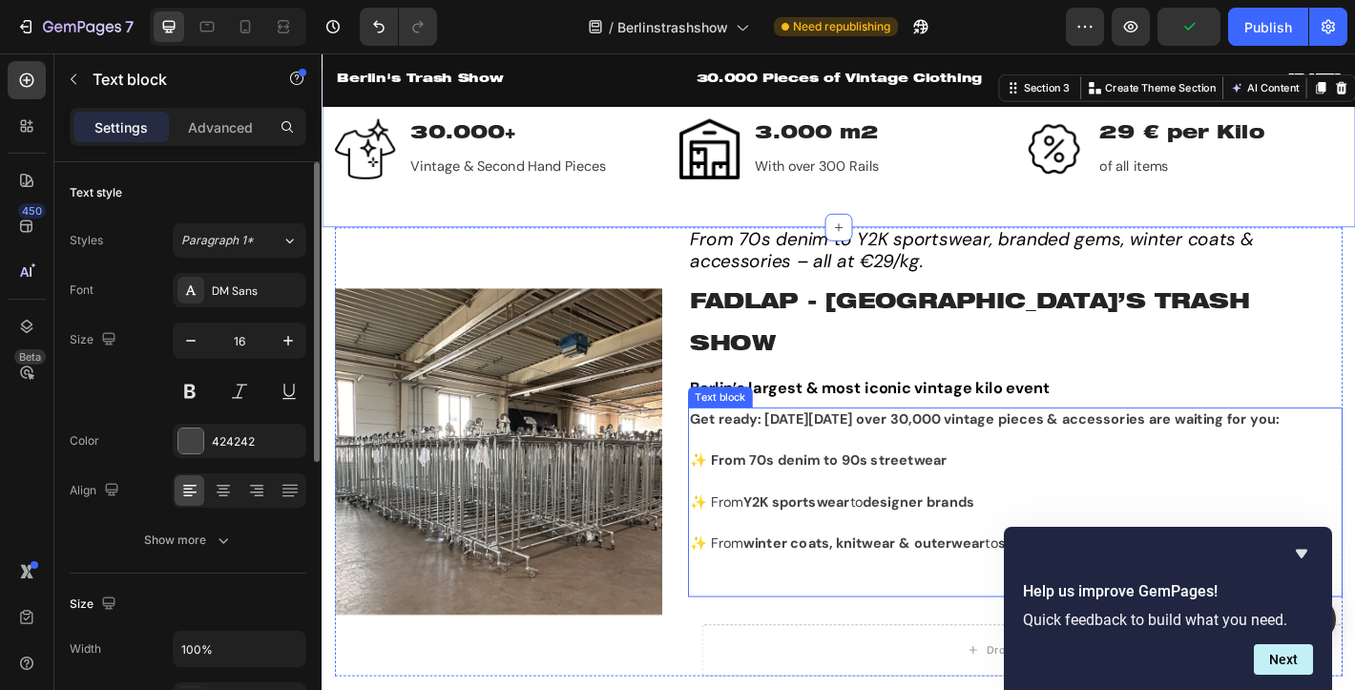
click at [988, 620] on p "Rich Text Editor. Editing area: main" at bounding box center [1089, 619] width 721 height 23
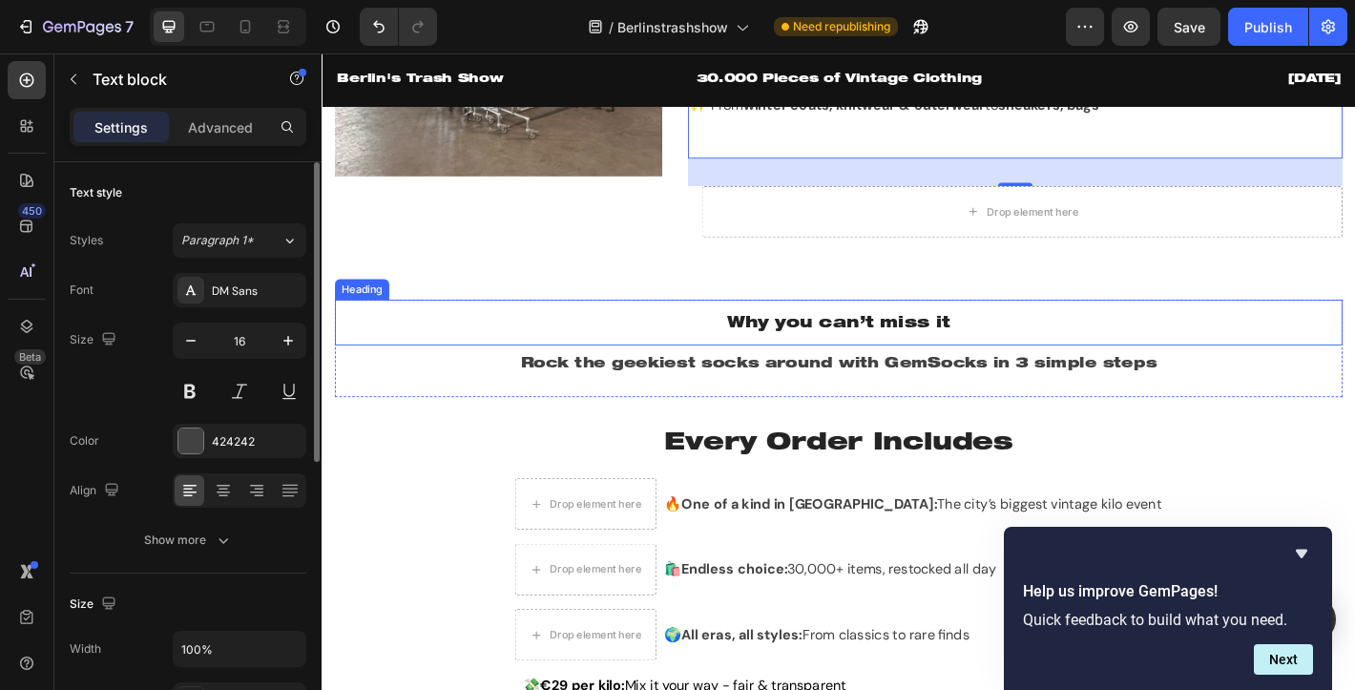
scroll to position [1205, 0]
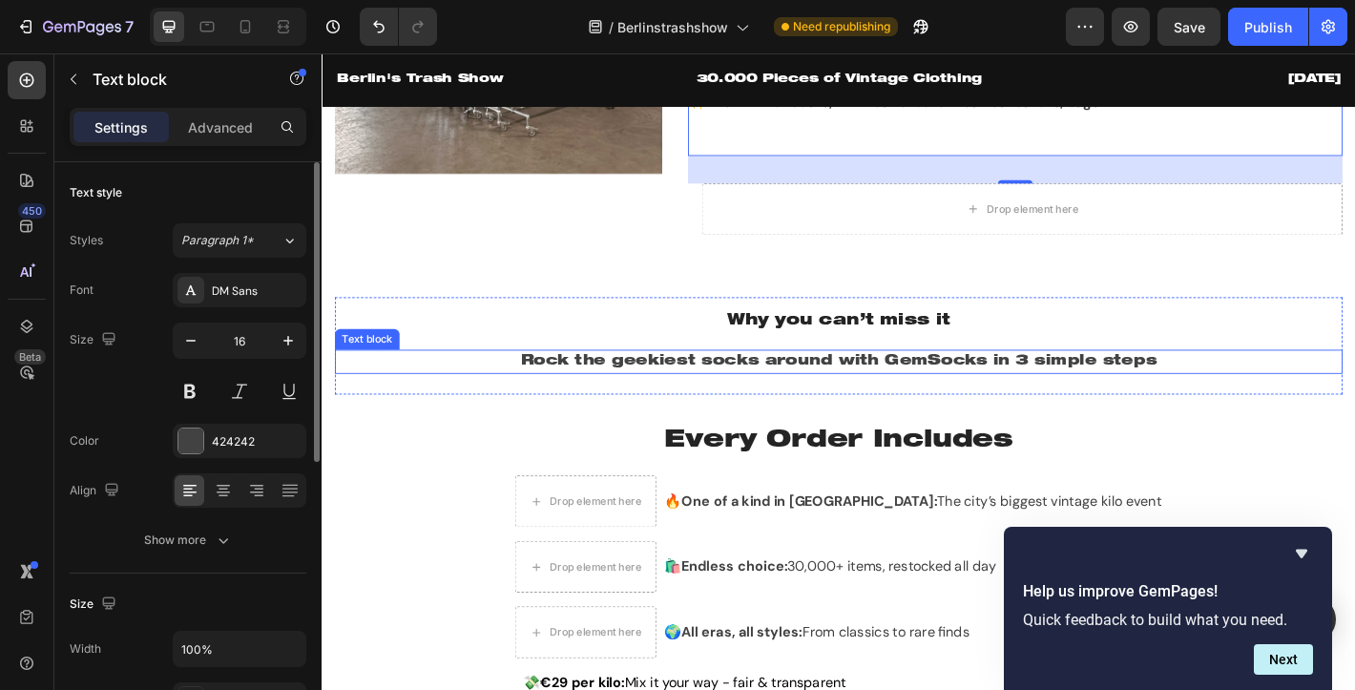
click at [739, 384] on p "Rock the geekiest socks around with GemSocks in 3 simple steps" at bounding box center [894, 395] width 1112 height 23
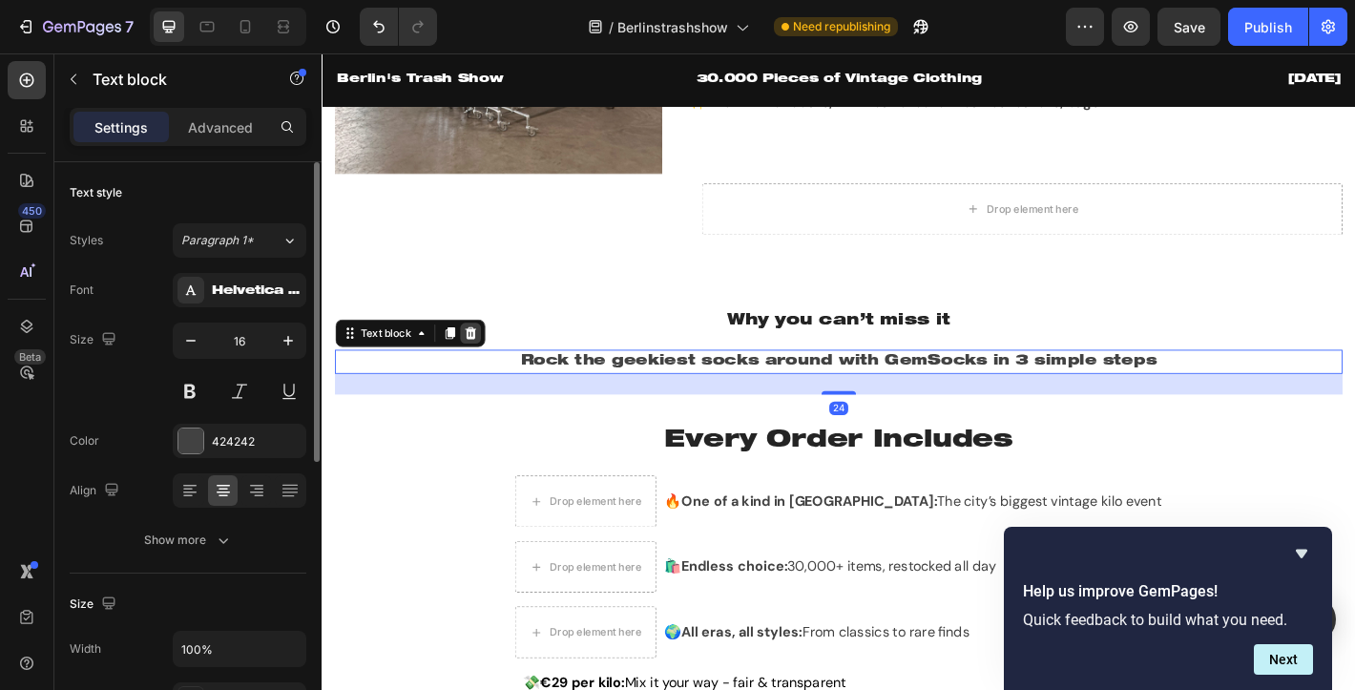
click at [483, 357] on icon at bounding box center [486, 363] width 12 height 13
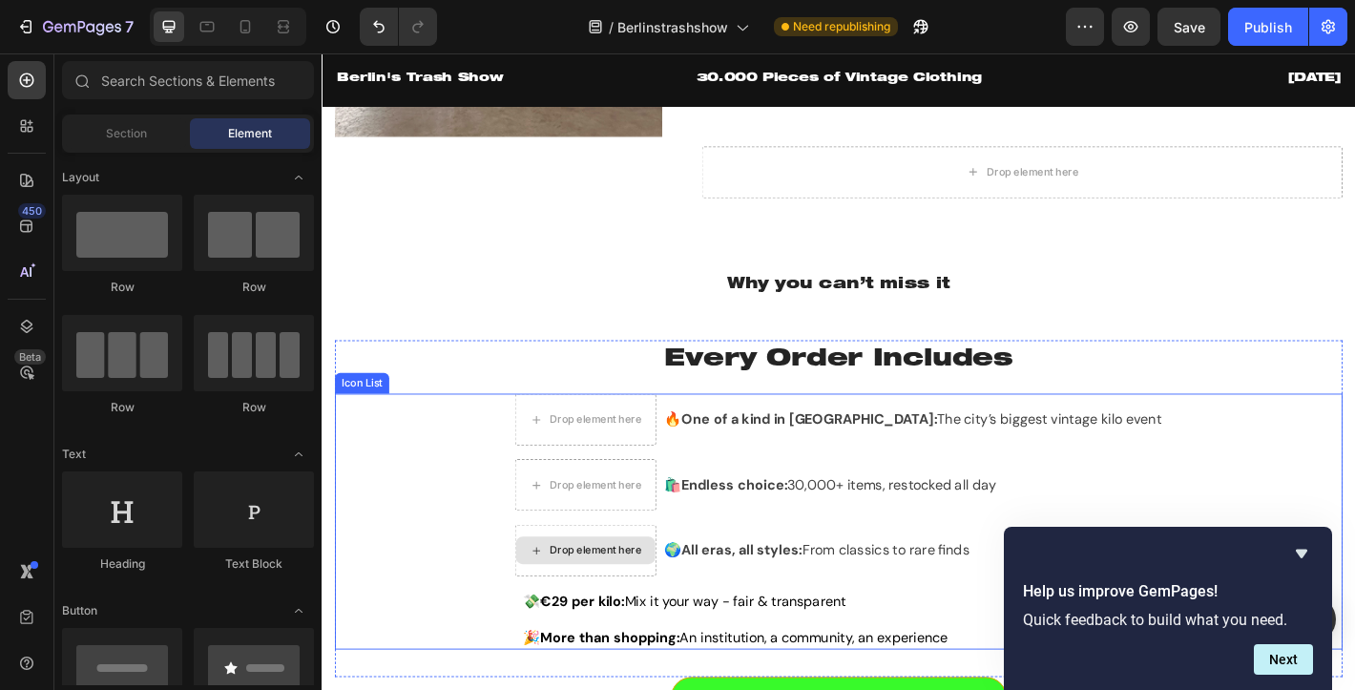
scroll to position [1260, 0]
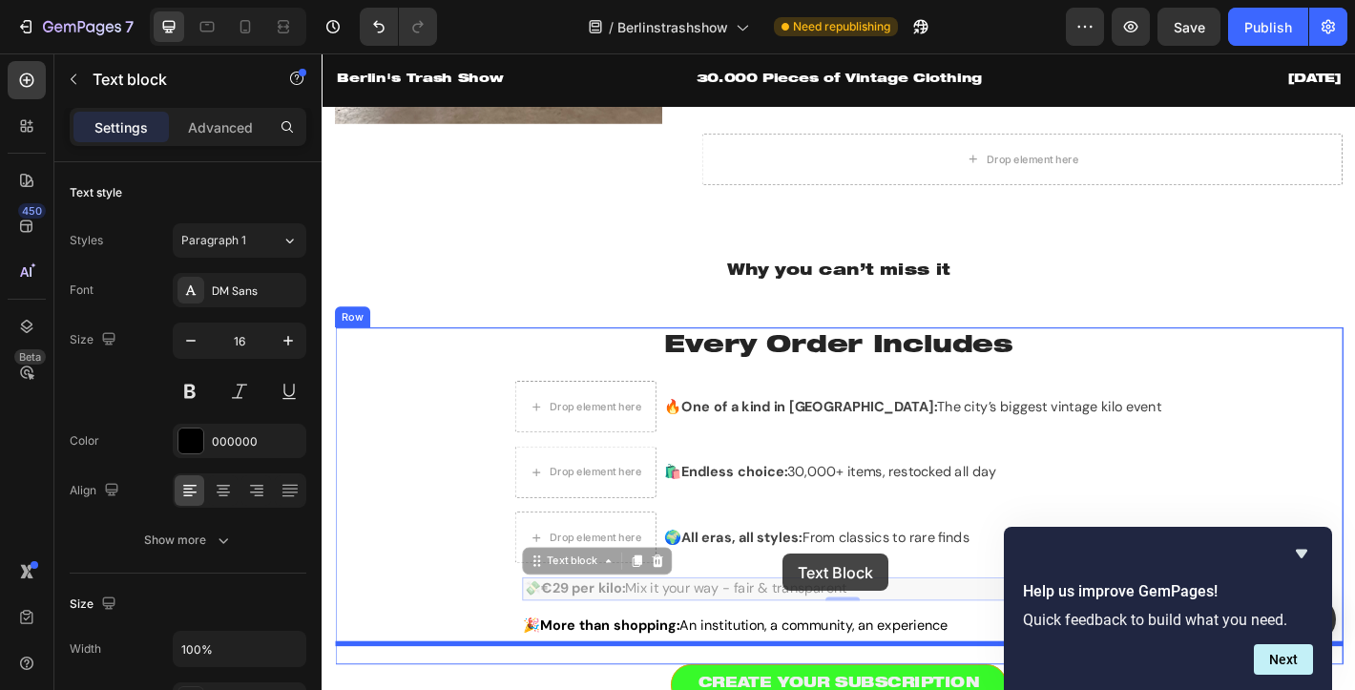
drag, startPoint x: 702, startPoint y: 625, endPoint x: 822, endPoint y: 606, distance: 121.7
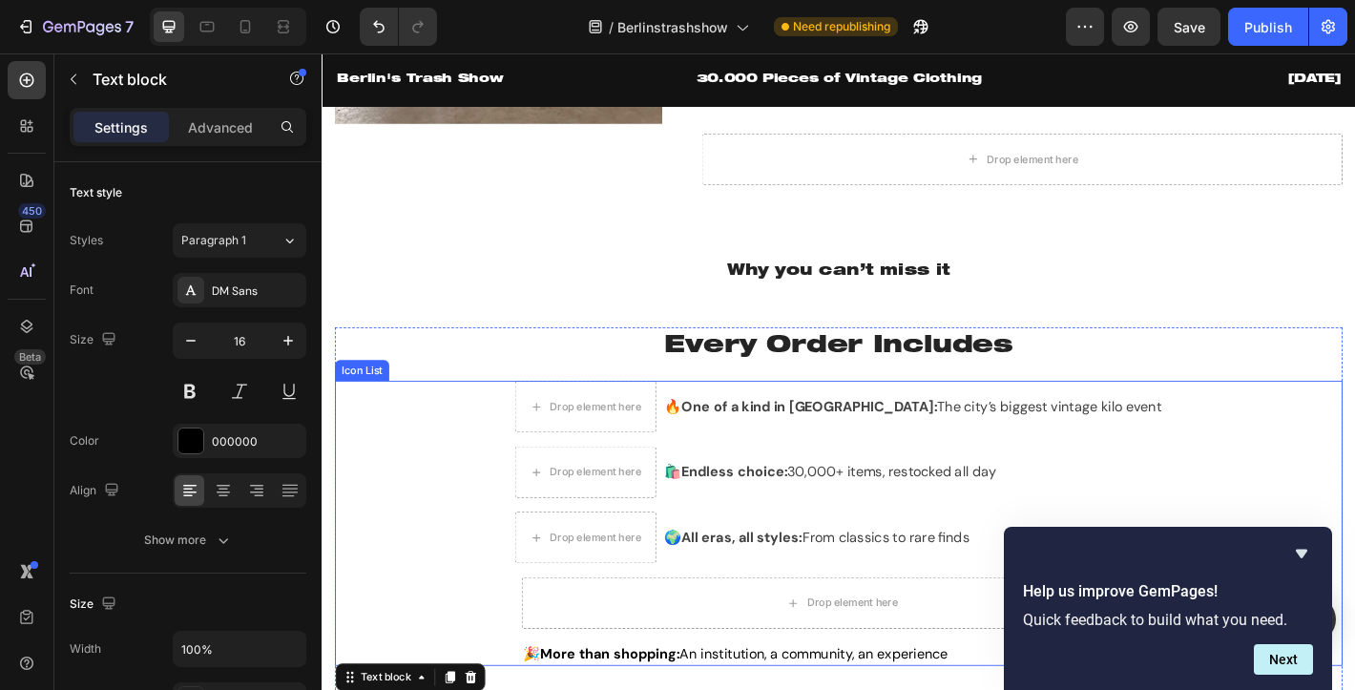
scroll to position [1416, 0]
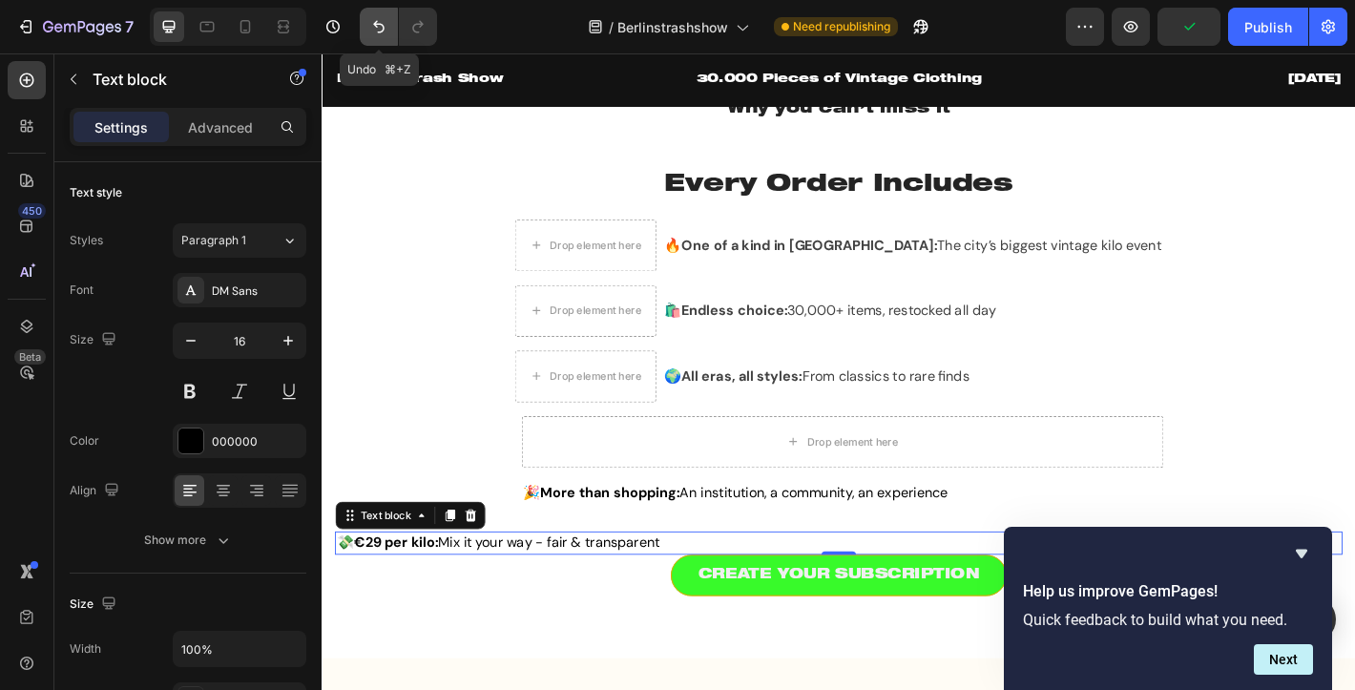
click at [387, 31] on icon "Undo/Redo" at bounding box center [378, 26] width 19 height 19
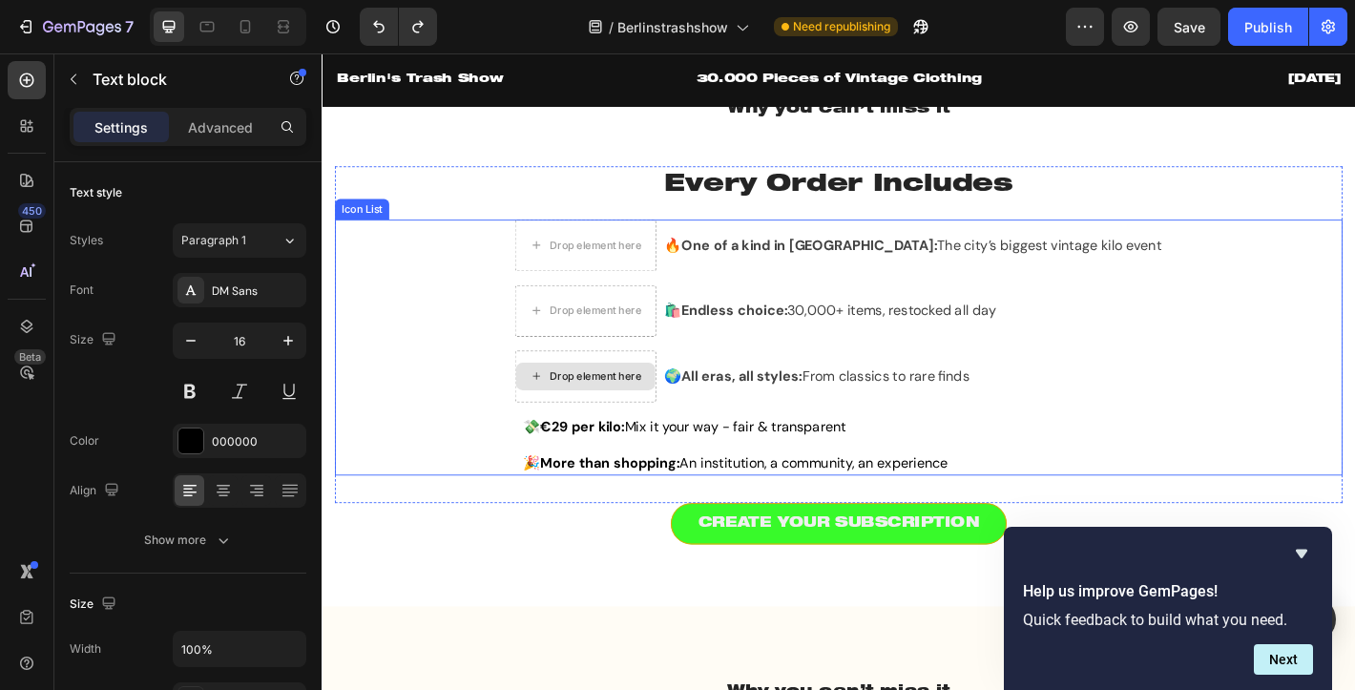
click at [577, 372] on div "Drop element here 🔥 One of a kind in Berlin: The city’s biggest vintage kilo ev…" at bounding box center [894, 379] width 1116 height 283
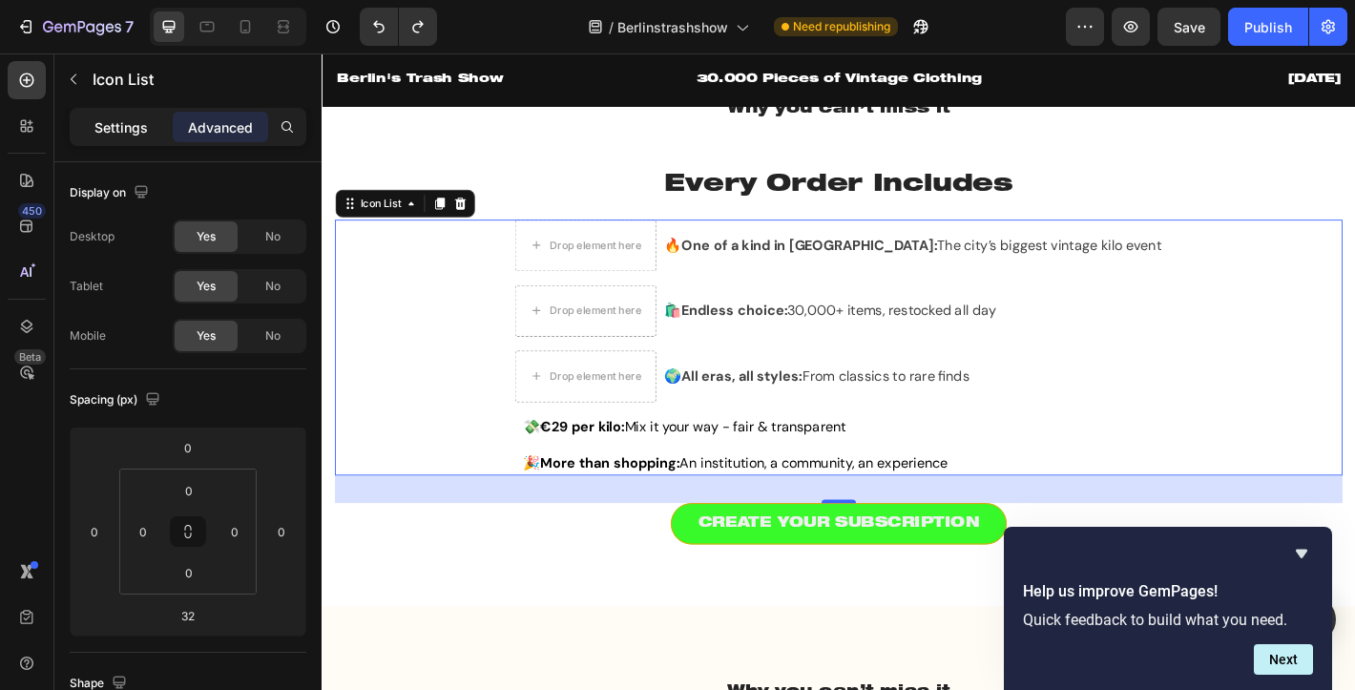
click at [148, 121] on div "Settings" at bounding box center [120, 127] width 95 height 31
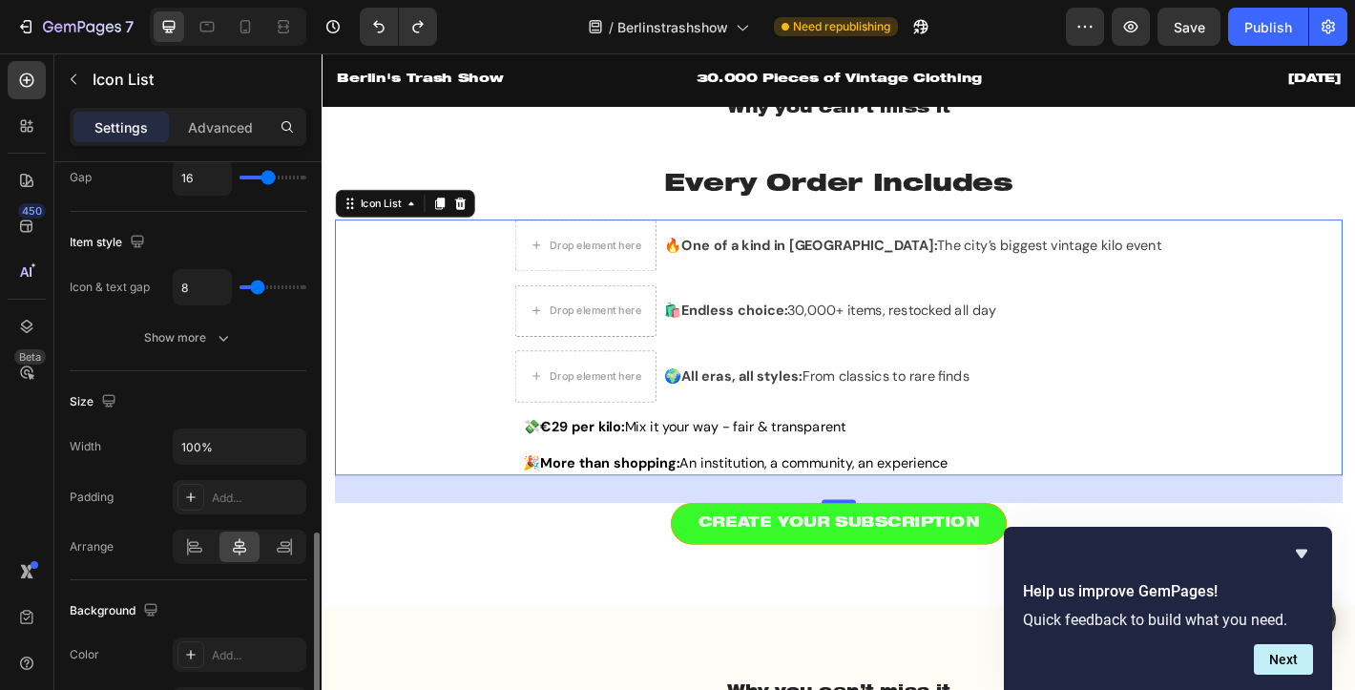
scroll to position [0, 0]
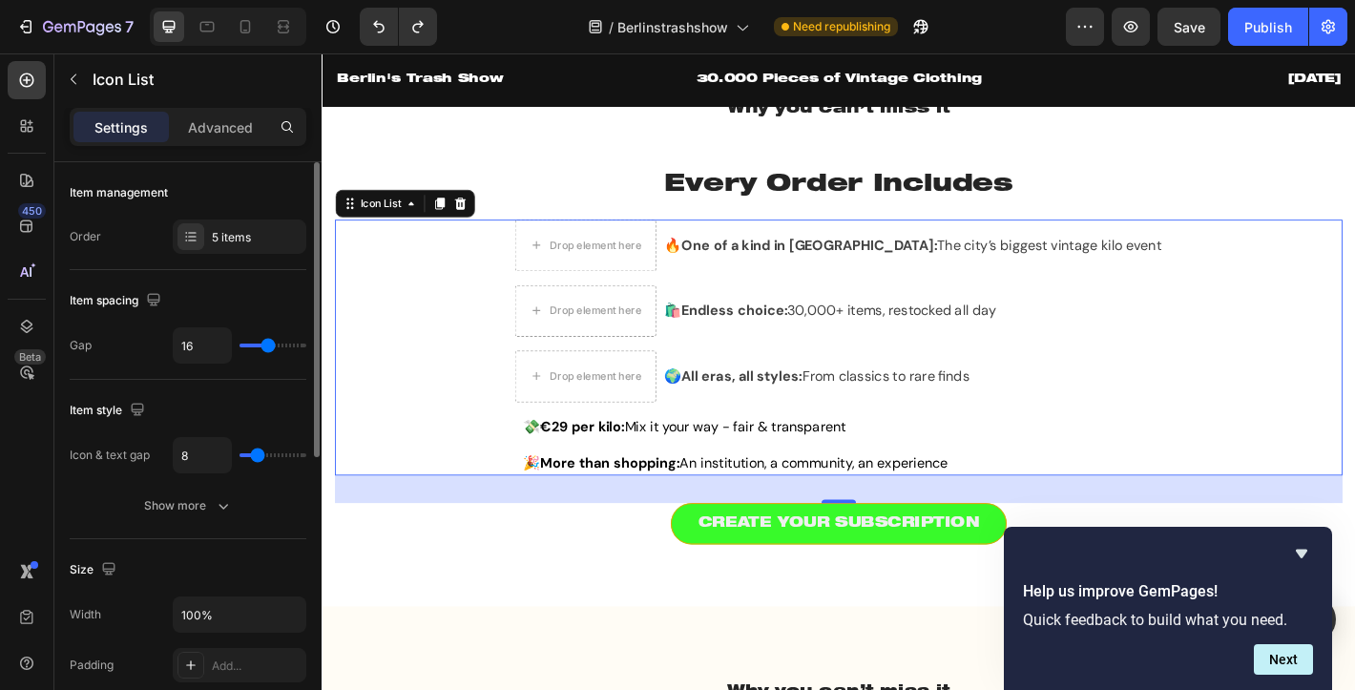
type input "0"
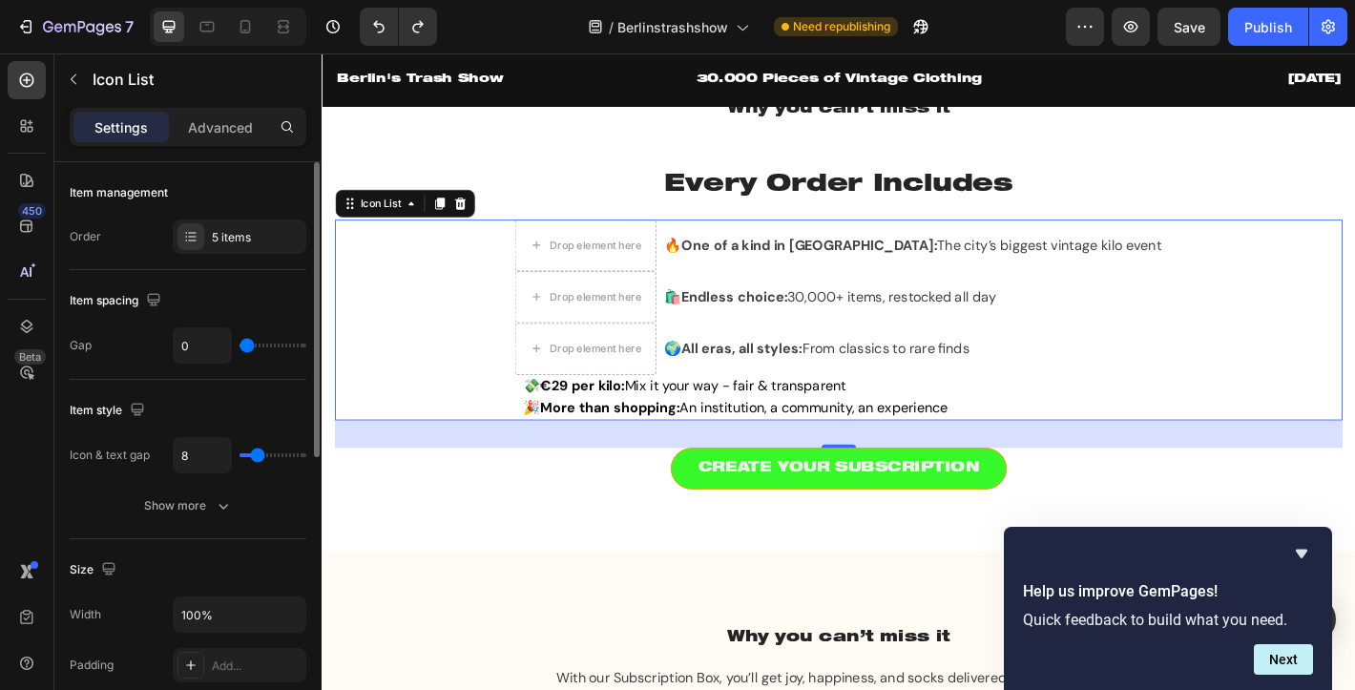
drag, startPoint x: 270, startPoint y: 347, endPoint x: 209, endPoint y: 357, distance: 61.8
type input "0"
click at [239, 347] on input "range" at bounding box center [272, 345] width 67 height 4
type input "4"
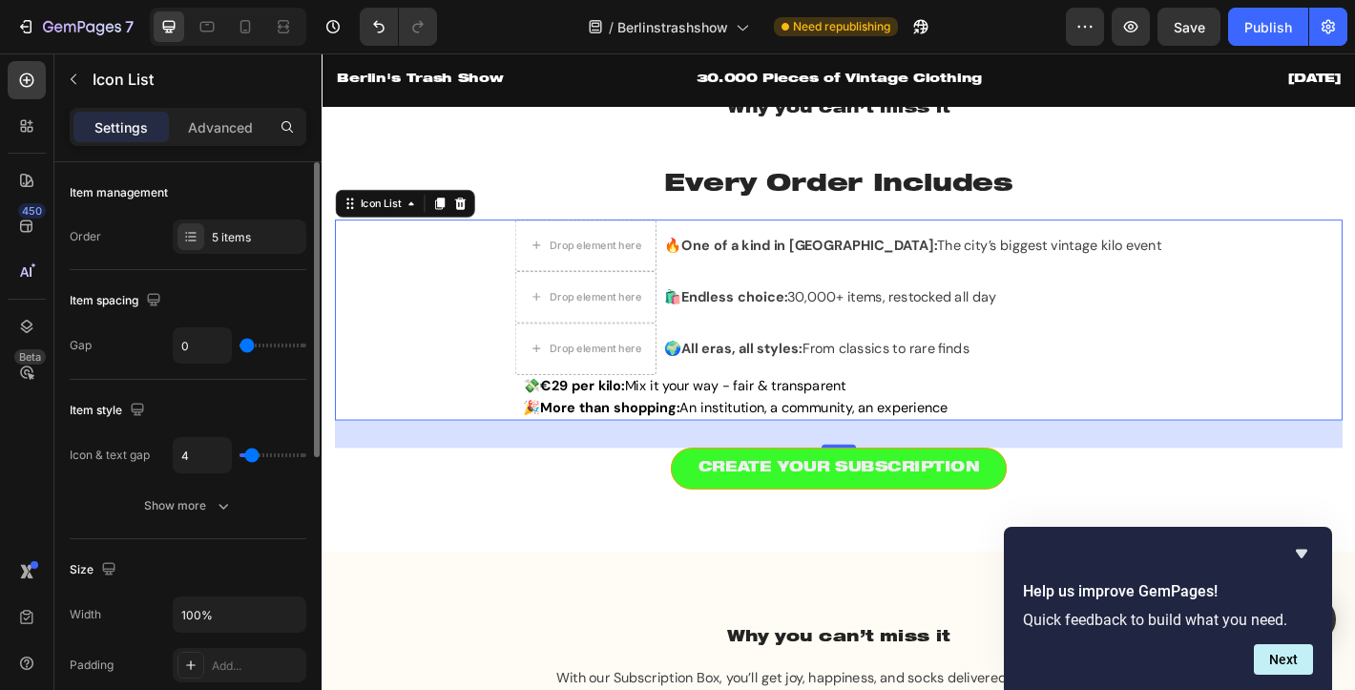
type input "0"
drag, startPoint x: 253, startPoint y: 457, endPoint x: 203, endPoint y: 459, distance: 49.6
type input "0"
click at [239, 457] on input "range" at bounding box center [272, 455] width 67 height 4
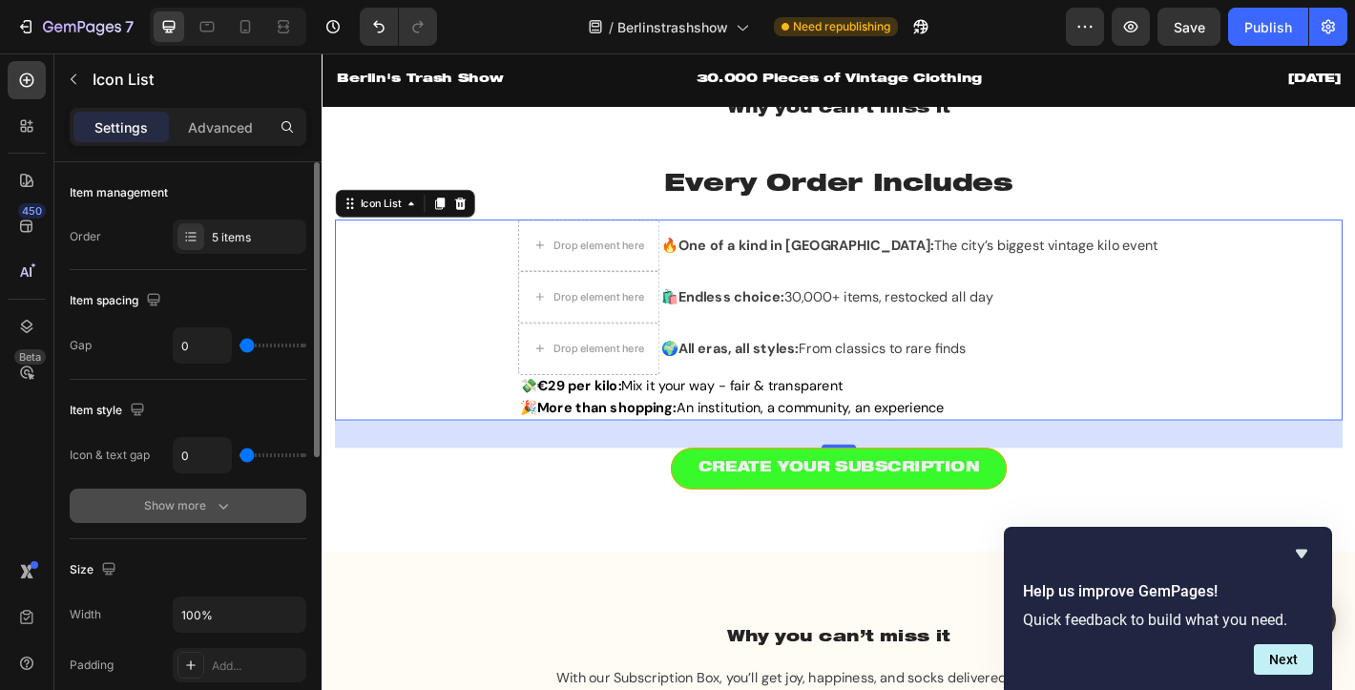
click at [214, 507] on icon "button" at bounding box center [223, 505] width 19 height 19
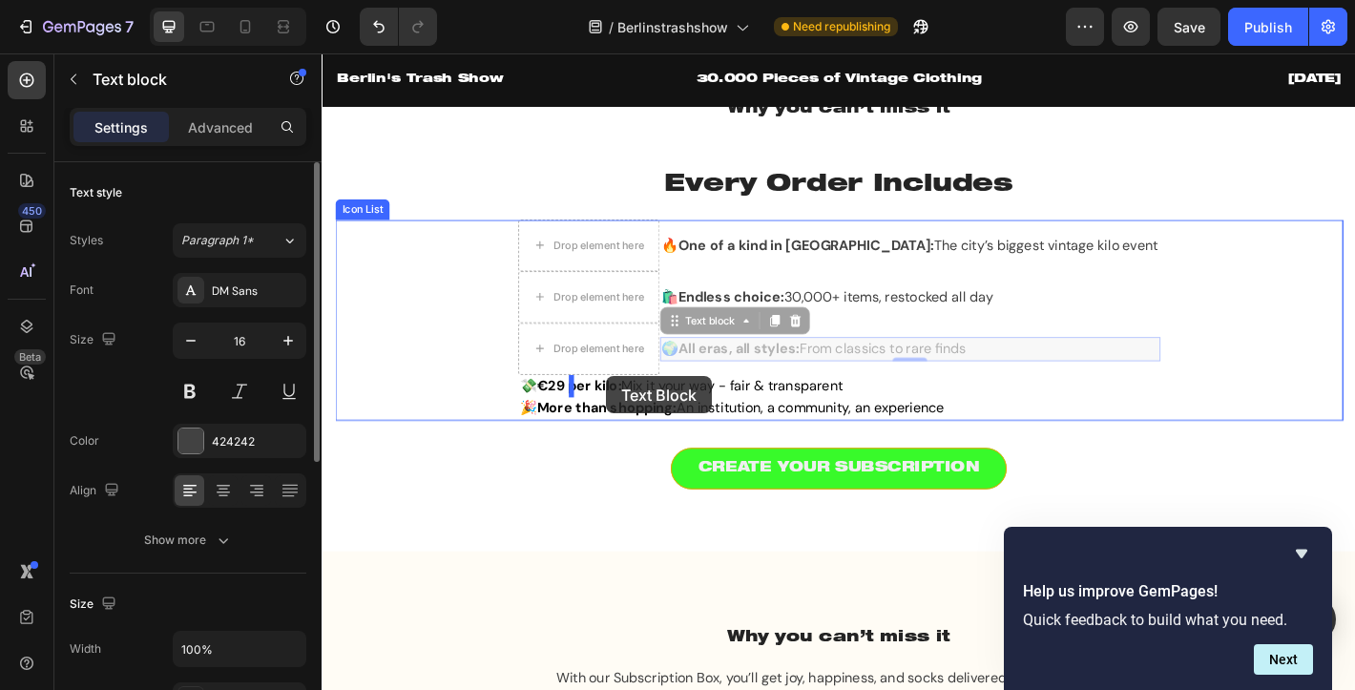
drag, startPoint x: 773, startPoint y: 379, endPoint x: 636, endPoint y: 411, distance: 140.2
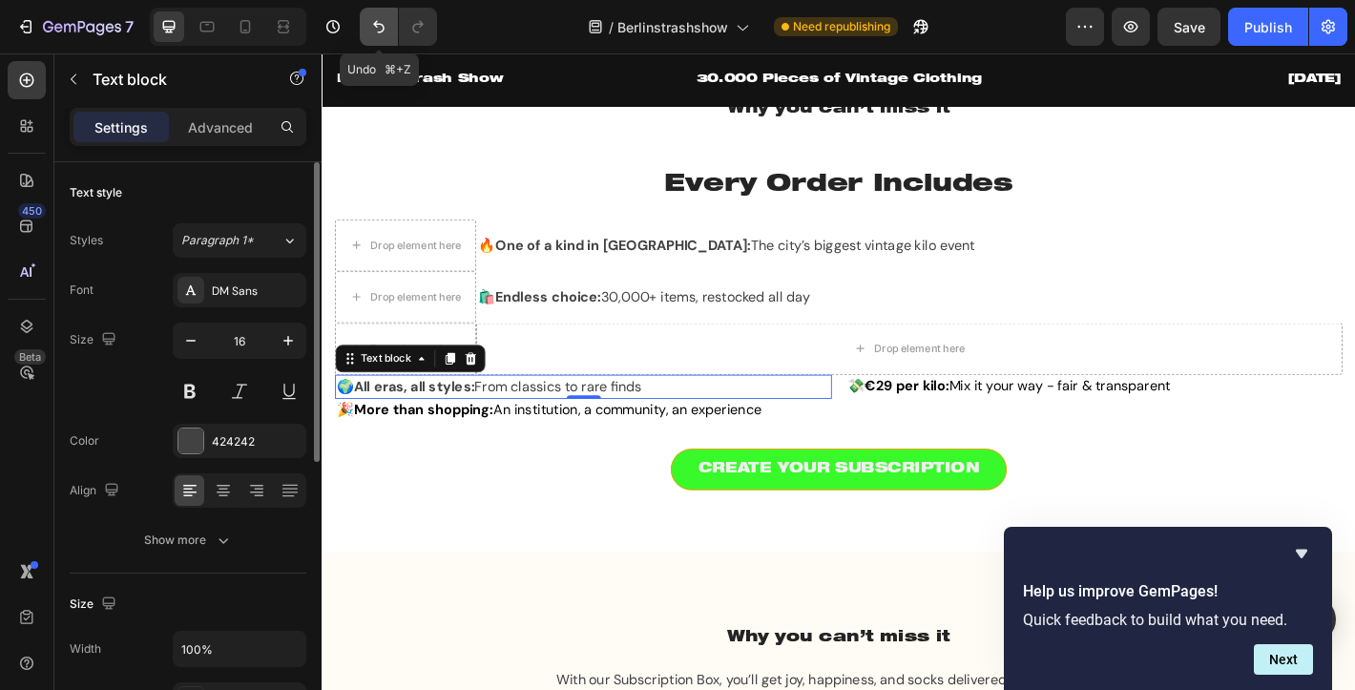
click at [379, 30] on icon "Undo/Redo" at bounding box center [378, 26] width 19 height 19
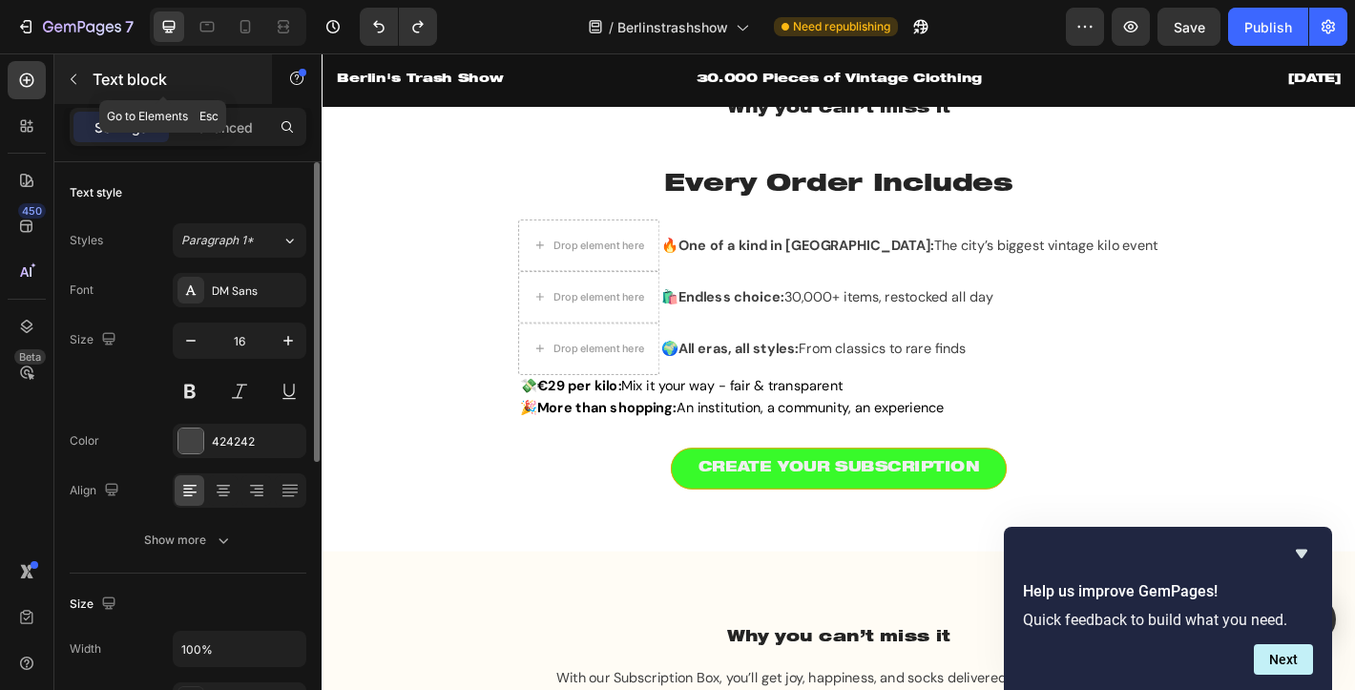
click at [73, 75] on icon "button" at bounding box center [73, 79] width 15 height 15
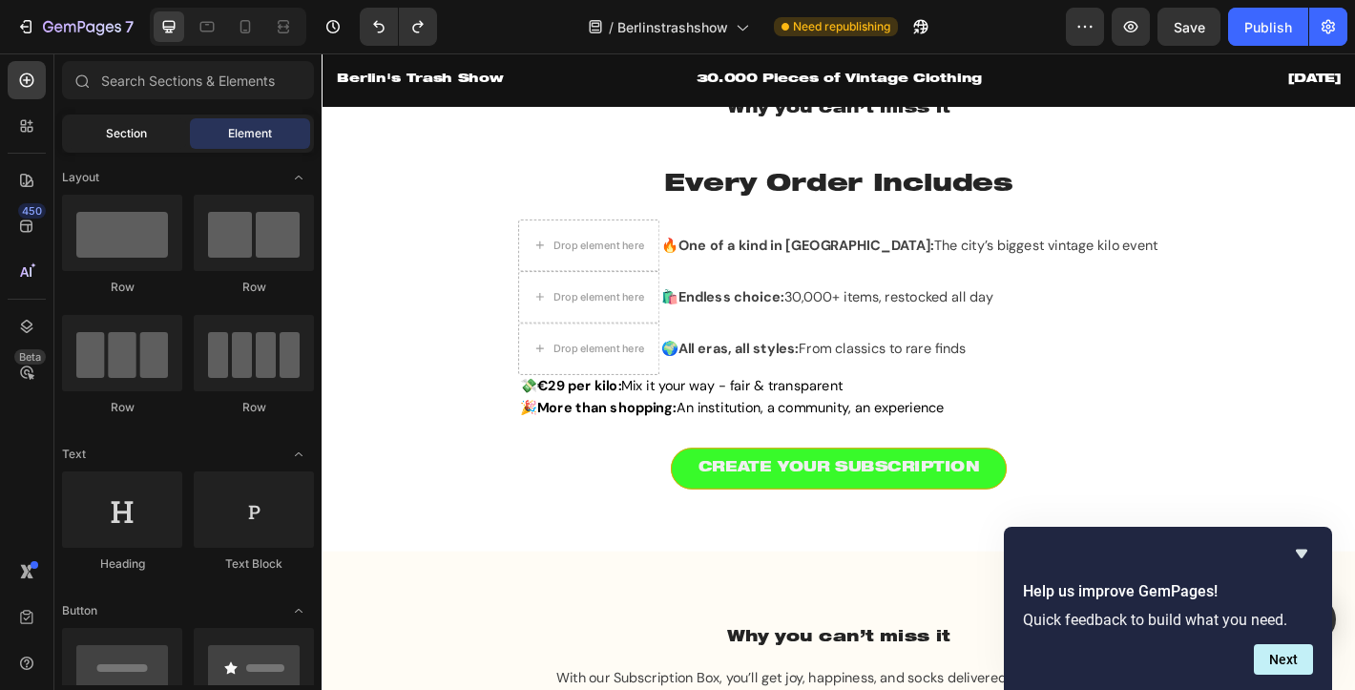
click at [156, 139] on div "Section" at bounding box center [126, 133] width 120 height 31
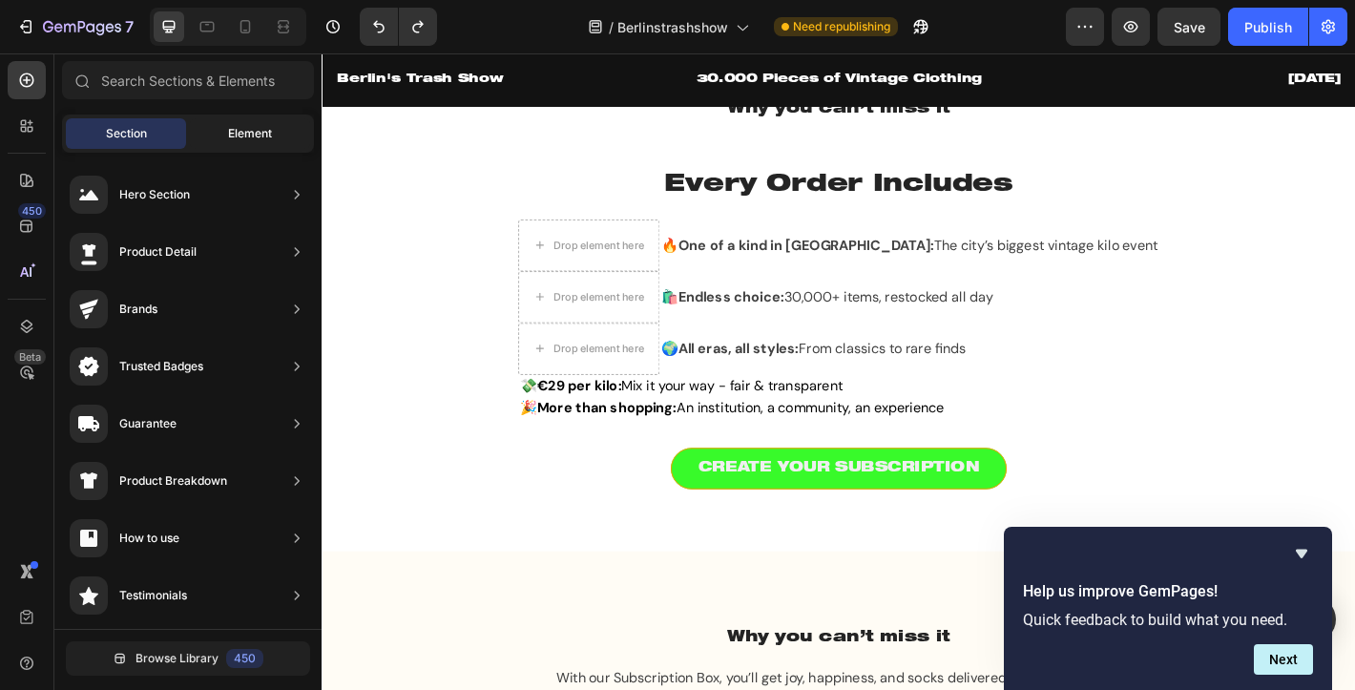
click at [228, 135] on span "Element" at bounding box center [250, 133] width 44 height 17
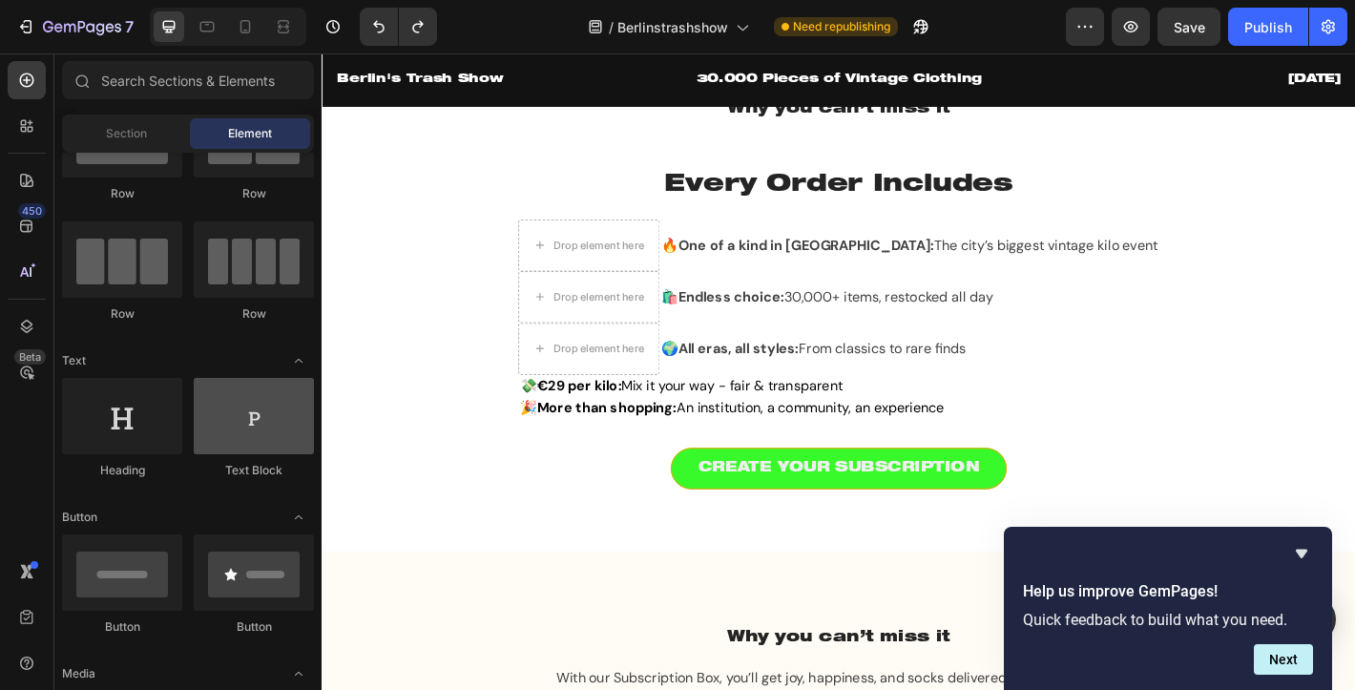
scroll to position [101, 0]
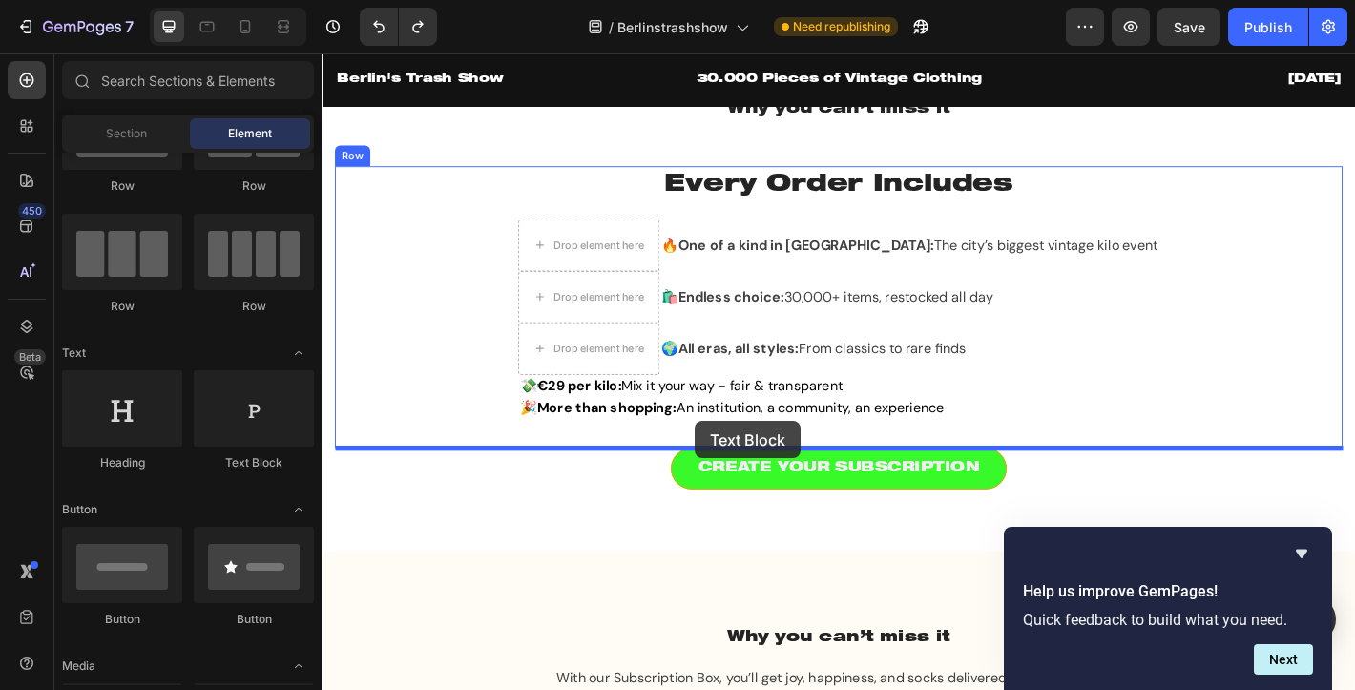
drag, startPoint x: 572, startPoint y: 476, endPoint x: 735, endPoint y: 460, distance: 163.0
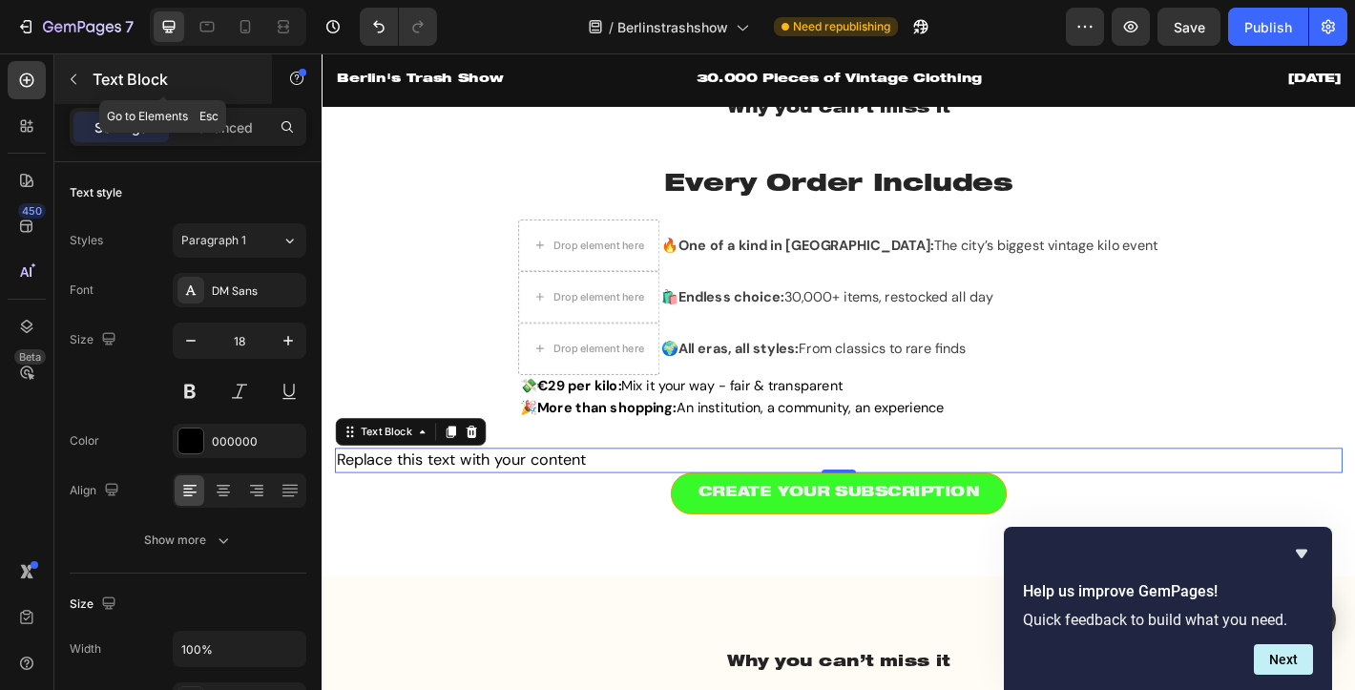
click at [73, 75] on icon "button" at bounding box center [74, 79] width 6 height 10
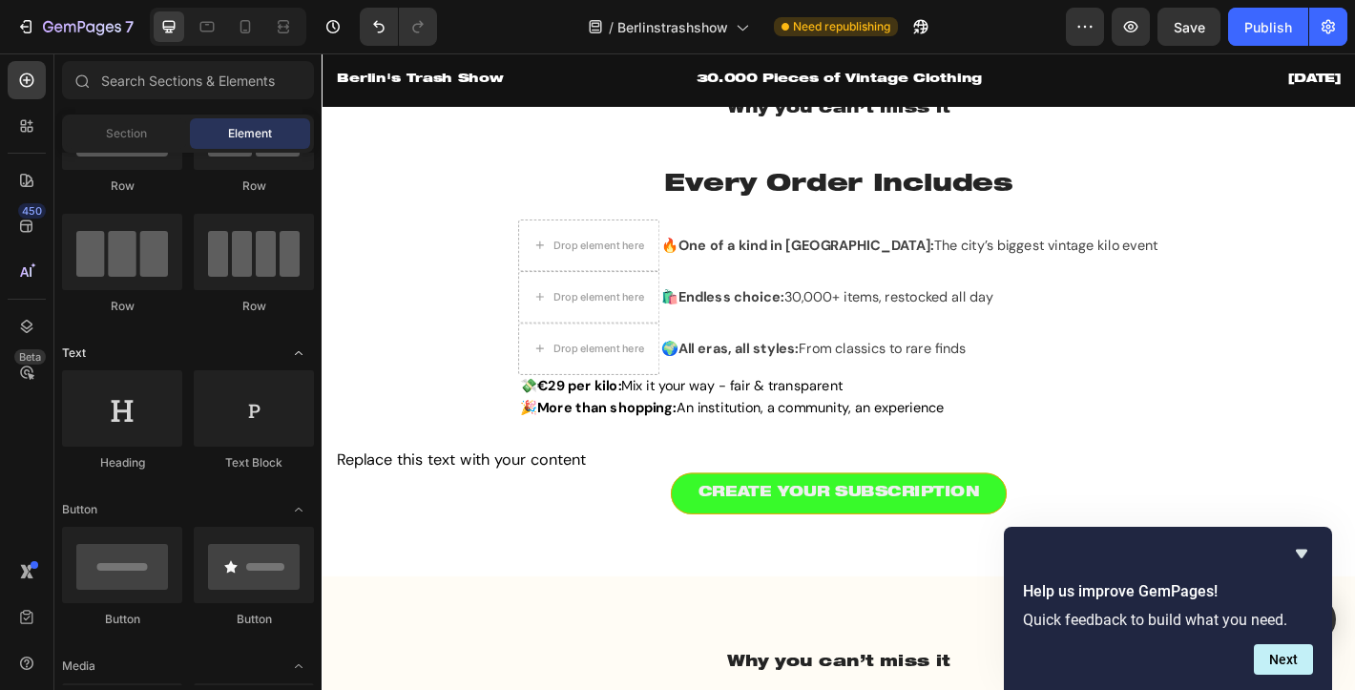
scroll to position [0, 0]
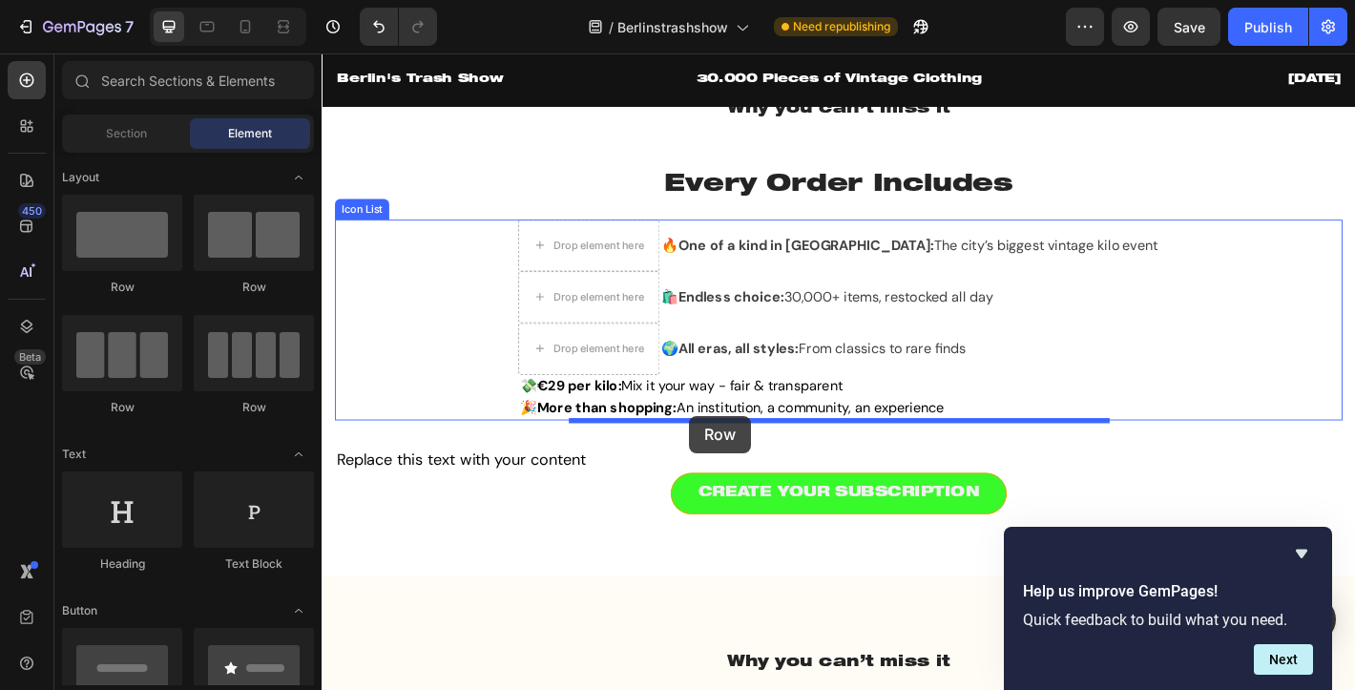
drag, startPoint x: 456, startPoint y: 302, endPoint x: 726, endPoint y: 451, distance: 308.3
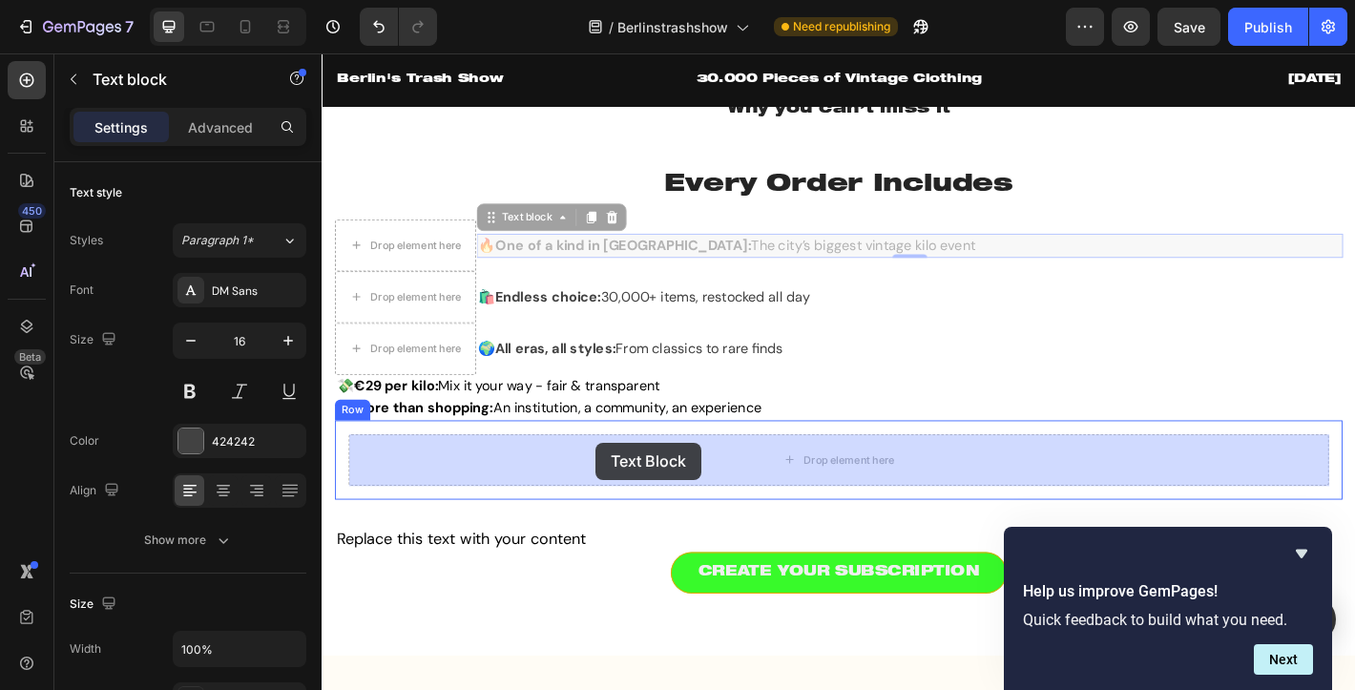
drag, startPoint x: 536, startPoint y: 246, endPoint x: 625, endPoint y: 485, distance: 254.5
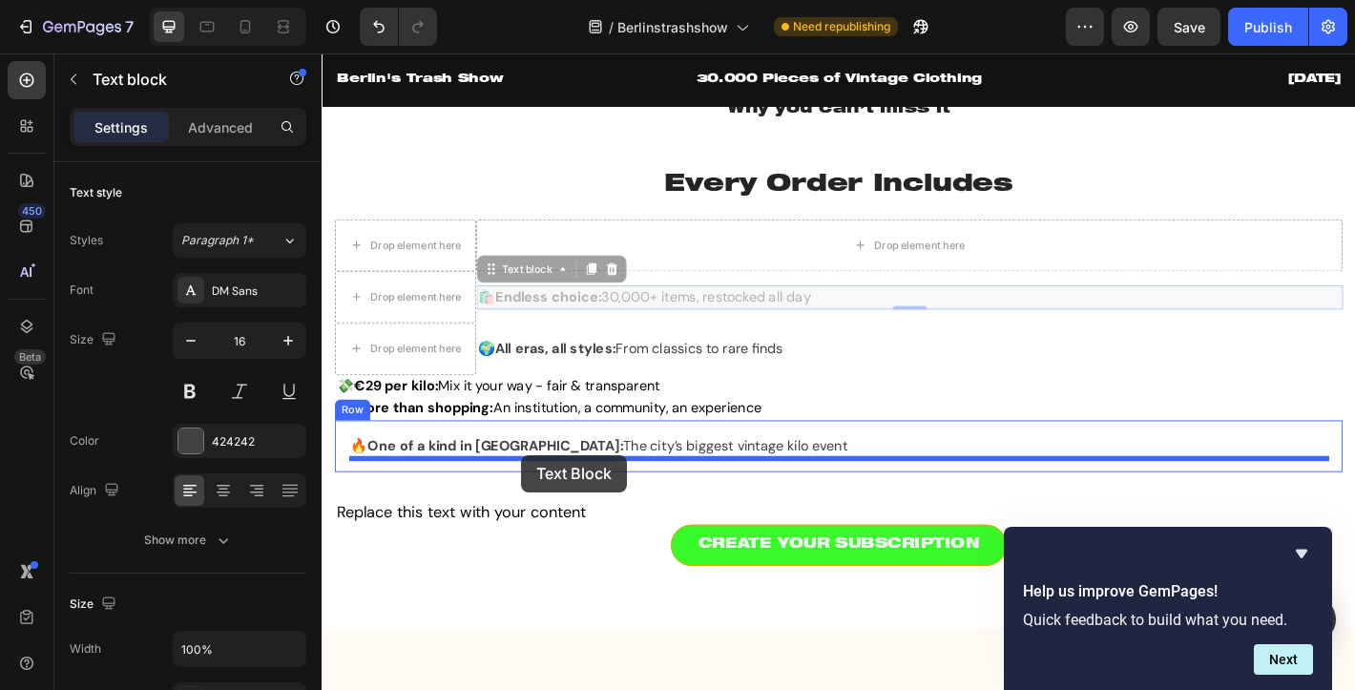
drag, startPoint x: 540, startPoint y: 305, endPoint x: 543, endPoint y: 498, distance: 192.7
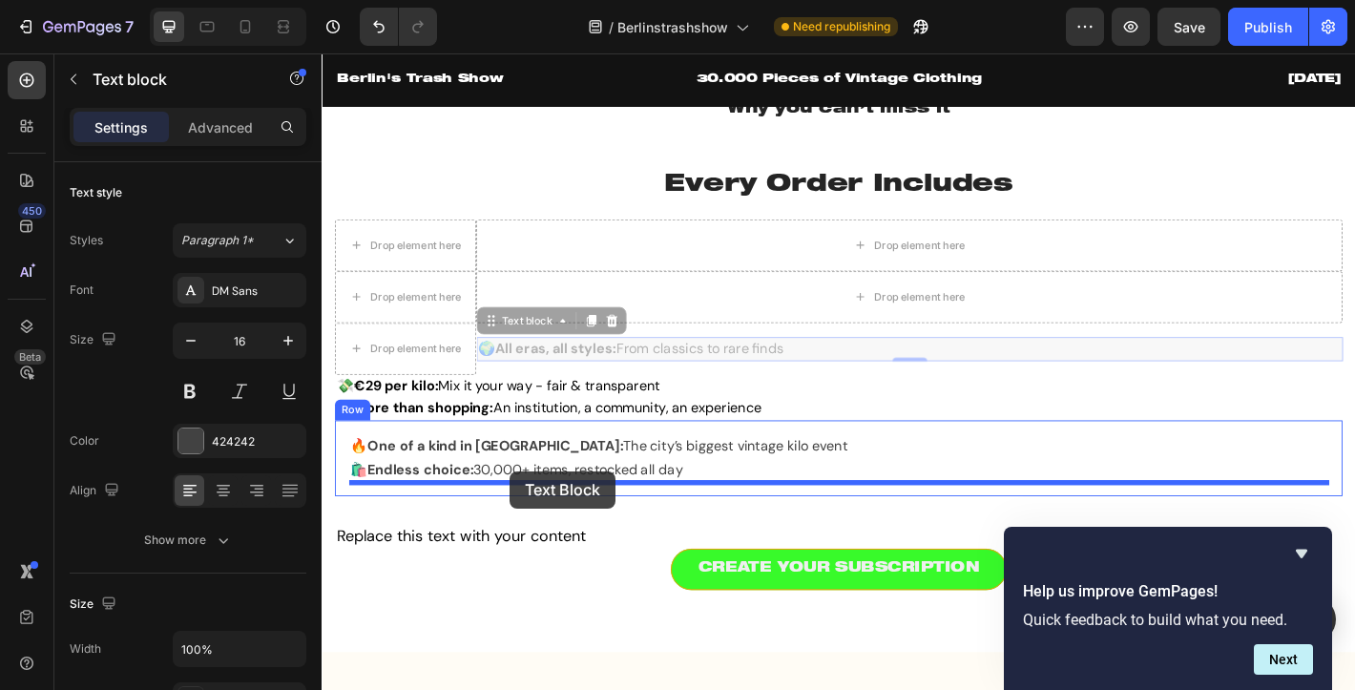
drag, startPoint x: 546, startPoint y: 359, endPoint x: 529, endPoint y: 516, distance: 158.3
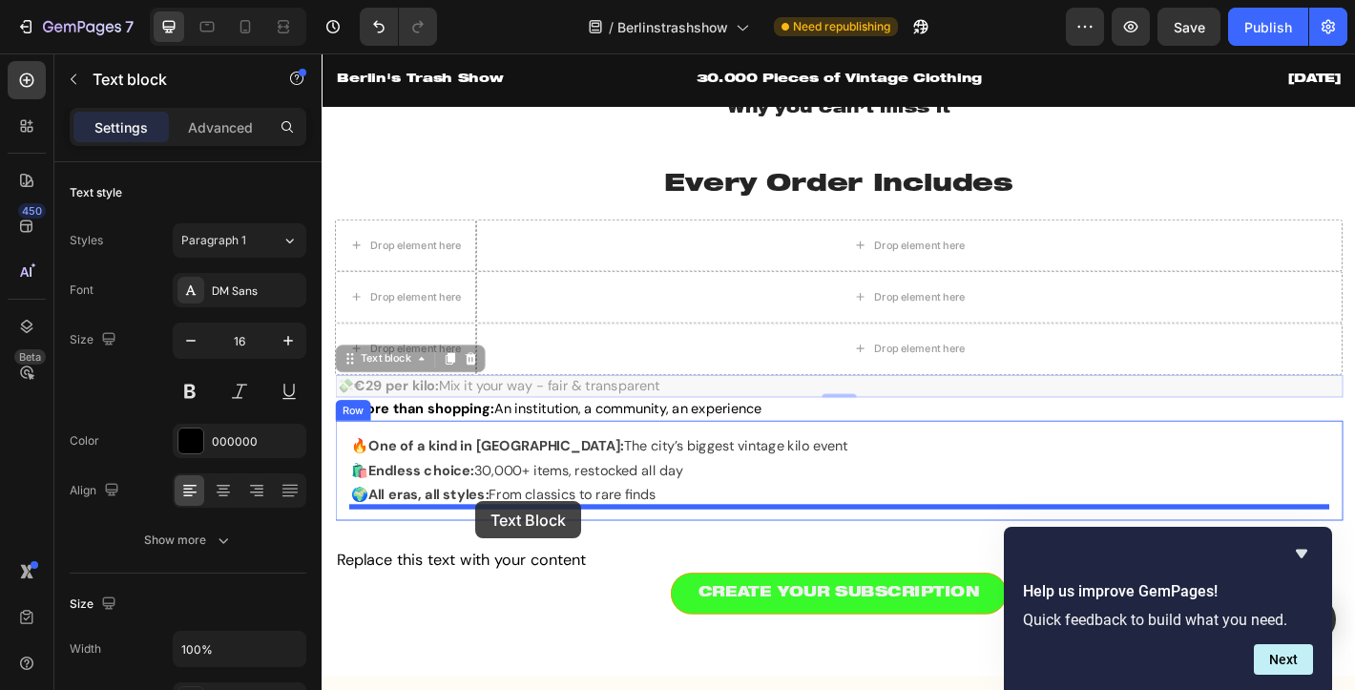
drag, startPoint x: 502, startPoint y: 416, endPoint x: 491, endPoint y: 550, distance: 134.0
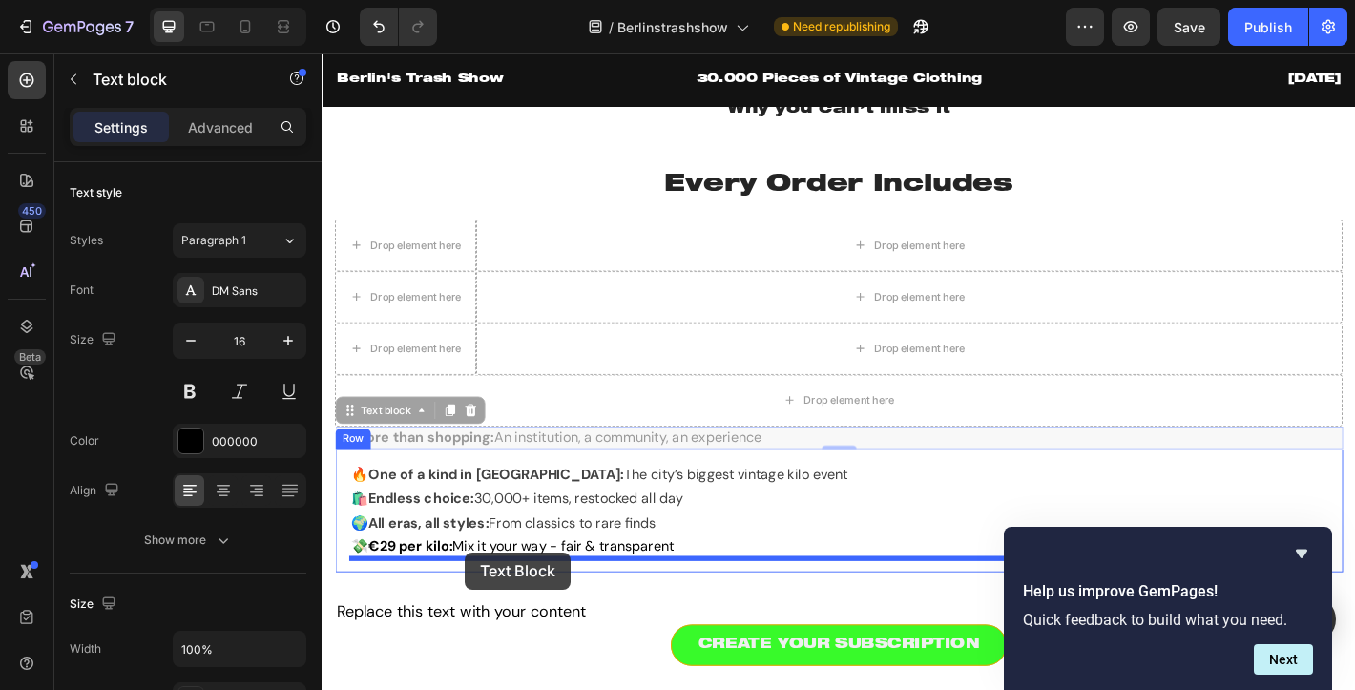
drag, startPoint x: 472, startPoint y: 474, endPoint x: 480, endPoint y: 606, distance: 131.9
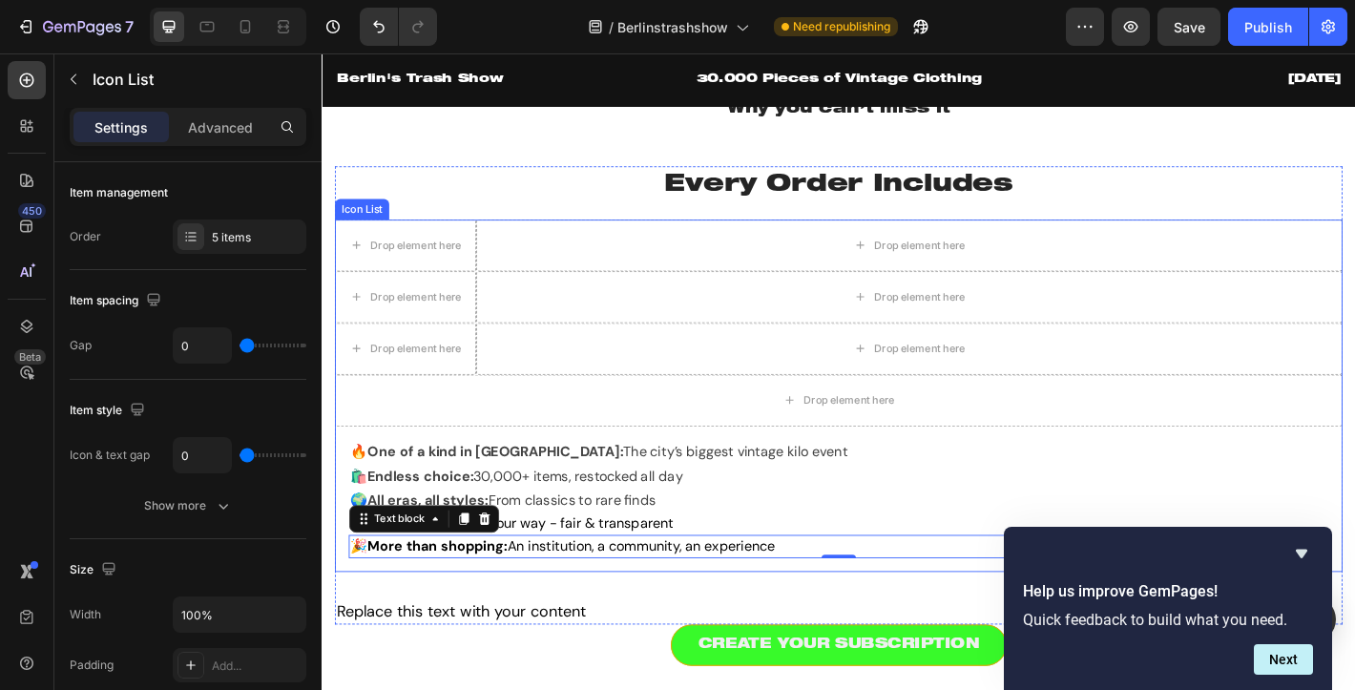
click at [378, 231] on div "Icon List" at bounding box center [366, 226] width 60 height 23
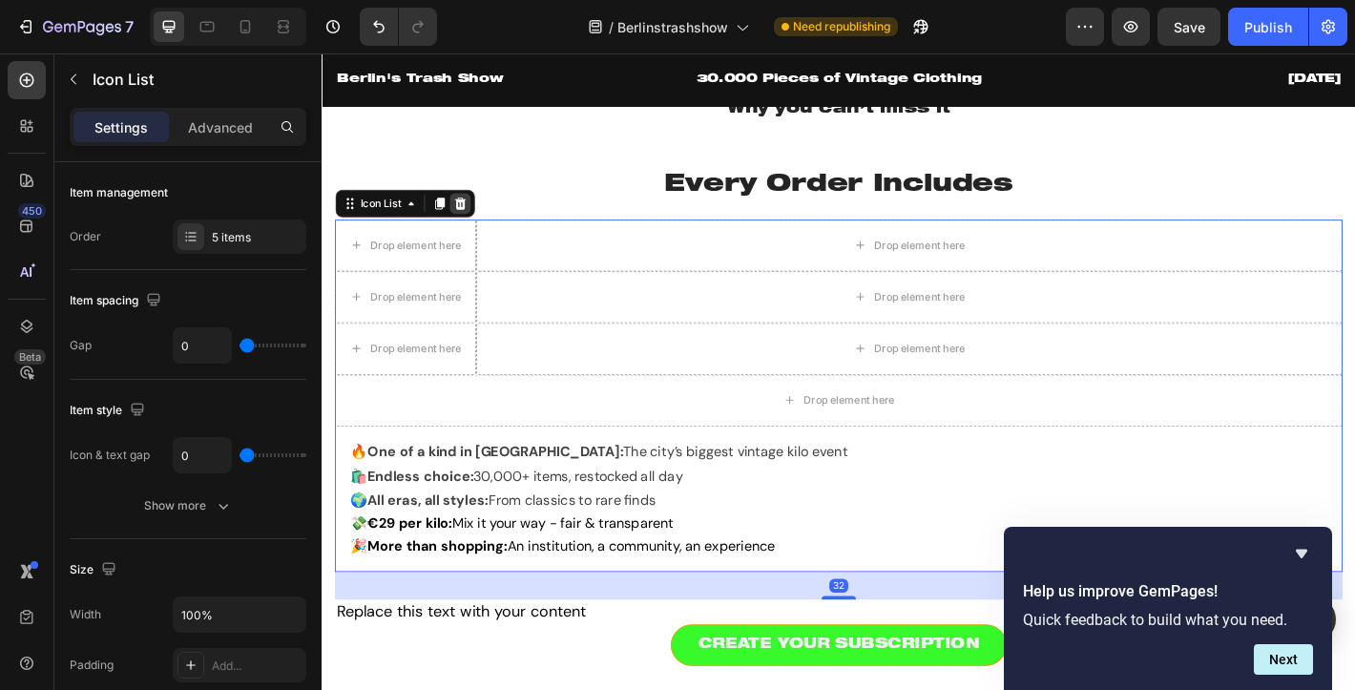
click at [473, 222] on icon at bounding box center [474, 219] width 15 height 15
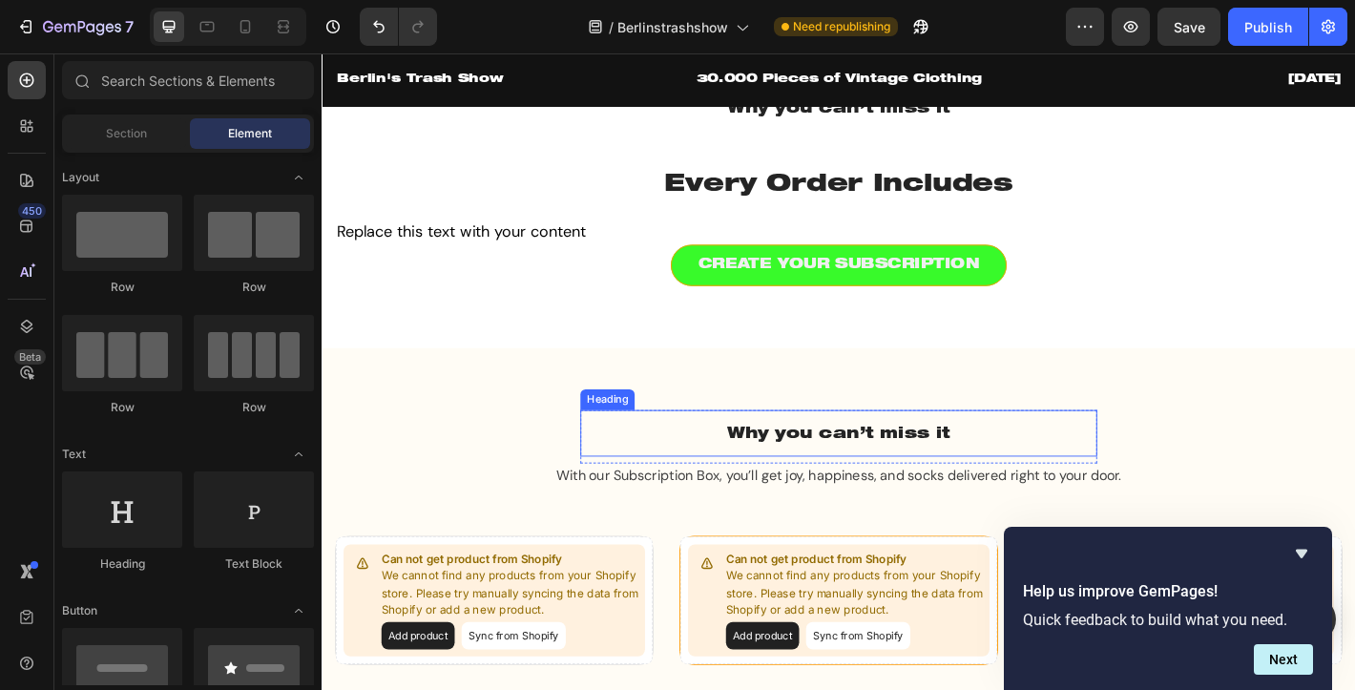
scroll to position [1218, 0]
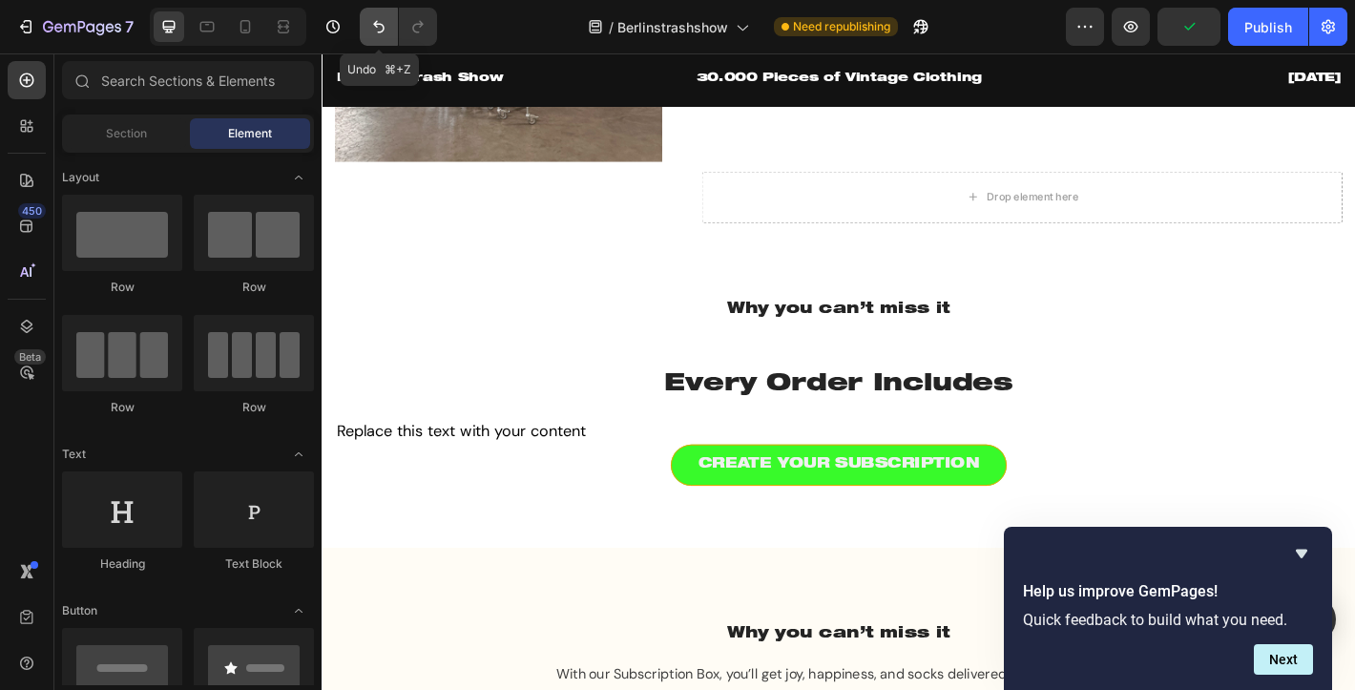
click at [381, 23] on icon "Undo/Redo" at bounding box center [378, 26] width 19 height 19
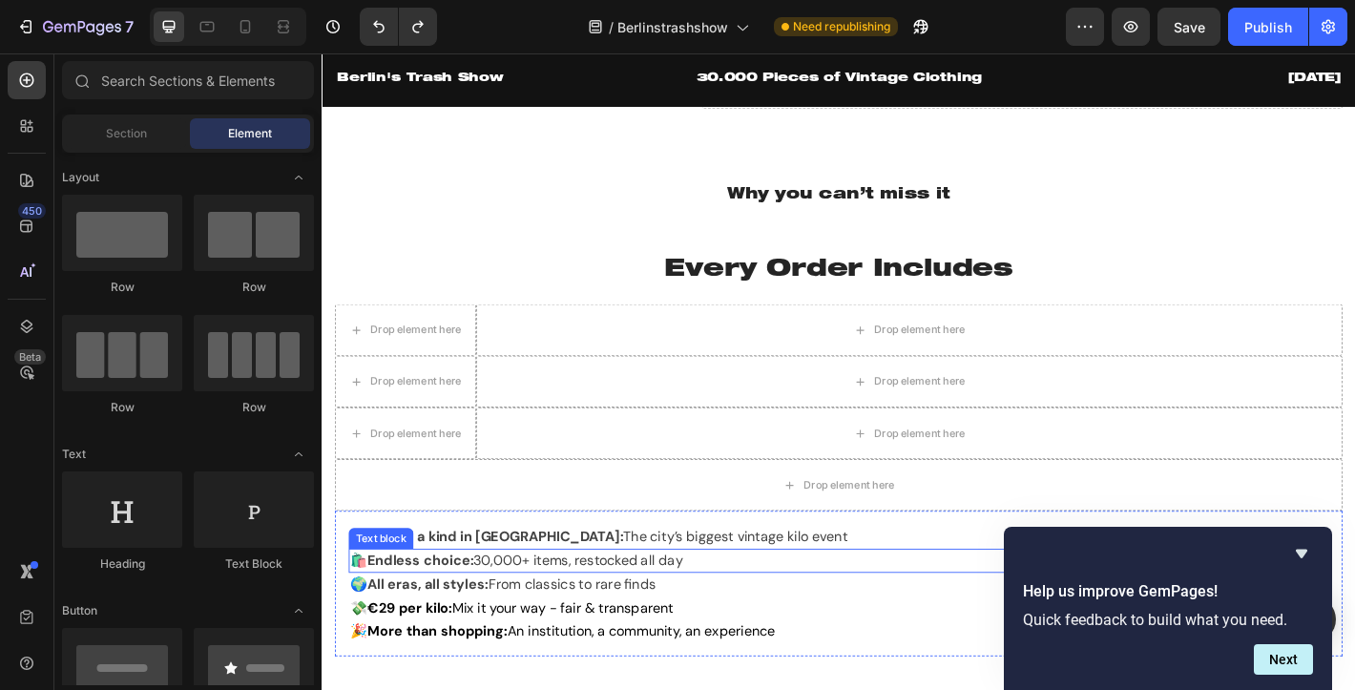
scroll to position [1392, 0]
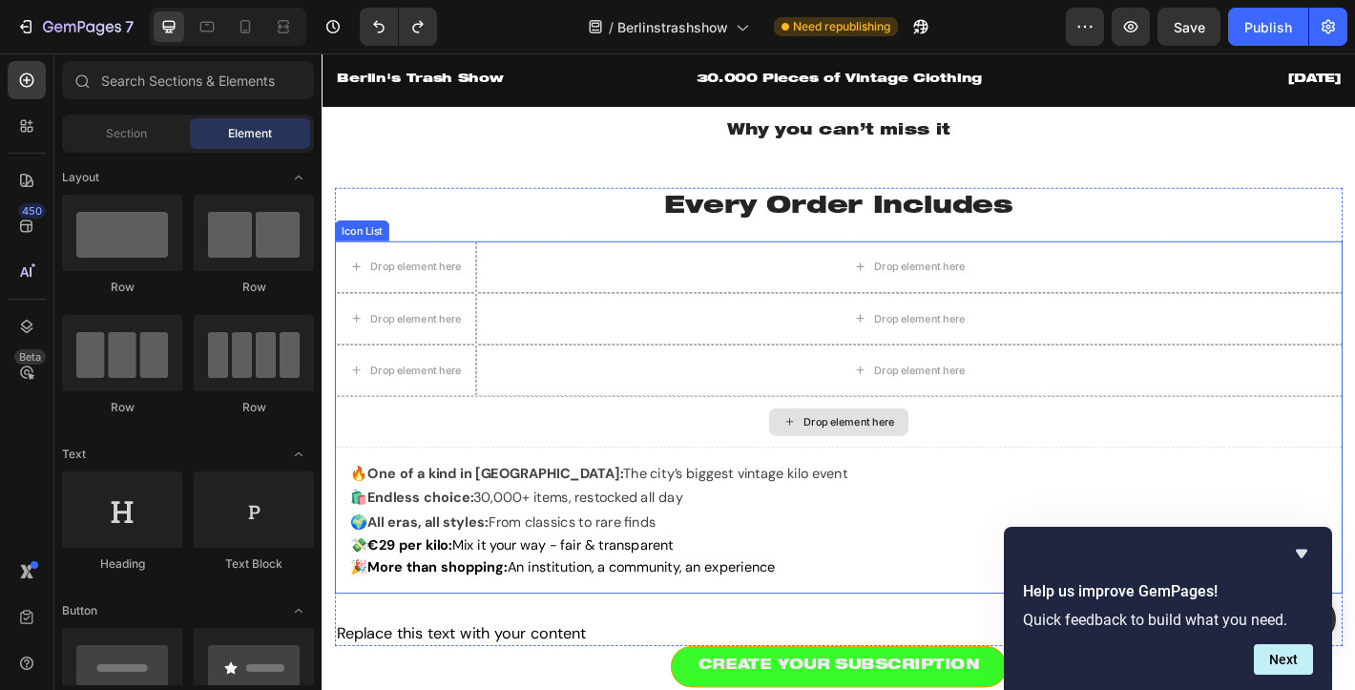
click at [501, 361] on div "Drop element here" at bounding box center [972, 347] width 960 height 57
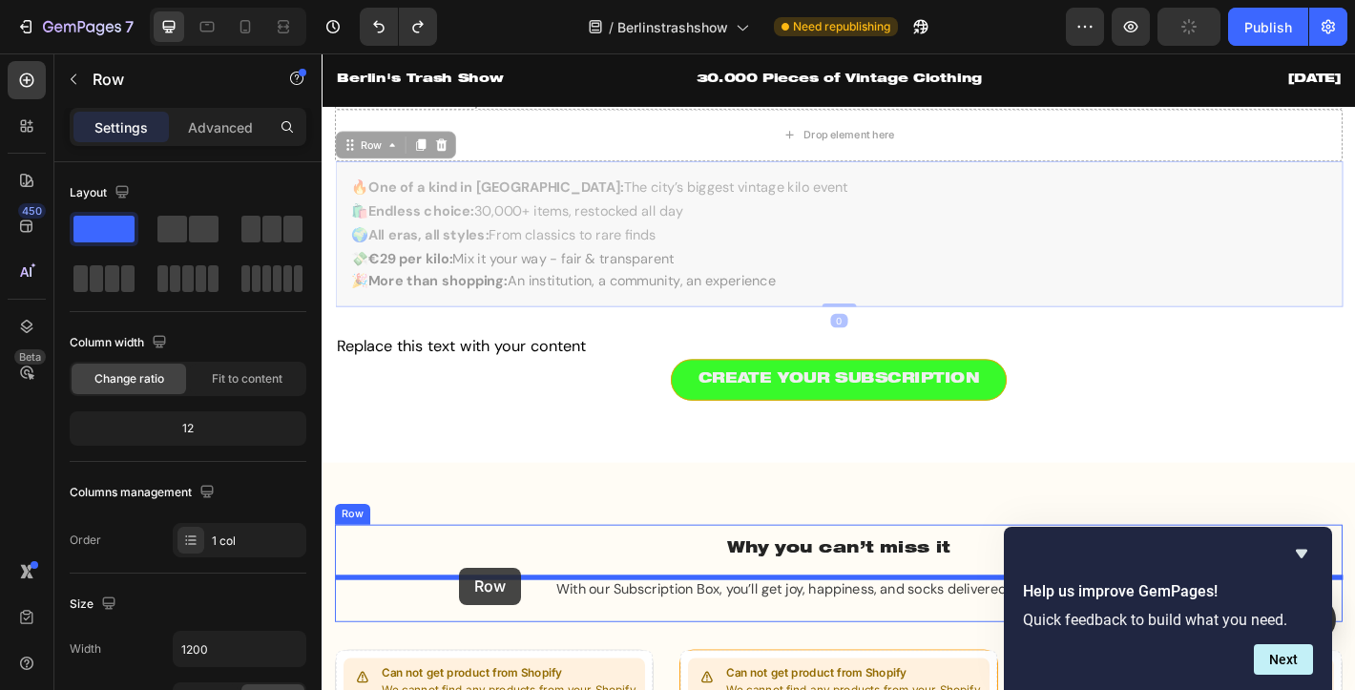
scroll to position [1733, 0]
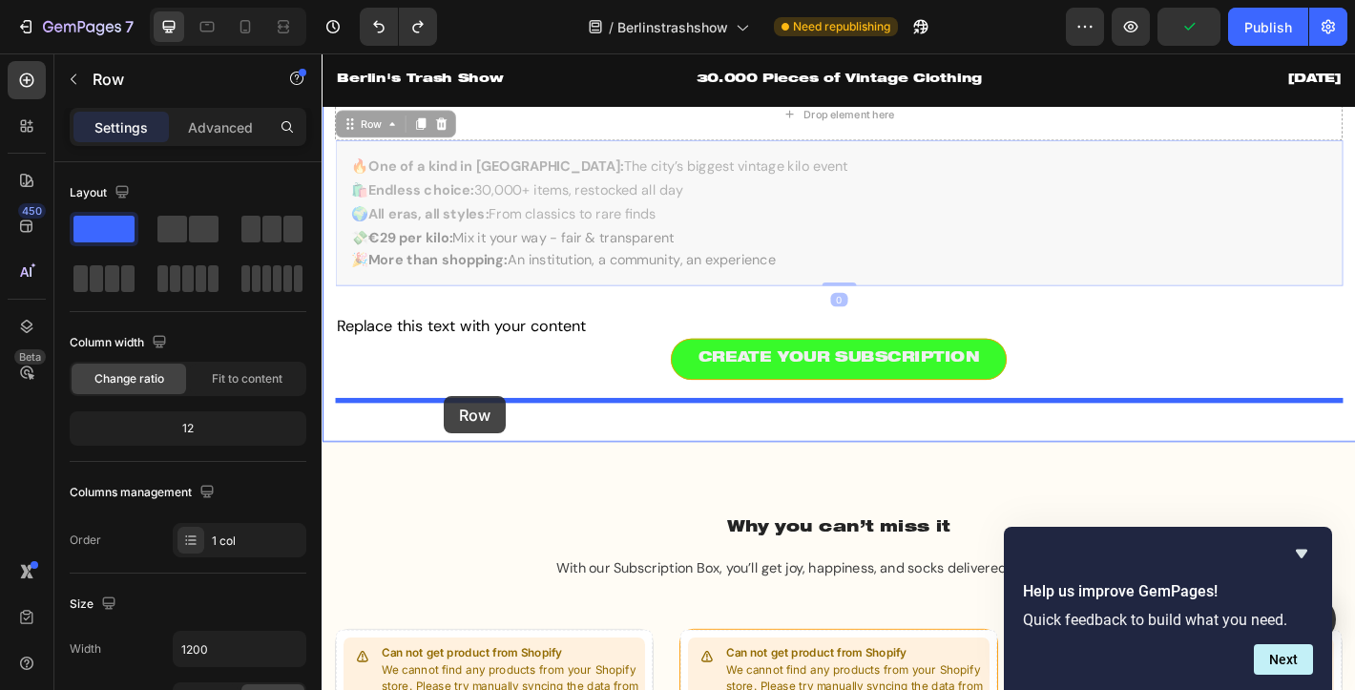
drag, startPoint x: 473, startPoint y: 406, endPoint x: 457, endPoint y: 433, distance: 31.3
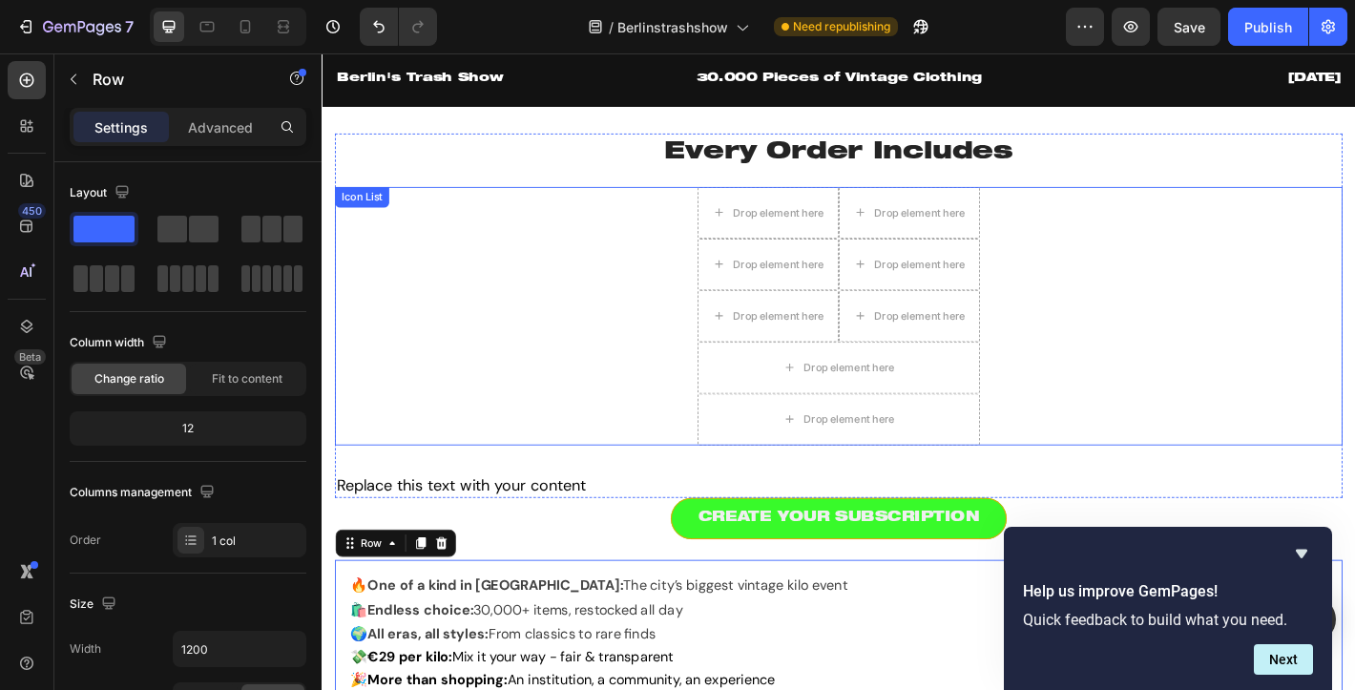
scroll to position [1441, 0]
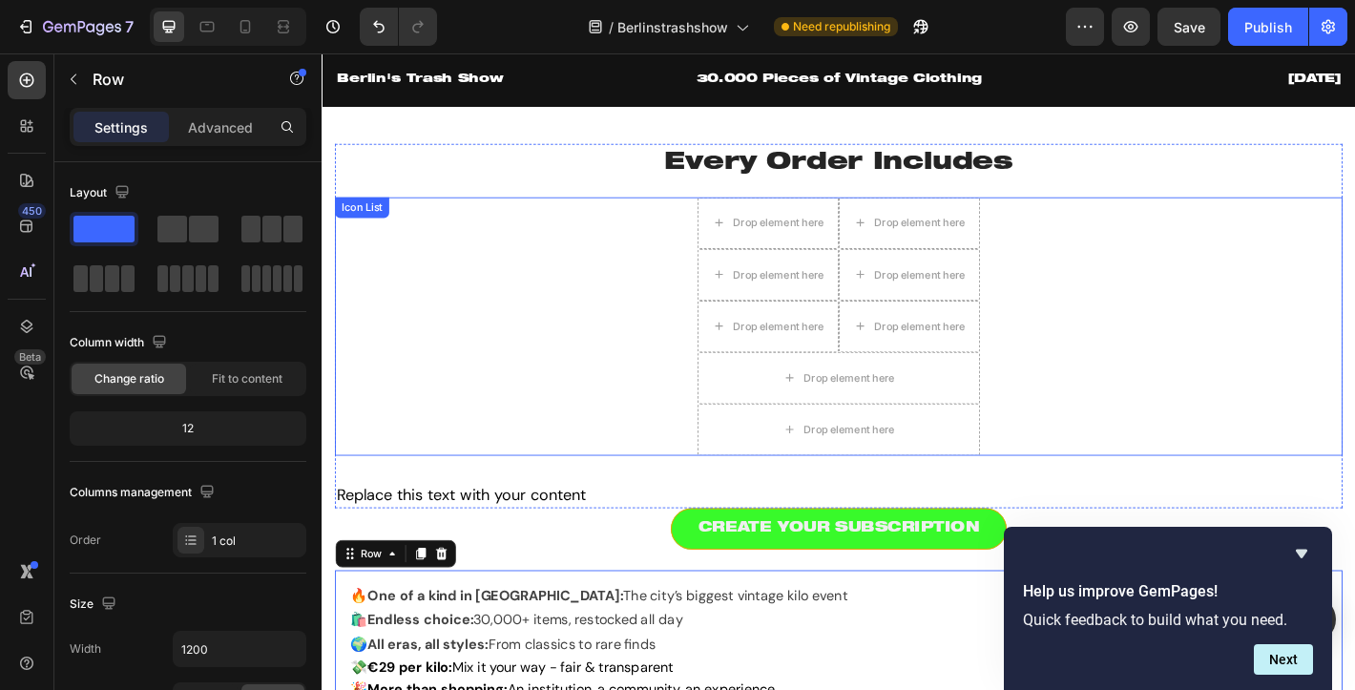
click at [389, 221] on div "Drop element here Drop element here Drop element here Drop element here Drop el…" at bounding box center [894, 356] width 1116 height 286
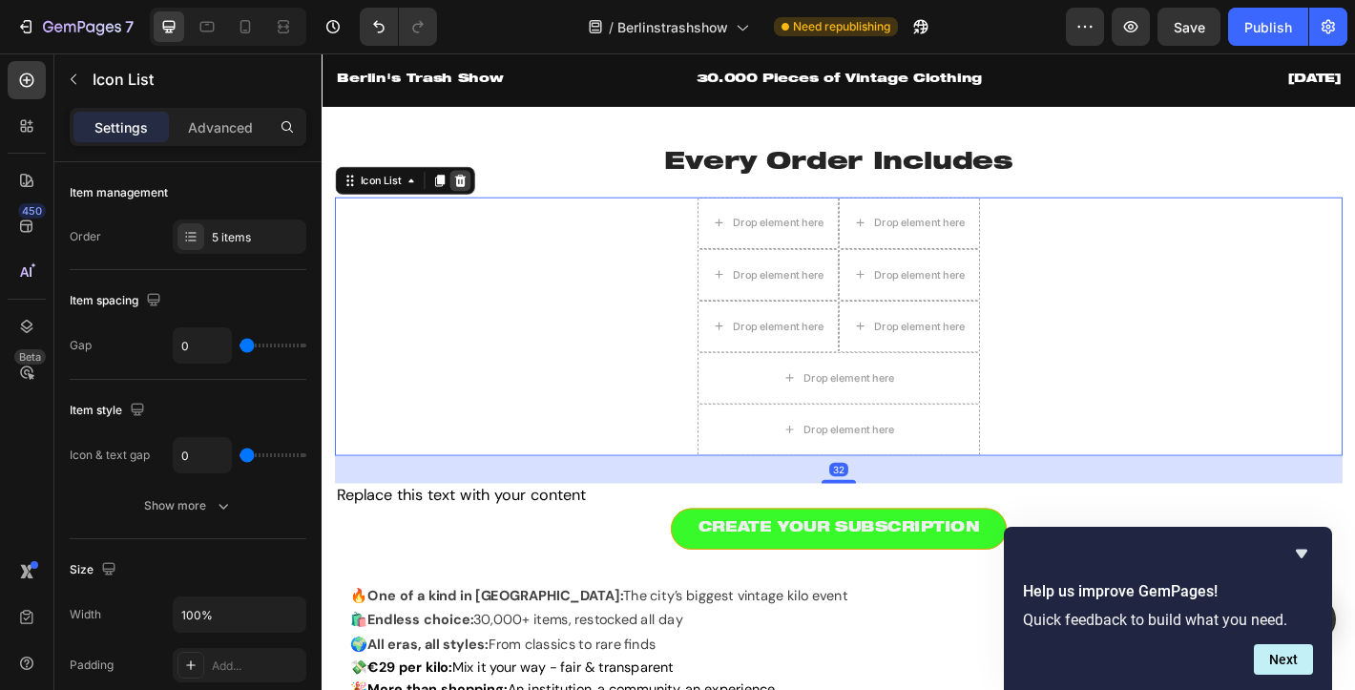
click at [475, 197] on icon at bounding box center [474, 194] width 12 height 13
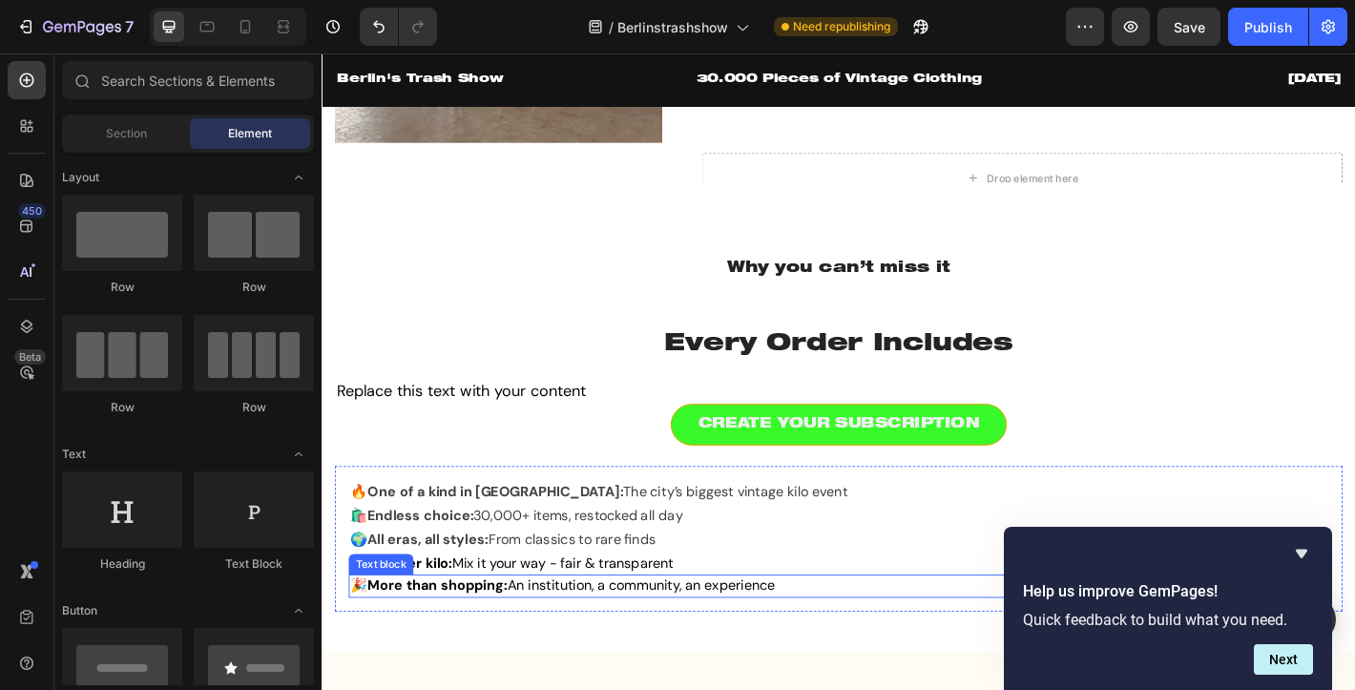
scroll to position [1235, 0]
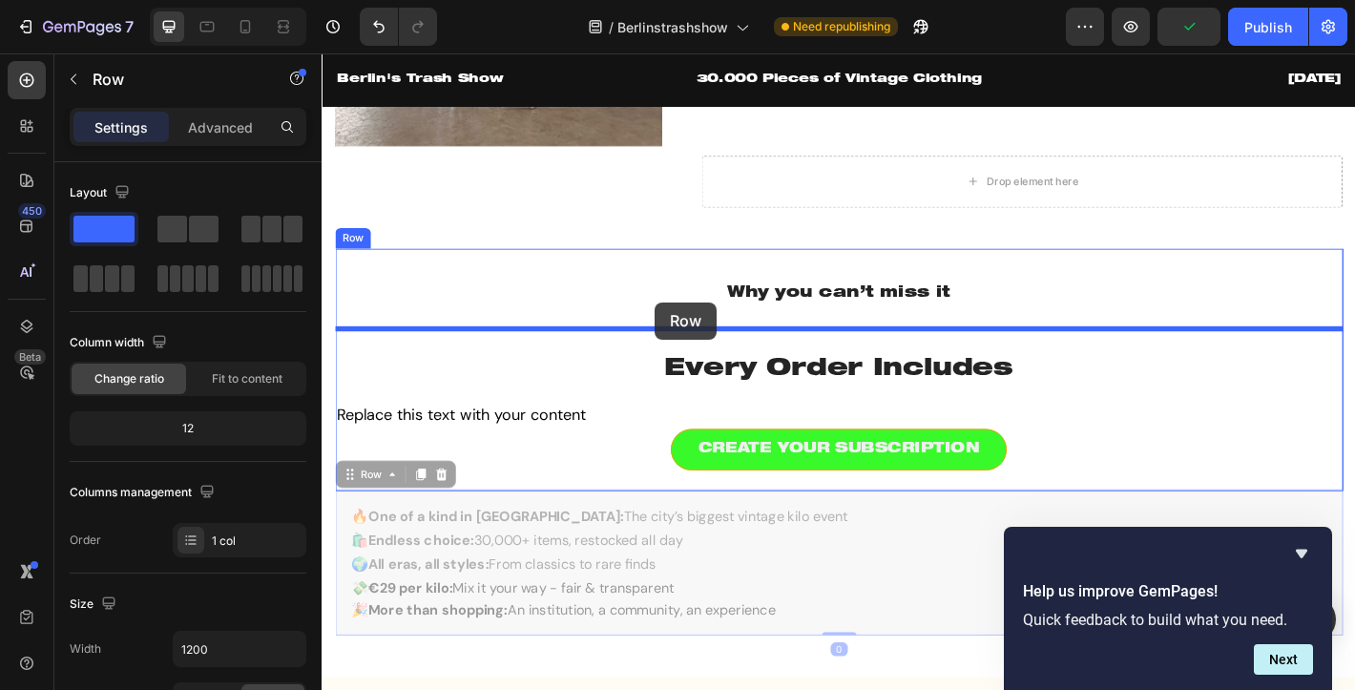
drag, startPoint x: 582, startPoint y: 522, endPoint x: 691, endPoint y: 329, distance: 221.3
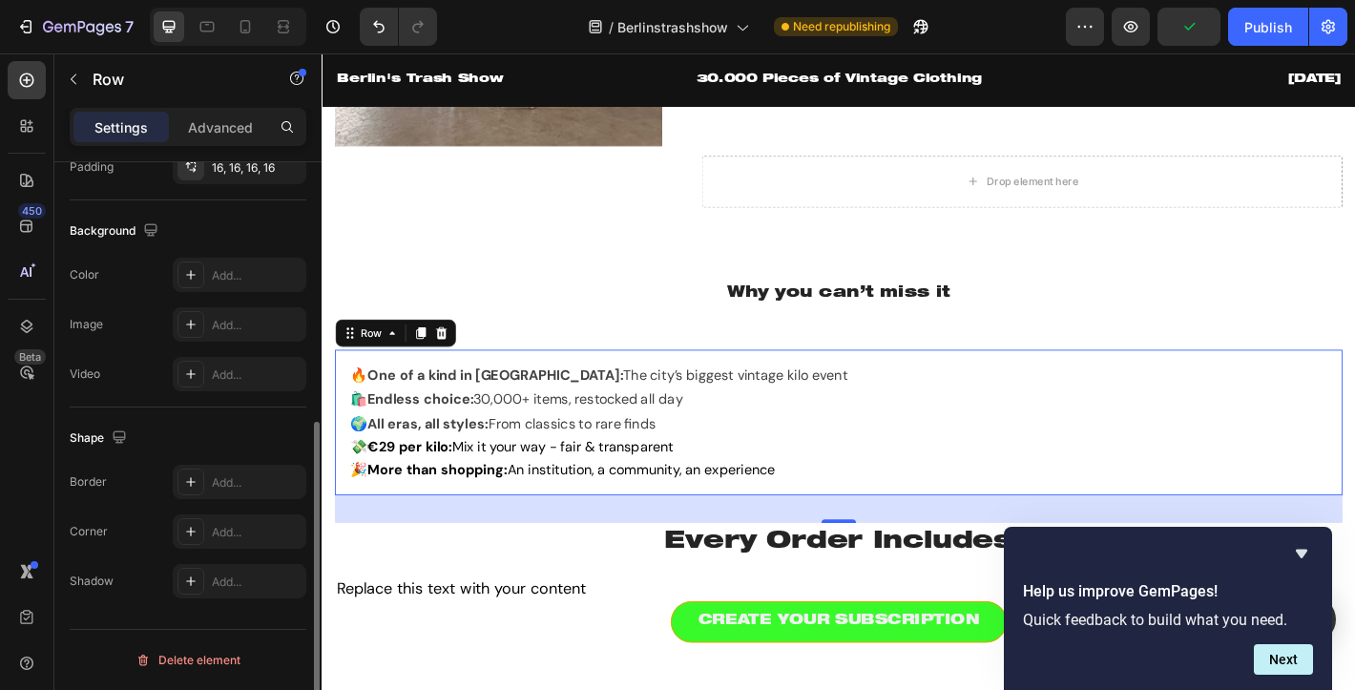
scroll to position [0, 0]
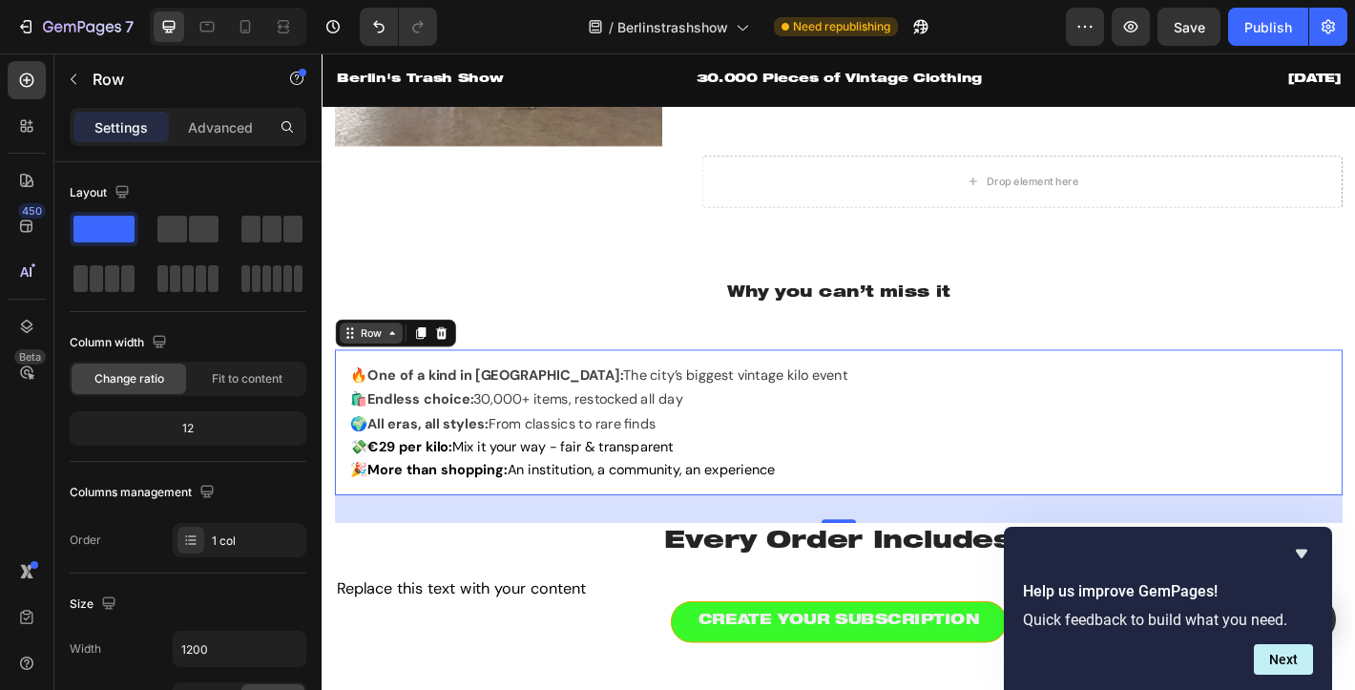
click at [370, 355] on div "Row" at bounding box center [375, 363] width 31 height 17
click at [396, 352] on div "Row" at bounding box center [376, 363] width 70 height 23
click at [391, 356] on icon at bounding box center [398, 363] width 15 height 15
click at [183, 232] on span at bounding box center [172, 229] width 30 height 27
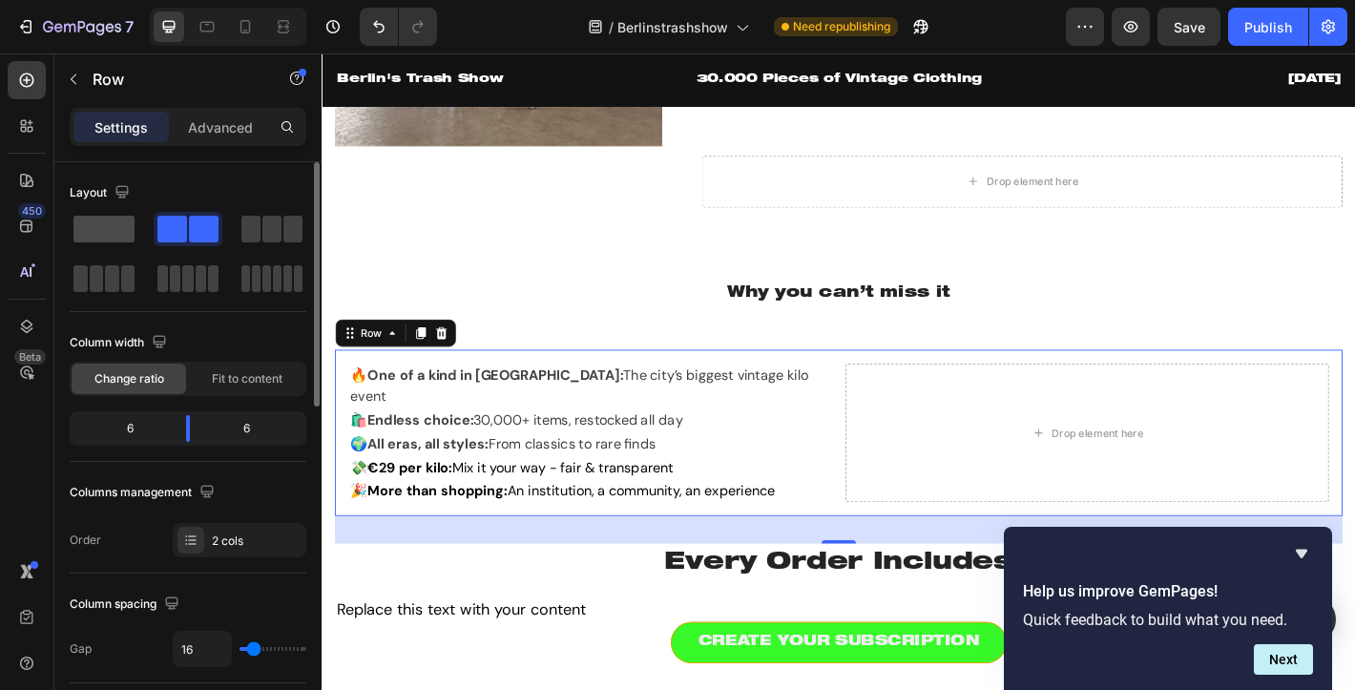
click at [114, 234] on span at bounding box center [103, 229] width 61 height 27
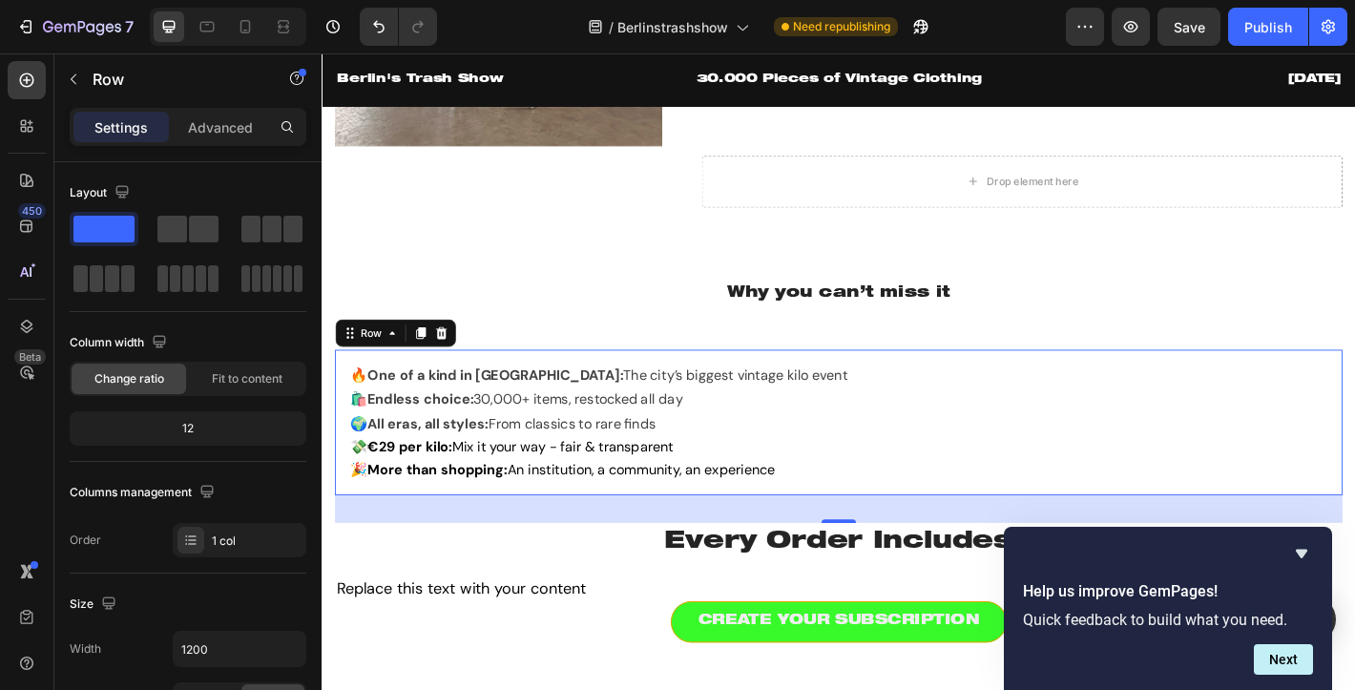
click at [450, 382] on div "🔥 One of a kind in Berlin: The city’s biggest vintage kilo event Text block 🛍️ …" at bounding box center [894, 462] width 1116 height 161
click at [247, 231] on span at bounding box center [250, 229] width 19 height 27
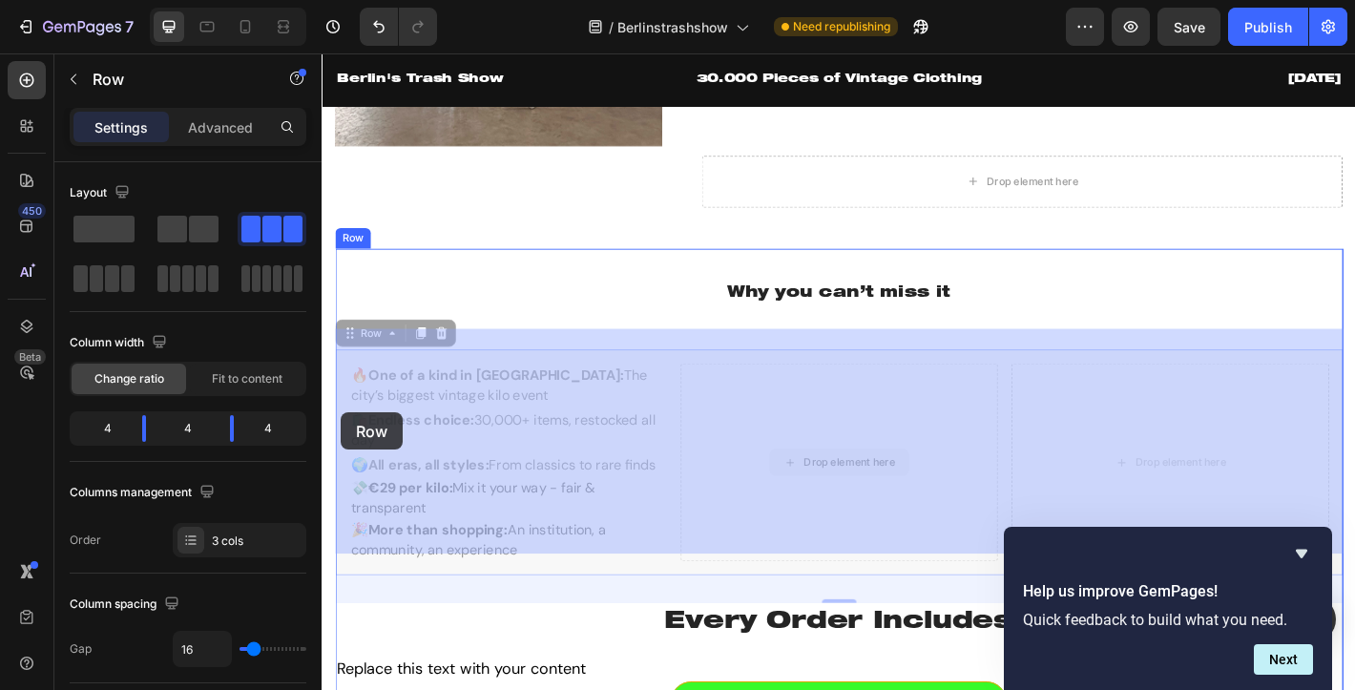
drag, startPoint x: 785, startPoint y: 523, endPoint x: 343, endPoint y: 451, distance: 448.4
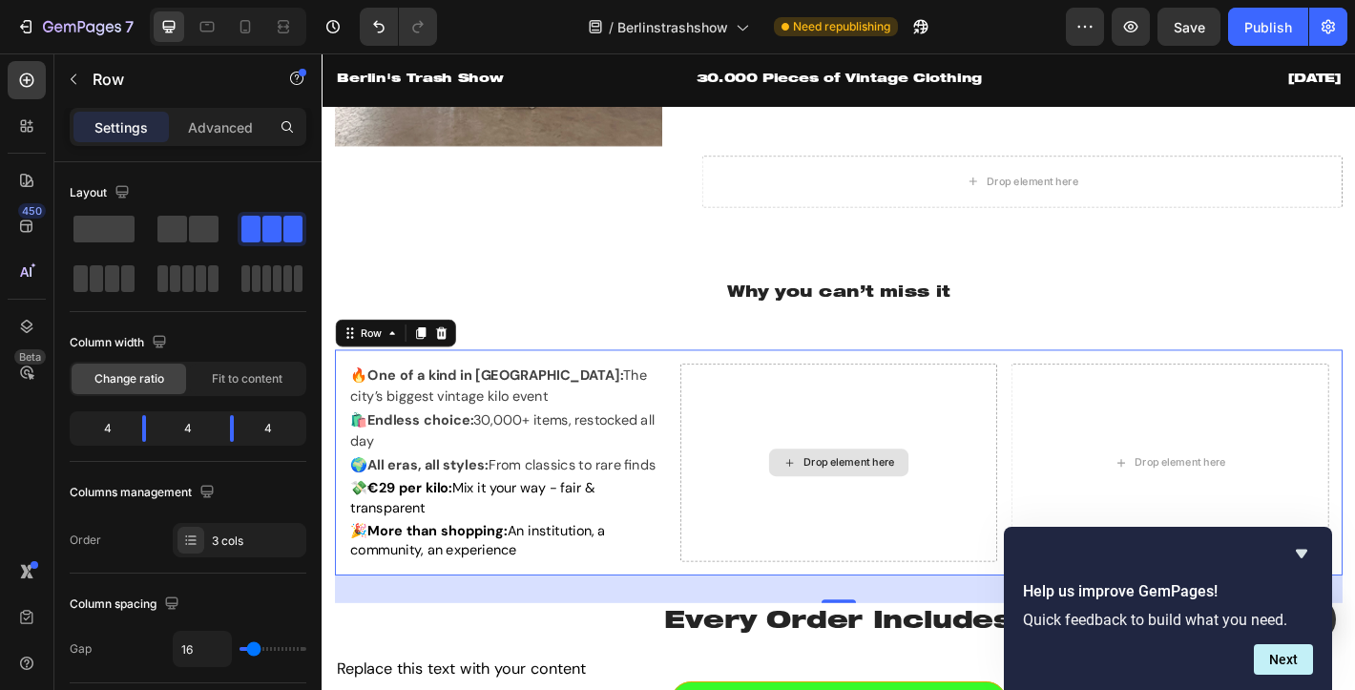
click at [882, 414] on div "Drop element here" at bounding box center [894, 506] width 352 height 219
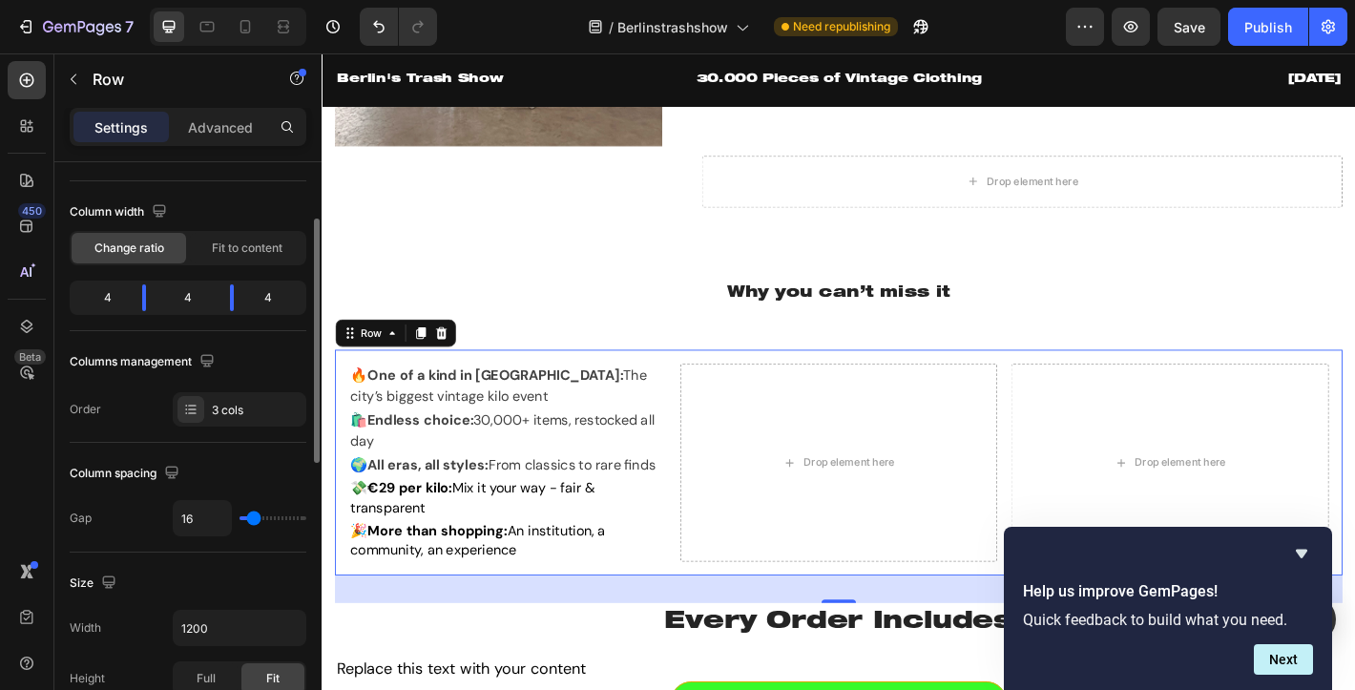
scroll to position [133, 0]
drag, startPoint x: 167, startPoint y: 289, endPoint x: 224, endPoint y: 291, distance: 57.3
click at [224, 291] on div "4 4 4" at bounding box center [188, 296] width 237 height 34
drag, startPoint x: 181, startPoint y: 299, endPoint x: 217, endPoint y: 303, distance: 35.6
click at [217, 303] on div "4 4 4" at bounding box center [188, 296] width 237 height 34
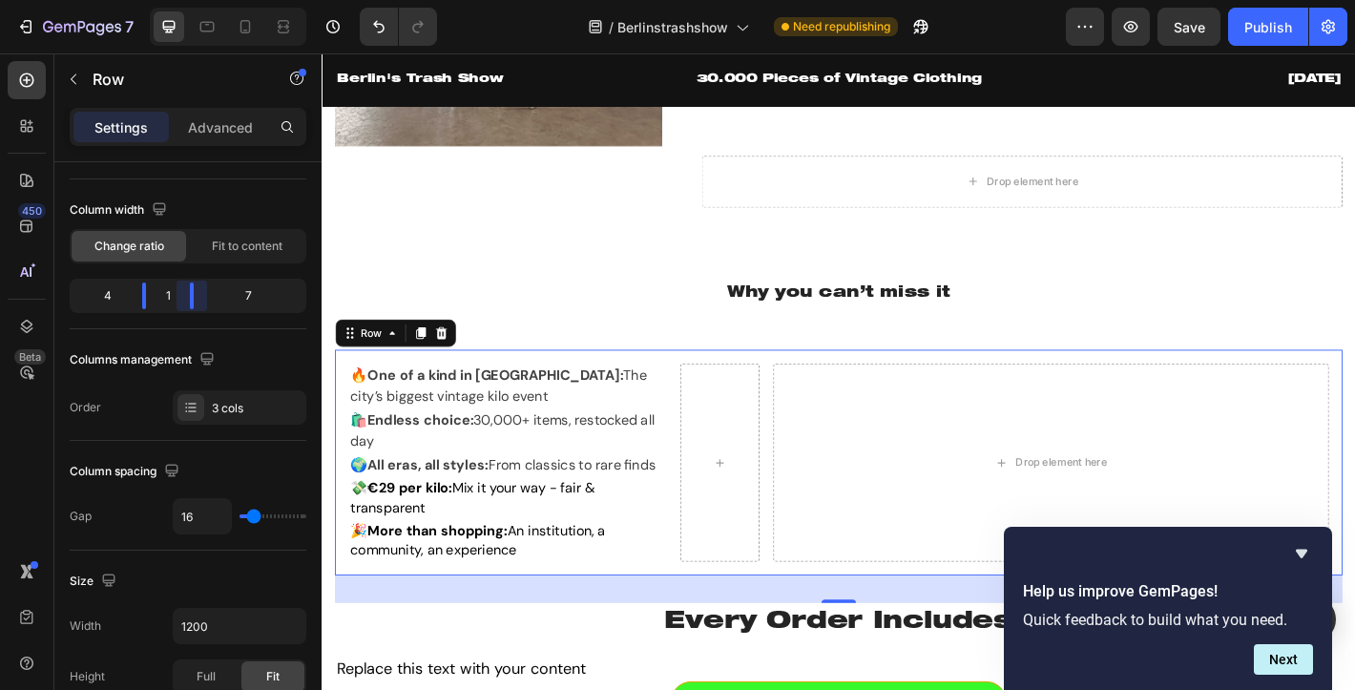
drag, startPoint x: 234, startPoint y: 303, endPoint x: 151, endPoint y: 303, distance: 83.0
click at [151, 0] on body "7 / Berlinstrashshow Need republishing Preview Save Publish 450 Beta Sections(1…" at bounding box center [677, 0] width 1355 height 0
drag, startPoint x: 134, startPoint y: 298, endPoint x: 200, endPoint y: 297, distance: 66.8
click at [200, 0] on body "7 / Berlinstrashshow Need republishing Preview Save Publish 450 Beta Sections(1…" at bounding box center [677, 0] width 1355 height 0
drag, startPoint x: 146, startPoint y: 297, endPoint x: 218, endPoint y: 290, distance: 72.8
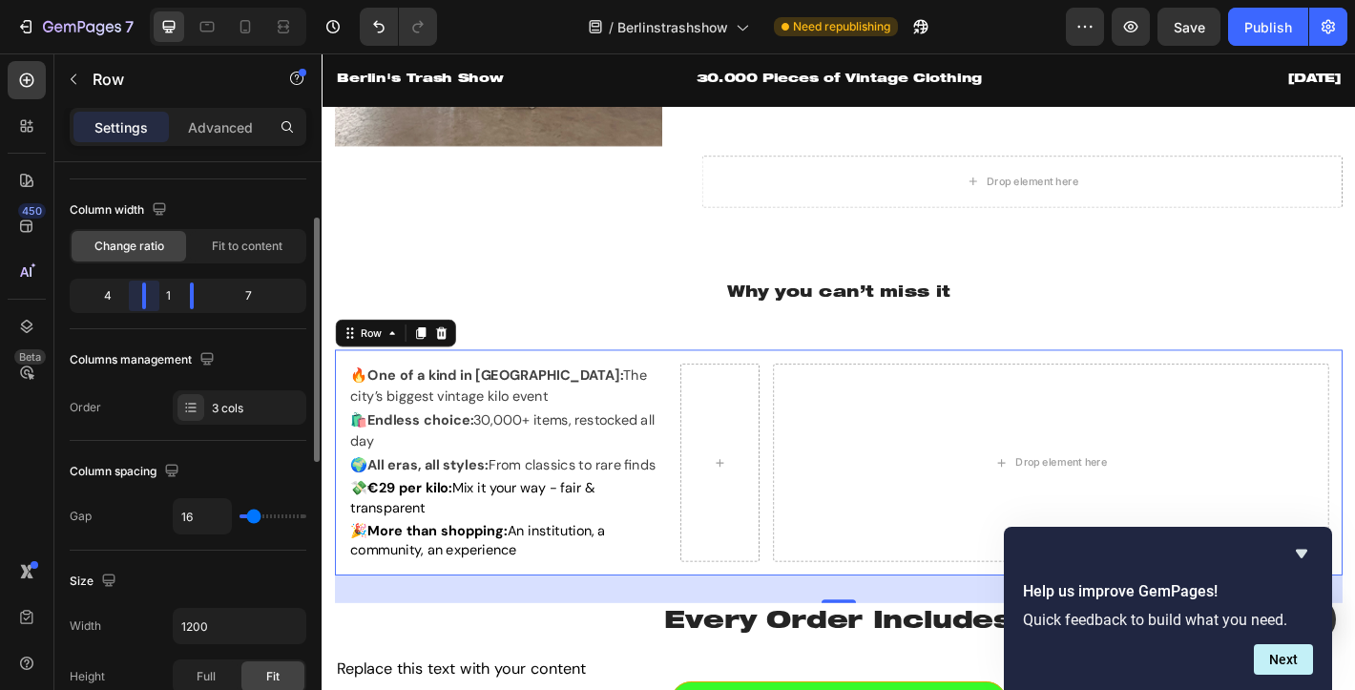
click at [218, 0] on body "7 / Berlinstrashshow Need republishing Preview Save Publish 450 Beta Sections(1…" at bounding box center [677, 0] width 1355 height 0
click at [267, 290] on div "7" at bounding box center [255, 295] width 93 height 27
drag, startPoint x: 267, startPoint y: 290, endPoint x: 295, endPoint y: 290, distance: 27.7
click at [295, 290] on div "7" at bounding box center [255, 295] width 93 height 27
click at [739, 382] on div "🔥 One of a kind in Berlin: The city’s biggest vintage kilo event Text block 🛍️ …" at bounding box center [894, 507] width 1116 height 250
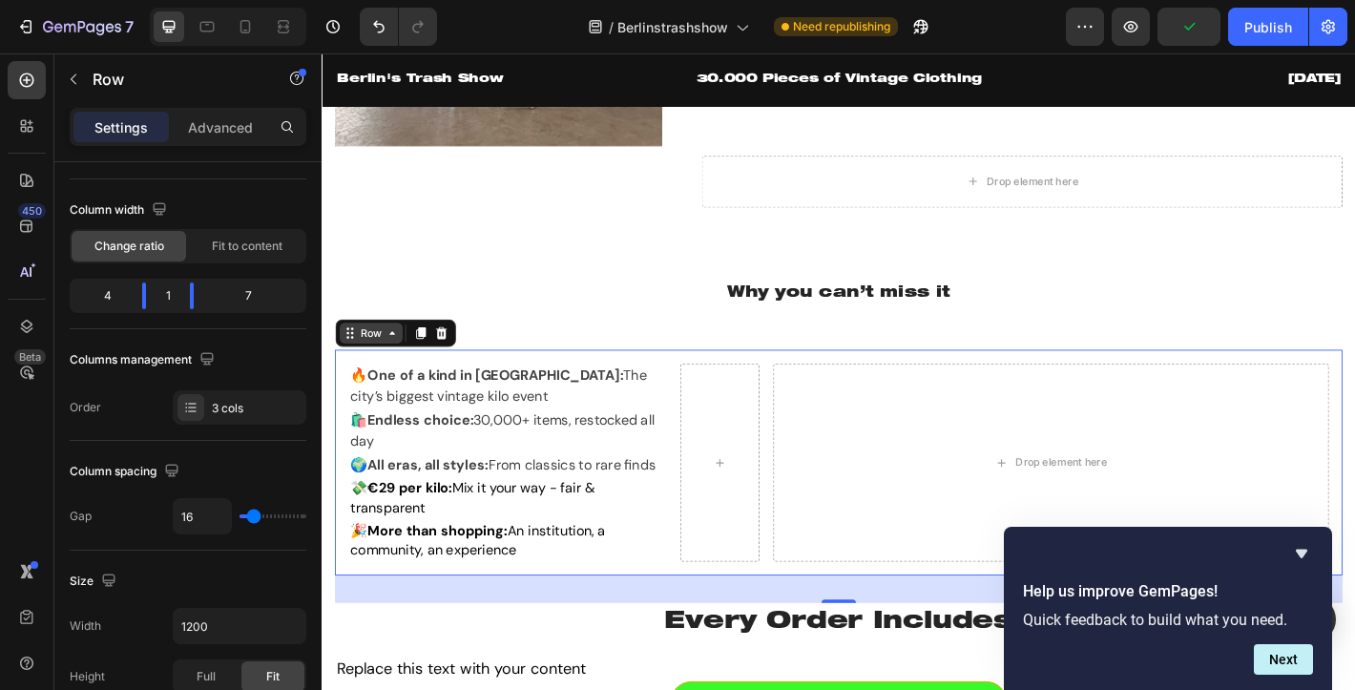
click at [377, 355] on div "Row" at bounding box center [375, 363] width 31 height 17
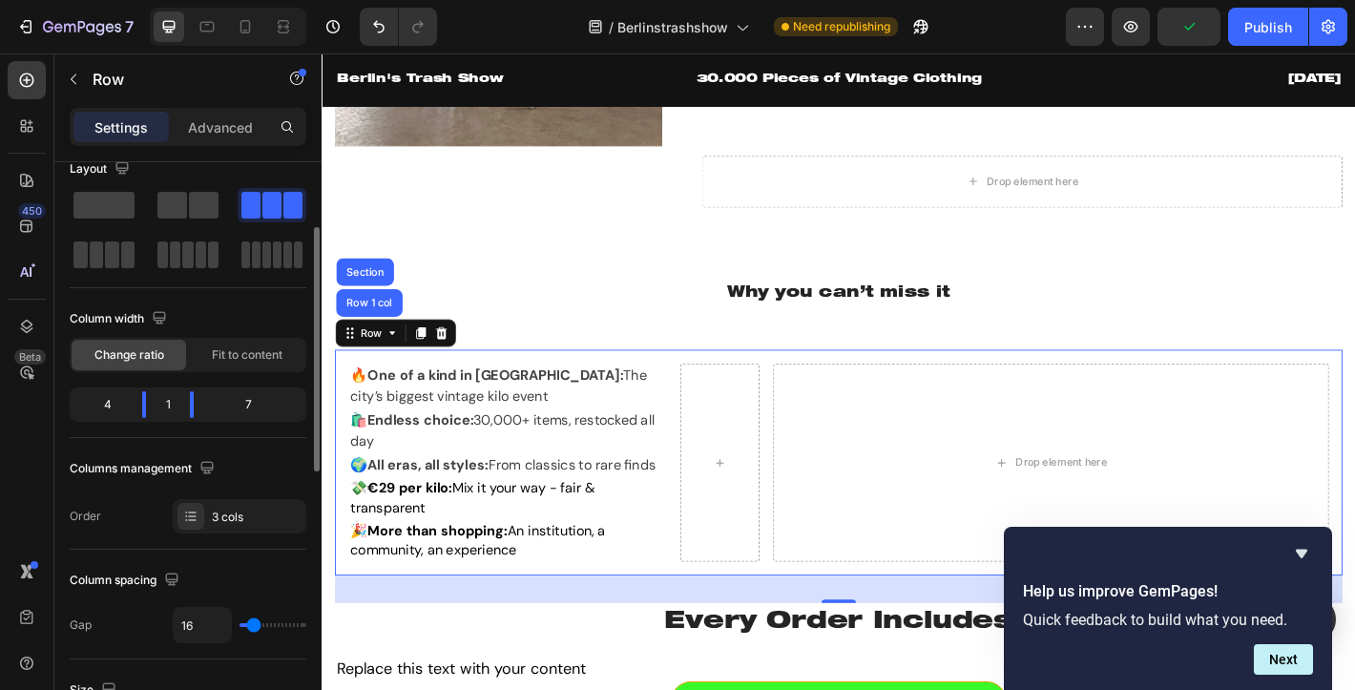
scroll to position [0, 0]
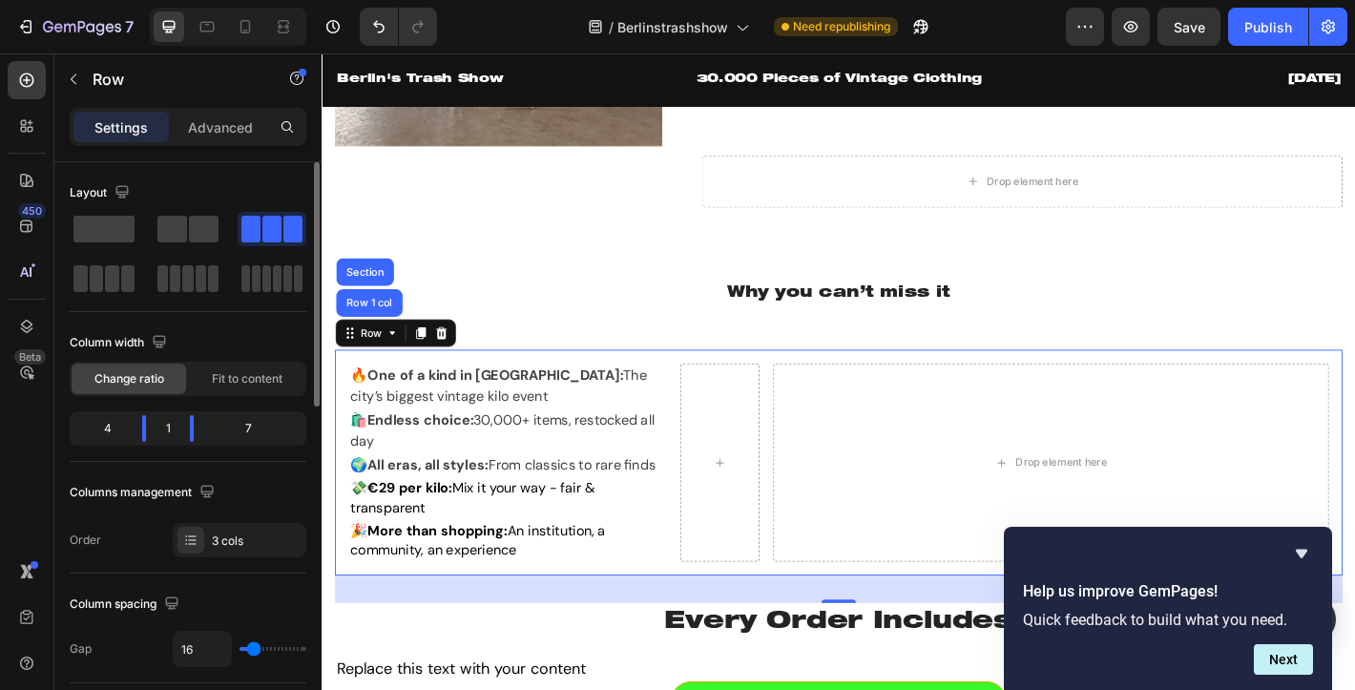
click at [118, 427] on div "4" at bounding box center [99, 428] width 53 height 27
click at [102, 429] on div "4" at bounding box center [99, 428] width 53 height 27
click at [145, 0] on body "7 / Berlinstrashshow Need republishing Preview Save Publish 450 Beta Sections(1…" at bounding box center [677, 0] width 1355 height 0
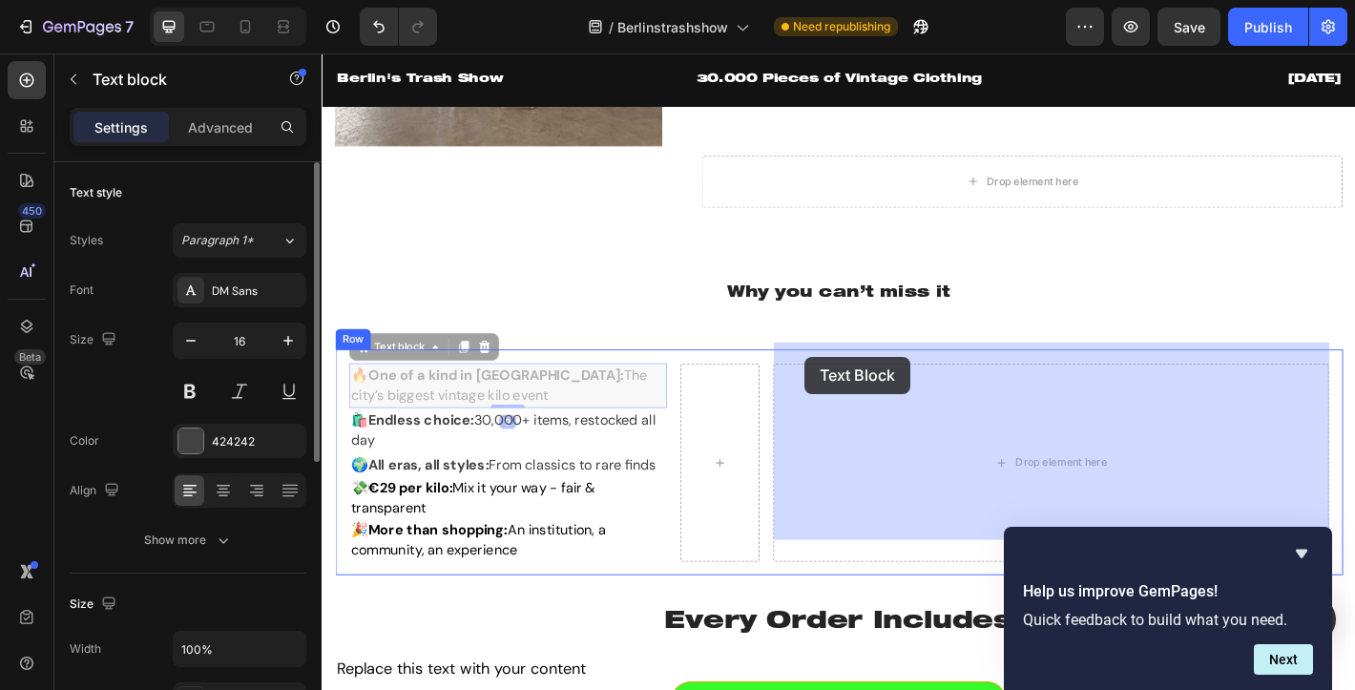
drag, startPoint x: 364, startPoint y: 364, endPoint x: 857, endPoint y: 387, distance: 492.8
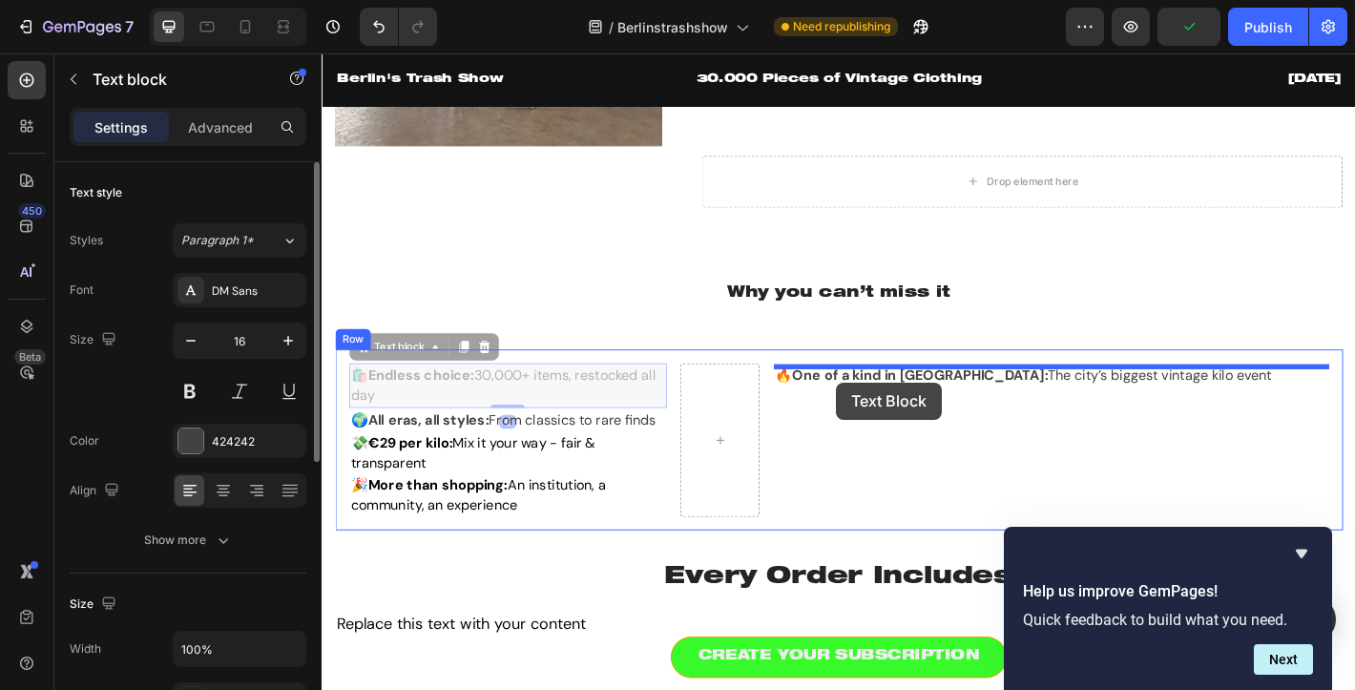
drag, startPoint x: 407, startPoint y: 386, endPoint x: 891, endPoint y: 418, distance: 484.7
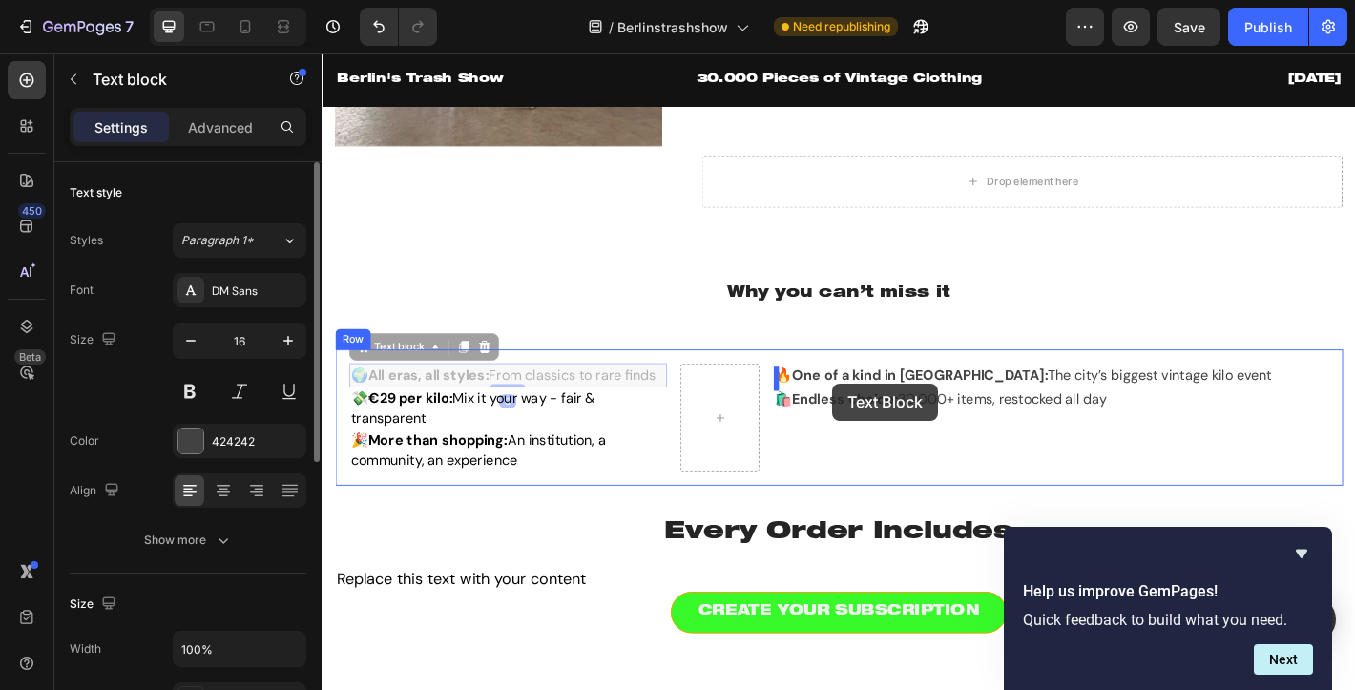
drag, startPoint x: 439, startPoint y: 386, endPoint x: 887, endPoint y: 420, distance: 449.6
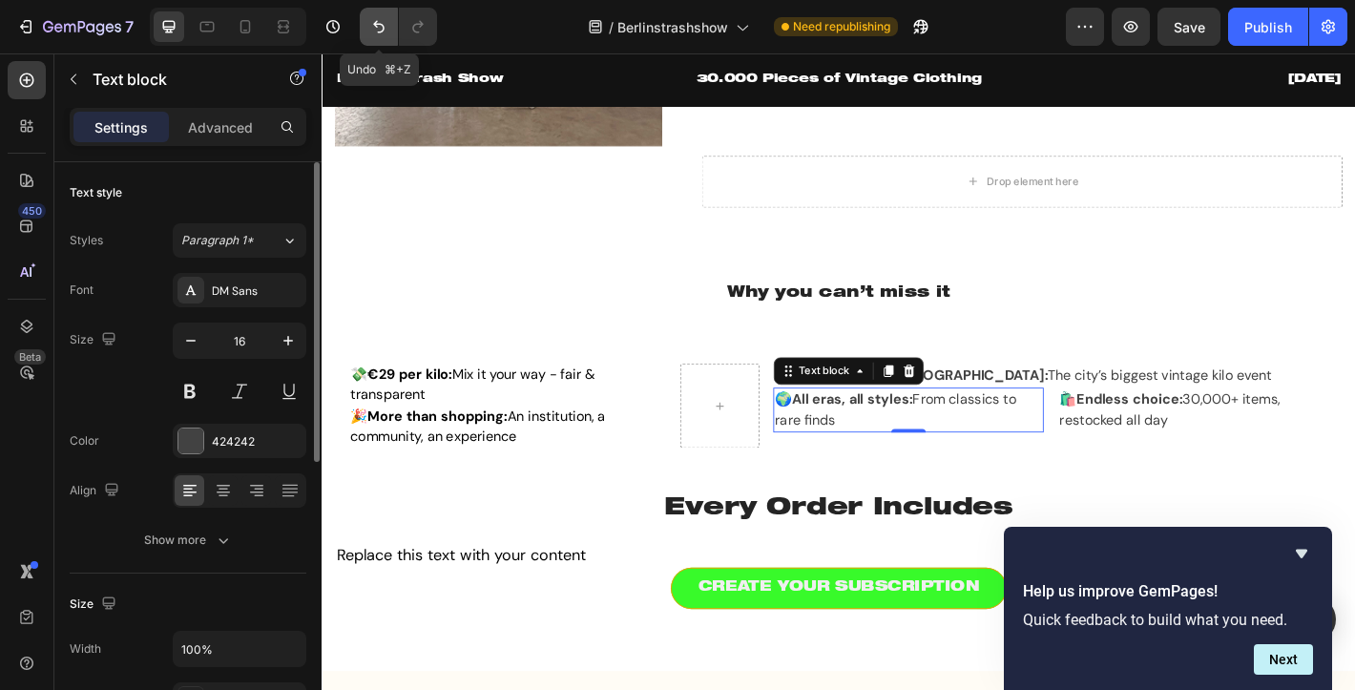
click at [384, 31] on icon "Undo/Redo" at bounding box center [378, 26] width 19 height 19
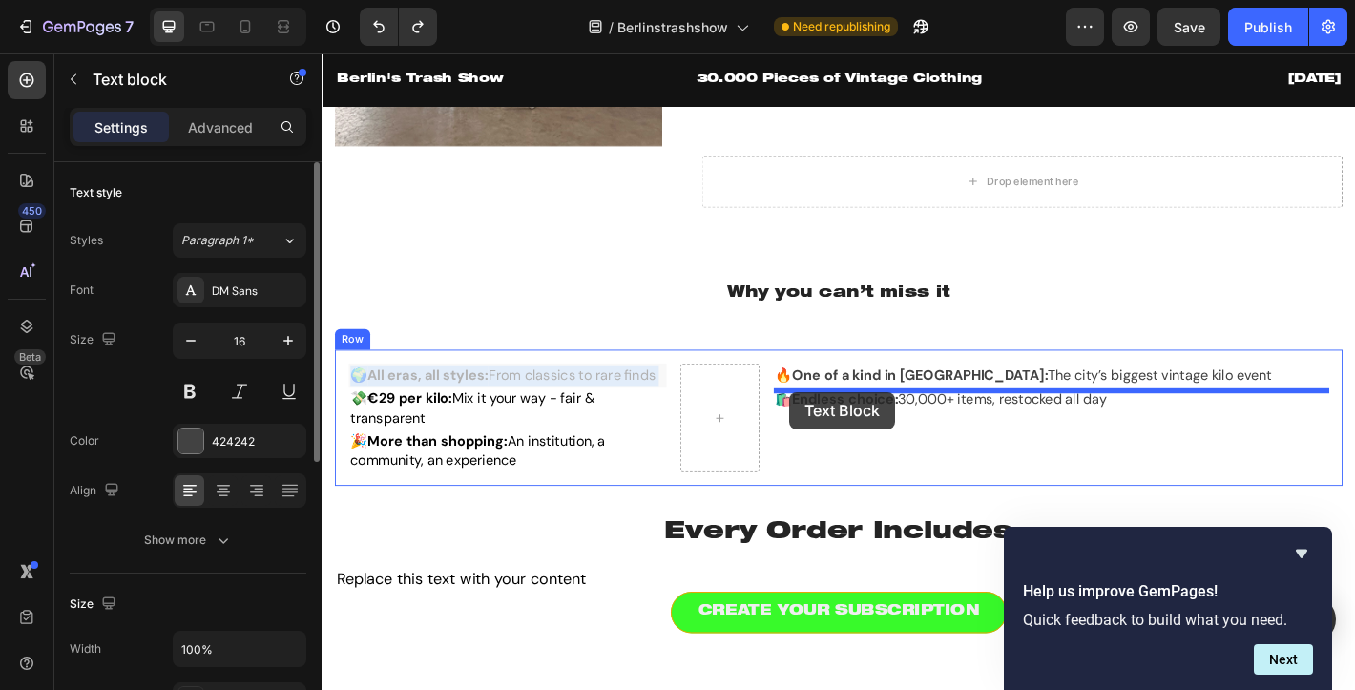
drag, startPoint x: 413, startPoint y: 384, endPoint x: 840, endPoint y: 428, distance: 428.7
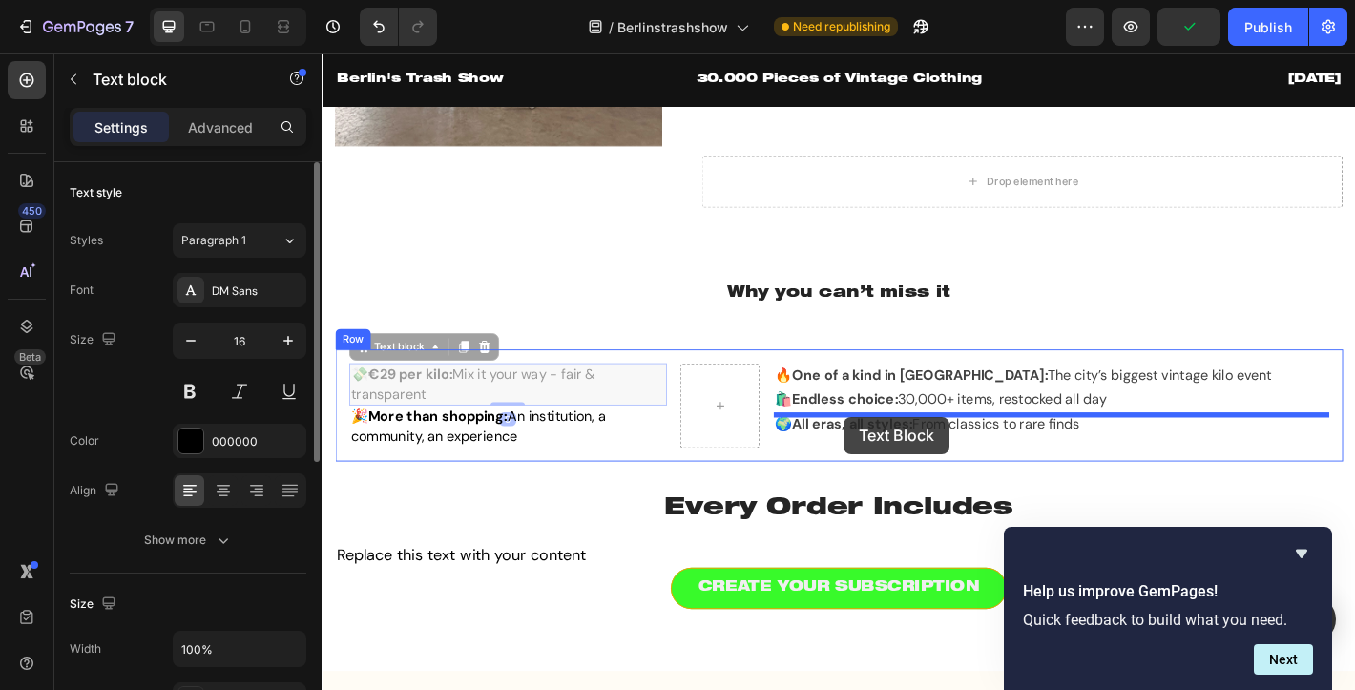
drag, startPoint x: 409, startPoint y: 387, endPoint x: 900, endPoint y: 455, distance: 495.0
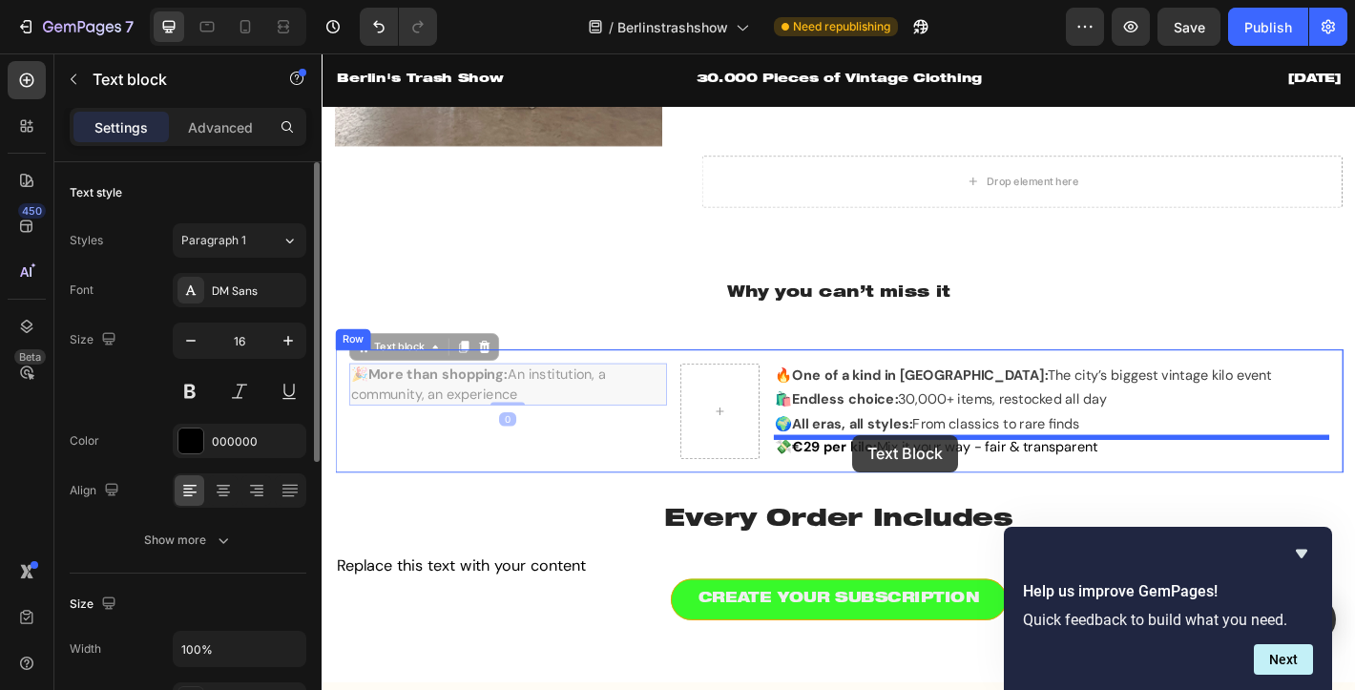
drag, startPoint x: 461, startPoint y: 391, endPoint x: 909, endPoint y: 476, distance: 456.4
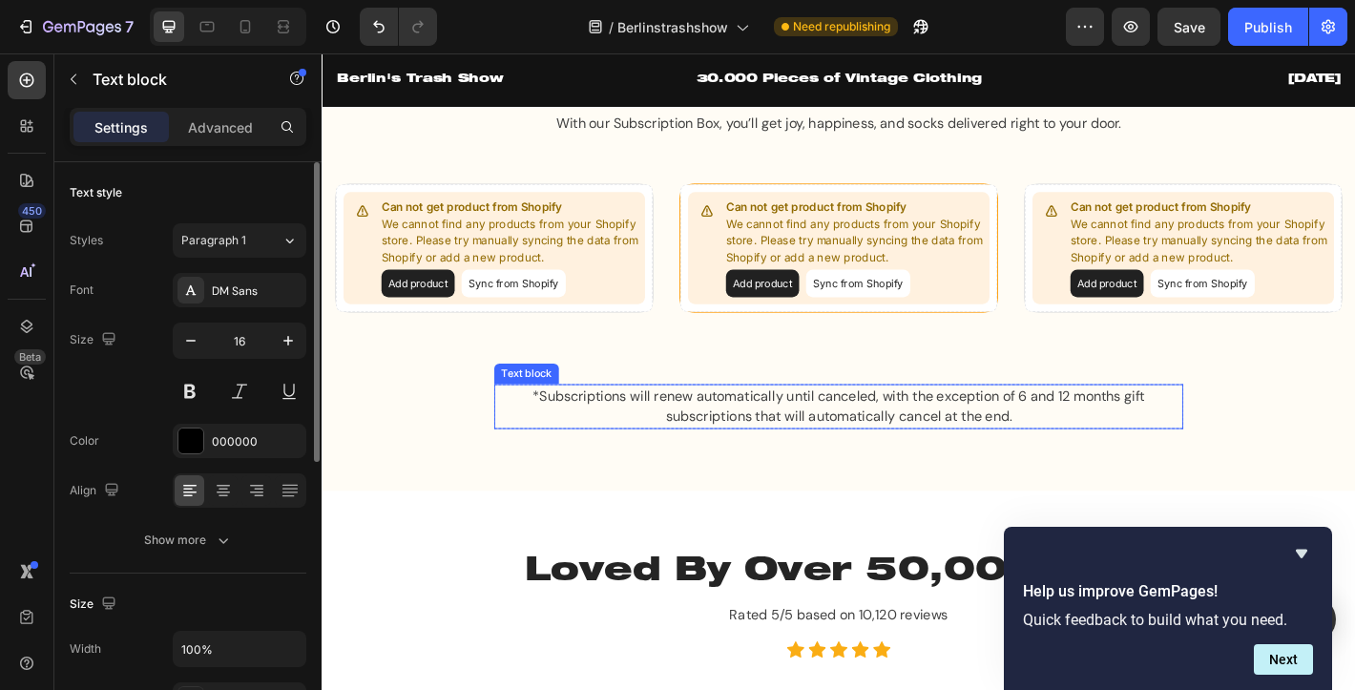
scroll to position [1756, 0]
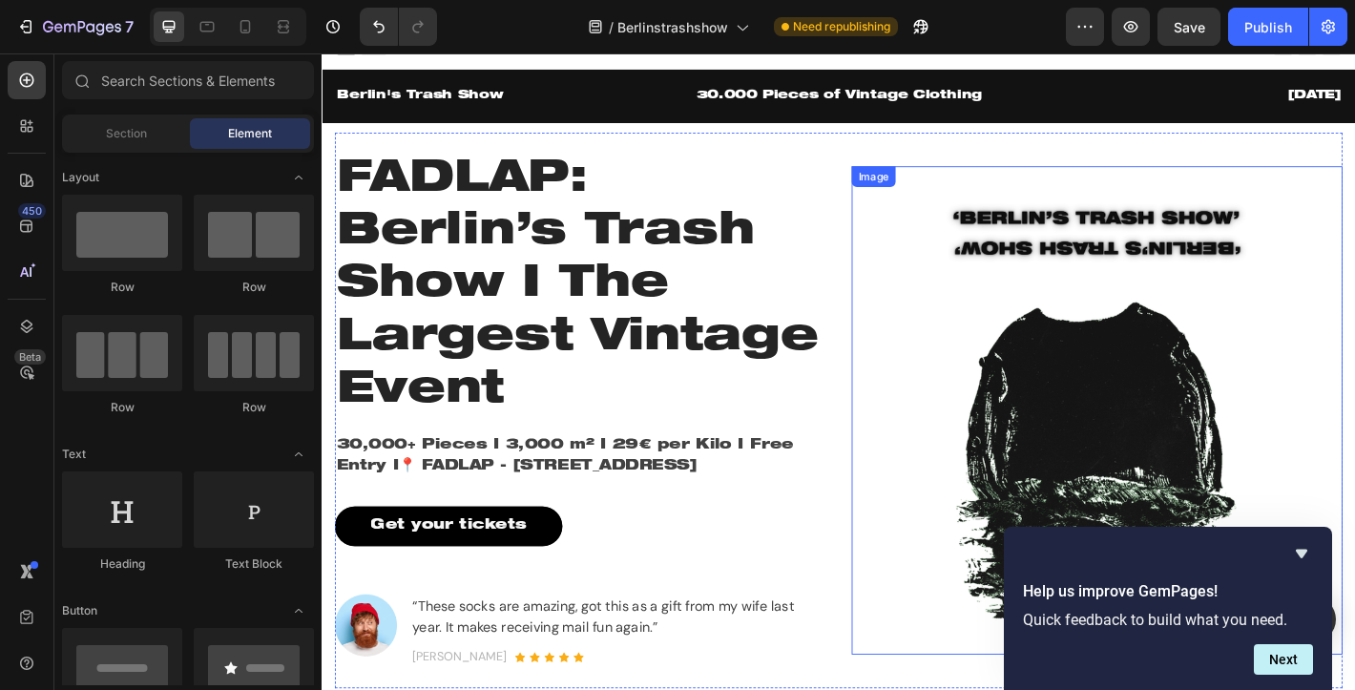
scroll to position [0, 0]
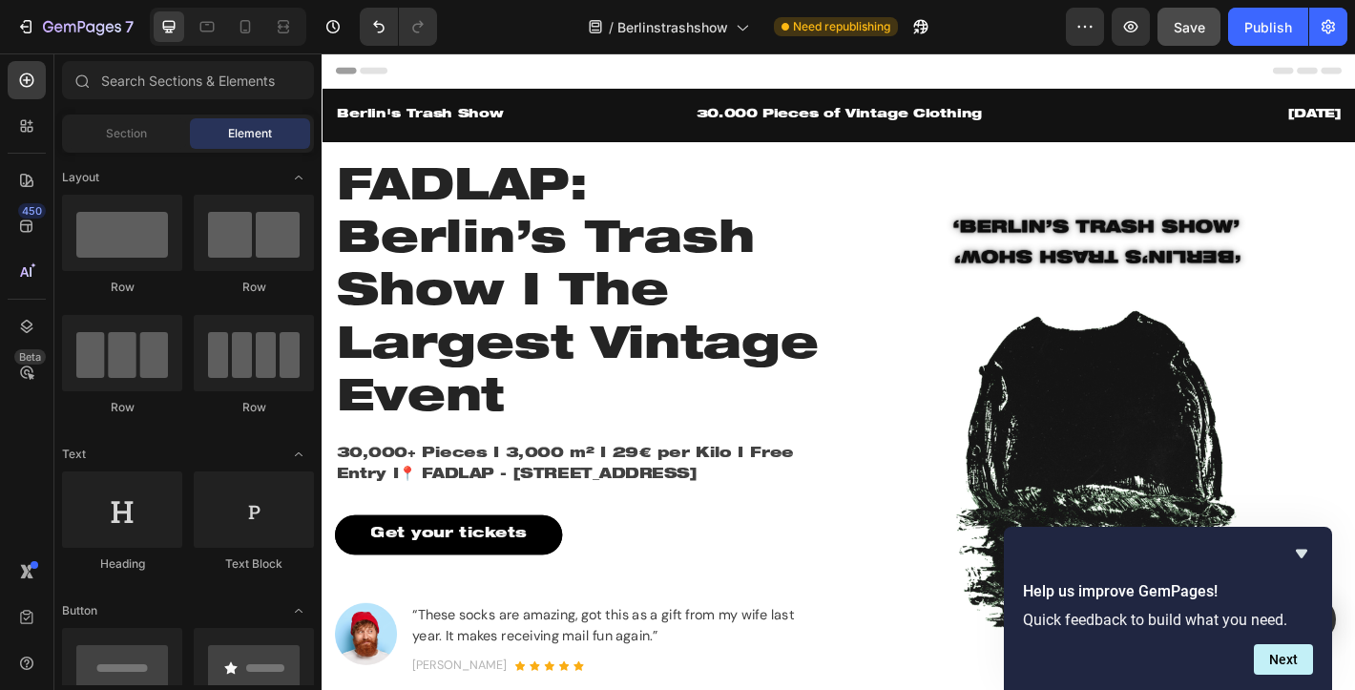
click at [1160, 20] on button "Save" at bounding box center [1188, 27] width 63 height 38
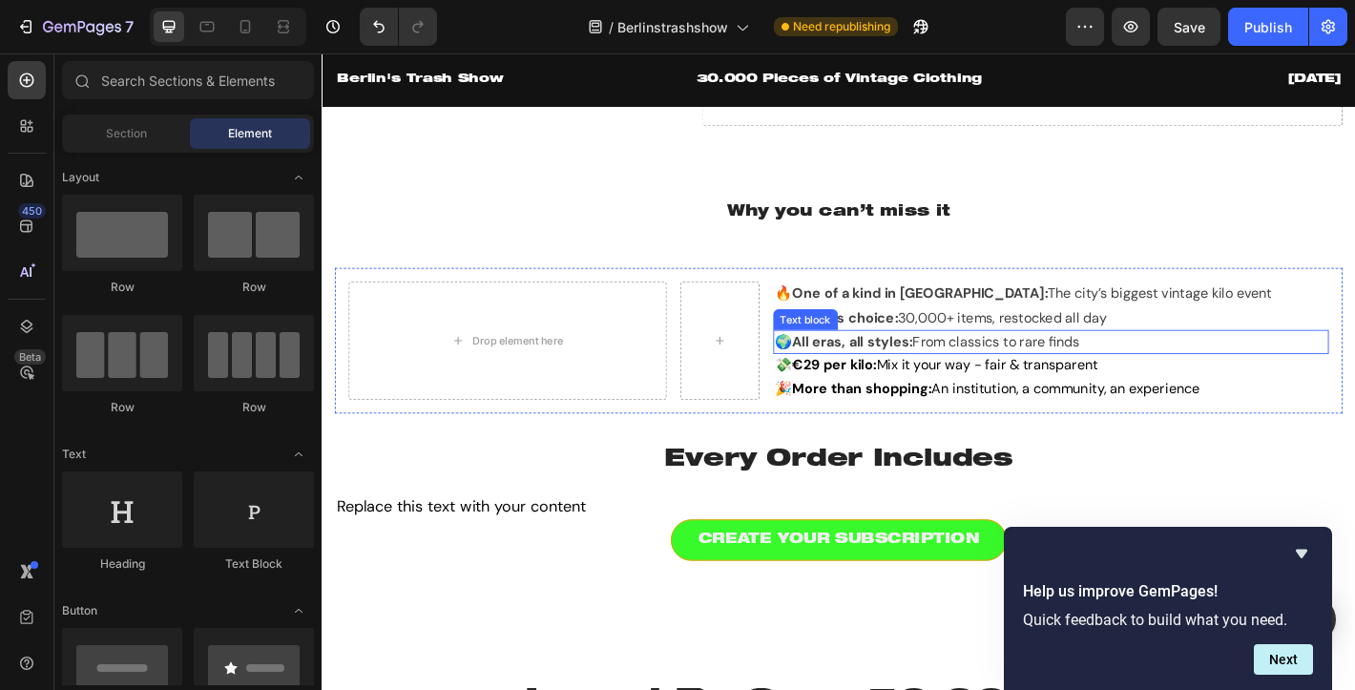
scroll to position [1339, 0]
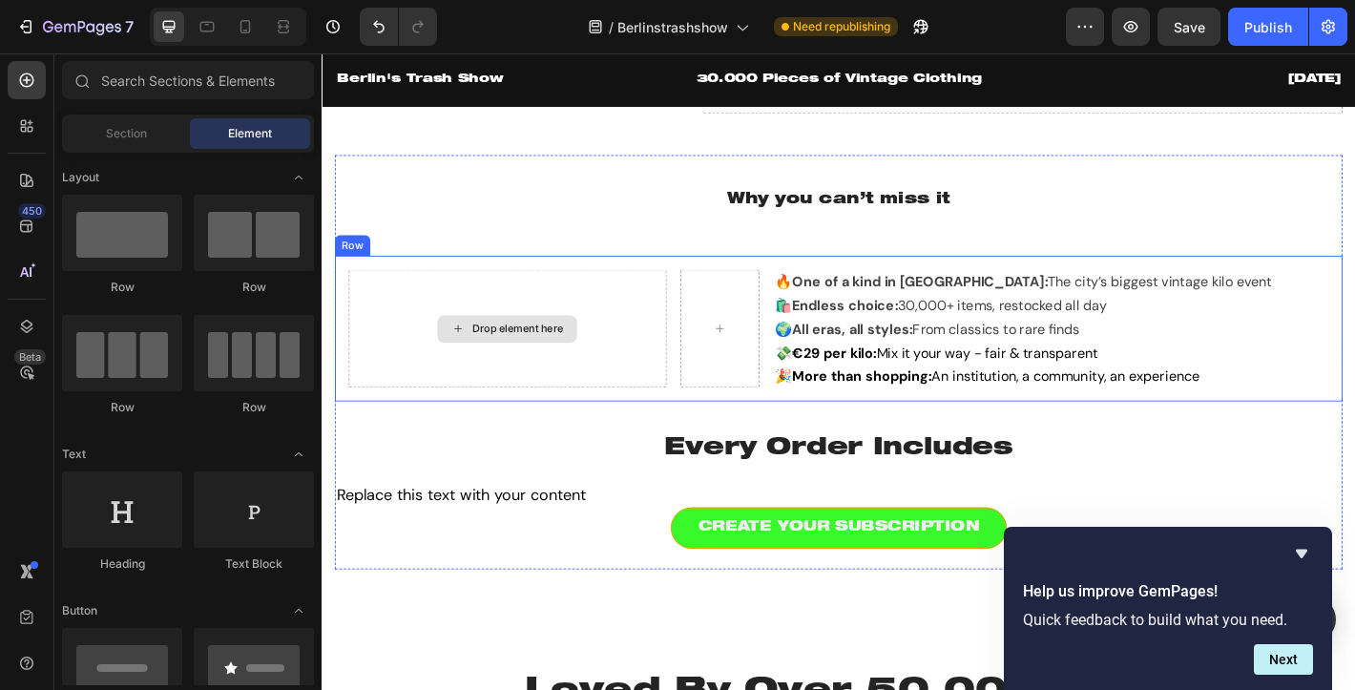
click at [497, 351] on div "Drop element here" at bounding box center [538, 358] width 101 height 15
click at [496, 351] on div "Drop element here" at bounding box center [538, 358] width 101 height 15
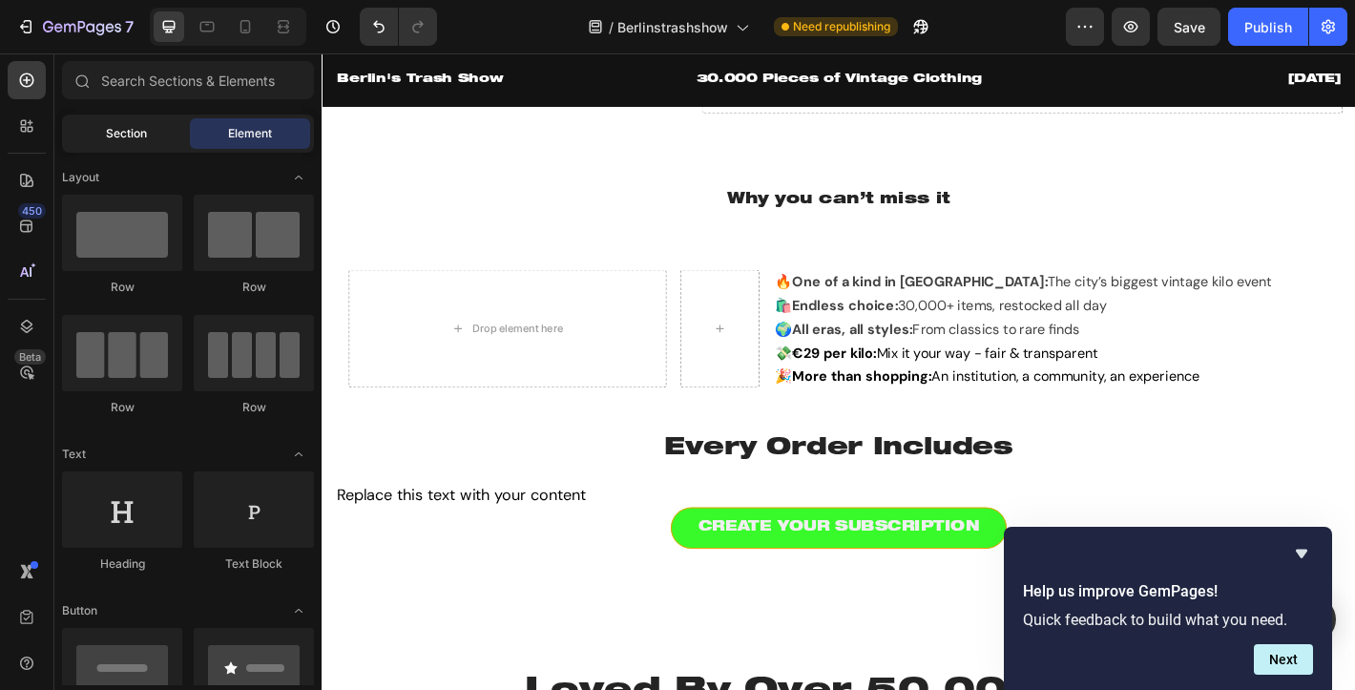
click at [128, 128] on span "Section" at bounding box center [126, 133] width 41 height 17
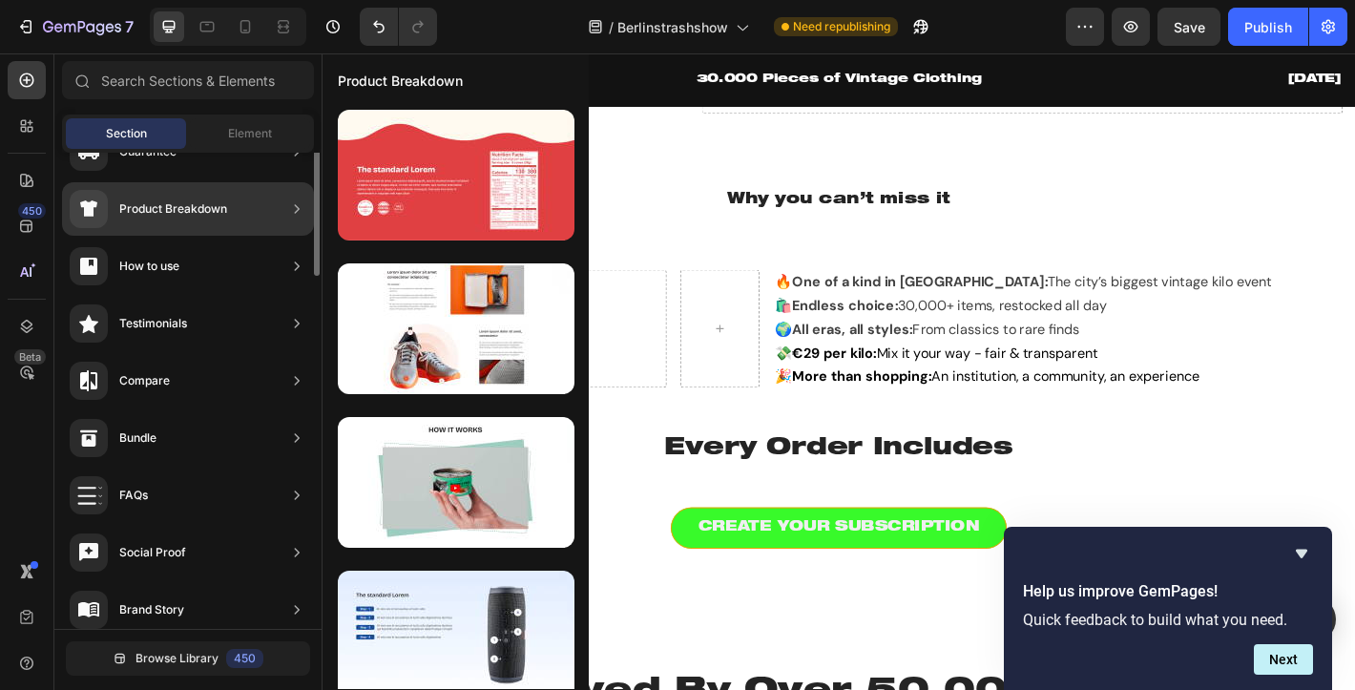
scroll to position [0, 0]
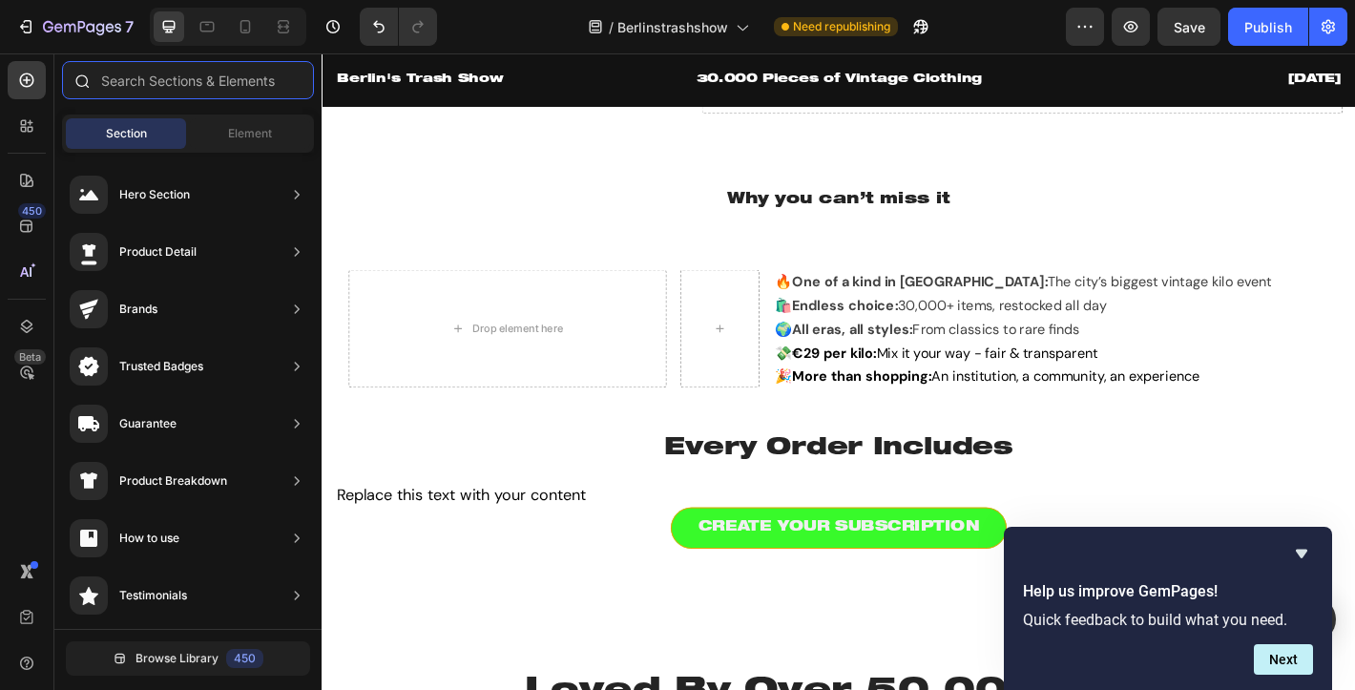
click at [177, 79] on input "text" at bounding box center [188, 80] width 252 height 38
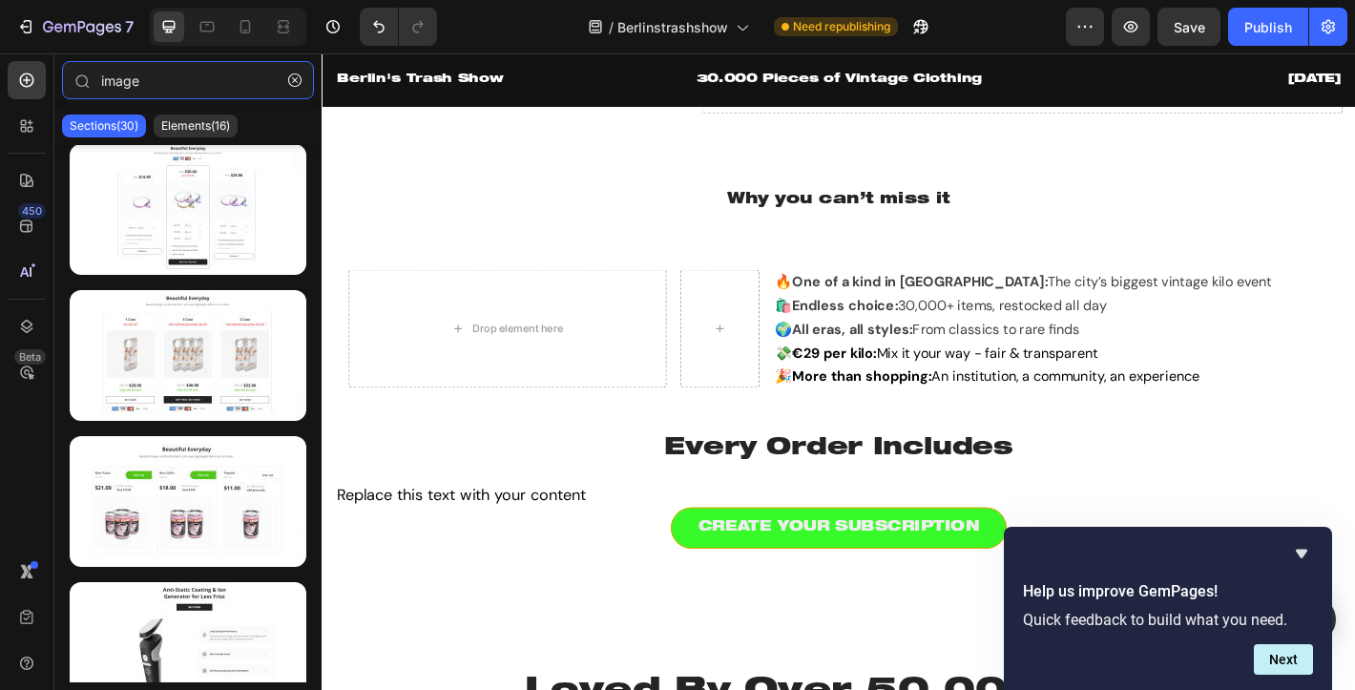
scroll to position [1667, 0]
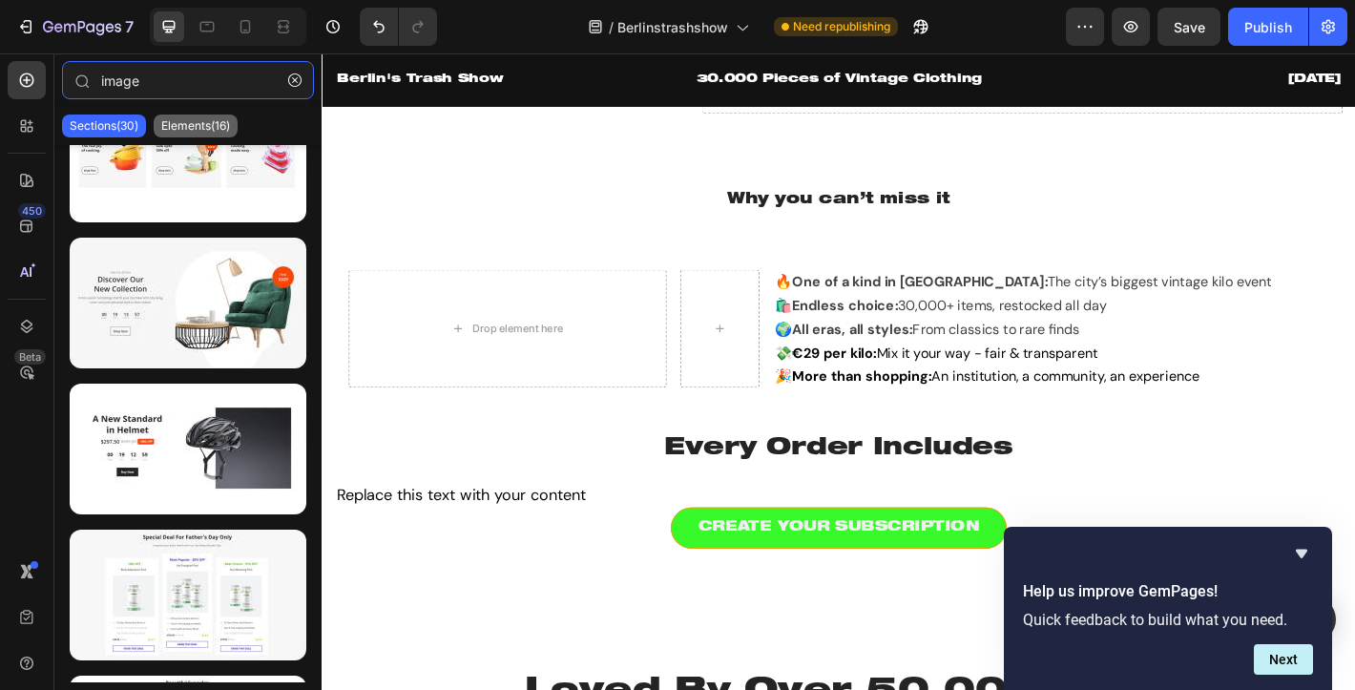
type input "image"
click at [184, 130] on p "Elements(16)" at bounding box center [195, 125] width 69 height 15
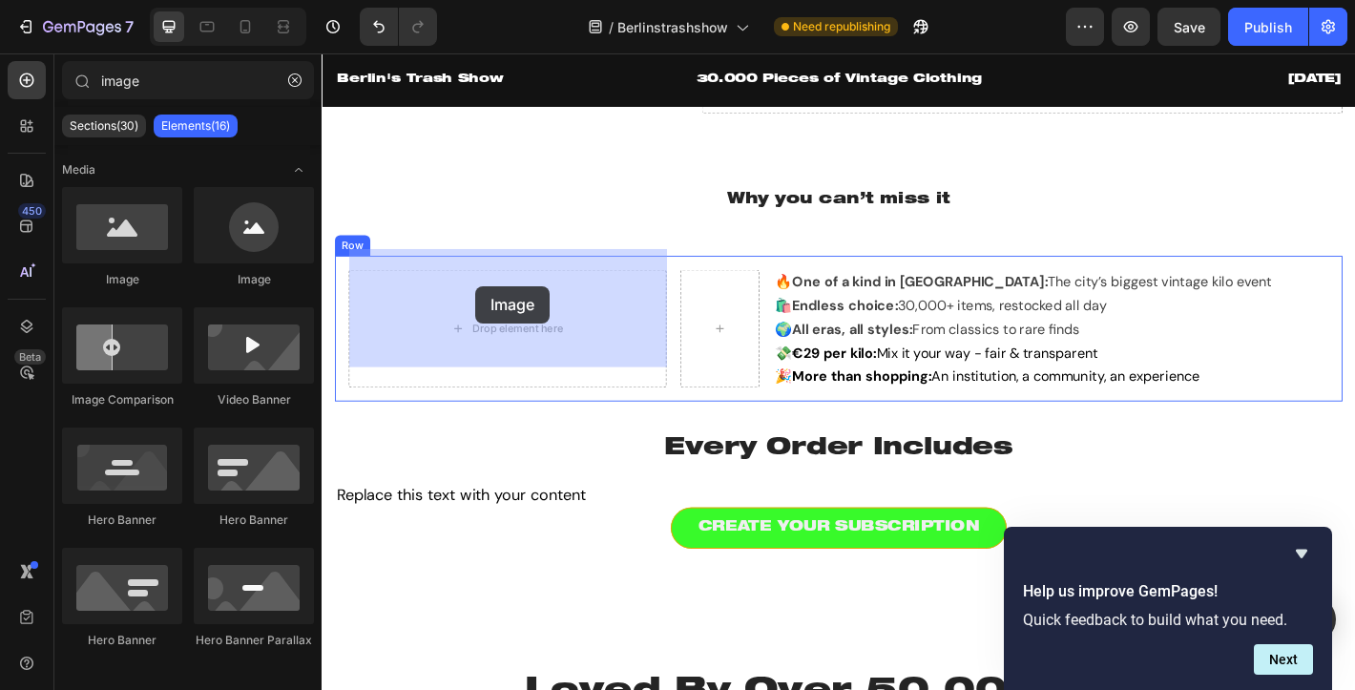
drag, startPoint x: 451, startPoint y: 295, endPoint x: 491, endPoint y: 311, distance: 43.2
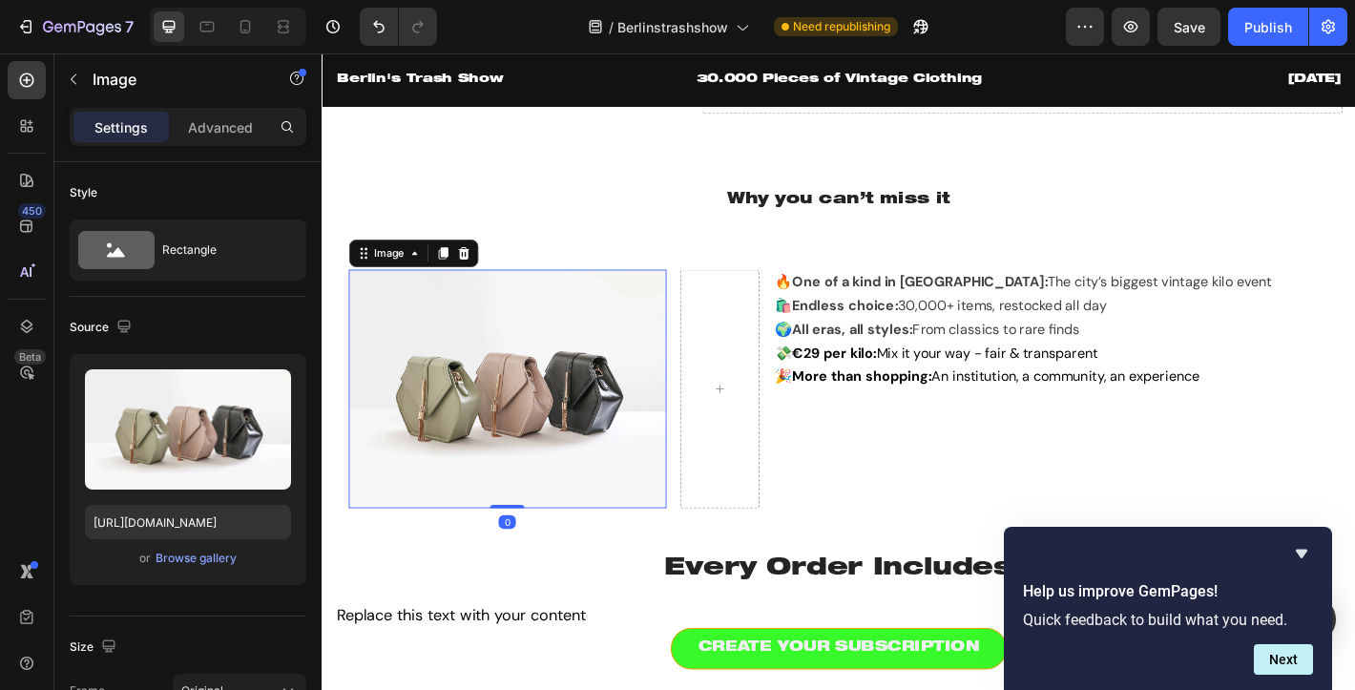
click at [512, 385] on img at bounding box center [527, 425] width 352 height 264
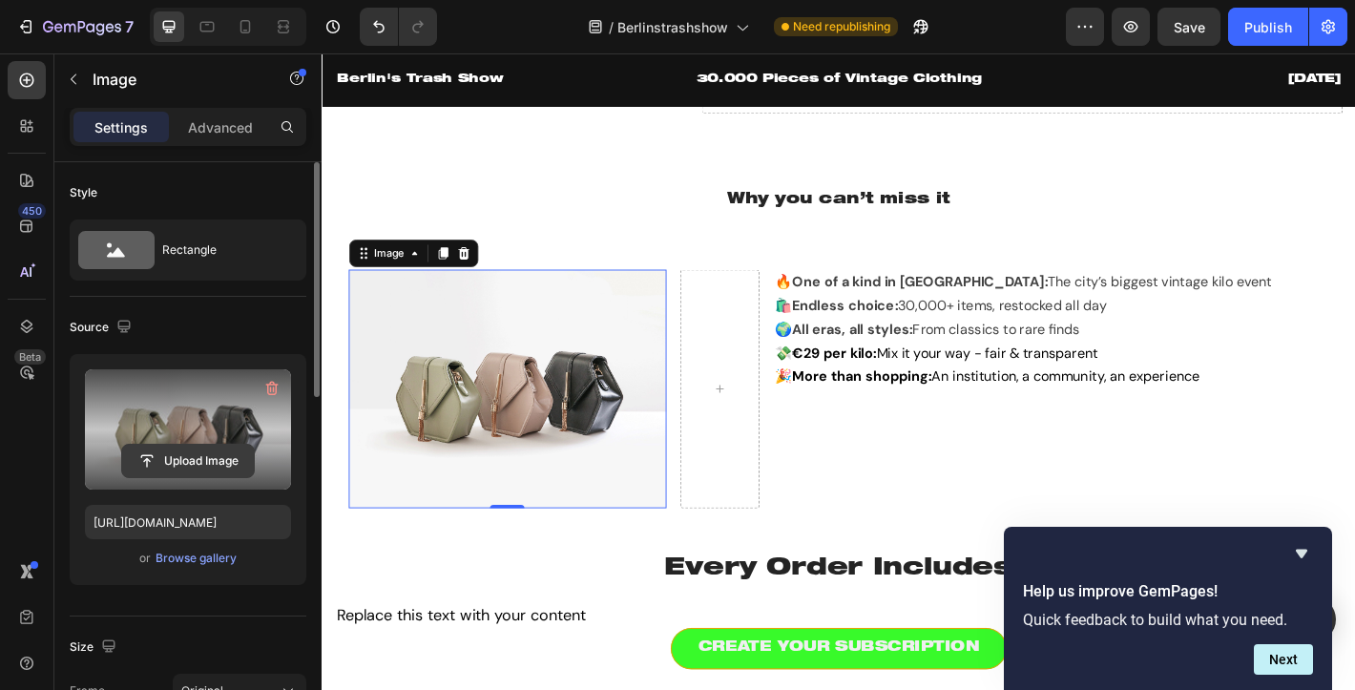
click at [180, 461] on input "file" at bounding box center [188, 461] width 132 height 32
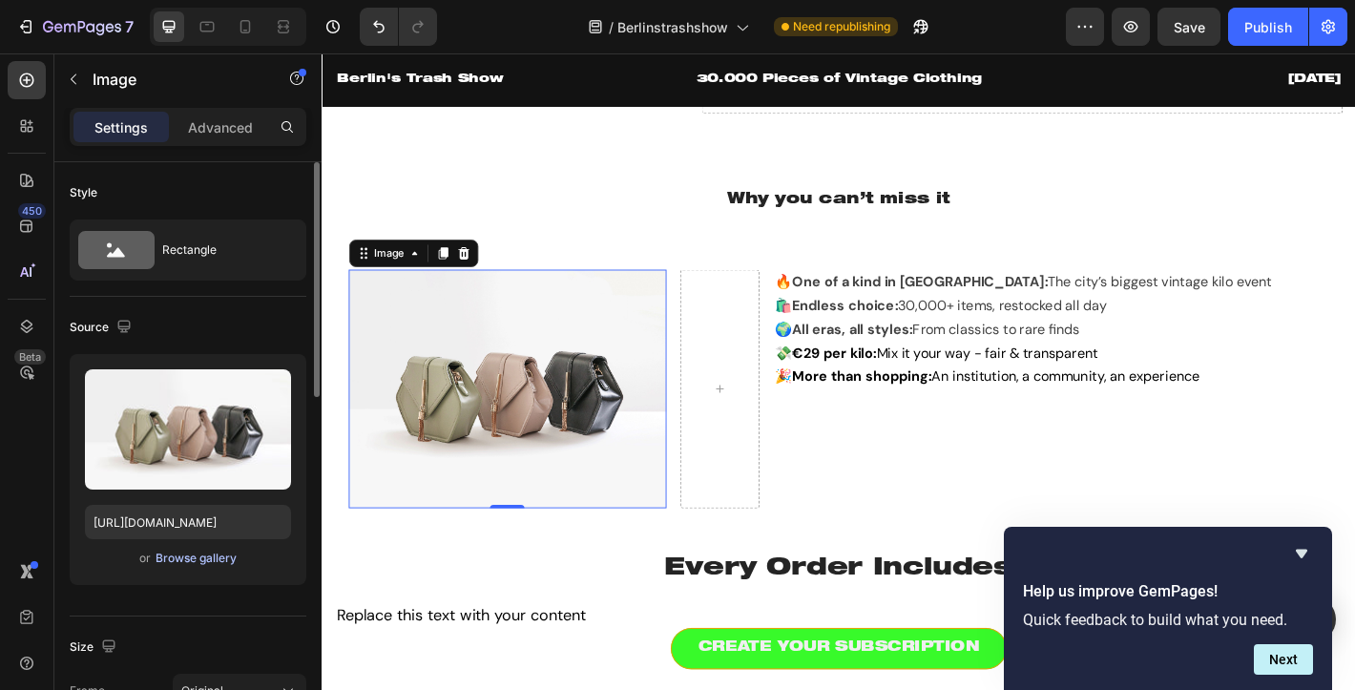
click at [204, 560] on div "Browse gallery" at bounding box center [196, 558] width 81 height 17
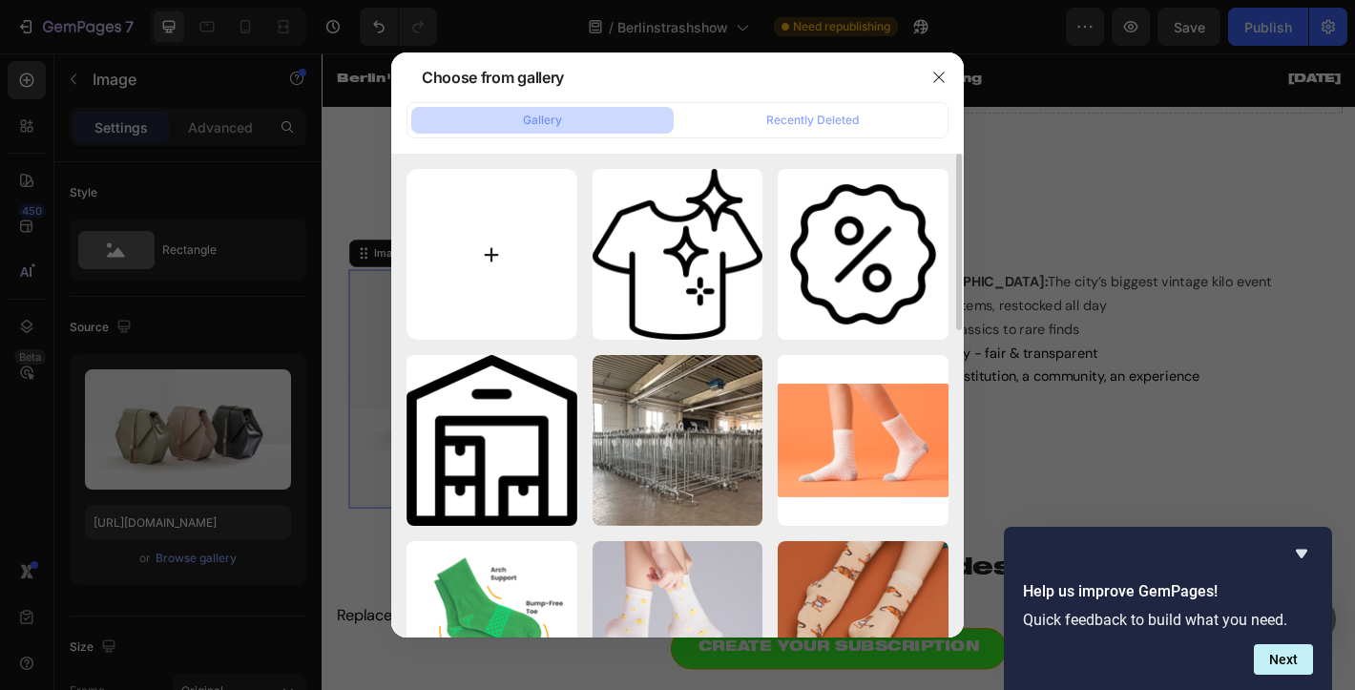
click at [544, 291] on input "file" at bounding box center [491, 254] width 171 height 171
type input "C:\fakepath\19.png"
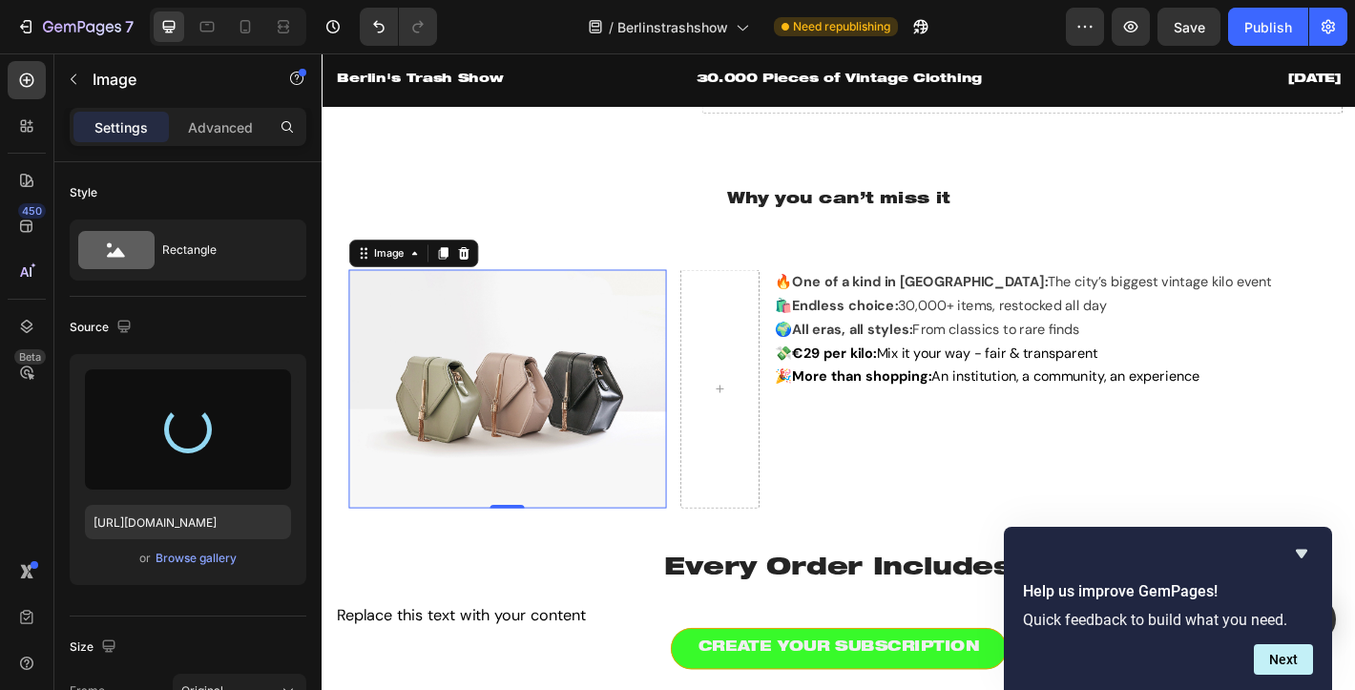
type input "https://cdn.shopify.com/s/files/1/0929/0498/0855/files/gempages_586460196126065…"
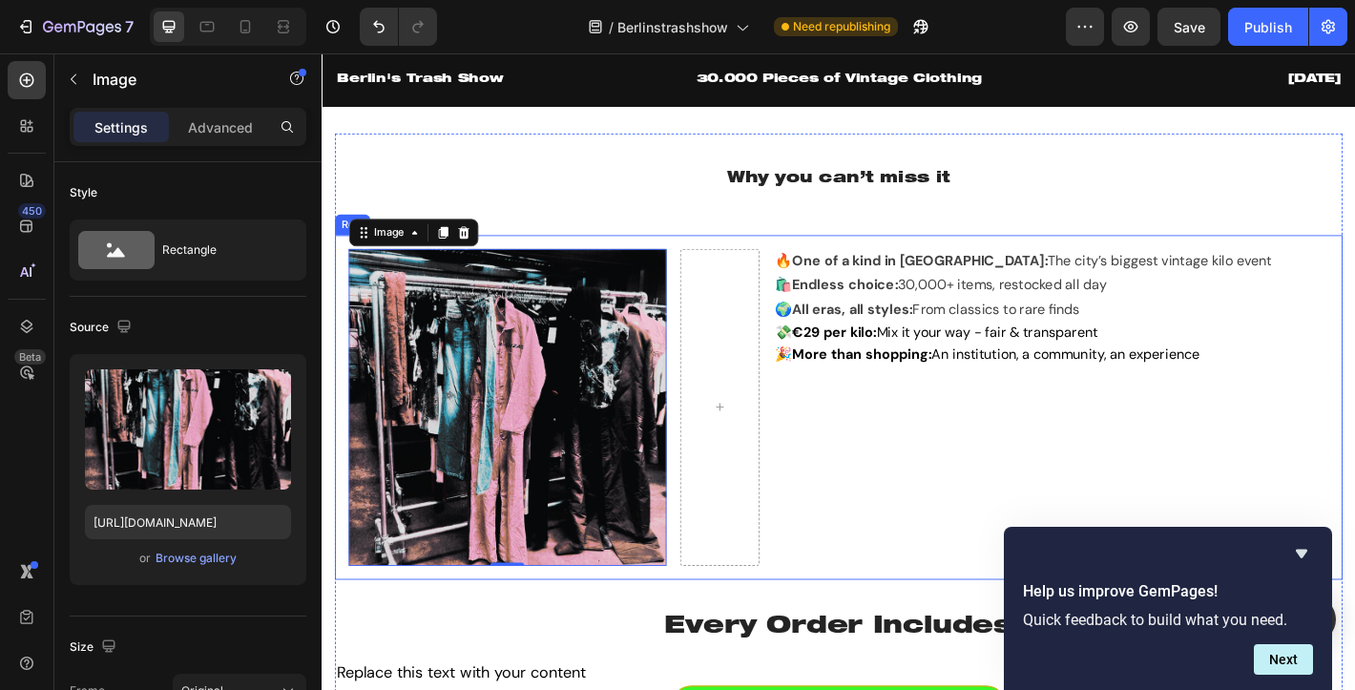
scroll to position [1502, 0]
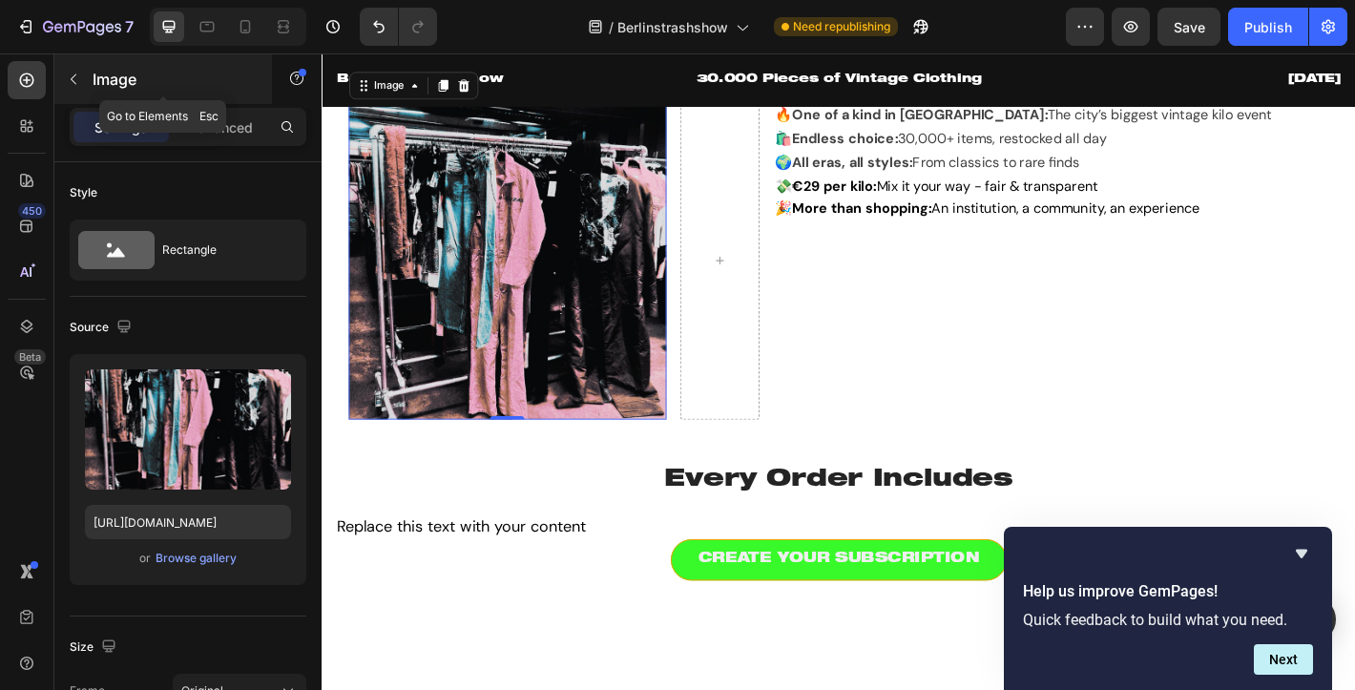
click at [82, 80] on button "button" at bounding box center [73, 79] width 31 height 31
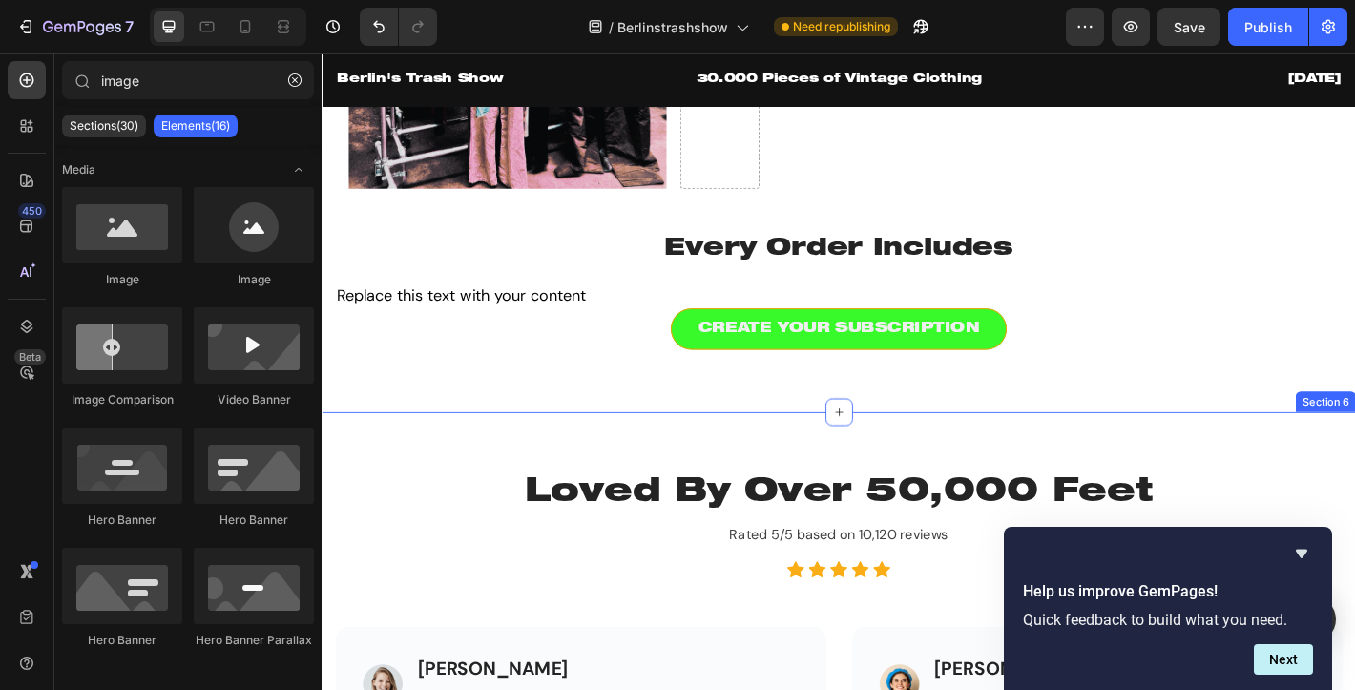
scroll to position [1764, 0]
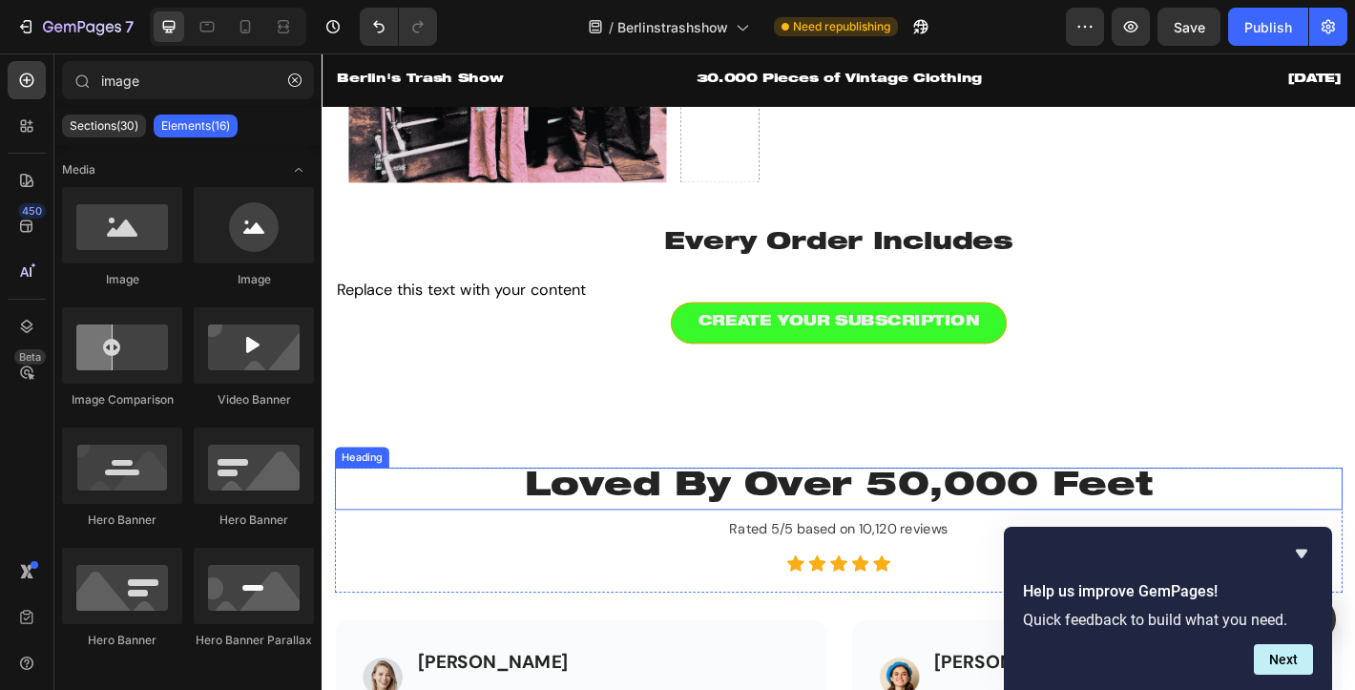
click at [971, 533] on p "Loved By Over 50,000 Feet" at bounding box center [894, 536] width 1112 height 44
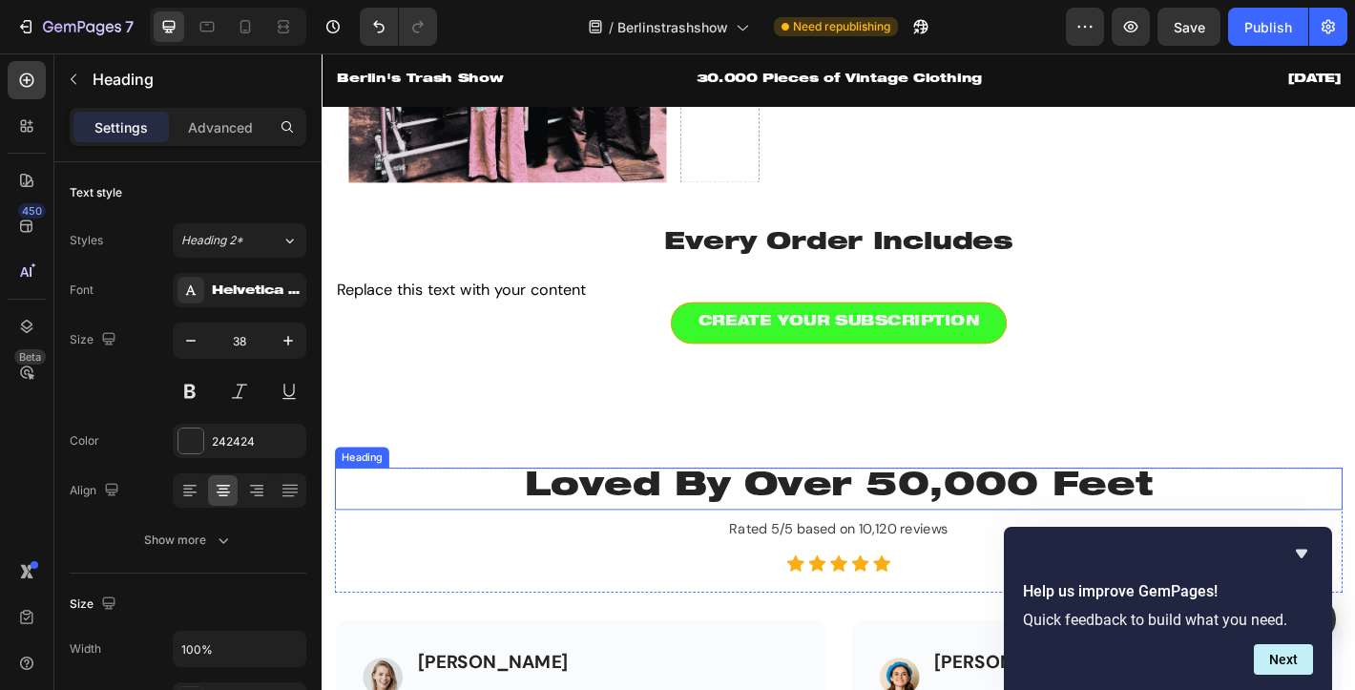
click at [971, 533] on p "Loved By Over 50,000 Feet" at bounding box center [894, 536] width 1112 height 44
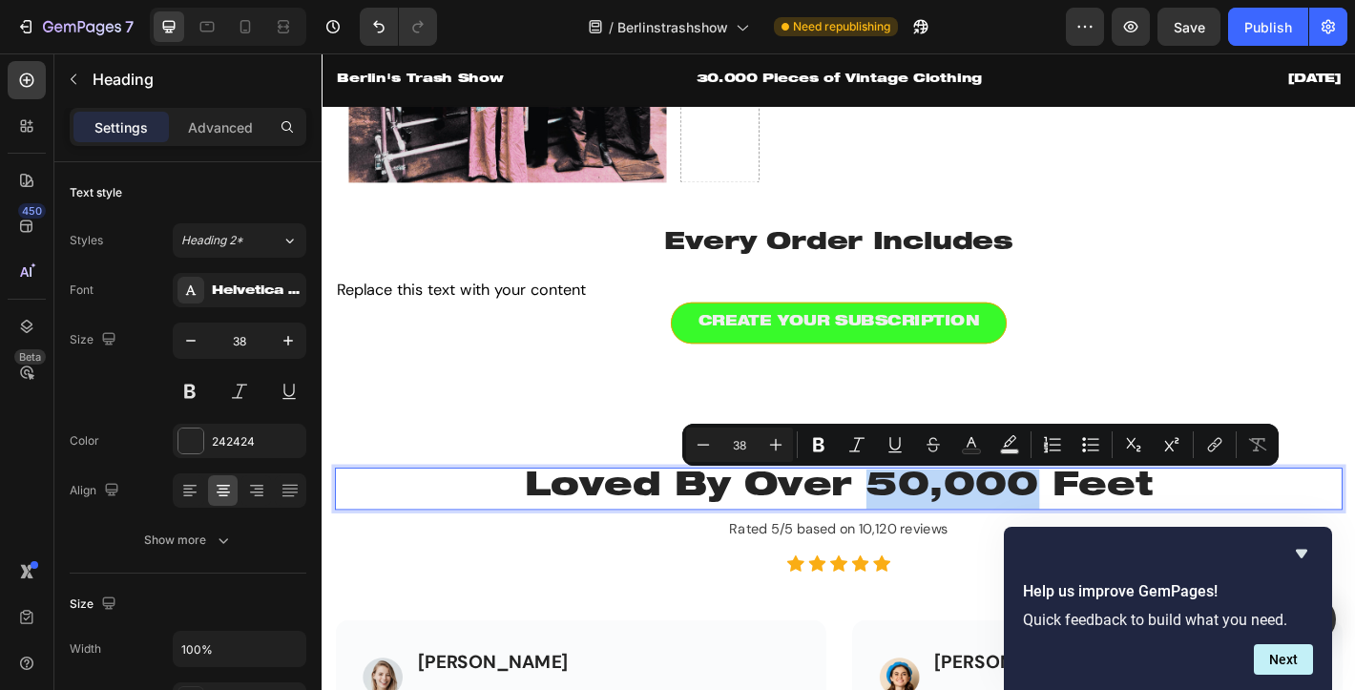
click at [966, 531] on p "Loved By Over 50,000 Feet" at bounding box center [894, 536] width 1112 height 44
click at [782, 551] on p "Loved By Over 50,000 Feet" at bounding box center [894, 536] width 1112 height 44
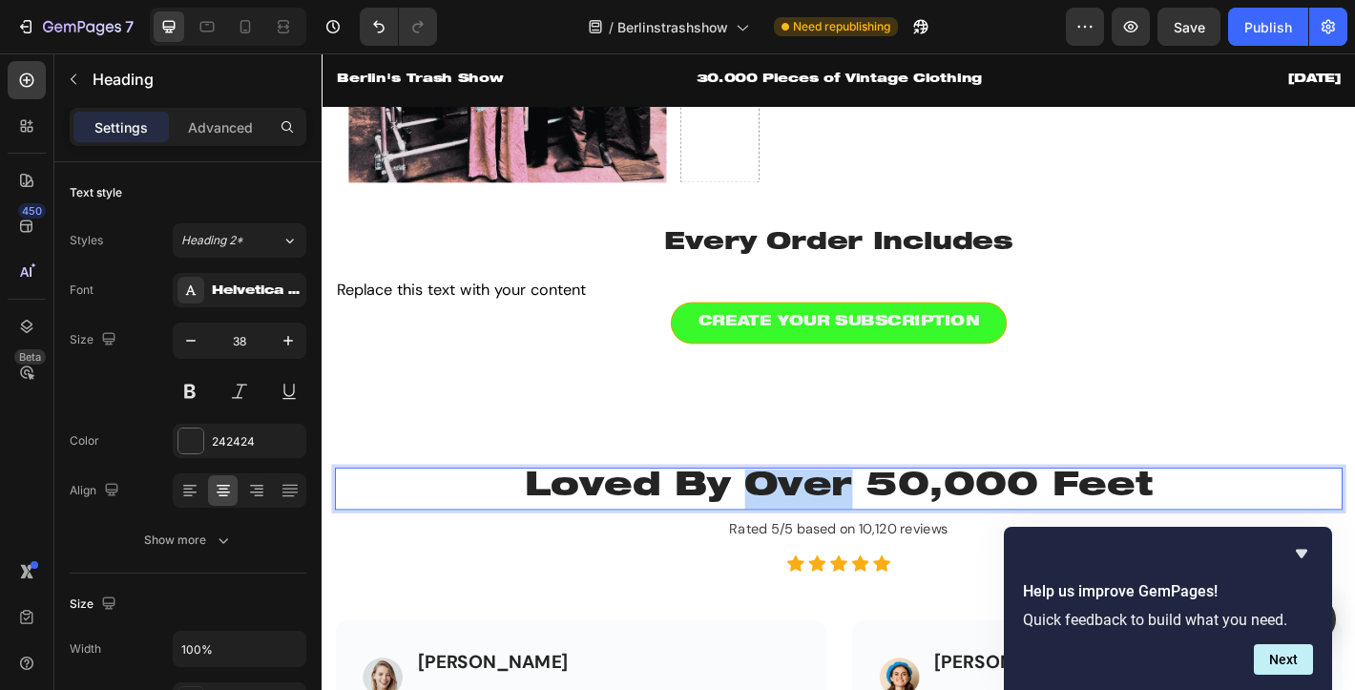
click at [782, 551] on p "Loved By Over 50,000 Feet" at bounding box center [894, 536] width 1112 height 44
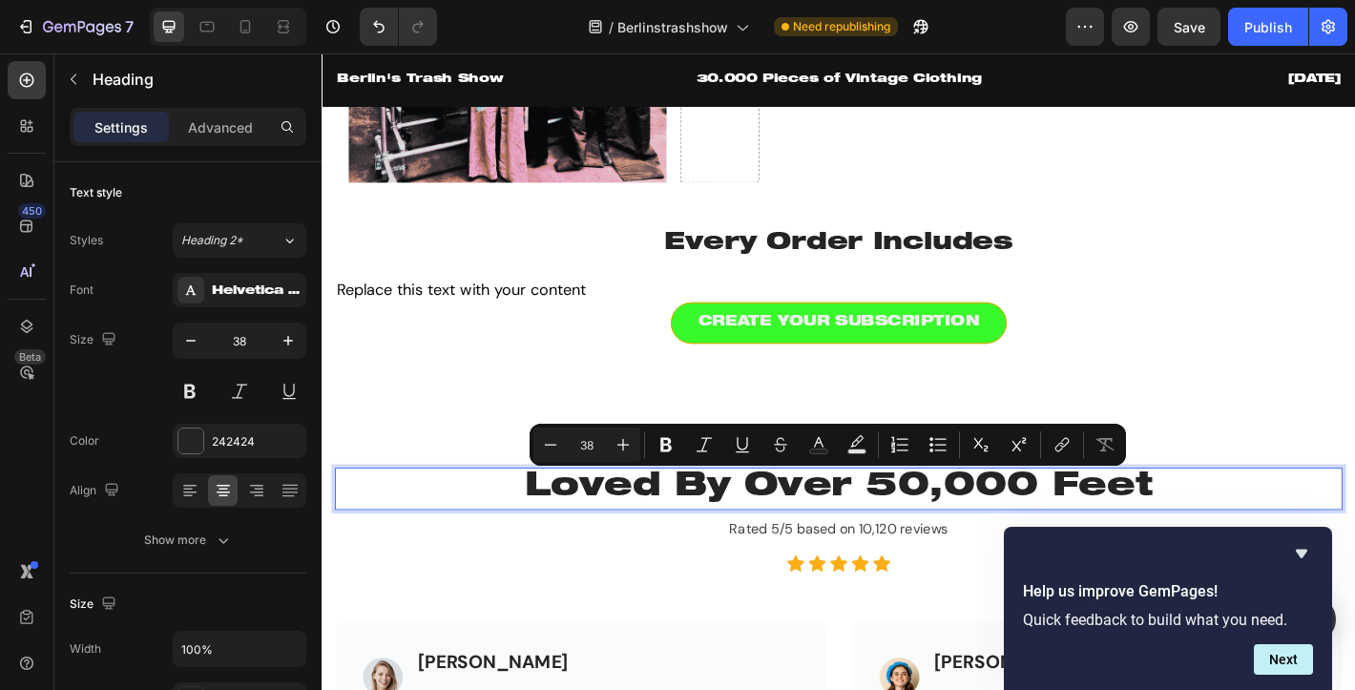
click at [681, 540] on p "Loved By Over 50,000 Feet" at bounding box center [894, 536] width 1112 height 44
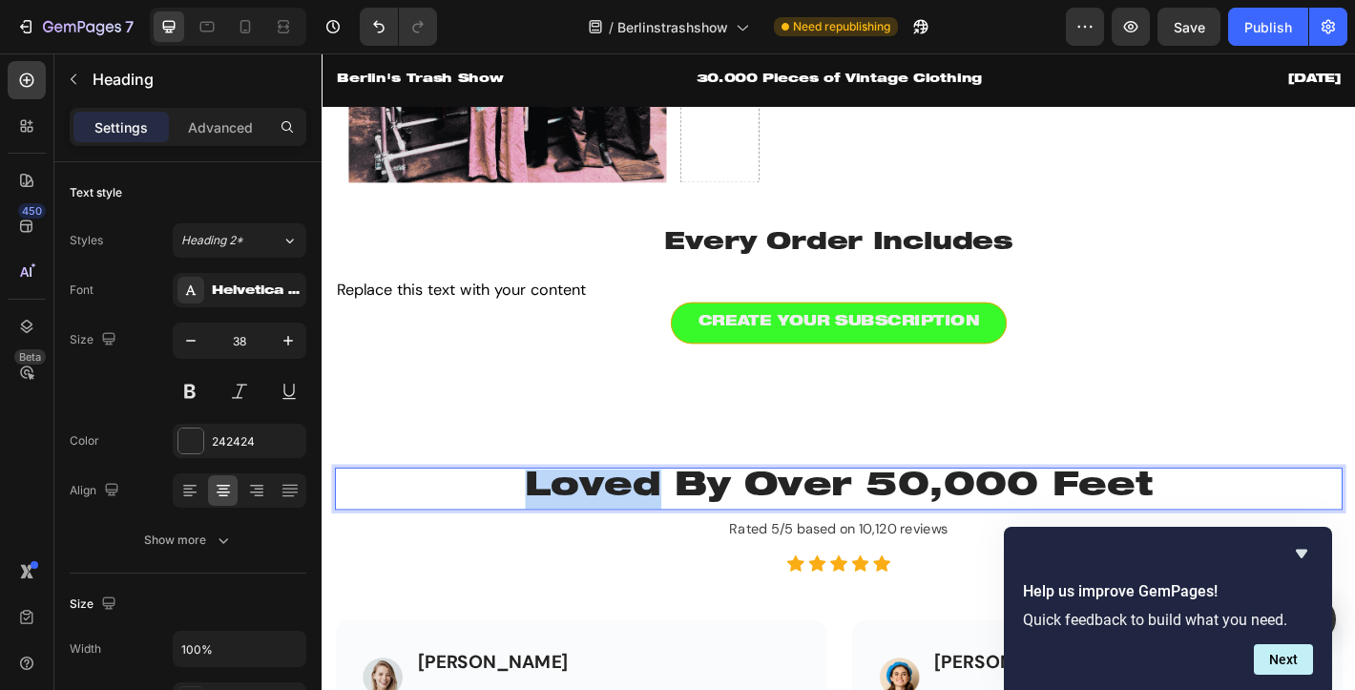
click at [681, 540] on p "Loved By Over 50,000 Feet" at bounding box center [894, 536] width 1112 height 44
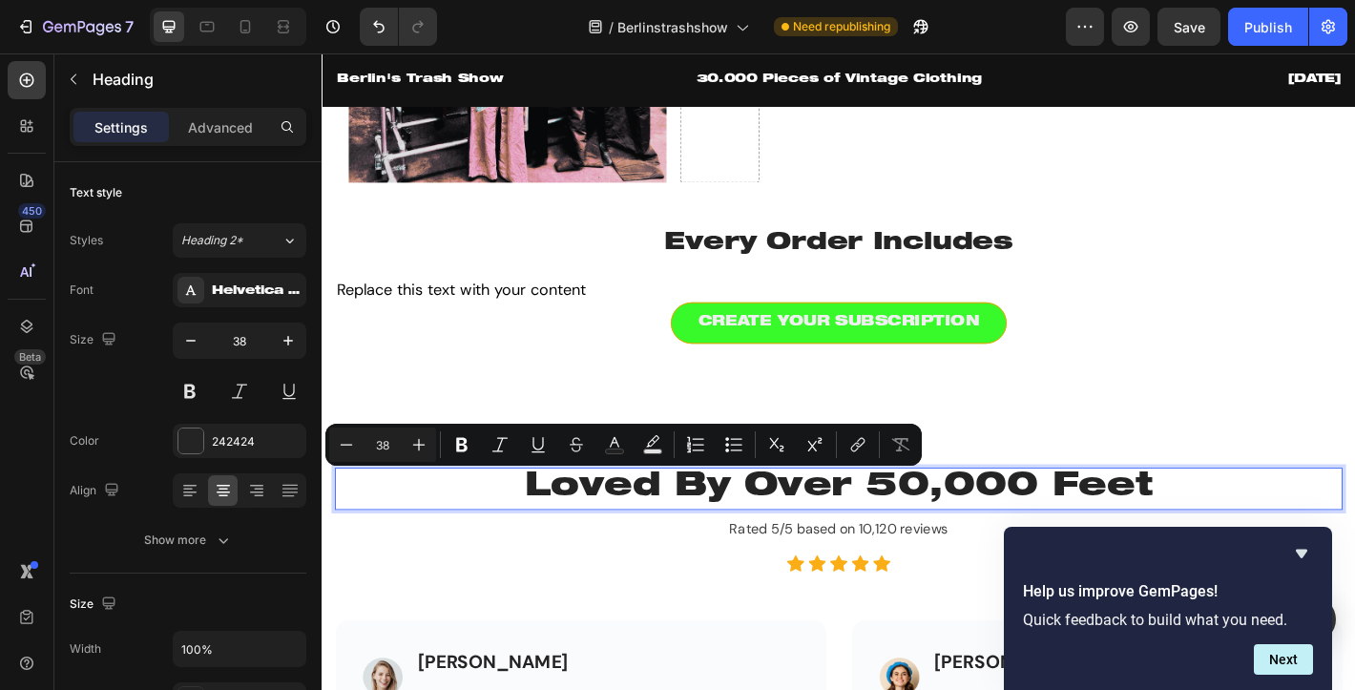
click at [764, 537] on p "Loved By Over 50,000 Feet" at bounding box center [894, 536] width 1112 height 44
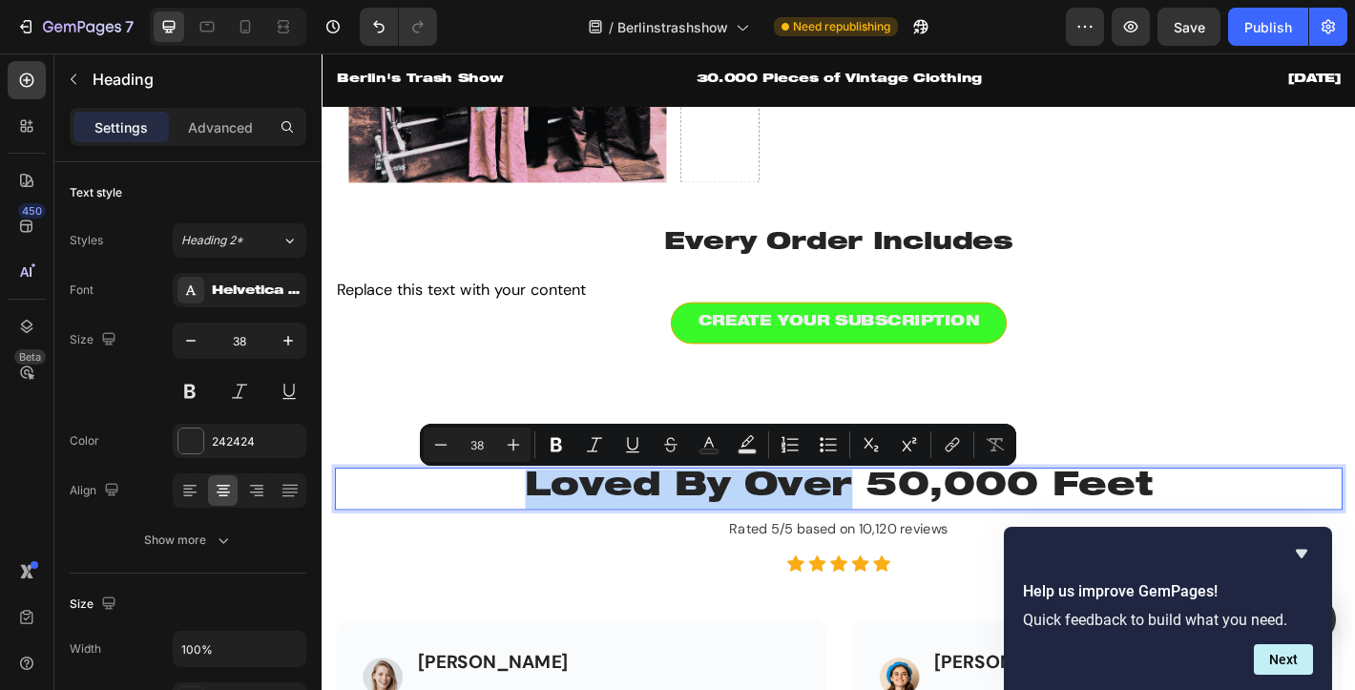
drag, startPoint x: 906, startPoint y: 534, endPoint x: 558, endPoint y: 526, distance: 348.3
click at [558, 526] on p "Loved By Over 50,000 Feet" at bounding box center [894, 536] width 1112 height 44
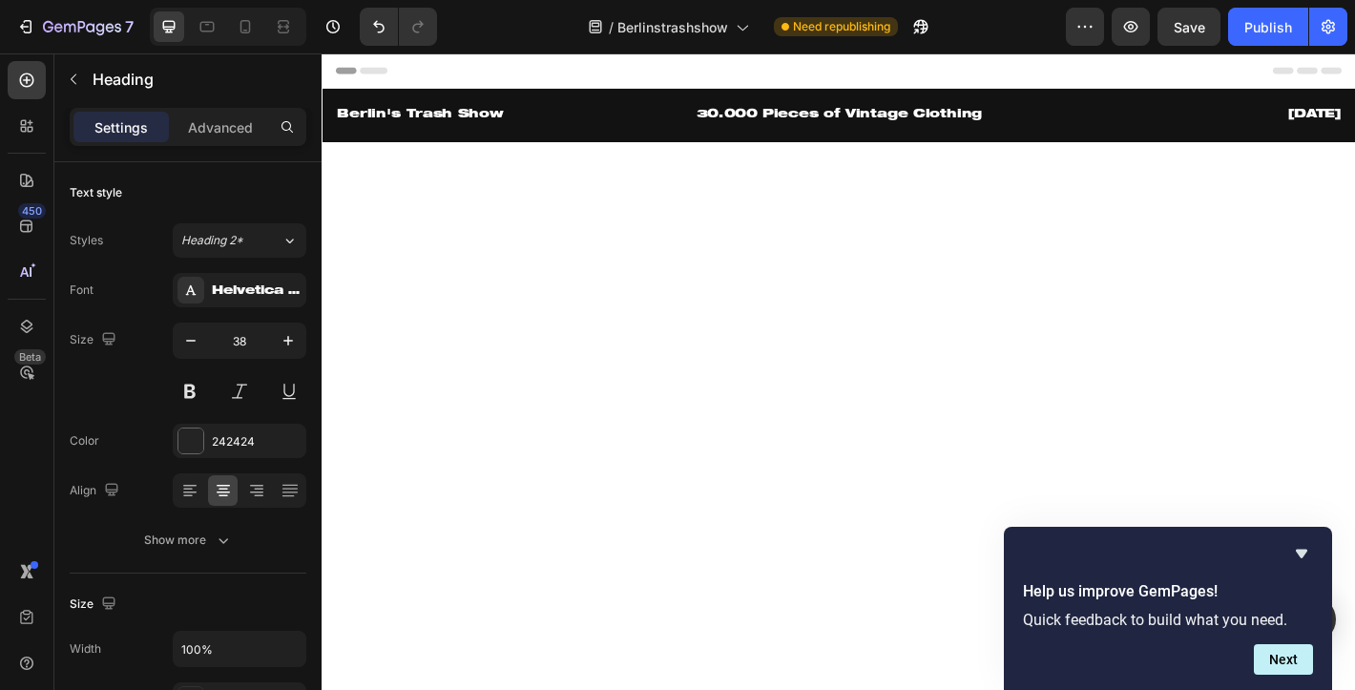
scroll to position [1764, 0]
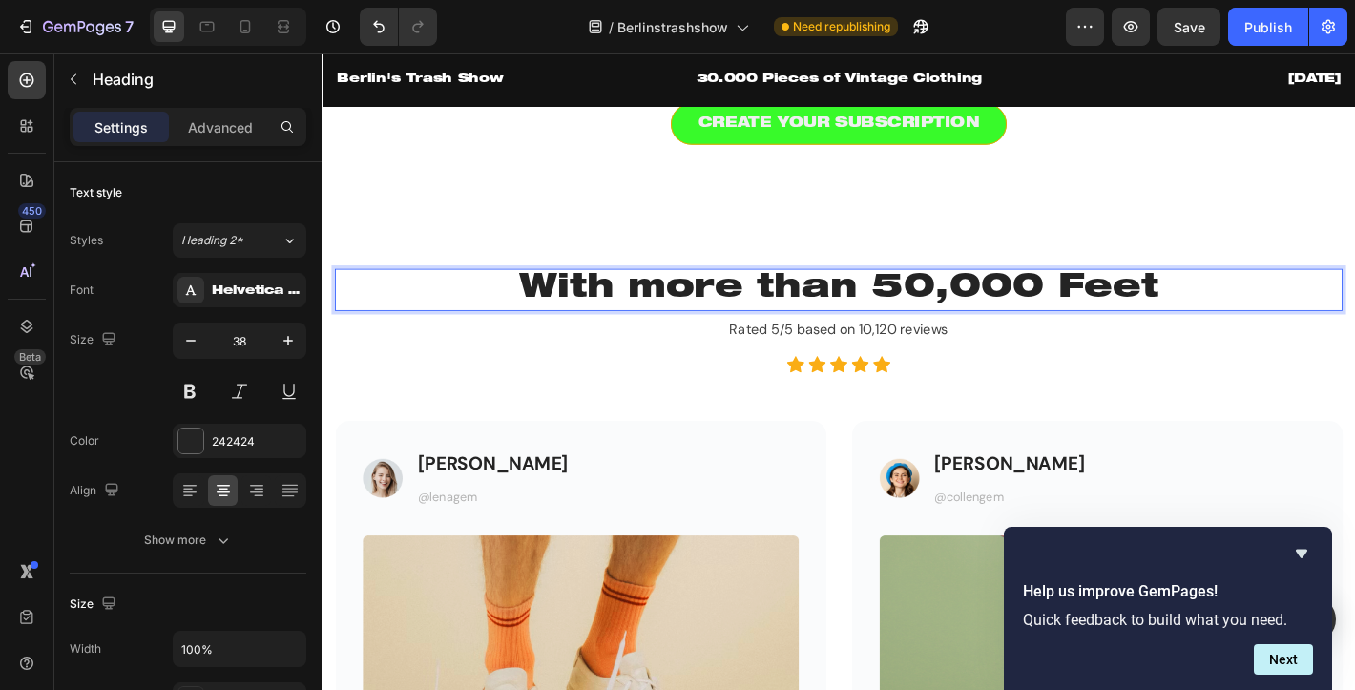
click at [966, 338] on p "With more than 50,000 Feet" at bounding box center [894, 316] width 1112 height 44
click at [1217, 338] on p "With more than 30,000 Feet" at bounding box center [894, 316] width 1112 height 44
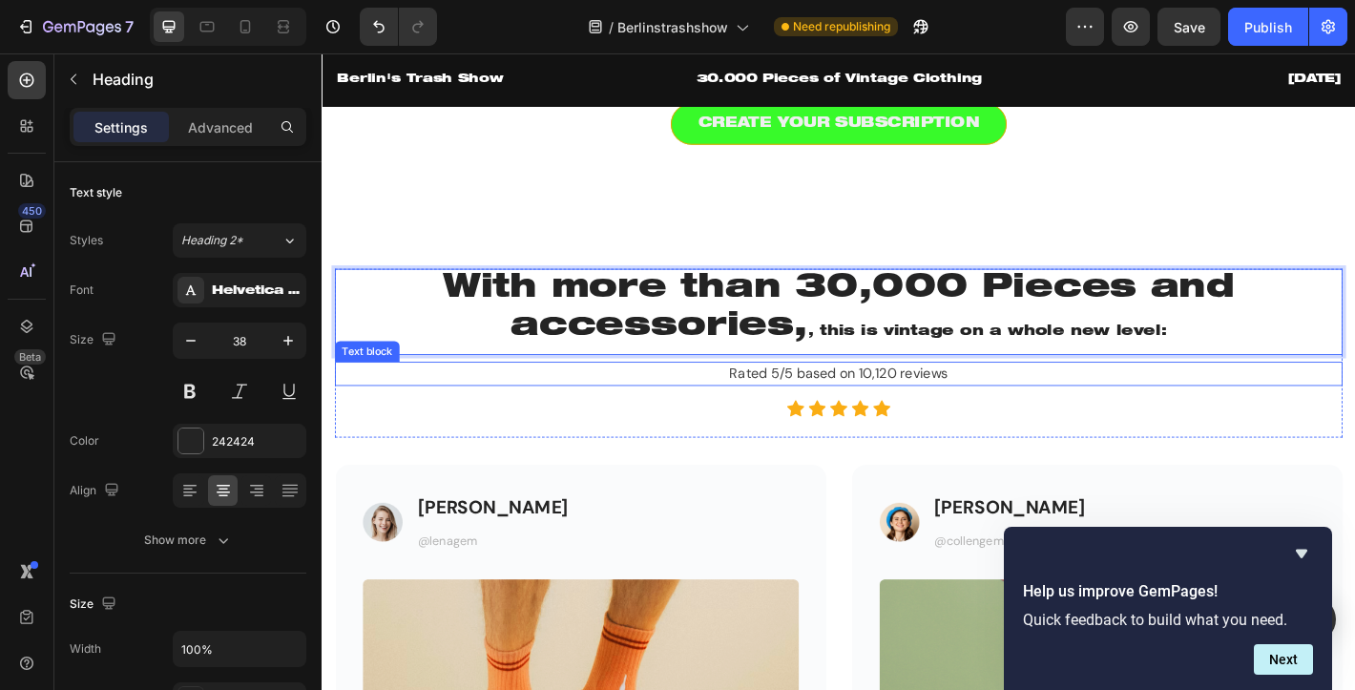
click at [838, 420] on p "Rated 5/5 based on 10,120 reviews" at bounding box center [894, 408] width 1112 height 23
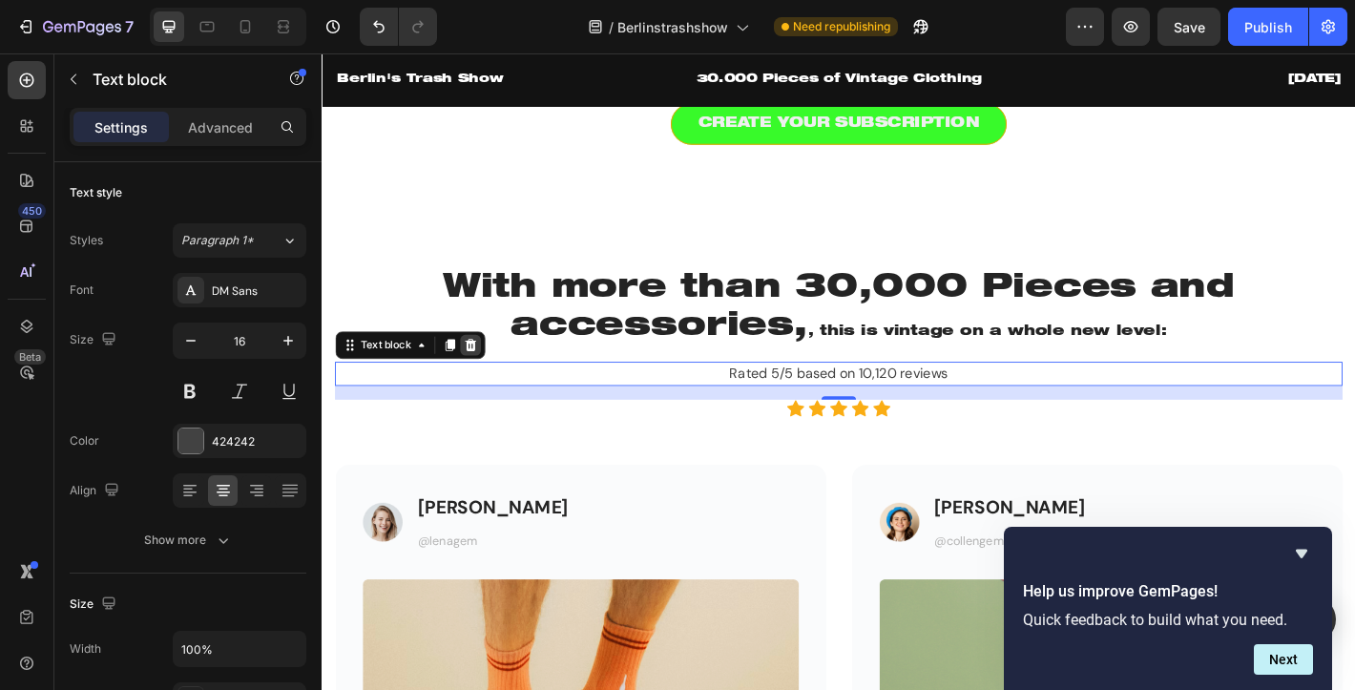
click at [480, 384] on icon at bounding box center [485, 376] width 15 height 15
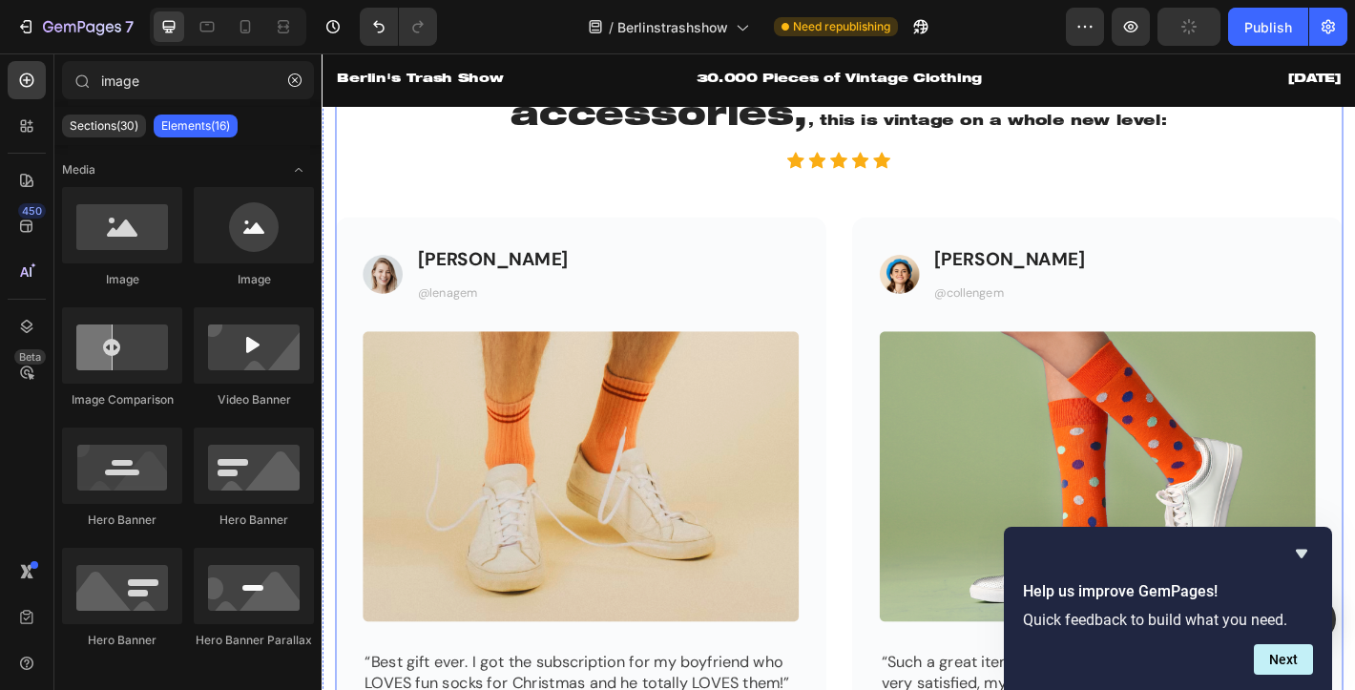
scroll to position [2013, 0]
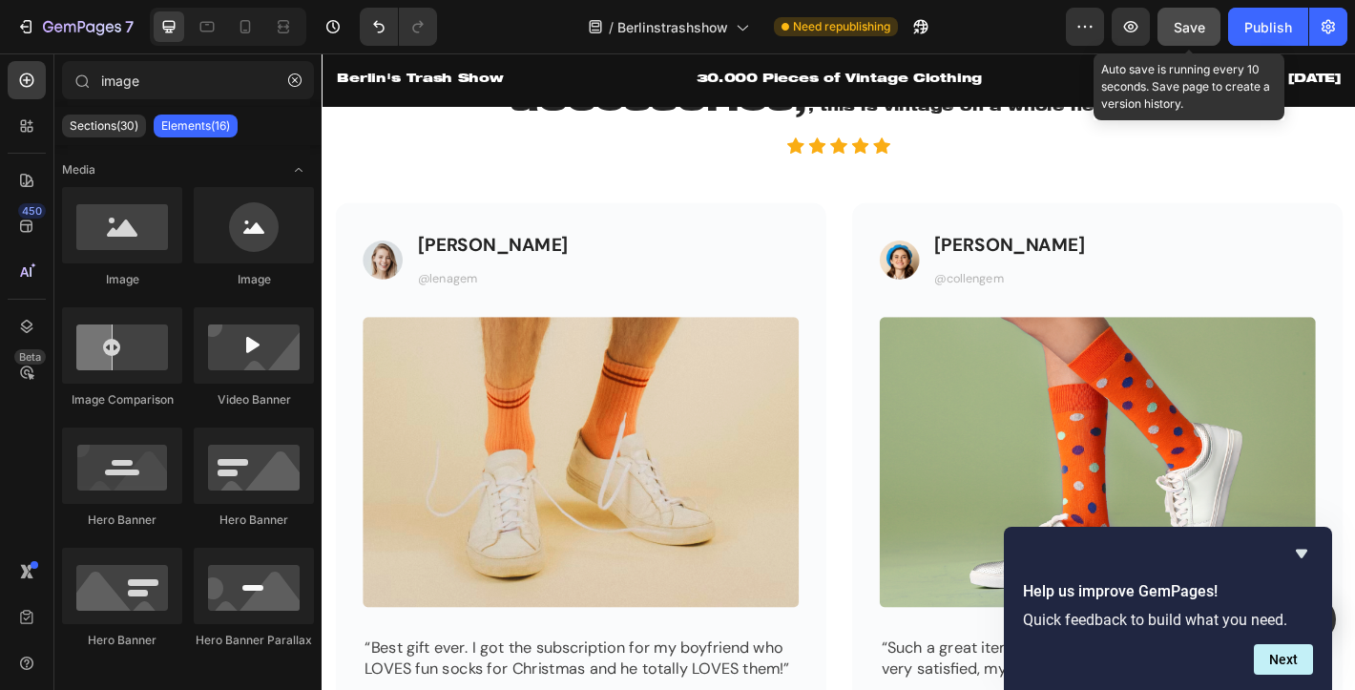
click at [1196, 32] on span "Save" at bounding box center [1188, 27] width 31 height 16
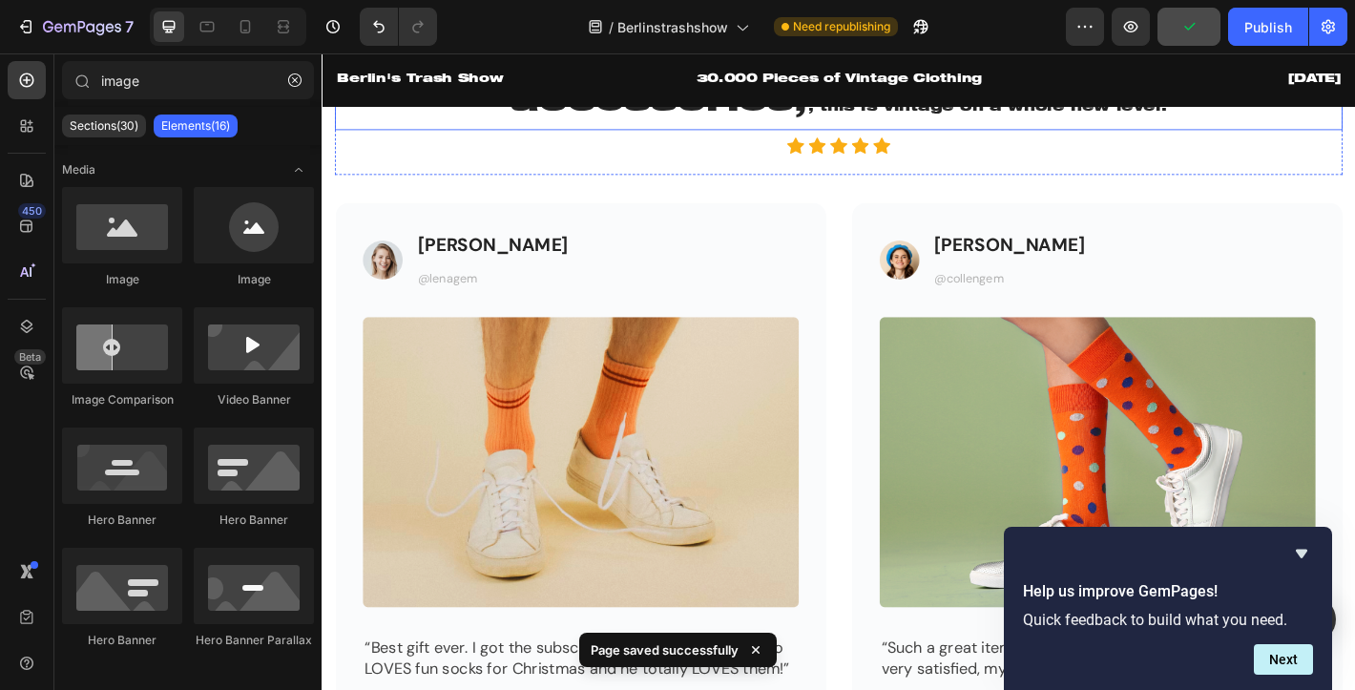
click at [1060, 121] on span ", this is vintage on a whole new level:" at bounding box center [1059, 113] width 398 height 15
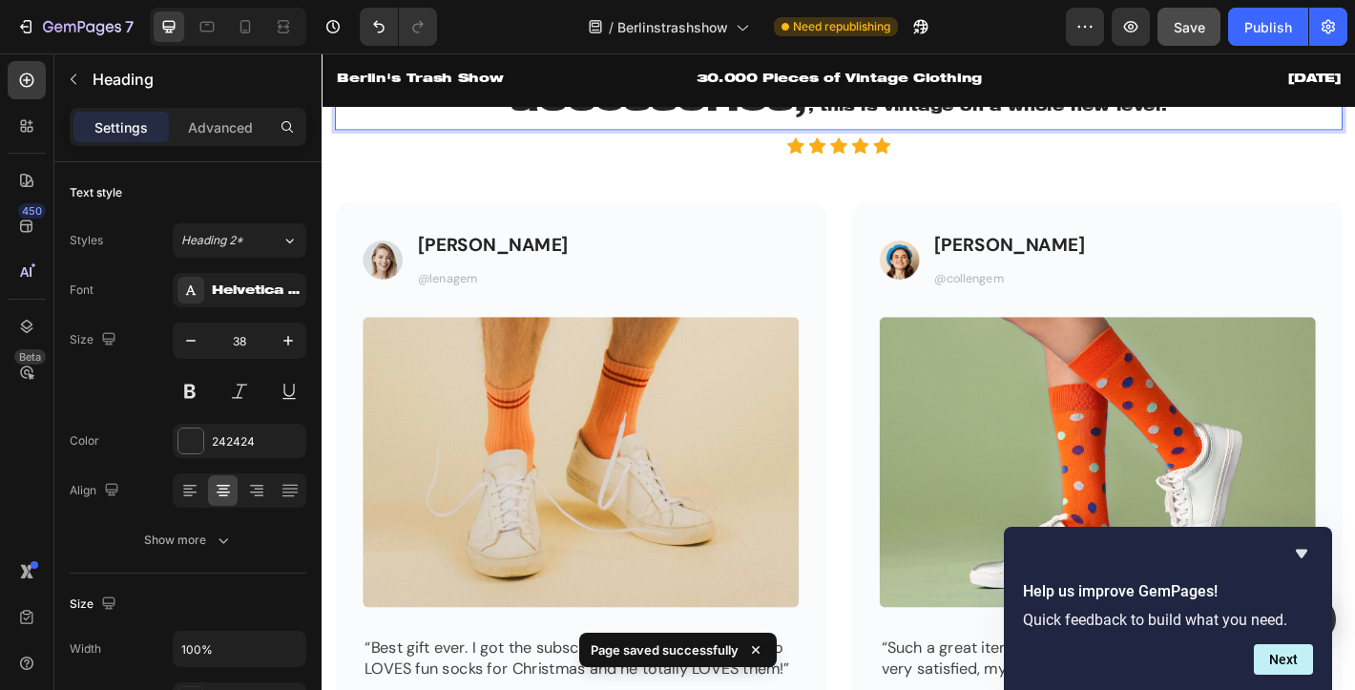
click at [882, 121] on span ", this is vintage on a whole new level:" at bounding box center [1059, 113] width 398 height 15
click at [903, 121] on span ", this is vintage on a whole new level:" at bounding box center [1059, 113] width 398 height 15
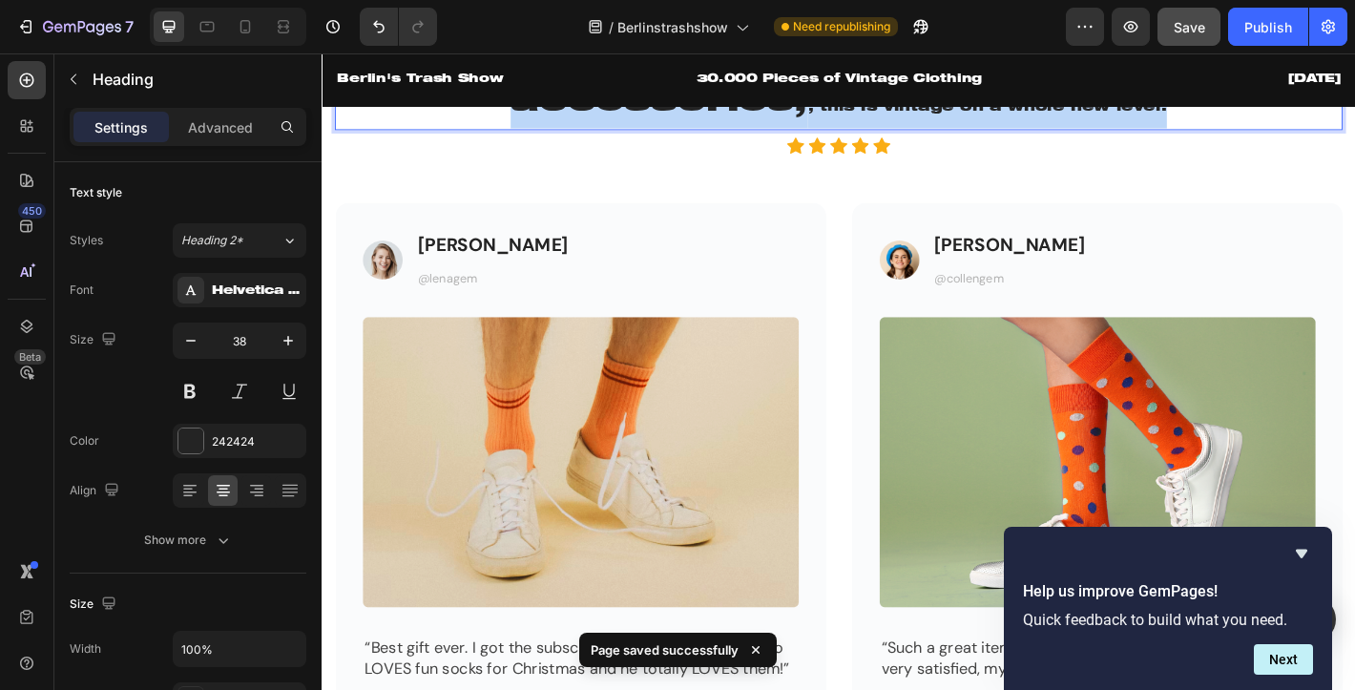
click at [903, 121] on span ", this is vintage on a whole new level:" at bounding box center [1059, 113] width 398 height 15
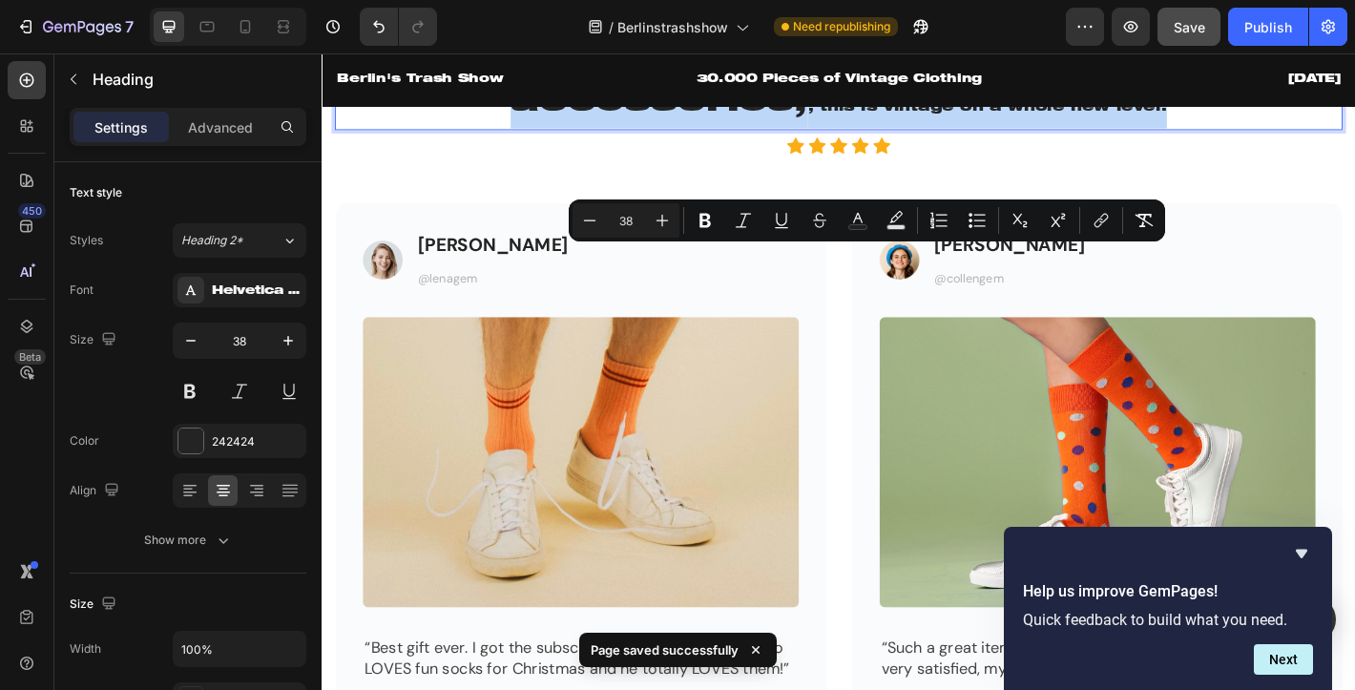
click at [851, 136] on p "With more than 30,000 Pieces and accessories, , this is vintage on a whole new …" at bounding box center [894, 91] width 1112 height 92
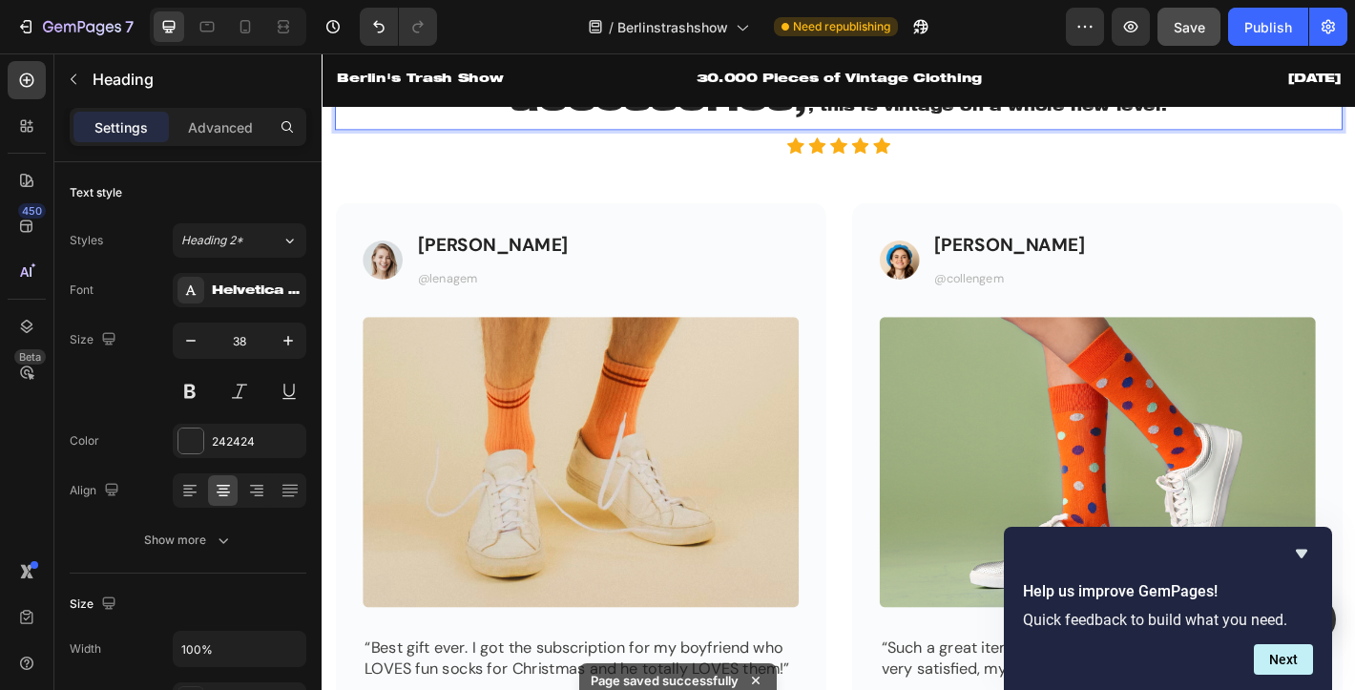
click at [842, 136] on p "With more than 30,000 Pieces and accessories, , this is vintage on a whole new …" at bounding box center [894, 91] width 1112 height 92
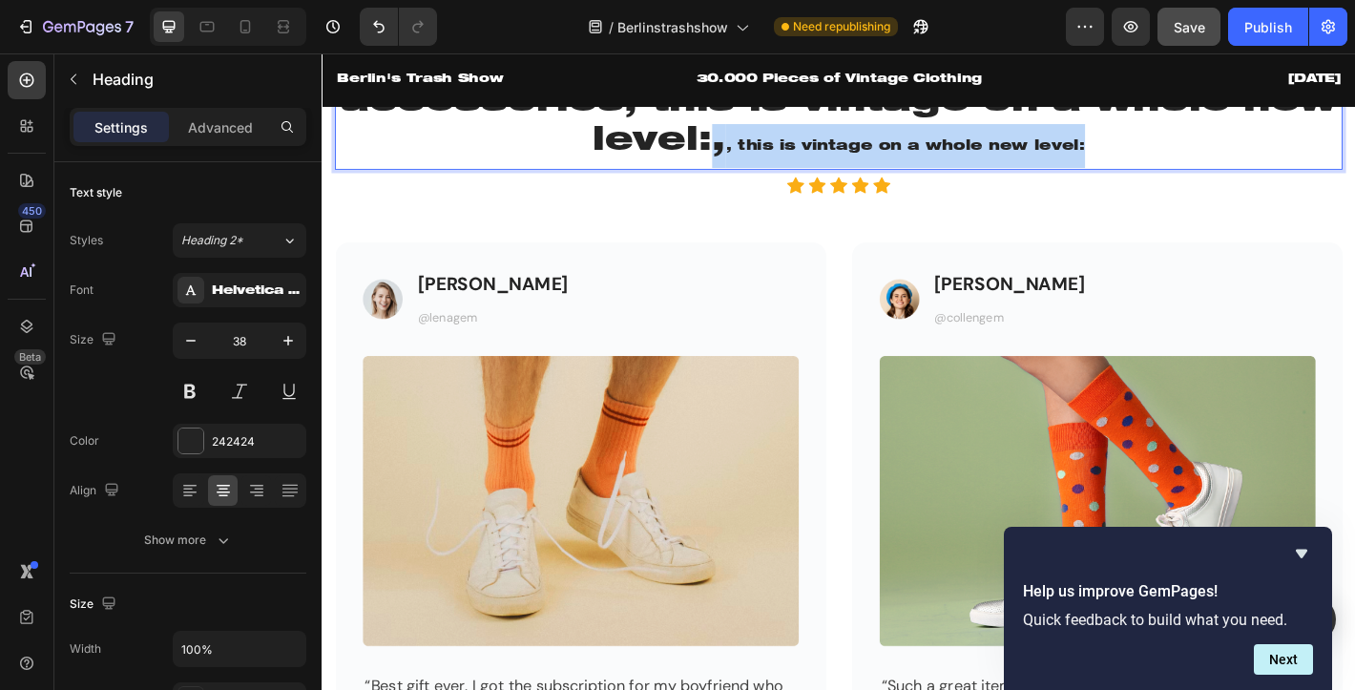
drag, startPoint x: 749, startPoint y: 373, endPoint x: 1192, endPoint y: 363, distance: 442.8
click at [1192, 180] on p "With more than 30,000 Pieces and accessories, this is vintage on a whole new le…" at bounding box center [894, 112] width 1112 height 135
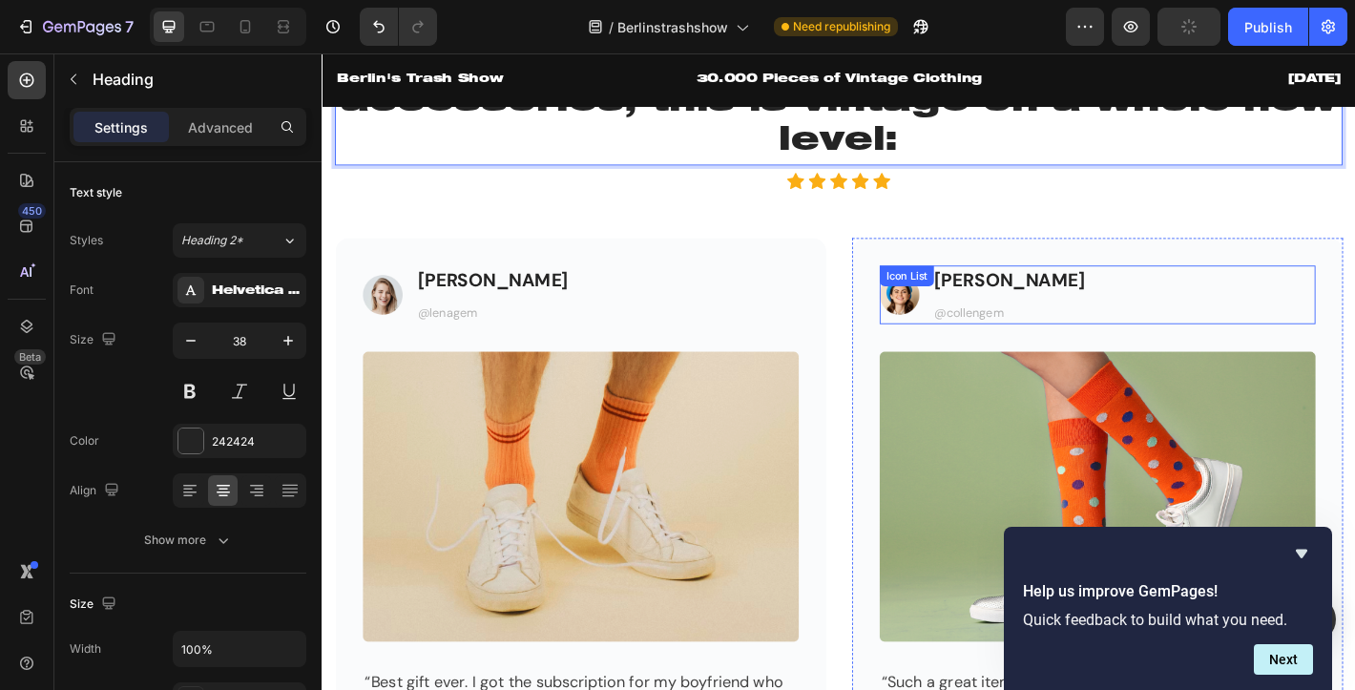
click at [920, 278] on div "Row" at bounding box center [928, 268] width 31 height 17
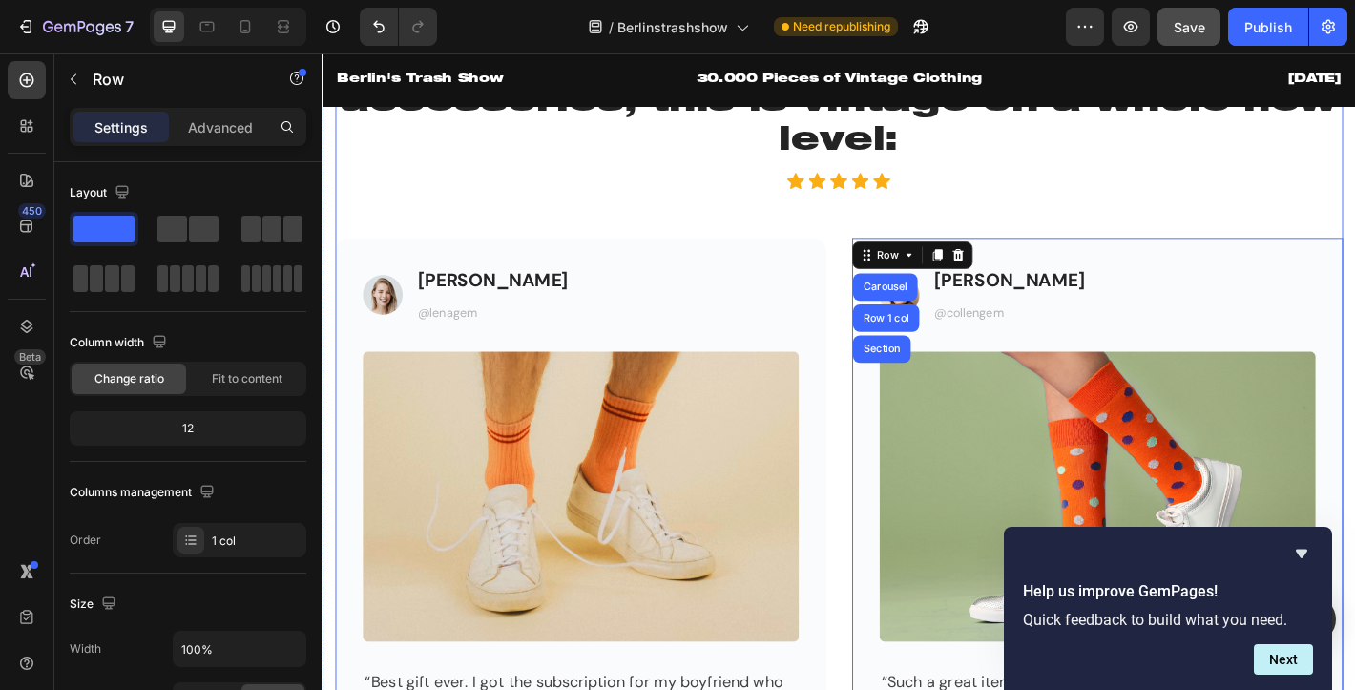
click at [726, 176] on p "With more than 30,000 Pieces and accessories, this is vintage on a whole new le…" at bounding box center [894, 110] width 1112 height 131
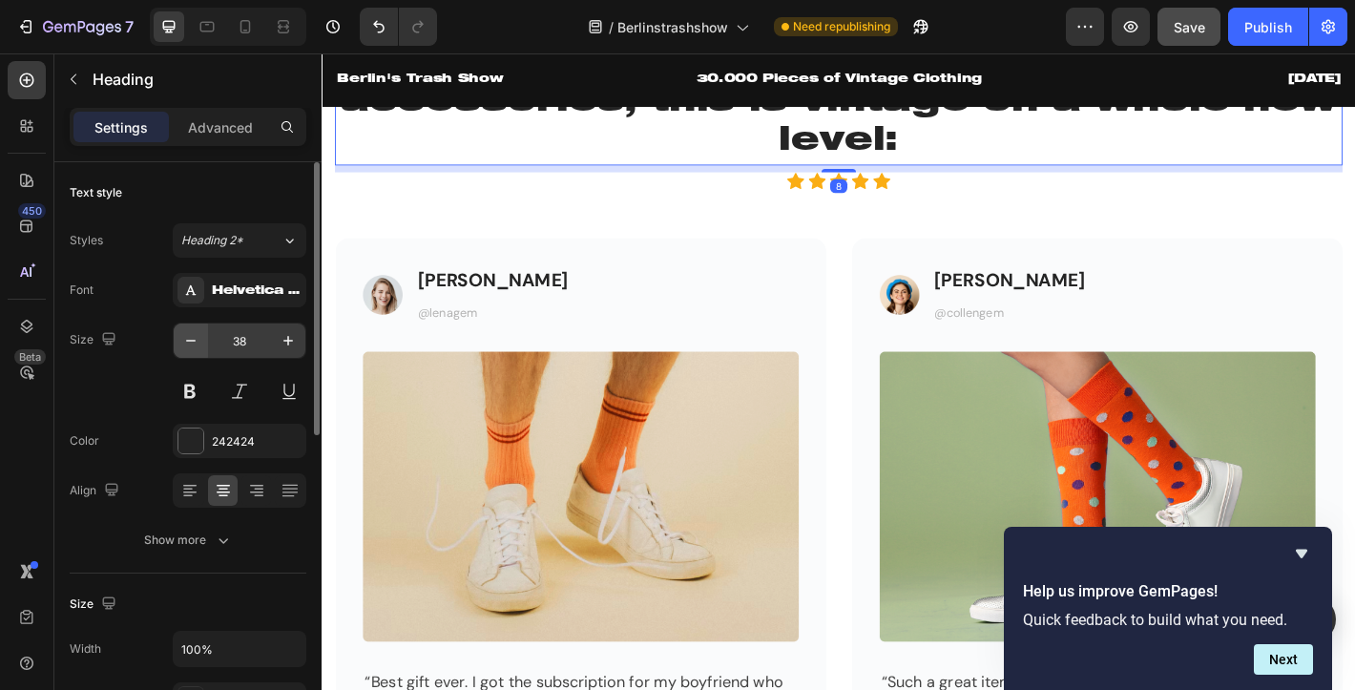
click at [186, 348] on icon "button" at bounding box center [190, 340] width 19 height 19
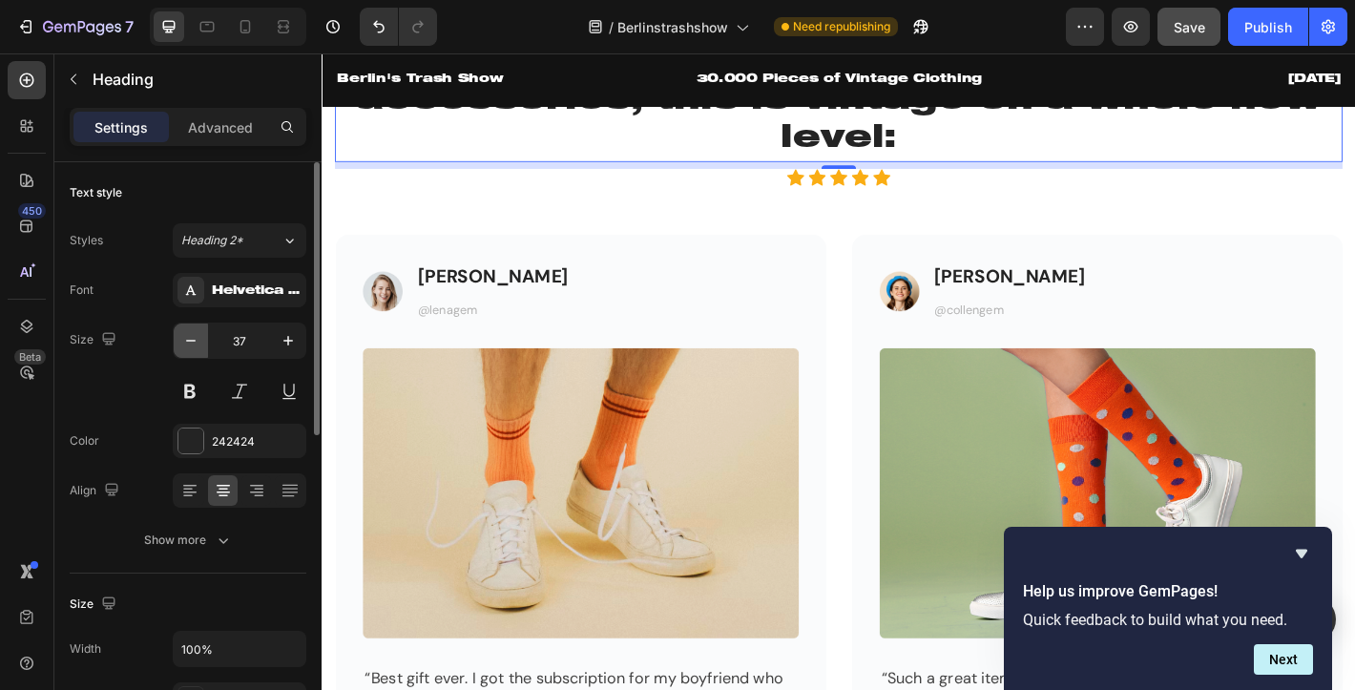
click at [186, 348] on icon "button" at bounding box center [190, 340] width 19 height 19
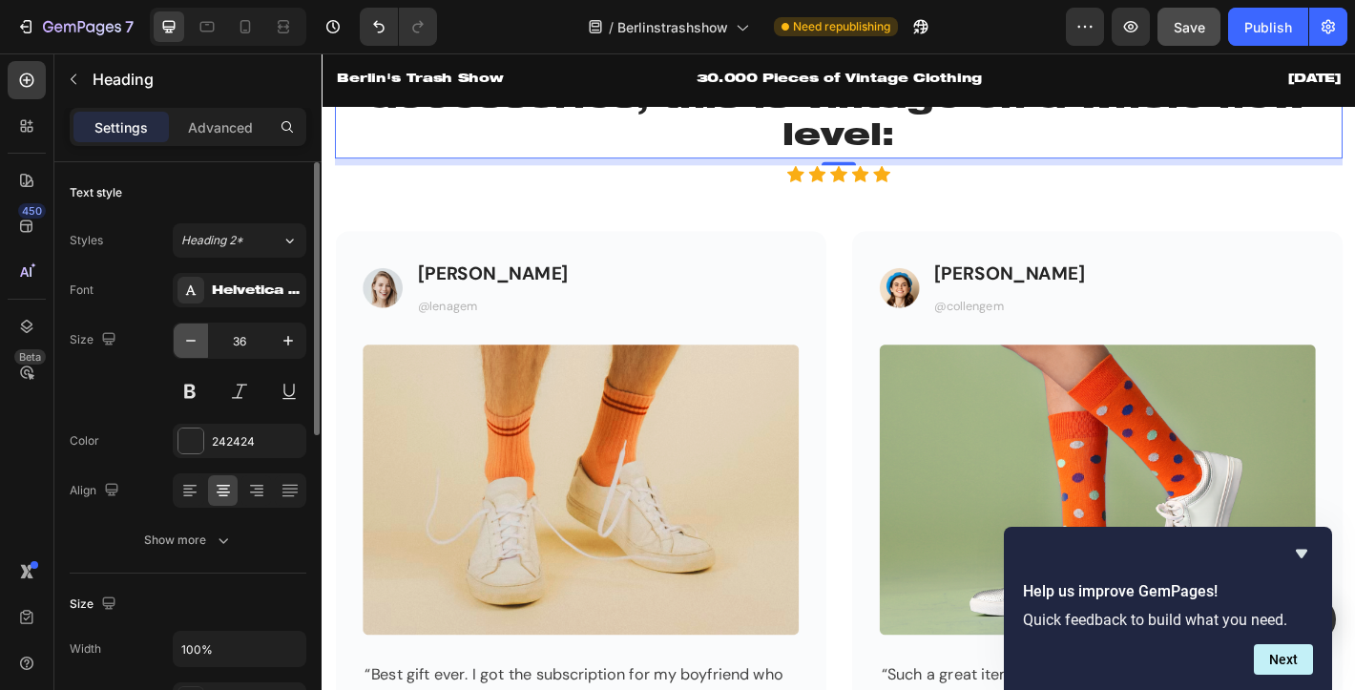
click at [186, 348] on icon "button" at bounding box center [190, 340] width 19 height 19
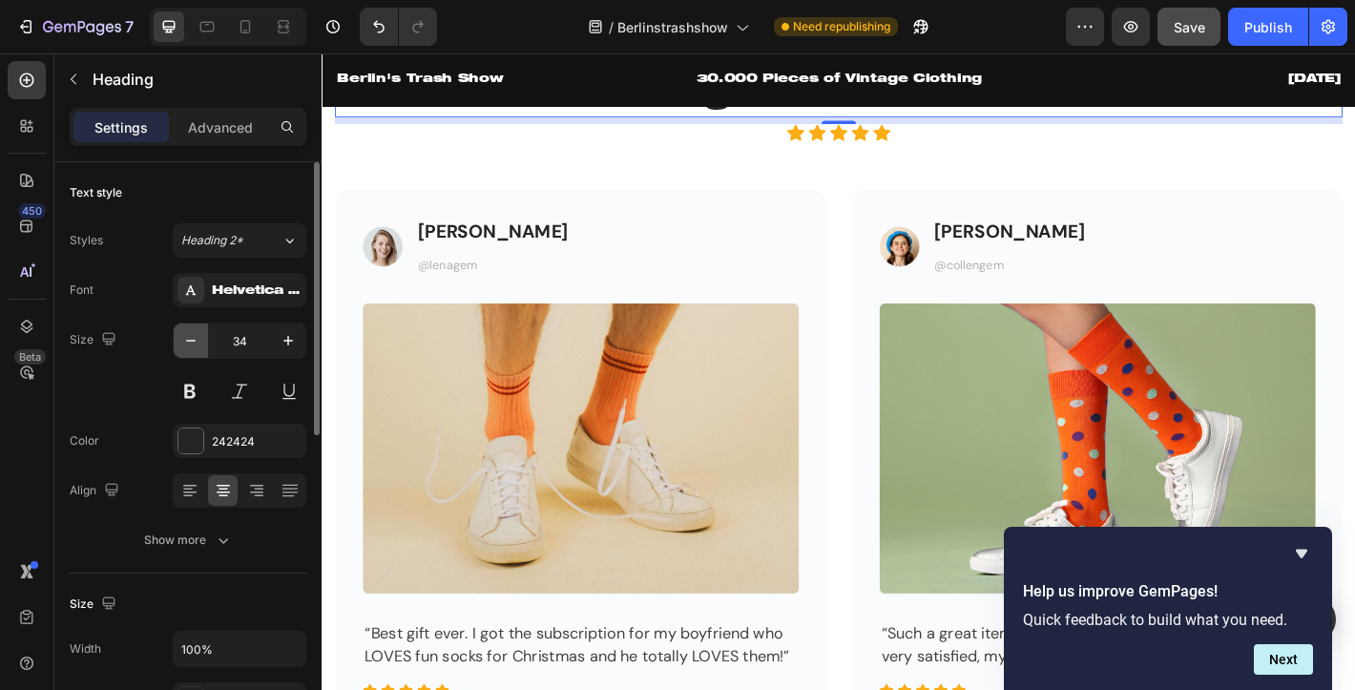
click at [186, 348] on icon "button" at bounding box center [190, 340] width 19 height 19
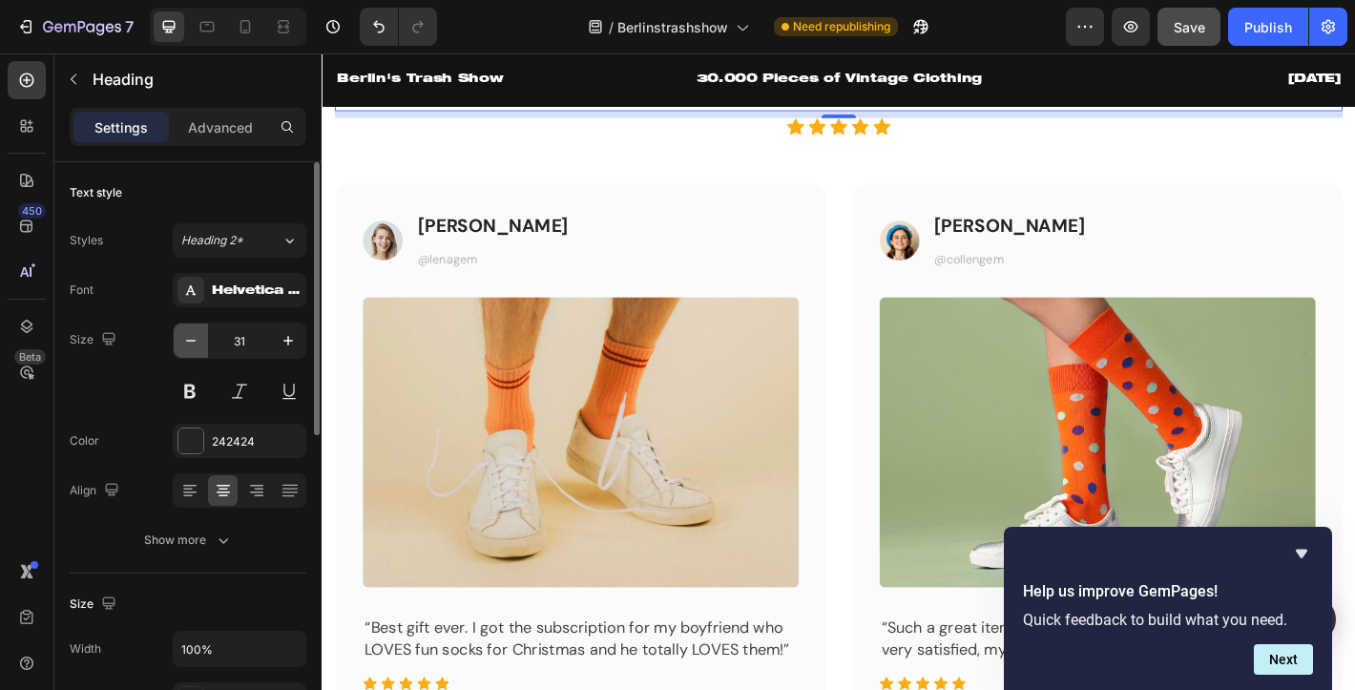
click at [186, 348] on icon "button" at bounding box center [190, 340] width 19 height 19
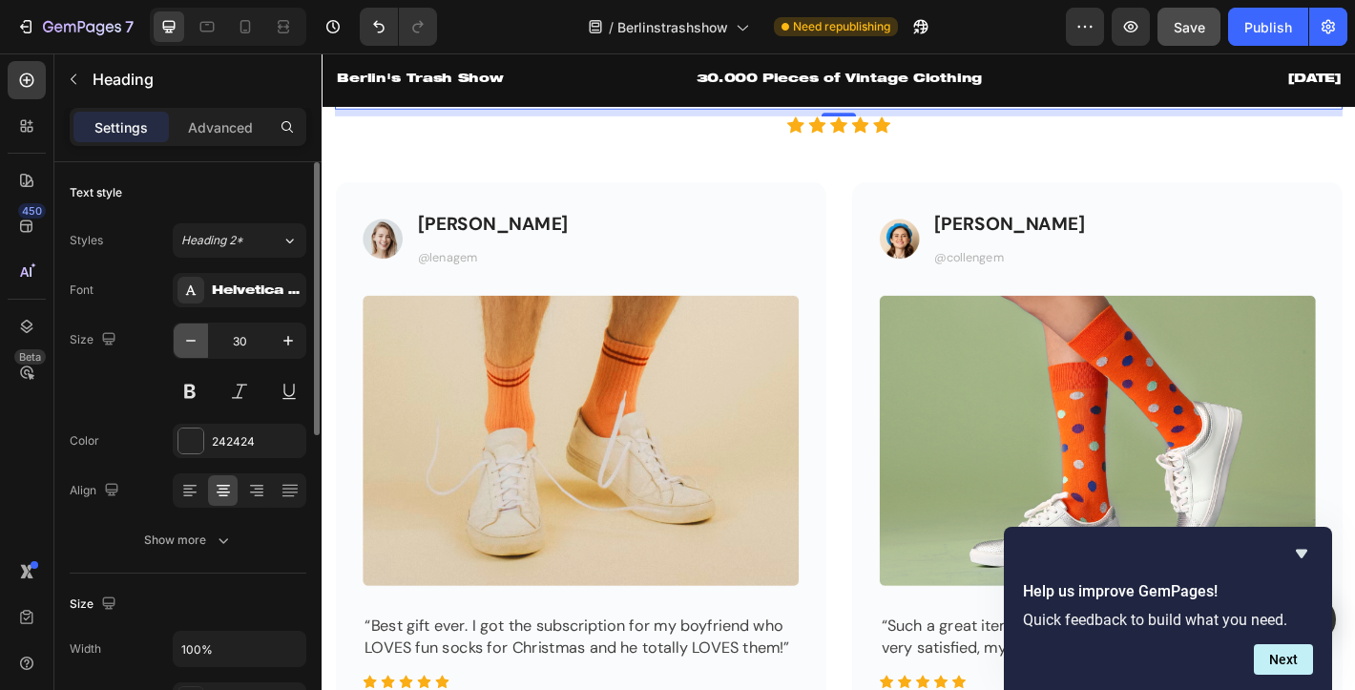
click at [186, 348] on icon "button" at bounding box center [190, 340] width 19 height 19
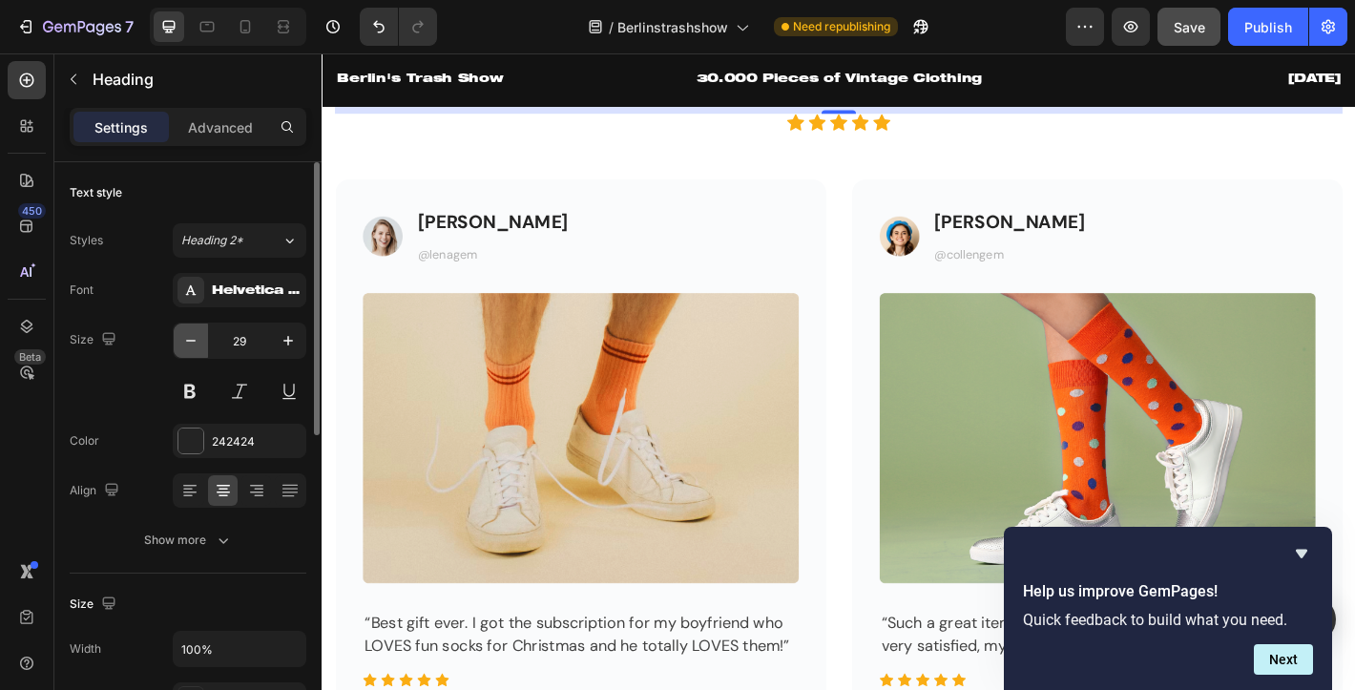
click at [186, 348] on icon "button" at bounding box center [190, 340] width 19 height 19
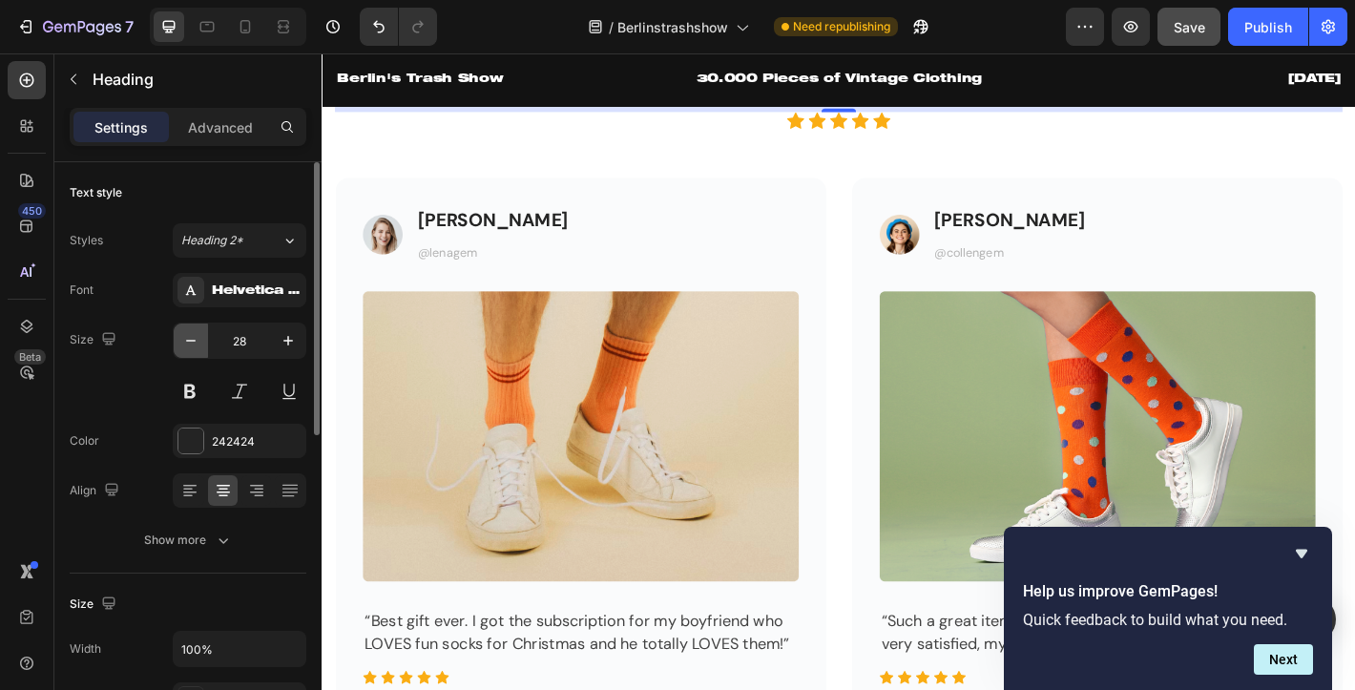
click at [186, 348] on icon "button" at bounding box center [190, 340] width 19 height 19
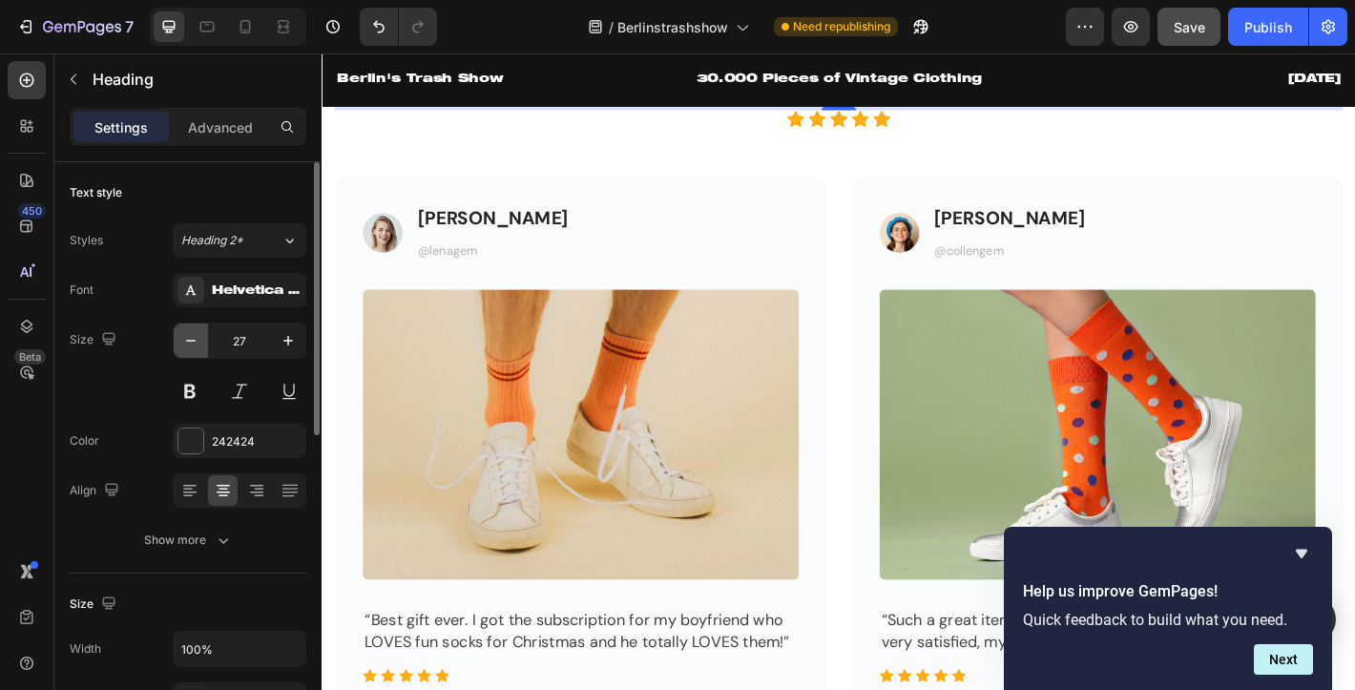
click at [186, 348] on icon "button" at bounding box center [190, 340] width 19 height 19
type input "26"
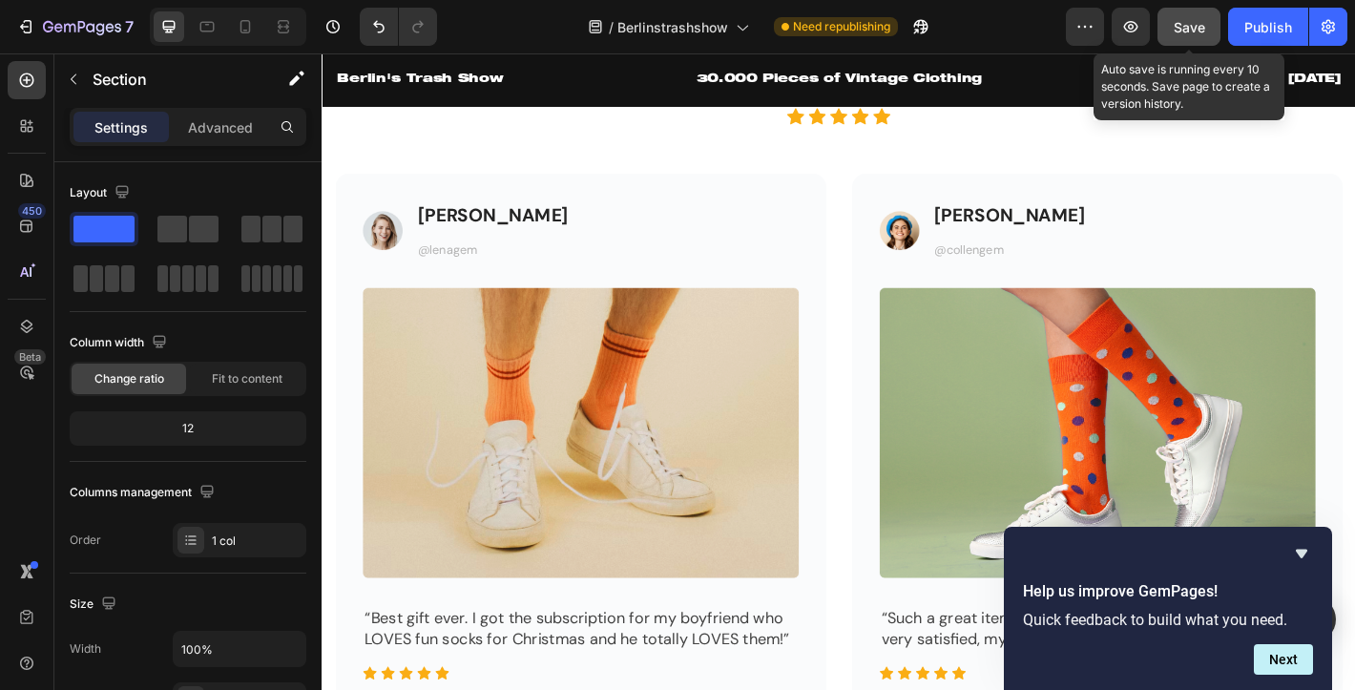
click at [1180, 28] on span "Save" at bounding box center [1188, 27] width 31 height 16
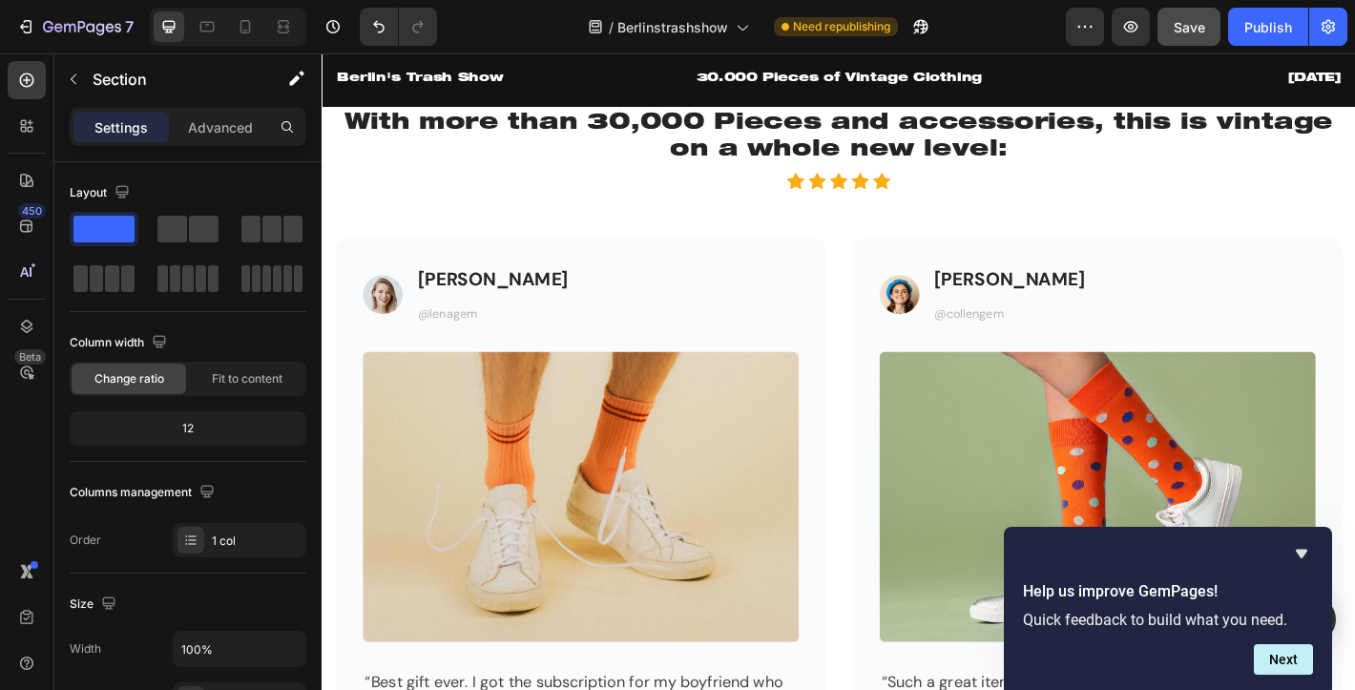
scroll to position [1943, 0]
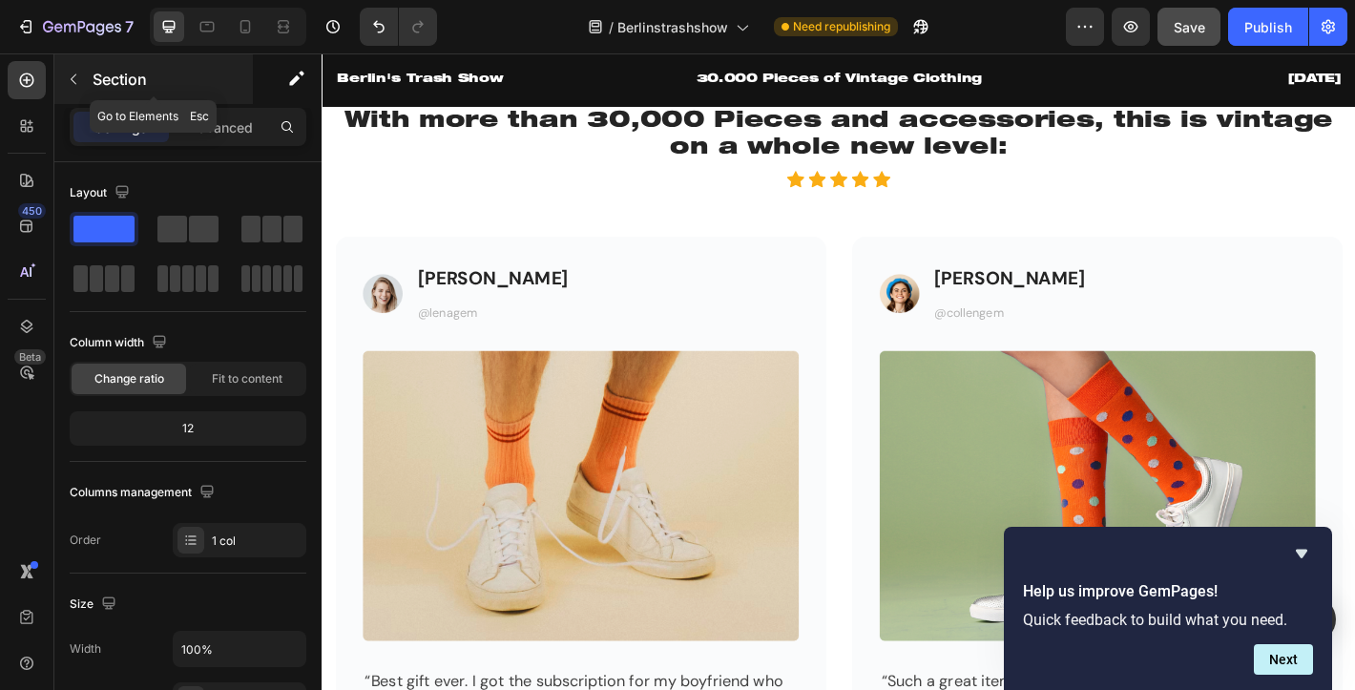
click at [78, 79] on icon "button" at bounding box center [73, 79] width 15 height 15
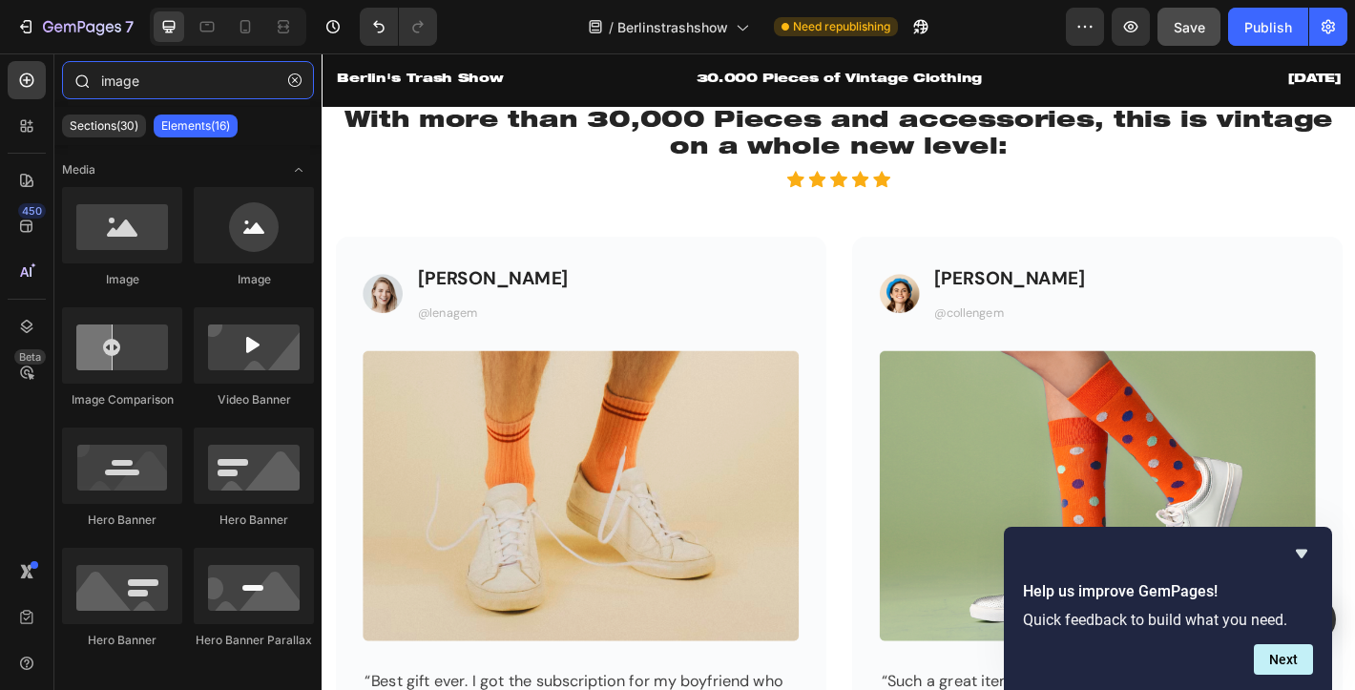
click at [171, 85] on input "image" at bounding box center [188, 80] width 252 height 38
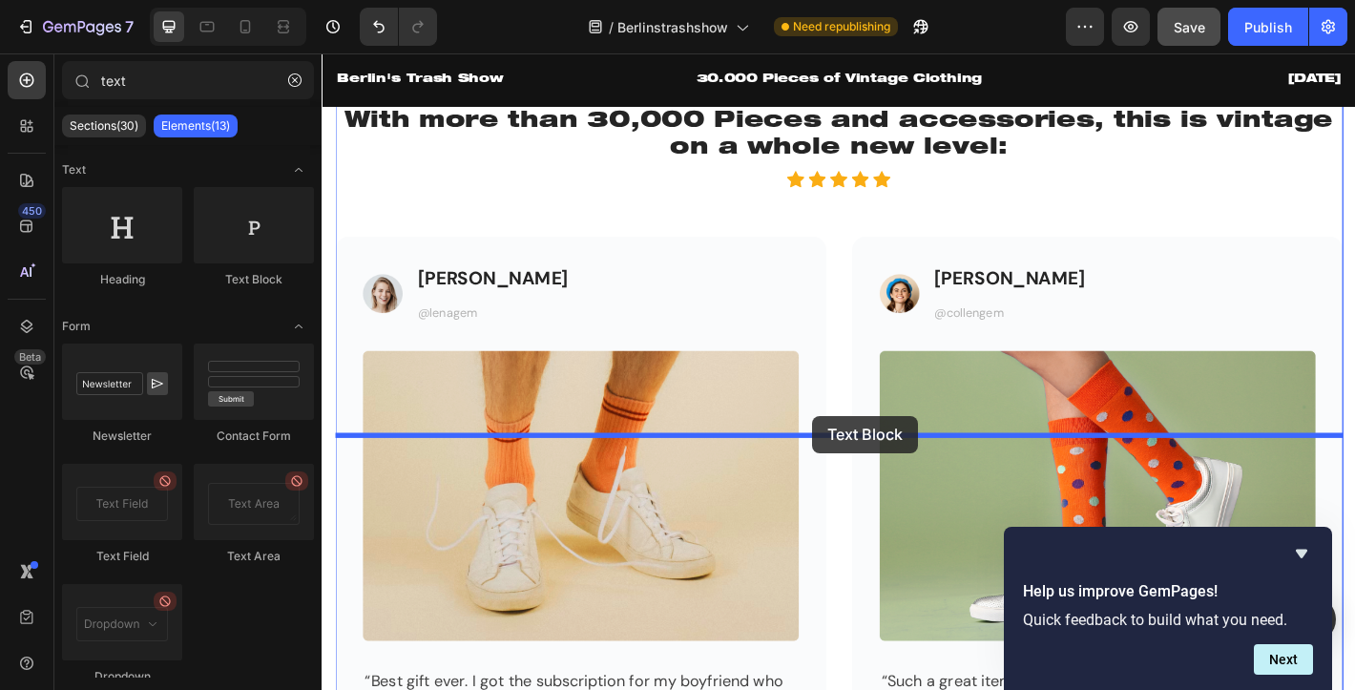
drag, startPoint x: 563, startPoint y: 288, endPoint x: 864, endPoint y: 455, distance: 344.6
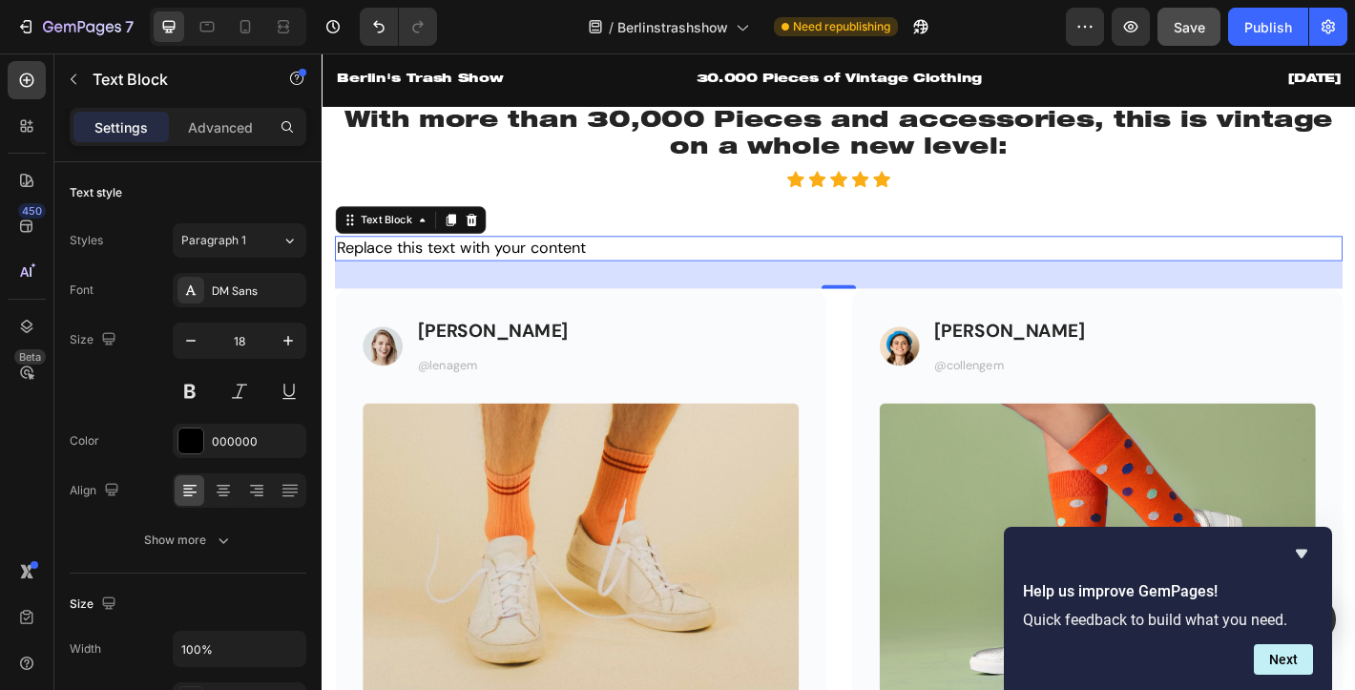
click at [429, 283] on div "Replace this text with your content" at bounding box center [894, 270] width 1116 height 28
click at [429, 281] on p "Replace this text with your content" at bounding box center [894, 270] width 1112 height 24
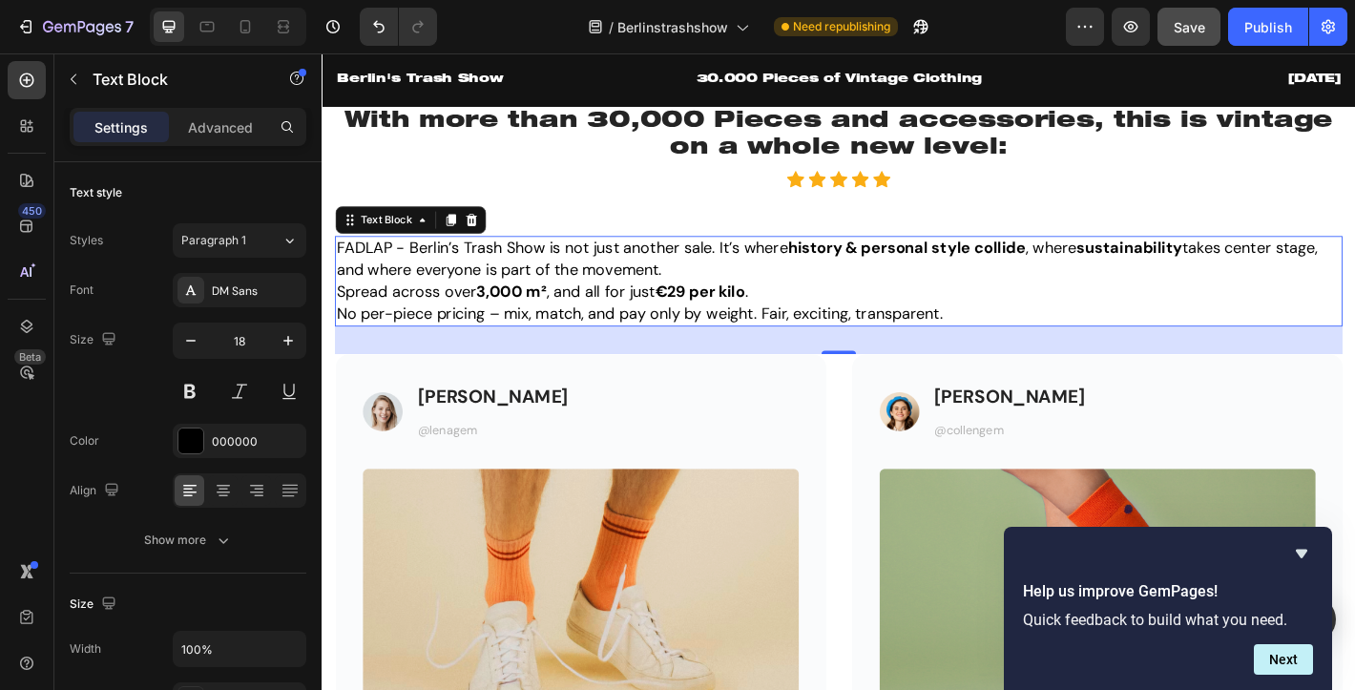
click at [545, 329] on strong "3,000 m²" at bounding box center [531, 317] width 78 height 23
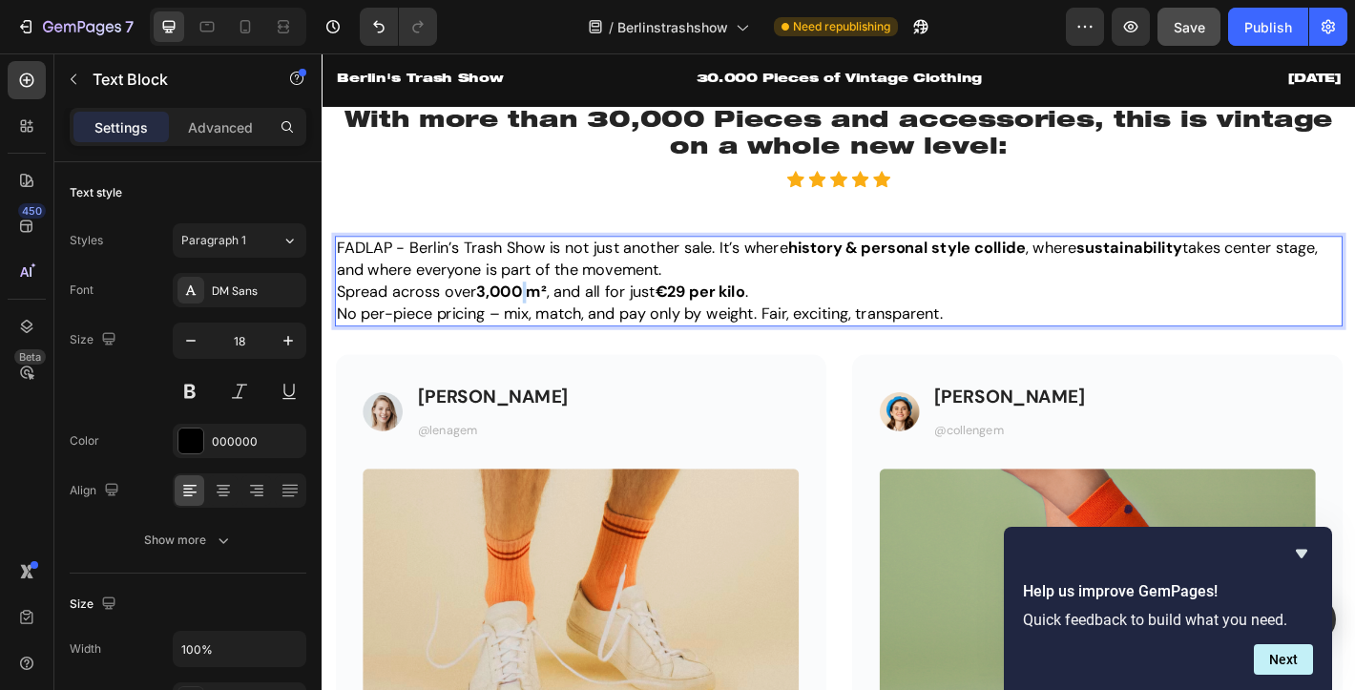
click at [545, 329] on strong "3,000 m²" at bounding box center [531, 317] width 78 height 23
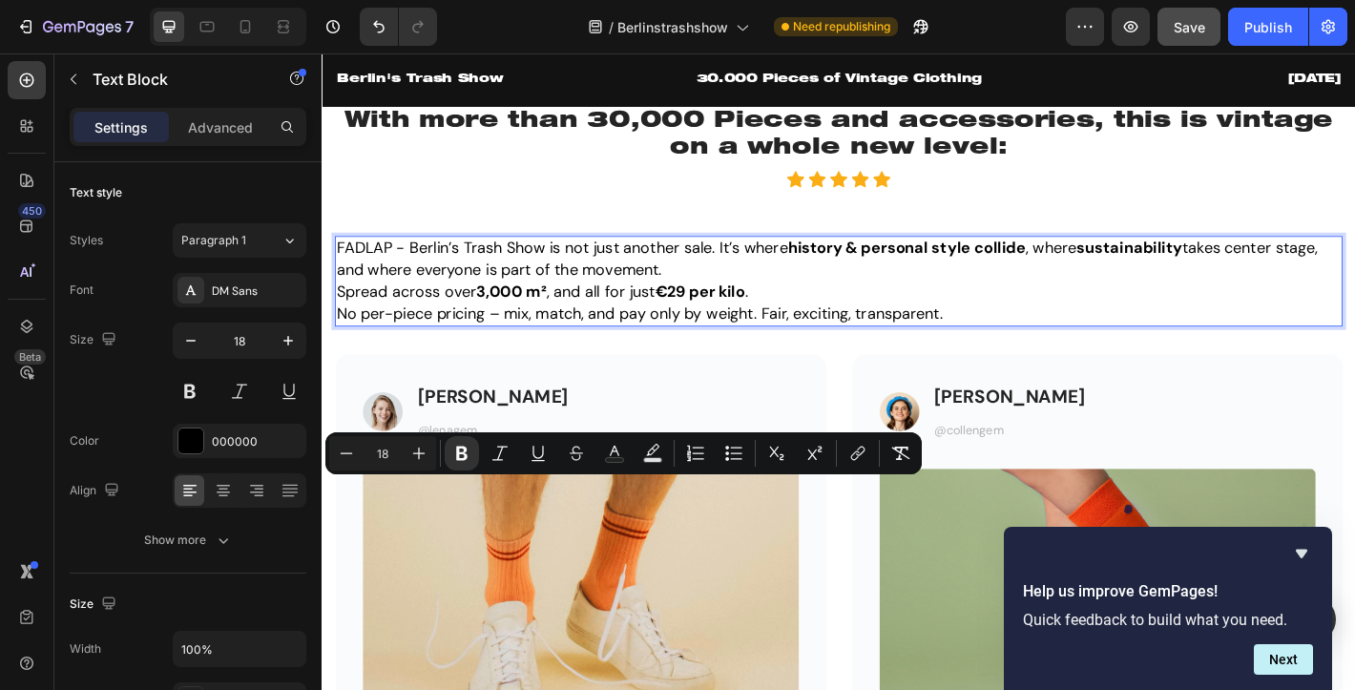
click at [1039, 354] on p "No per-piece pricing – mix, match, and pay only by weight. Fair, exciting, tran…" at bounding box center [894, 342] width 1112 height 24
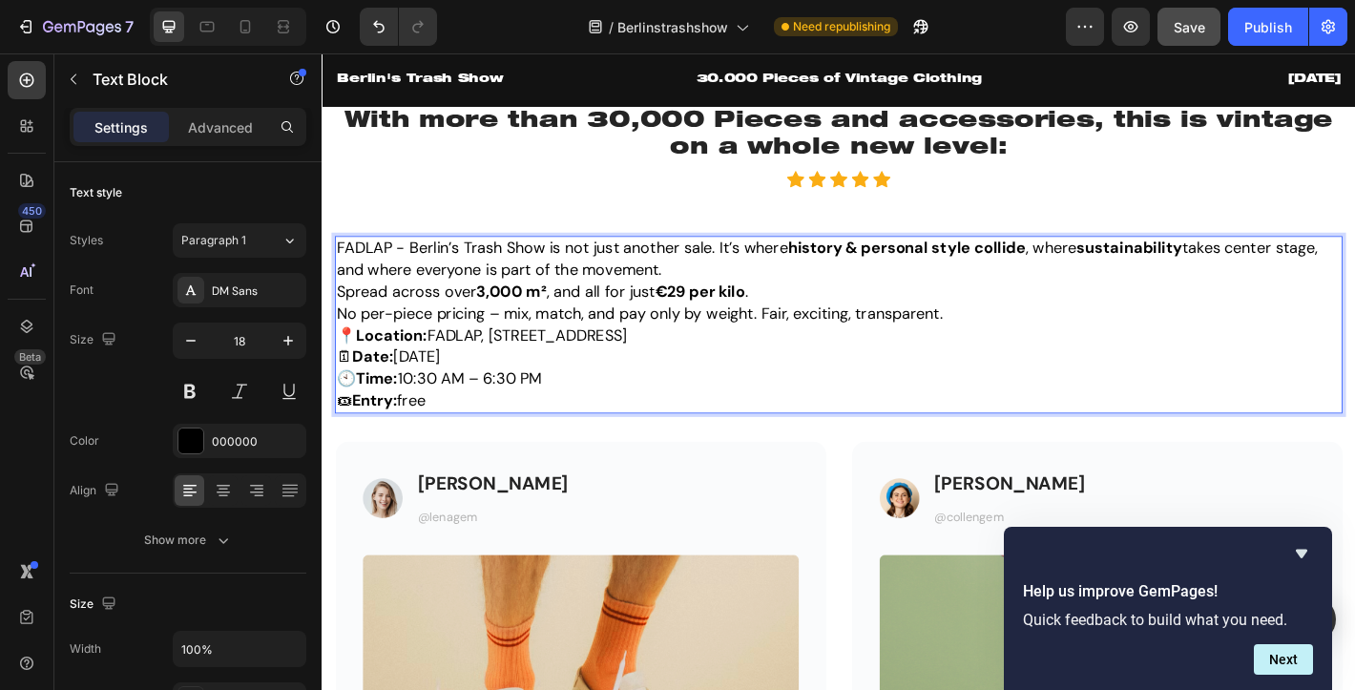
click at [1048, 354] on p "No per-piece pricing – mix, match, and pay only by weight. Fair, exciting, tran…" at bounding box center [894, 342] width 1112 height 24
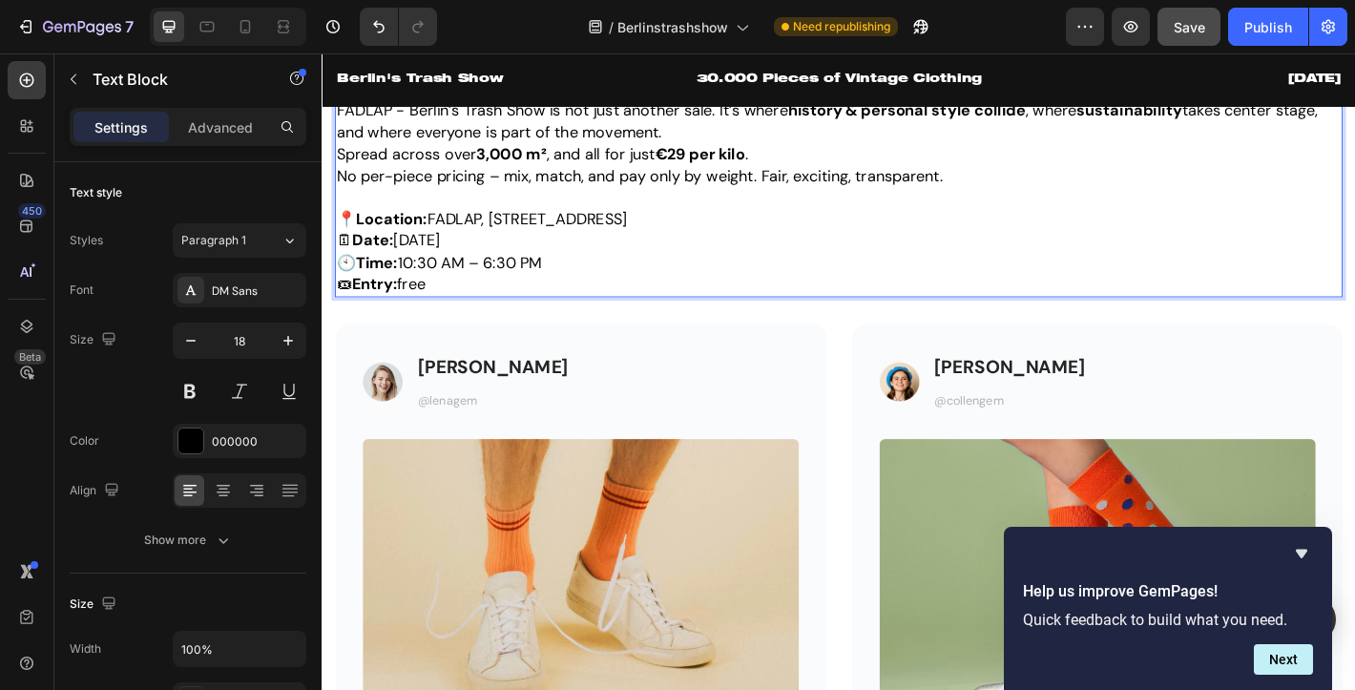
scroll to position [2124, 0]
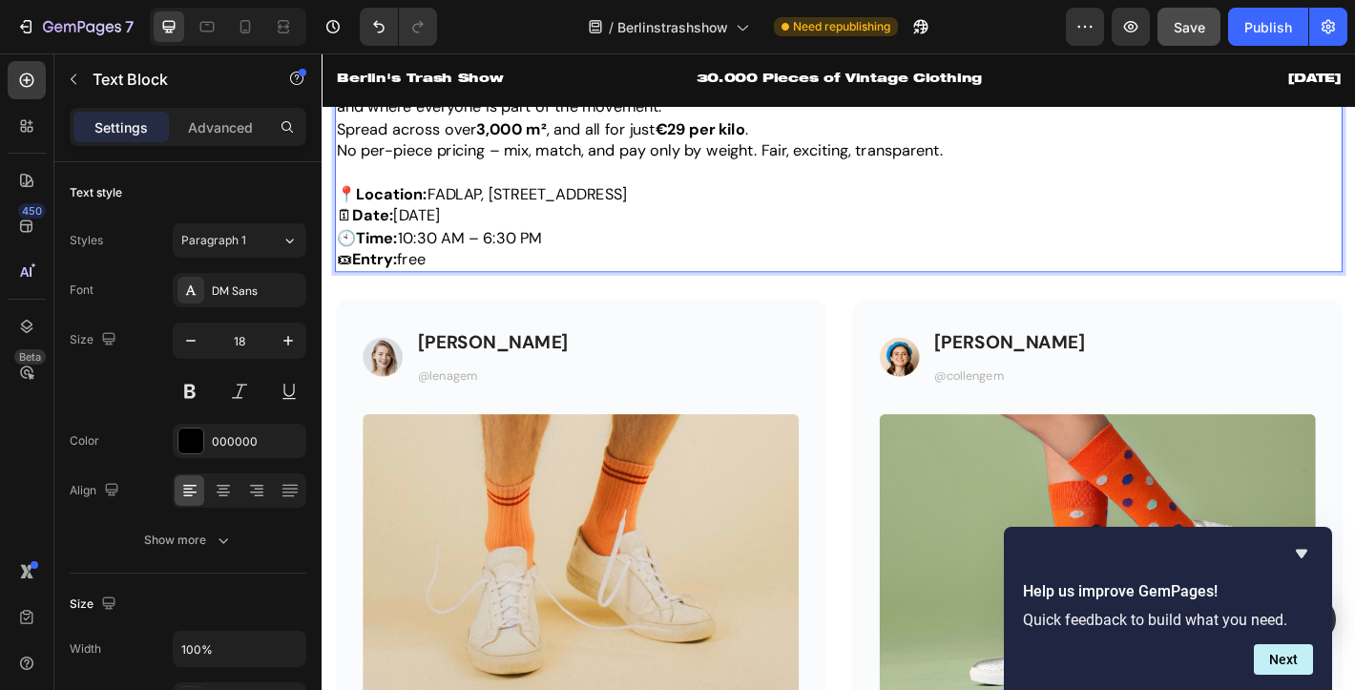
click at [507, 294] on p "🎟 Entry: free" at bounding box center [894, 282] width 1112 height 24
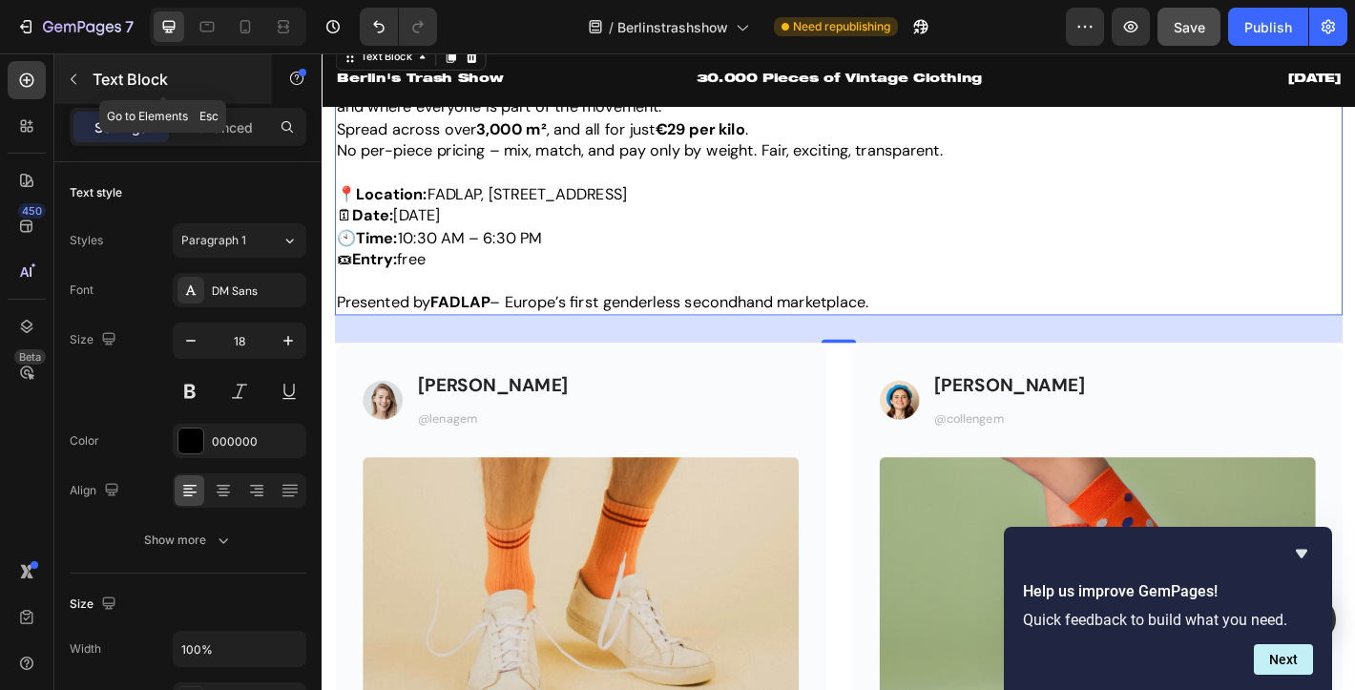
click at [70, 77] on icon "button" at bounding box center [73, 79] width 15 height 15
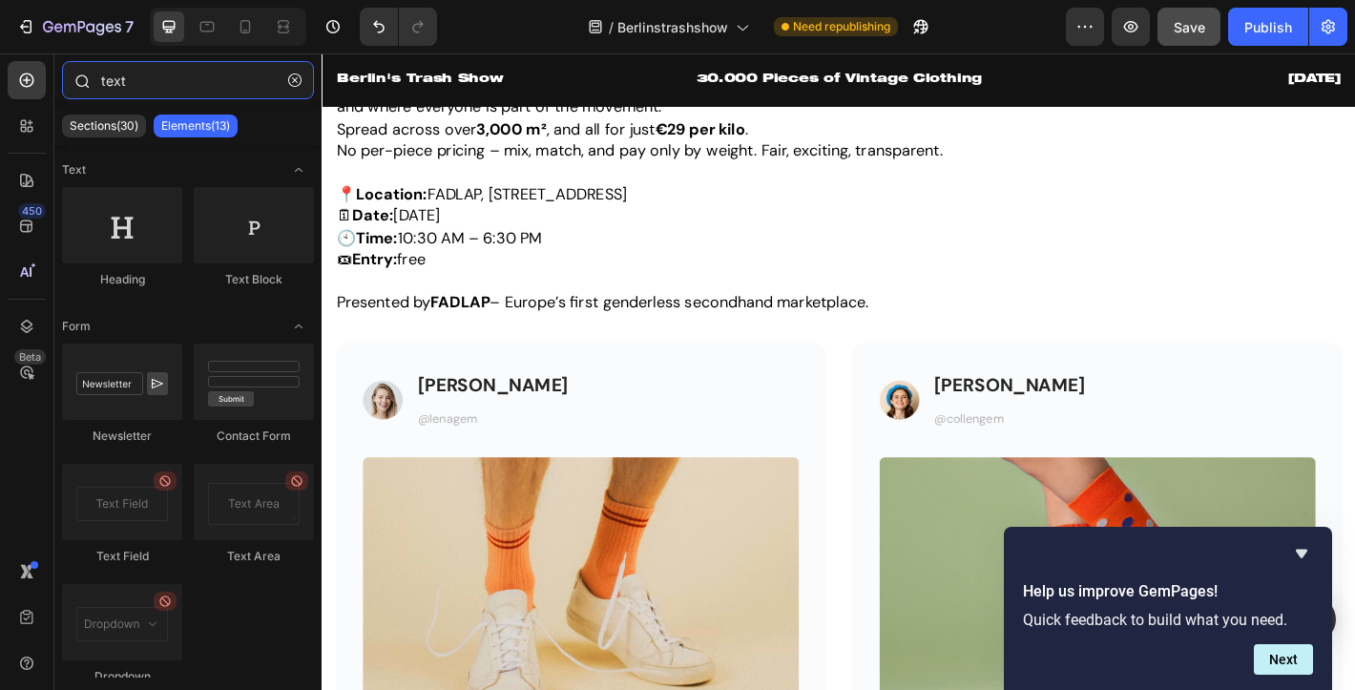
click at [178, 82] on input "text" at bounding box center [188, 80] width 252 height 38
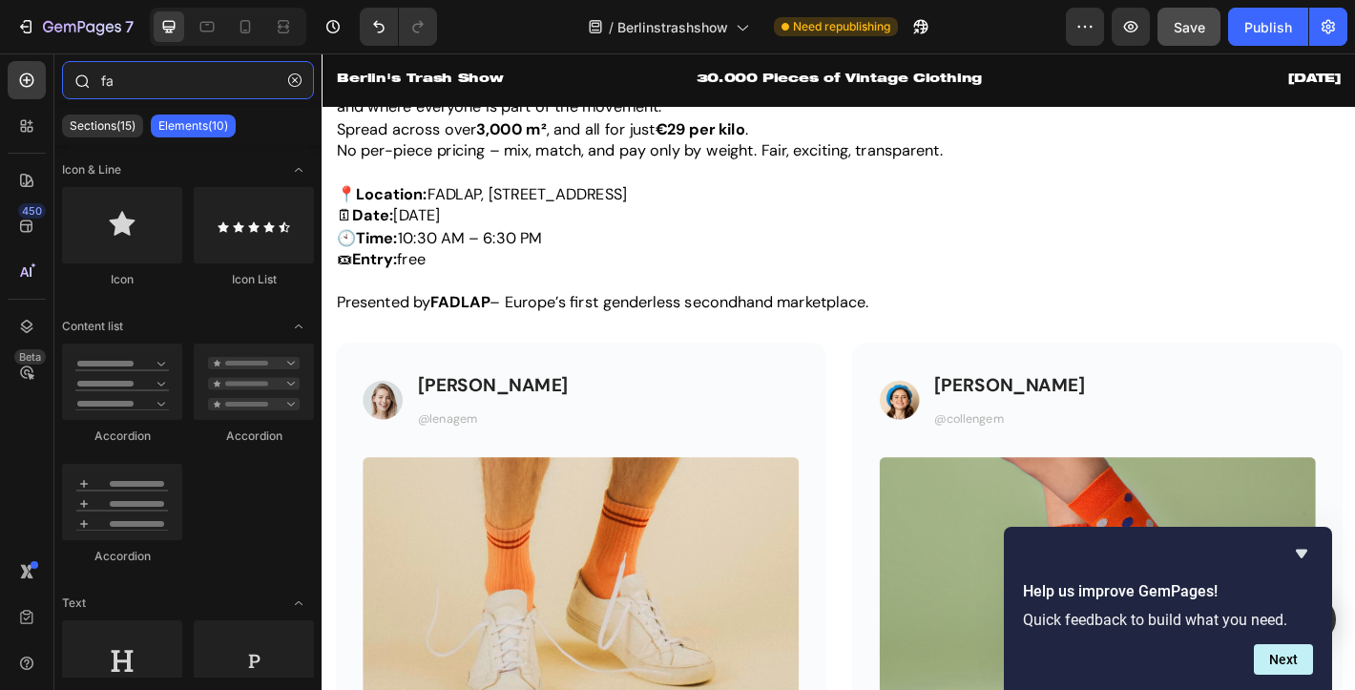
type input "f"
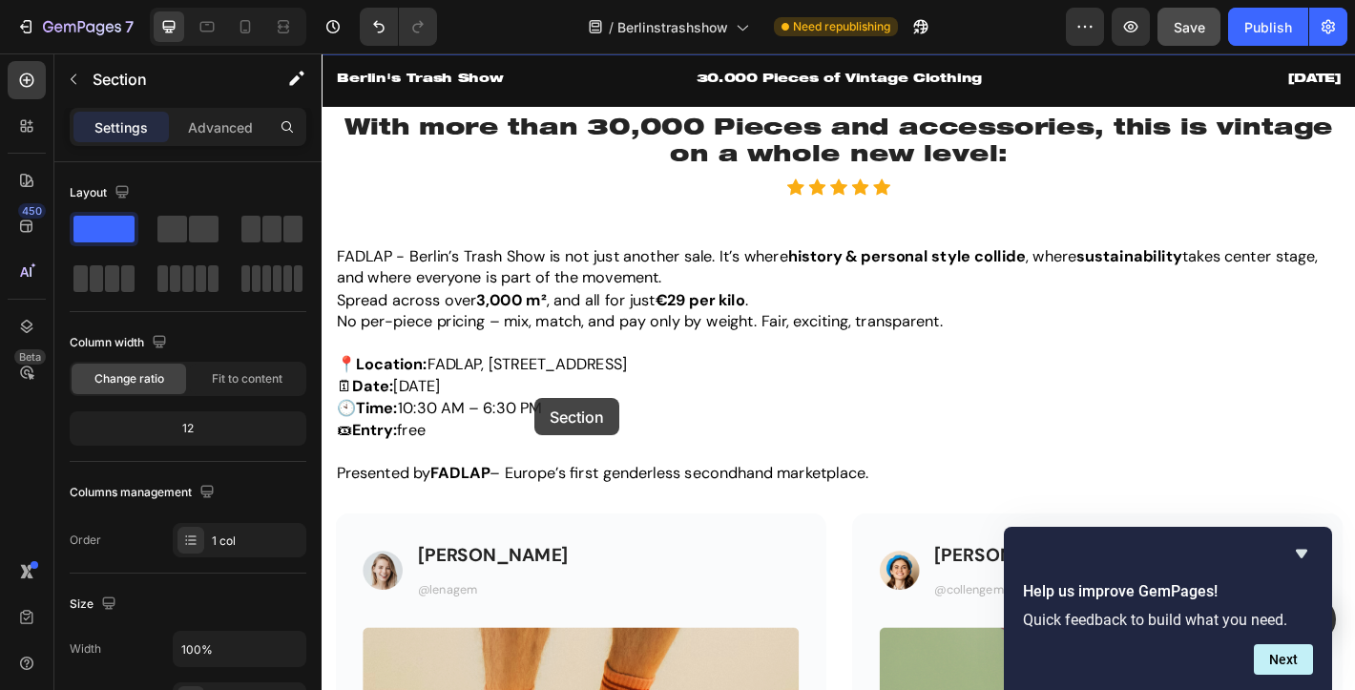
scroll to position [2127, 0]
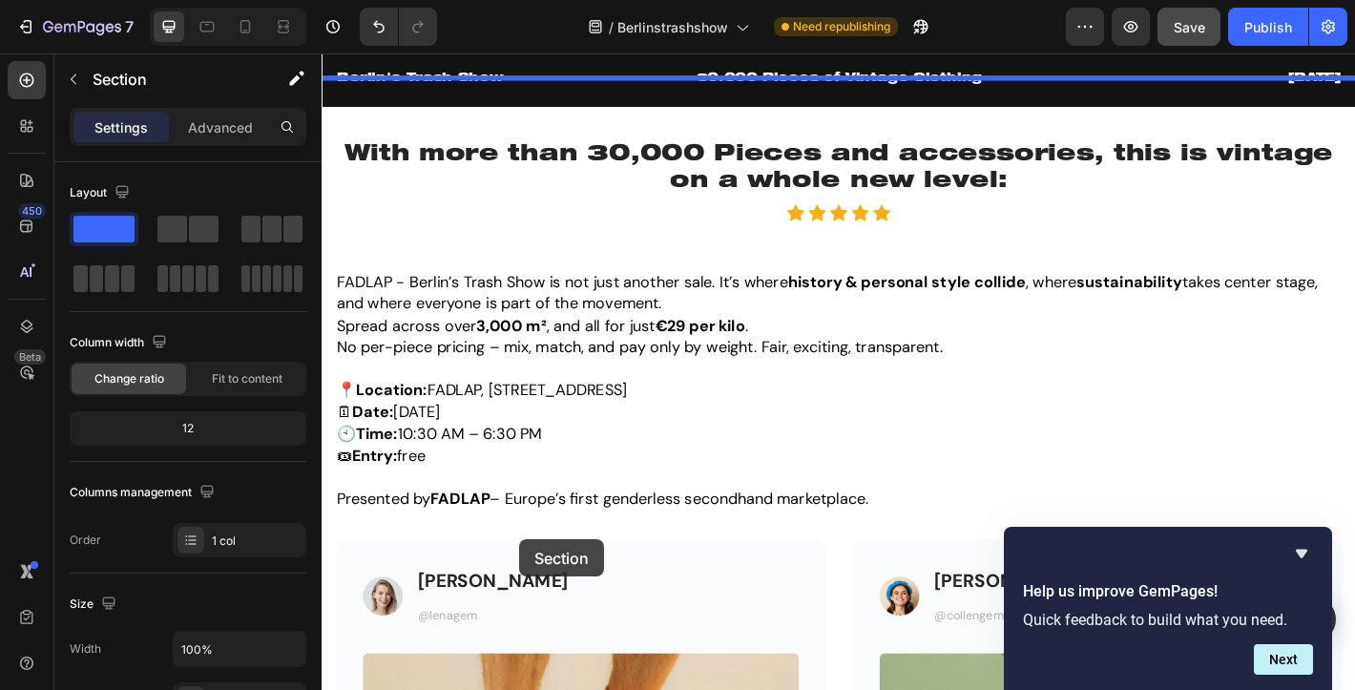
drag, startPoint x: 697, startPoint y: 537, endPoint x: 539, endPoint y: 590, distance: 166.8
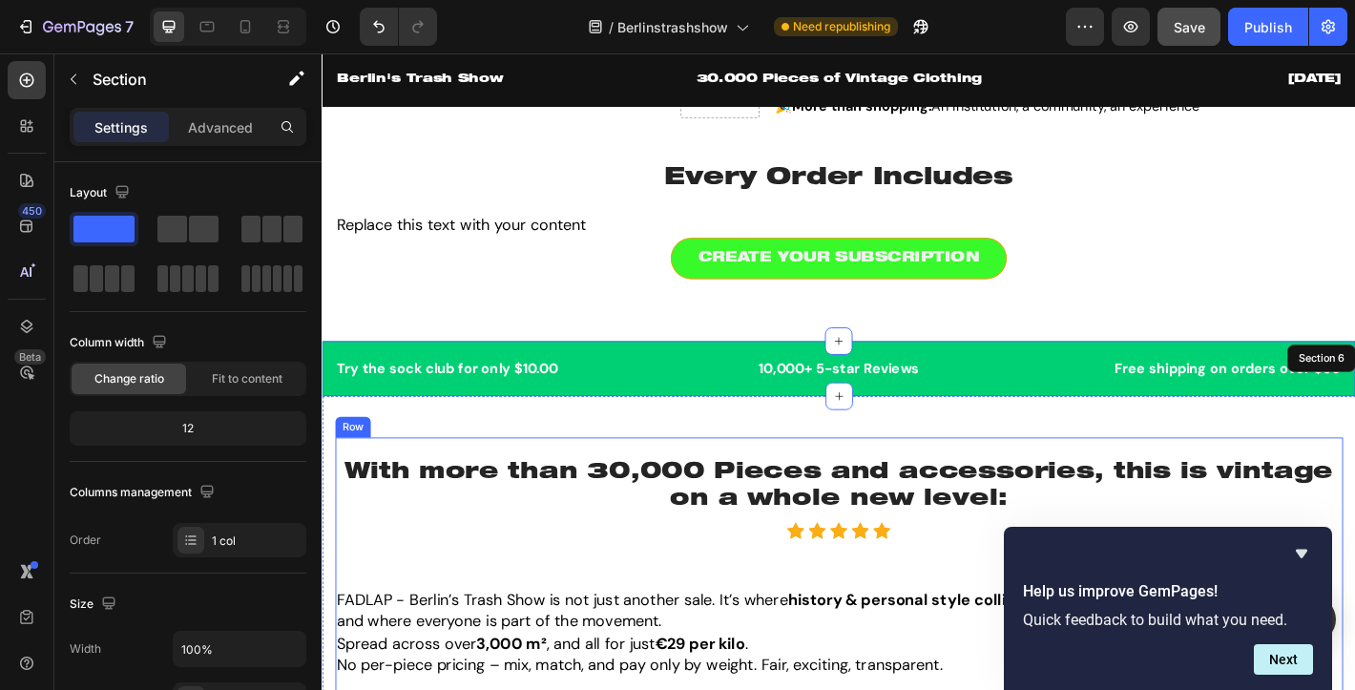
scroll to position [1603, 0]
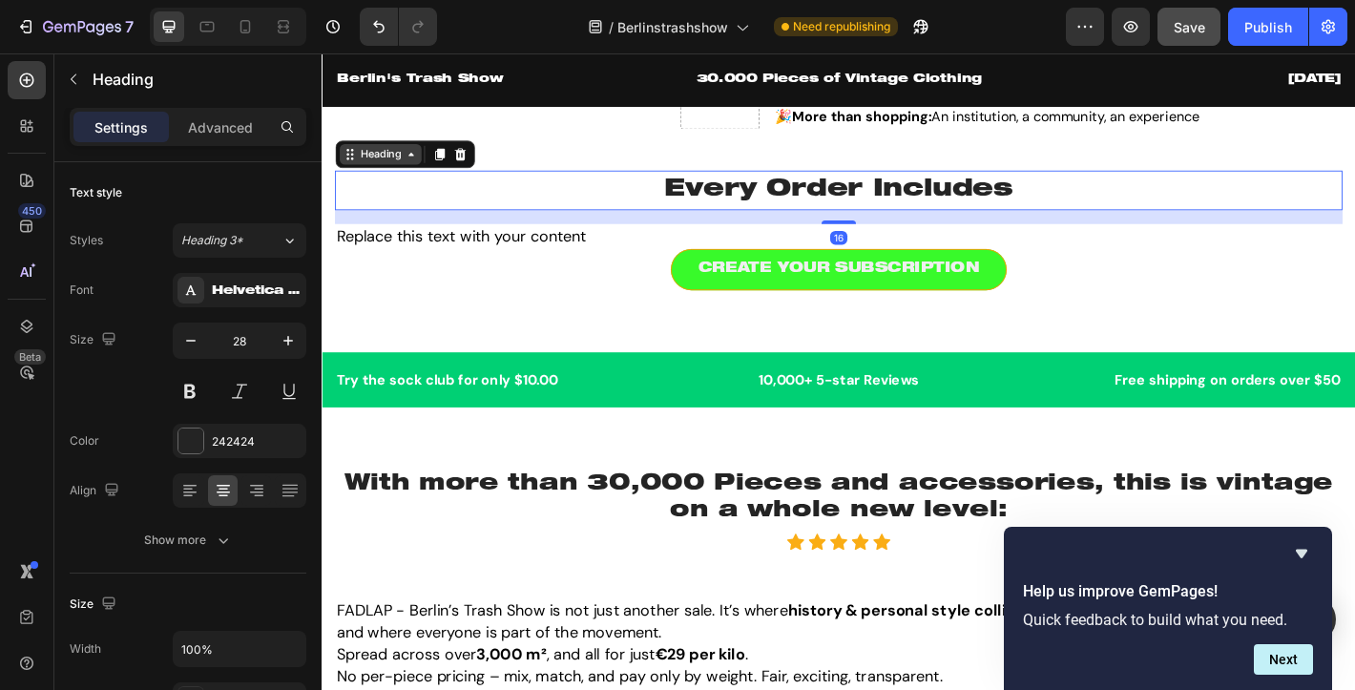
click at [362, 180] on div "Heading" at bounding box center [413, 165] width 155 height 31
click at [474, 172] on icon at bounding box center [474, 164] width 12 height 13
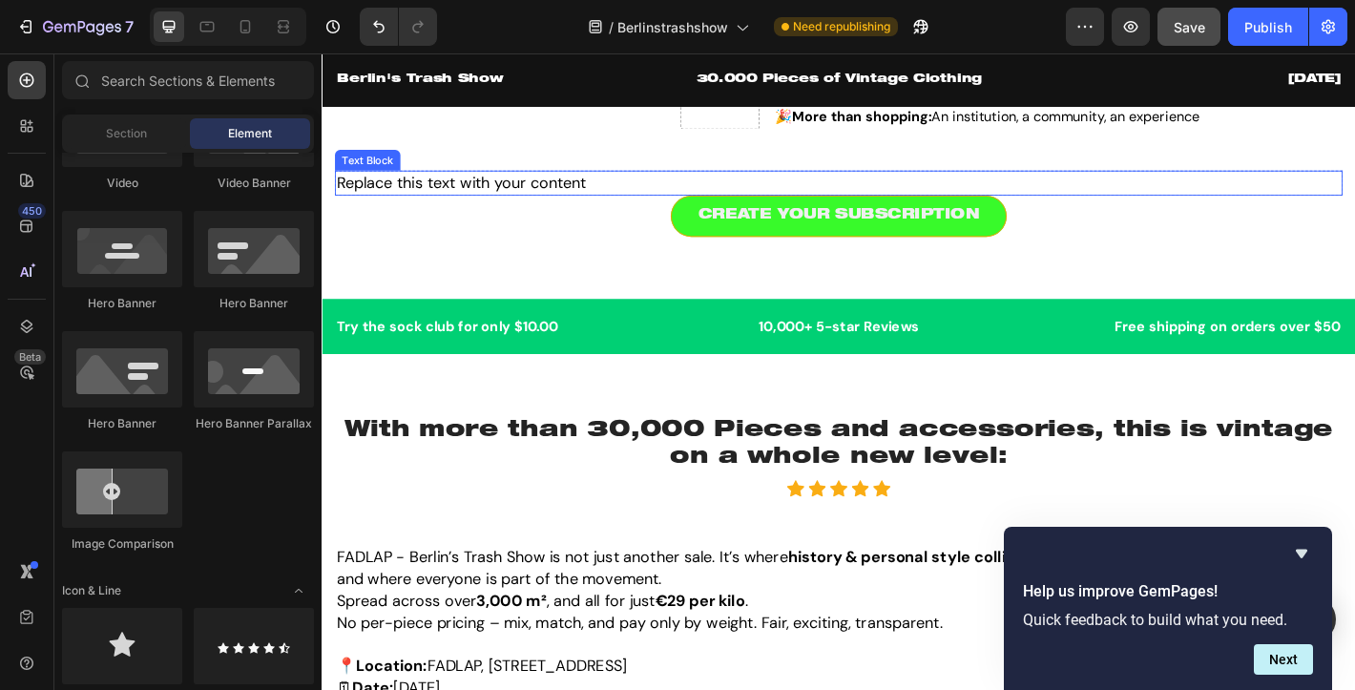
click at [403, 211] on div "Replace this text with your content" at bounding box center [894, 197] width 1116 height 28
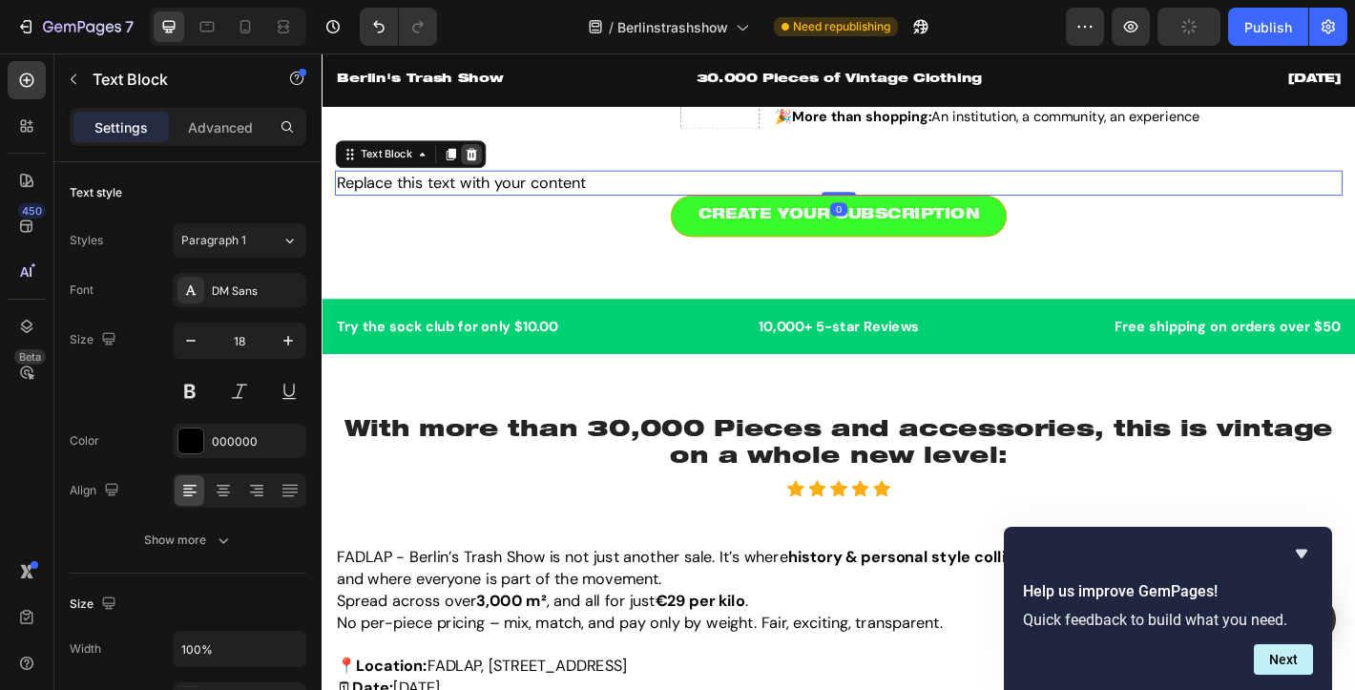
click at [488, 172] on icon at bounding box center [487, 164] width 12 height 13
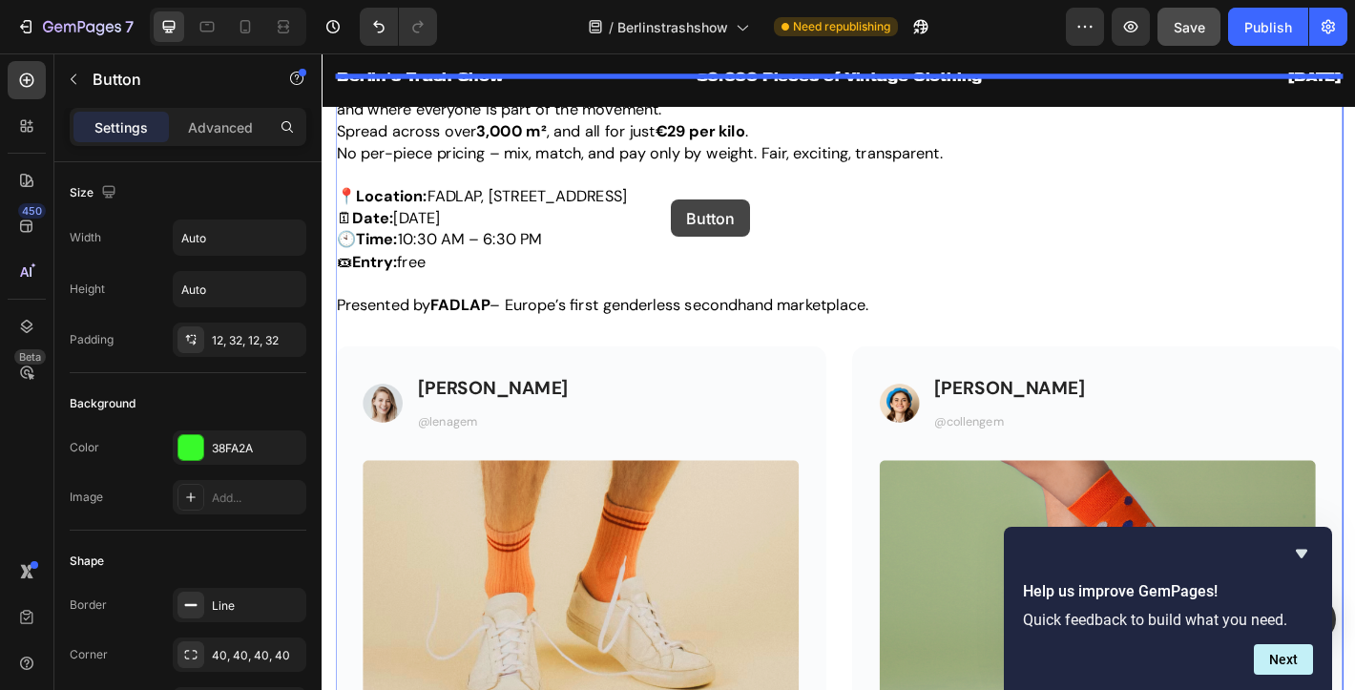
scroll to position [2296, 0]
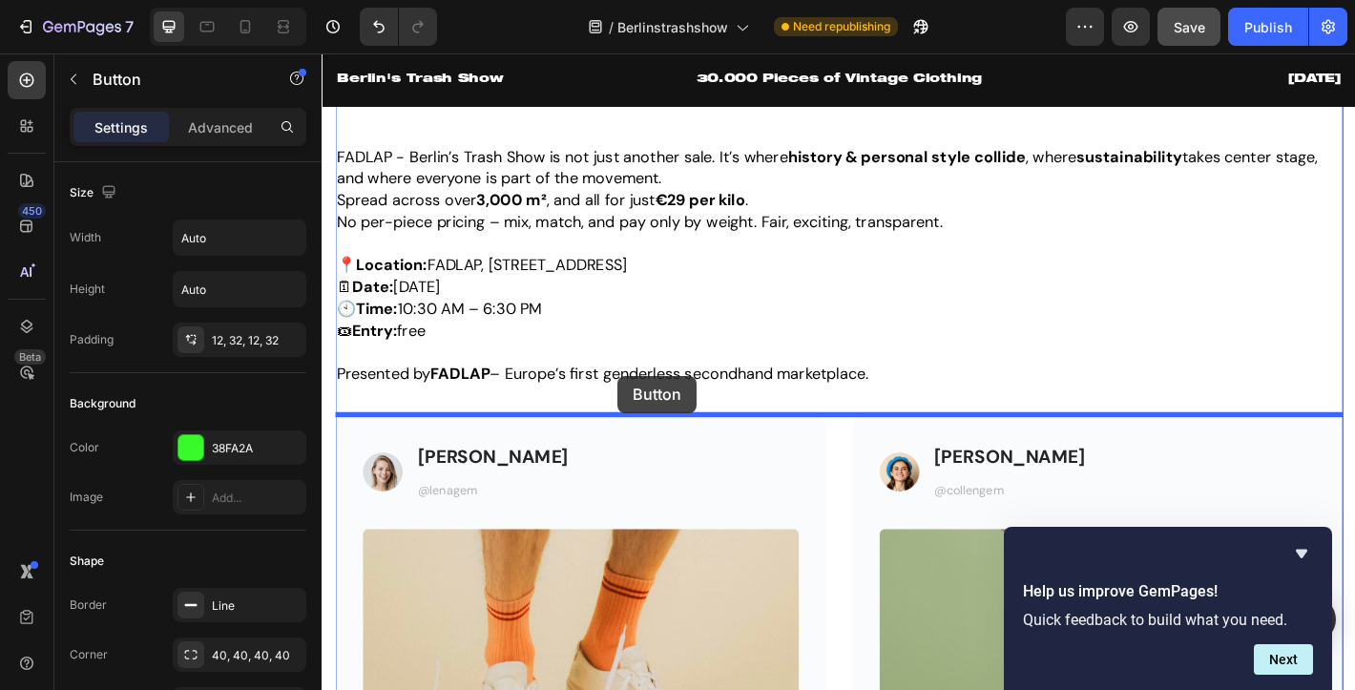
drag, startPoint x: 377, startPoint y: 455, endPoint x: 650, endPoint y: 409, distance: 276.7
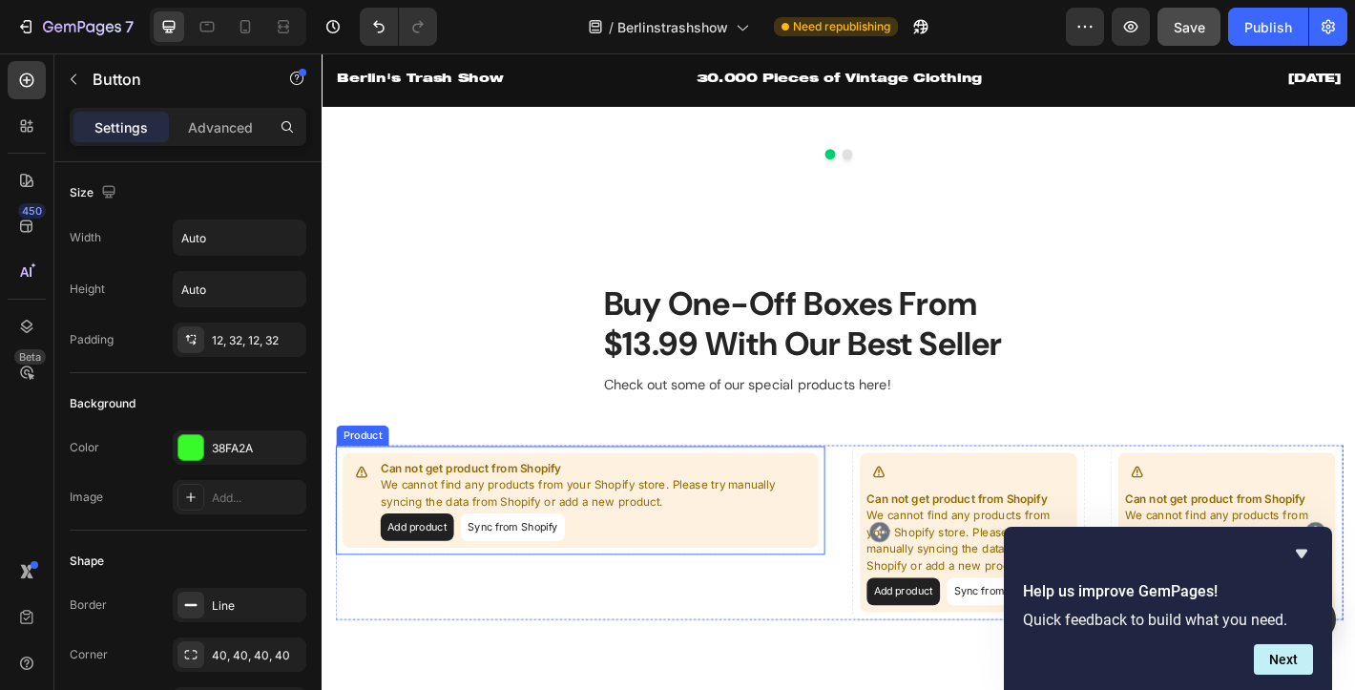
scroll to position [3317, 0]
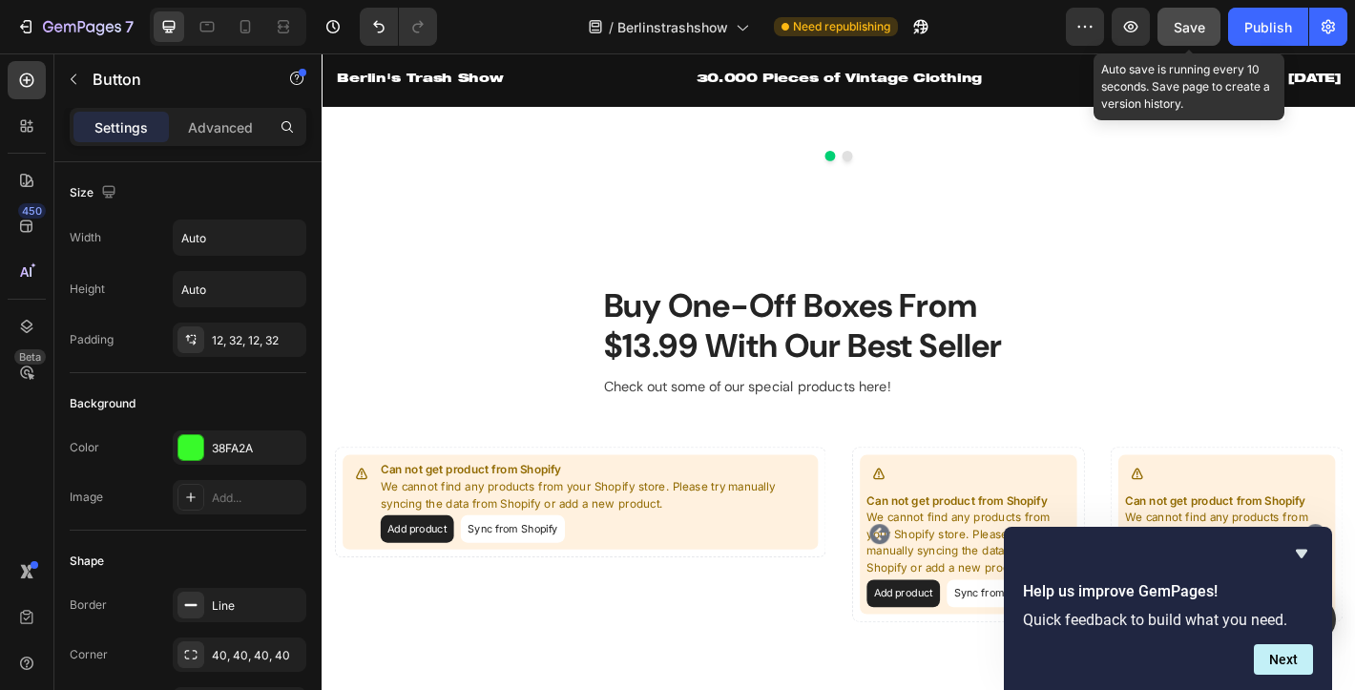
click at [1200, 27] on span "Save" at bounding box center [1188, 27] width 31 height 16
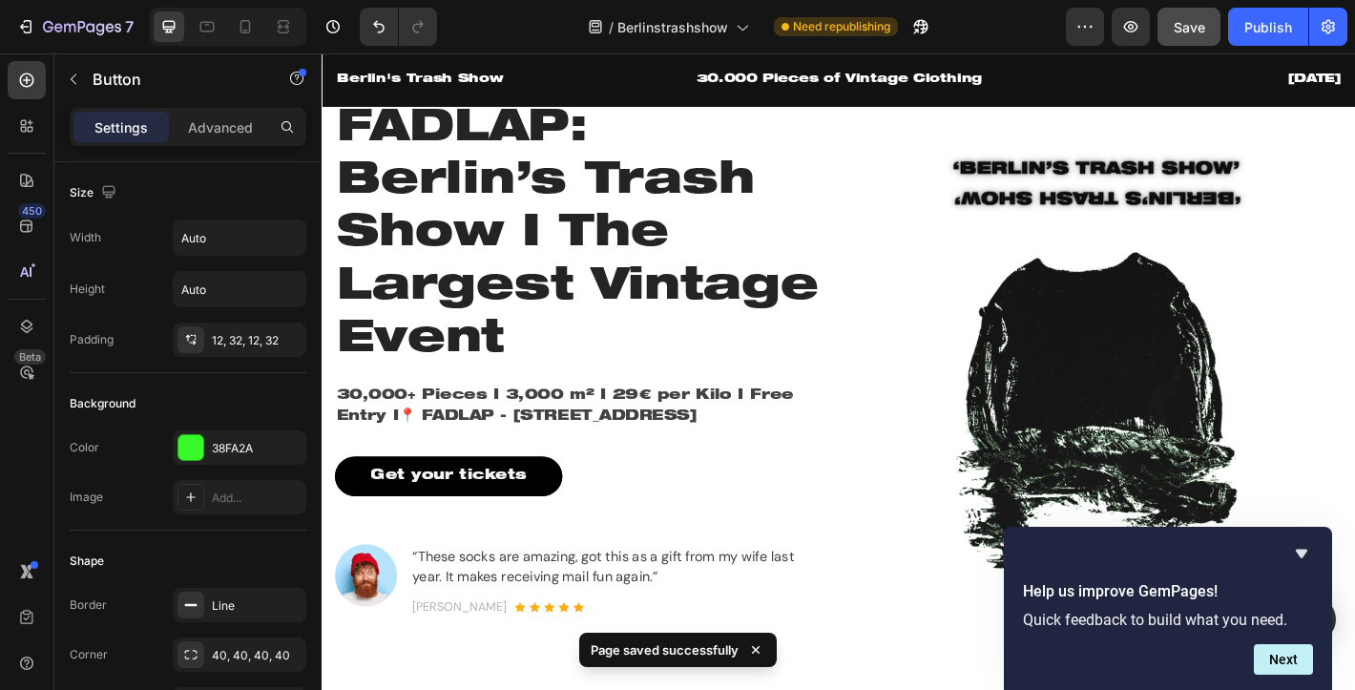
scroll to position [0, 0]
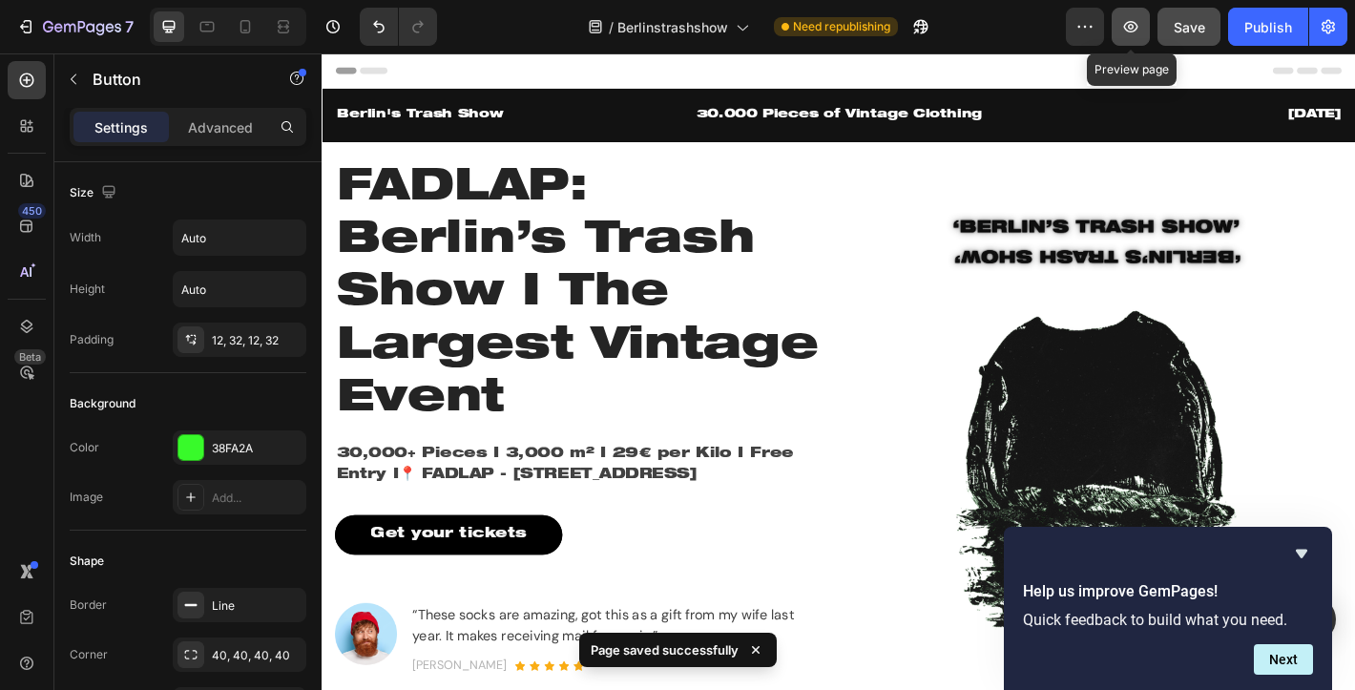
click at [1132, 28] on icon "button" at bounding box center [1131, 27] width 6 height 6
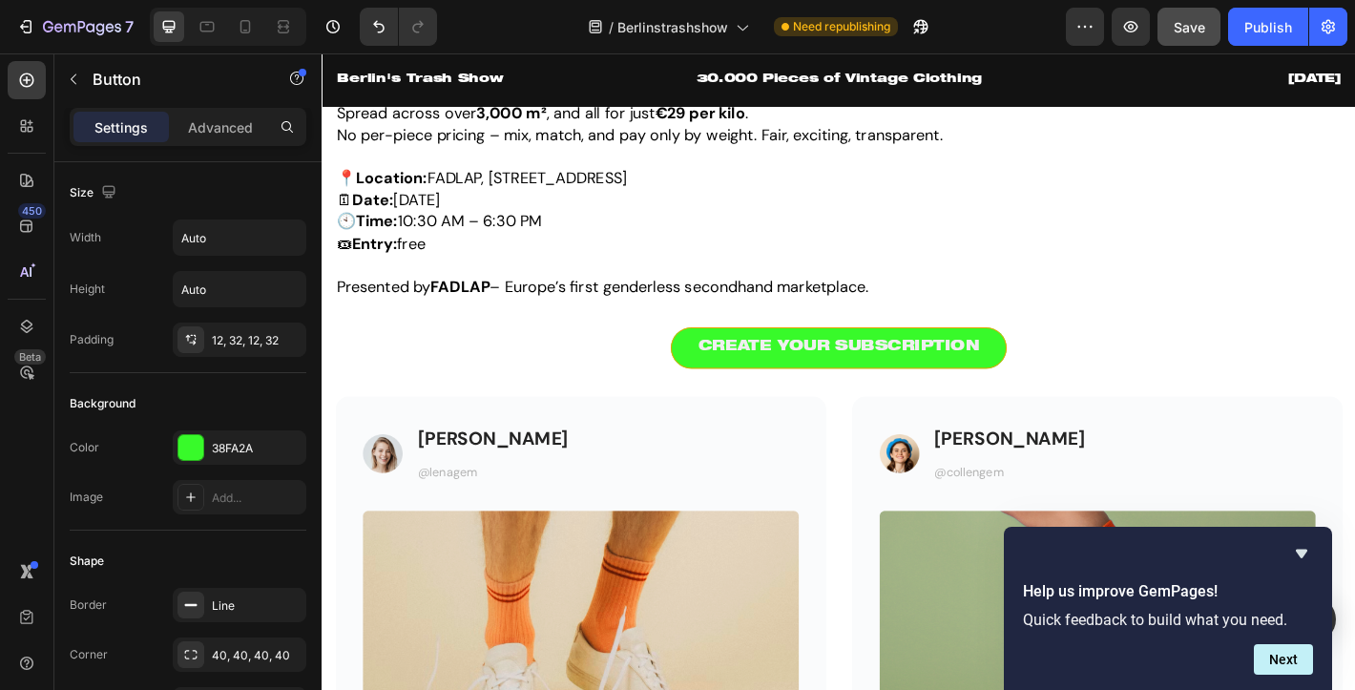
scroll to position [2369, 0]
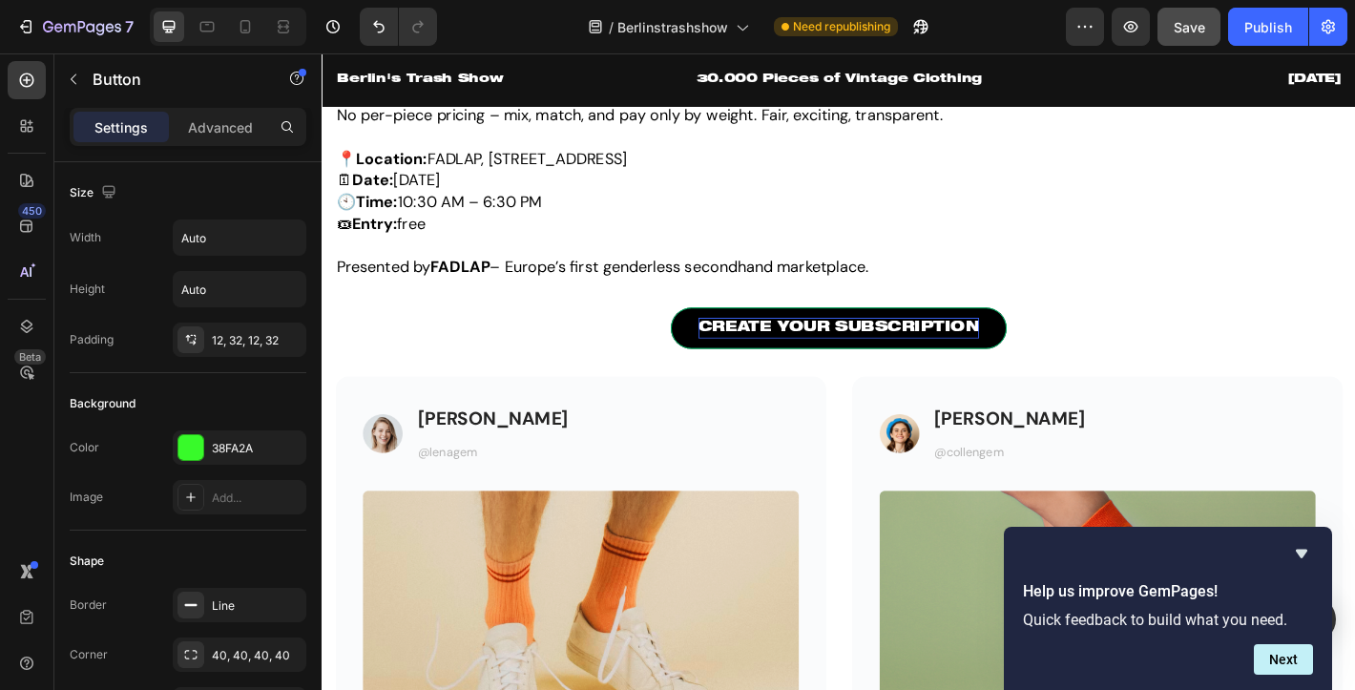
click at [897, 357] on div "CREATE YOUR SUBSCRIPTION" at bounding box center [893, 357] width 311 height 23
click at [897, 357] on p "CREATE YOUR SUBSCRIPTION" at bounding box center [893, 357] width 311 height 23
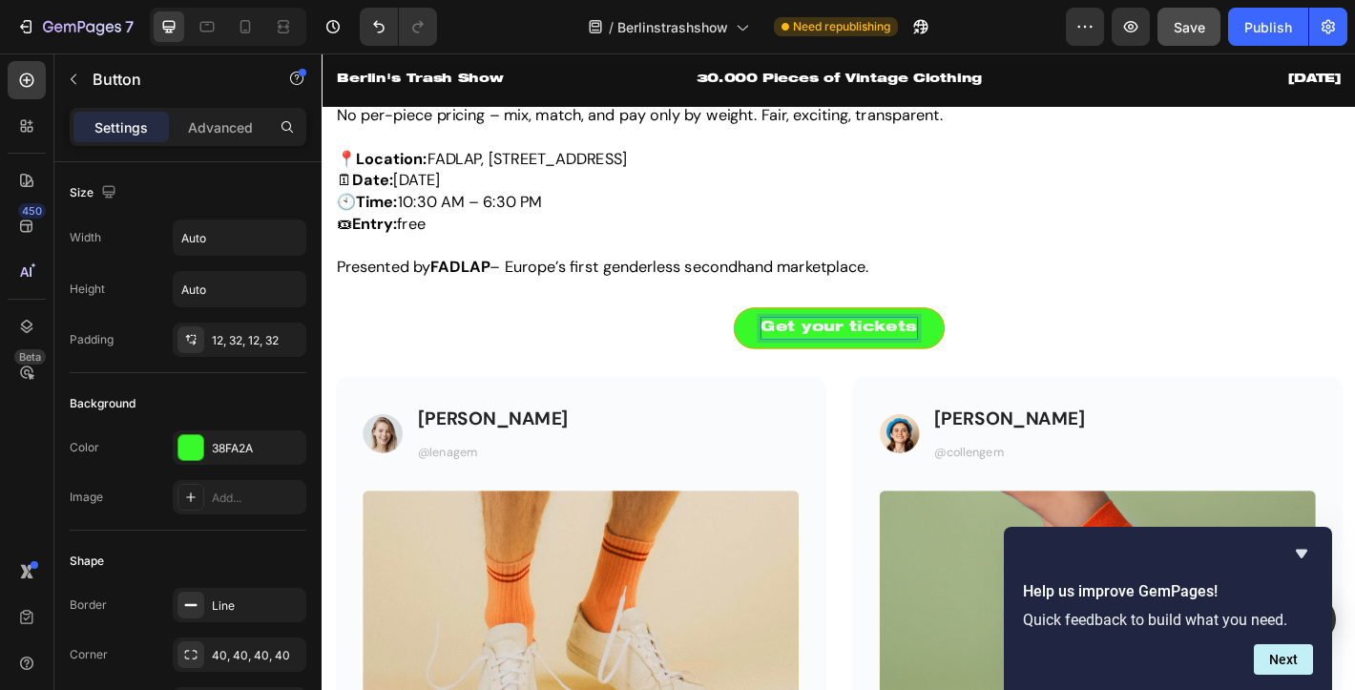
click at [578, 375] on div "Get your tickets Button" at bounding box center [894, 358] width 1116 height 46
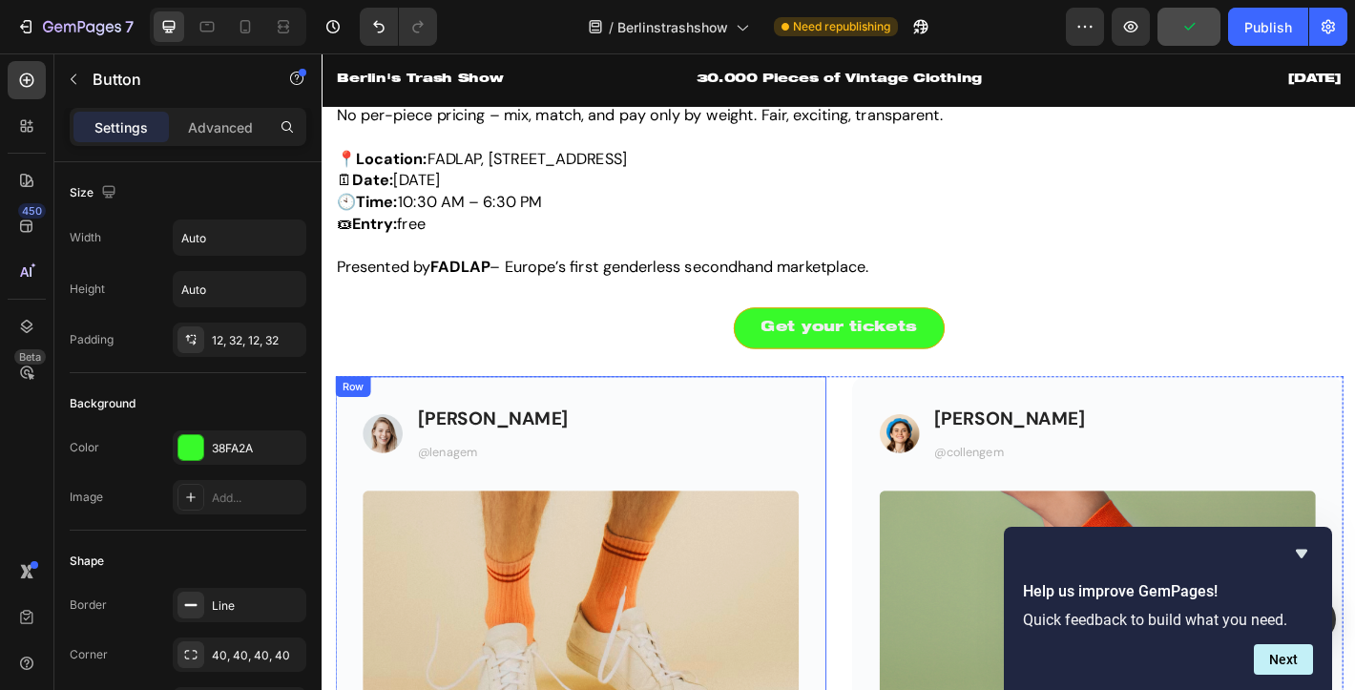
click at [361, 424] on div "Row" at bounding box center [355, 422] width 31 height 17
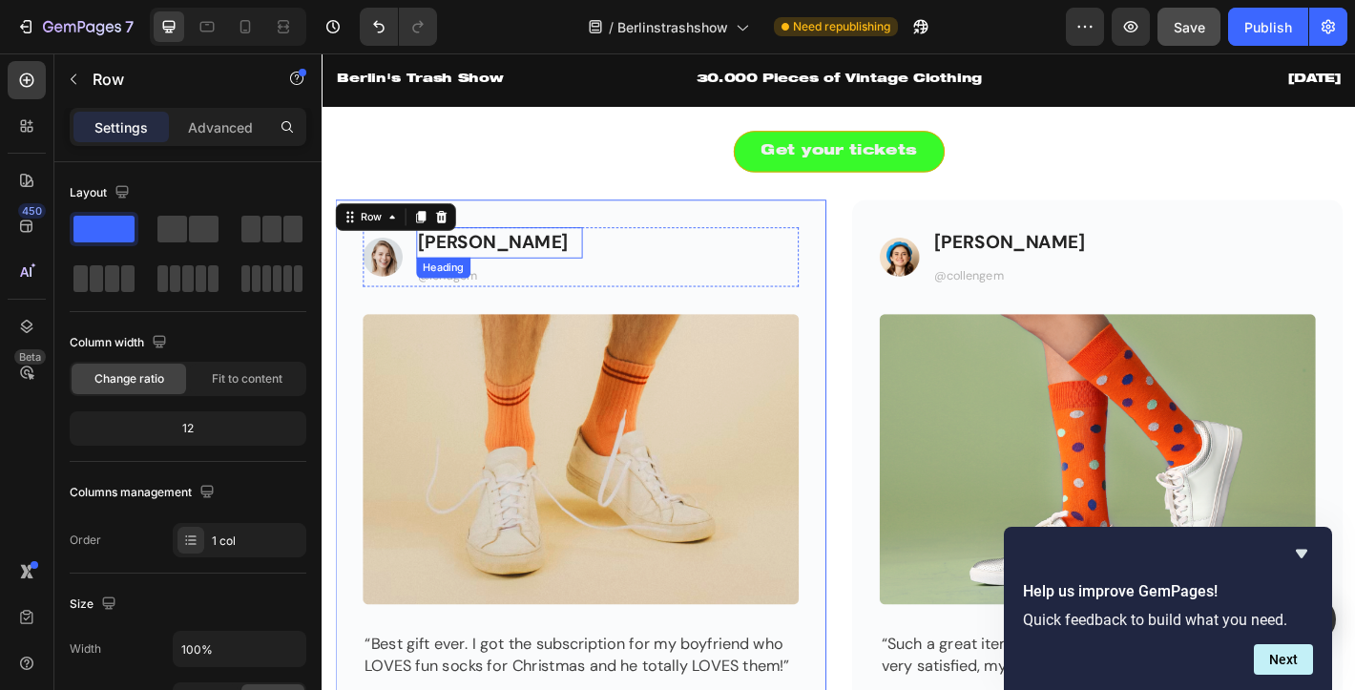
scroll to position [2556, 0]
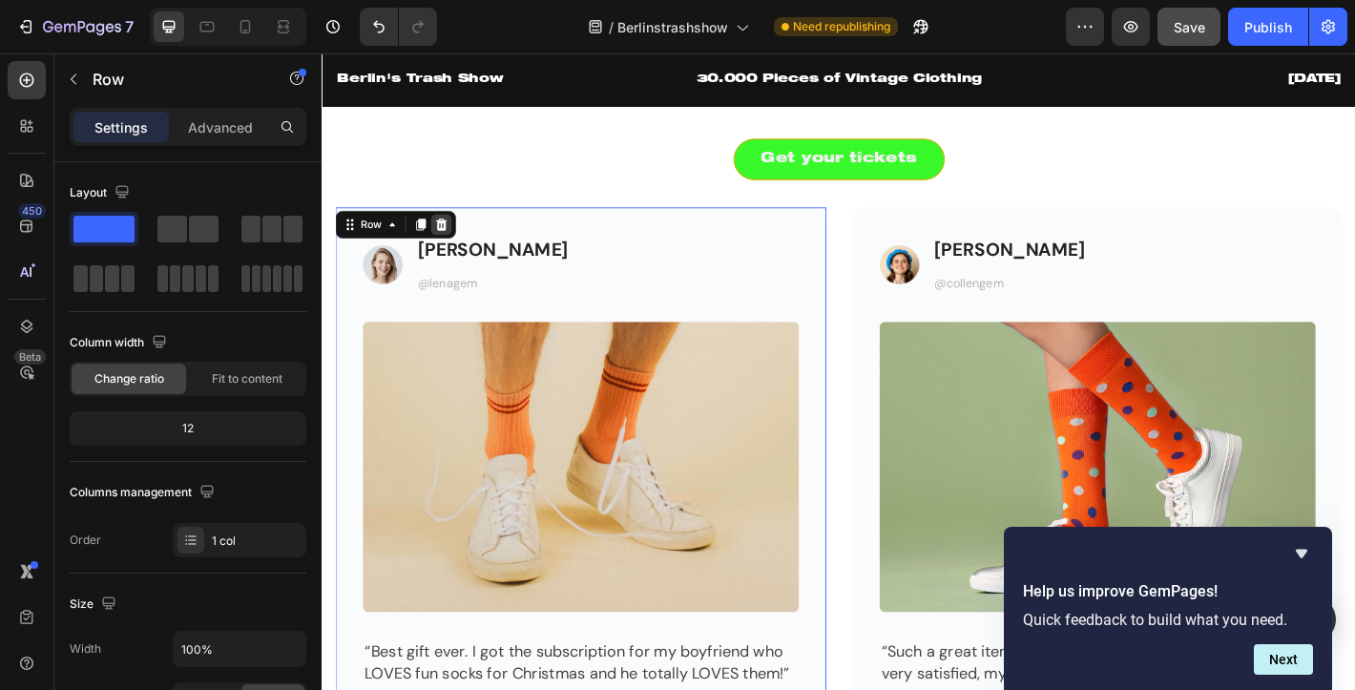
click at [449, 246] on icon at bounding box center [453, 243] width 12 height 13
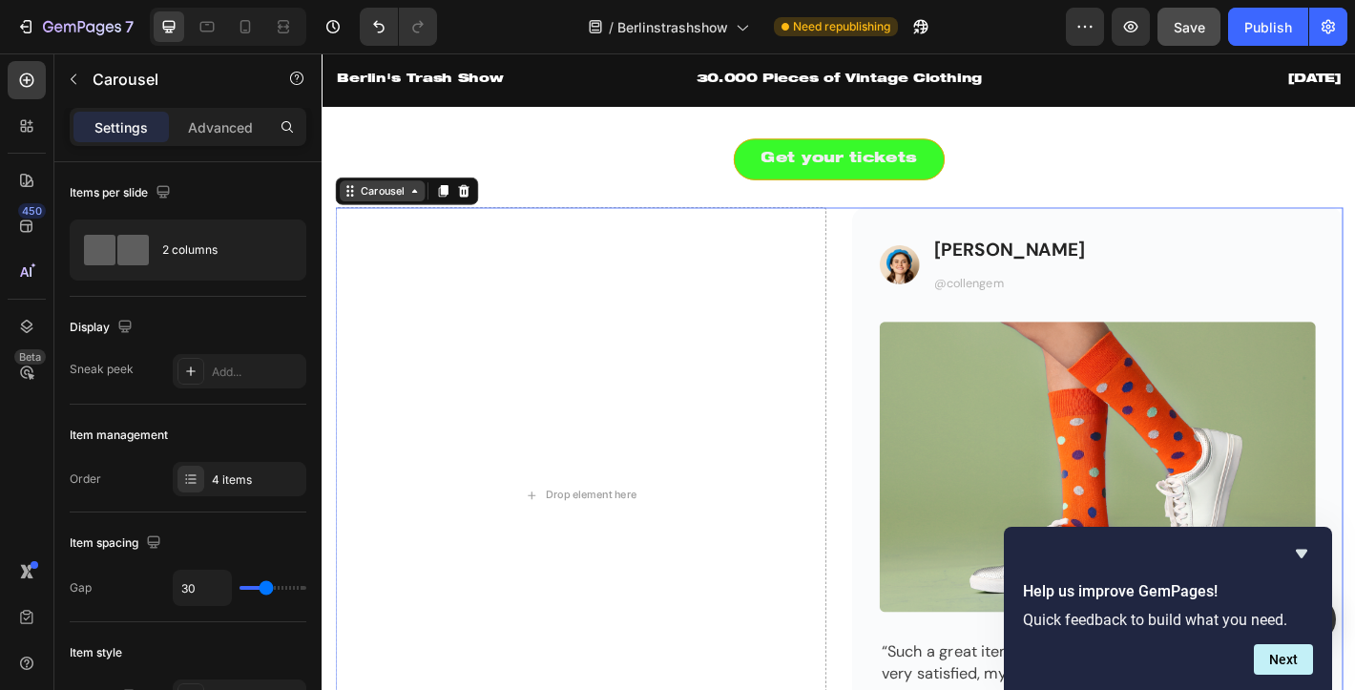
click at [382, 217] on div "Carousel" at bounding box center [388, 206] width 94 height 23
click at [477, 202] on icon at bounding box center [478, 205] width 12 height 13
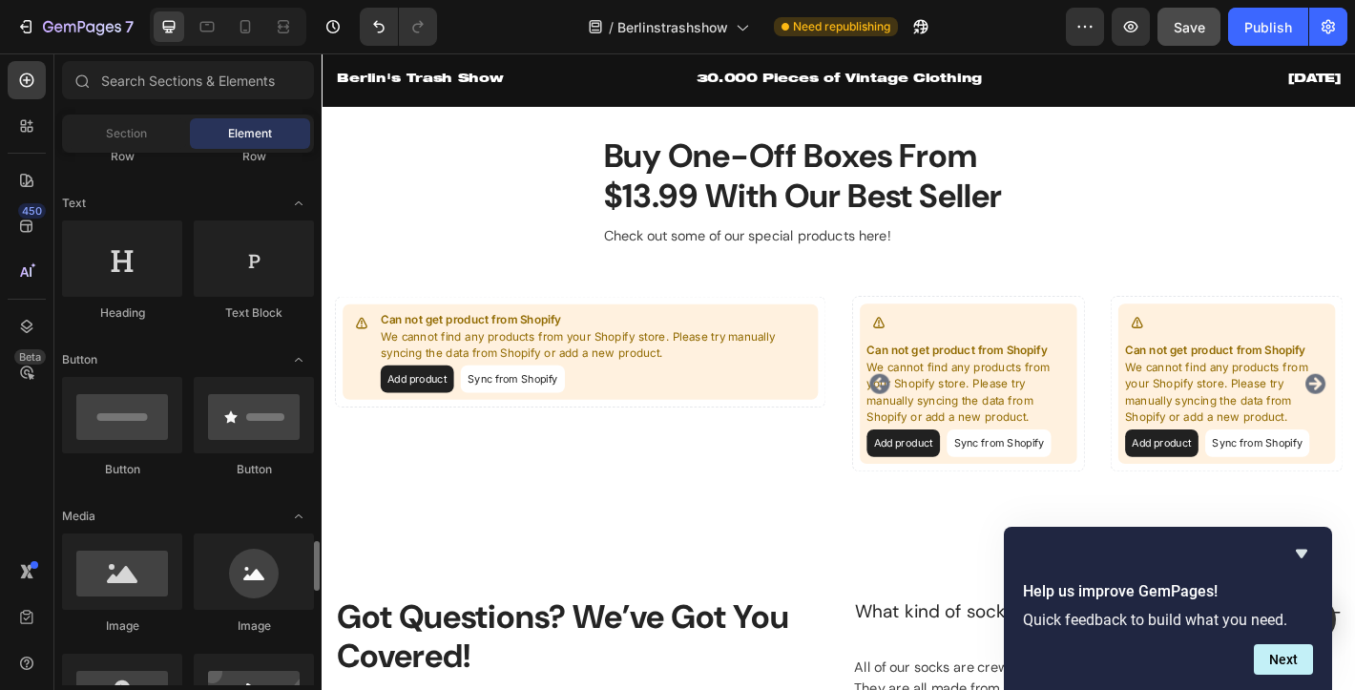
scroll to position [0, 0]
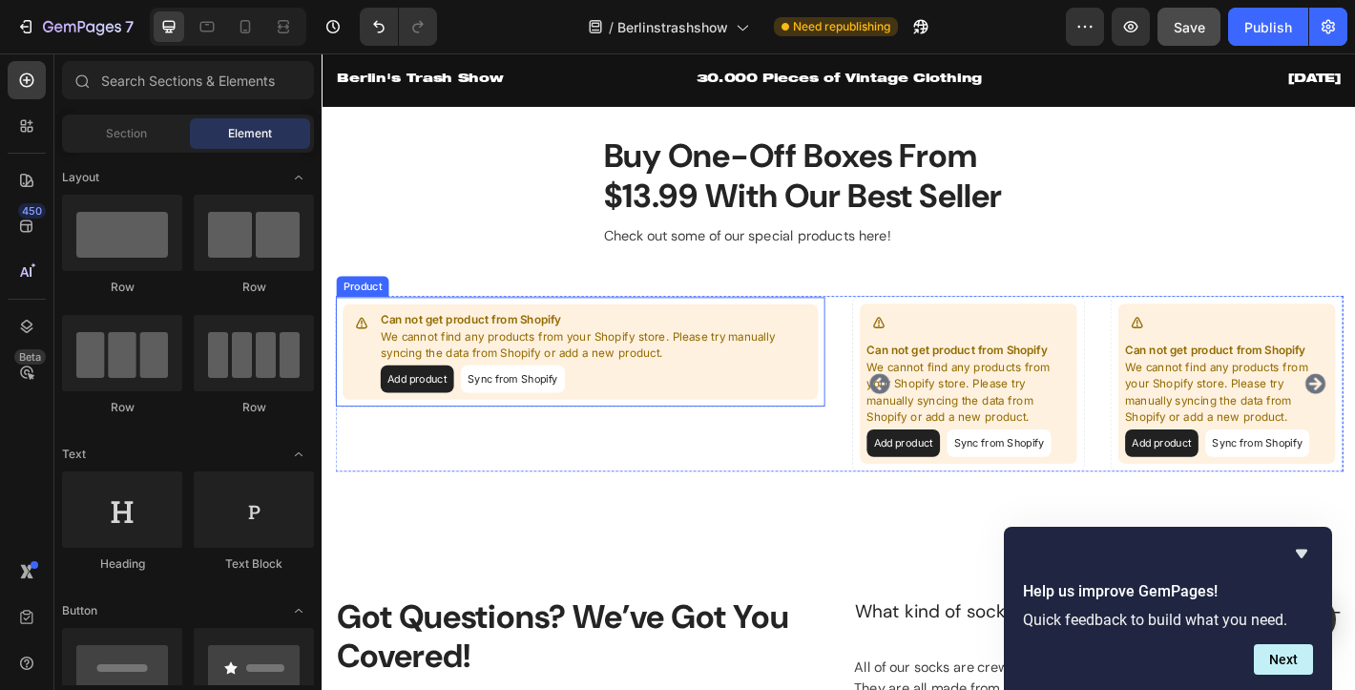
click at [770, 382] on p "We cannot find any products from your Shopify store. Please try manually syncin…" at bounding box center [624, 376] width 477 height 37
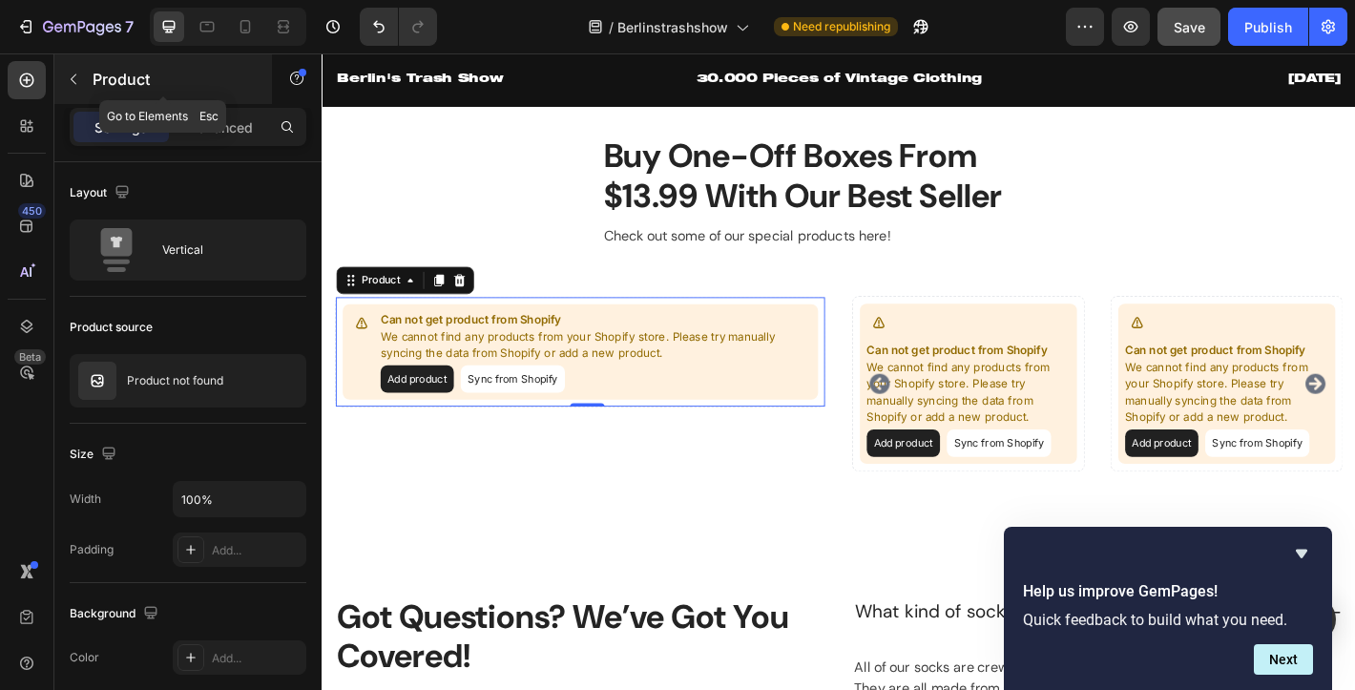
click at [66, 81] on icon "button" at bounding box center [73, 79] width 15 height 15
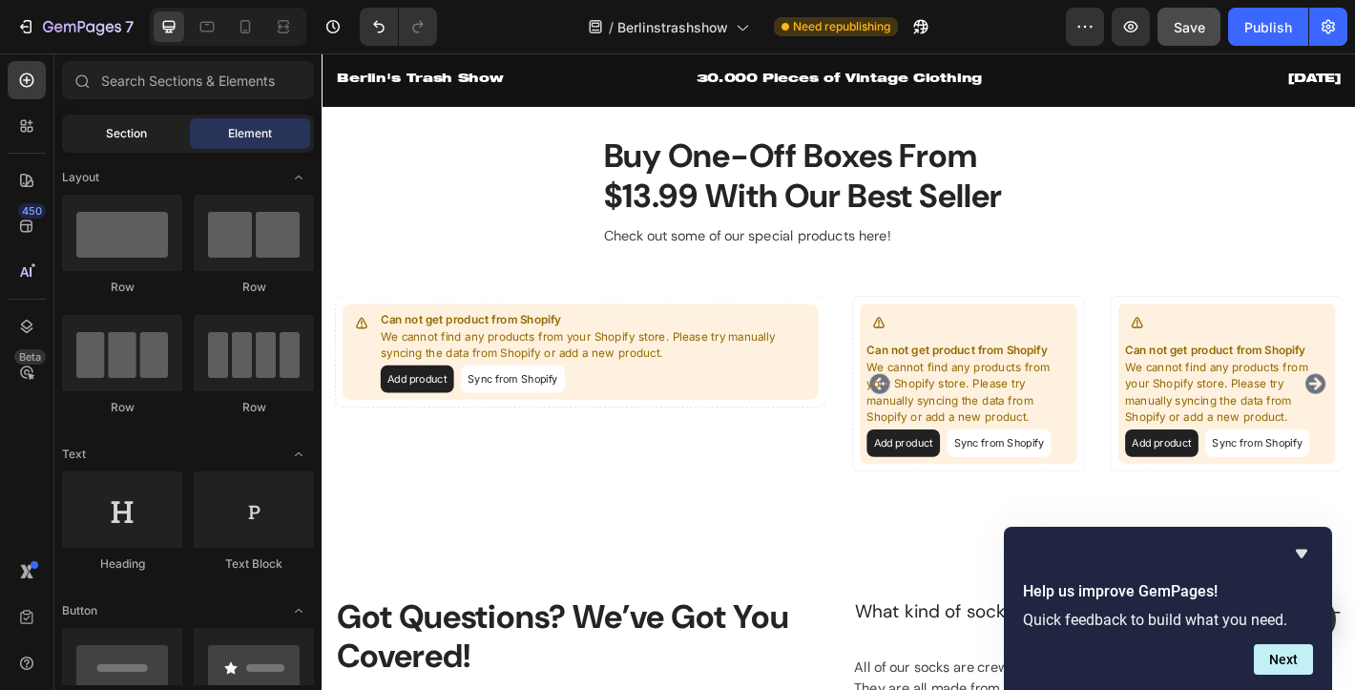
click at [137, 140] on span "Section" at bounding box center [126, 133] width 41 height 17
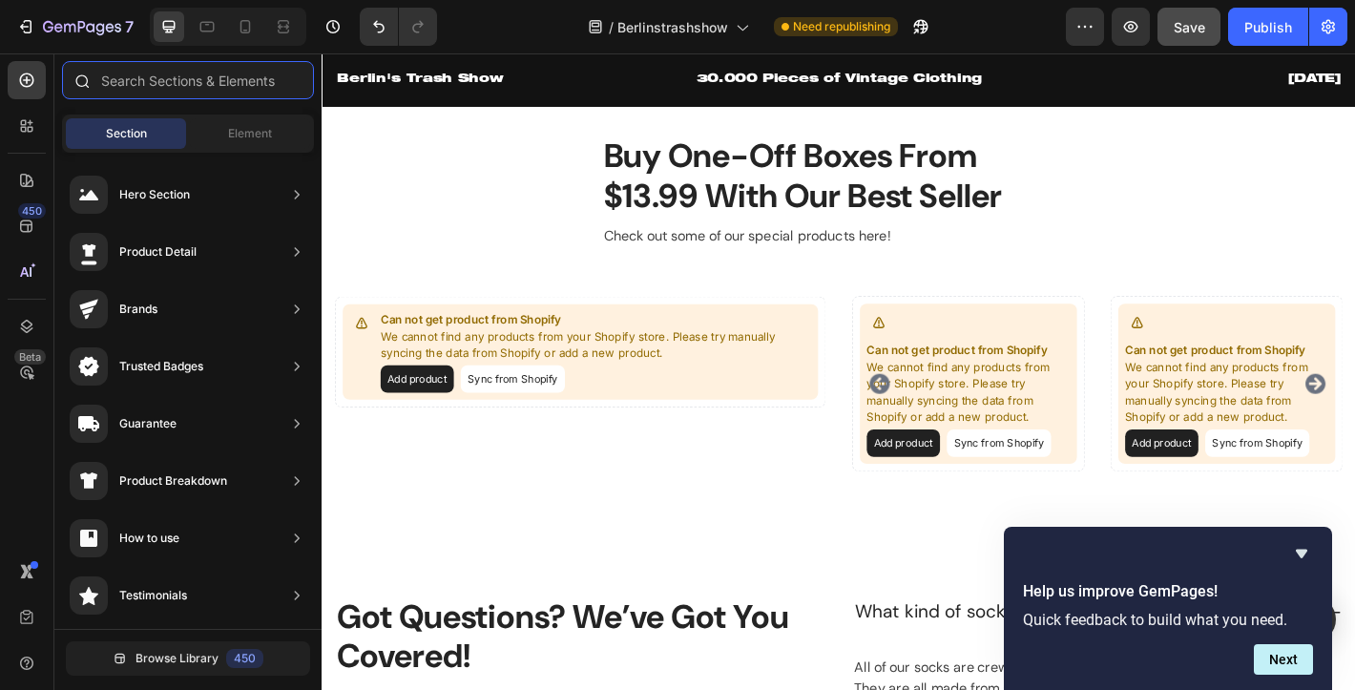
click at [162, 74] on input "text" at bounding box center [188, 80] width 252 height 38
click at [27, 134] on icon at bounding box center [26, 125] width 19 height 19
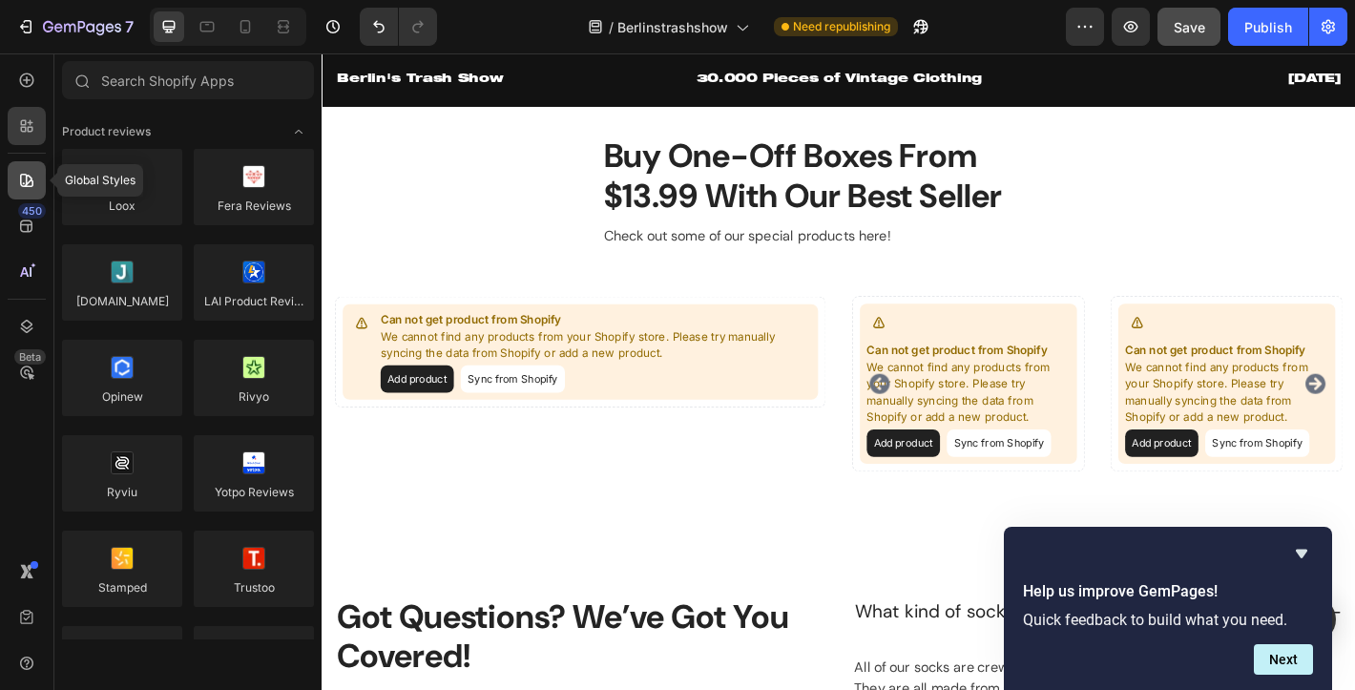
click at [24, 176] on icon at bounding box center [26, 180] width 19 height 19
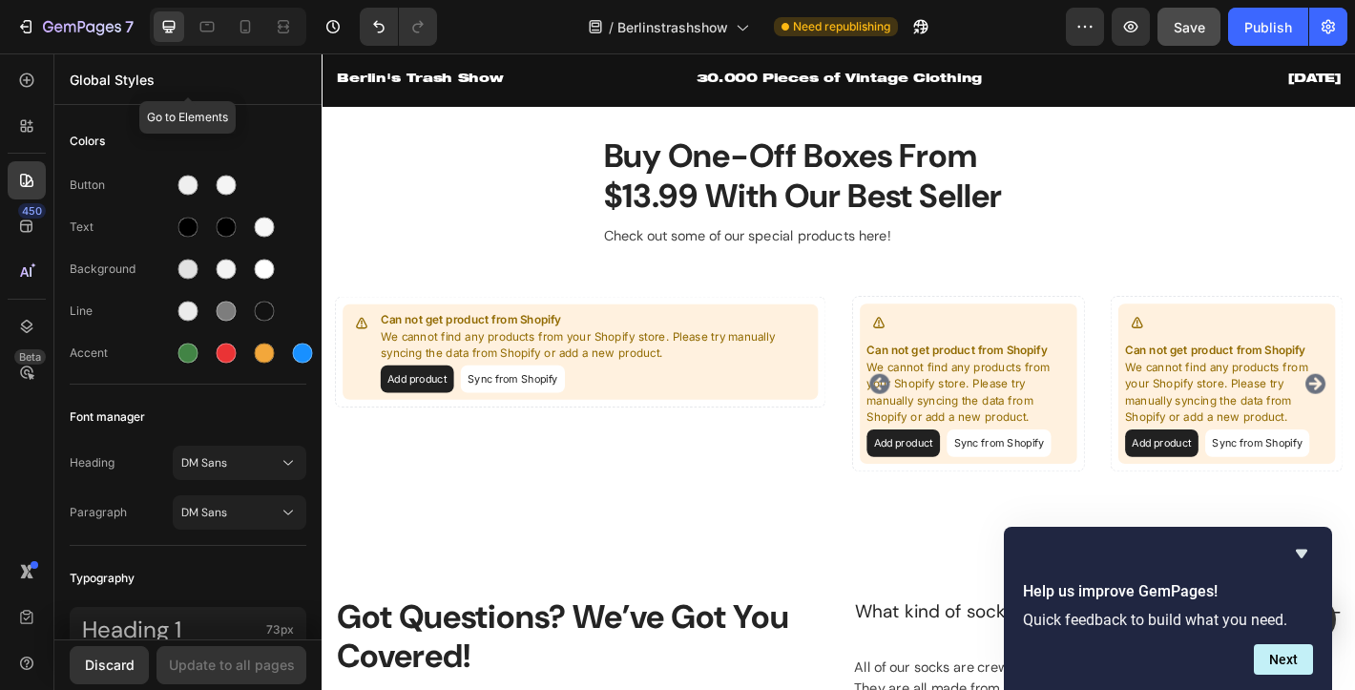
click at [135, 86] on p "Global Styles" at bounding box center [188, 80] width 237 height 20
click at [32, 213] on div "450" at bounding box center [32, 210] width 28 height 15
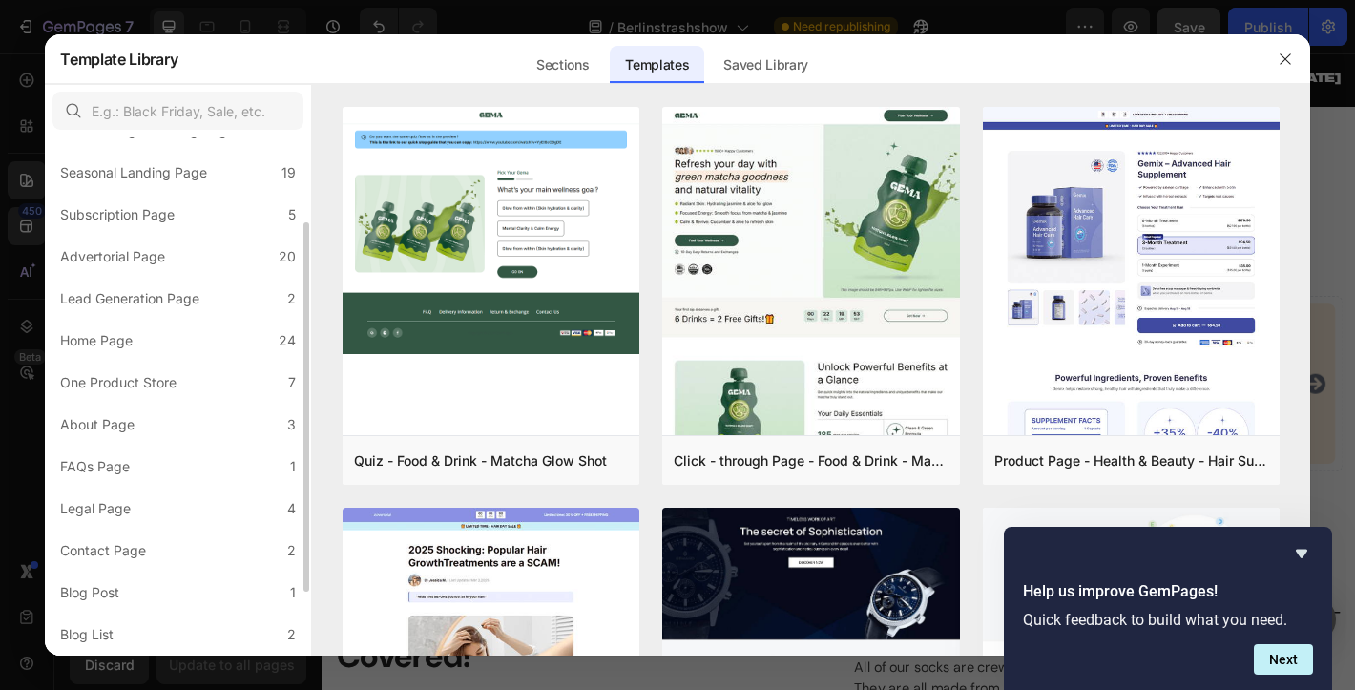
scroll to position [138, 0]
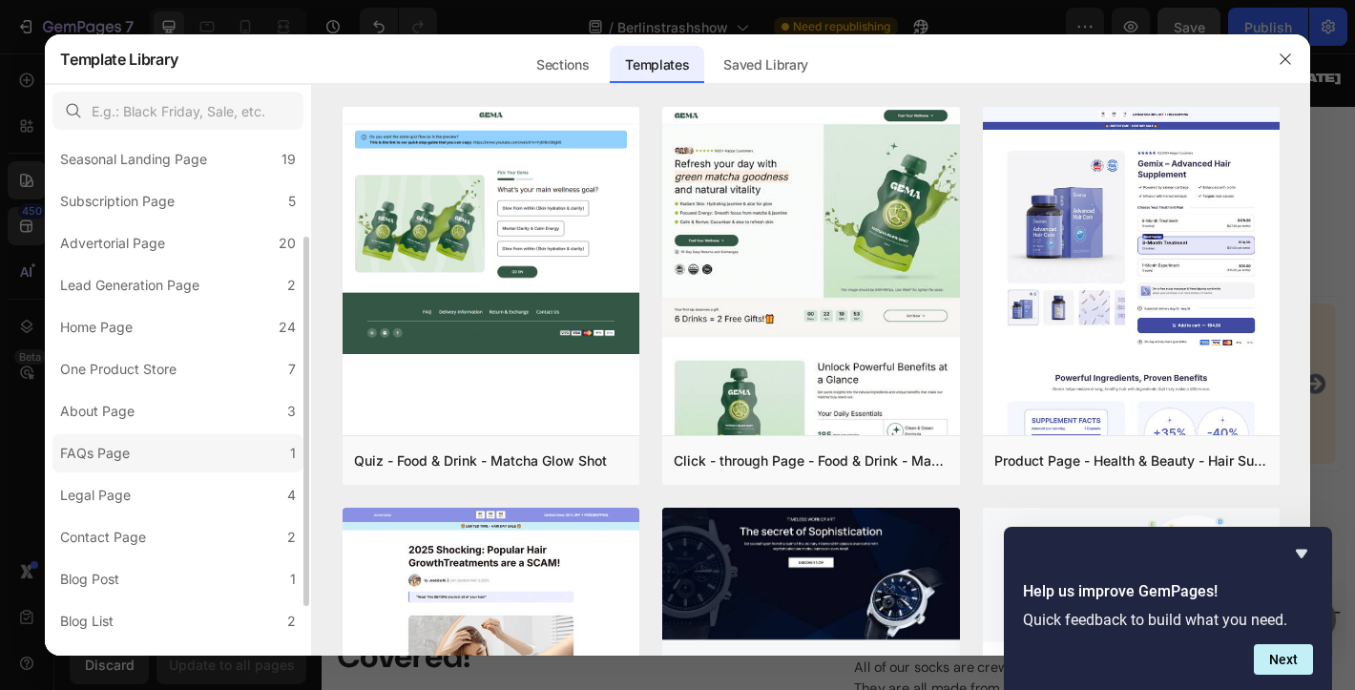
click at [126, 464] on div "FAQs Page" at bounding box center [95, 453] width 70 height 23
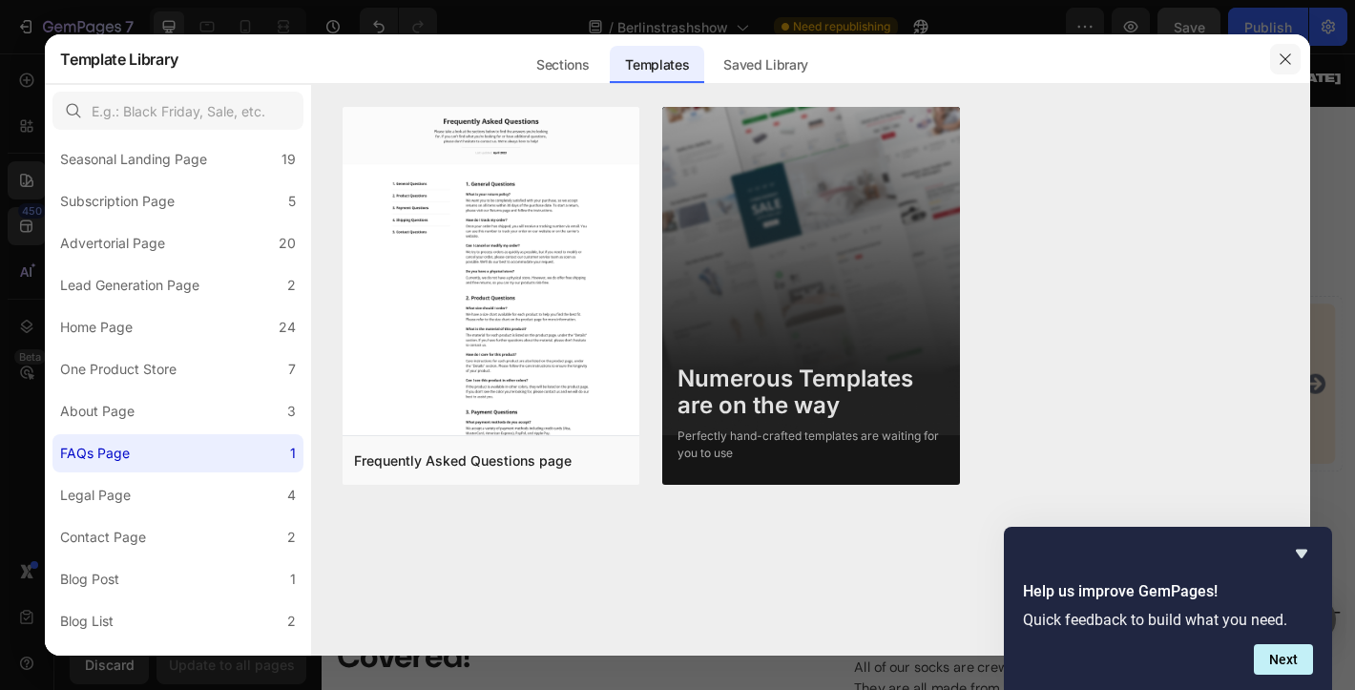
click at [1291, 62] on icon "button" at bounding box center [1284, 59] width 15 height 15
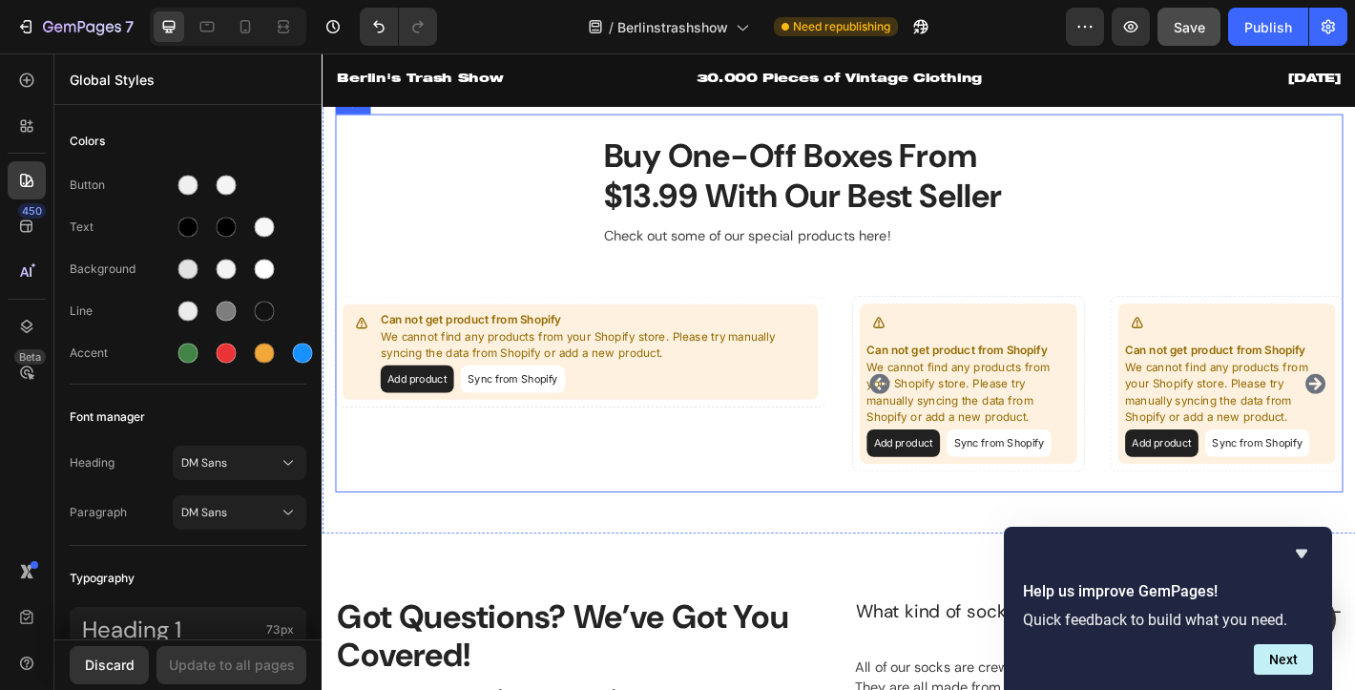
click at [571, 212] on div "Buy One-Off Boxes From $13.99 With Our Best Seller Heading Check out some of ou…" at bounding box center [894, 330] width 1116 height 373
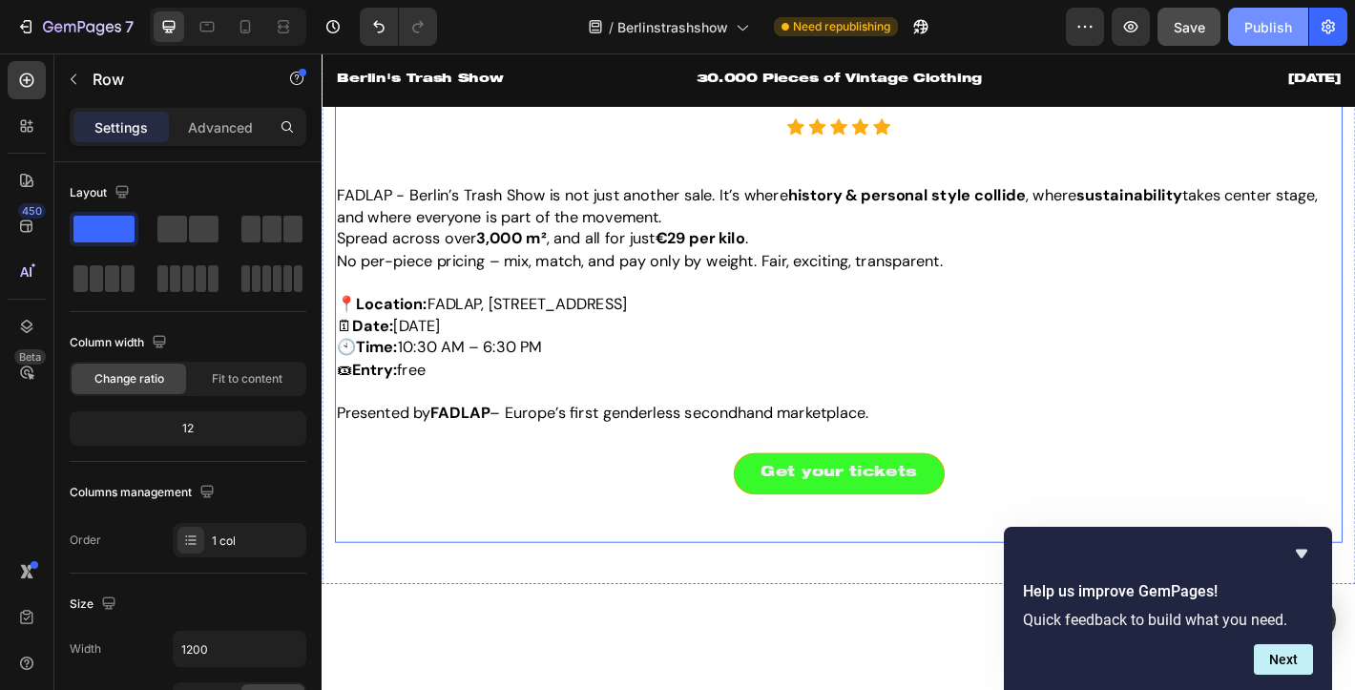
scroll to position [2066, 0]
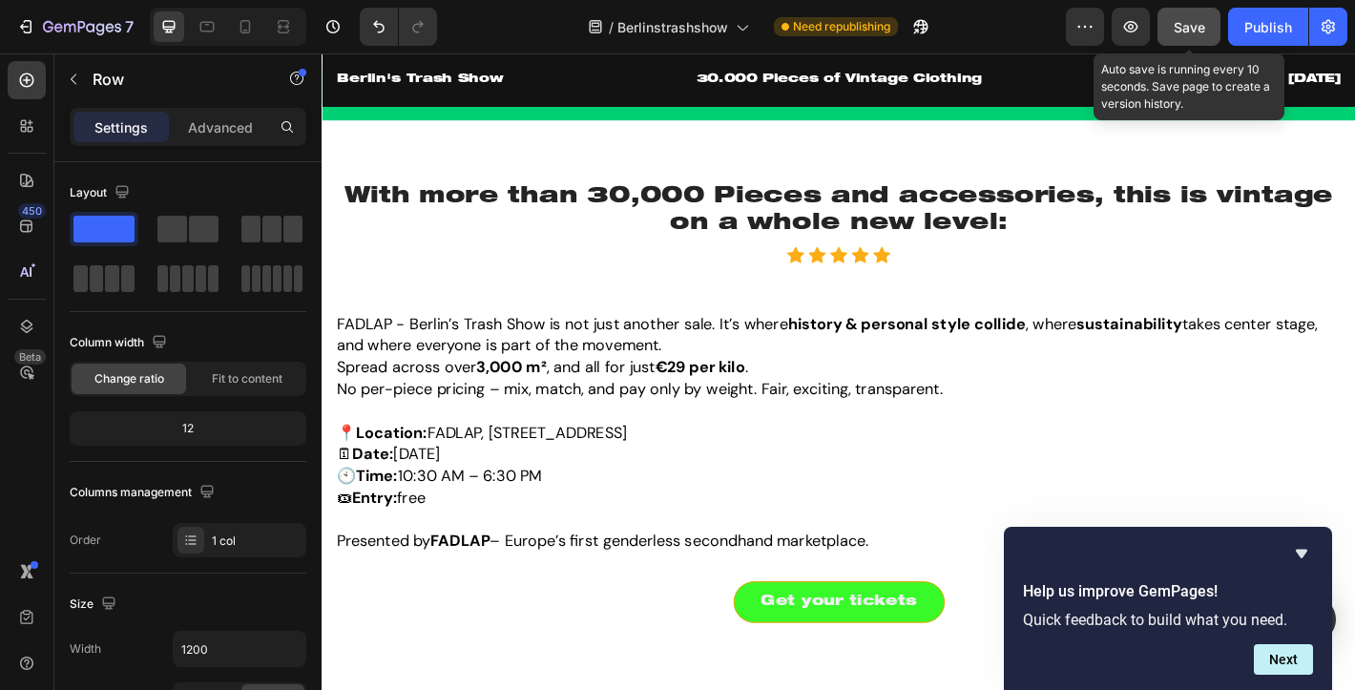
click at [1186, 28] on span "Save" at bounding box center [1188, 27] width 31 height 16
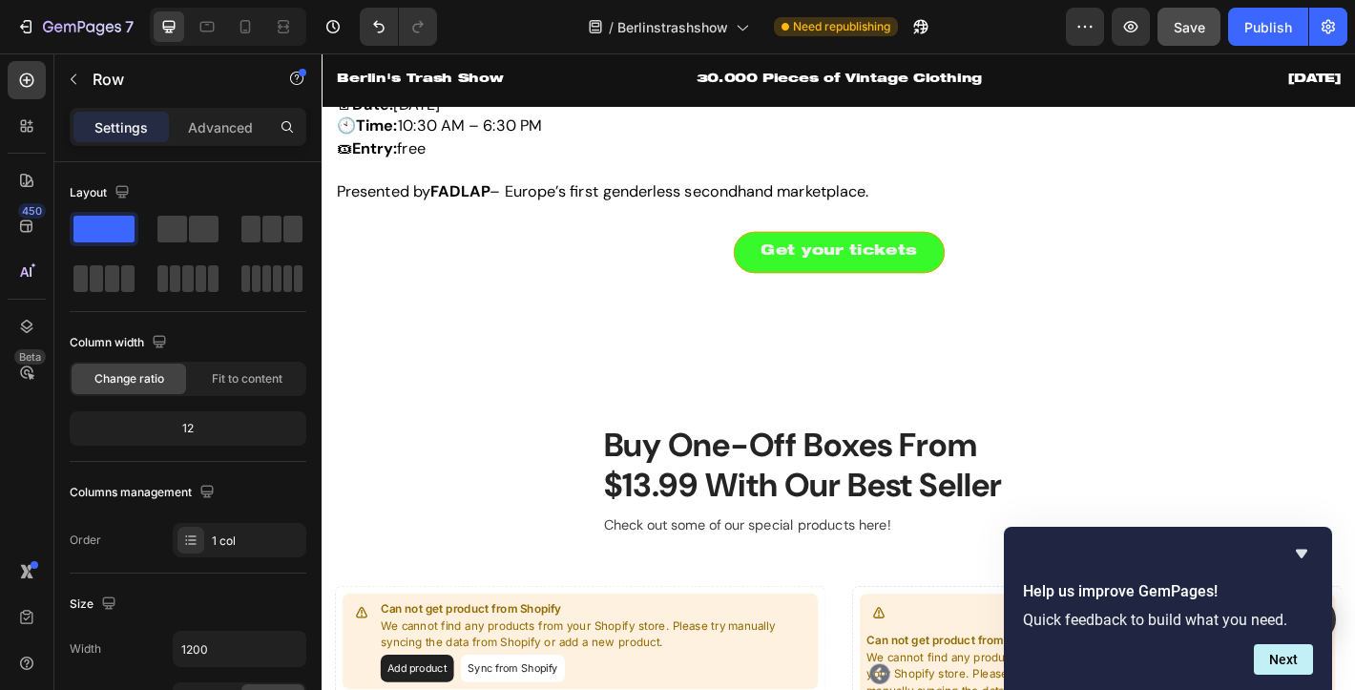
scroll to position [2640, 0]
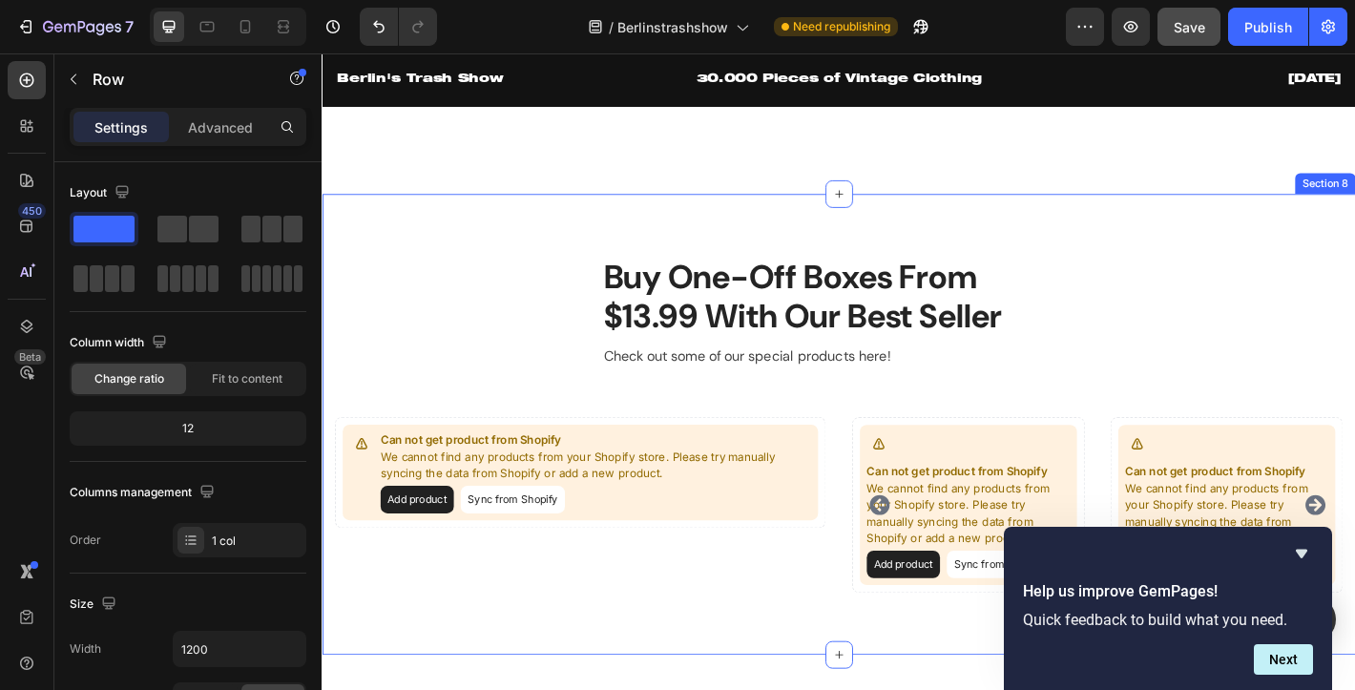
click at [629, 243] on div "Buy One-Off Boxes From $13.99 With Our Best Seller Heading Check out some of ou…" at bounding box center [894, 464] width 1145 height 510
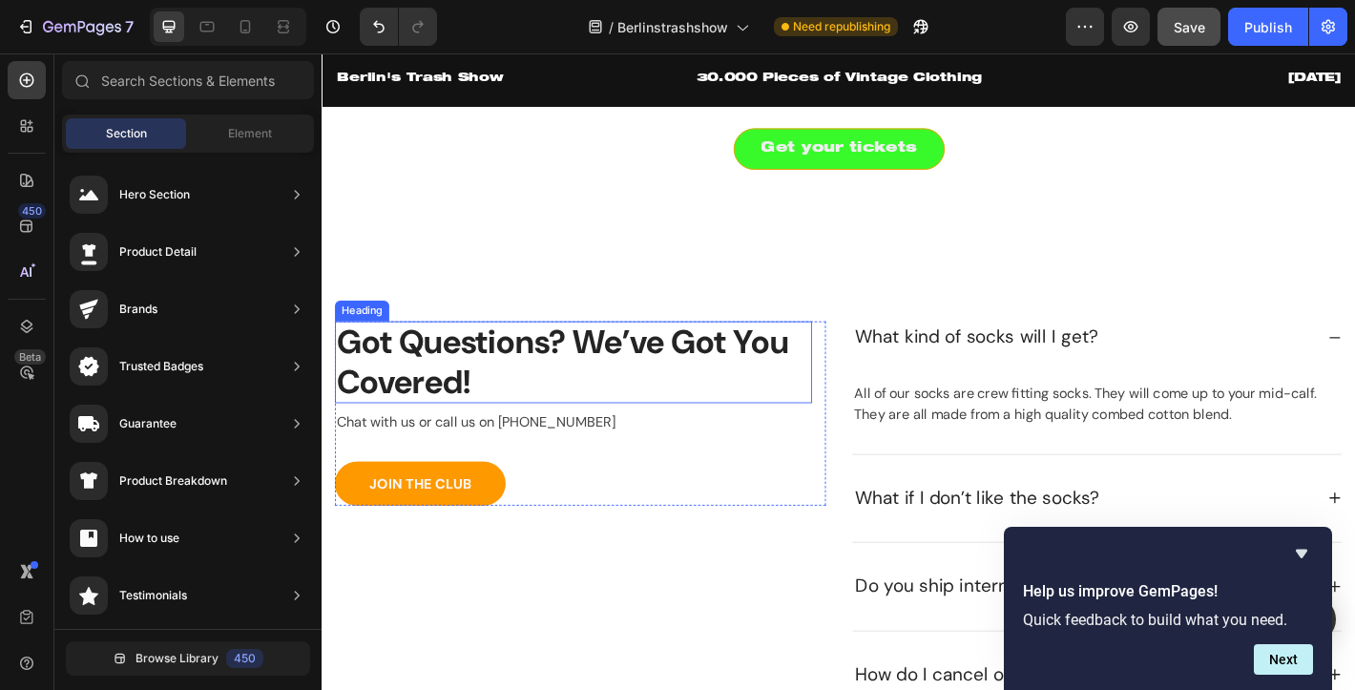
scroll to position [2569, 0]
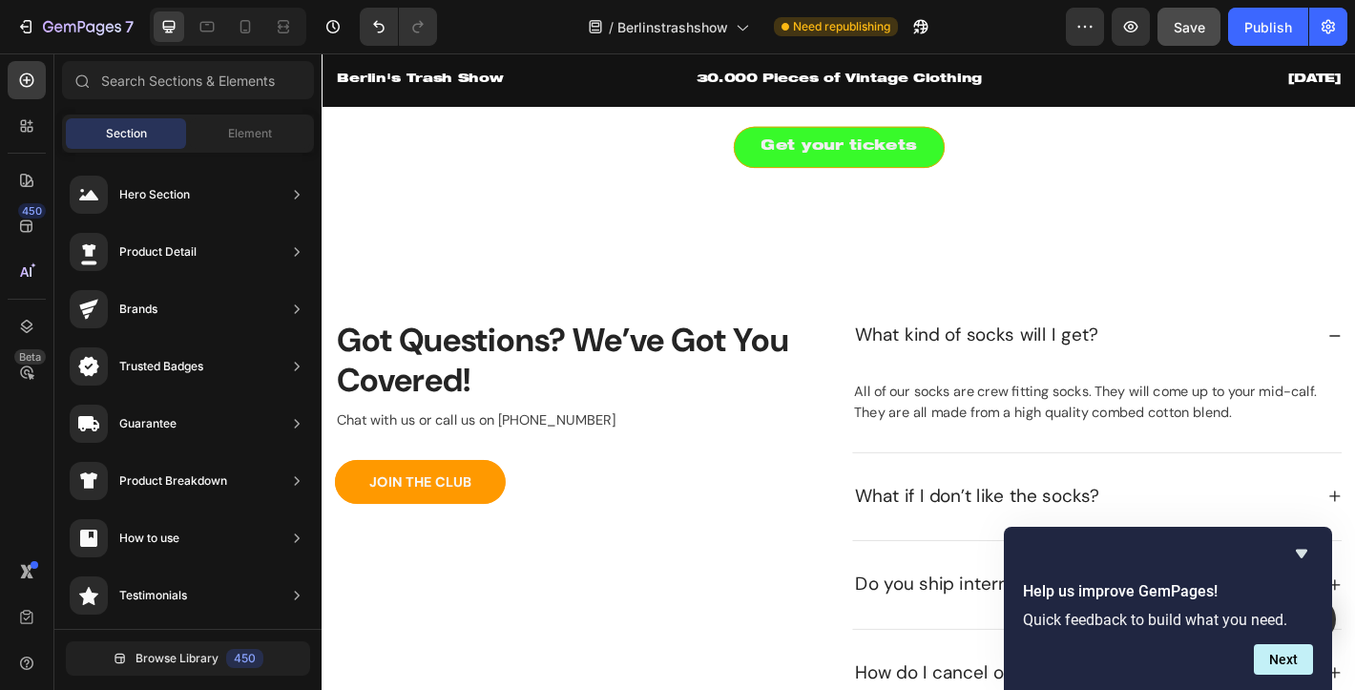
click at [451, 367] on p "Got Questions? We’ve Got You Covered!" at bounding box center [600, 393] width 525 height 87
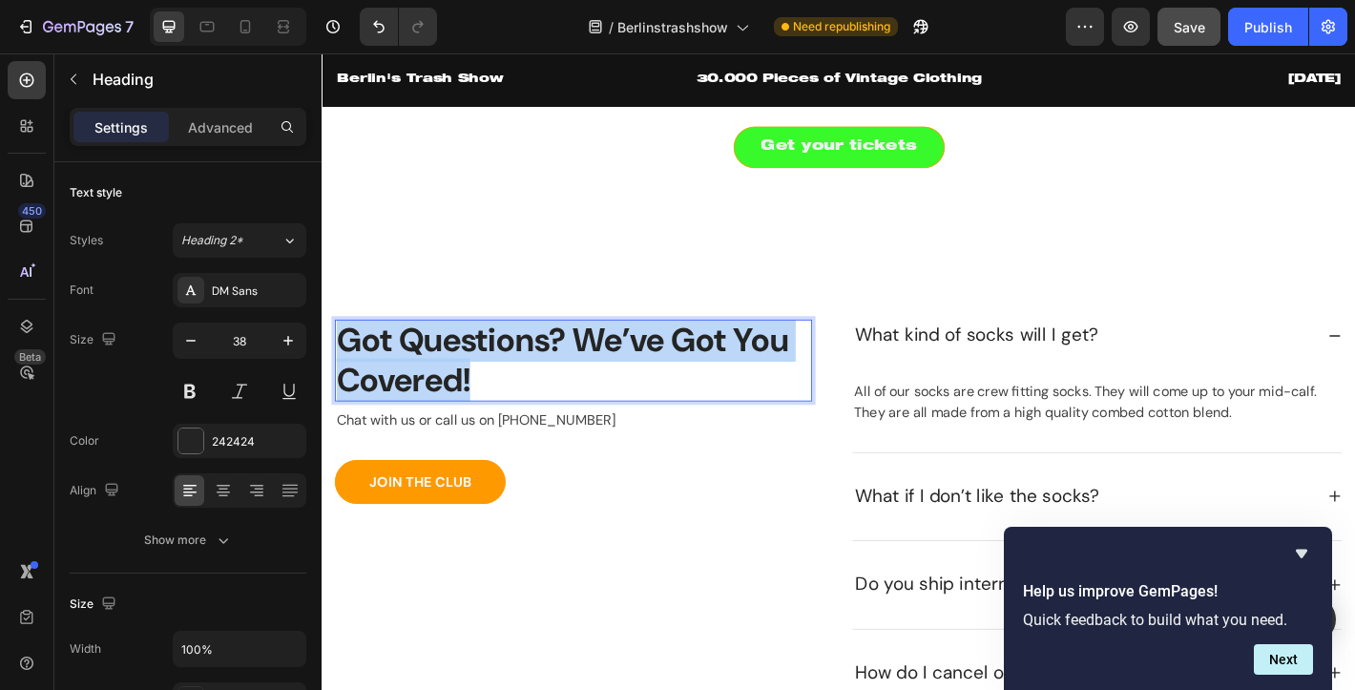
click at [451, 367] on p "Got Questions? We’ve Got You Covered!" at bounding box center [600, 393] width 525 height 87
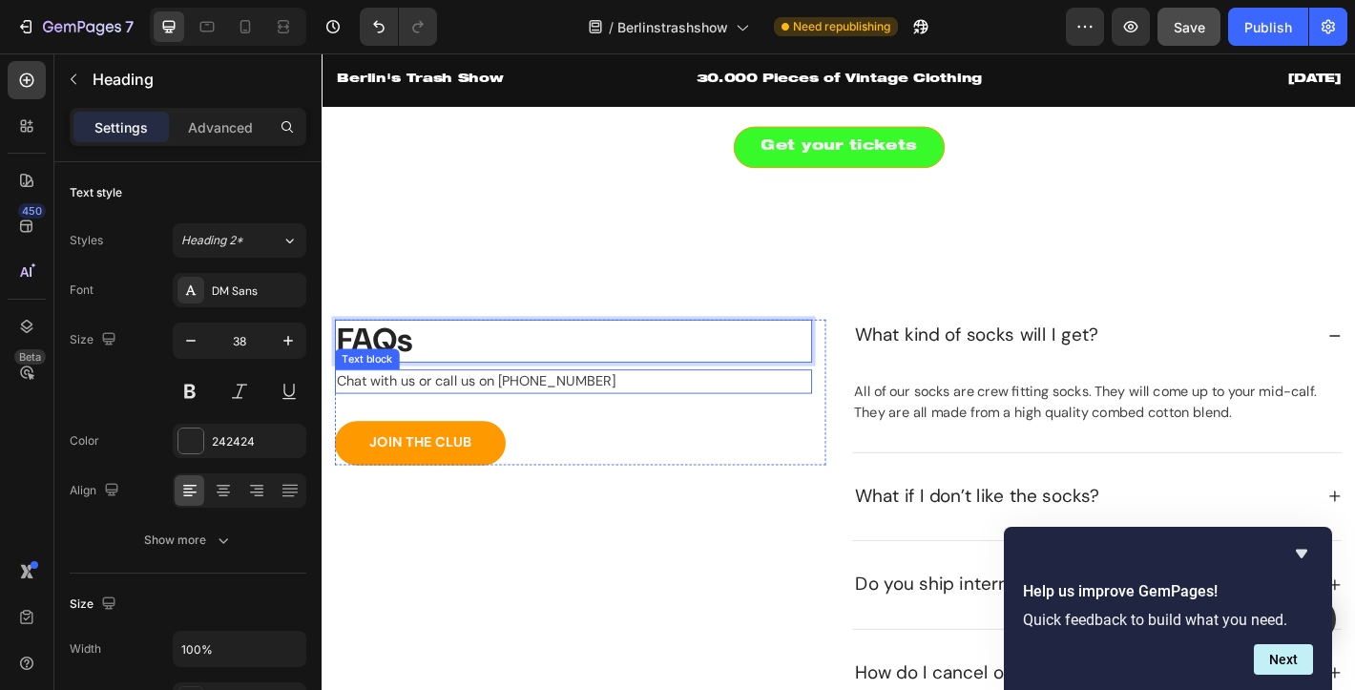
click at [472, 408] on p "Chat with us or call us on [PHONE_NUMBER]" at bounding box center [600, 416] width 525 height 23
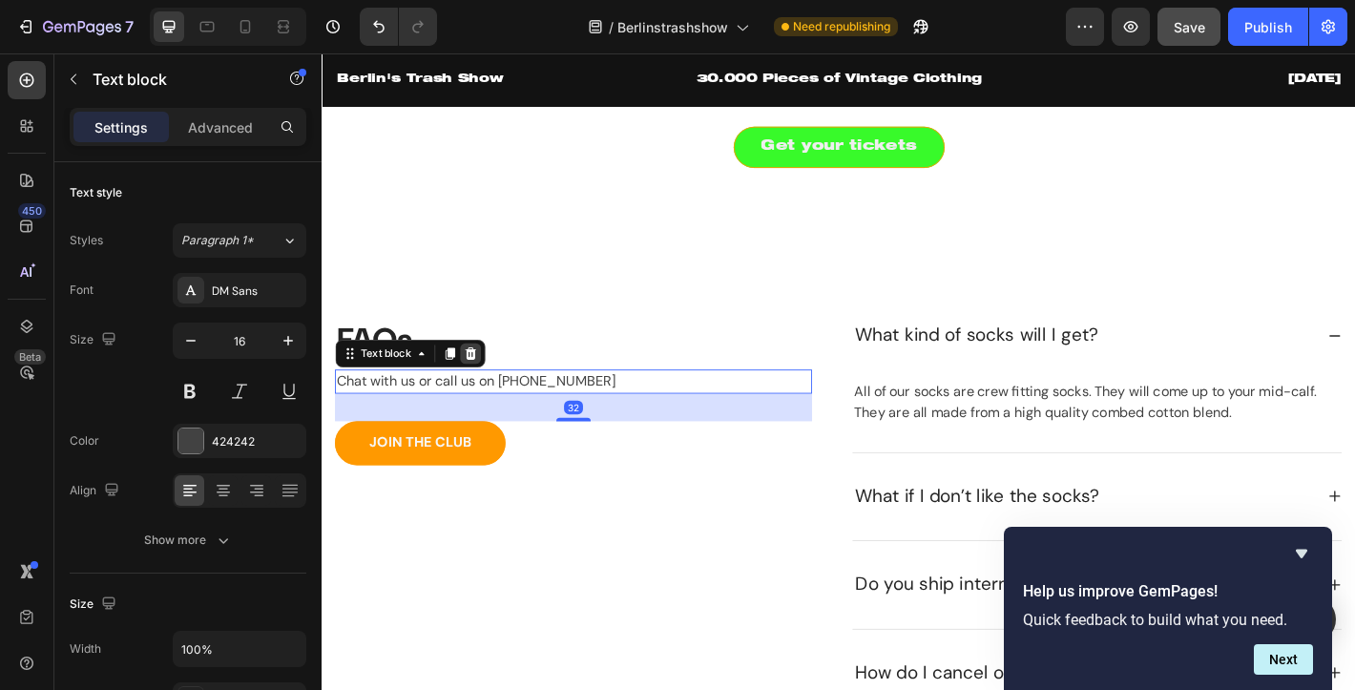
click at [485, 387] on icon at bounding box center [485, 385] width 15 height 15
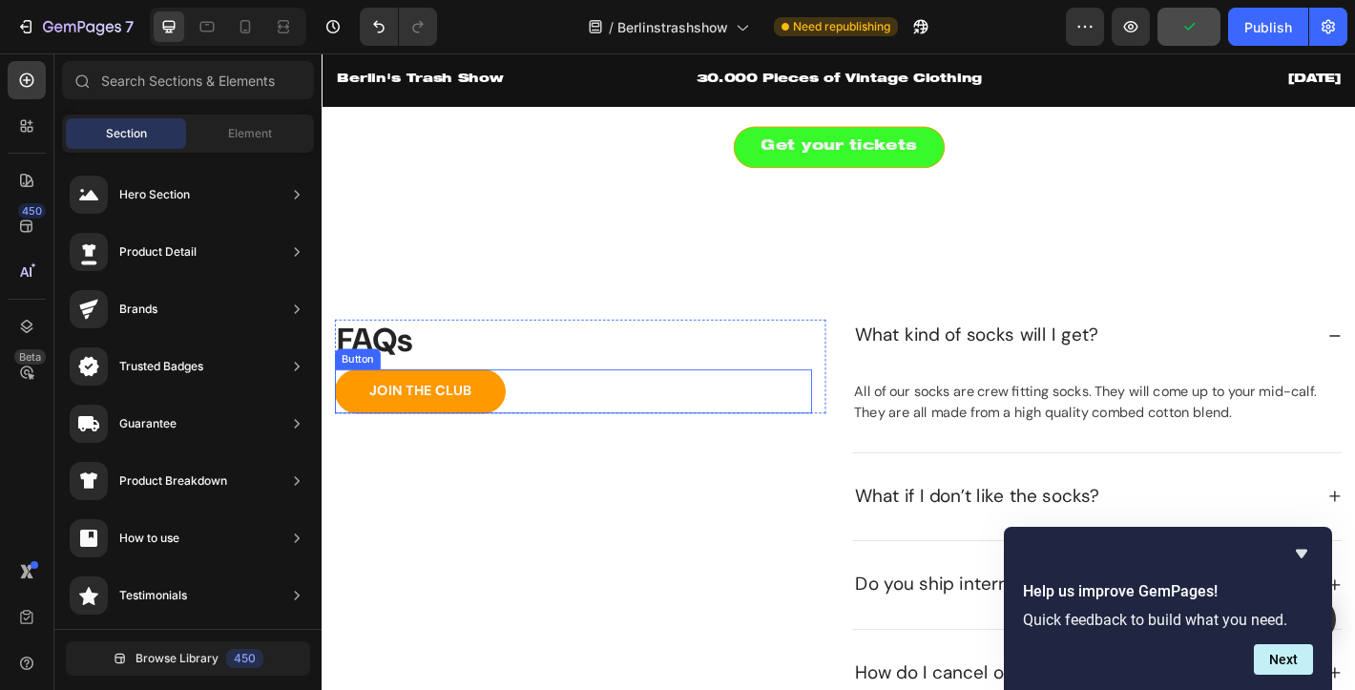
click at [378, 404] on div "JOIN THE CLUB Button" at bounding box center [600, 428] width 529 height 49
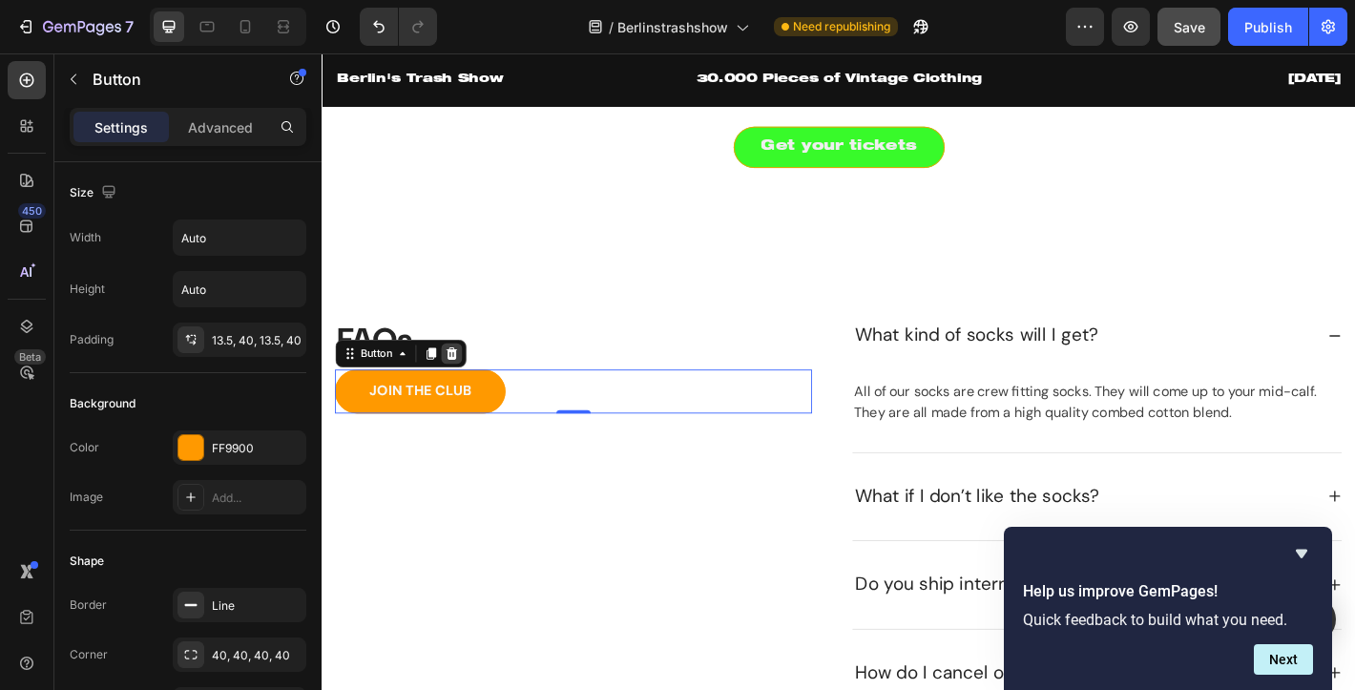
click at [462, 392] on icon at bounding box center [464, 385] width 15 height 15
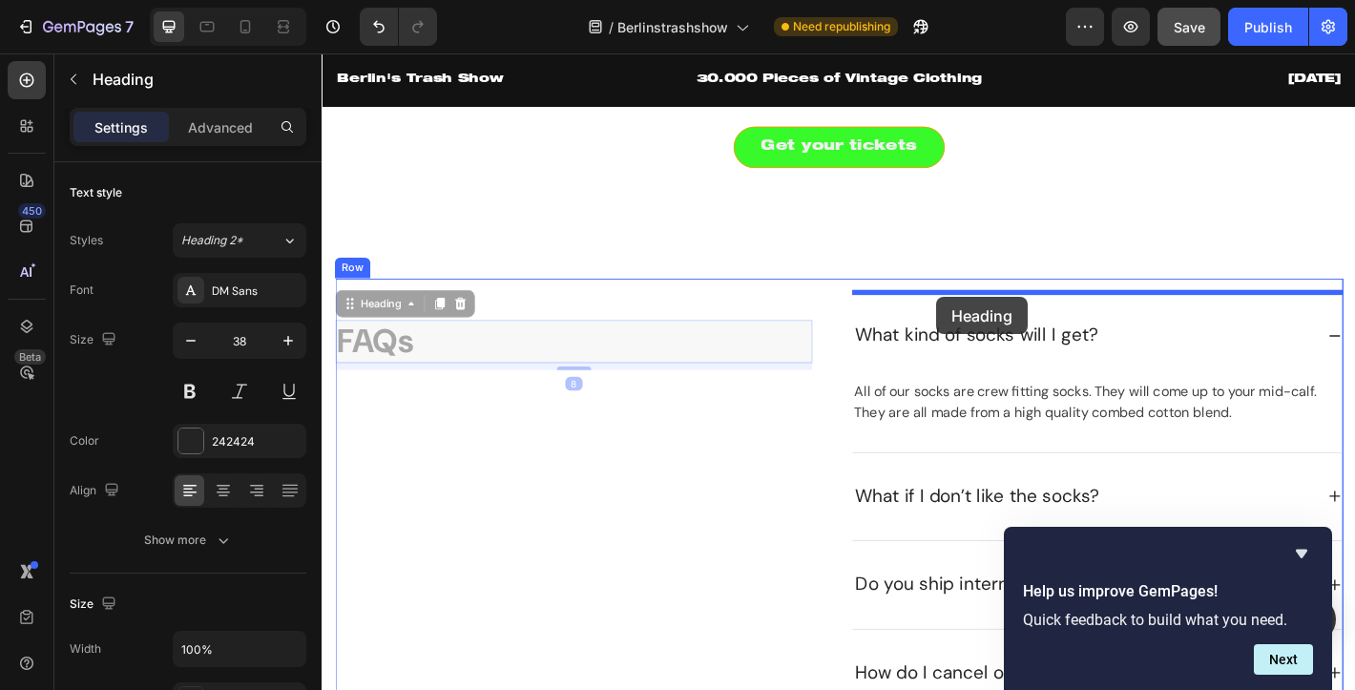
drag, startPoint x: 426, startPoint y: 370, endPoint x: 1002, endPoint y: 320, distance: 578.5
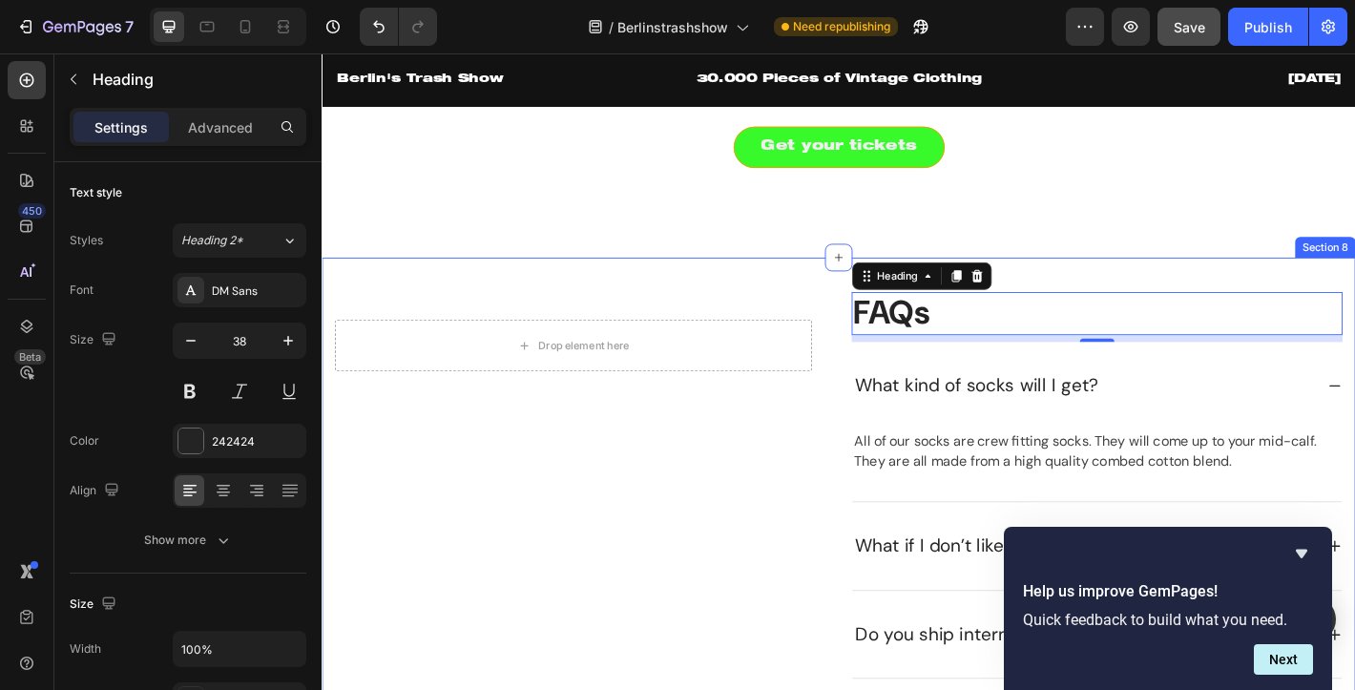
click at [593, 300] on div "Drop element here Row FAQs Heading 8 What kind of socks will I get? All of our …" at bounding box center [894, 630] width 1145 height 700
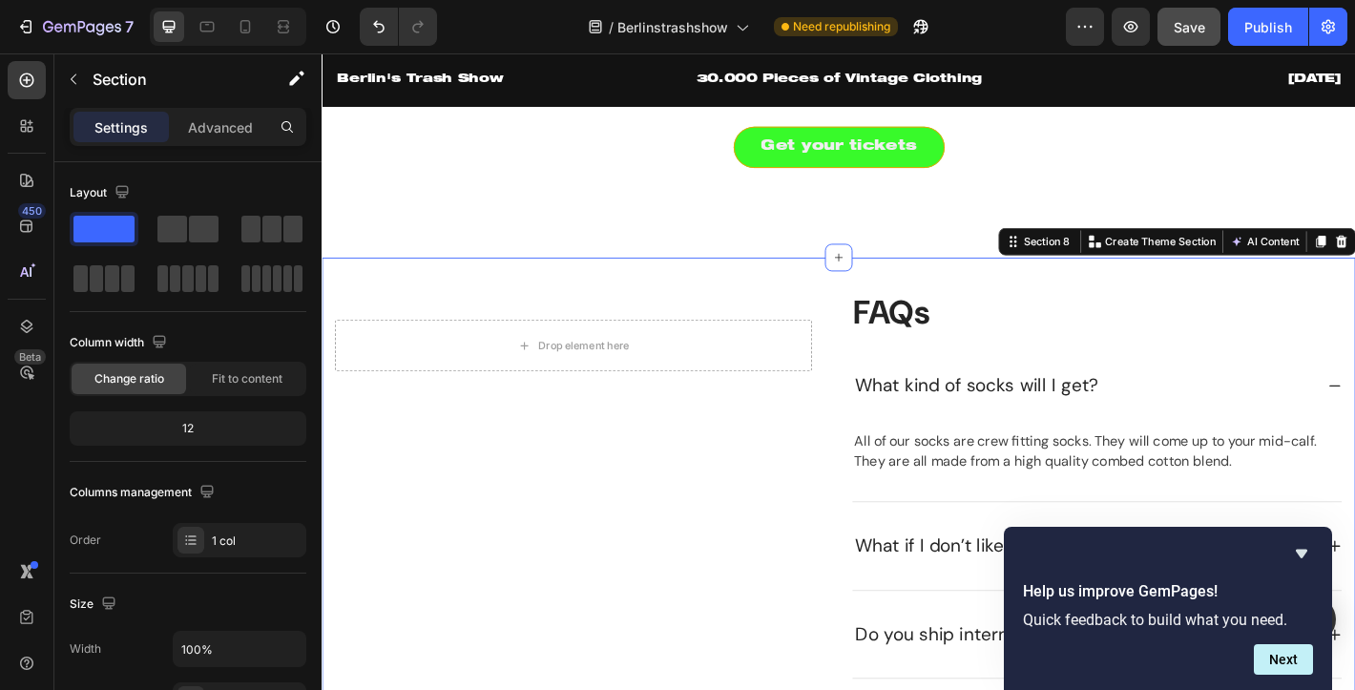
click at [593, 300] on div "Drop element here Row FAQs Heading What kind of socks will I get? All of our so…" at bounding box center [894, 630] width 1145 height 700
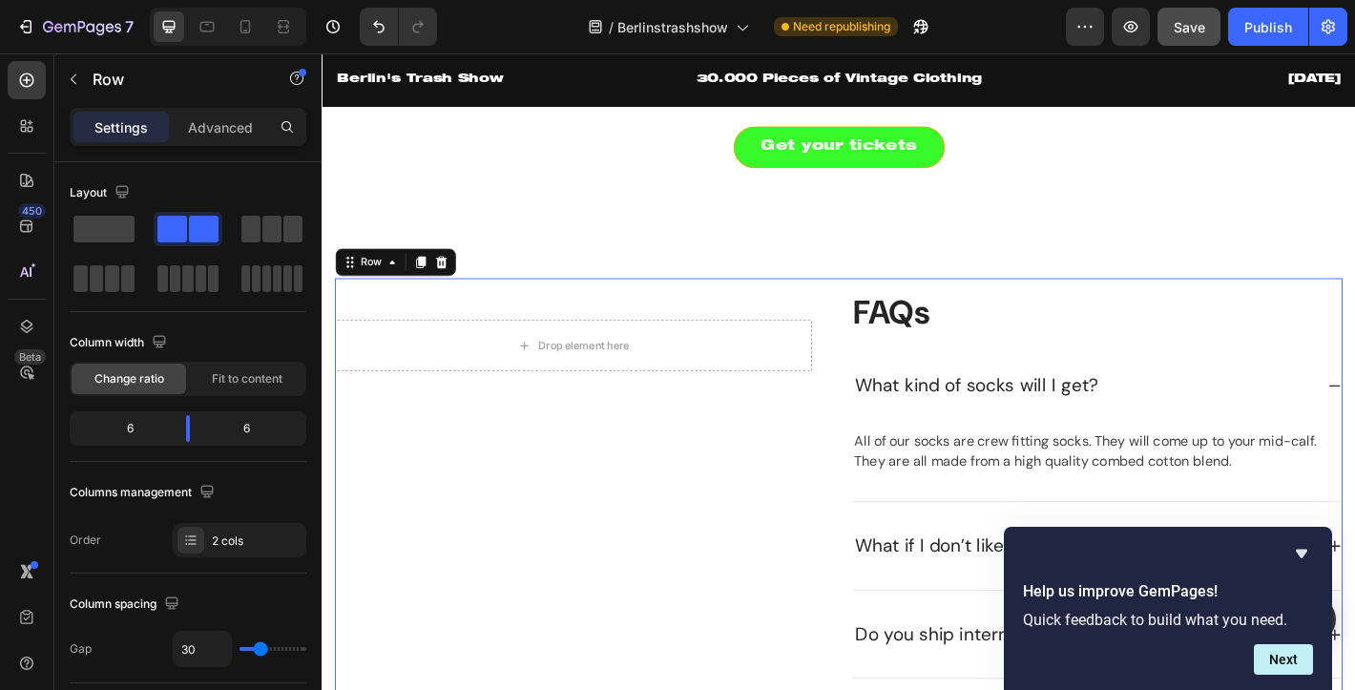
click at [859, 333] on div "Drop element here Row" at bounding box center [608, 630] width 544 height 624
click at [109, 238] on span at bounding box center [103, 229] width 61 height 27
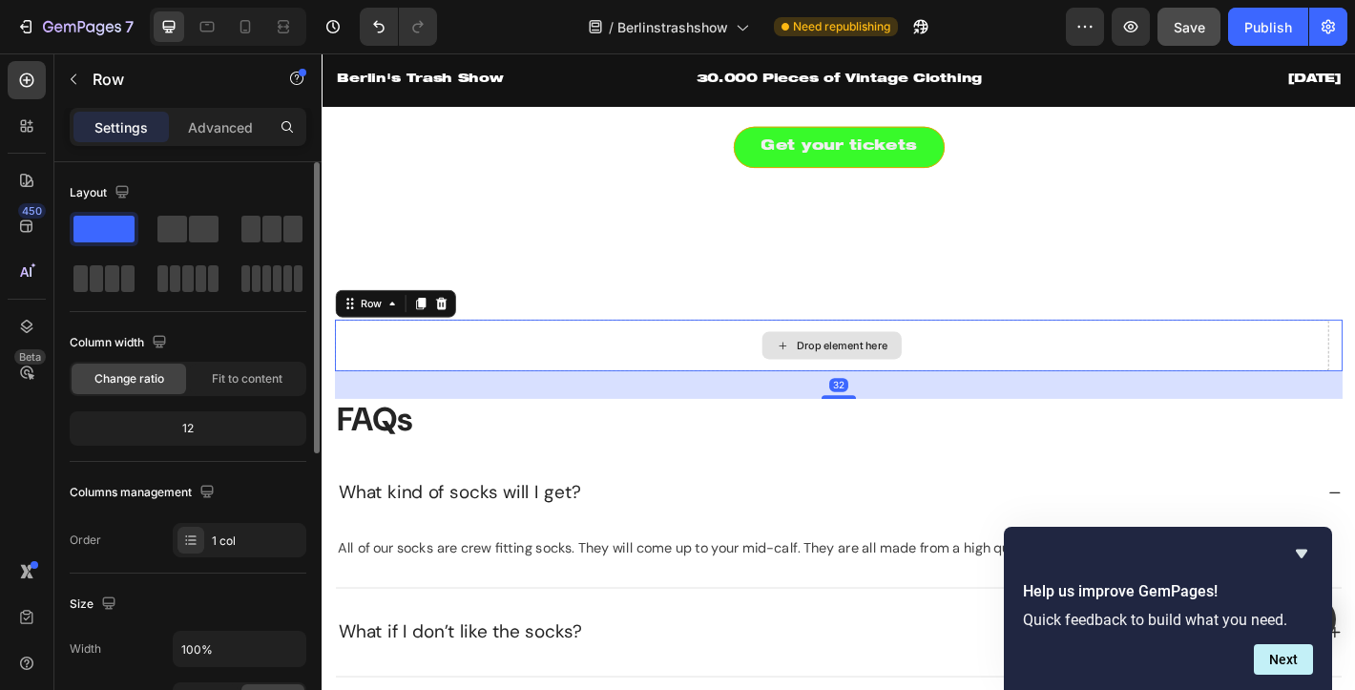
click at [422, 363] on div "Drop element here" at bounding box center [886, 376] width 1101 height 57
click at [446, 329] on icon at bounding box center [453, 329] width 15 height 15
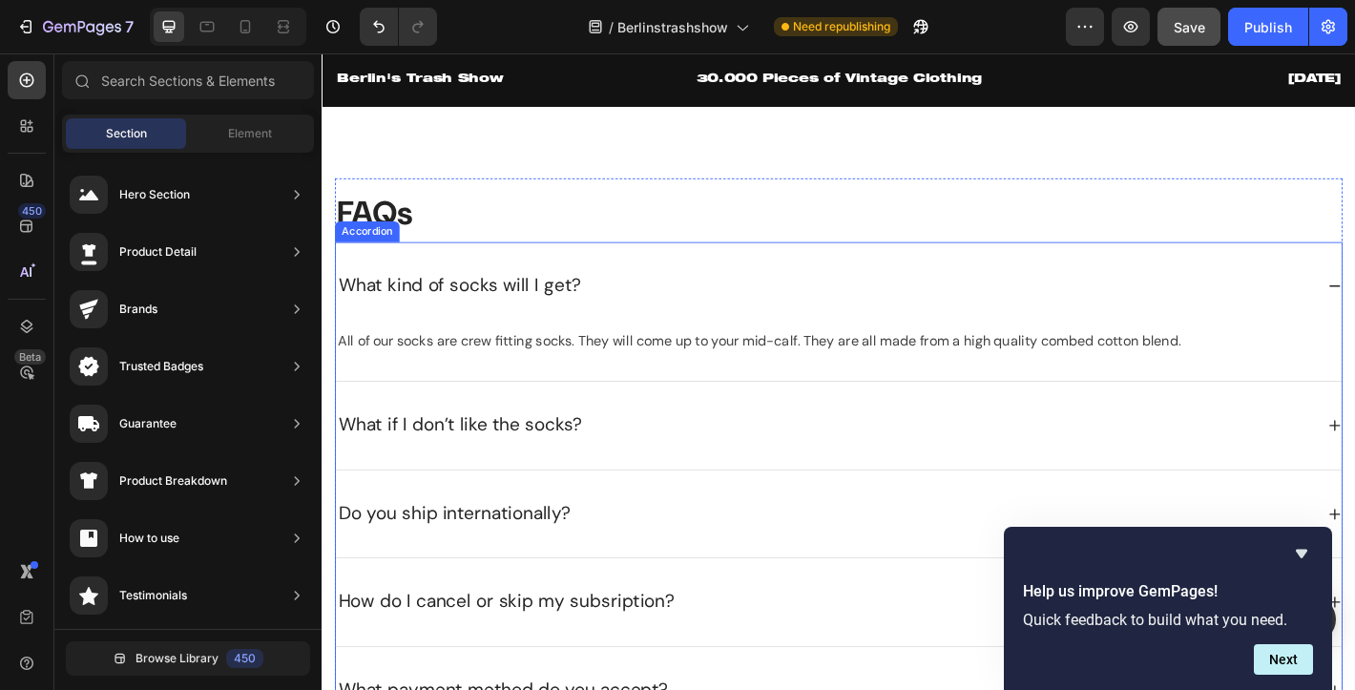
scroll to position [2684, 0]
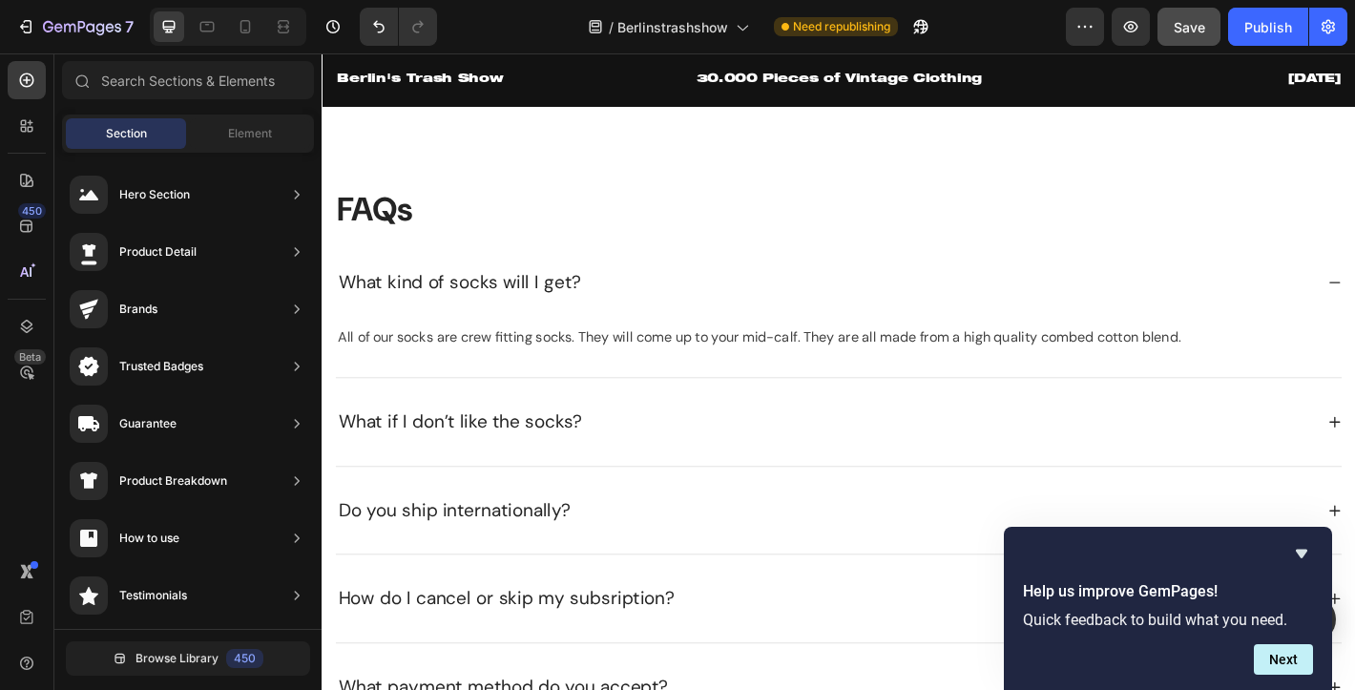
click at [439, 306] on div "What kind of socks will I get?" at bounding box center [474, 307] width 275 height 36
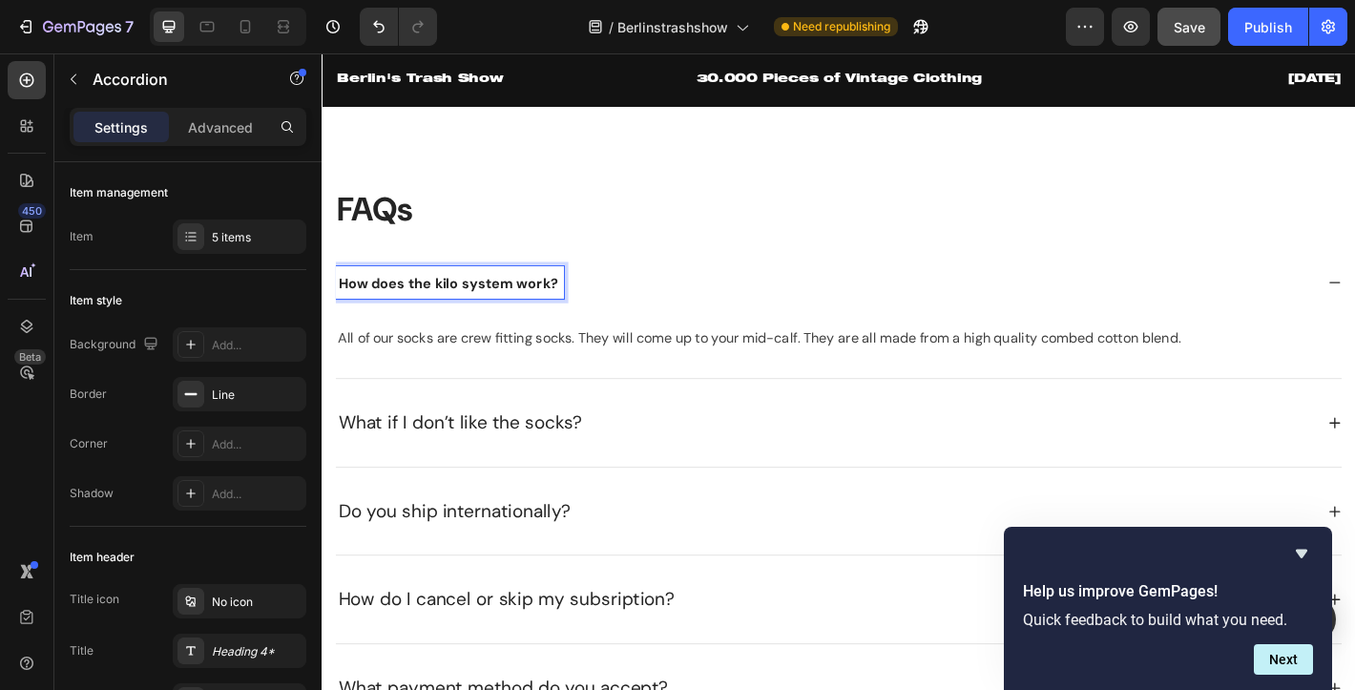
click at [521, 366] on p "All of our socks are crew fitting socks. They will come up to your mid-calf. Th…" at bounding box center [894, 369] width 1111 height 23
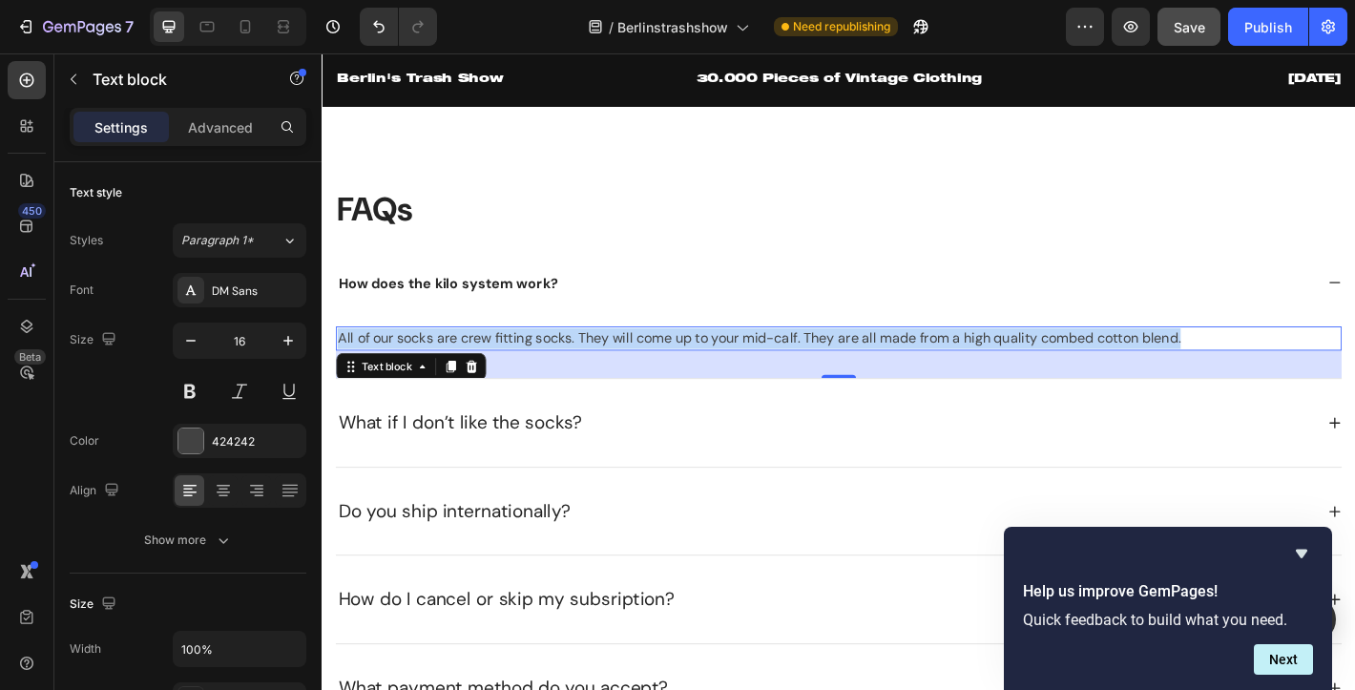
click at [521, 366] on p "All of our socks are crew fitting socks. They will come up to your mid-calf. Th…" at bounding box center [894, 369] width 1111 height 23
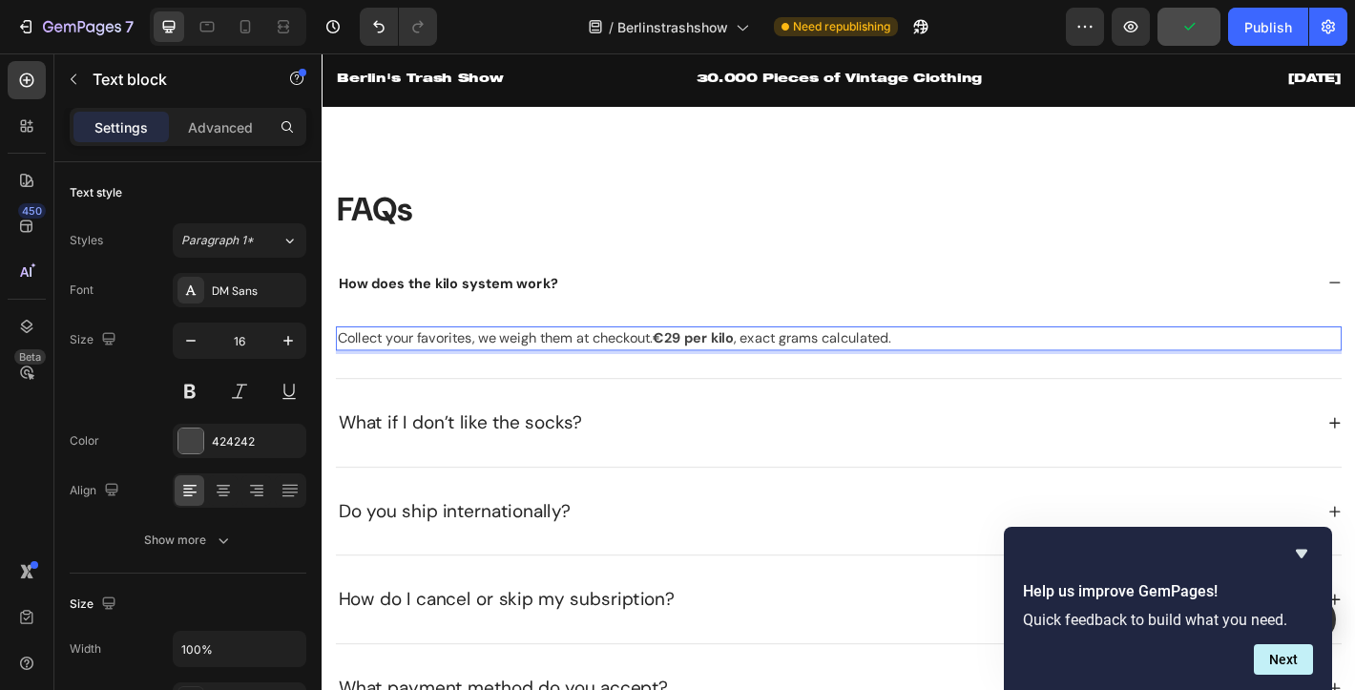
click at [603, 372] on p "Collect your favorites, we weigh them at checkout. €29 per kilo , exact grams c…" at bounding box center [894, 369] width 1111 height 23
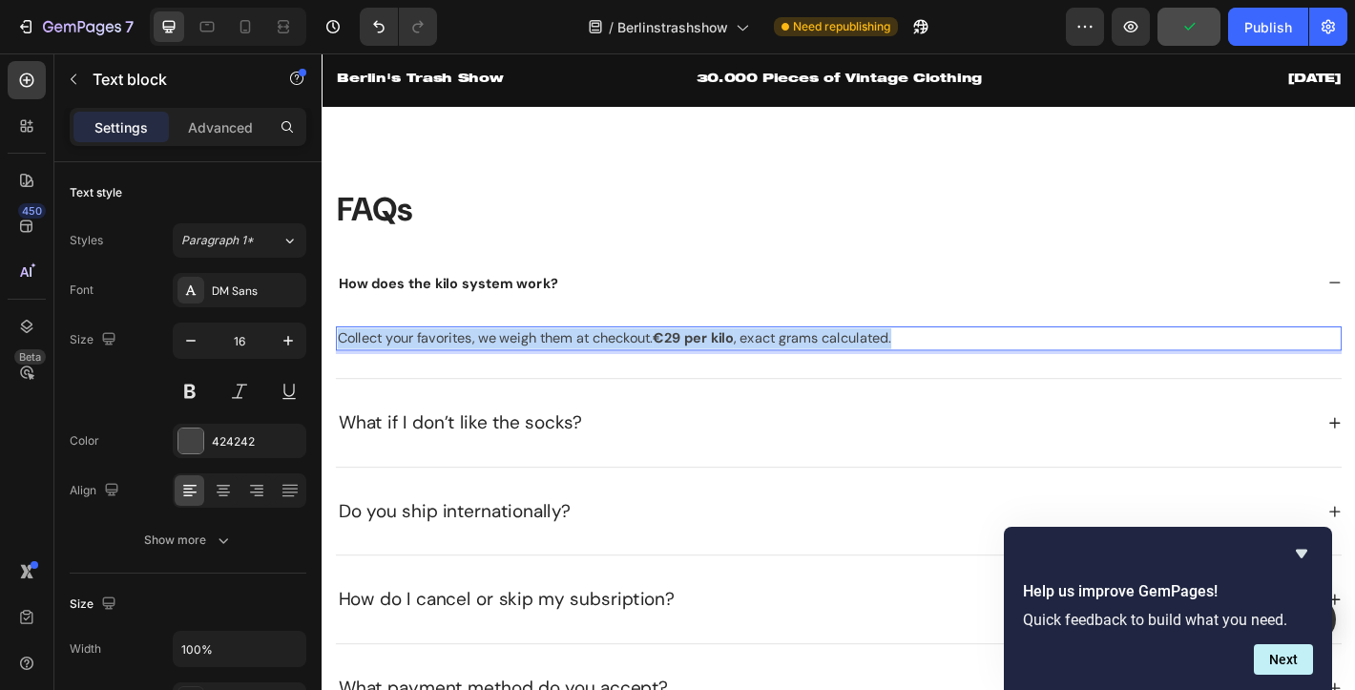
click at [603, 372] on p "Collect your favorites, we weigh them at checkout. €29 per kilo , exact grams c…" at bounding box center [894, 369] width 1111 height 23
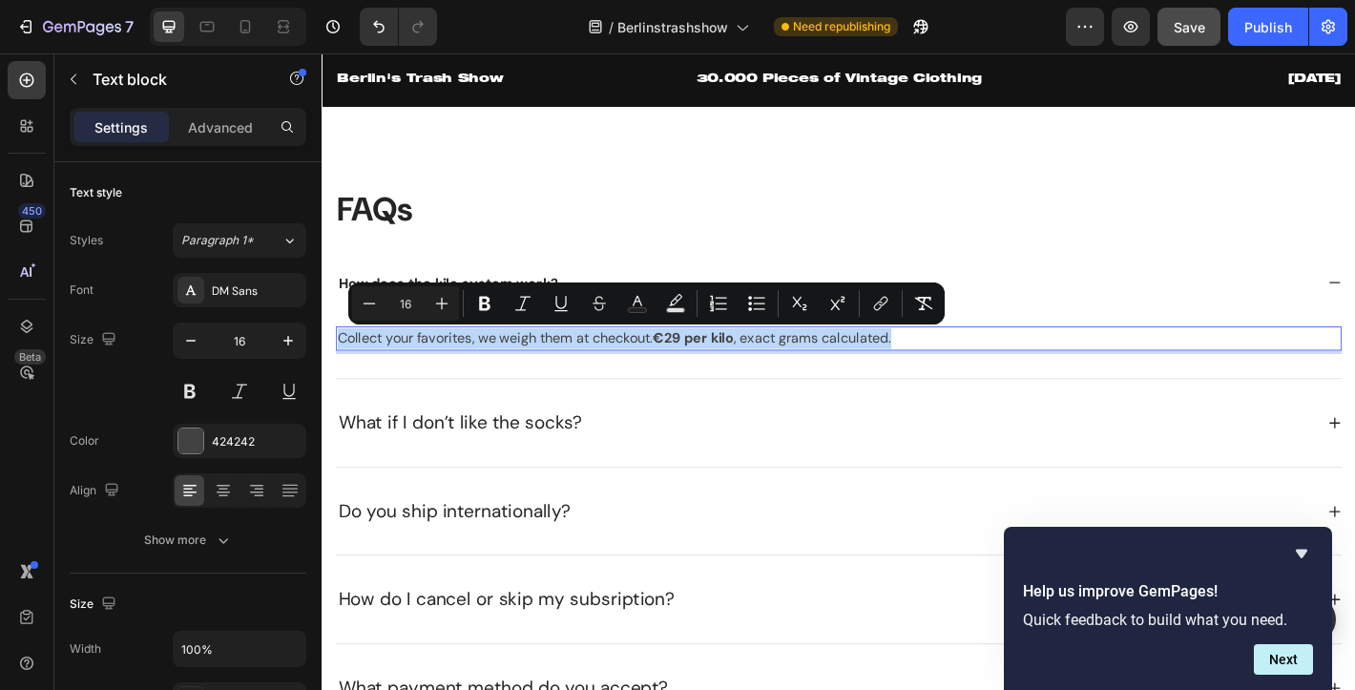
copy p "Collect your favorites, we weigh them at checkout. €29 per kilo , exact grams c…"
click at [651, 368] on p "Collect your favorites, we weigh them at checkout. €29 per kilo , exact grams c…" at bounding box center [894, 369] width 1111 height 23
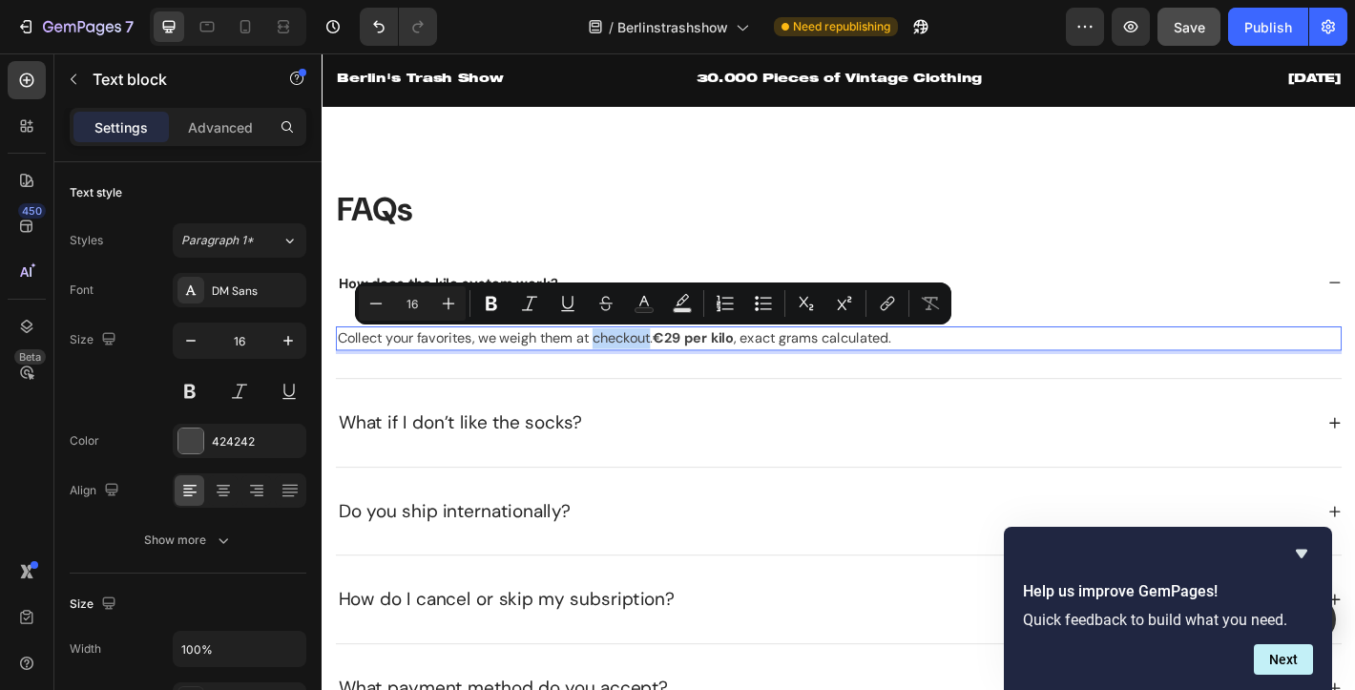
click at [651, 368] on p "Collect your favorites, we weigh them at checkout. €29 per kilo , exact grams c…" at bounding box center [894, 369] width 1111 height 23
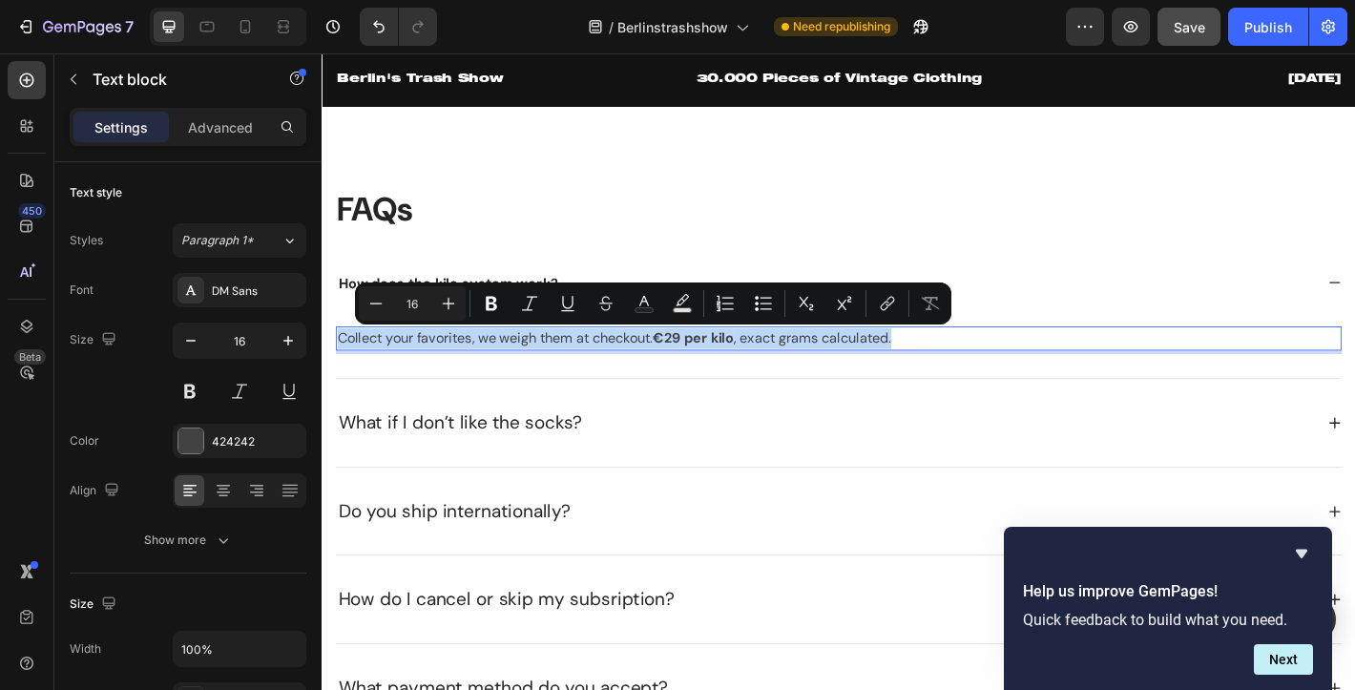
click at [651, 368] on p "Collect your favorites, we weigh them at checkout. €29 per kilo , exact grams c…" at bounding box center [894, 369] width 1111 height 23
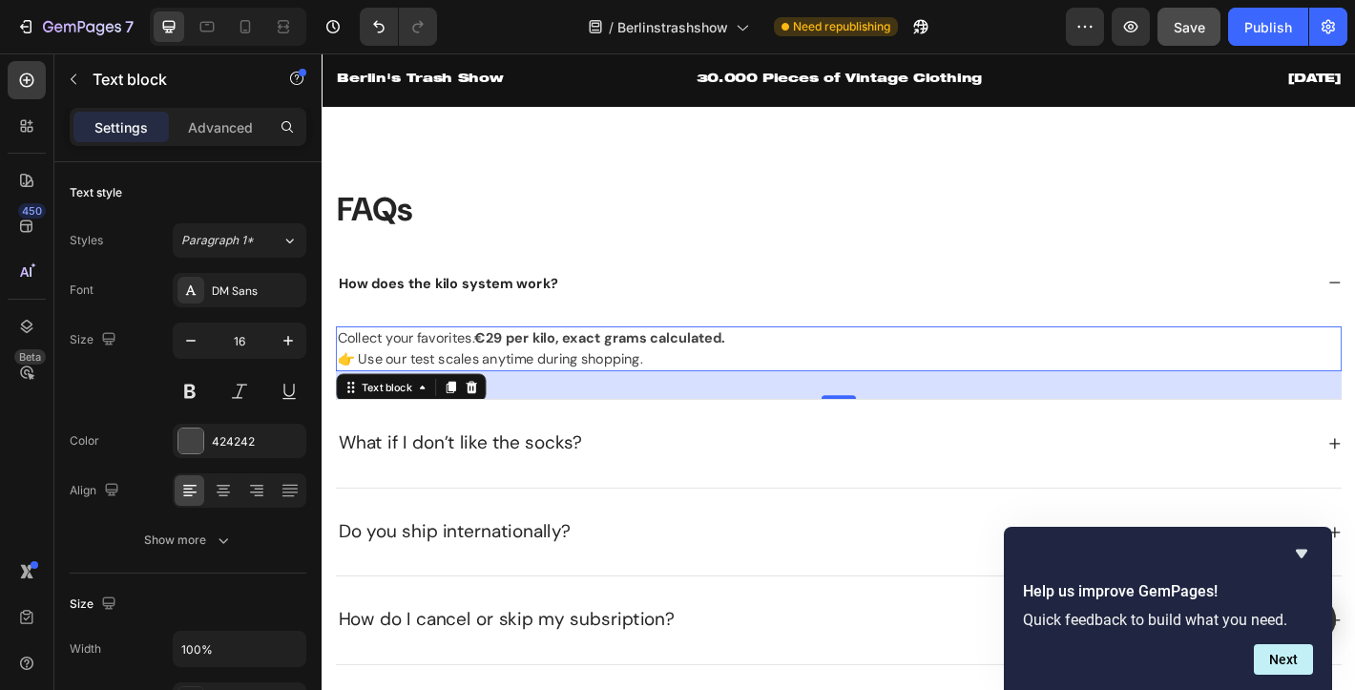
click at [494, 488] on p "What if I don’t like the socks?" at bounding box center [475, 485] width 270 height 31
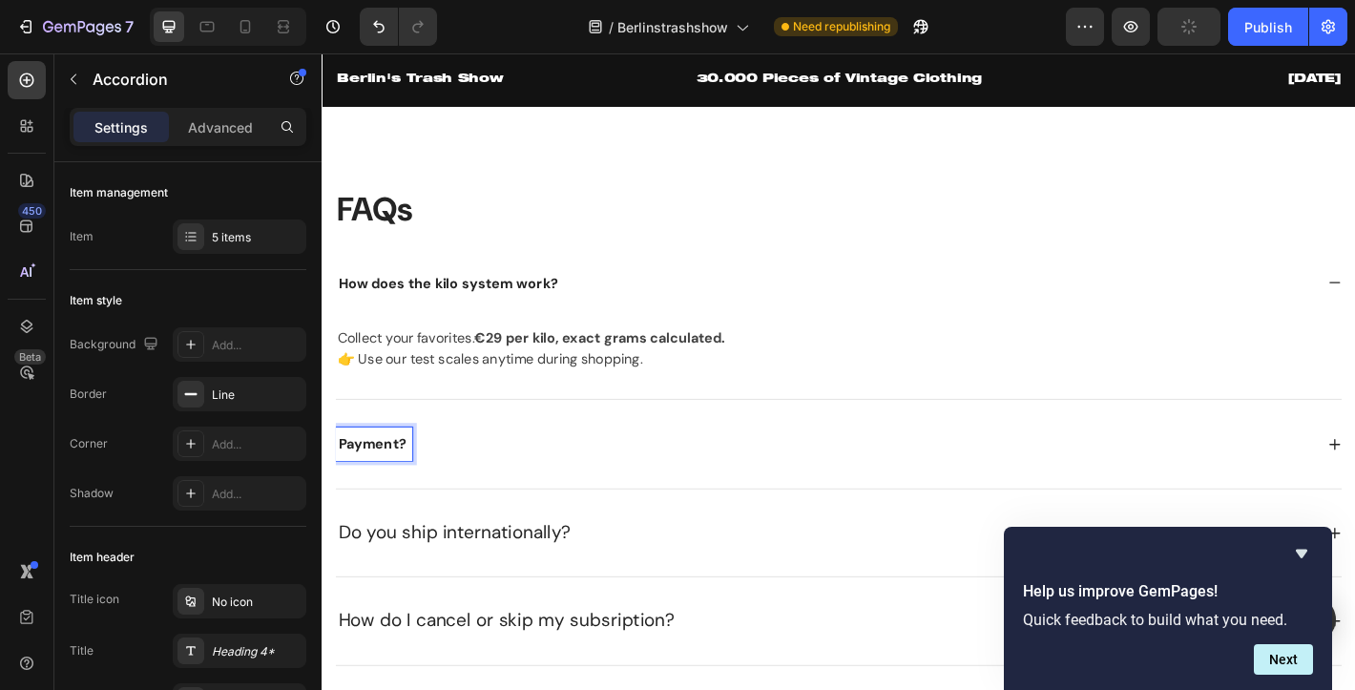
click at [1354, 488] on div "How does the kilo system work? Collect your favorites. €29 per kilo, exact gram…" at bounding box center [894, 544] width 1116 height 571
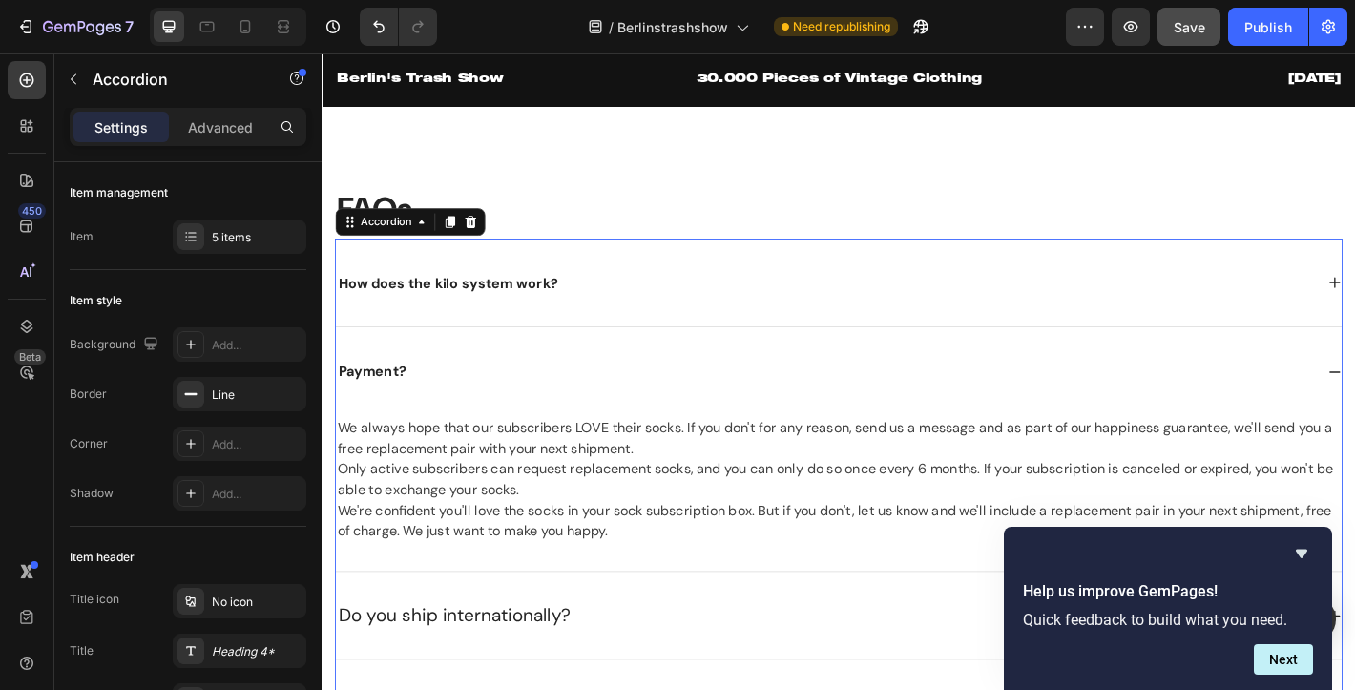
click at [363, 523] on p "We always hope that our subscribers LOVE their socks. If you don't for any reas…" at bounding box center [894, 525] width 1111 height 137
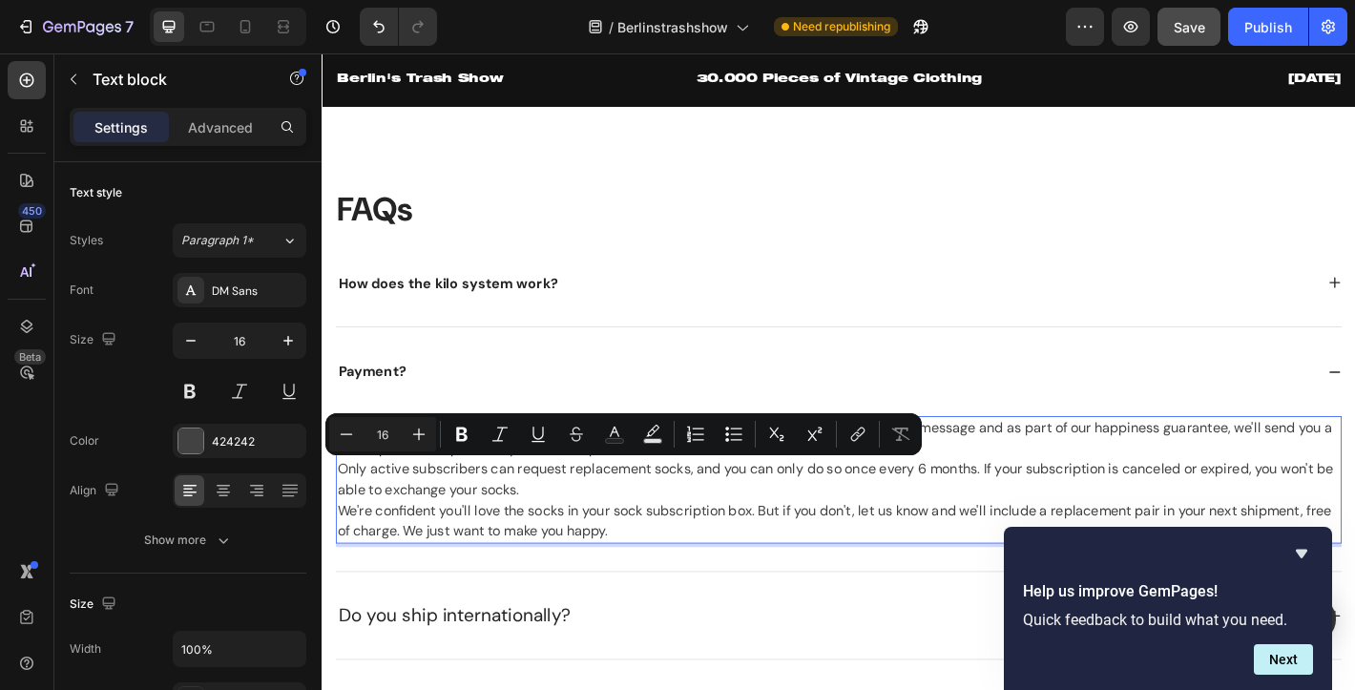
click at [450, 522] on p "We always hope that our subscribers LOVE their socks. If you don't for any reas…" at bounding box center [894, 525] width 1111 height 137
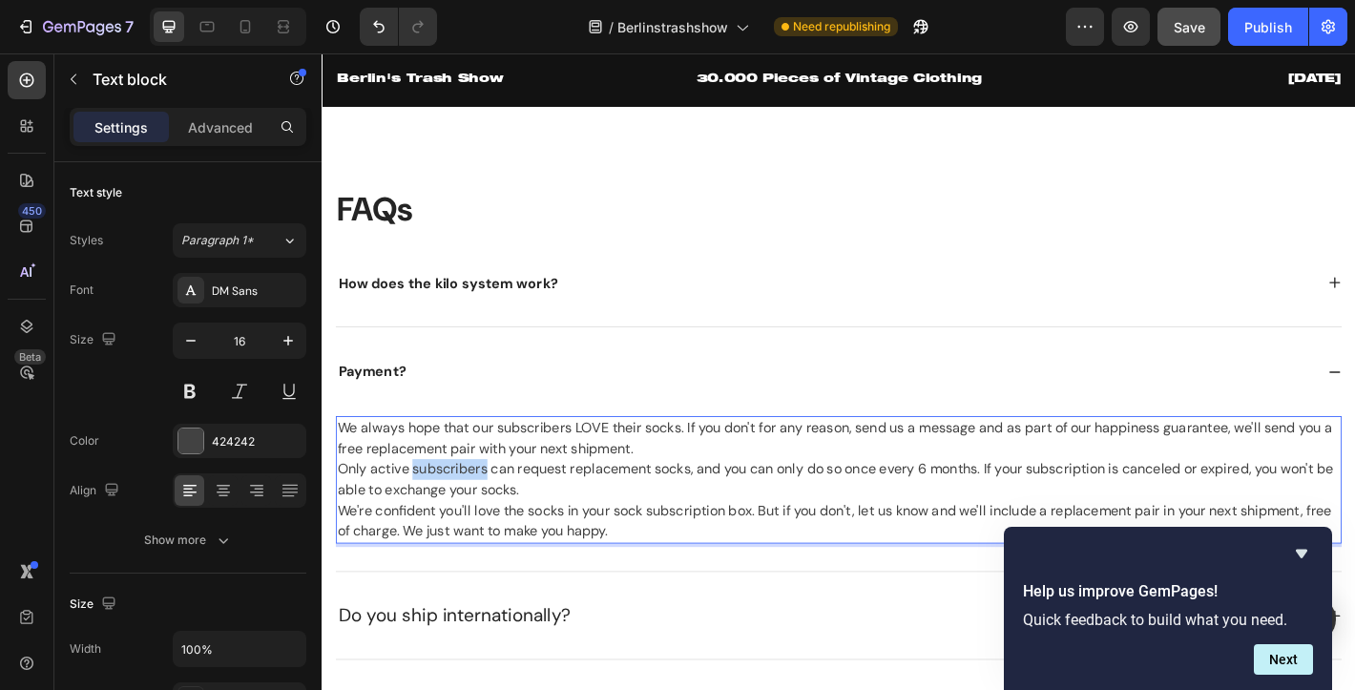
click at [450, 522] on p "We always hope that our subscribers LOVE their socks. If you don't for any reas…" at bounding box center [894, 525] width 1111 height 137
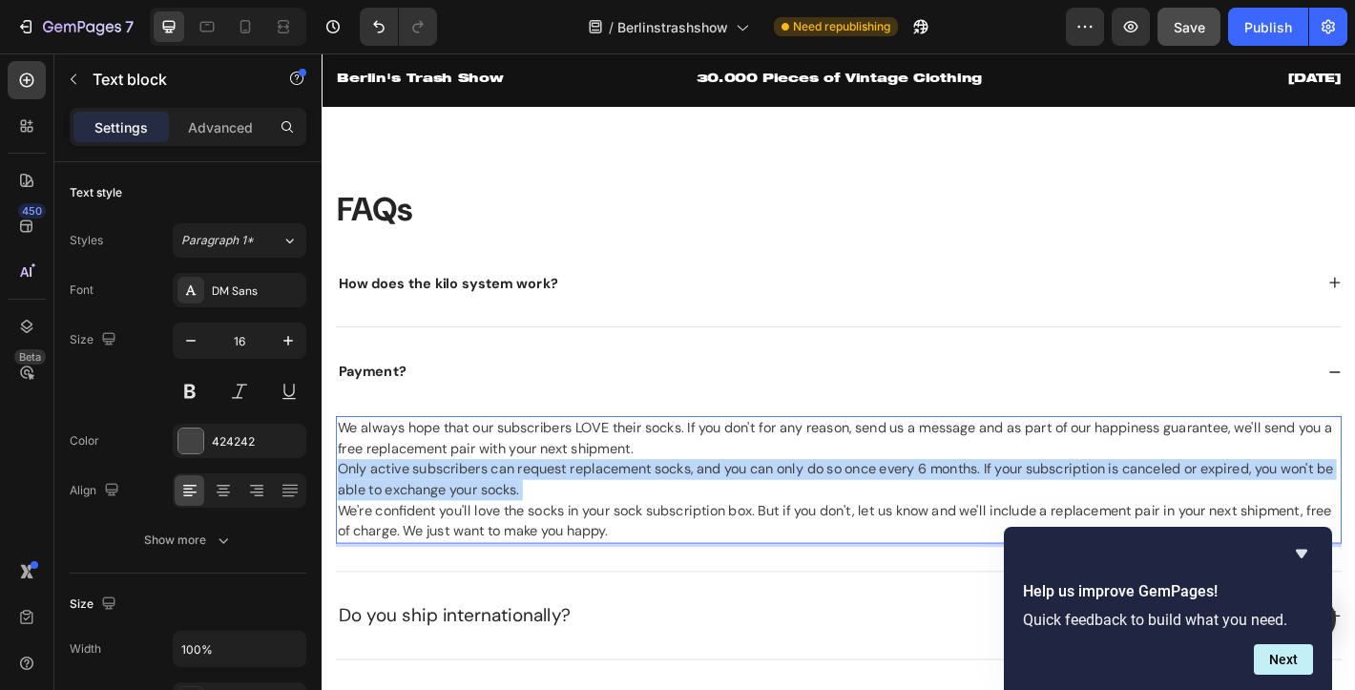
click at [450, 522] on p "We always hope that our subscribers LOVE their socks. If you don't for any reas…" at bounding box center [894, 525] width 1111 height 137
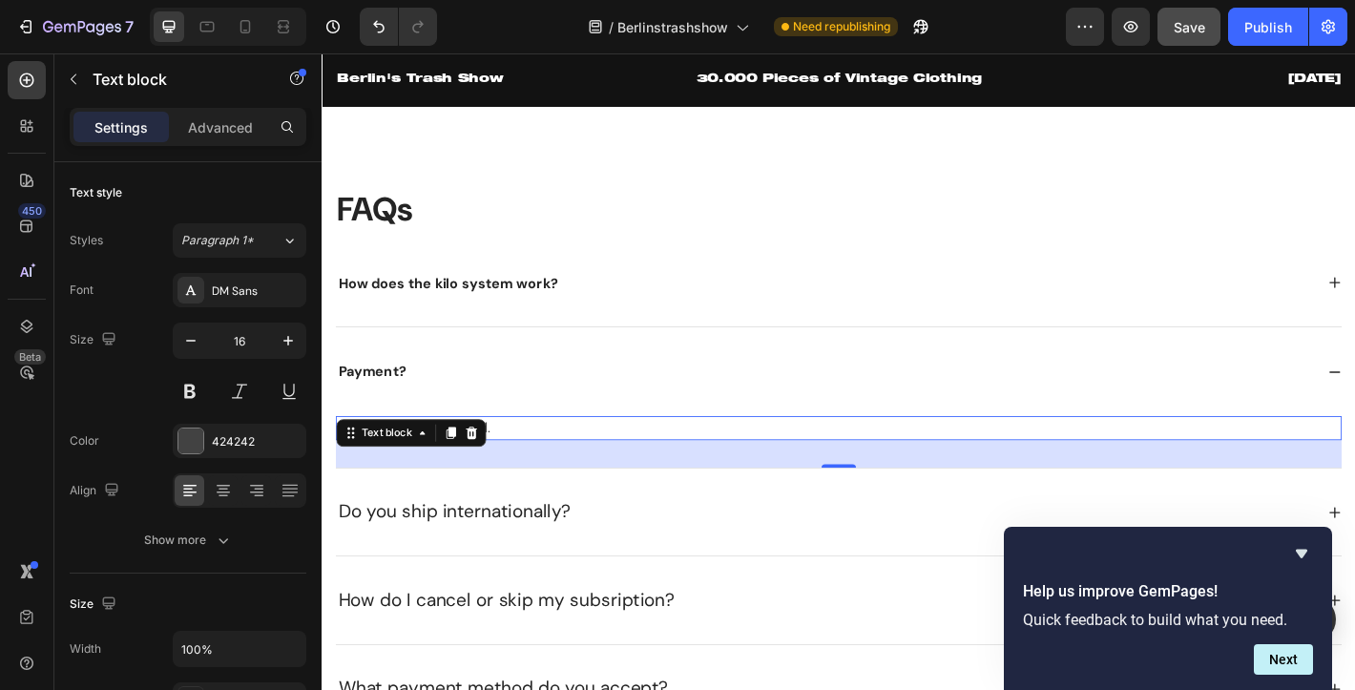
click at [407, 571] on p "Do you ship internationally?" at bounding box center [469, 562] width 258 height 31
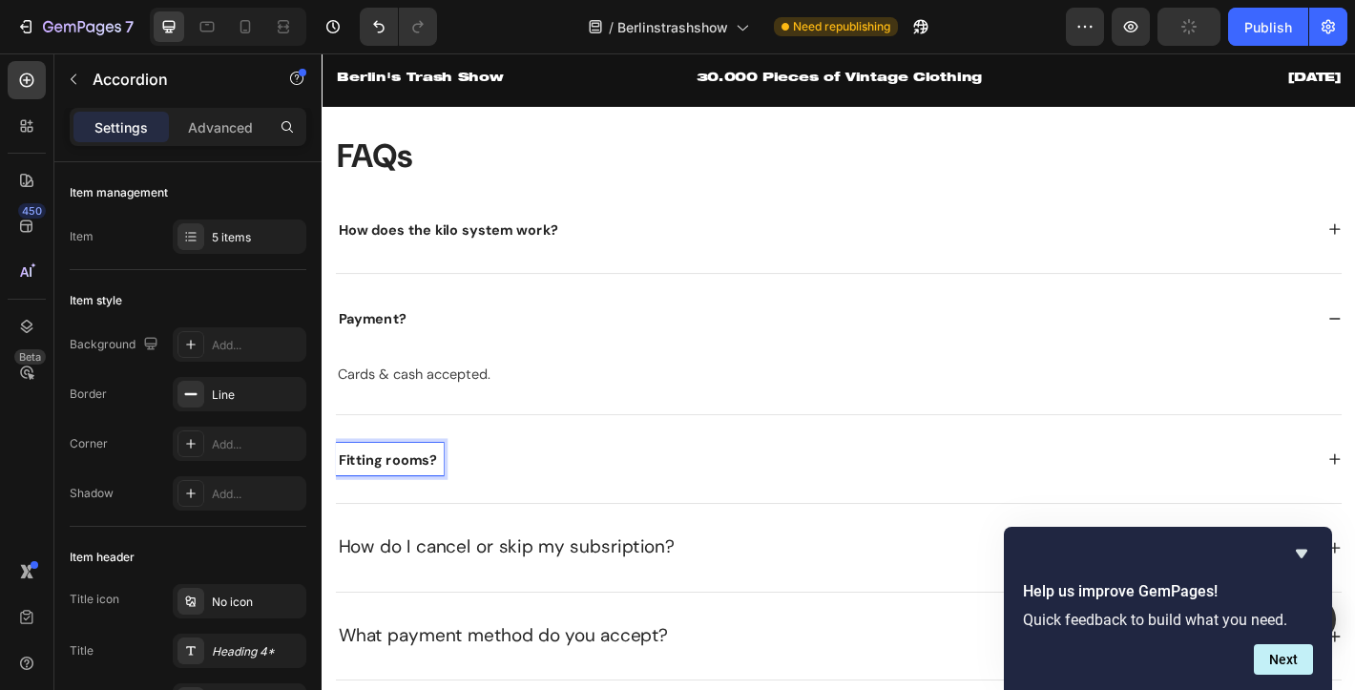
scroll to position [2749, 0]
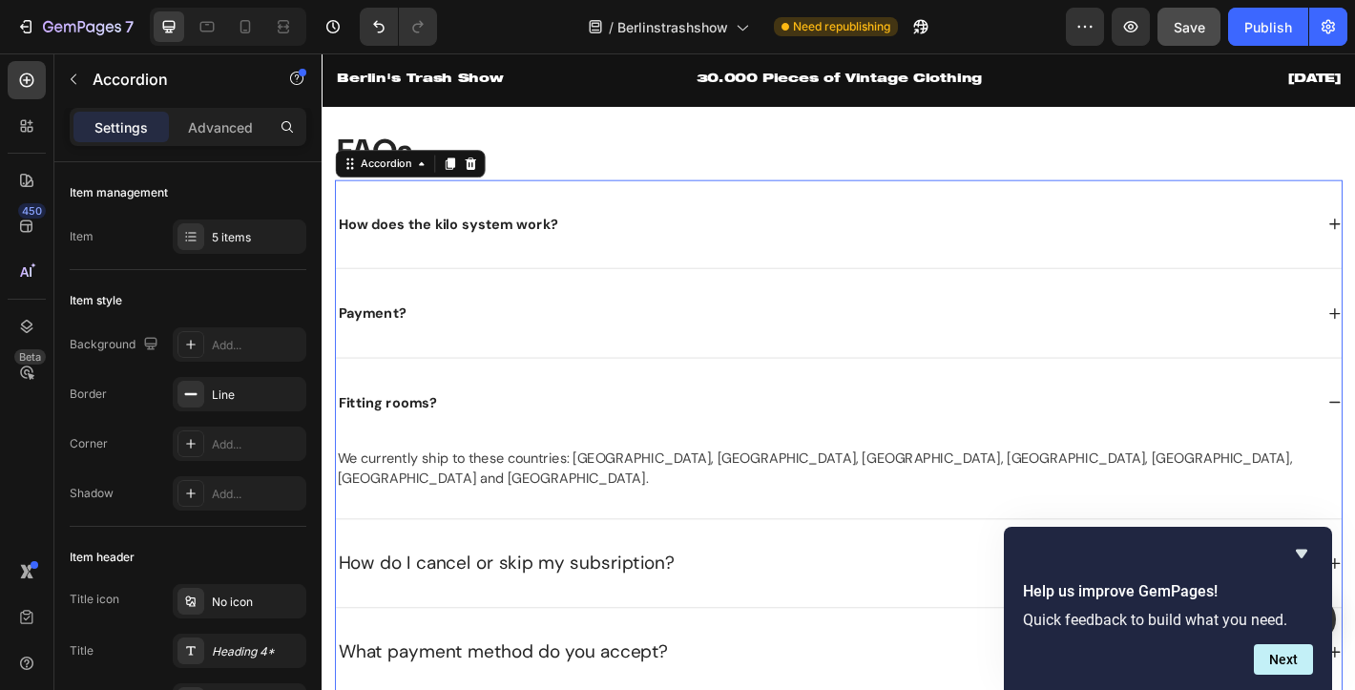
click at [424, 509] on p "We currently ship to these countries: [GEOGRAPHIC_DATA], [GEOGRAPHIC_DATA], [GE…" at bounding box center [894, 513] width 1111 height 46
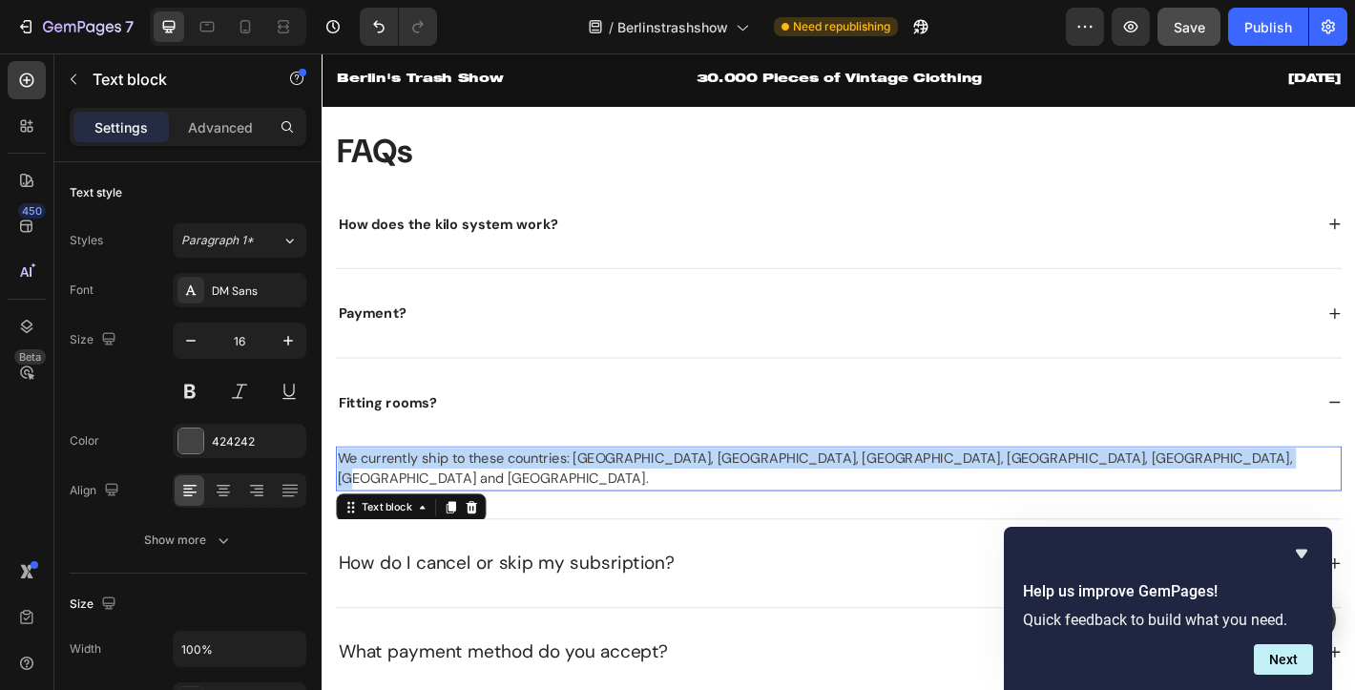
click at [424, 509] on p "We currently ship to these countries: [GEOGRAPHIC_DATA], [GEOGRAPHIC_DATA], [GE…" at bounding box center [894, 513] width 1111 height 46
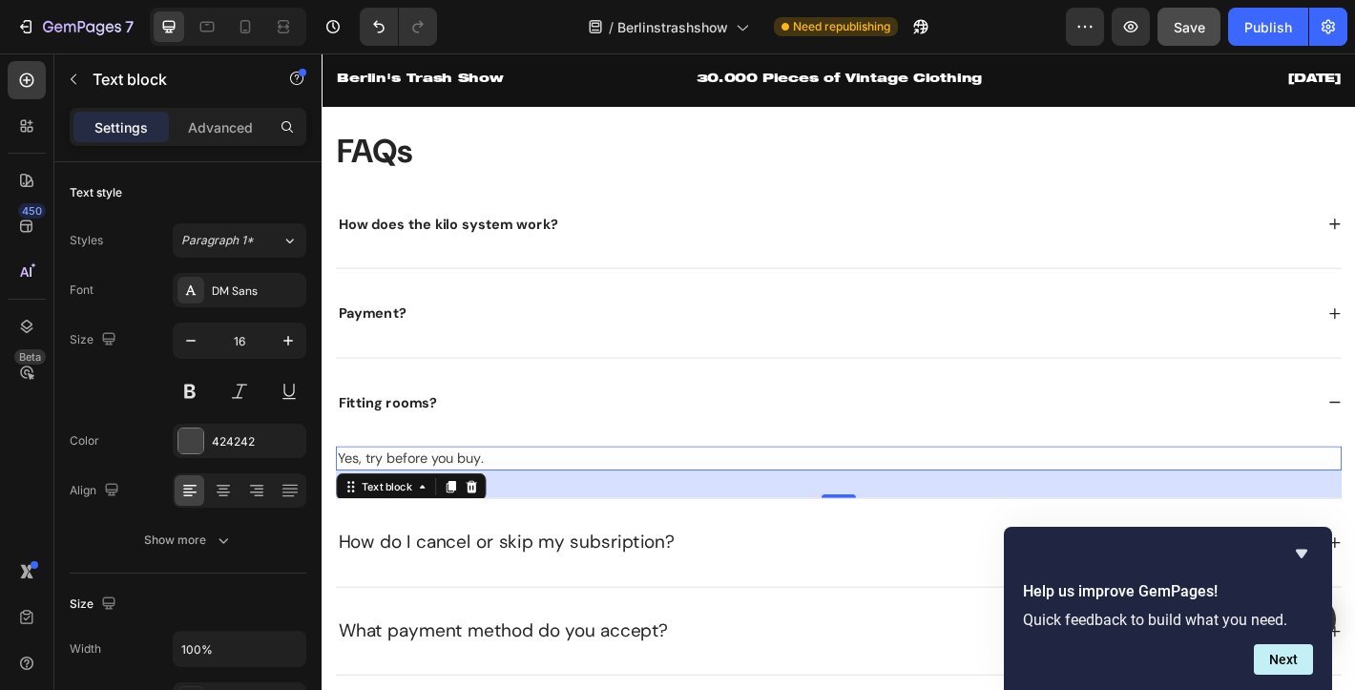
click at [538, 507] on p "Yes, try before you buy." at bounding box center [894, 501] width 1111 height 23
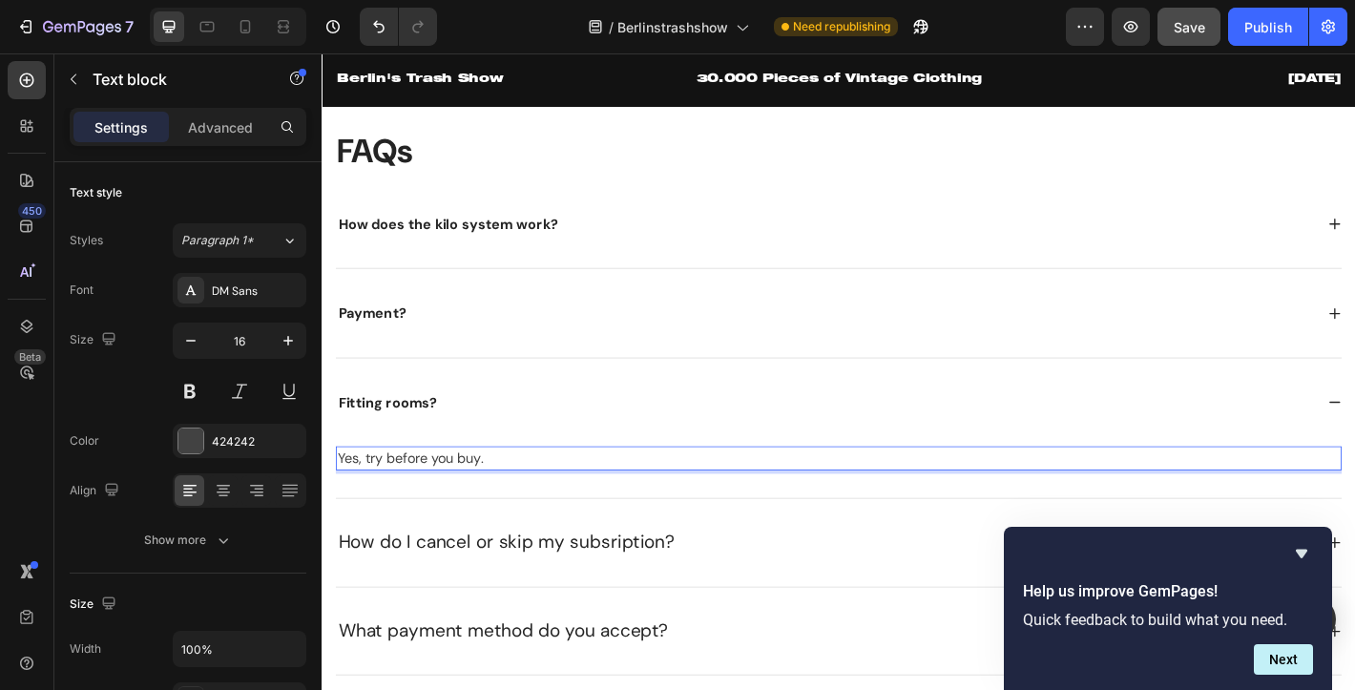
click at [538, 507] on p "Yes, try before you buy." at bounding box center [894, 501] width 1111 height 23
click at [377, 501] on span "Yes – 9 fitting cabins are available. Try before you buy." at bounding box center [529, 501] width 380 height 20
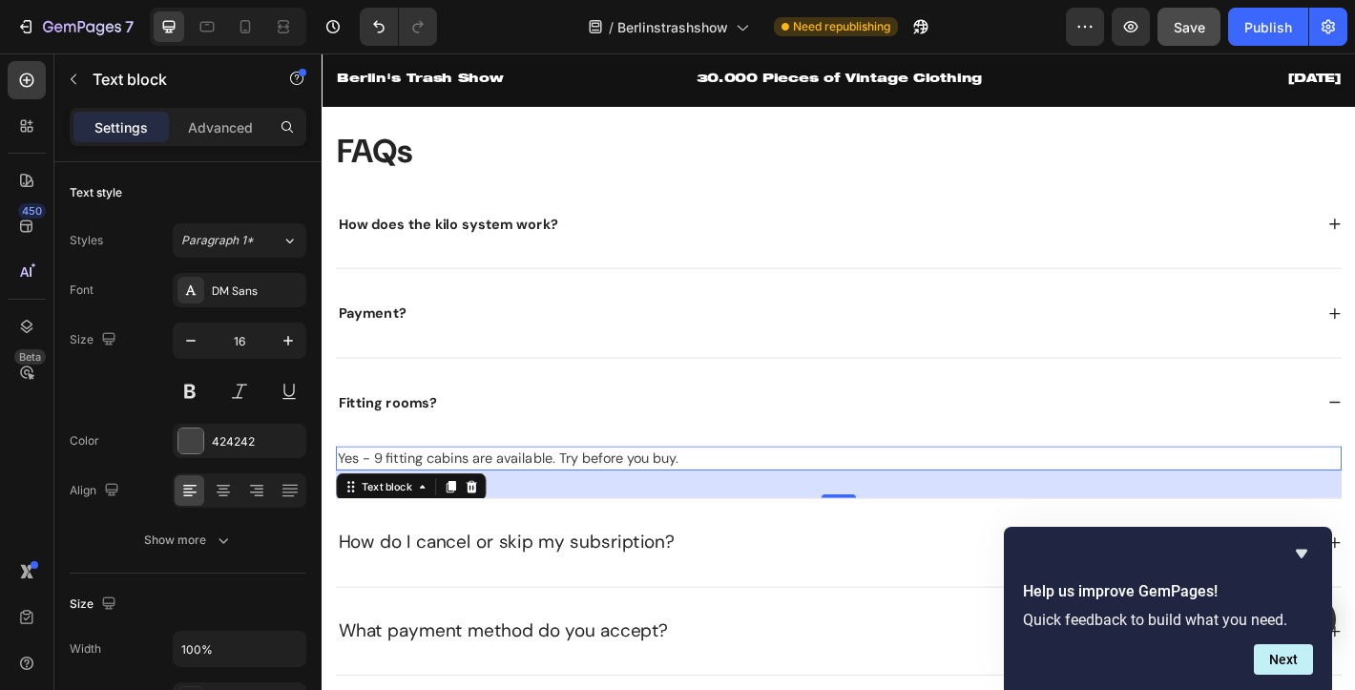
click at [535, 592] on p "How do I cancel or skip my subsription?" at bounding box center [526, 595] width 372 height 31
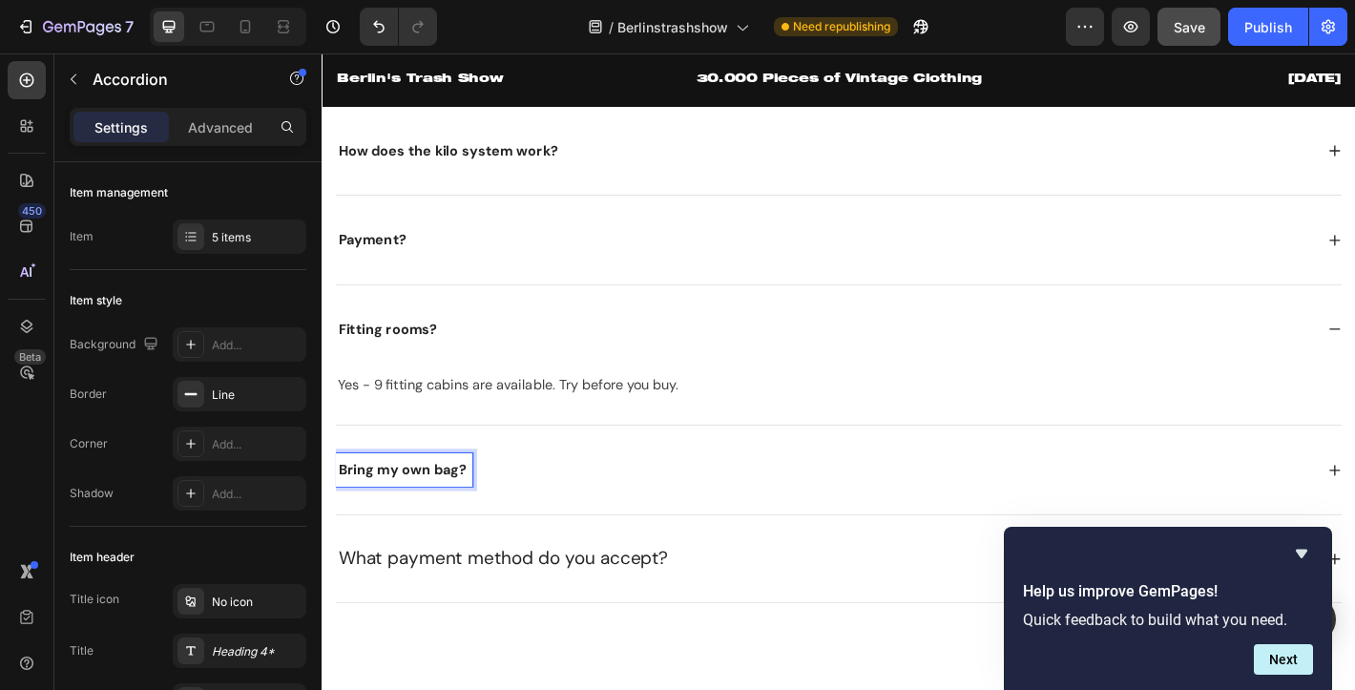
scroll to position [2854, 0]
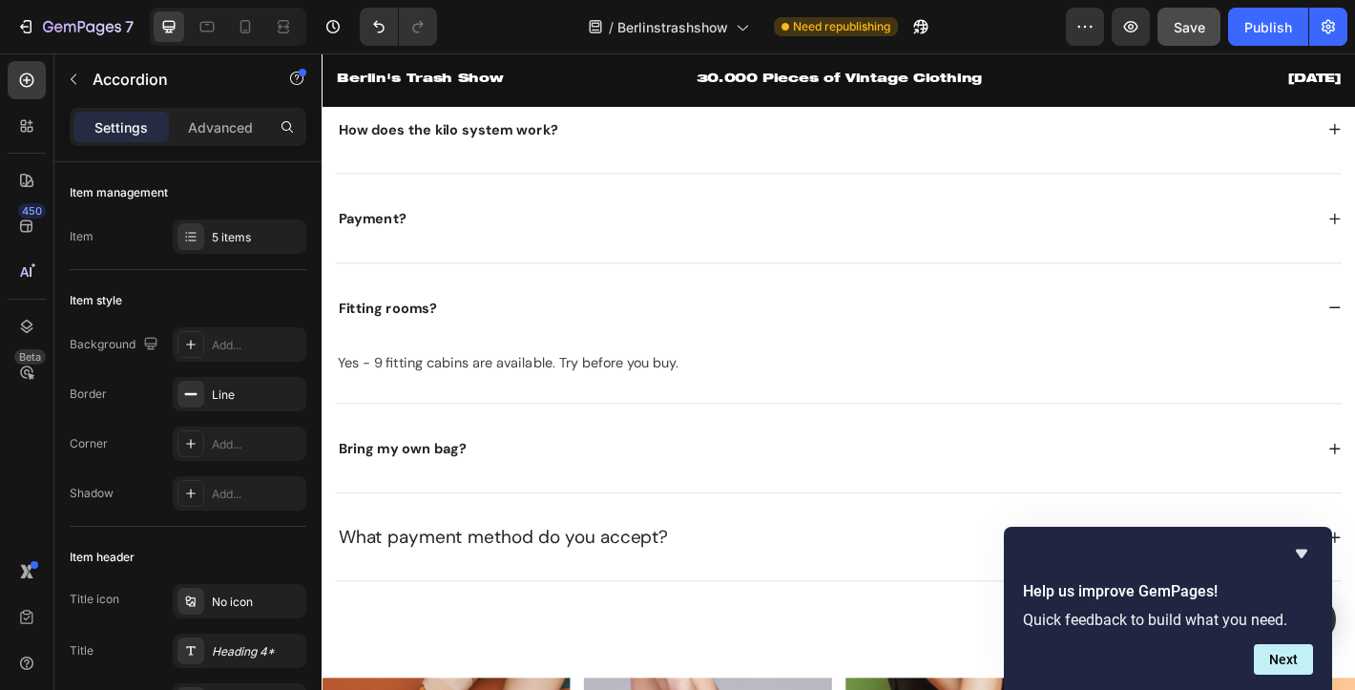
click at [1354, 504] on div "Bring my own bag?" at bounding box center [894, 491] width 1114 height 98
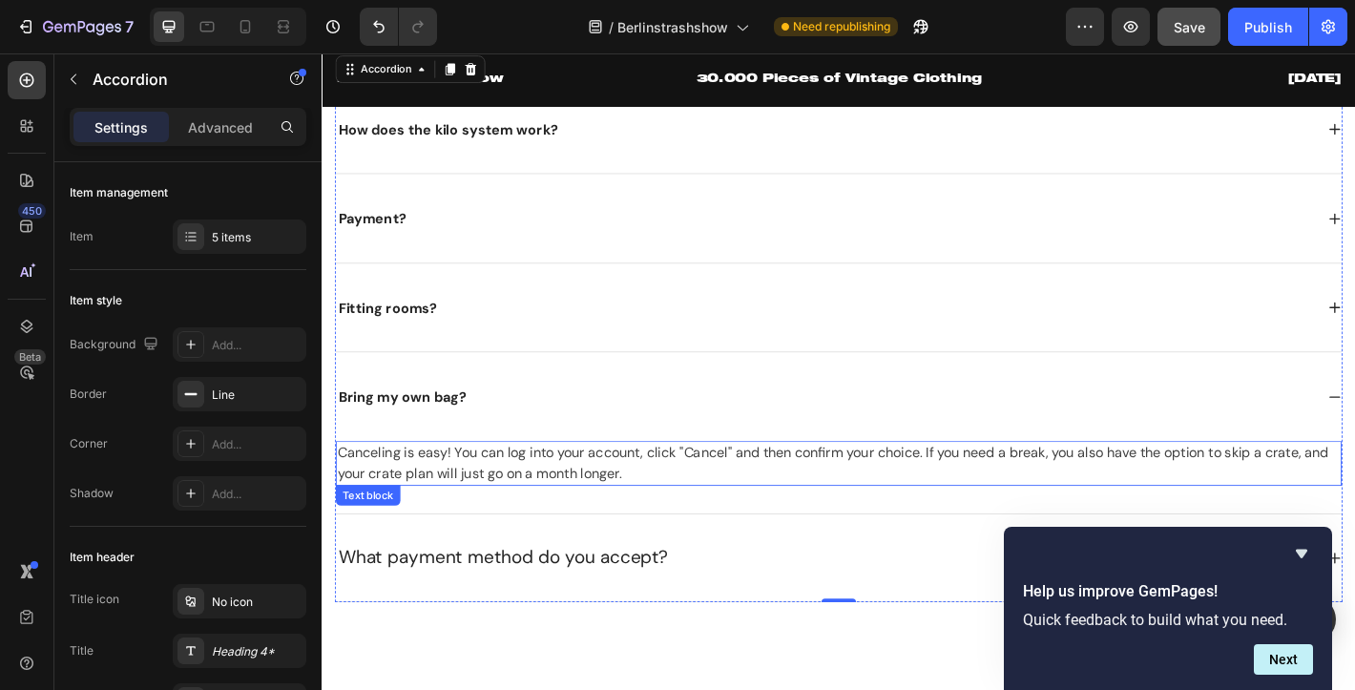
click at [466, 514] on p "Canceling is easy! You can log into your account, click "Cancel" and then confi…" at bounding box center [894, 508] width 1111 height 46
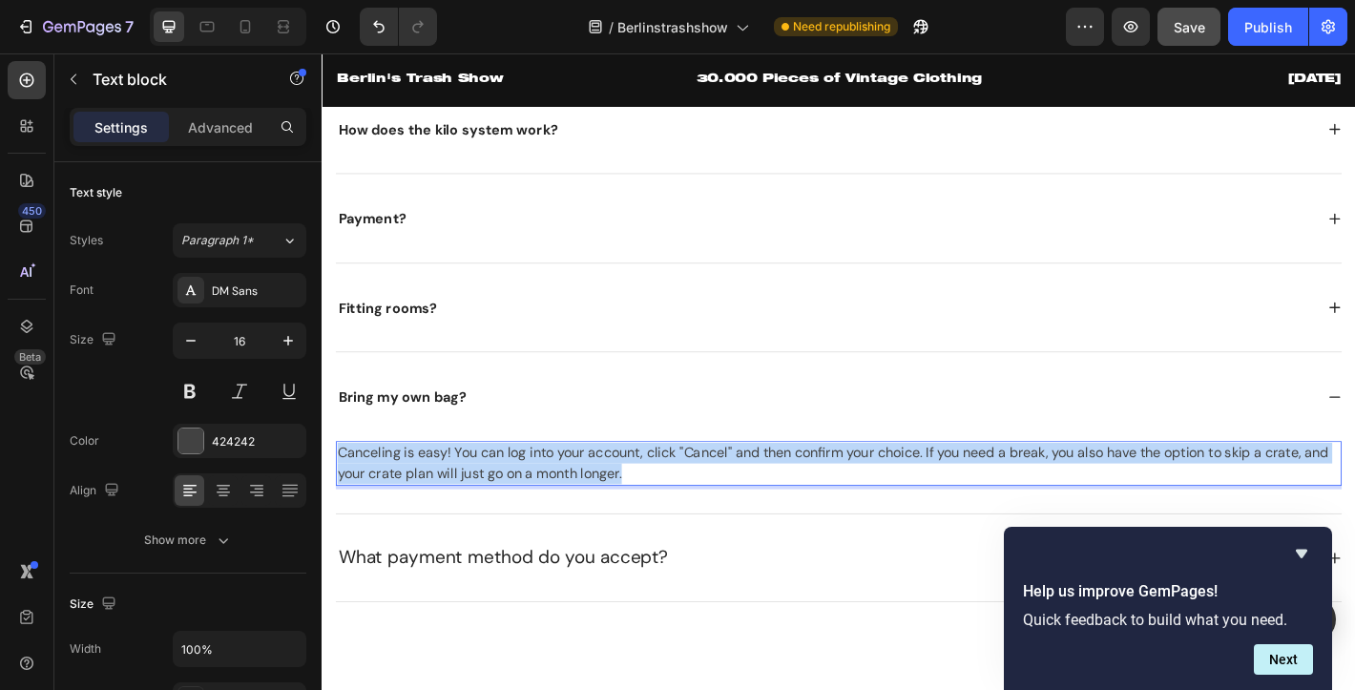
click at [466, 514] on p "Canceling is easy! You can log into your account, click "Cancel" and then confi…" at bounding box center [894, 508] width 1111 height 46
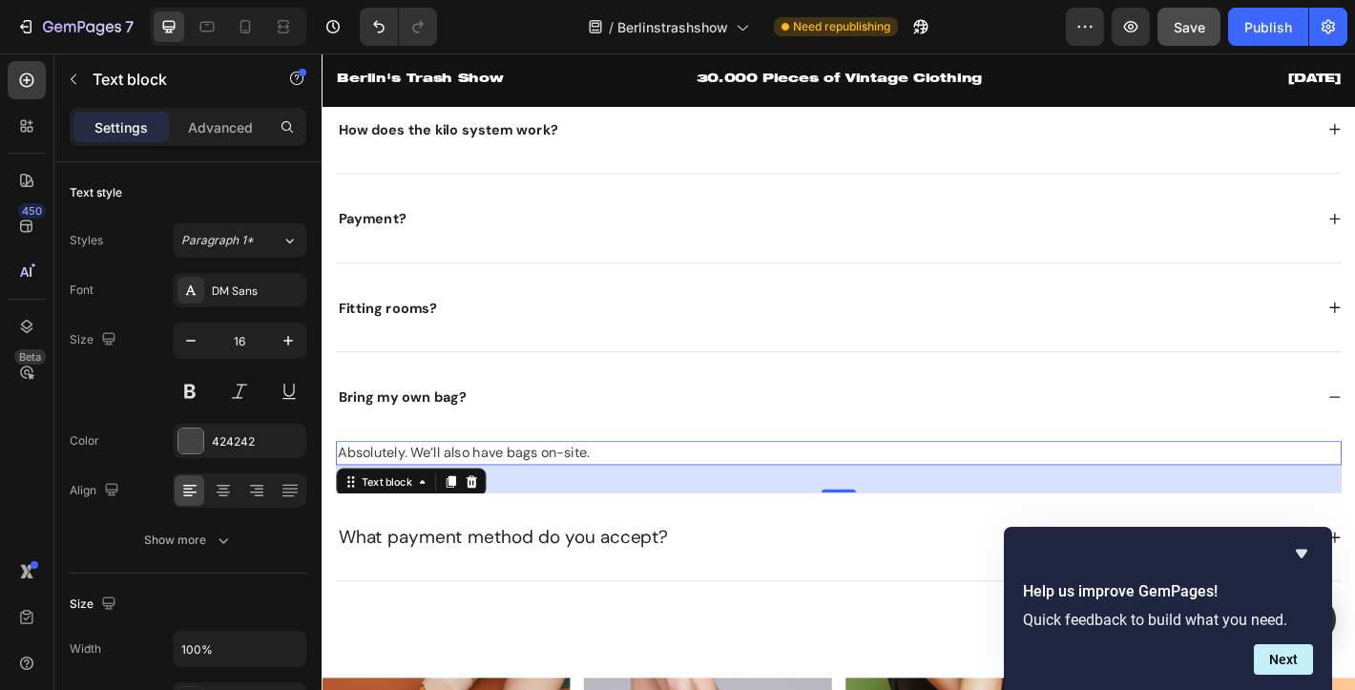
click at [416, 600] on p "What payment method do you accept?" at bounding box center [522, 589] width 365 height 31
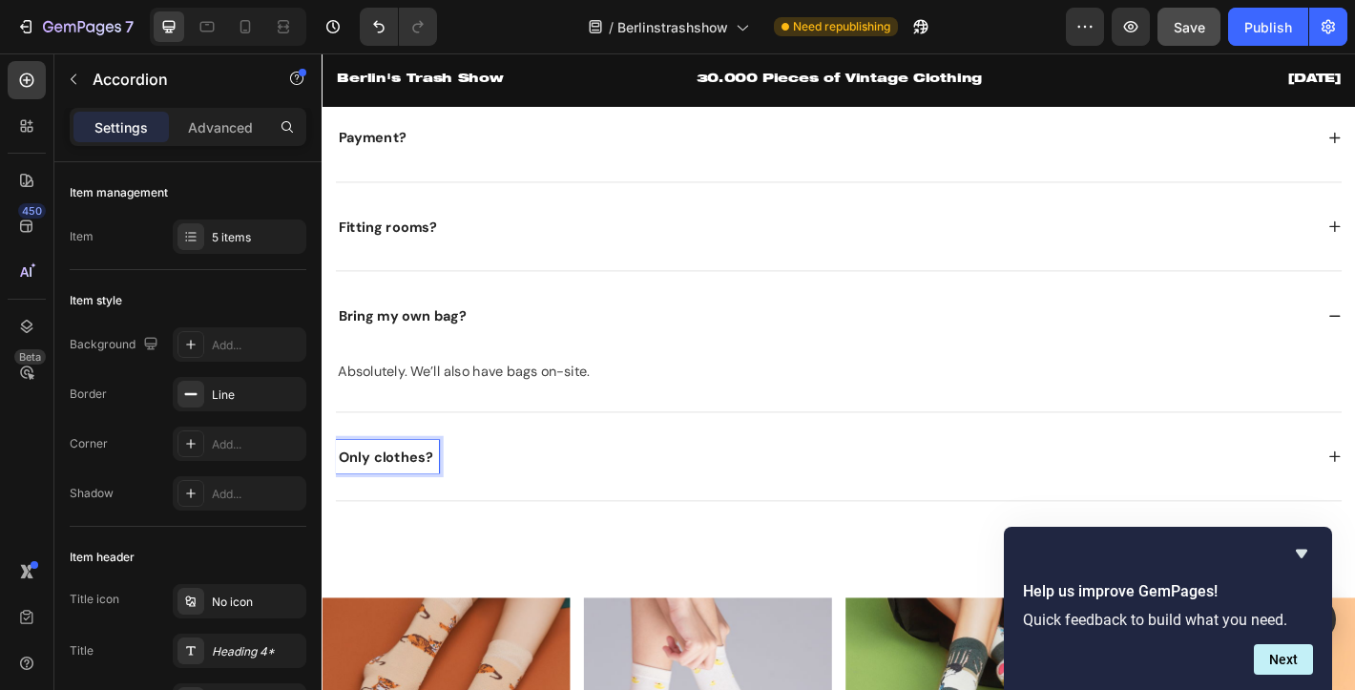
scroll to position [2945, 0]
click at [1354, 501] on div "Only clothes?" at bounding box center [894, 498] width 1114 height 98
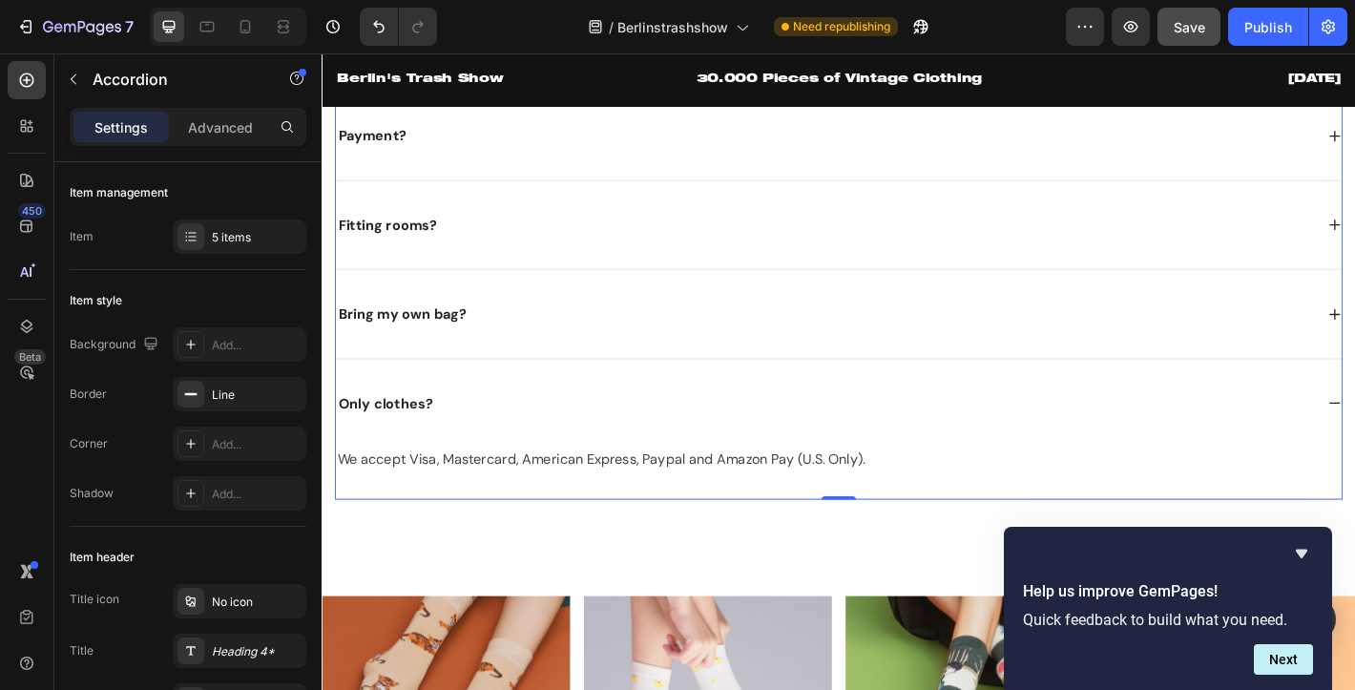
click at [489, 510] on p "We accept Visa, Mastercard, American Express, Paypal and Amazon Pay (U.S. Only)." at bounding box center [894, 502] width 1111 height 23
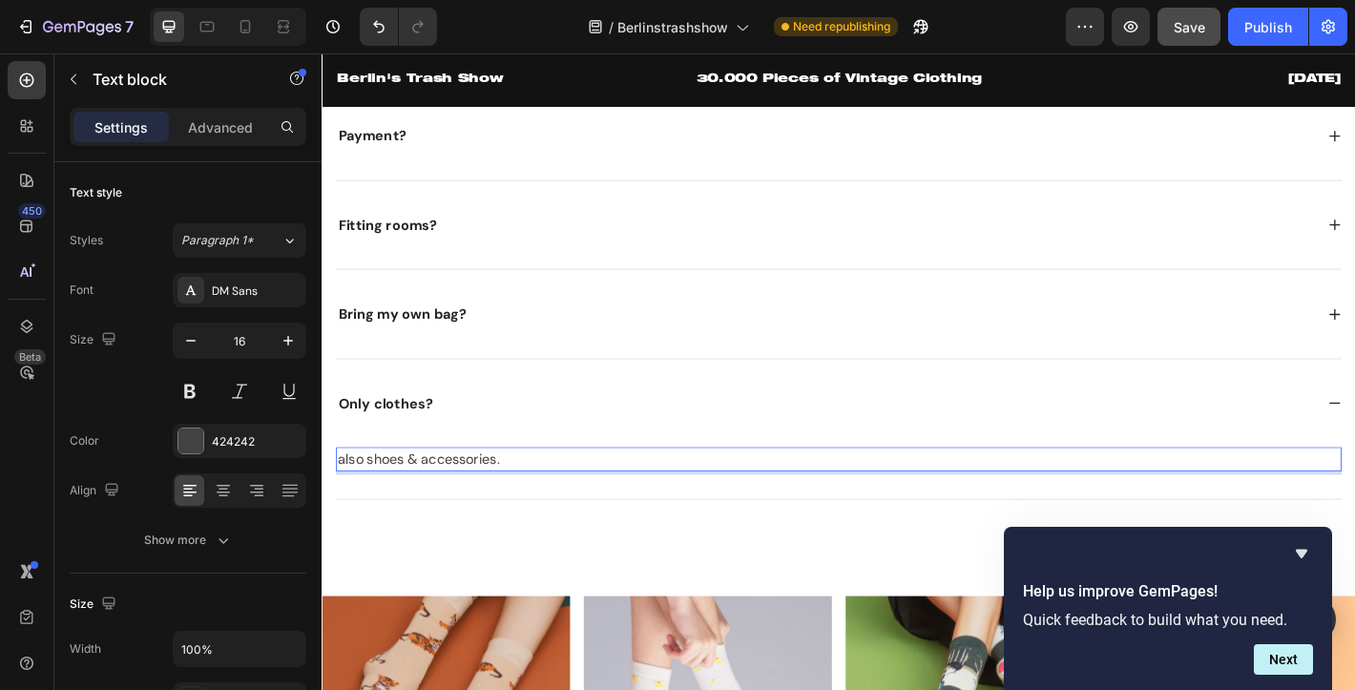
click at [348, 511] on span "also shoes & accessories." at bounding box center [428, 502] width 179 height 20
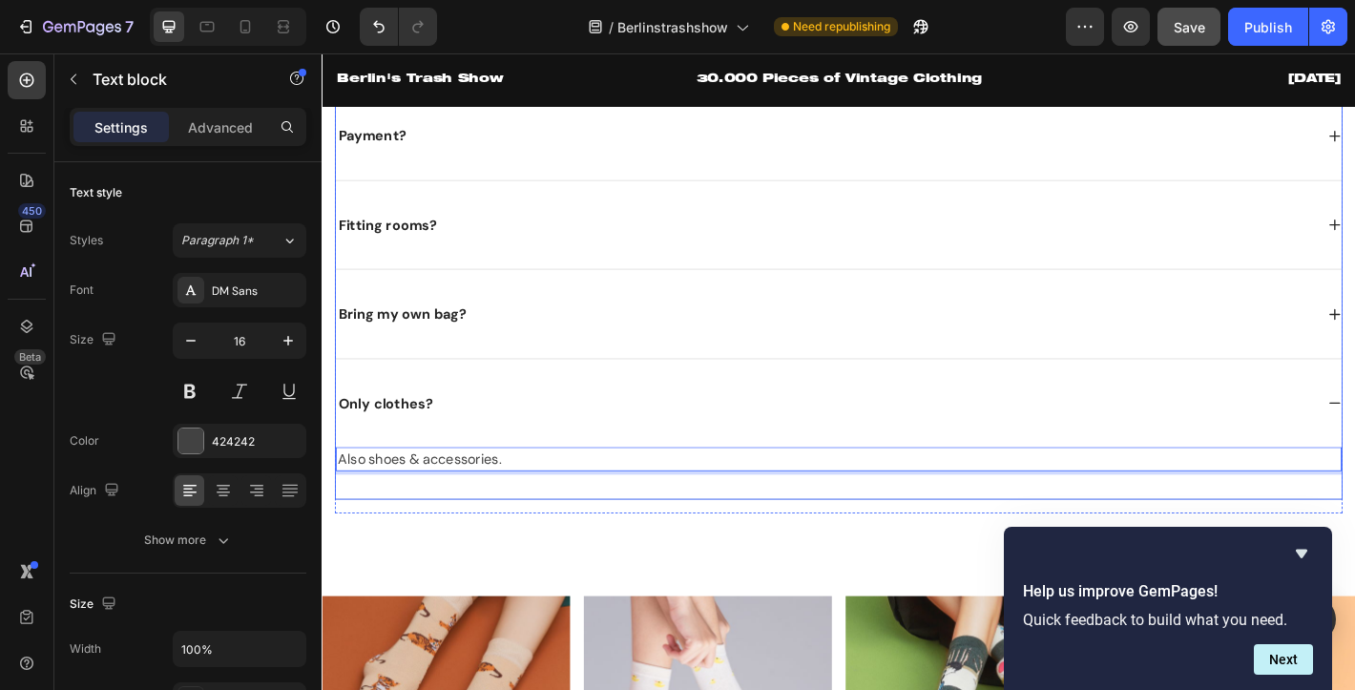
click at [966, 544] on div "Also shoes & accessories. Text block 32" at bounding box center [894, 517] width 1114 height 57
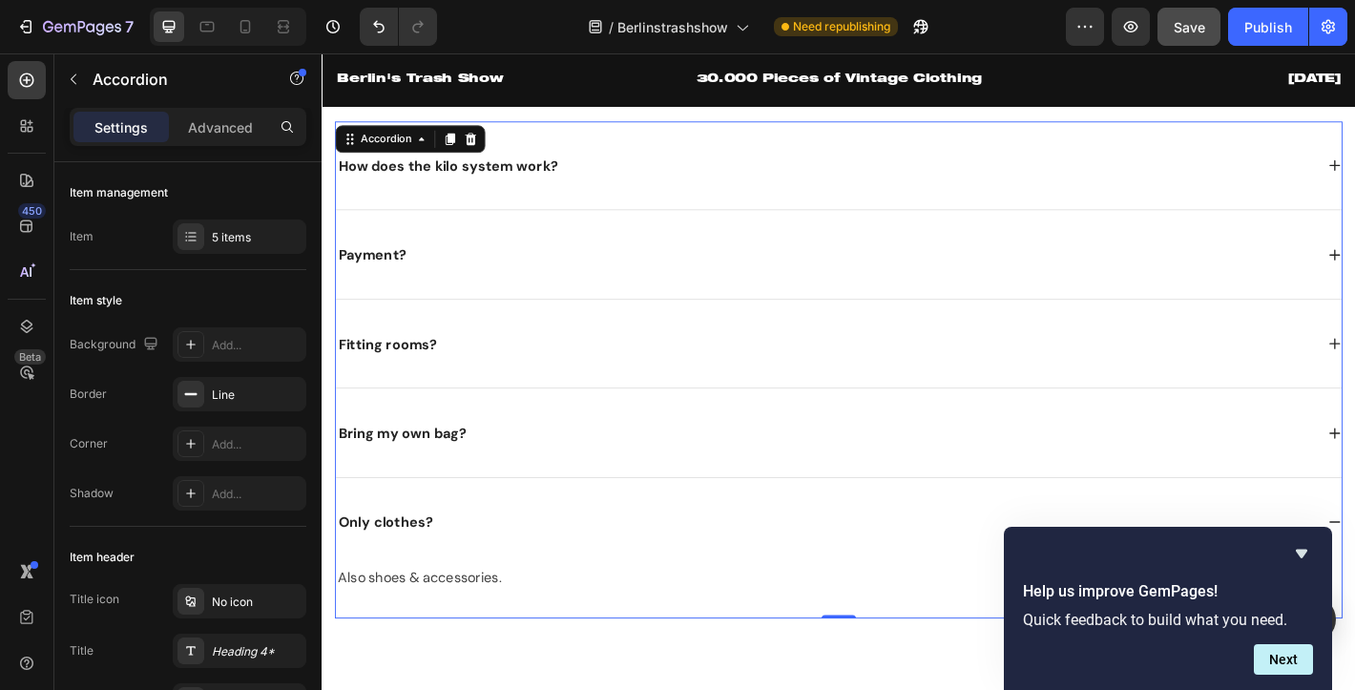
scroll to position [2627, 0]
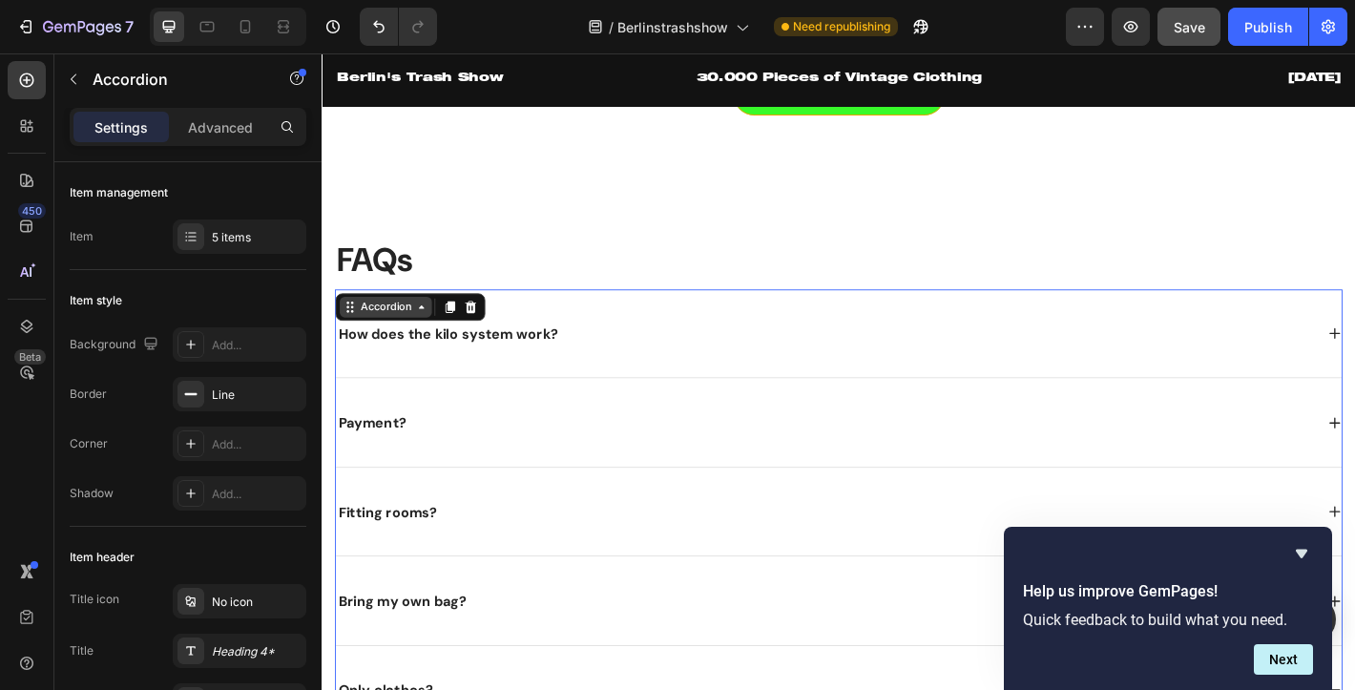
click at [414, 341] on div "Accordion" at bounding box center [392, 333] width 64 height 17
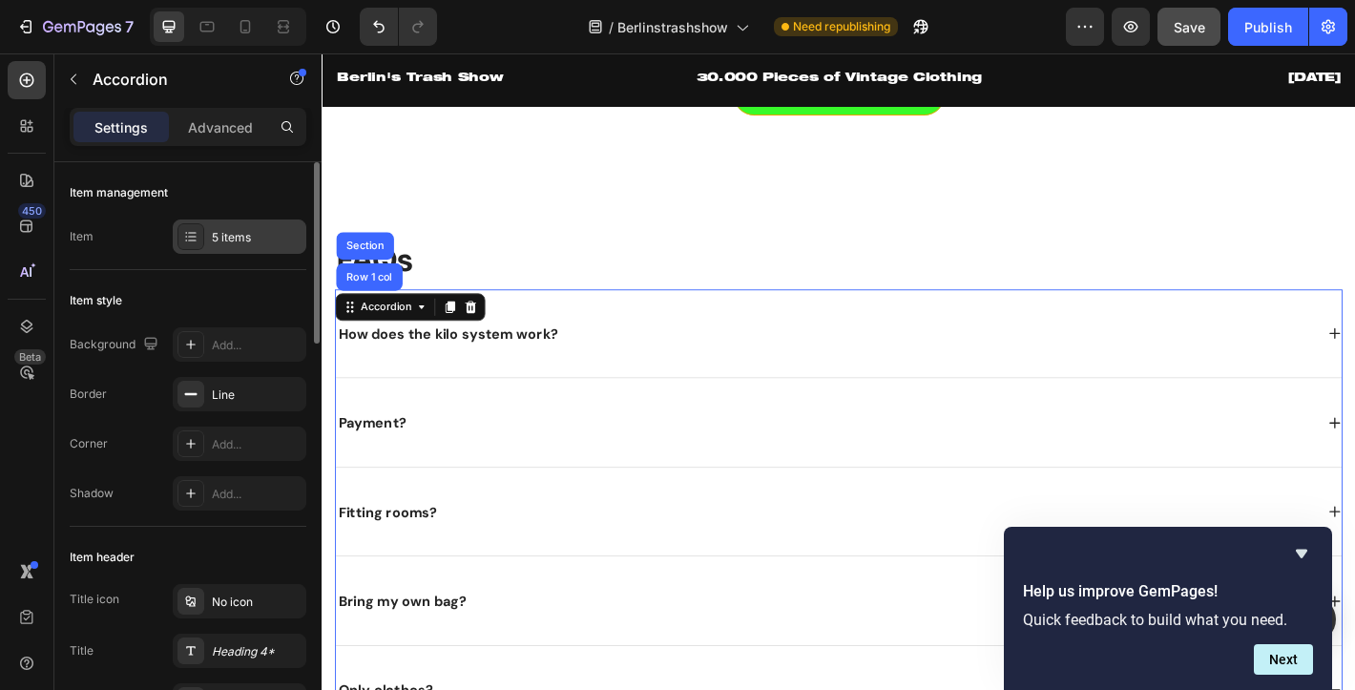
click at [193, 243] on icon at bounding box center [190, 236] width 15 height 15
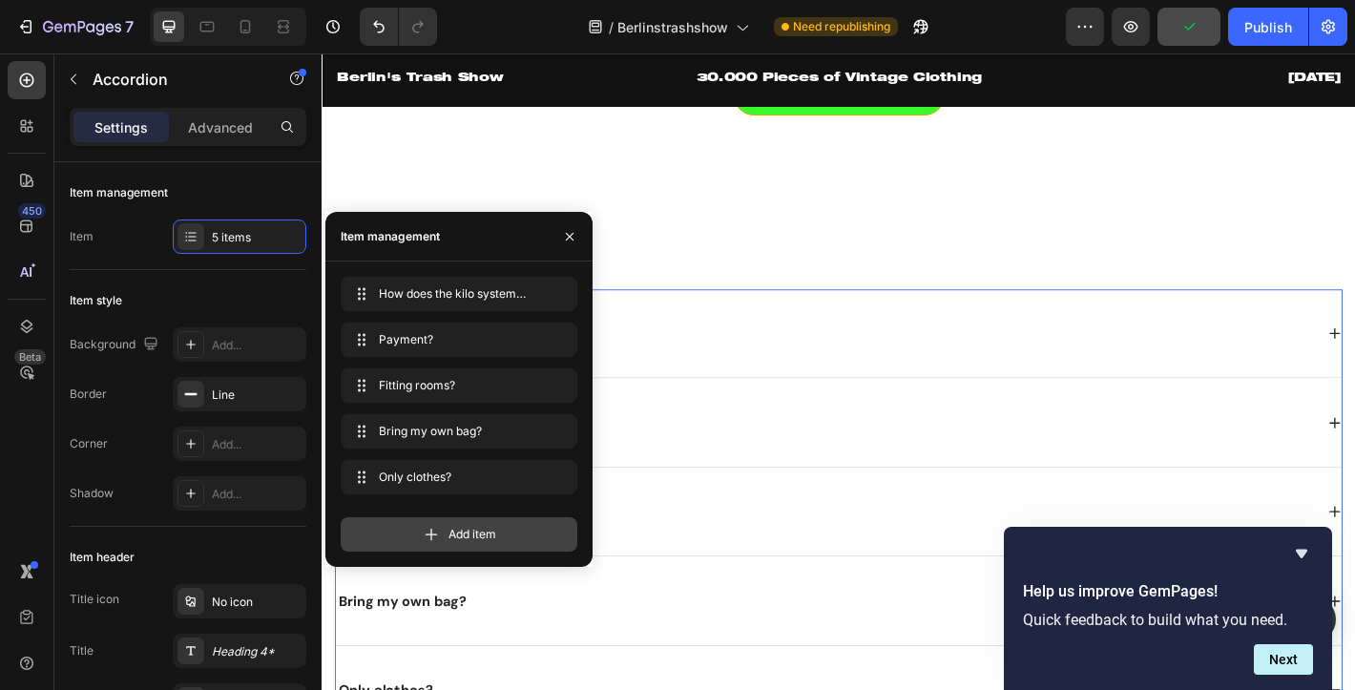
click at [426, 527] on icon at bounding box center [431, 534] width 19 height 19
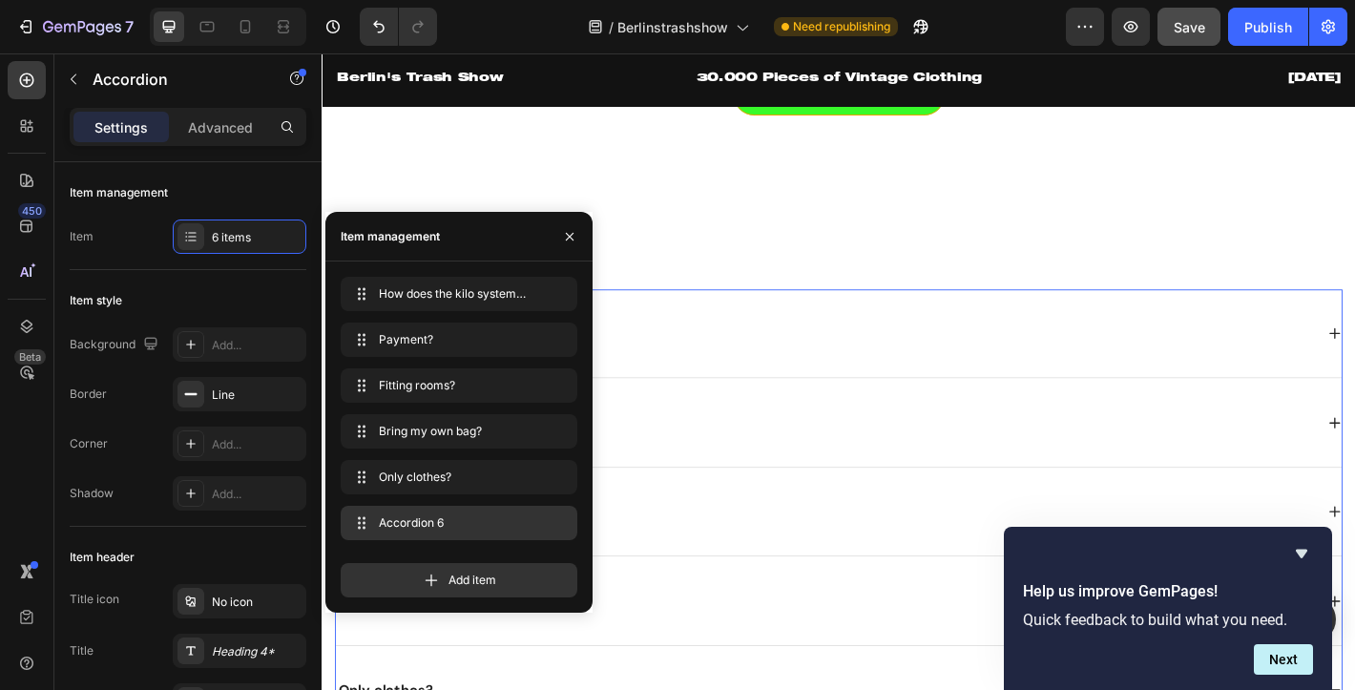
click at [403, 521] on span "Accordion 6" at bounding box center [455, 522] width 153 height 17
click at [403, 521] on span "Accordion 6" at bounding box center [445, 522] width 141 height 17
click at [437, 518] on span "Accordion 6" at bounding box center [433, 522] width 108 height 17
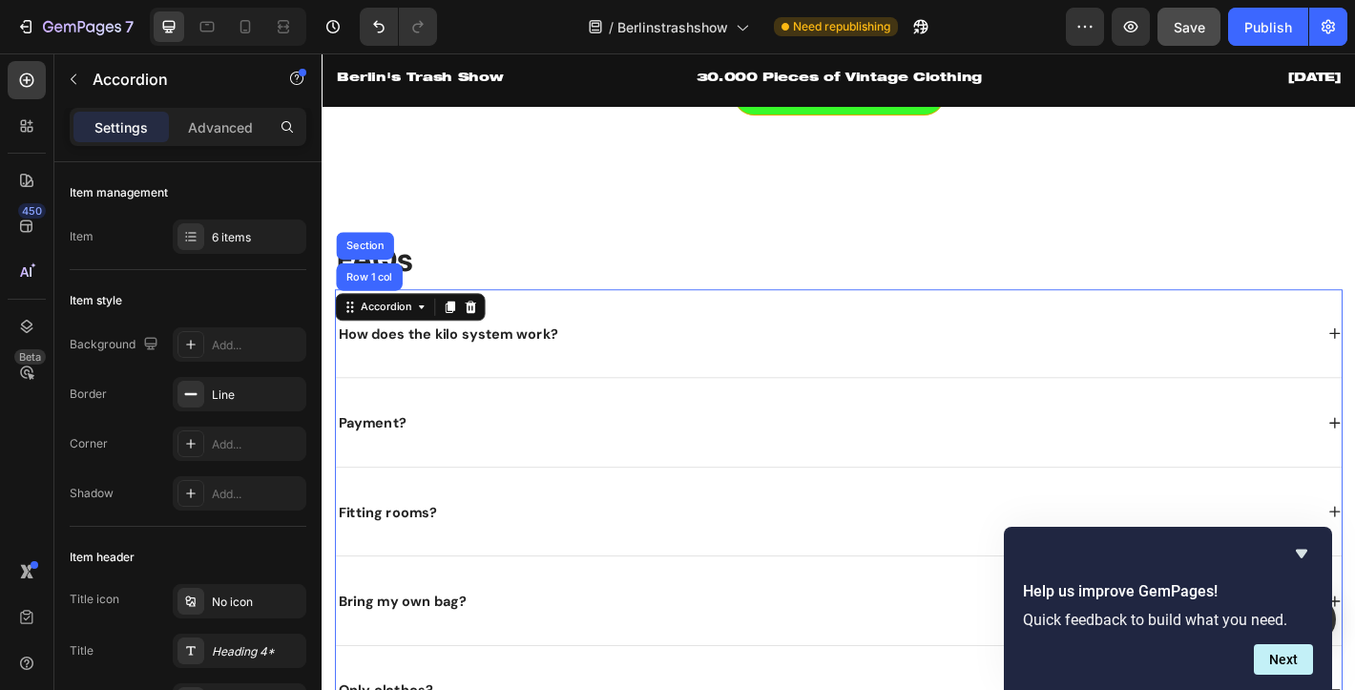
click at [838, 571] on div "Fitting rooms?" at bounding box center [879, 561] width 1084 height 37
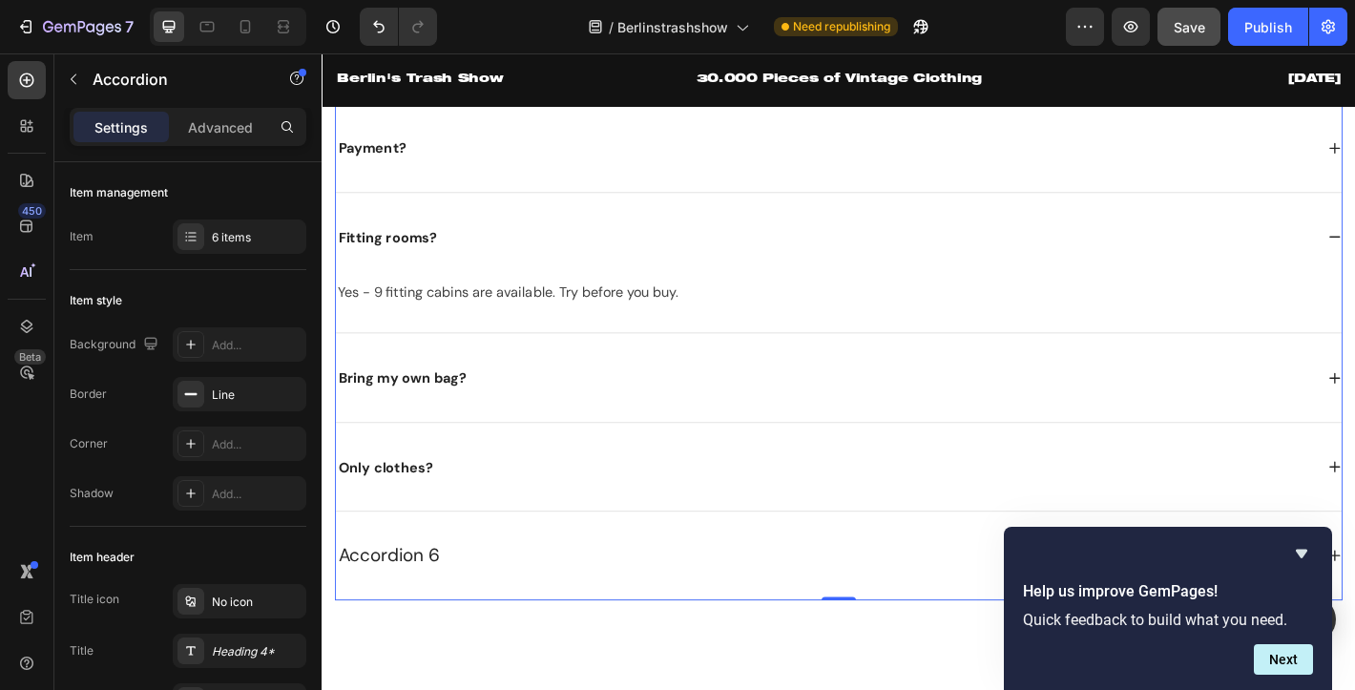
scroll to position [3002, 0]
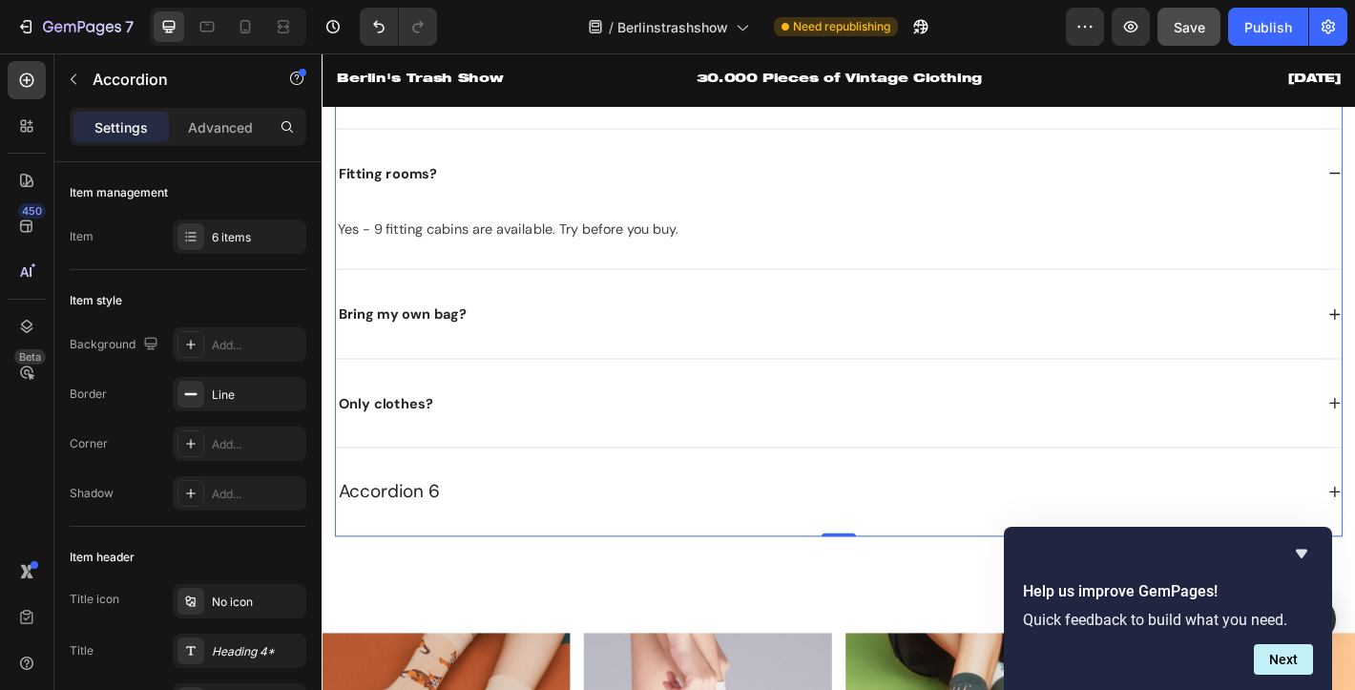
click at [494, 526] on div "Accordion 6" at bounding box center [879, 539] width 1084 height 36
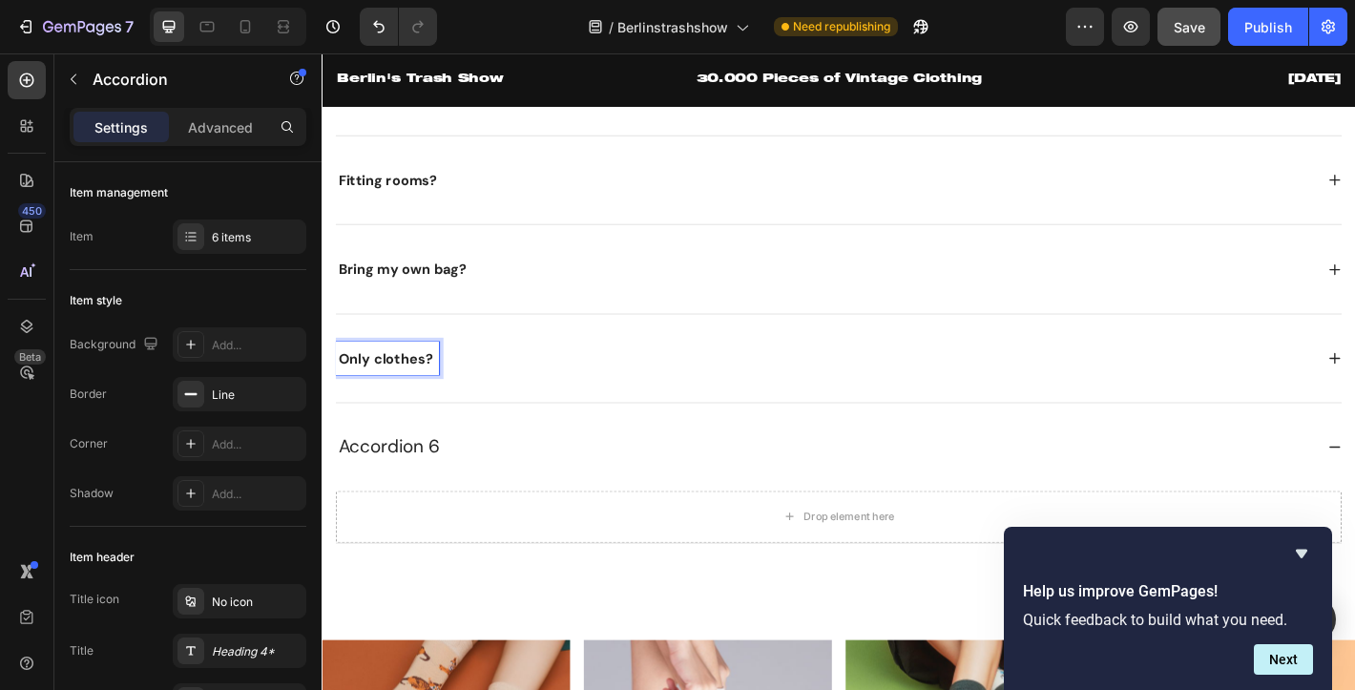
scroll to position [3000, 0]
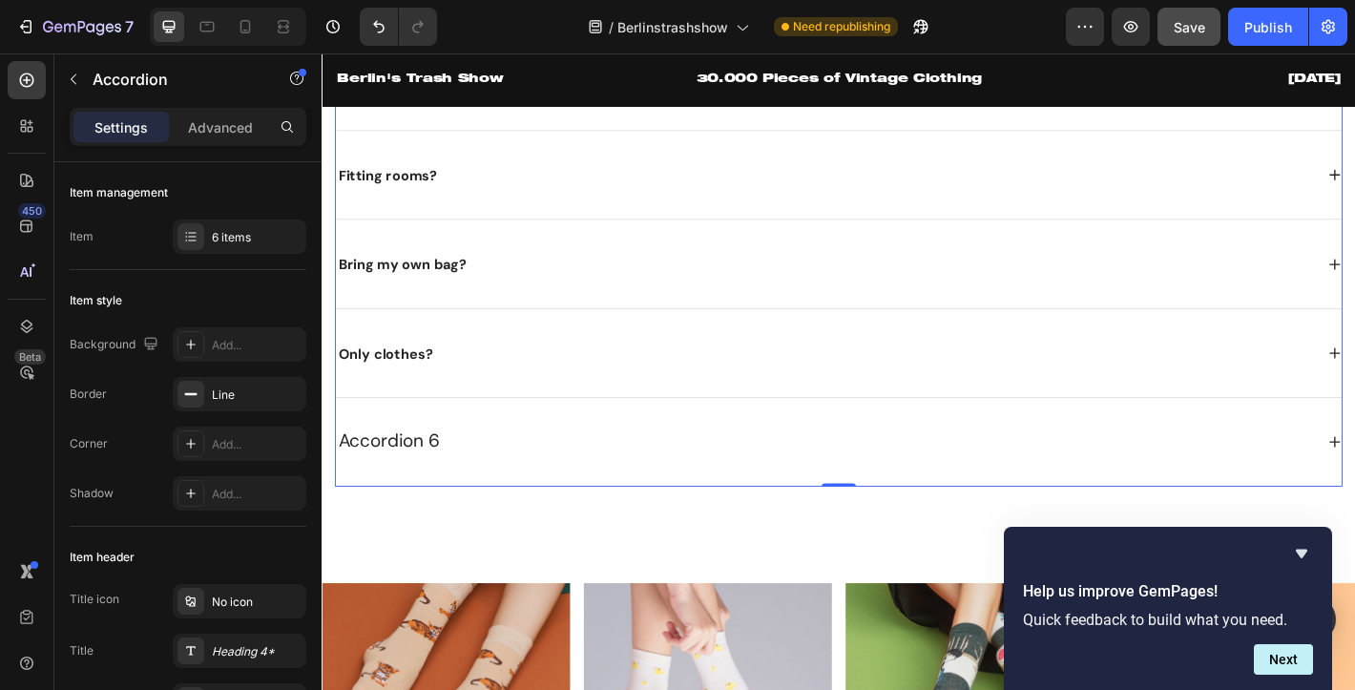
click at [1040, 487] on div "Accordion 6" at bounding box center [879, 484] width 1084 height 36
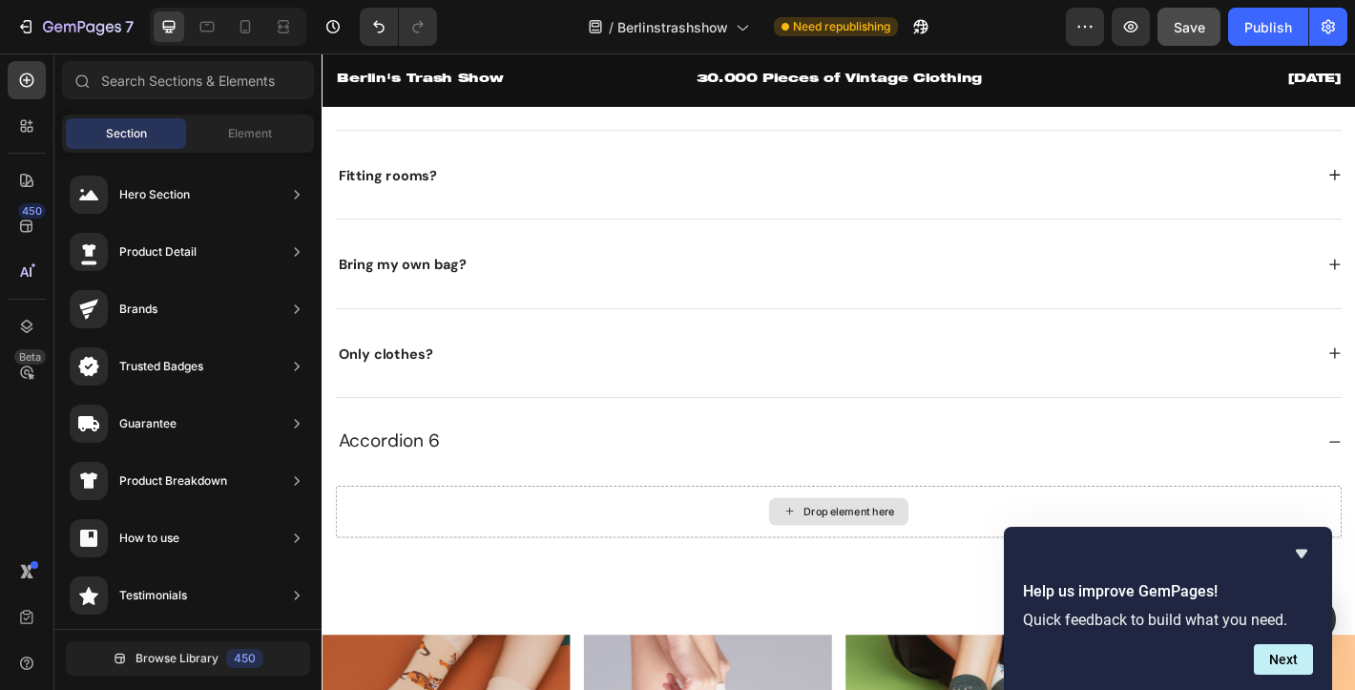
click at [848, 561] on div "Drop element here" at bounding box center [894, 561] width 155 height 31
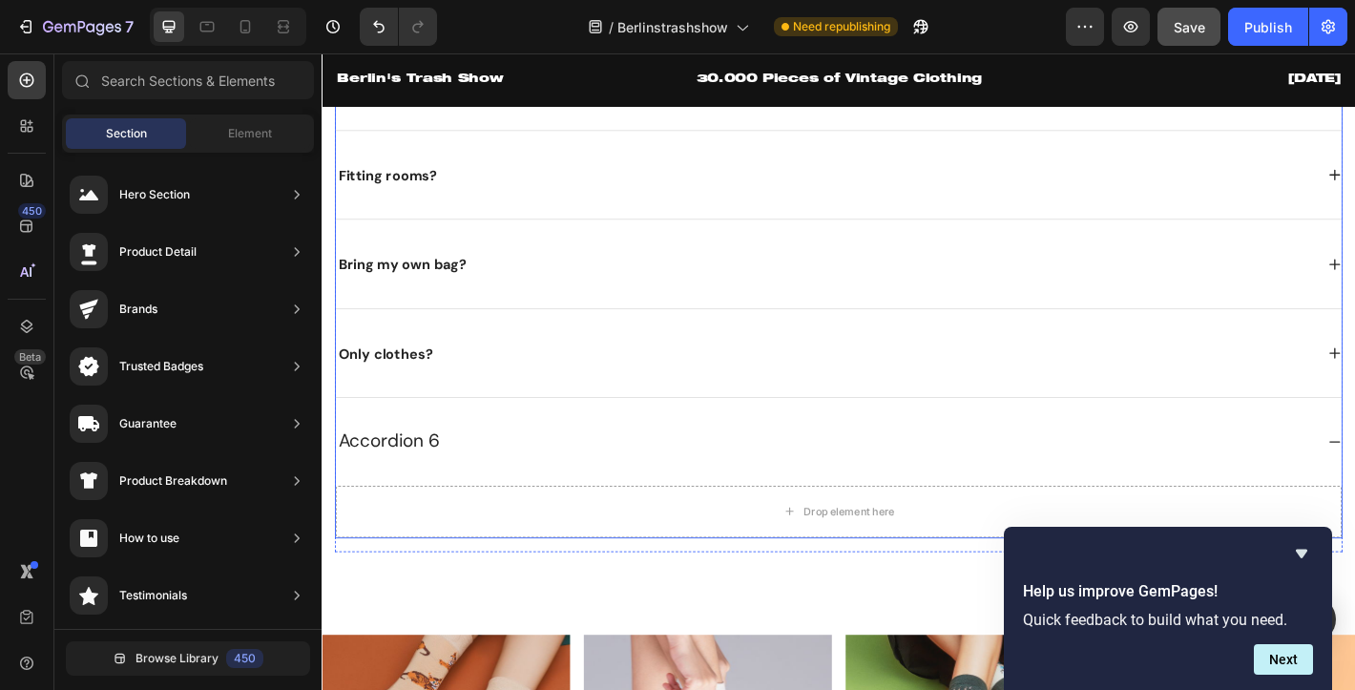
click at [720, 484] on div "Accordion 6" at bounding box center [879, 484] width 1084 height 36
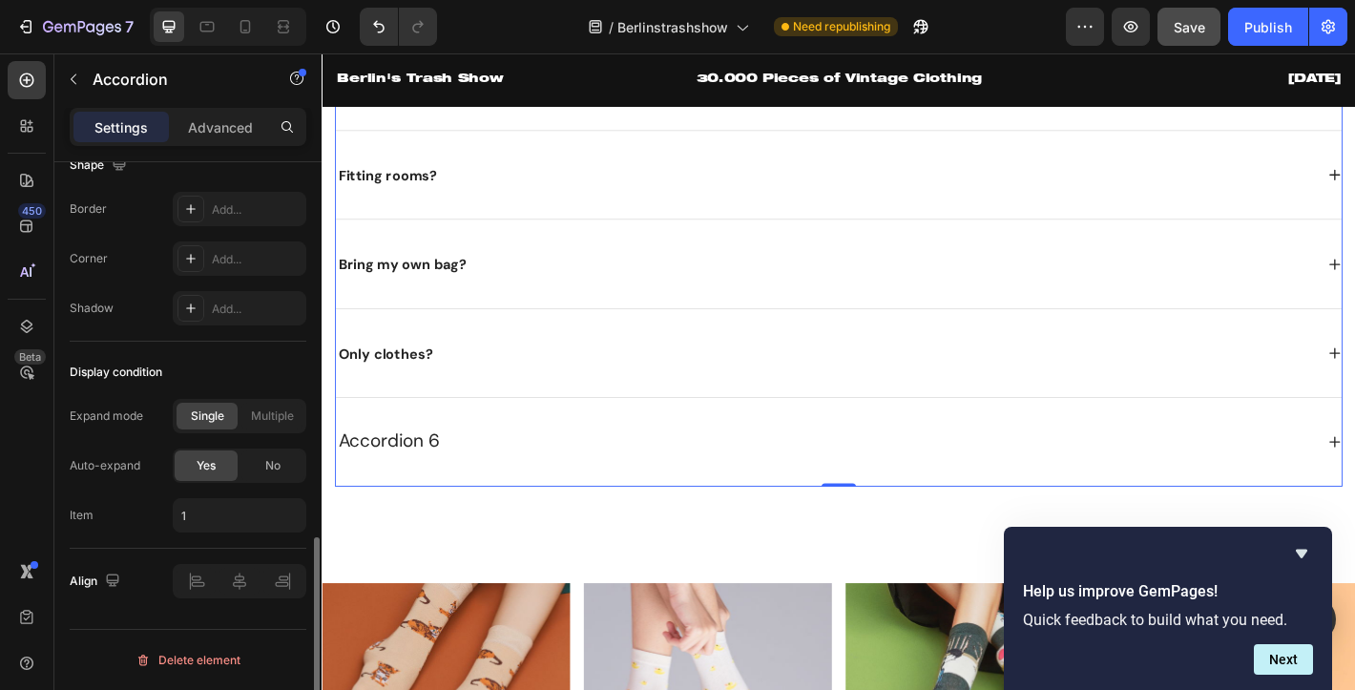
scroll to position [0, 0]
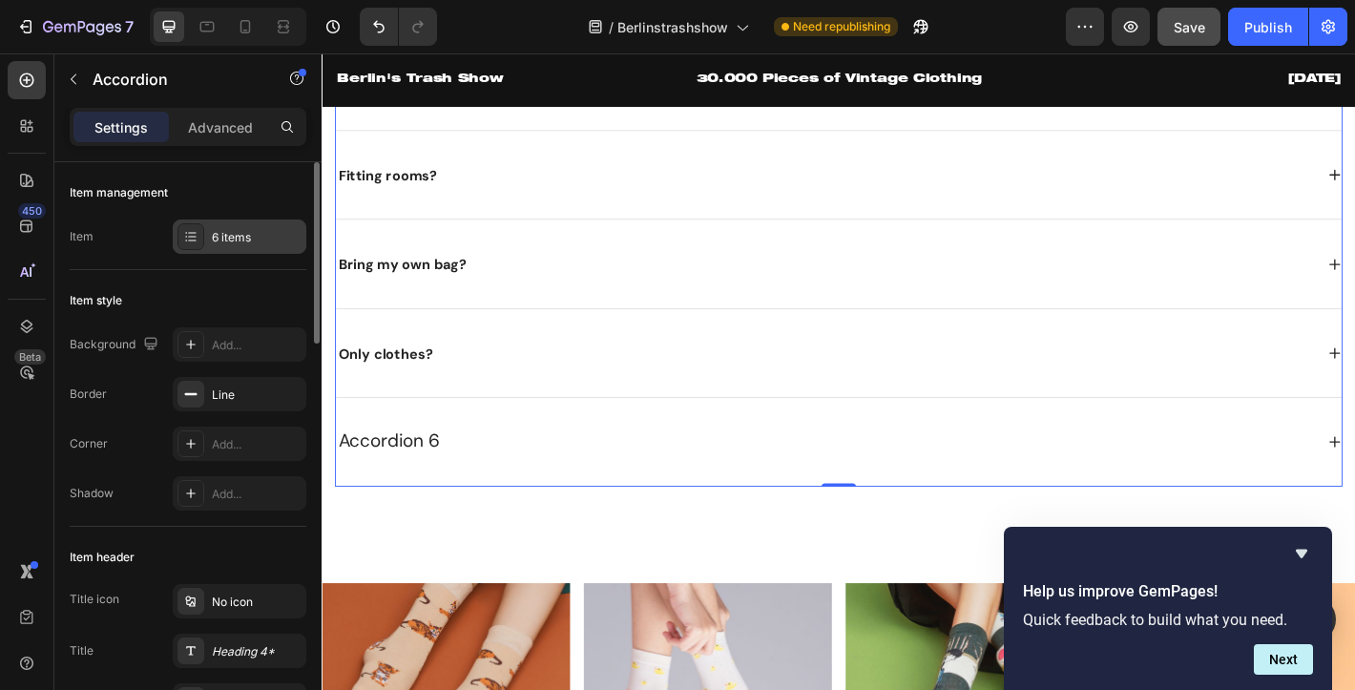
click at [179, 238] on div at bounding box center [190, 236] width 27 height 27
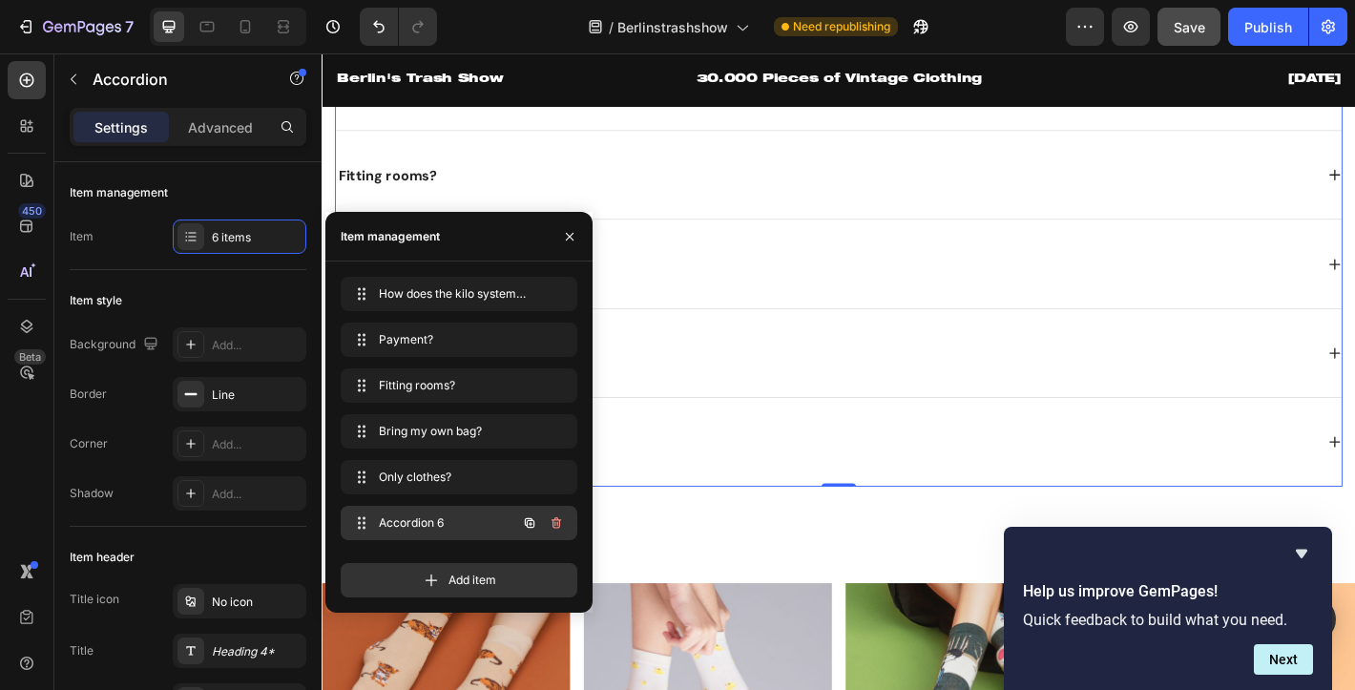
click at [420, 523] on span "Accordion 6" at bounding box center [433, 522] width 108 height 17
click at [399, 479] on span "Only clothes?" at bounding box center [445, 476] width 141 height 17
click at [360, 474] on icon at bounding box center [359, 476] width 15 height 15
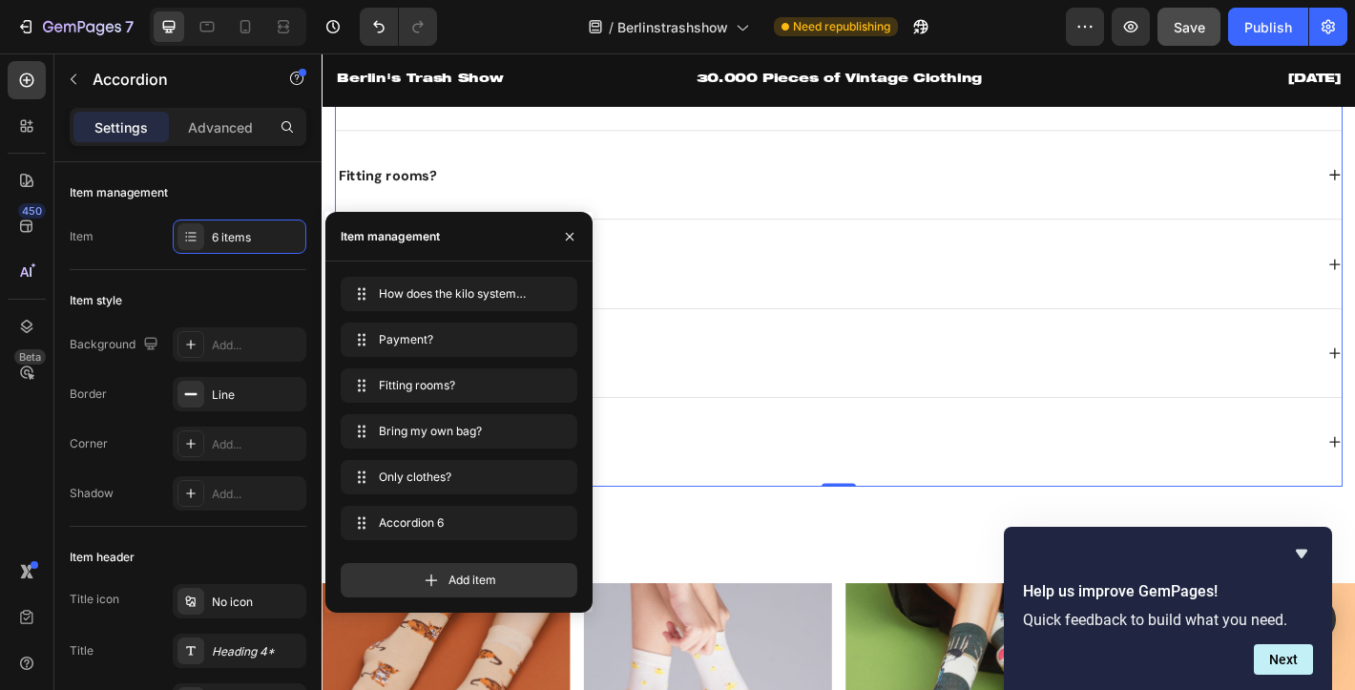
click at [367, 502] on div "How does the kilo system work? How does the kilo system work? Payment? Payment?…" at bounding box center [459, 412] width 237 height 271
click at [422, 512] on div "Accordion 6 Accordion 6" at bounding box center [432, 522] width 168 height 27
click at [530, 482] on icon "button" at bounding box center [530, 477] width 10 height 10
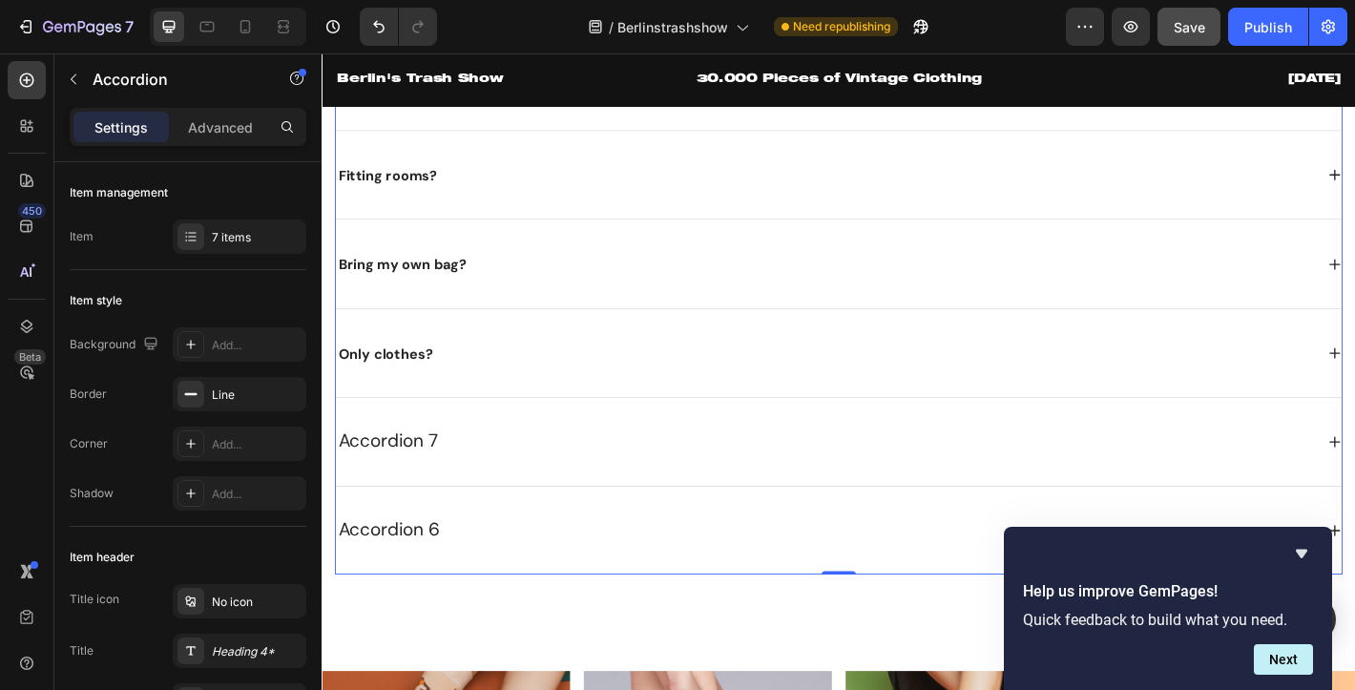
click at [672, 569] on div "Accordion 6" at bounding box center [879, 582] width 1084 height 36
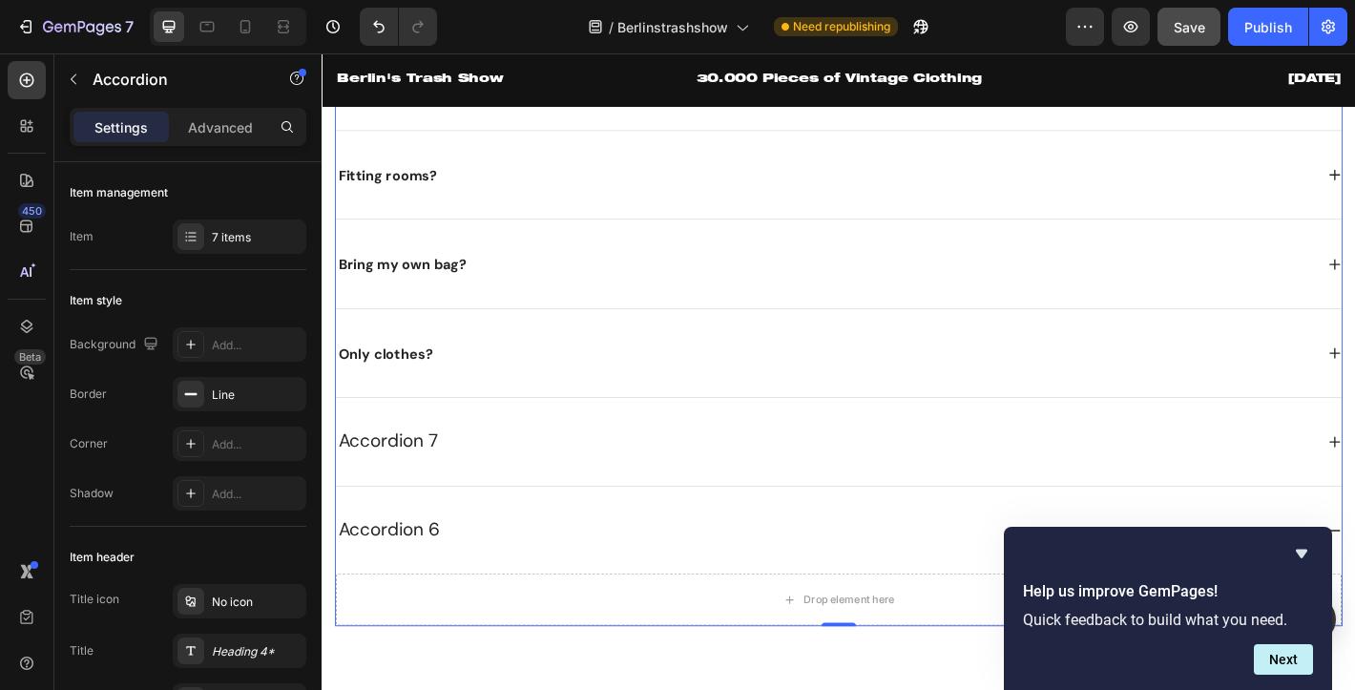
click at [672, 569] on div "Accordion 6" at bounding box center [879, 582] width 1084 height 36
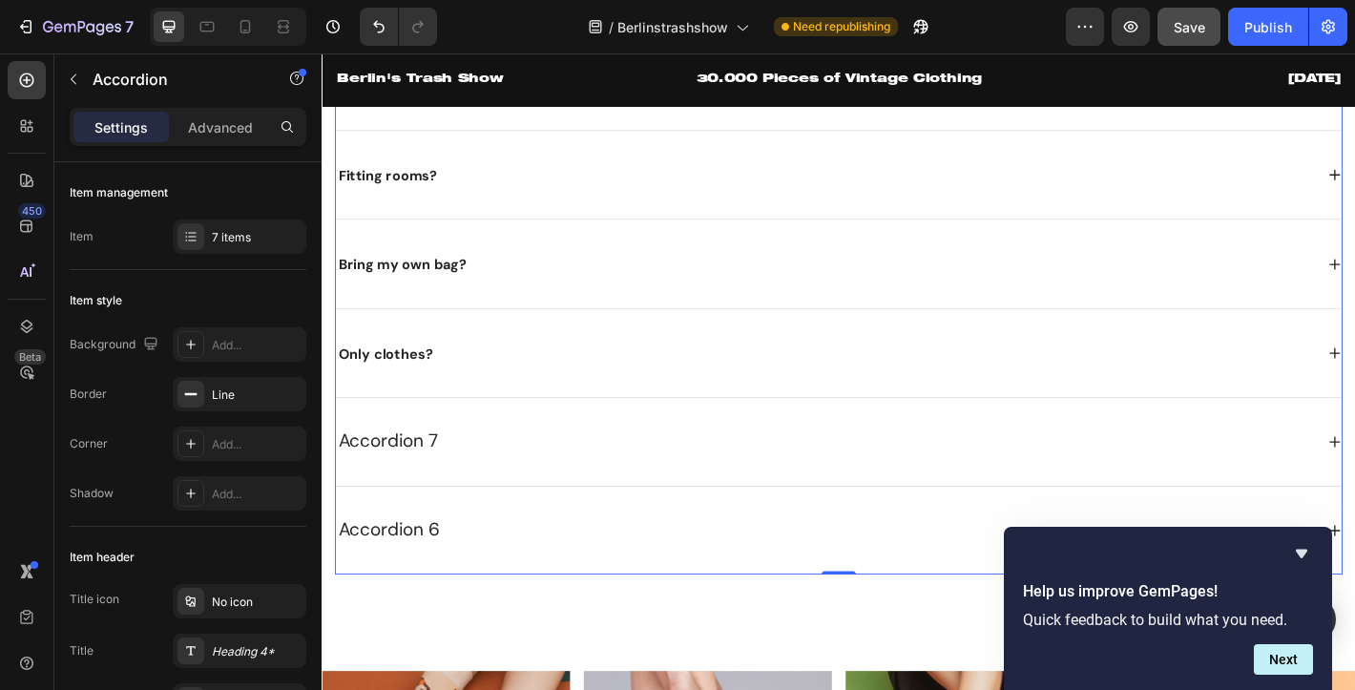
click at [672, 569] on div "Accordion 6" at bounding box center [879, 582] width 1084 height 36
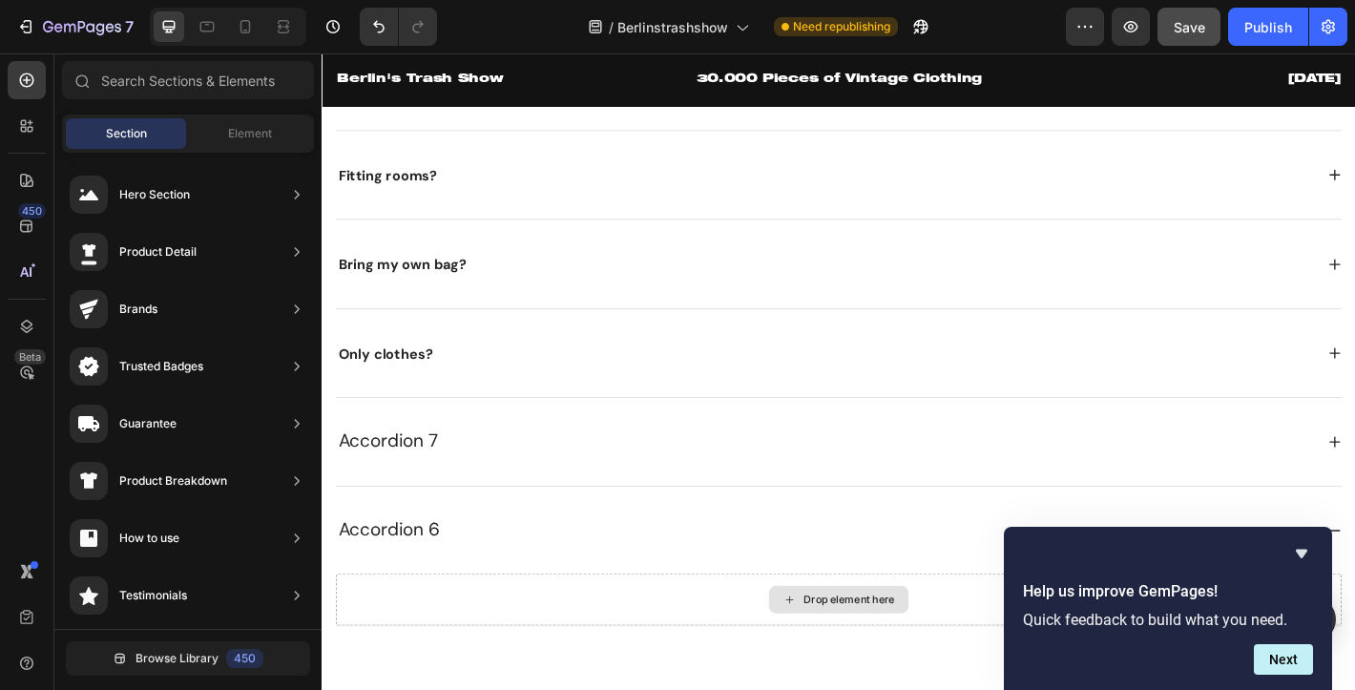
click at [847, 666] on div "Drop element here" at bounding box center [894, 658] width 155 height 31
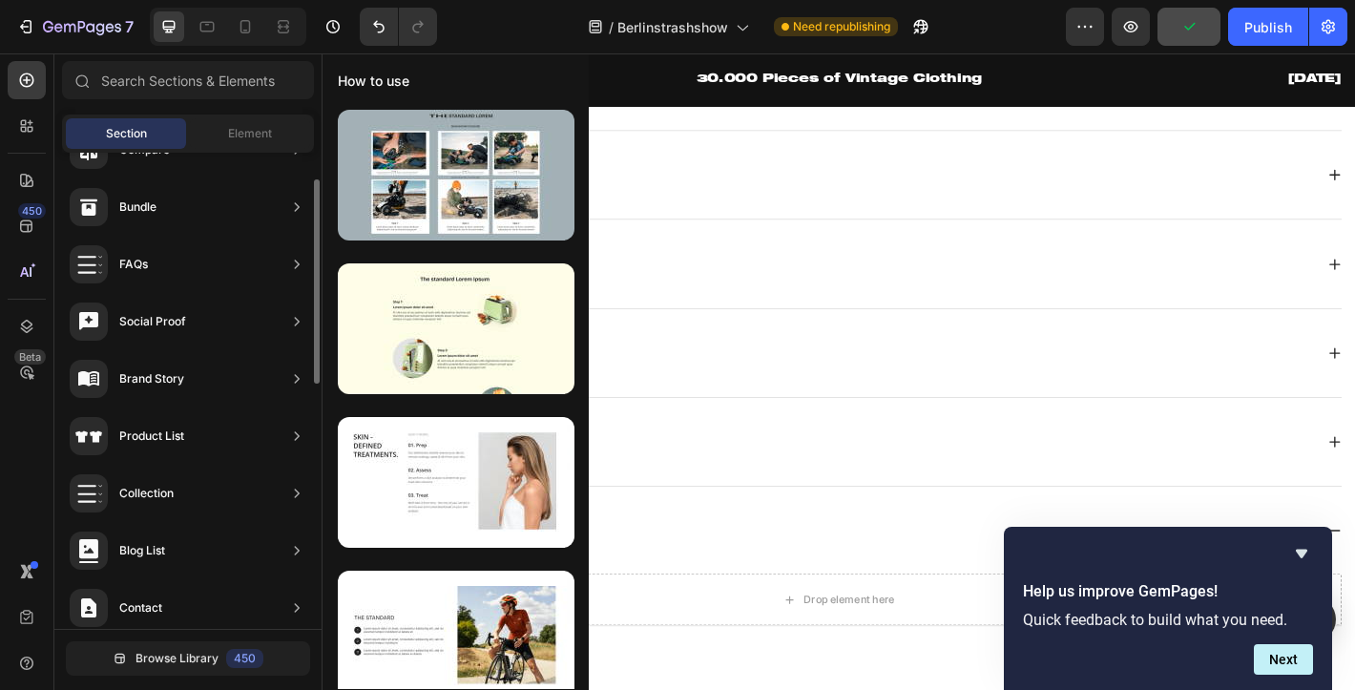
scroll to position [592, 0]
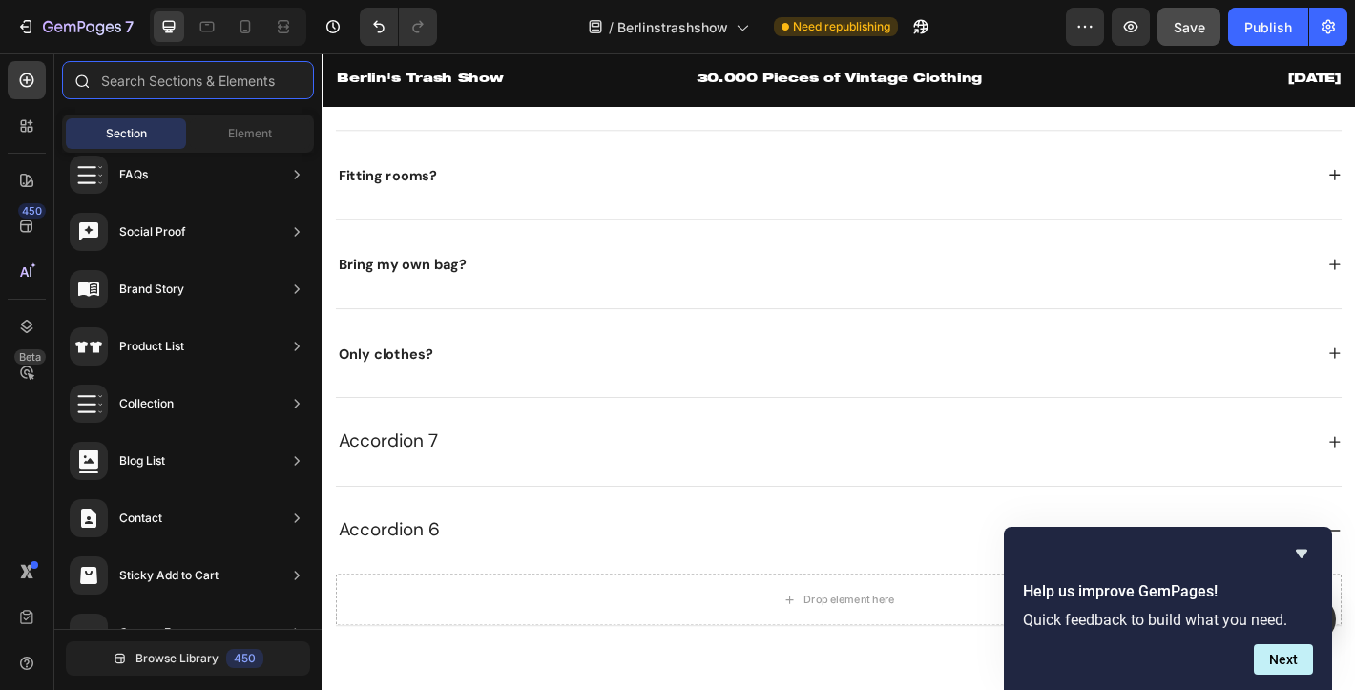
click at [168, 74] on input "text" at bounding box center [188, 80] width 252 height 38
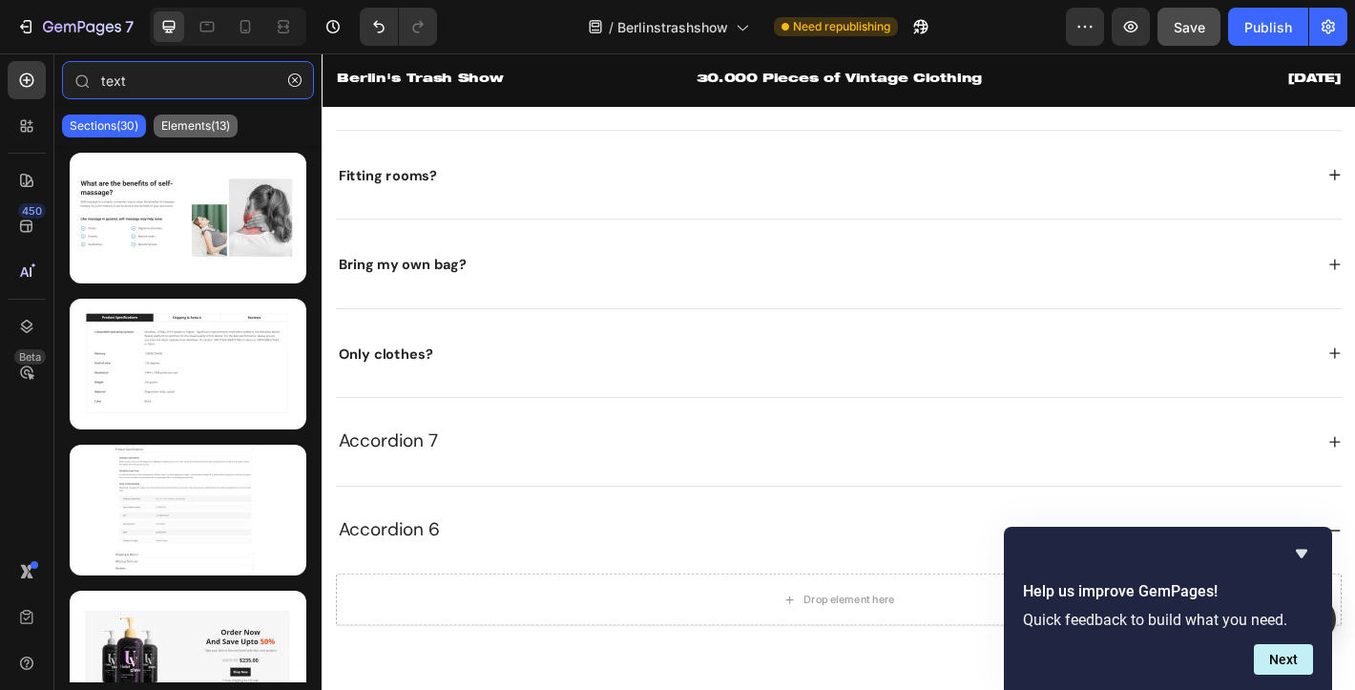
type input "text"
click at [187, 120] on p "Elements(13)" at bounding box center [195, 125] width 69 height 15
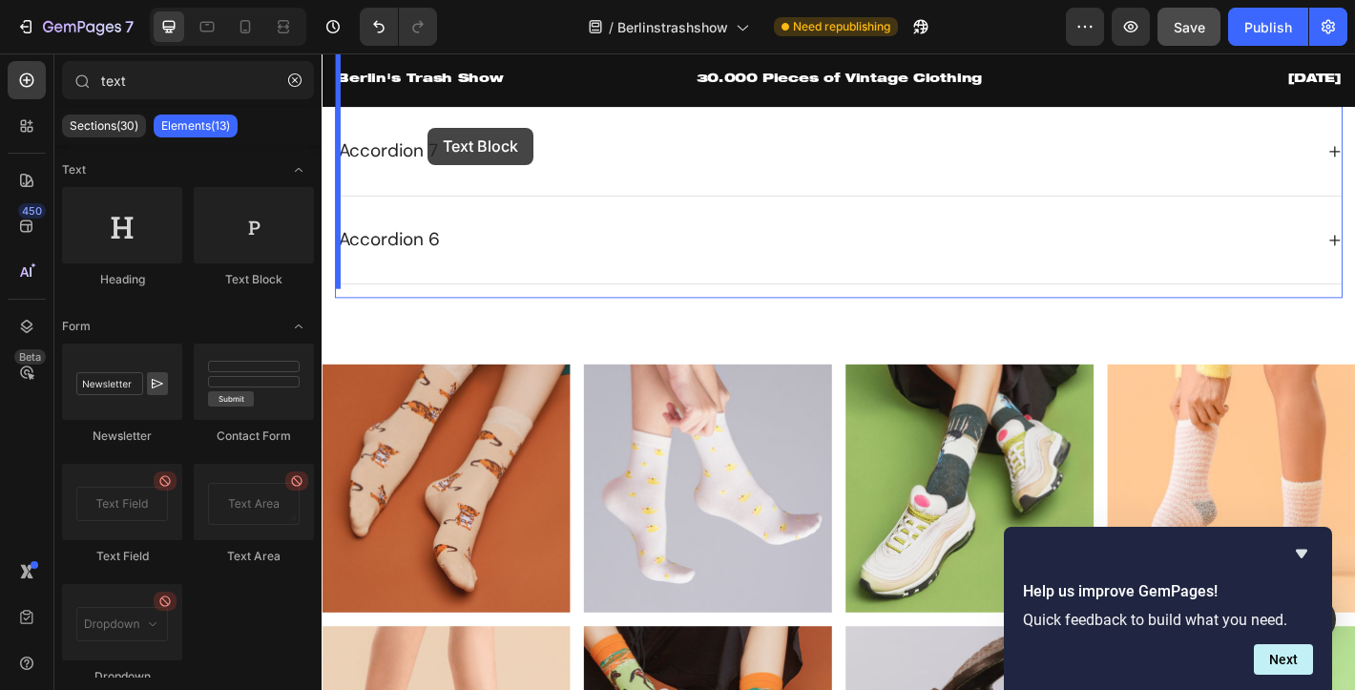
scroll to position [3354, 0]
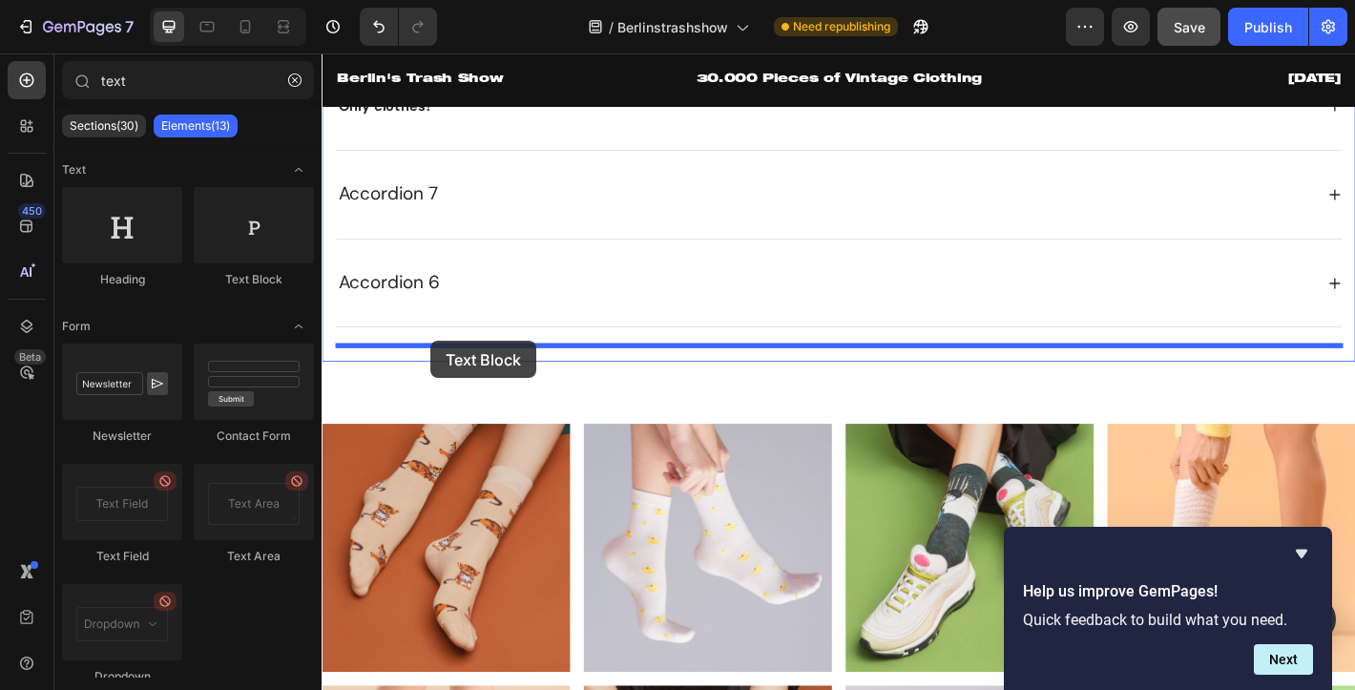
drag, startPoint x: 558, startPoint y: 278, endPoint x: 442, endPoint y: 372, distance: 149.9
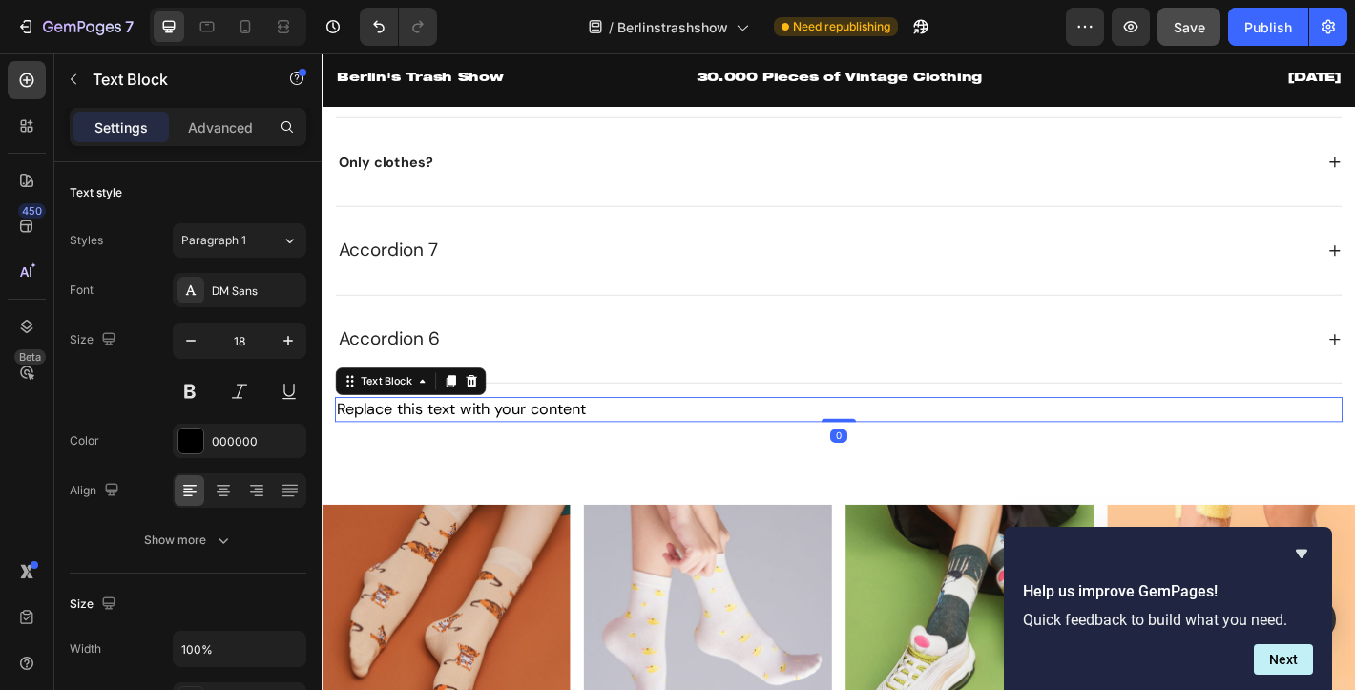
click at [545, 388] on div "Accordion 6" at bounding box center [879, 370] width 1084 height 36
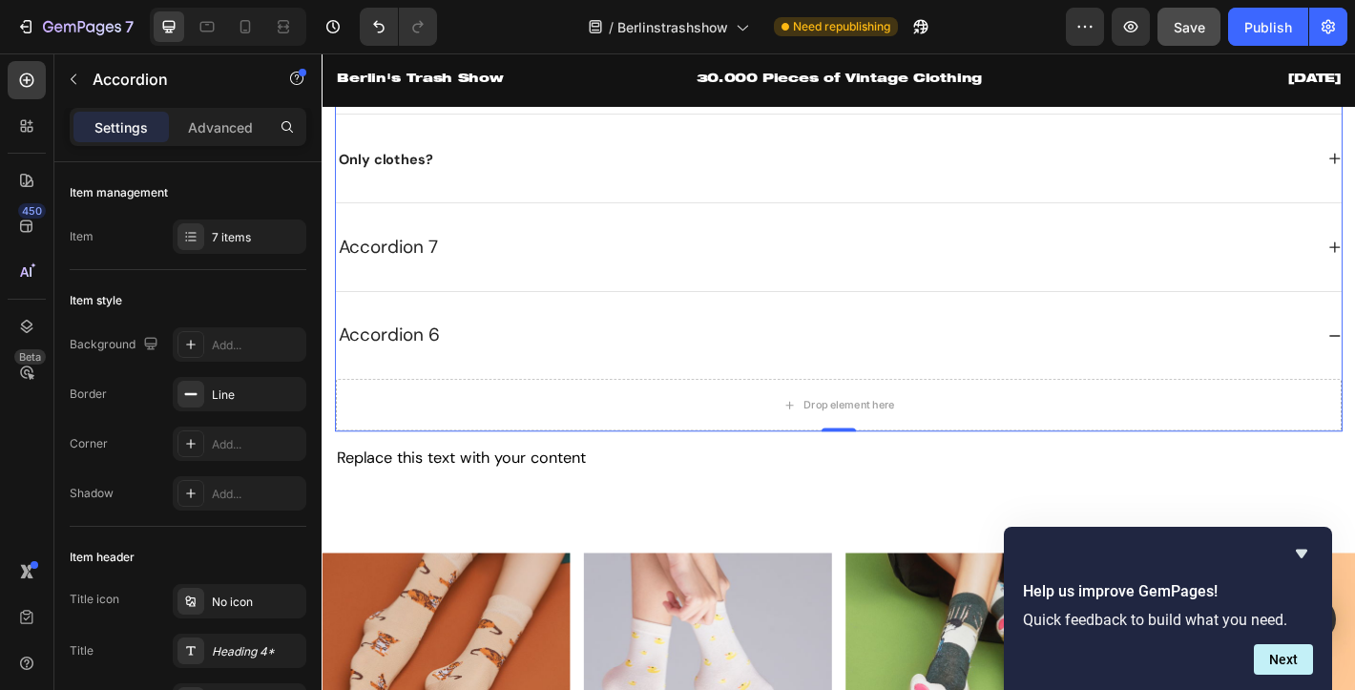
scroll to position [3212, 0]
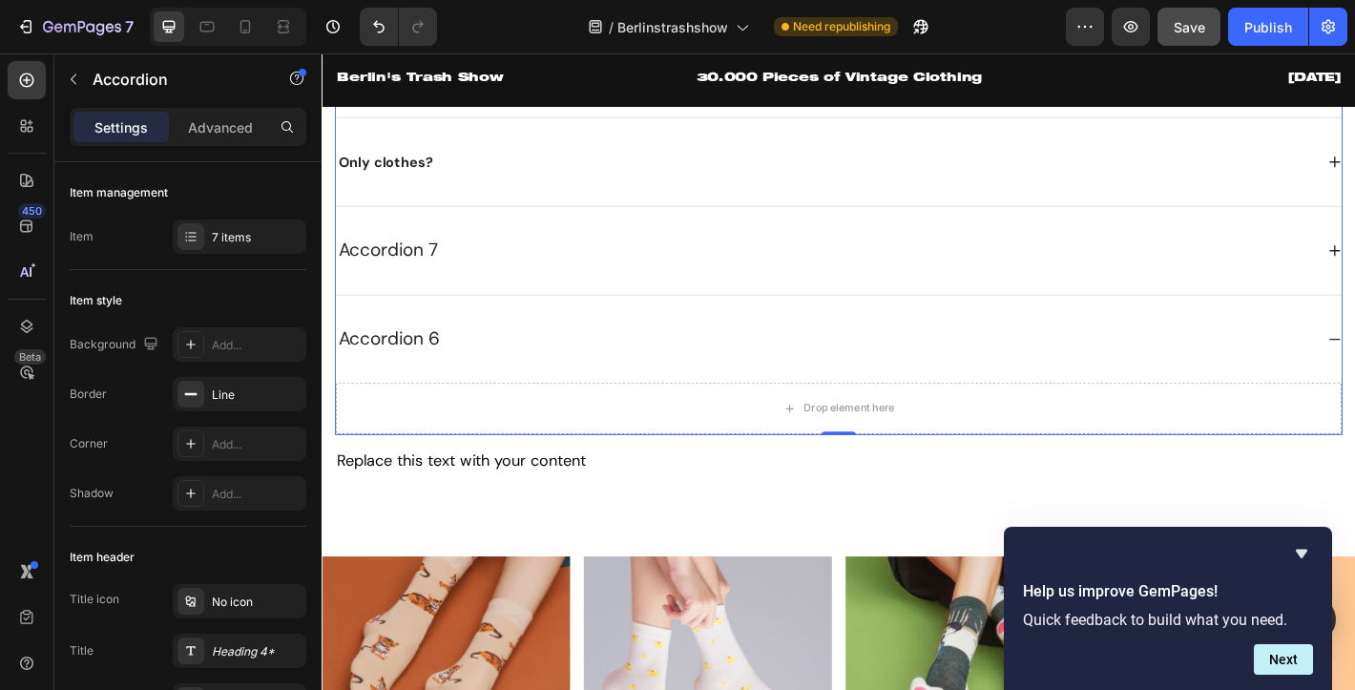
click at [545, 388] on div "Accordion 6" at bounding box center [879, 370] width 1084 height 36
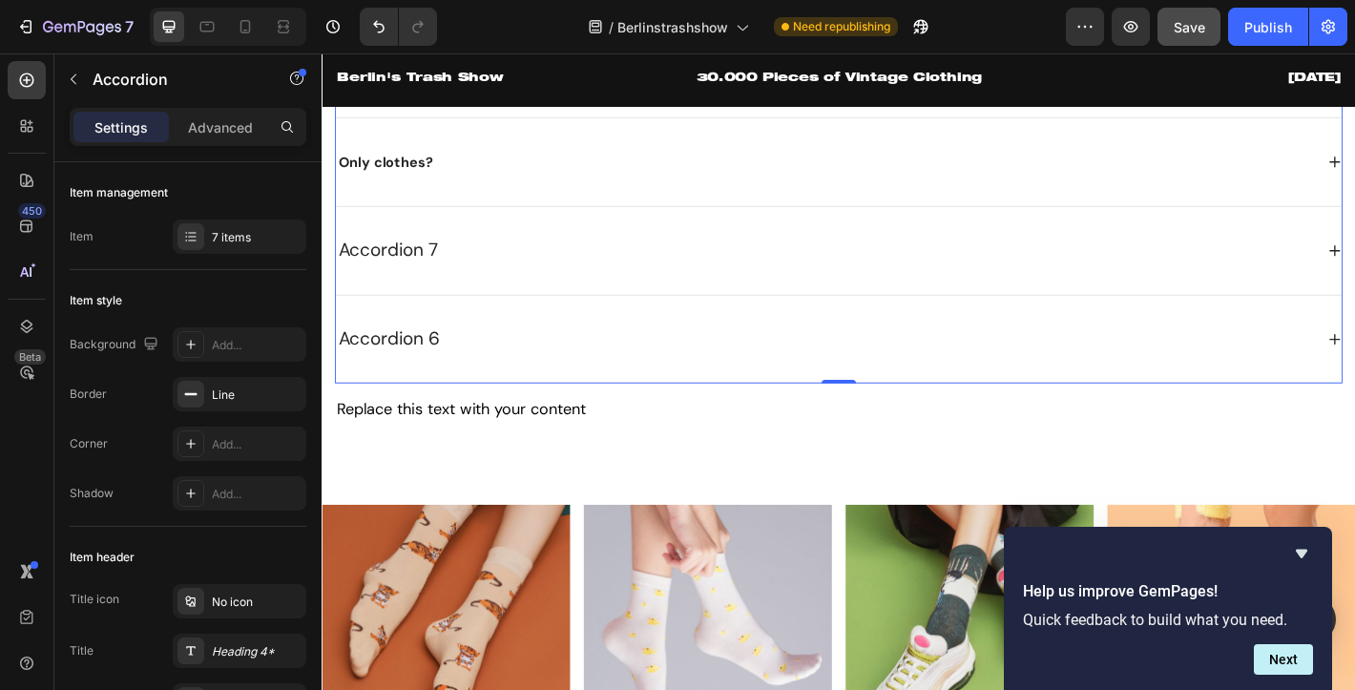
click at [545, 388] on div "Accordion 6" at bounding box center [879, 370] width 1084 height 36
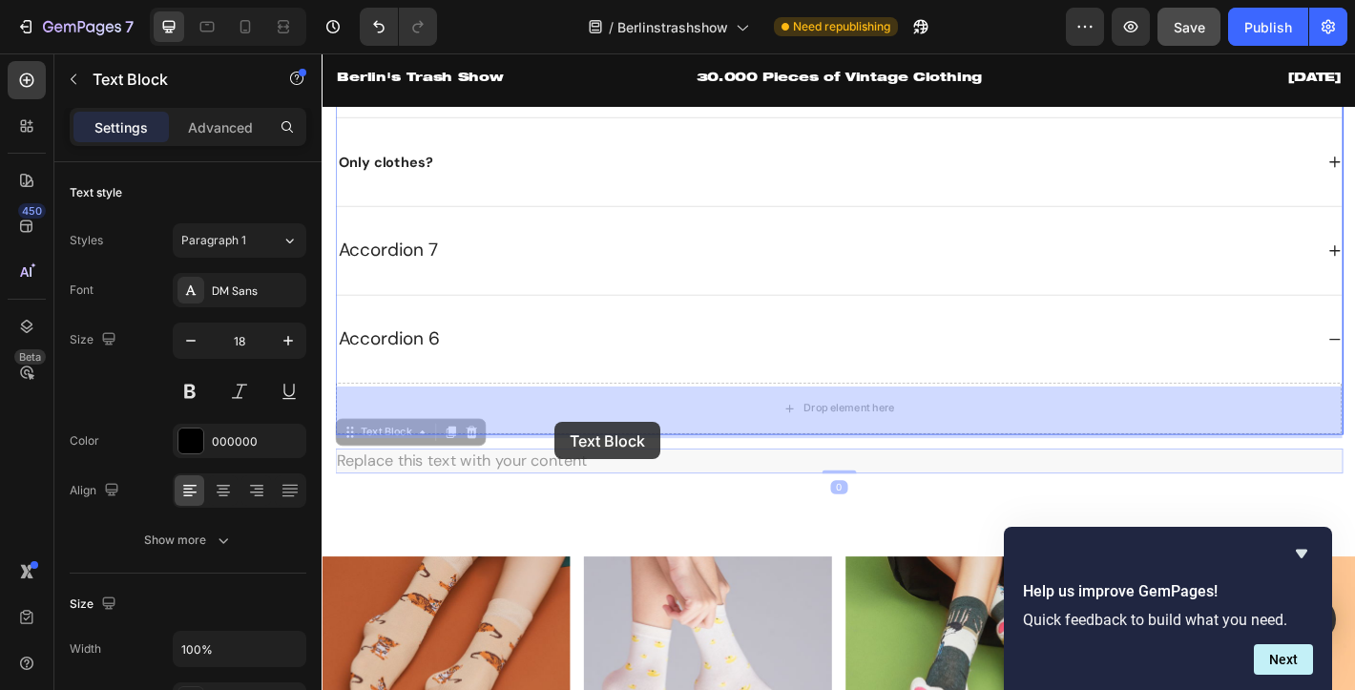
drag, startPoint x: 538, startPoint y: 502, endPoint x: 579, endPoint y: 460, distance: 58.7
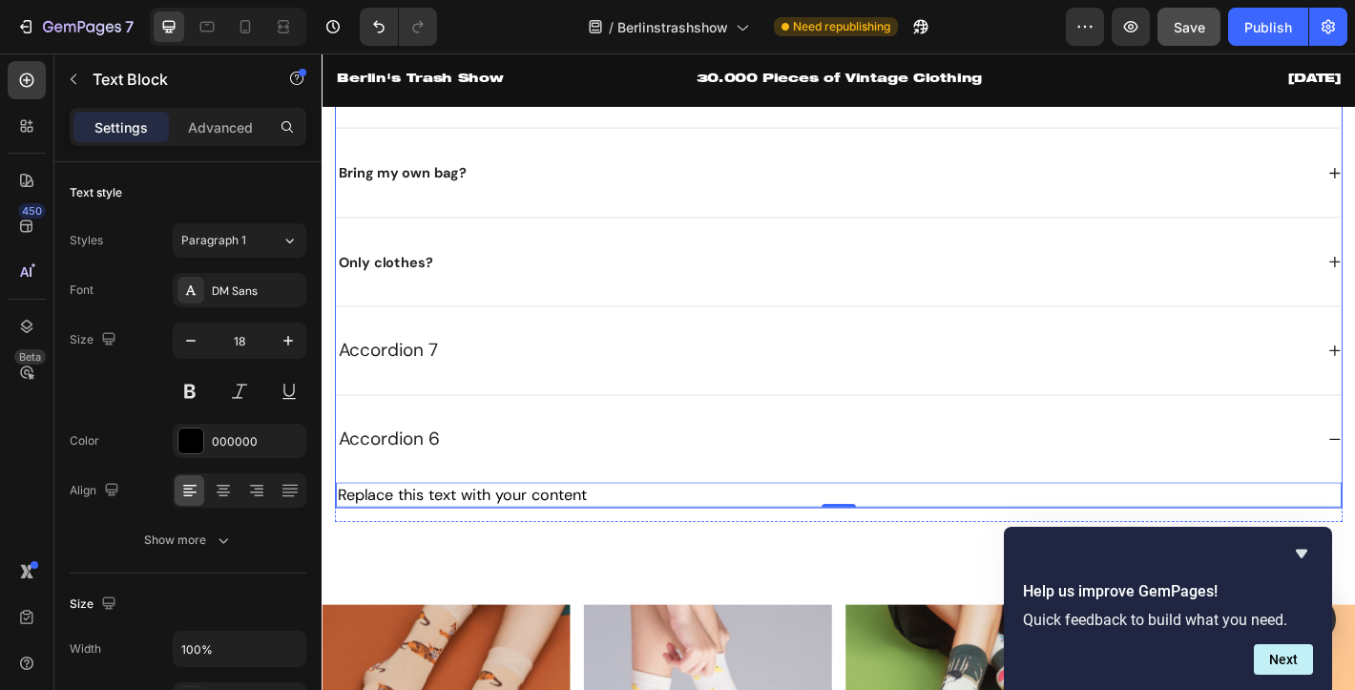
scroll to position [3096, 0]
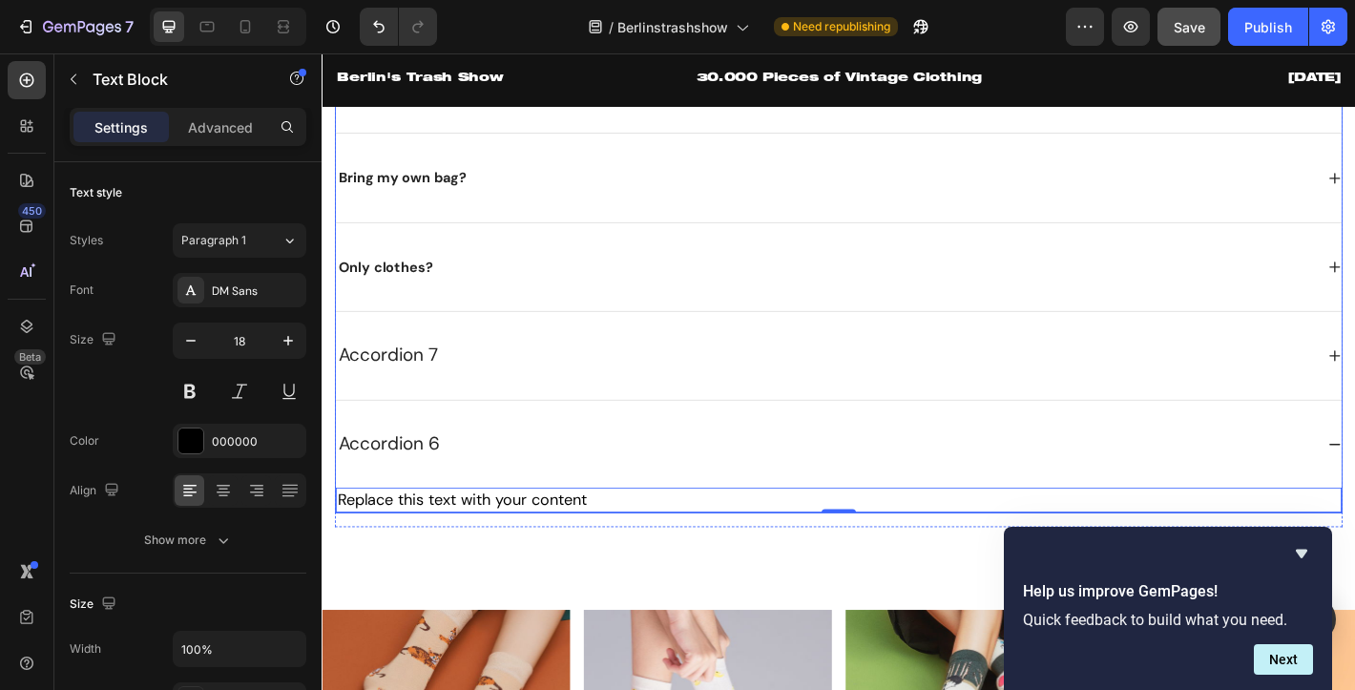
click at [580, 395] on div "Accordion 7" at bounding box center [879, 388] width 1084 height 36
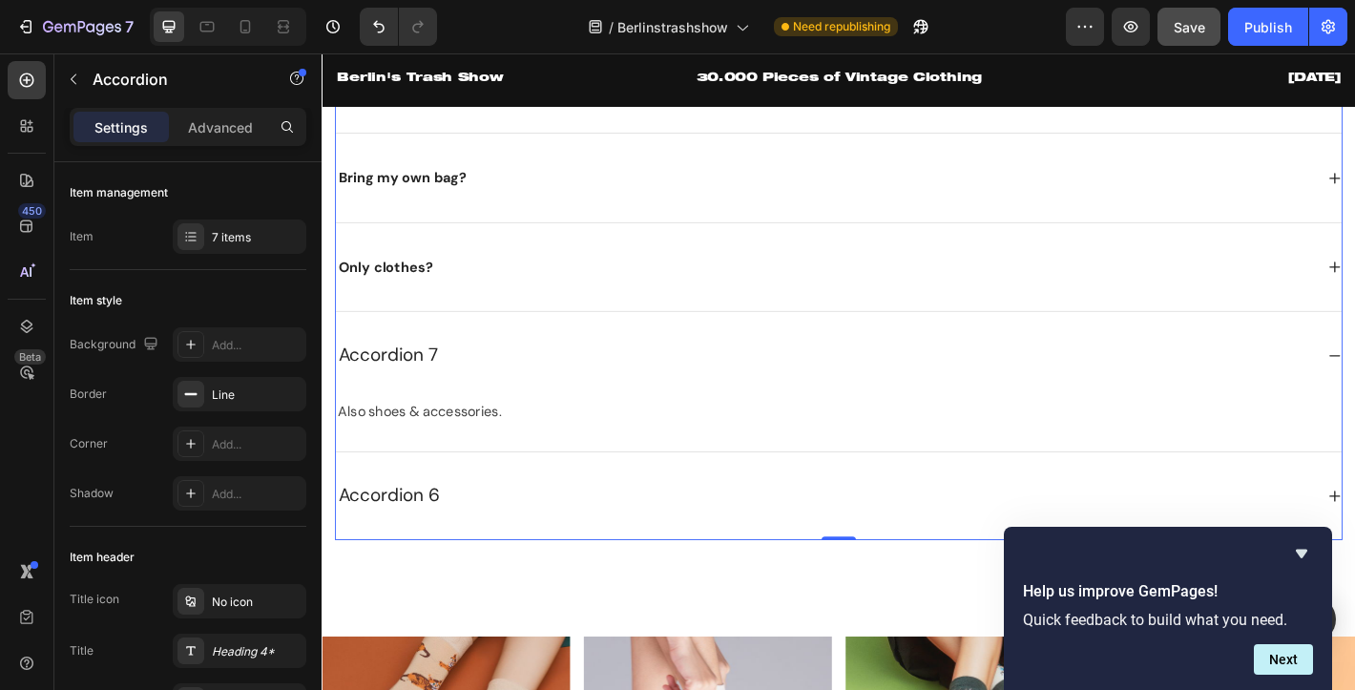
click at [580, 395] on div "Accordion 7" at bounding box center [879, 388] width 1084 height 36
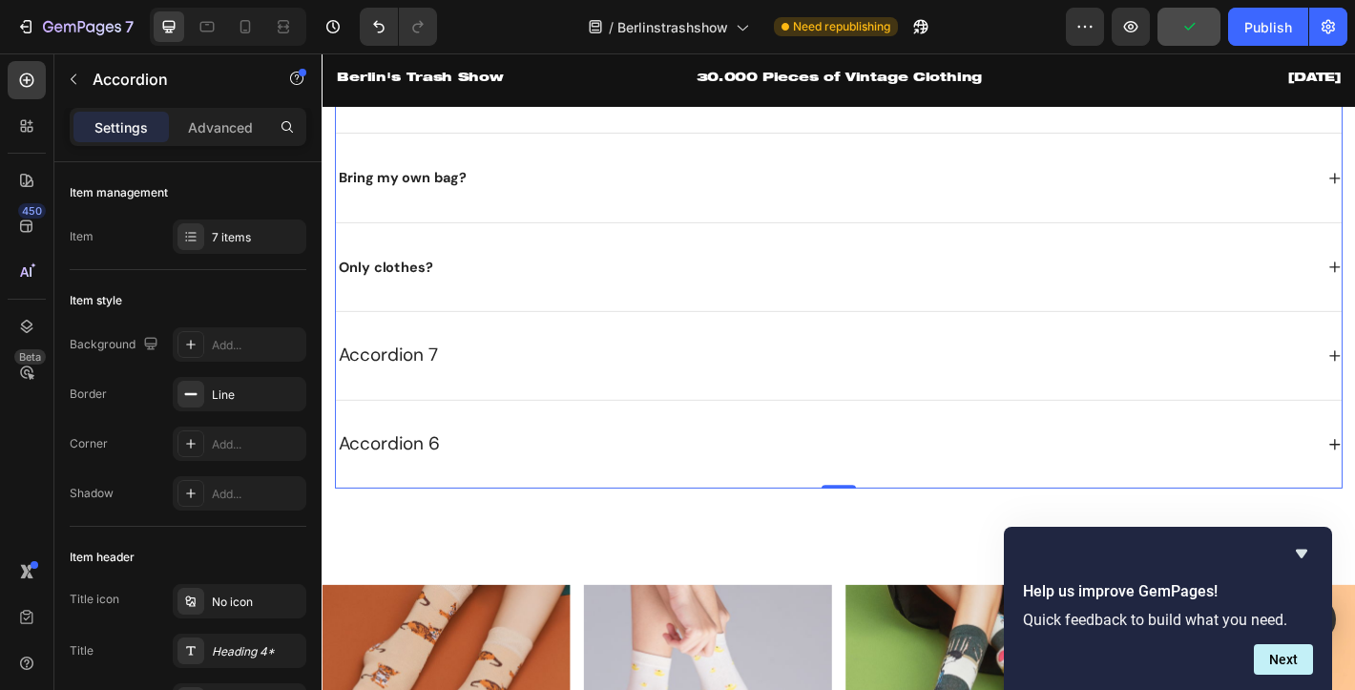
click at [509, 306] on div "Only clothes?" at bounding box center [879, 290] width 1084 height 37
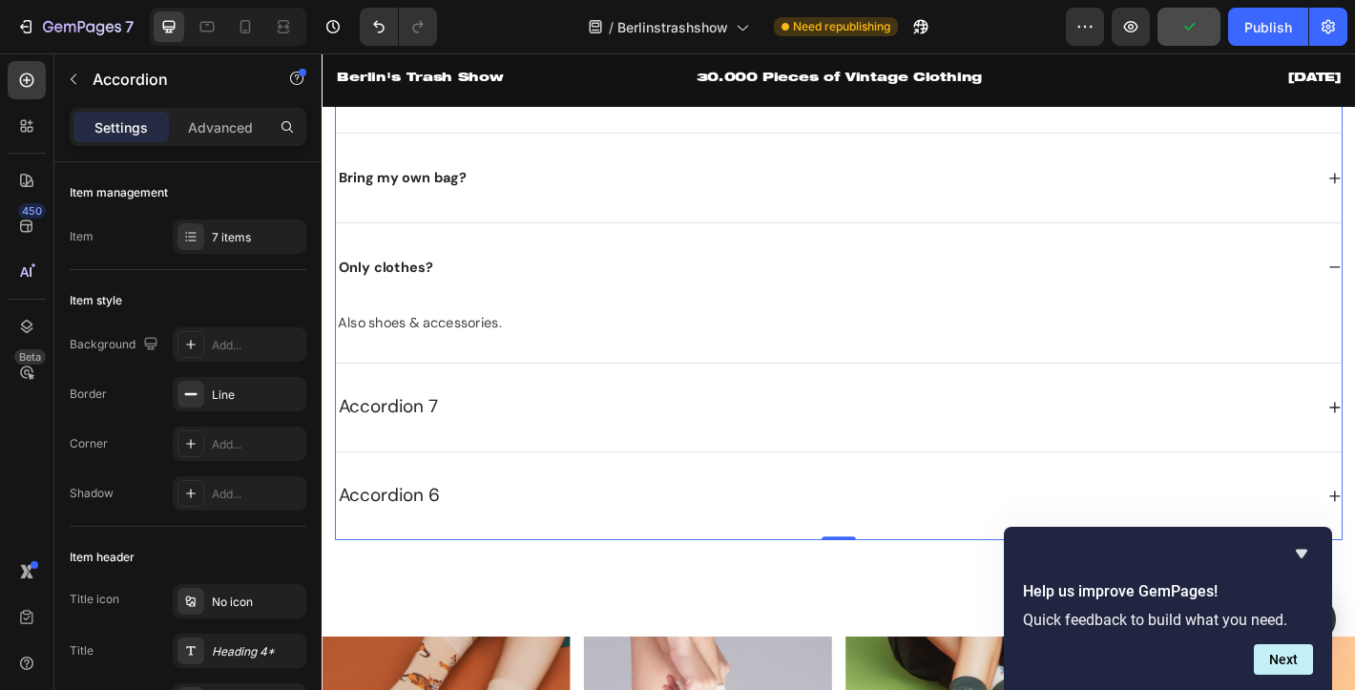
click at [509, 306] on div "Only clothes?" at bounding box center [879, 290] width 1084 height 37
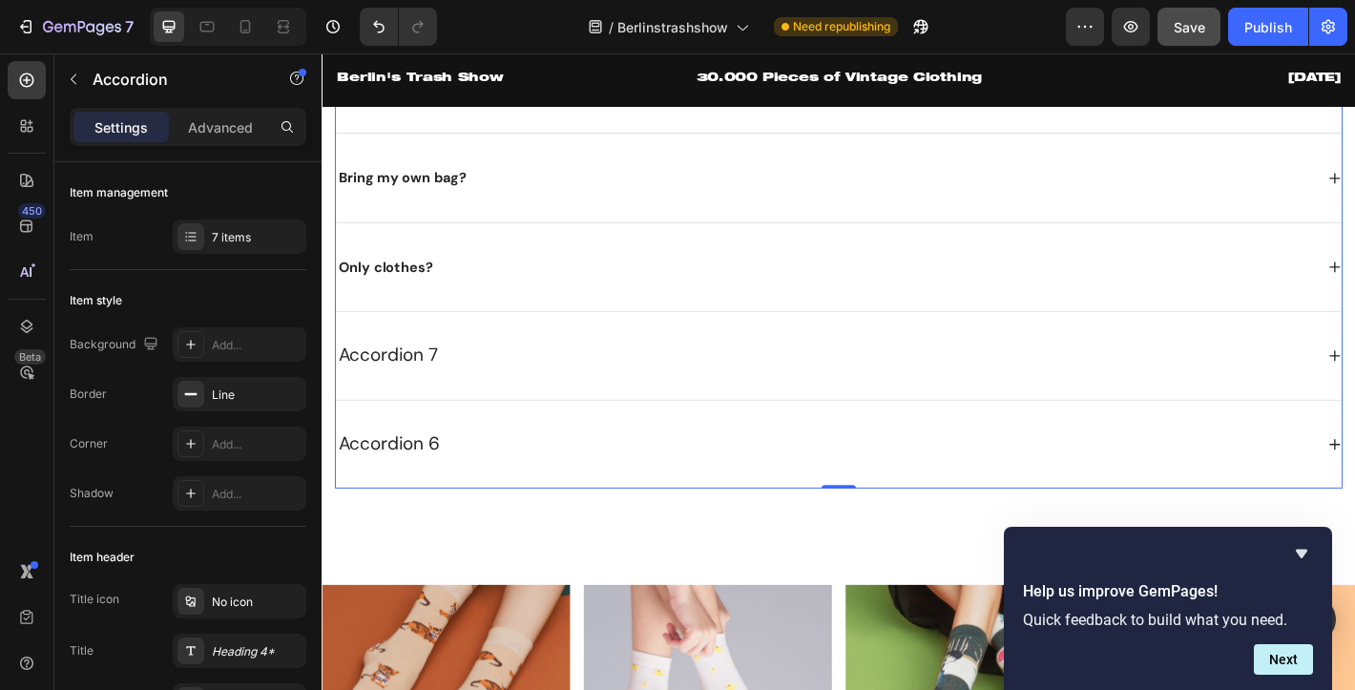
click at [446, 481] on div "Accordion 6" at bounding box center [396, 486] width 118 height 36
click at [497, 486] on div "Accordion 6" at bounding box center [879, 486] width 1084 height 36
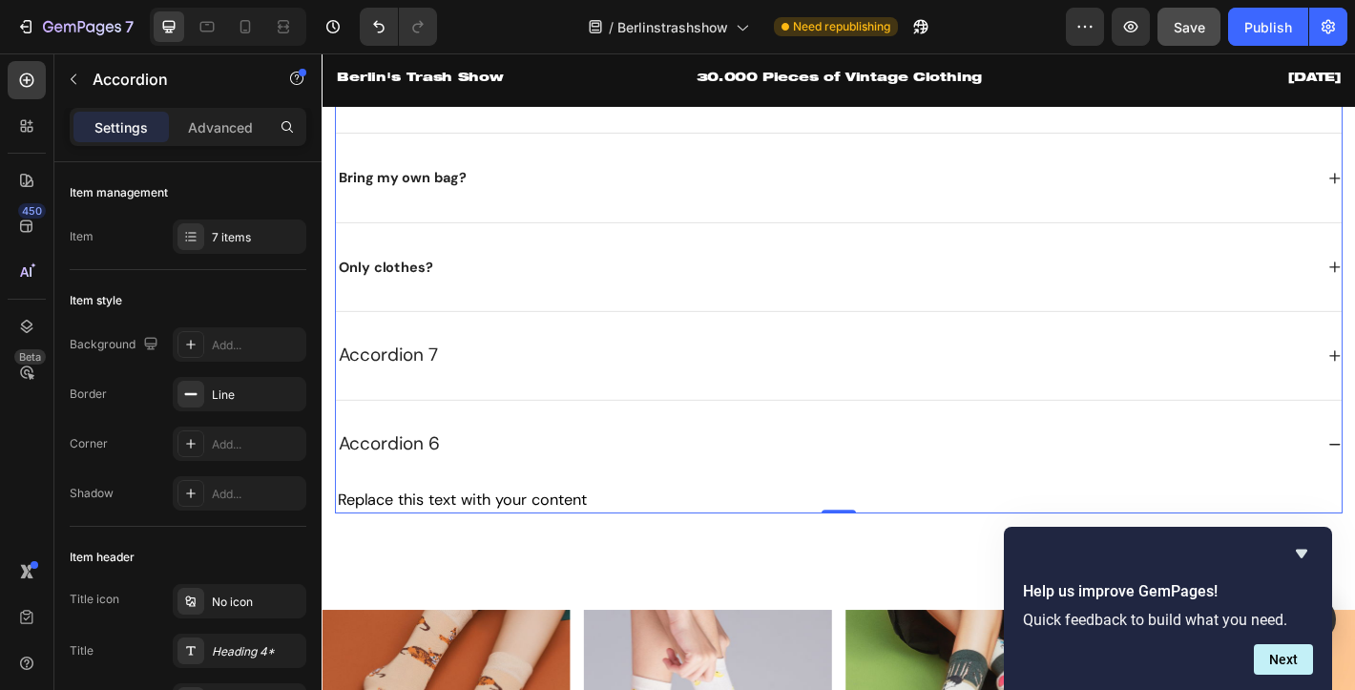
click at [497, 486] on div "Accordion 6" at bounding box center [879, 486] width 1084 height 36
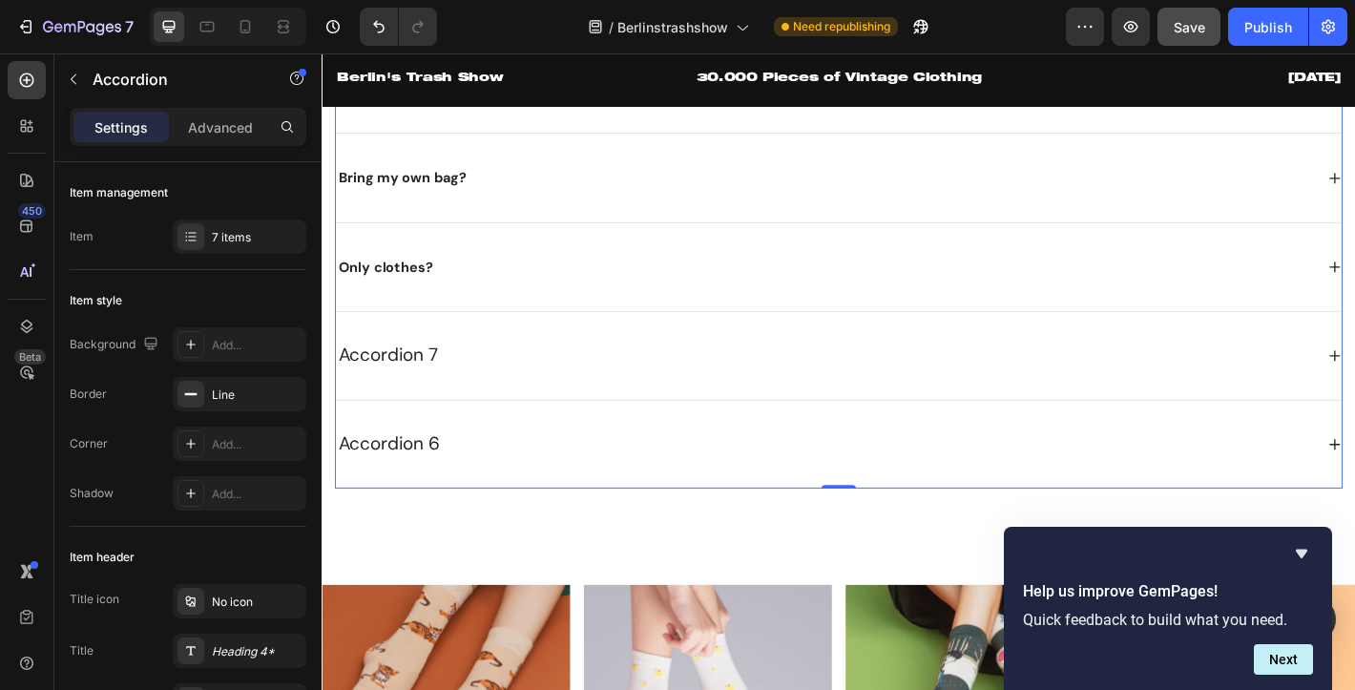
click at [415, 384] on p "Accordion 7" at bounding box center [395, 388] width 111 height 31
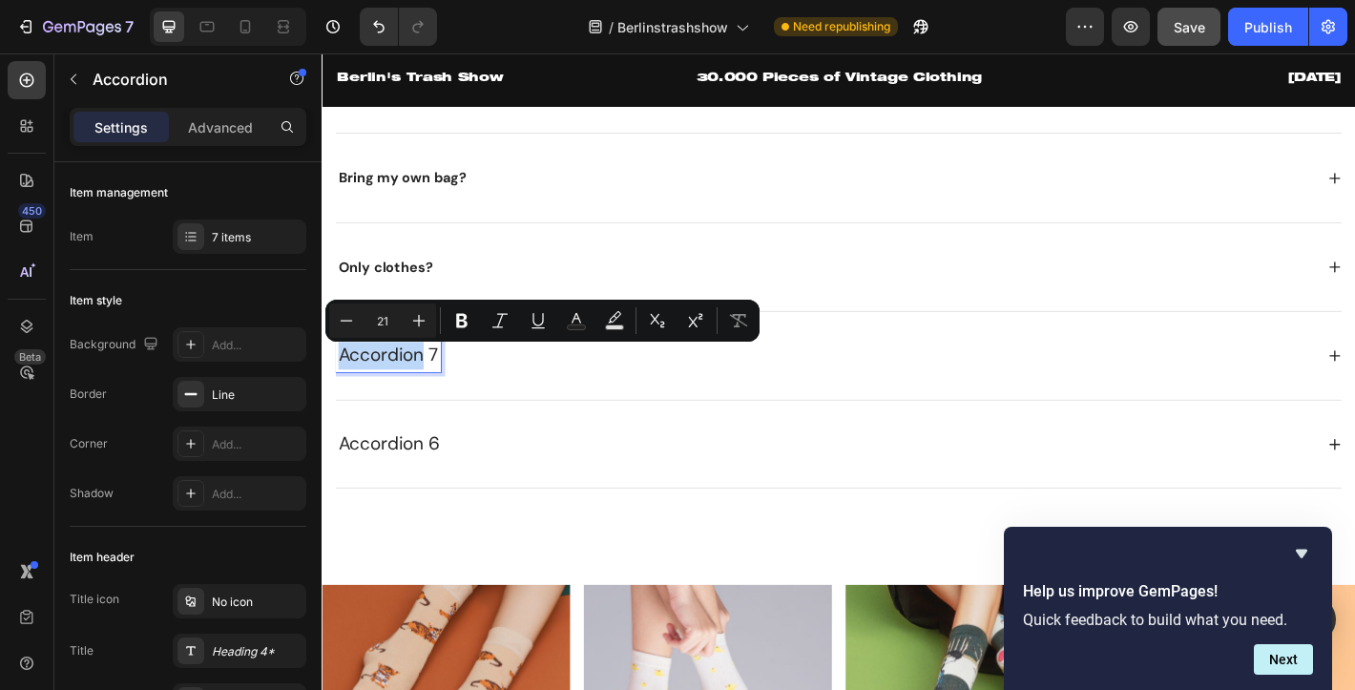
click at [415, 384] on p "Accordion 7" at bounding box center [395, 388] width 111 height 31
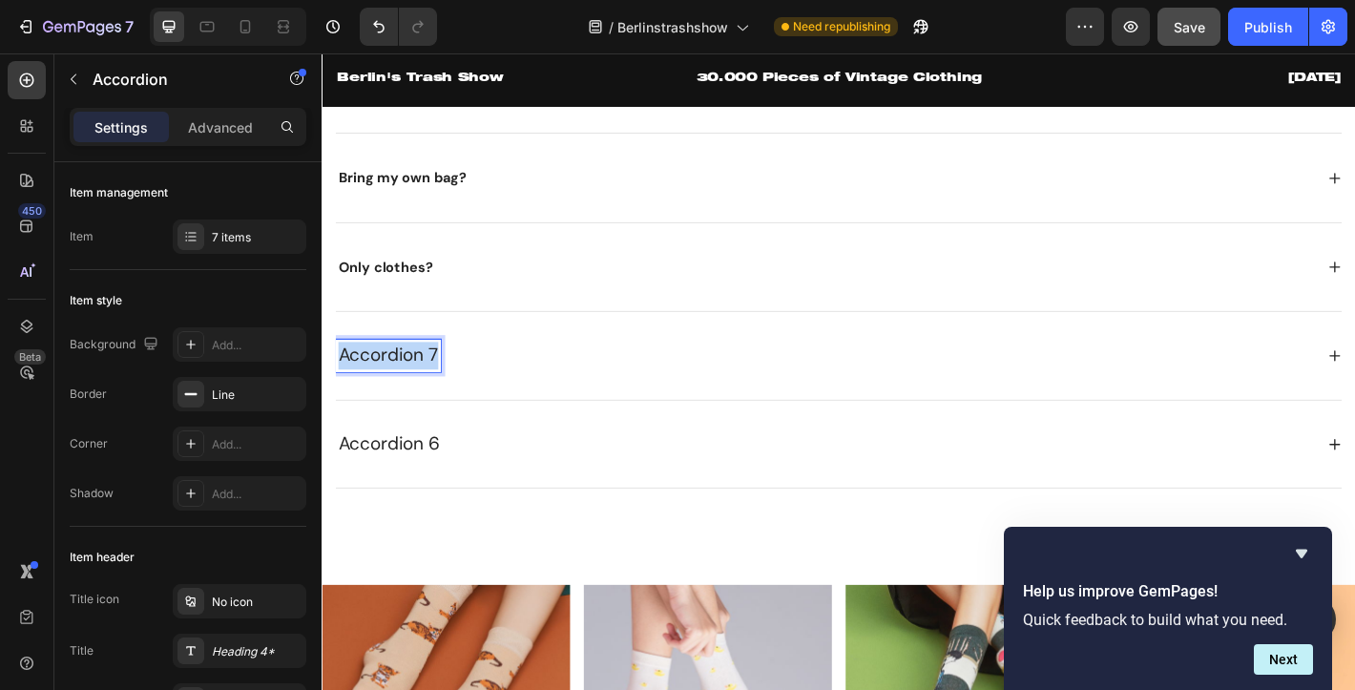
click at [415, 384] on p "Accordion 7" at bounding box center [395, 388] width 111 height 31
click at [1053, 384] on div "Restocks?" at bounding box center [879, 388] width 1084 height 37
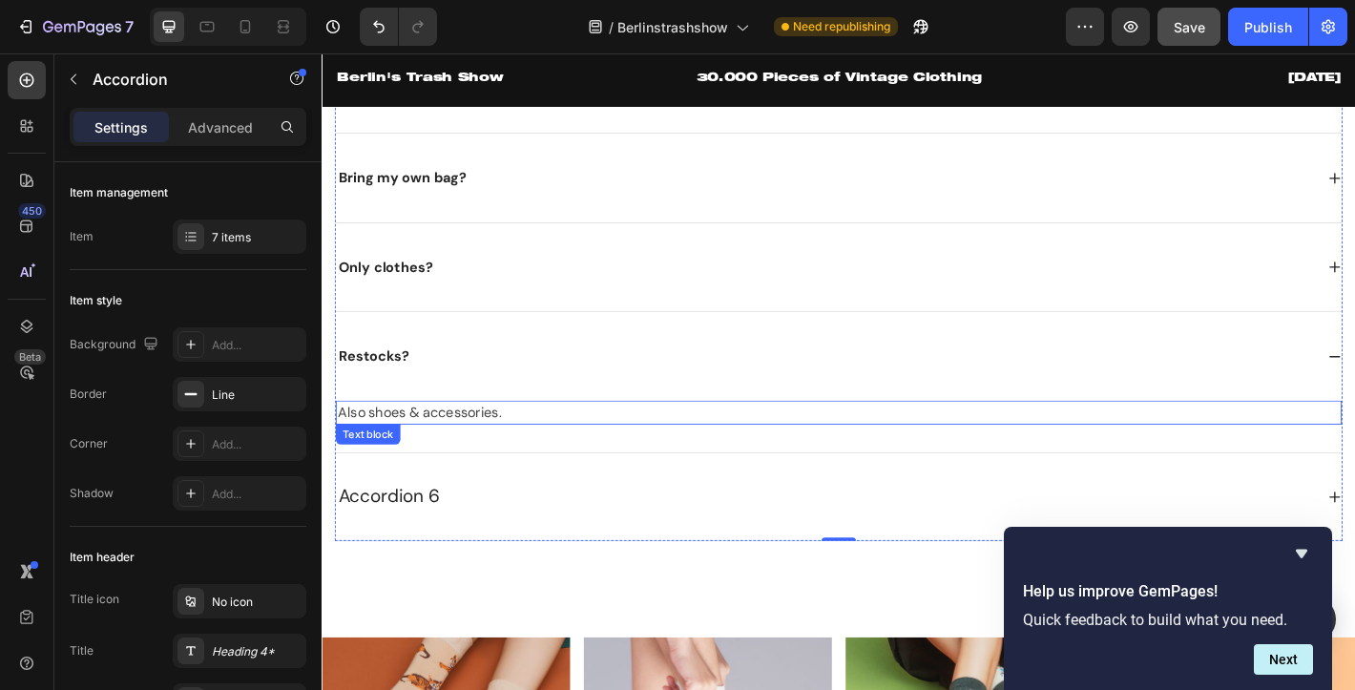
click at [456, 446] on span "Also shoes & accessories." at bounding box center [429, 451] width 181 height 20
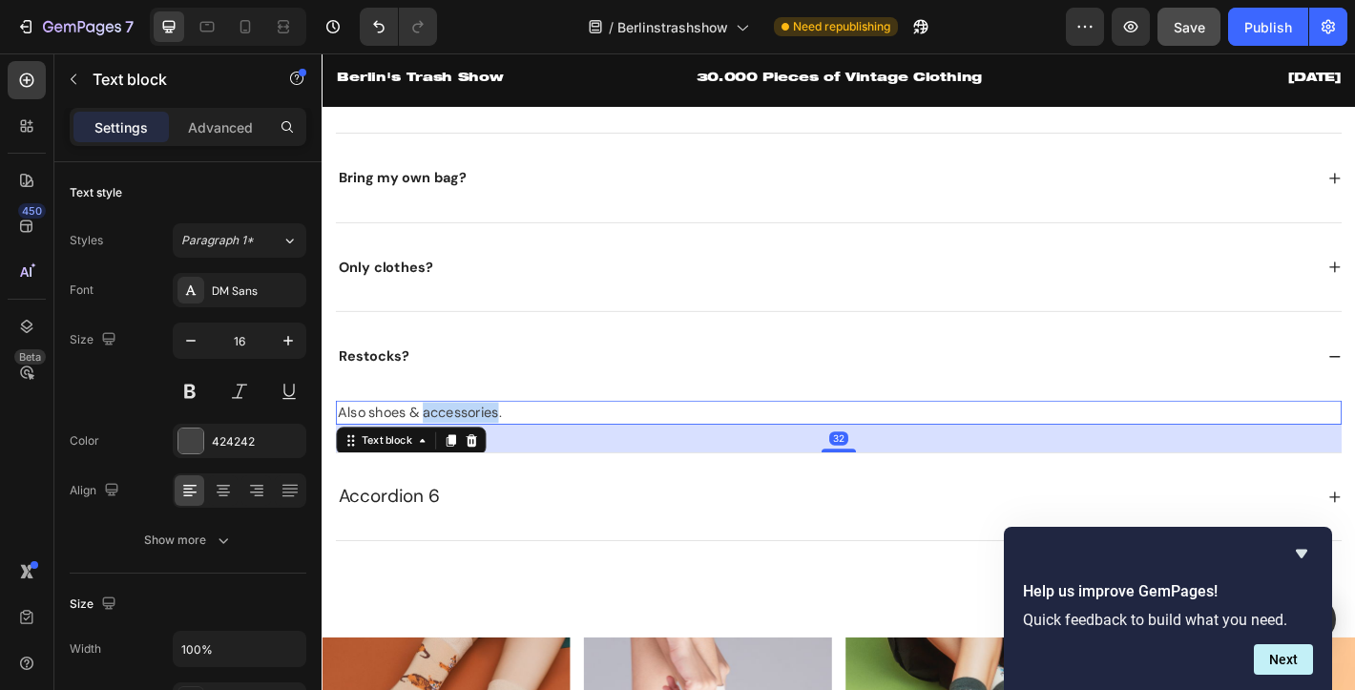
click at [456, 446] on span "Also shoes & accessories." at bounding box center [429, 451] width 181 height 20
click at [472, 461] on span "Also shoes & accessories." at bounding box center [429, 451] width 181 height 20
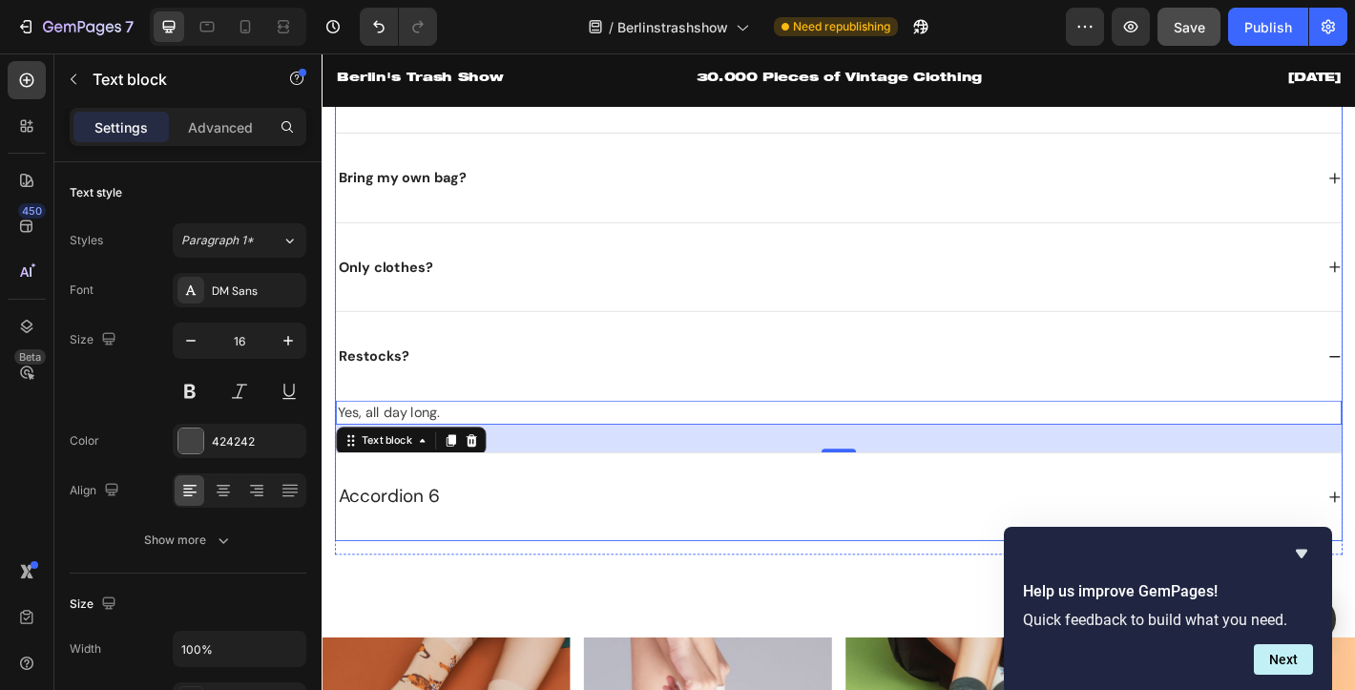
click at [553, 593] on div "Accordion 6" at bounding box center [894, 544] width 1114 height 97
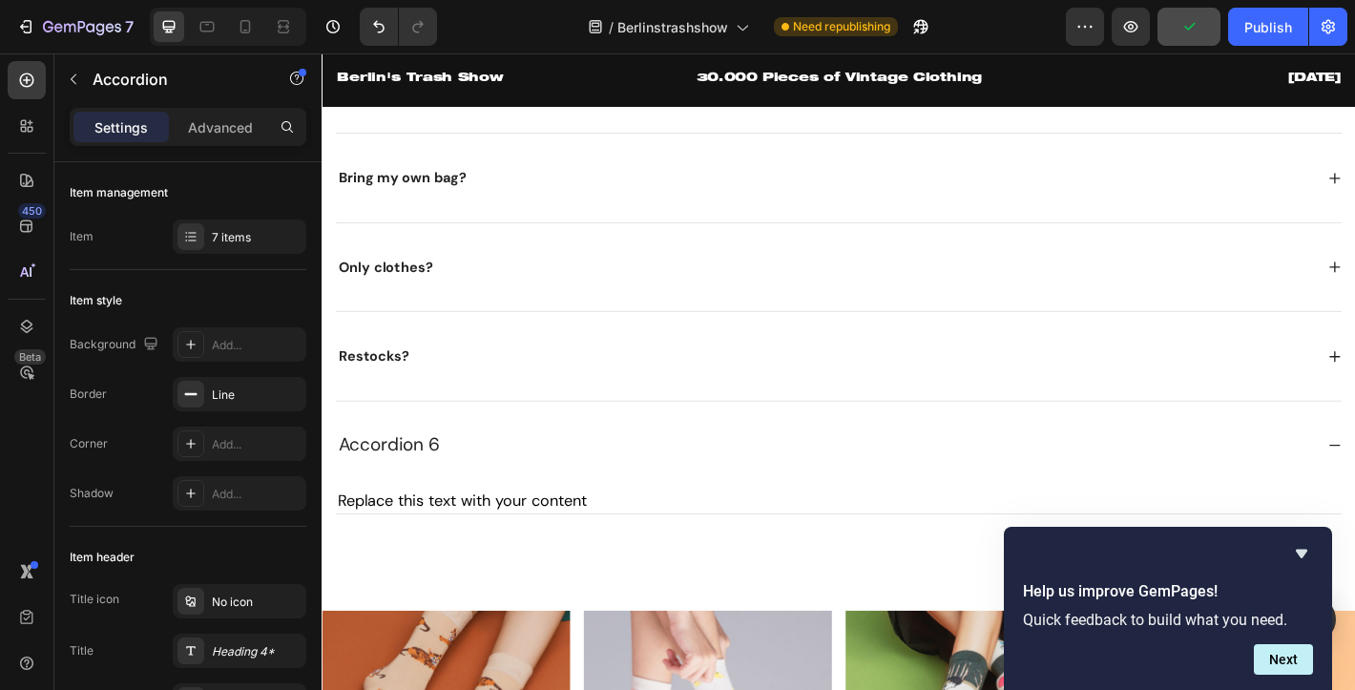
click at [425, 468] on div "Accordion 6" at bounding box center [894, 487] width 1114 height 97
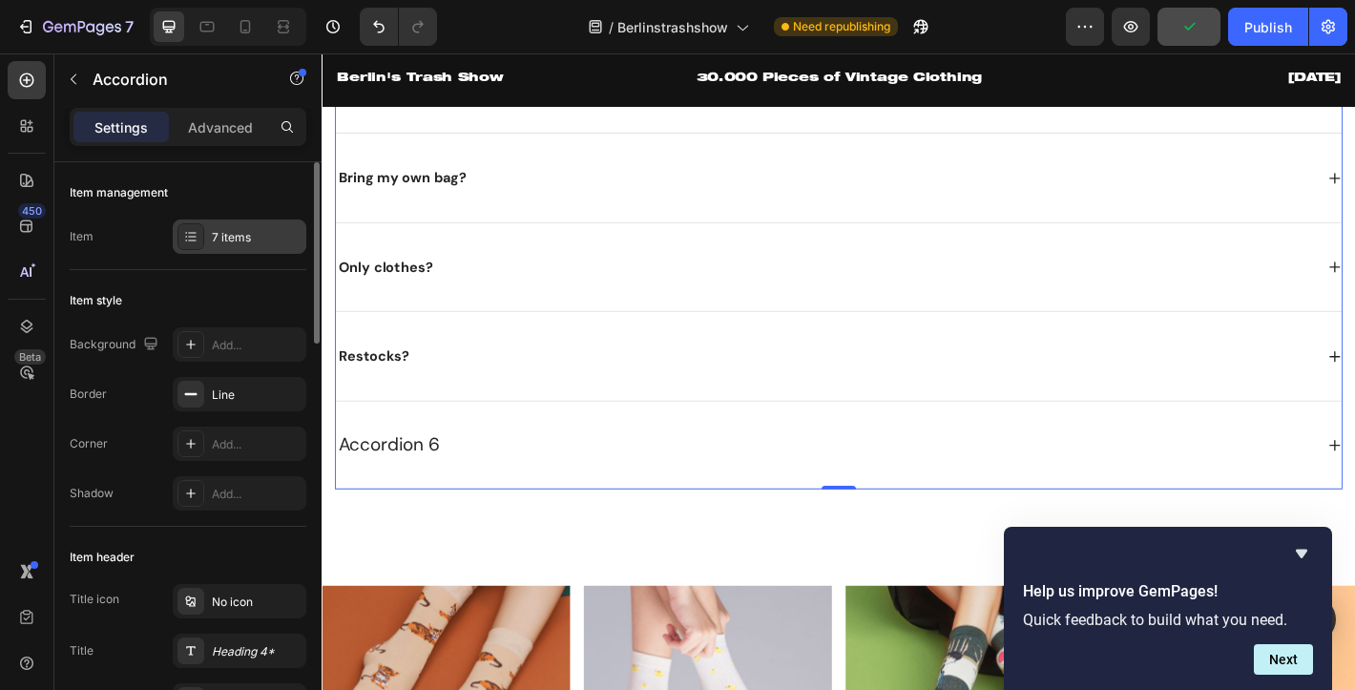
click at [186, 240] on icon at bounding box center [186, 240] width 2 height 2
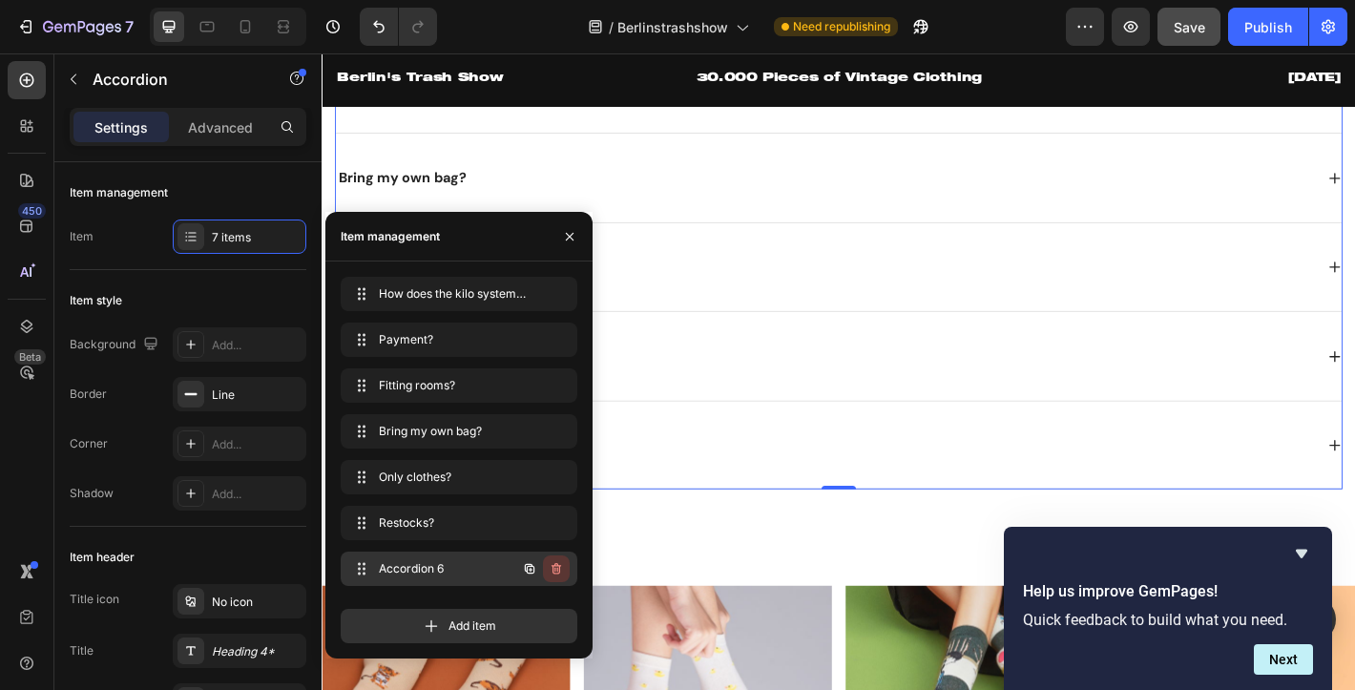
click at [553, 571] on icon "button" at bounding box center [556, 568] width 10 height 11
click at [538, 567] on div "Delete" at bounding box center [543, 568] width 35 height 17
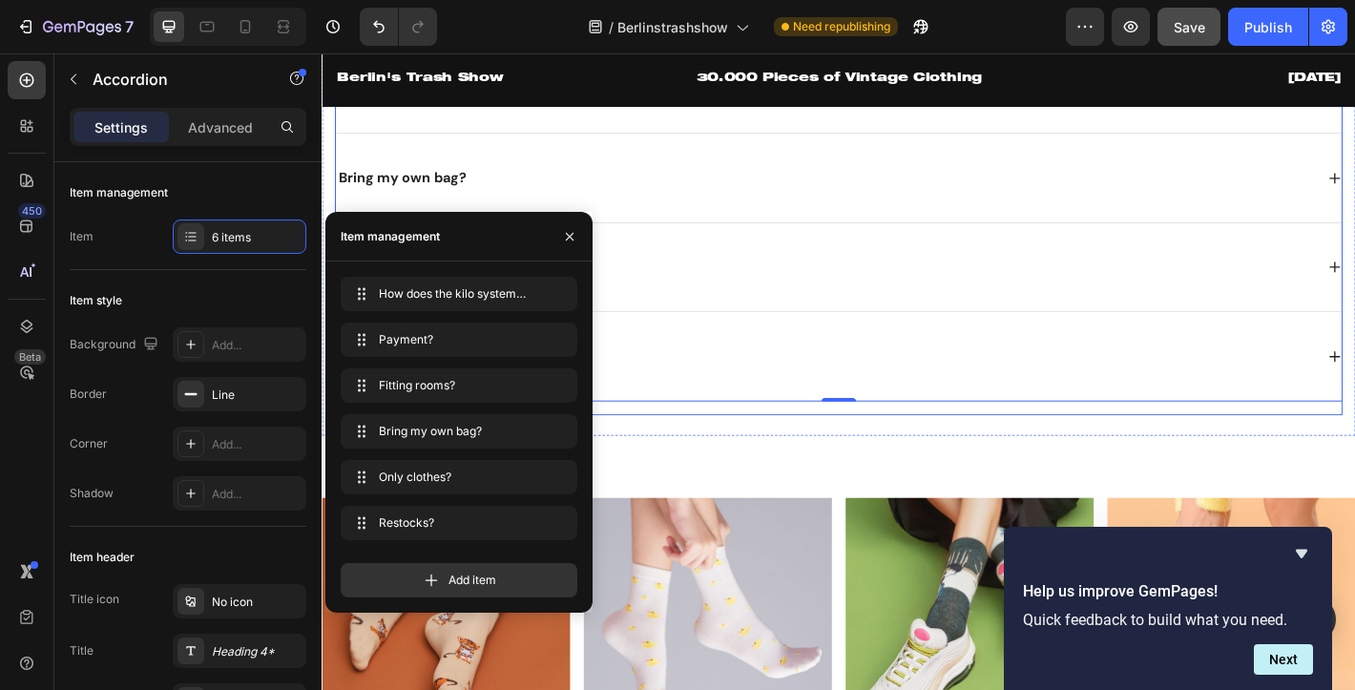
click at [841, 431] on div "Restocks?" at bounding box center [894, 389] width 1114 height 98
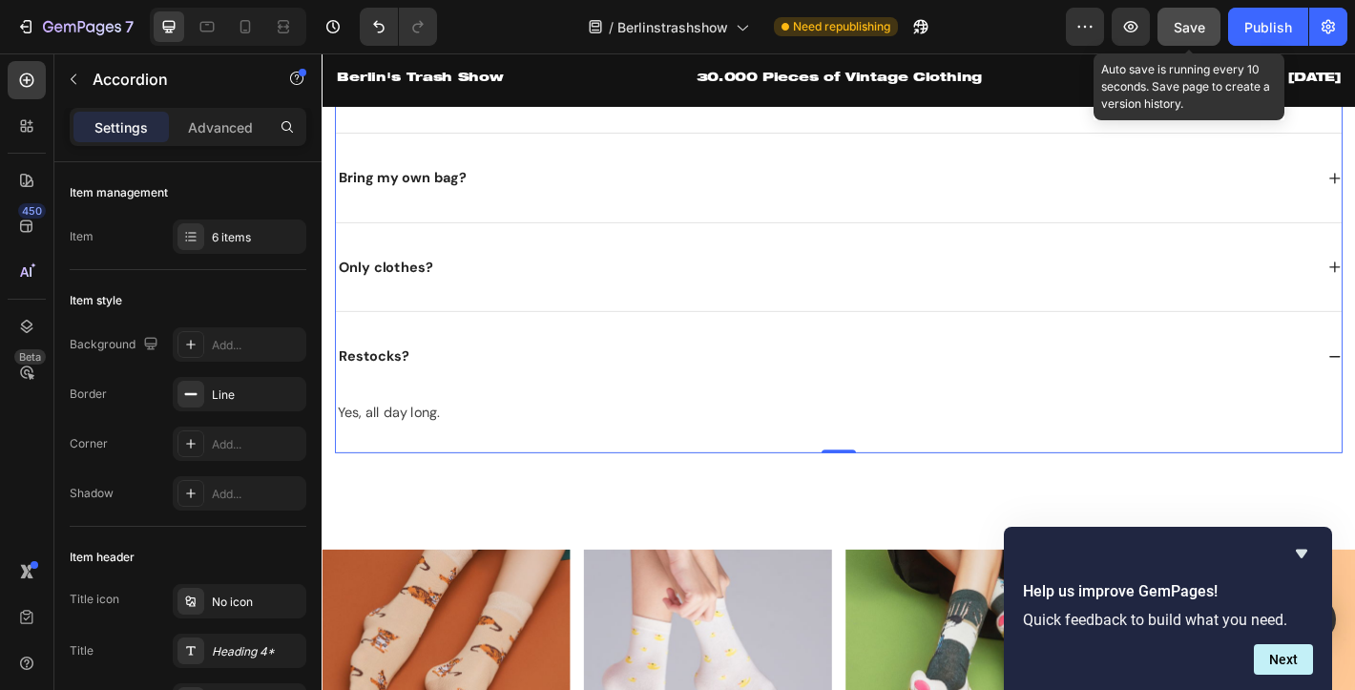
click at [1171, 28] on button "Save" at bounding box center [1188, 27] width 63 height 38
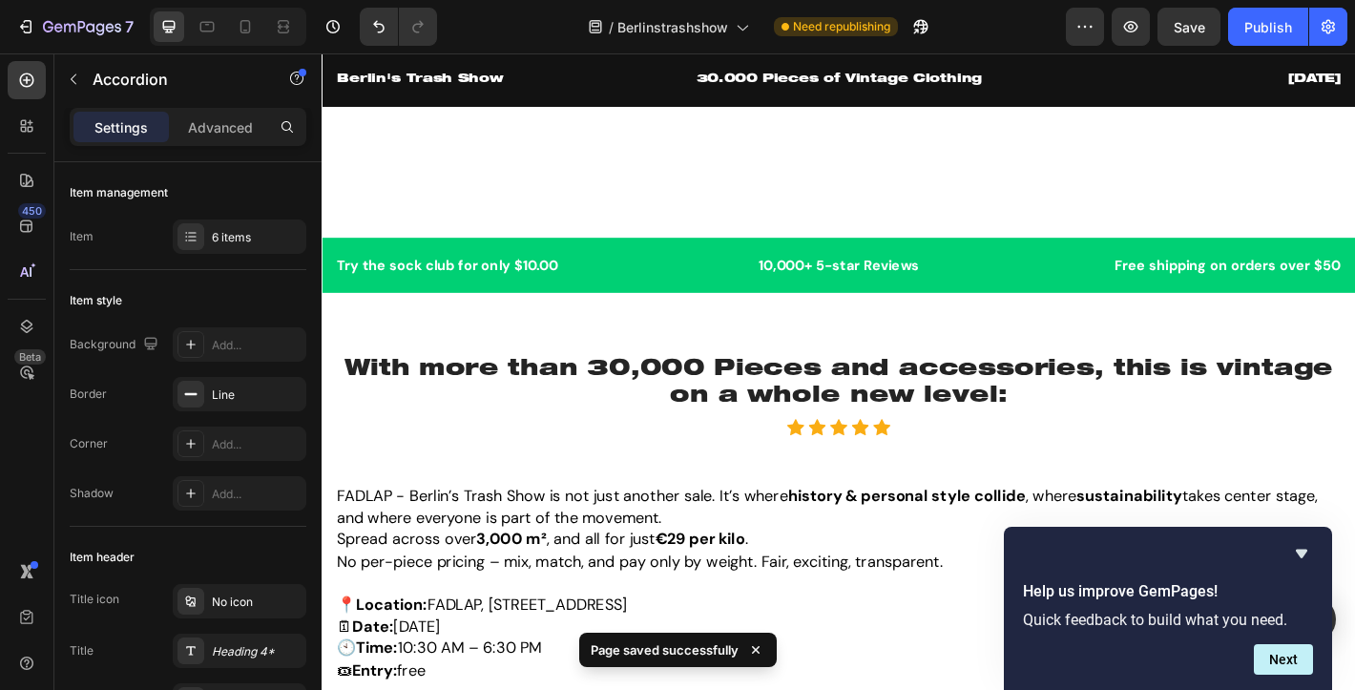
scroll to position [1873, 0]
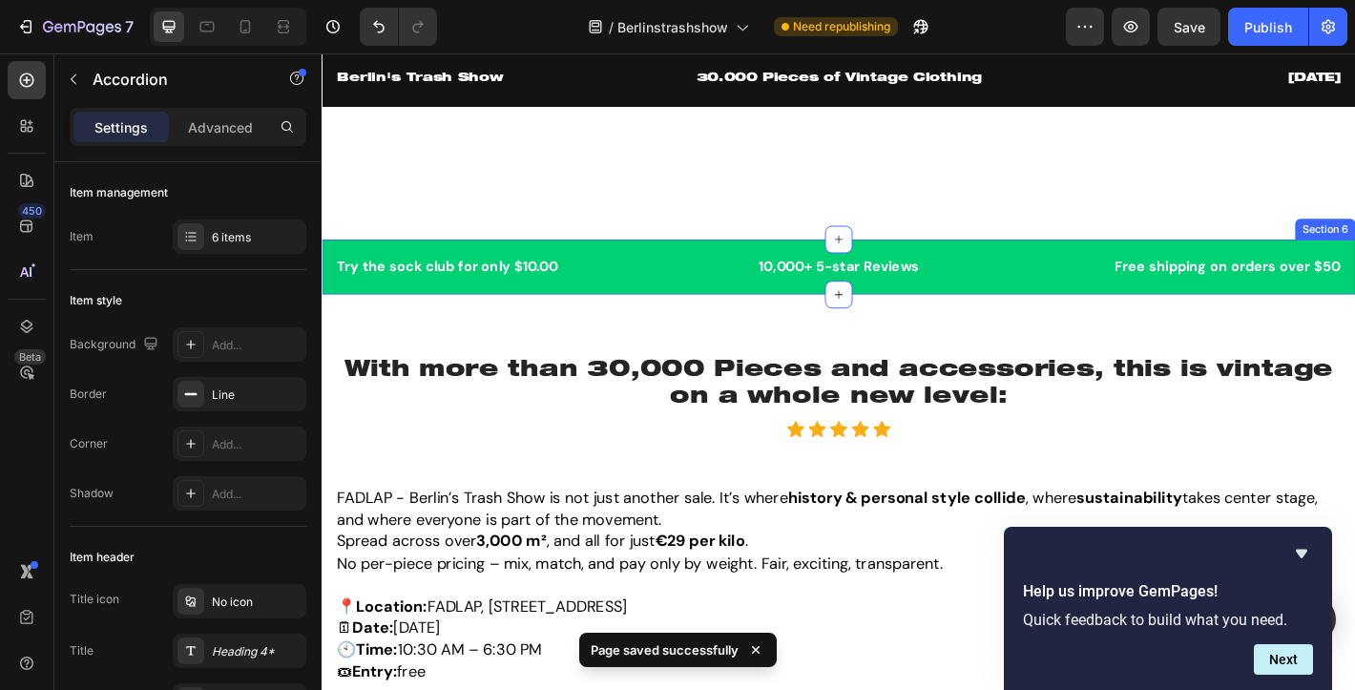
click at [603, 279] on p "Try the sock club for only $10.00" at bounding box center [512, 290] width 348 height 23
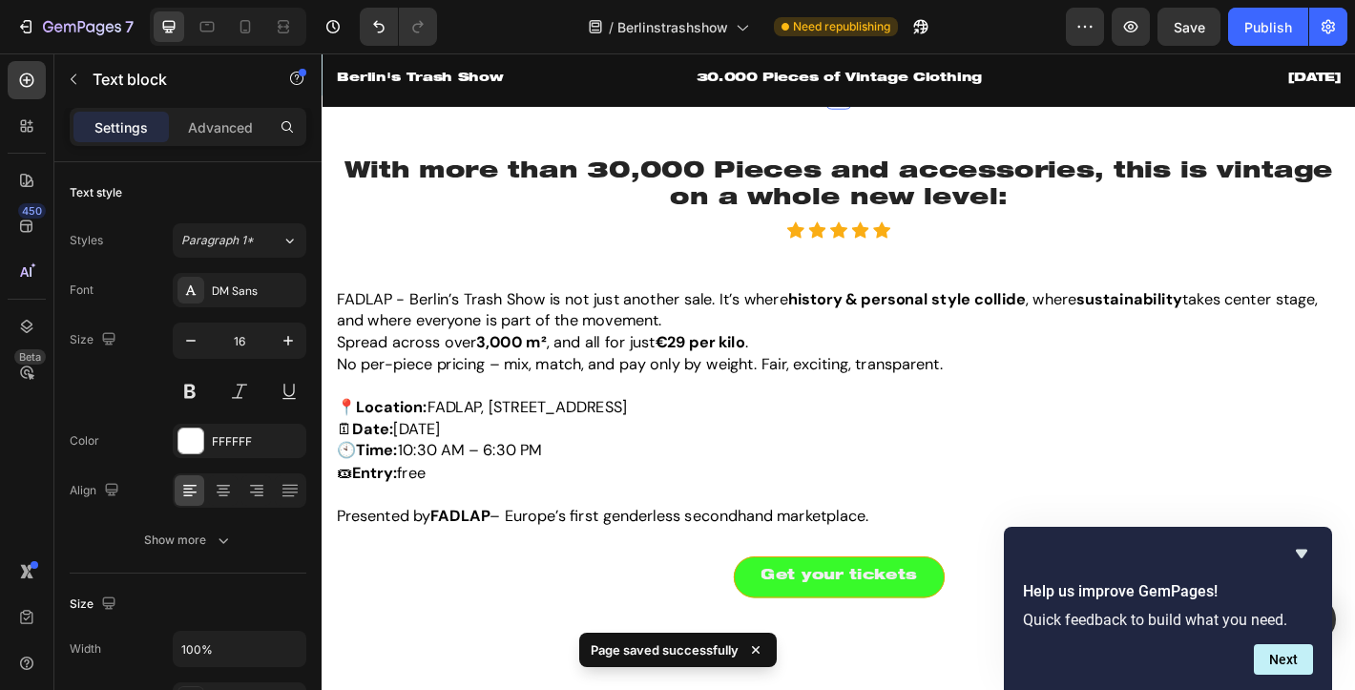
click at [599, 100] on div "Try the sock club for only $10.00 Text block 0 10,000+ 5-star Reviews Text bloc…" at bounding box center [894, 69] width 1145 height 61
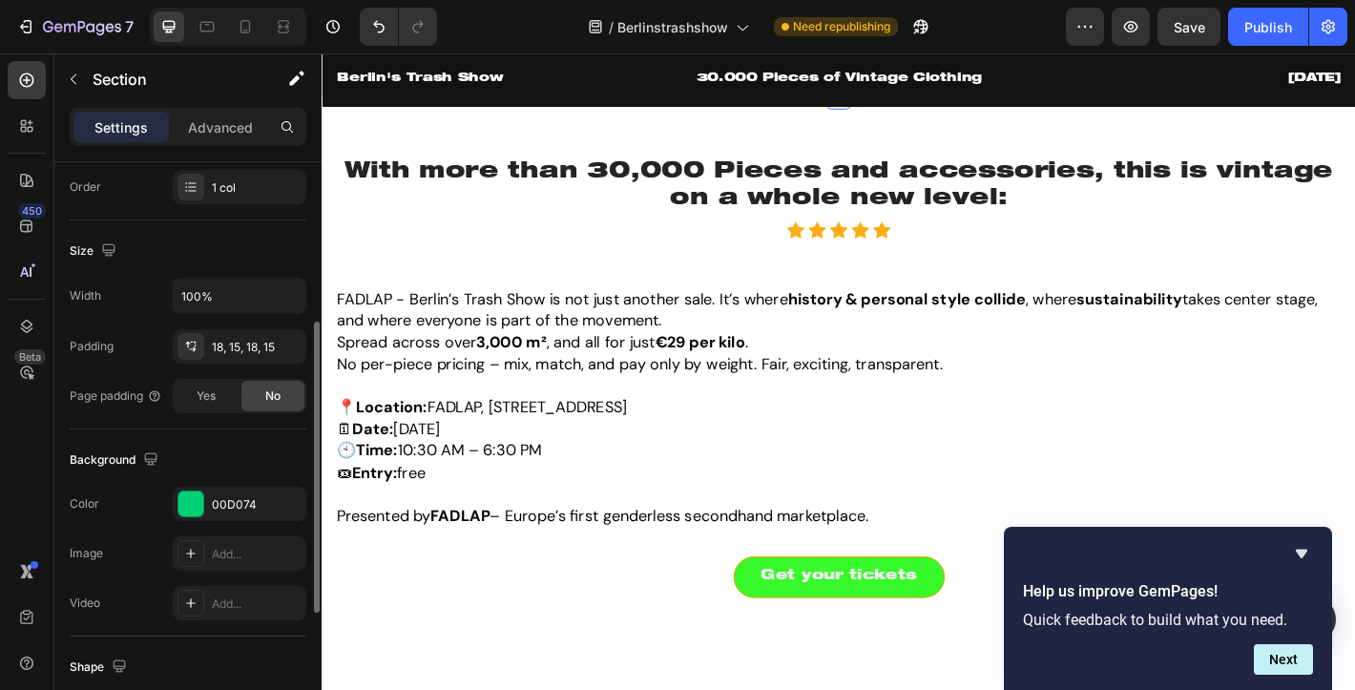
scroll to position [361, 0]
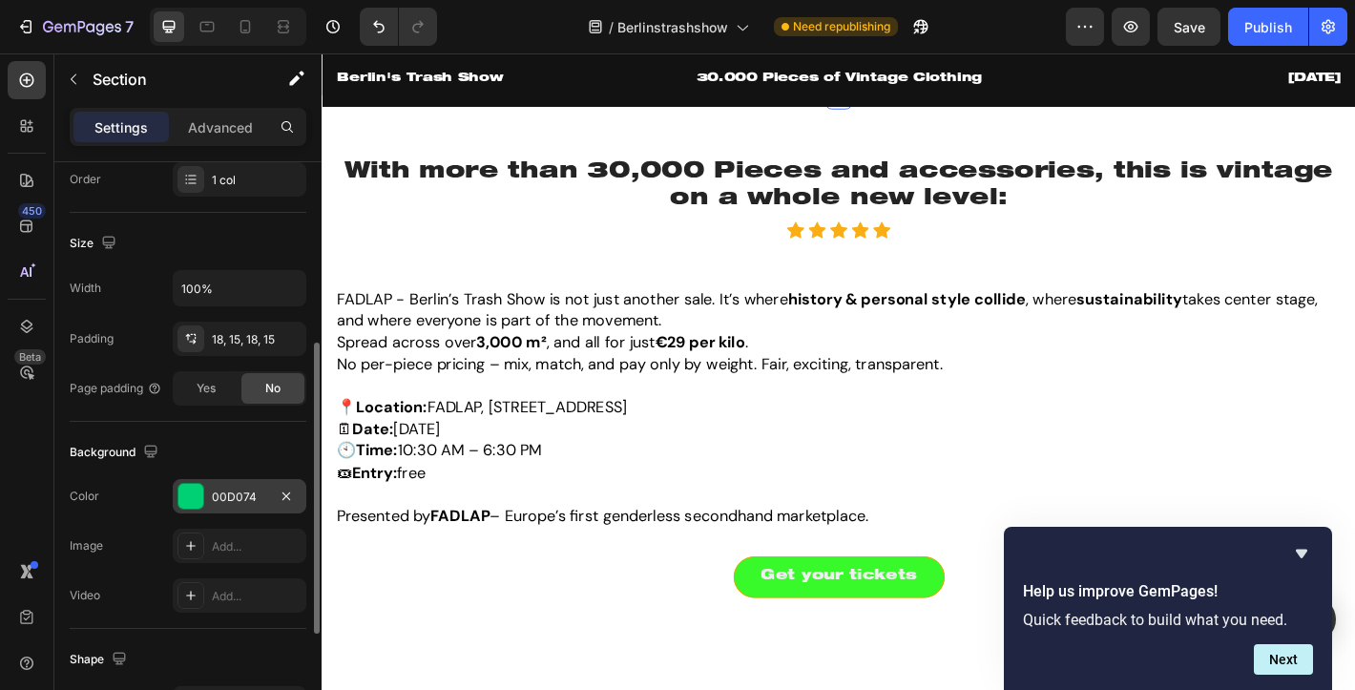
click at [202, 496] on div at bounding box center [190, 496] width 27 height 27
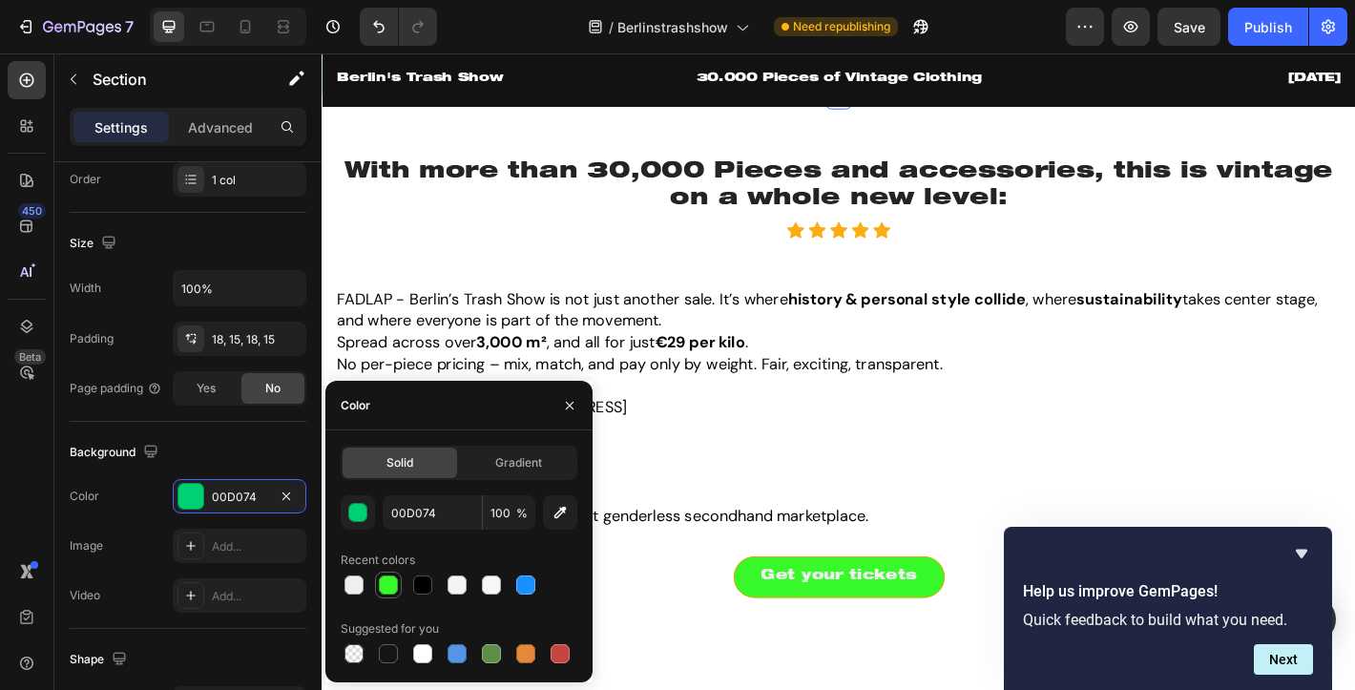
click at [385, 578] on div at bounding box center [388, 584] width 19 height 19
type input "38FA2A"
click at [651, 232] on h2 "With more than 30,000 Pieces and accessories, this is vintage on a whole new le…" at bounding box center [894, 200] width 1116 height 63
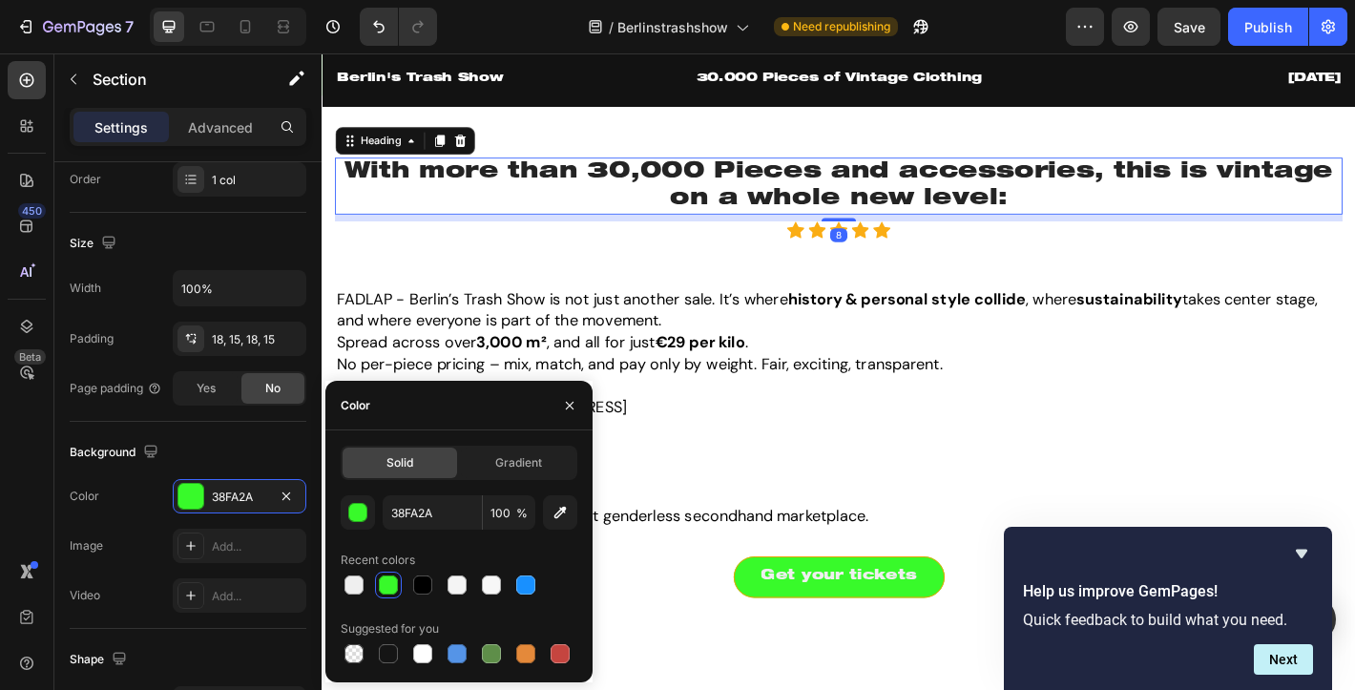
scroll to position [0, 0]
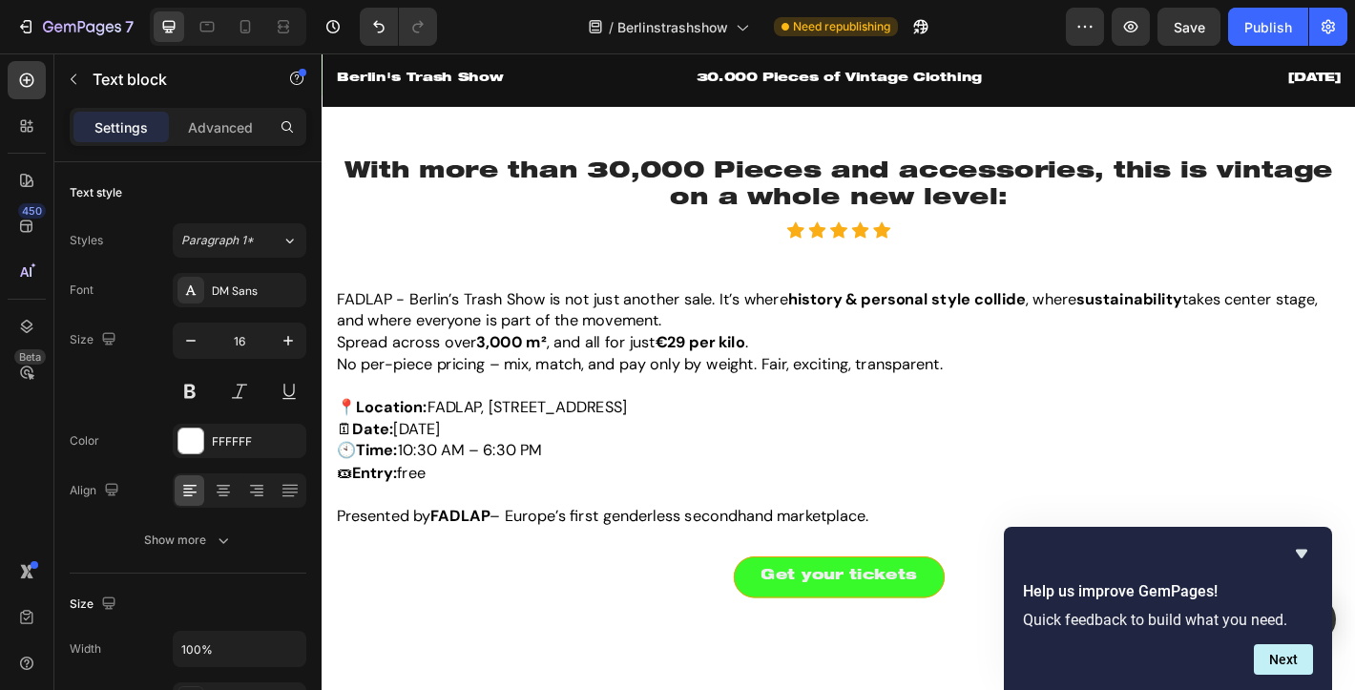
click at [488, 81] on p "Try the sock club for only $10.00" at bounding box center [512, 69] width 348 height 23
click at [197, 440] on div at bounding box center [190, 440] width 25 height 25
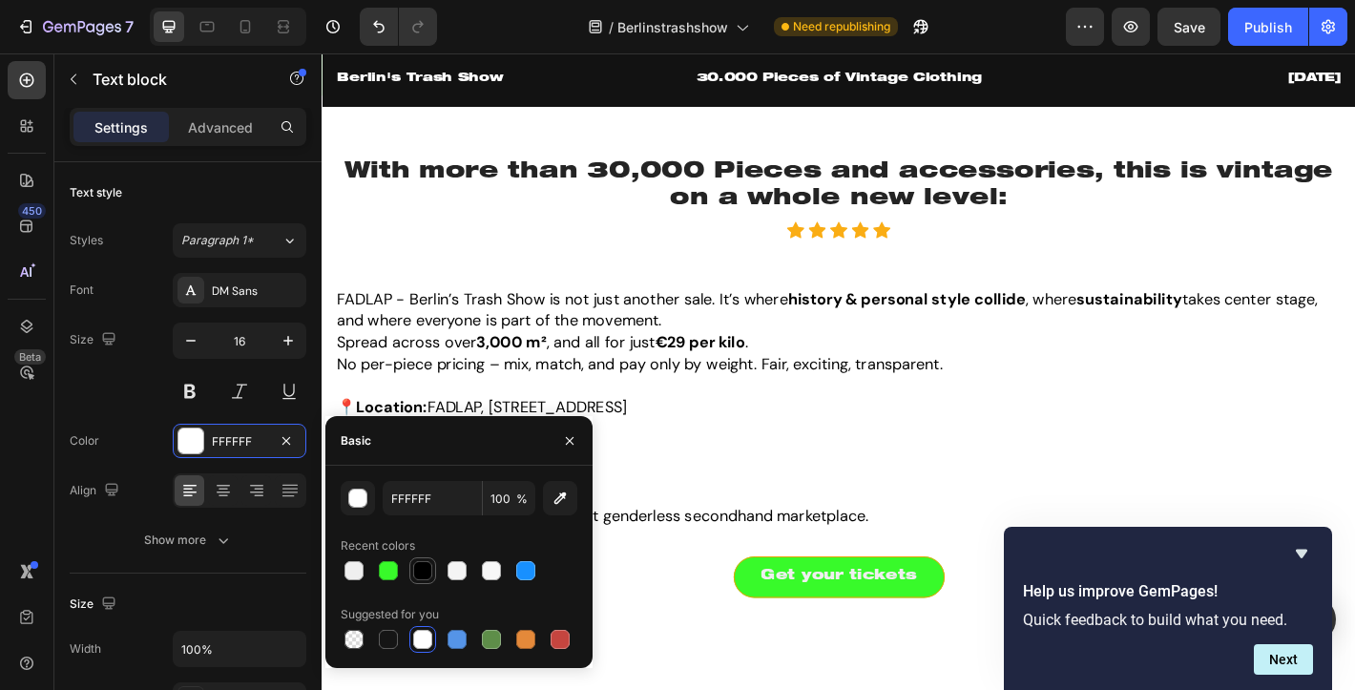
click at [422, 572] on div at bounding box center [422, 570] width 19 height 19
type input "000000"
click at [847, 81] on p "10,000+ 5-star Reviews" at bounding box center [894, 69] width 348 height 23
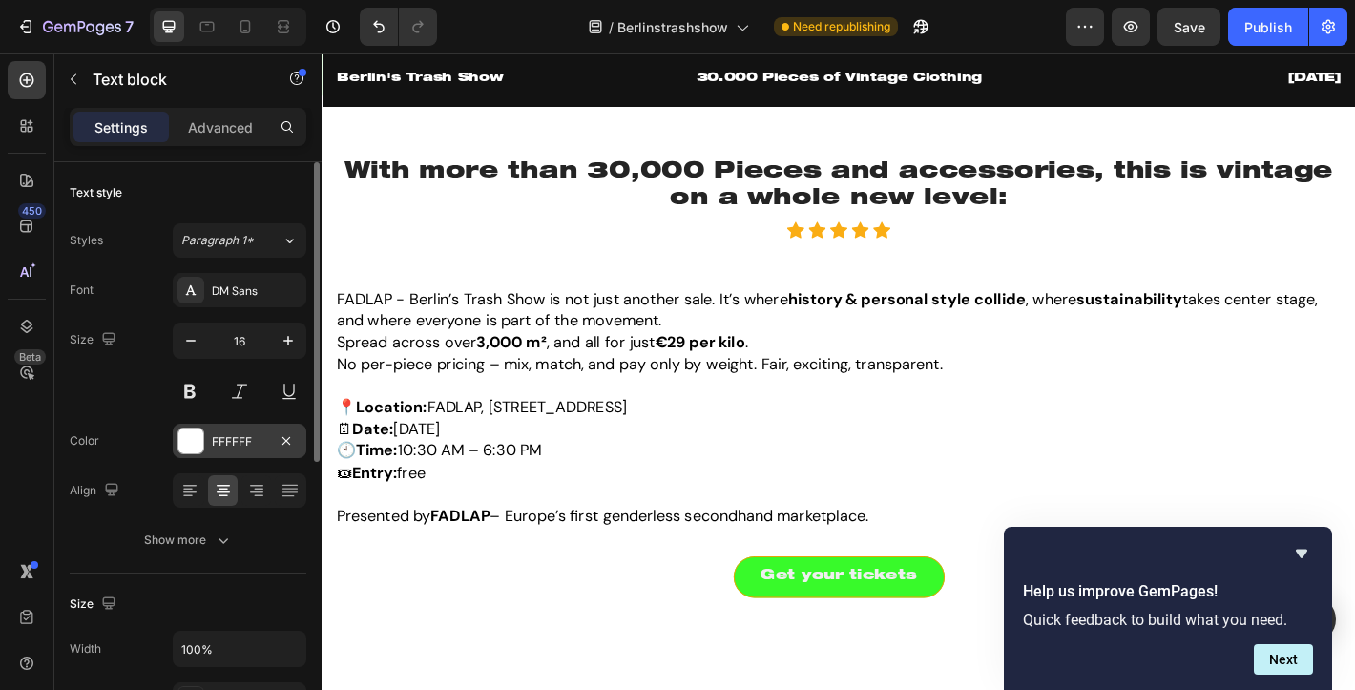
click at [198, 445] on div at bounding box center [190, 440] width 25 height 25
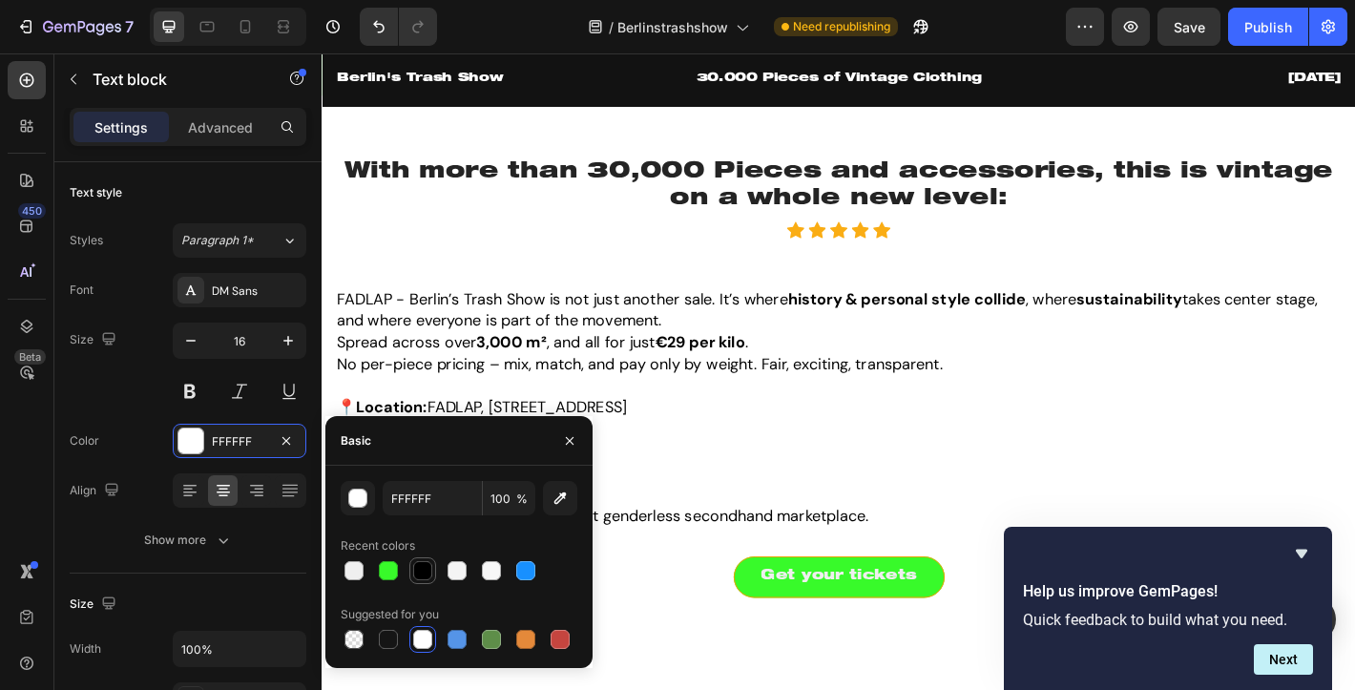
click at [424, 569] on div at bounding box center [422, 570] width 19 height 19
type input "000000"
click at [1231, 81] on p "Free shipping on orders over $50" at bounding box center [1276, 69] width 348 height 23
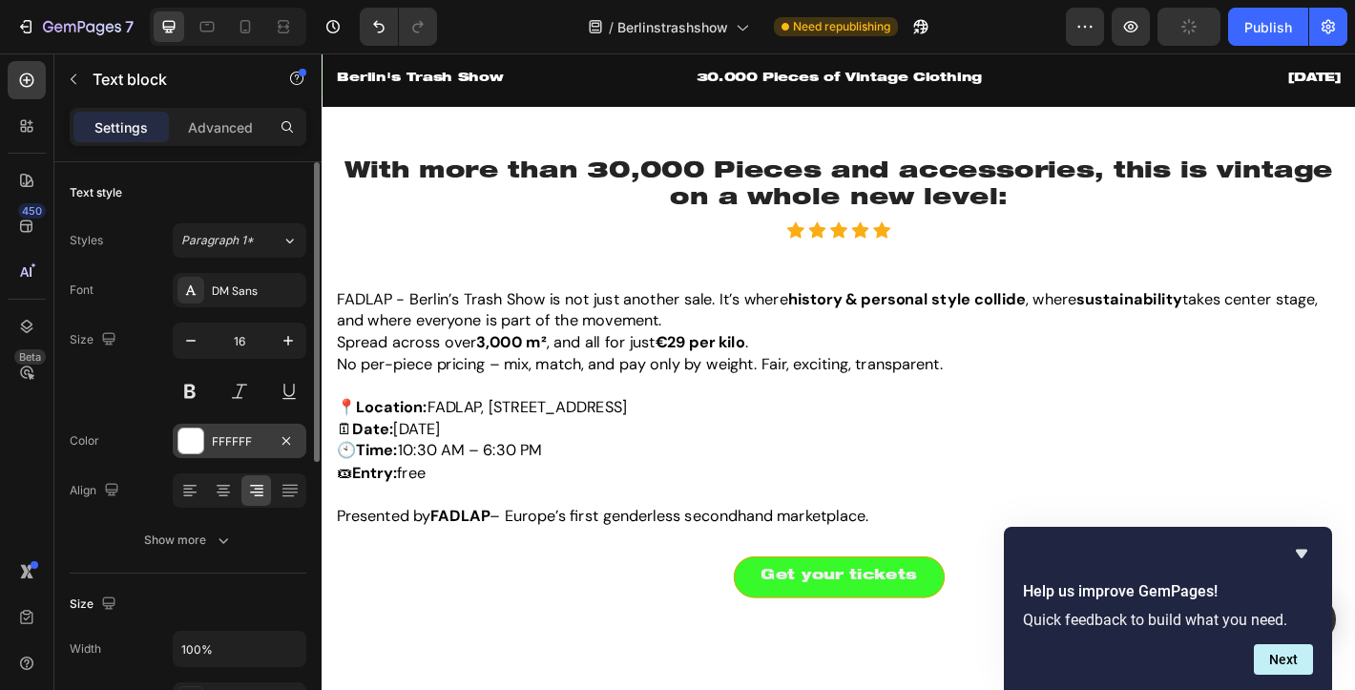
click at [187, 426] on div "FFFFFF" at bounding box center [240, 441] width 134 height 34
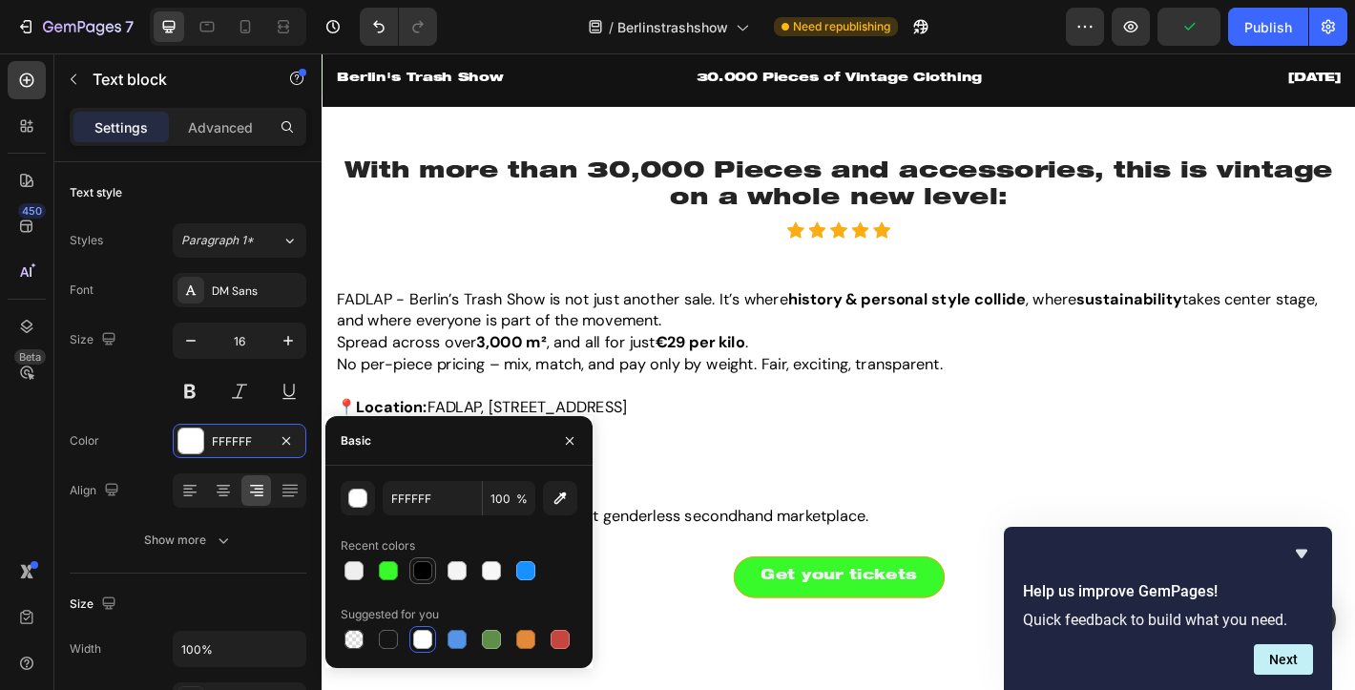
click at [422, 569] on div at bounding box center [422, 570] width 19 height 19
type input "000000"
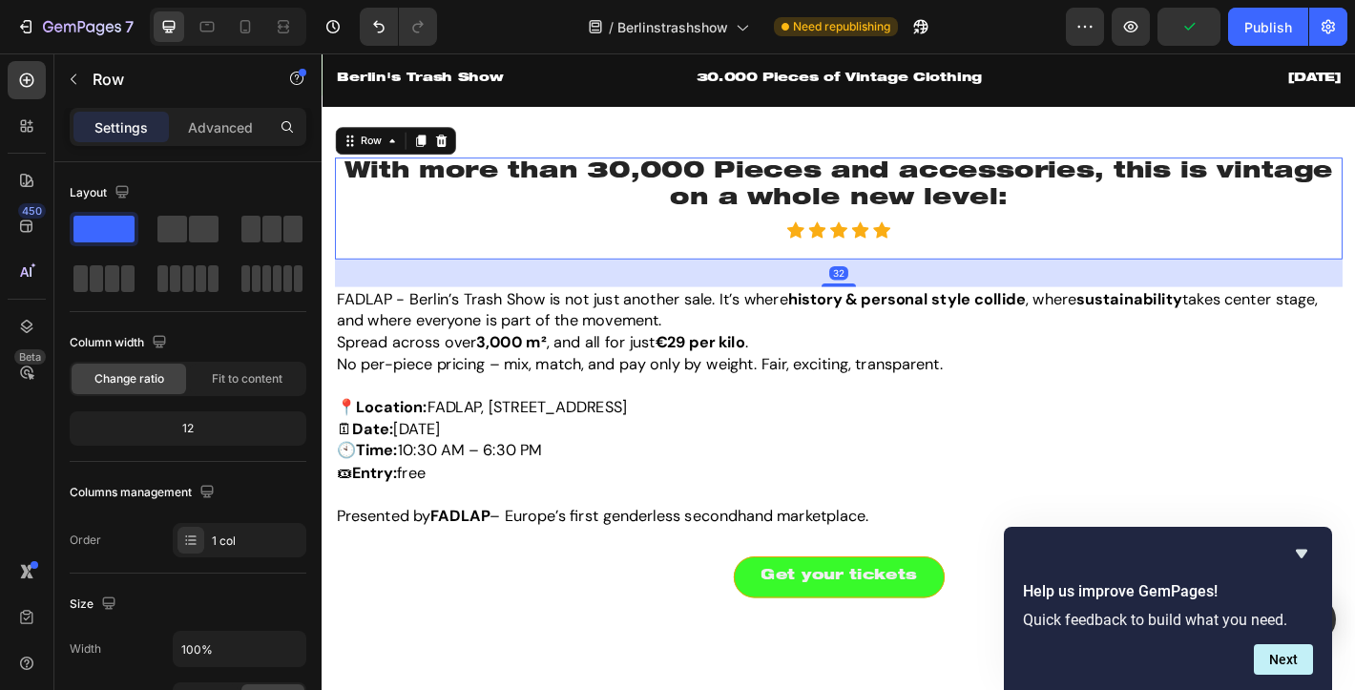
click at [881, 281] on div "With more than 30,000 Pieces and accessories, this is vintage on a whole new le…" at bounding box center [894, 225] width 1116 height 113
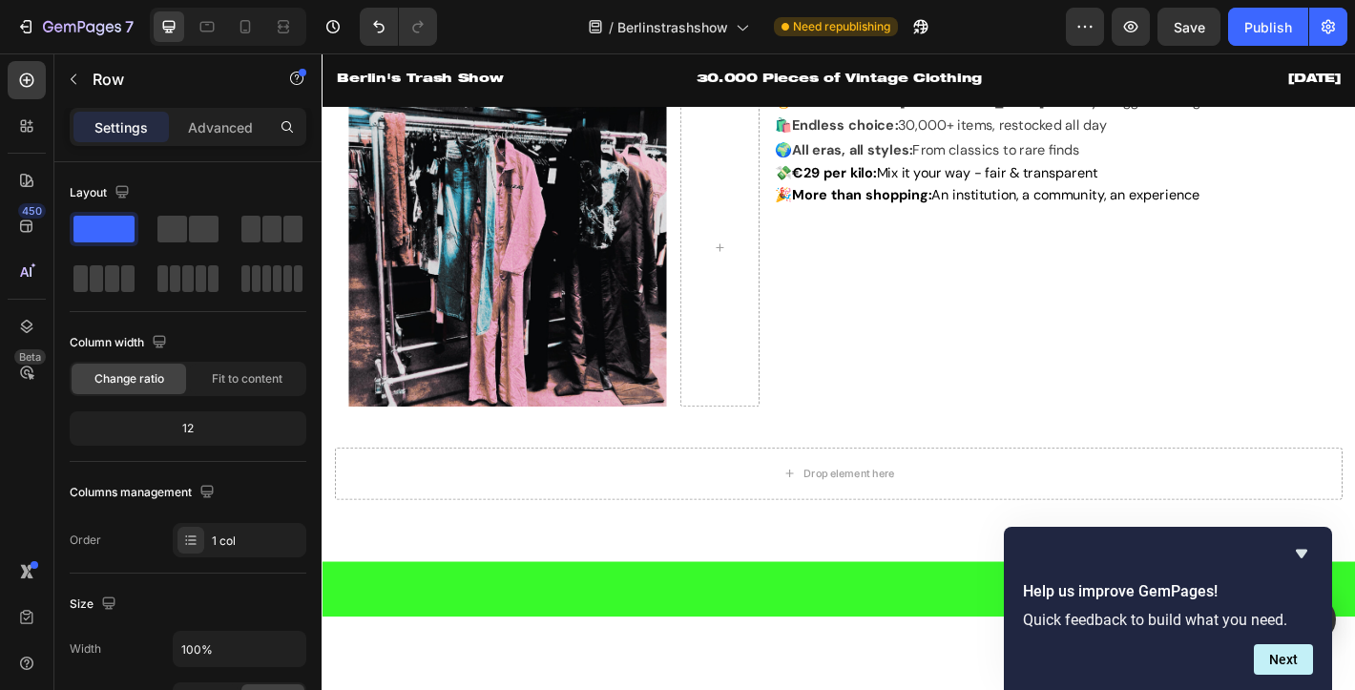
scroll to position [1057, 0]
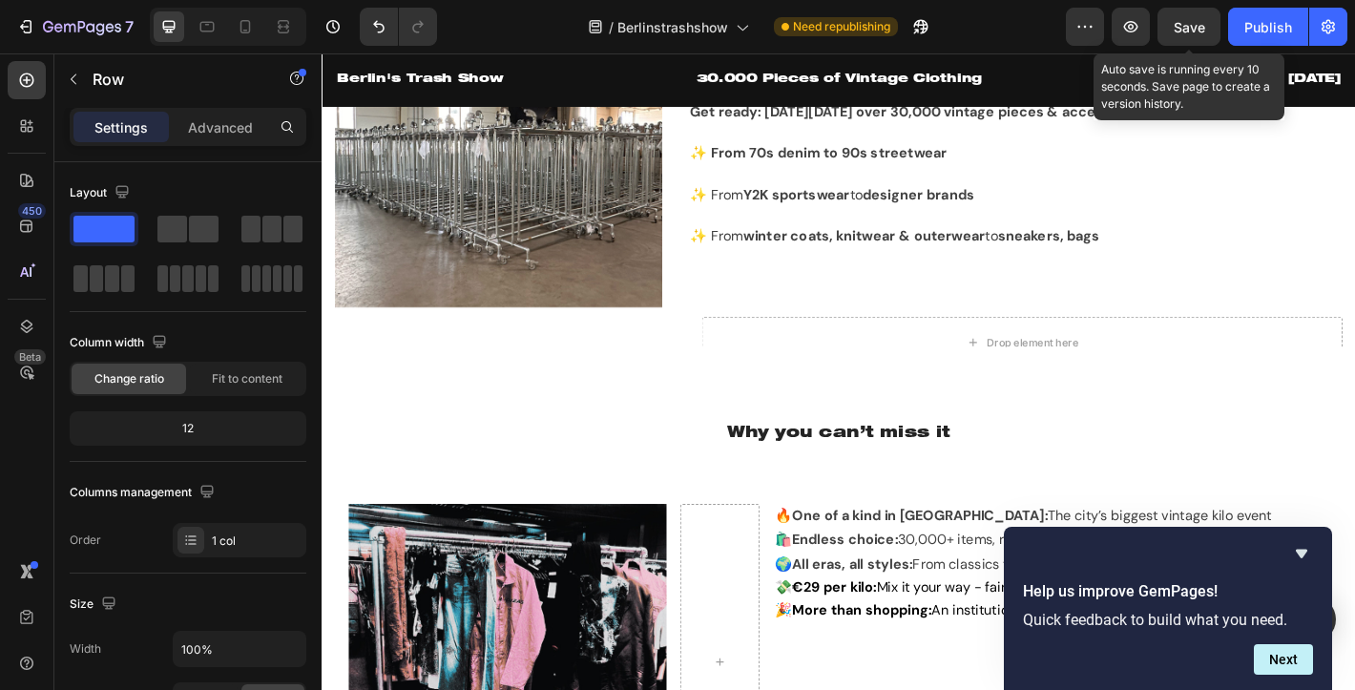
click at [1194, 31] on span "Save" at bounding box center [1188, 27] width 31 height 16
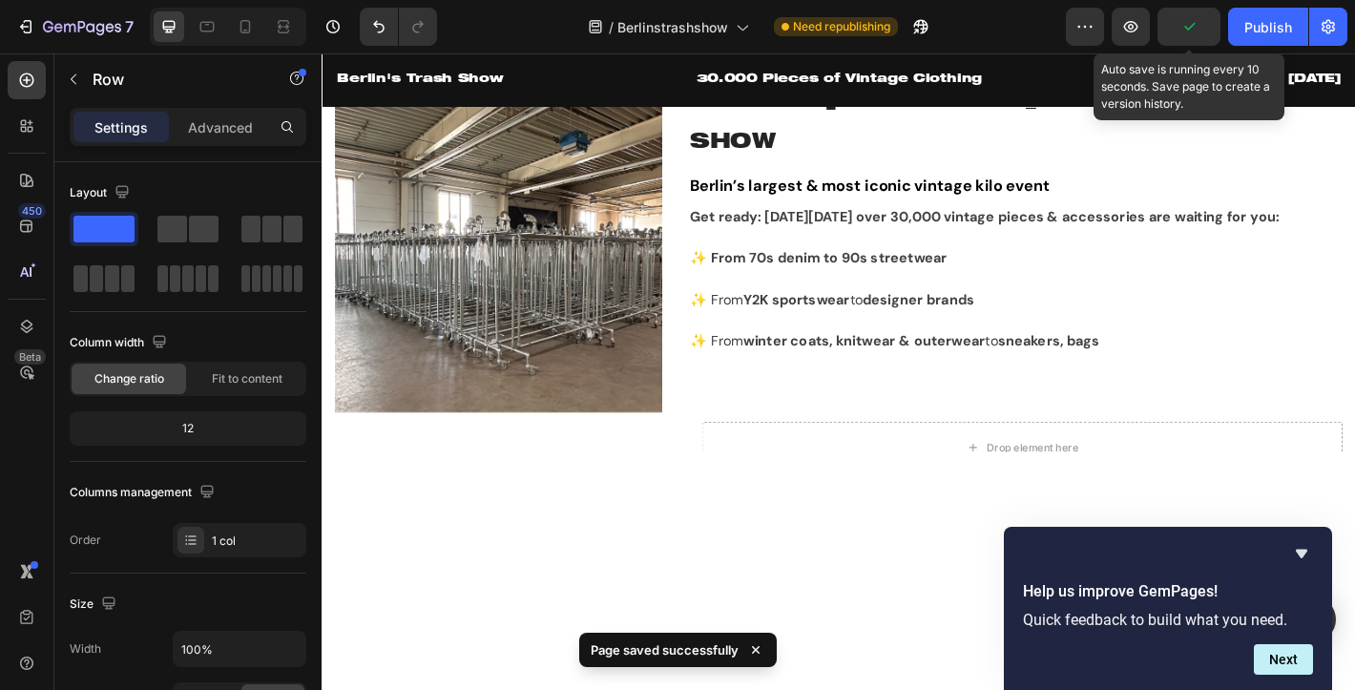
scroll to position [0, 0]
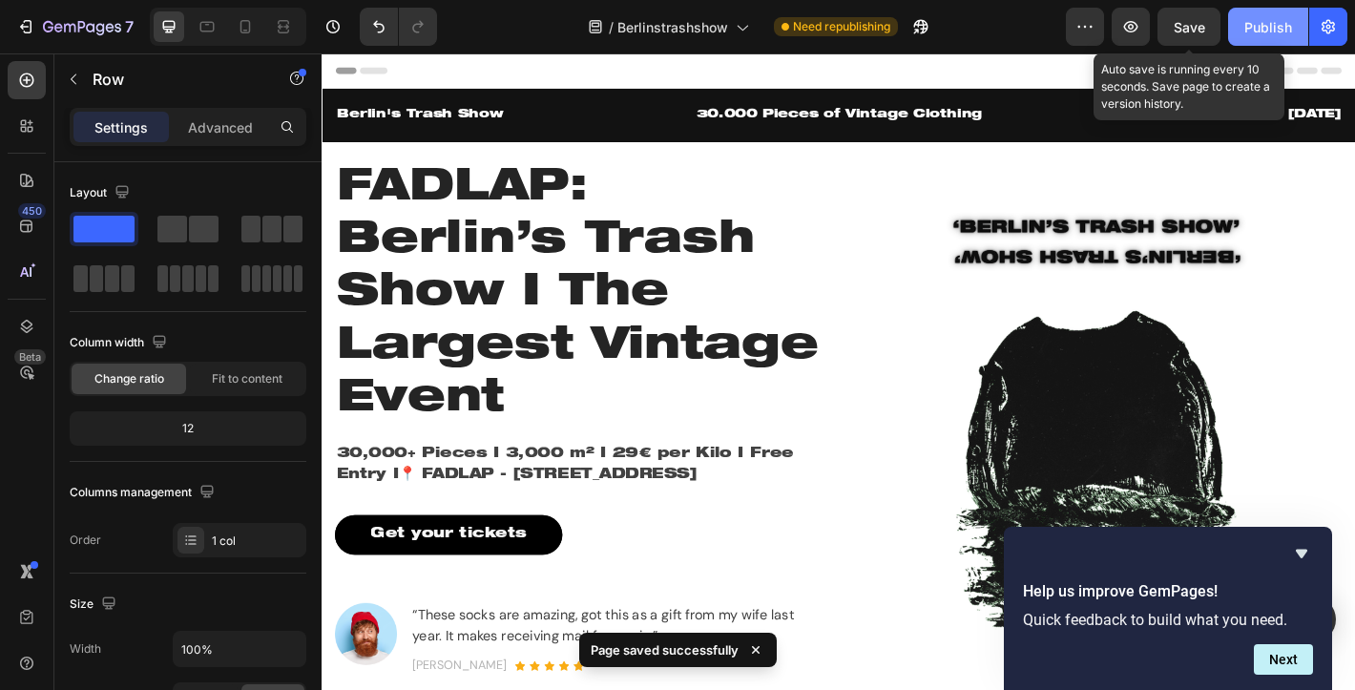
click at [1253, 27] on div "Publish" at bounding box center [1268, 27] width 48 height 20
